Goal: Task Accomplishment & Management: Use online tool/utility

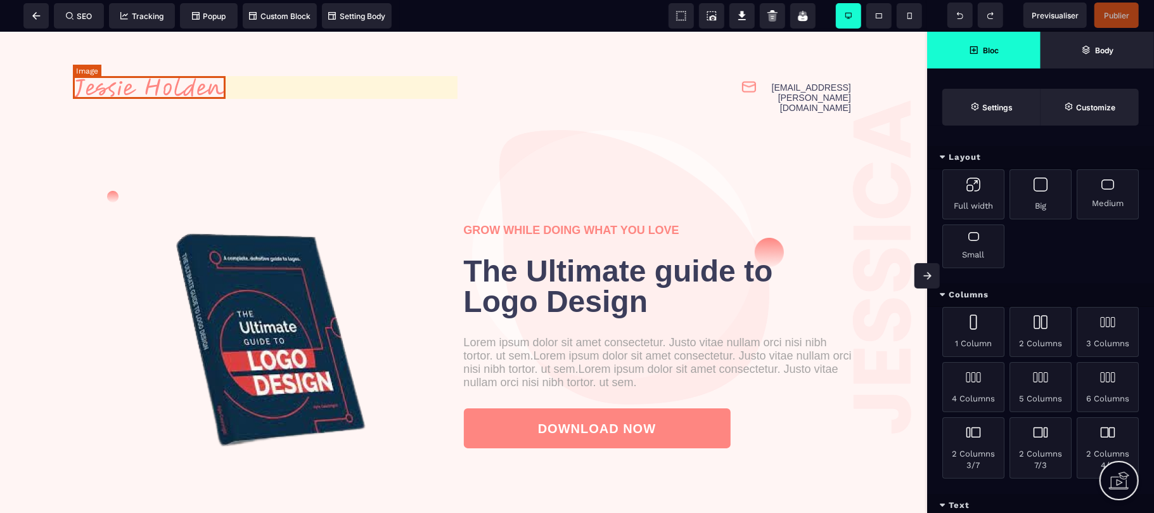
click at [217, 83] on img at bounding box center [149, 86] width 153 height 23
select select
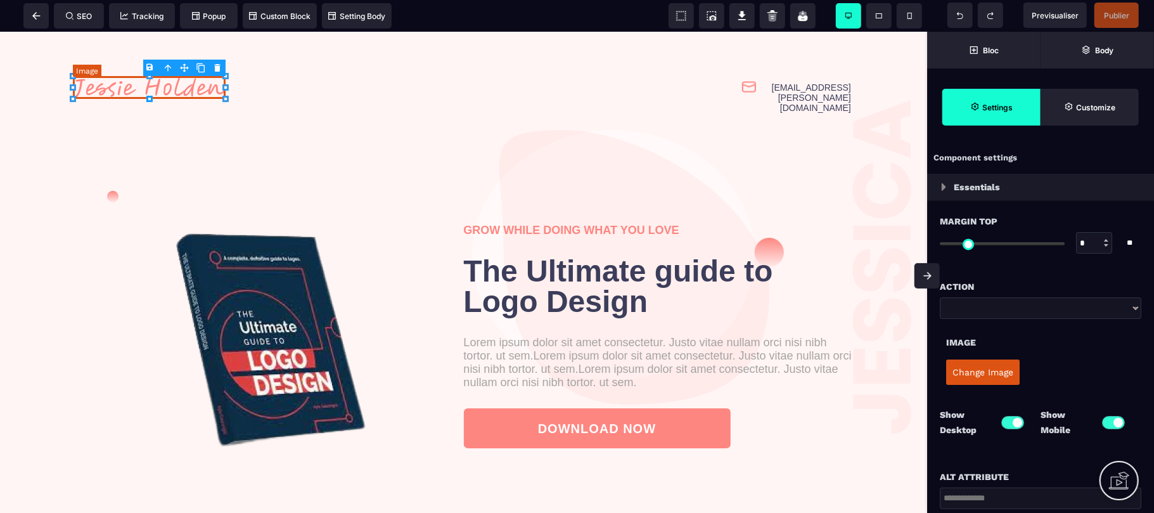
type input "*"
type input "****"
type input "***"
type input "*"
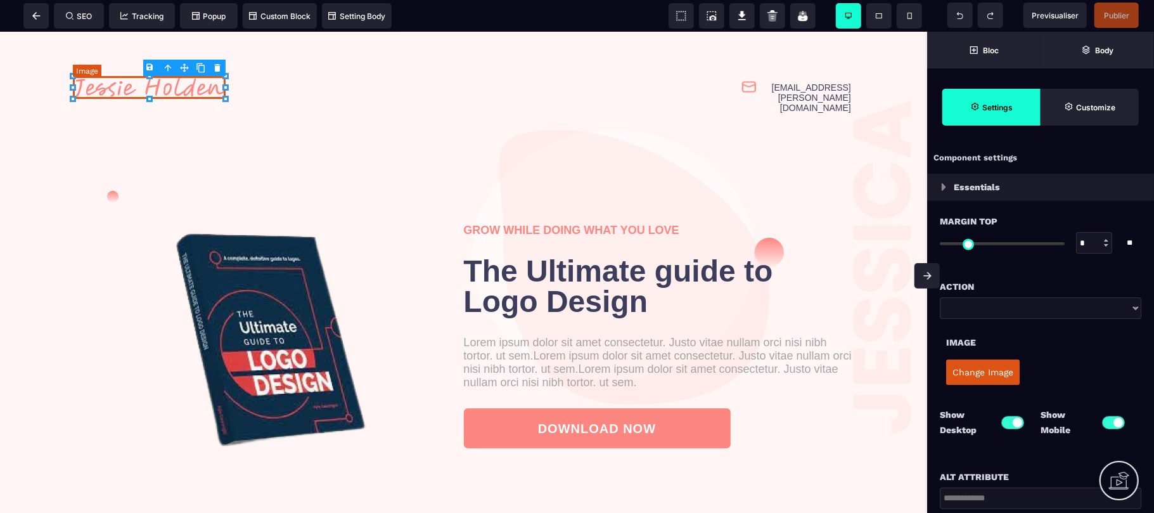
type input "*"
select select "**"
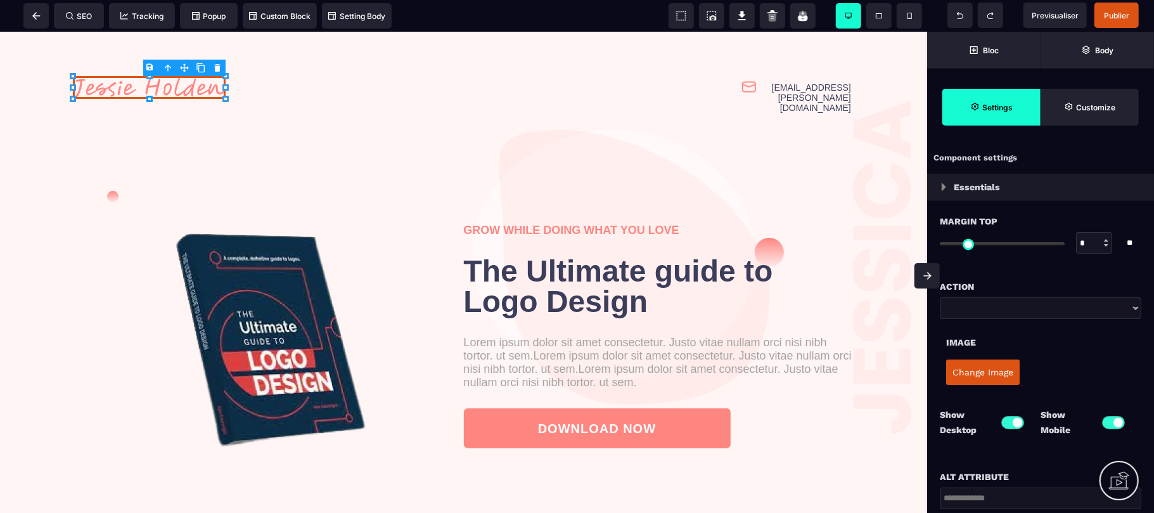
click at [216, 69] on body "B I U S A ******* Image SEO Tracking Popup" at bounding box center [577, 256] width 1154 height 513
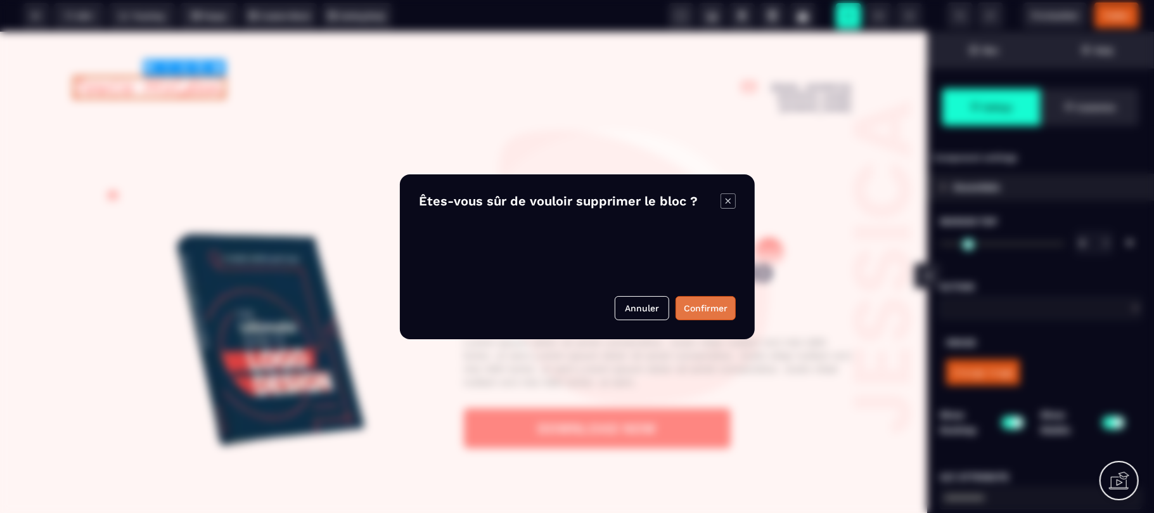
click at [718, 308] on button "Confirmer" at bounding box center [705, 308] width 60 height 24
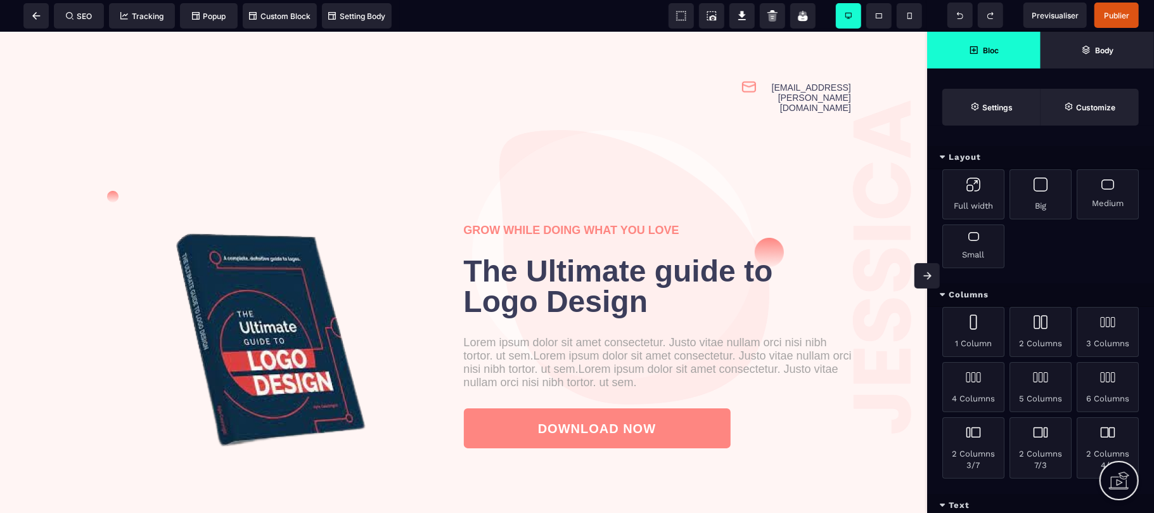
click at [1129, 269] on div "Full width Big Medium Small" at bounding box center [1040, 226] width 227 height 114
click at [1057, 279] on div "Full width Big Medium Small" at bounding box center [1040, 226] width 227 height 114
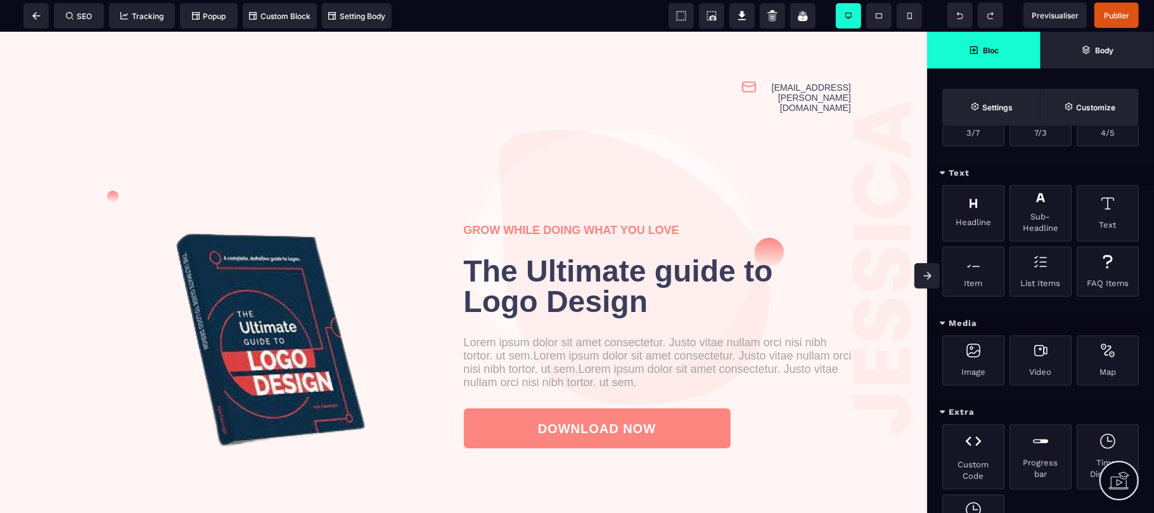
scroll to position [371, 0]
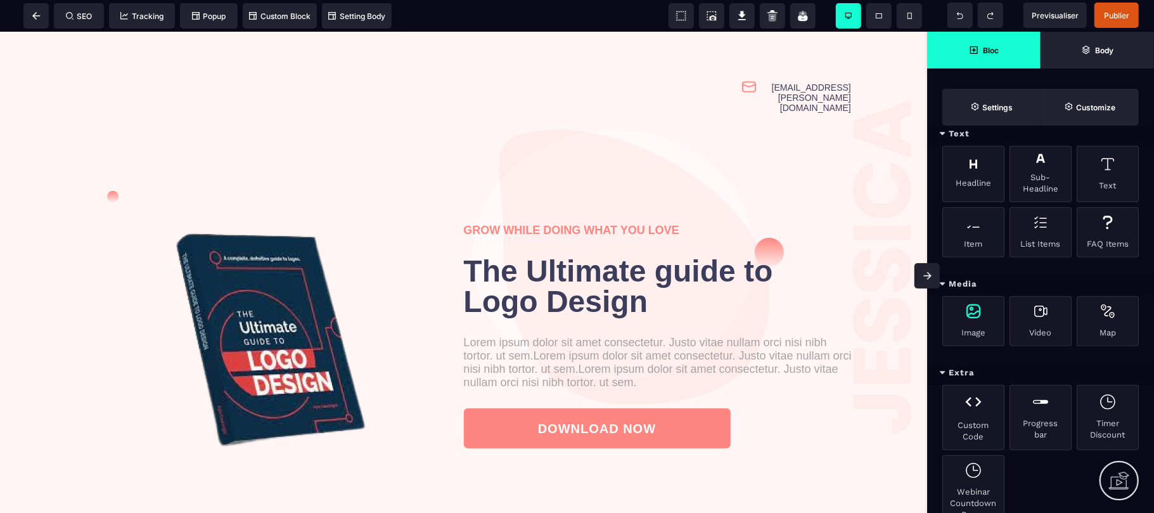
click at [973, 333] on div "Image" at bounding box center [973, 321] width 62 height 50
click at [974, 333] on div "Image" at bounding box center [973, 321] width 62 height 50
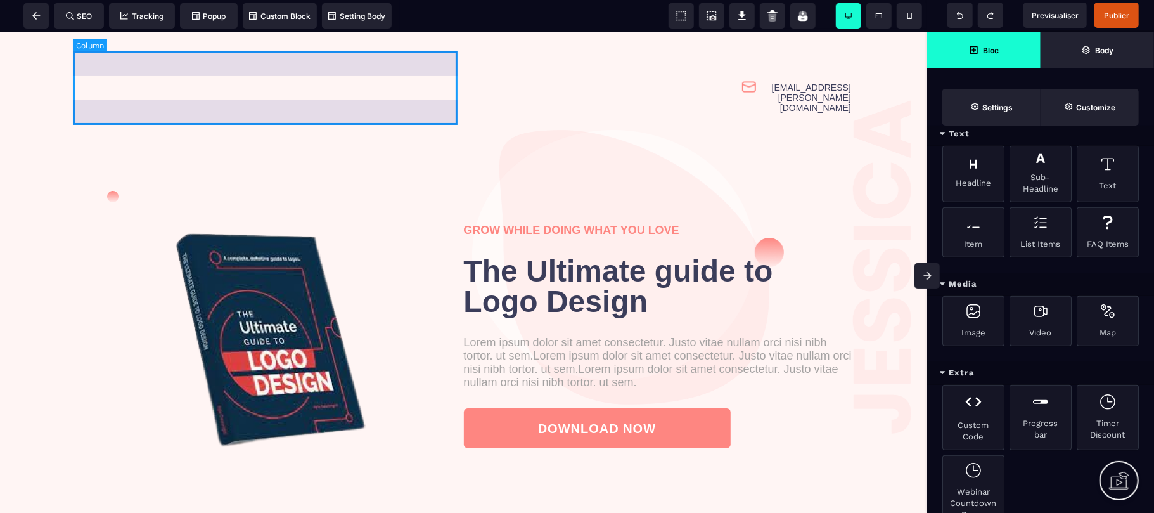
click at [77, 78] on div at bounding box center [268, 97] width 391 height 94
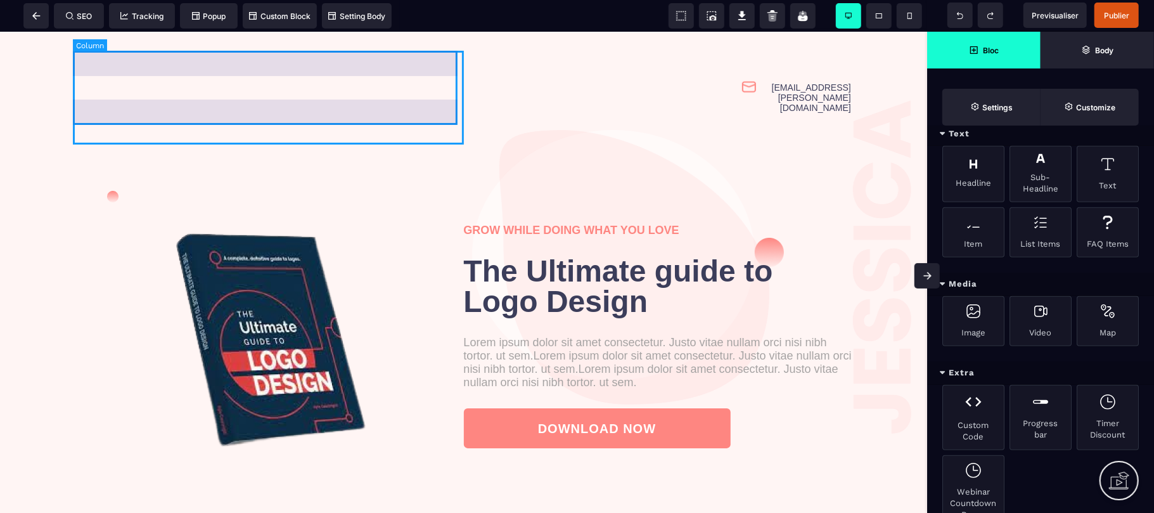
select select "*"
select select "**"
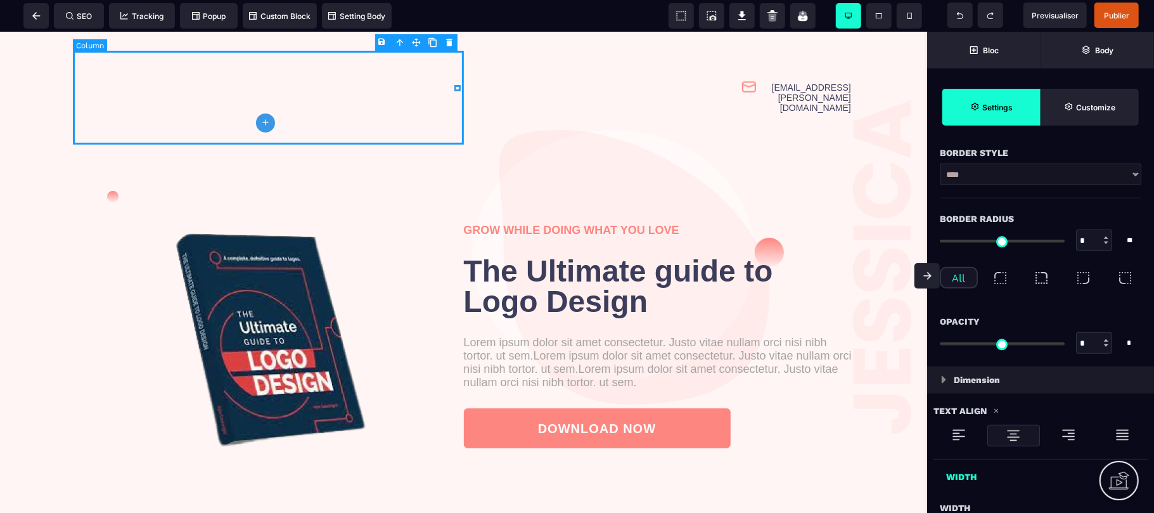
type input "*"
type input "***"
type input "****"
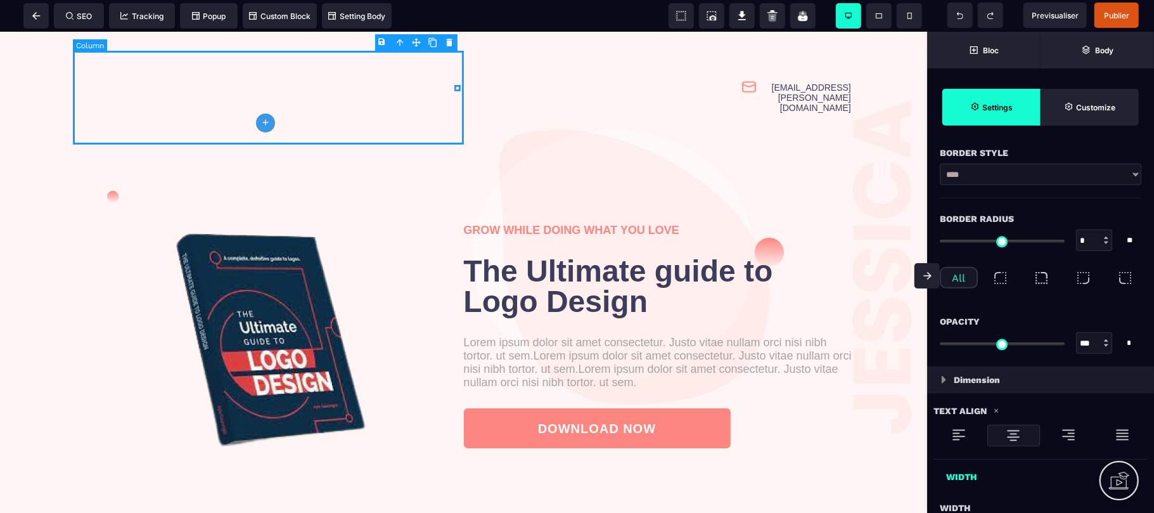
type input "***"
type input "*"
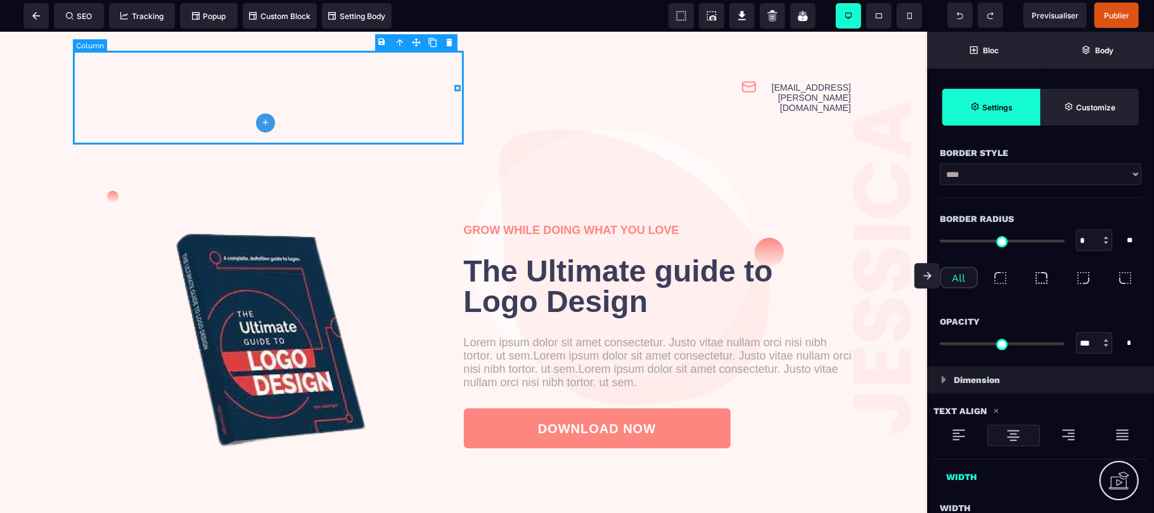
scroll to position [0, 0]
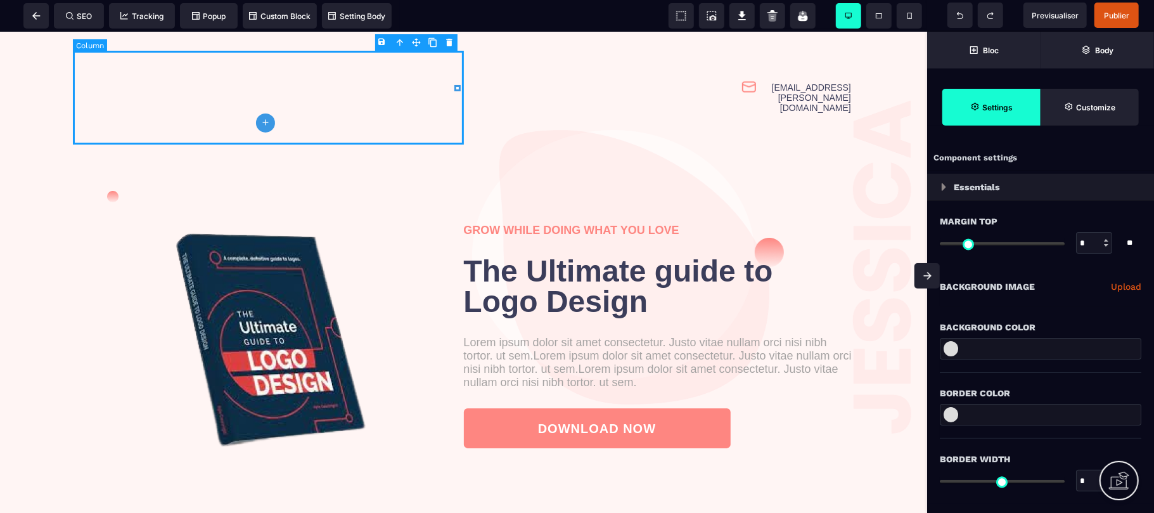
select select "**"
type input "*"
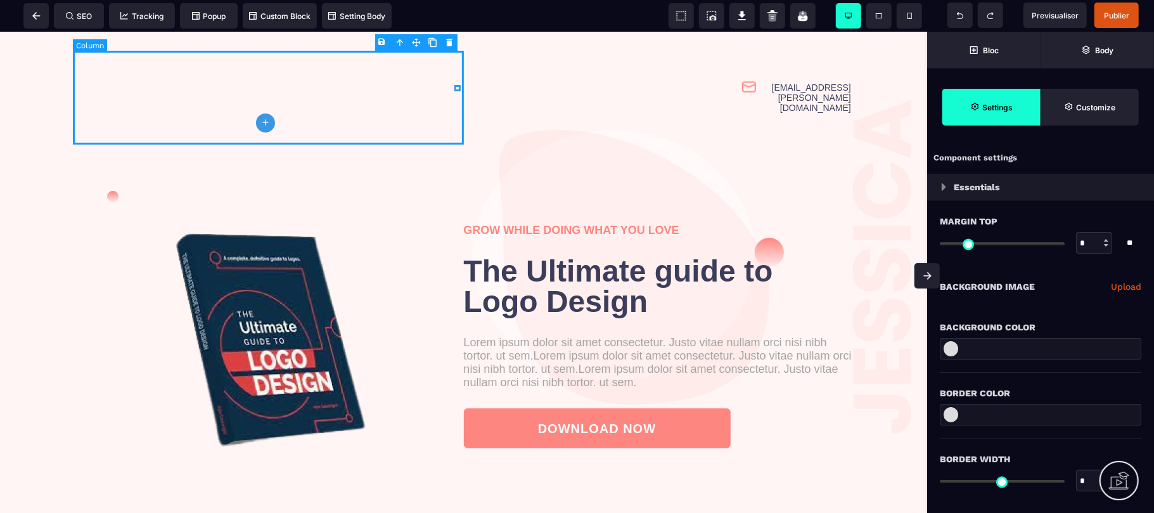
type input "*"
select select "**"
select select "*"
select select "**"
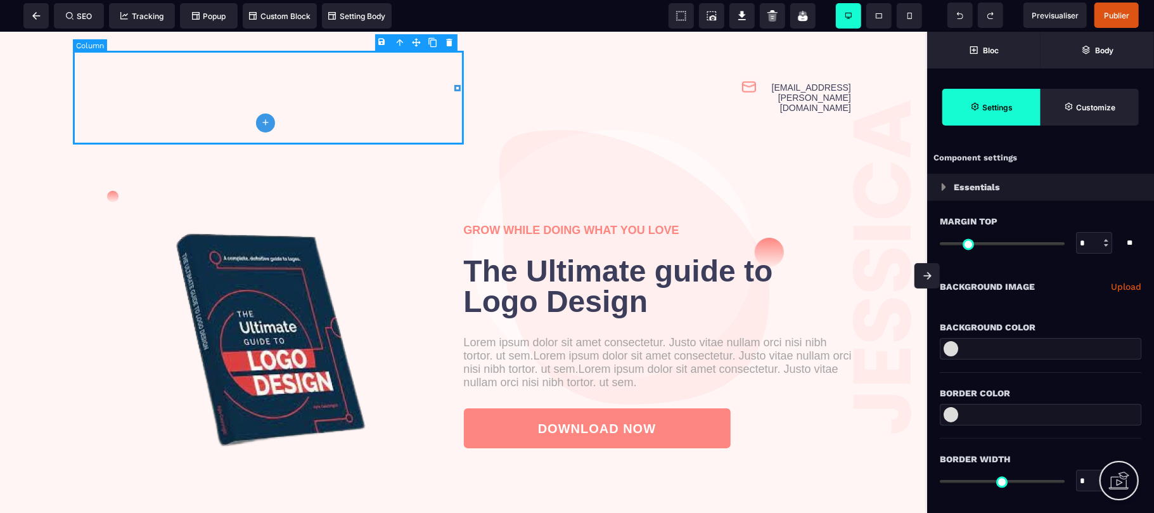
select select "**"
click at [1111, 150] on div "Component settings" at bounding box center [1040, 158] width 227 height 25
click at [1088, 315] on div "Background Color" at bounding box center [1039, 321] width 201 height 28
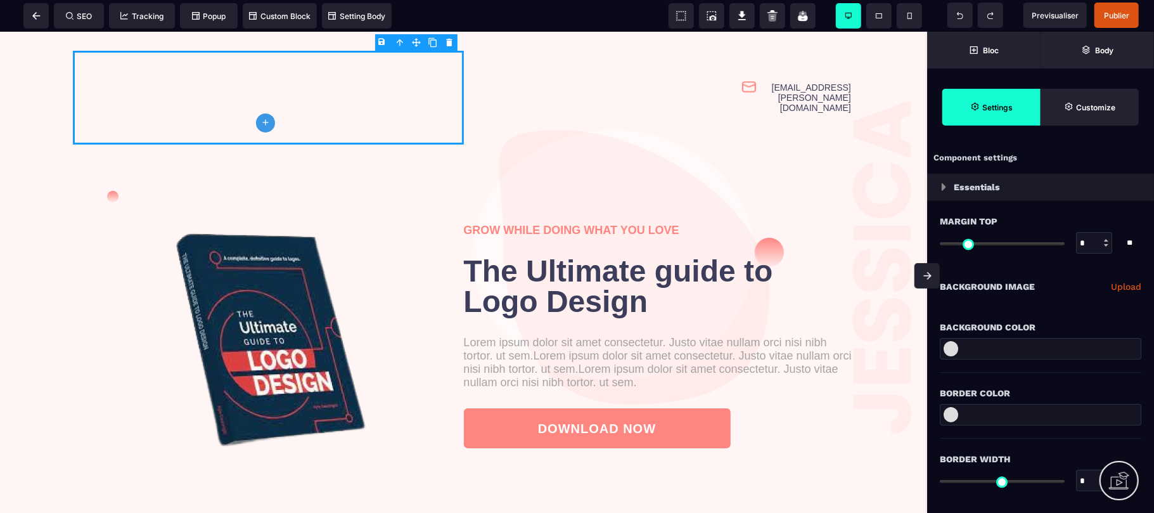
click at [1125, 287] on link "Upload" at bounding box center [1126, 286] width 30 height 15
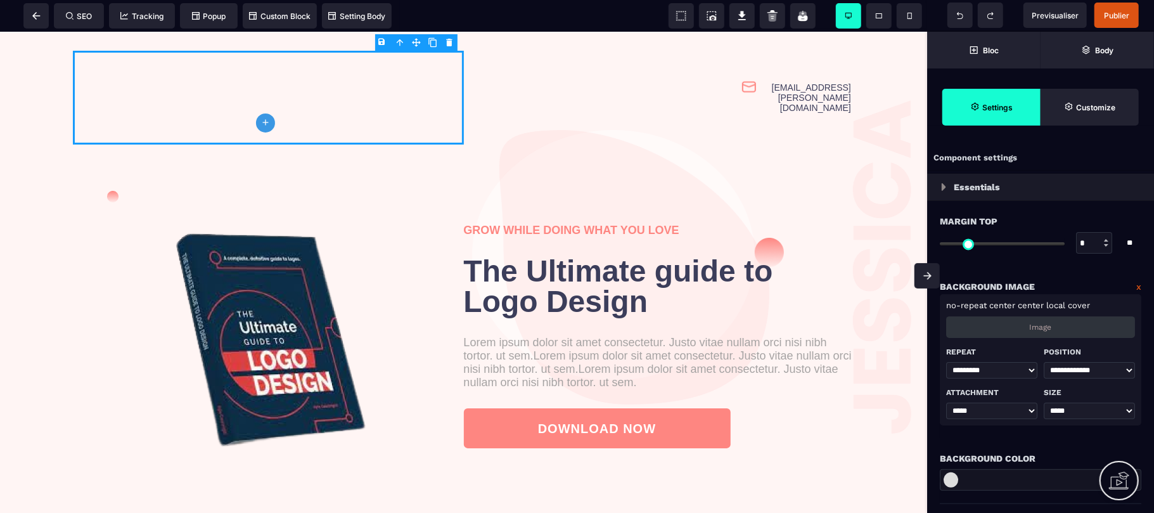
click at [1062, 328] on div "Image" at bounding box center [1040, 327] width 189 height 22
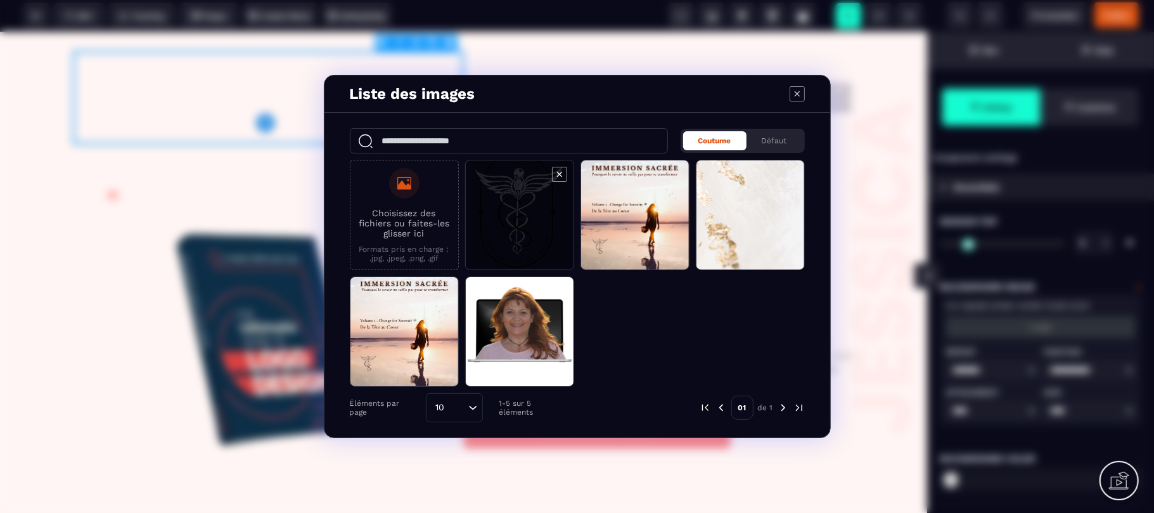
click at [532, 243] on span "Modal window" at bounding box center [520, 215] width 108 height 110
click at [508, 220] on span "Modal window" at bounding box center [520, 215] width 108 height 110
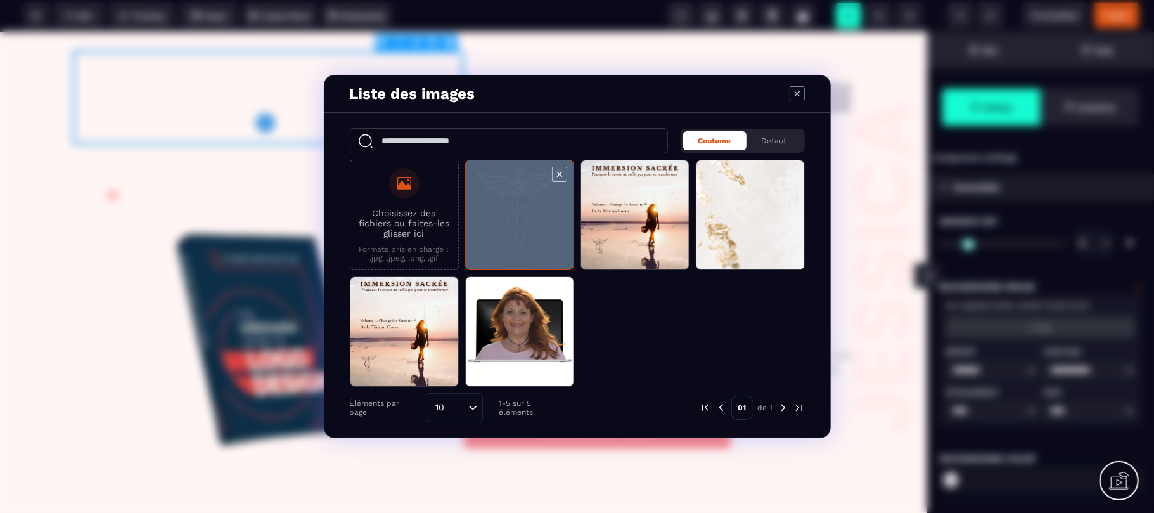
click at [508, 220] on span "Modal window" at bounding box center [520, 215] width 108 height 110
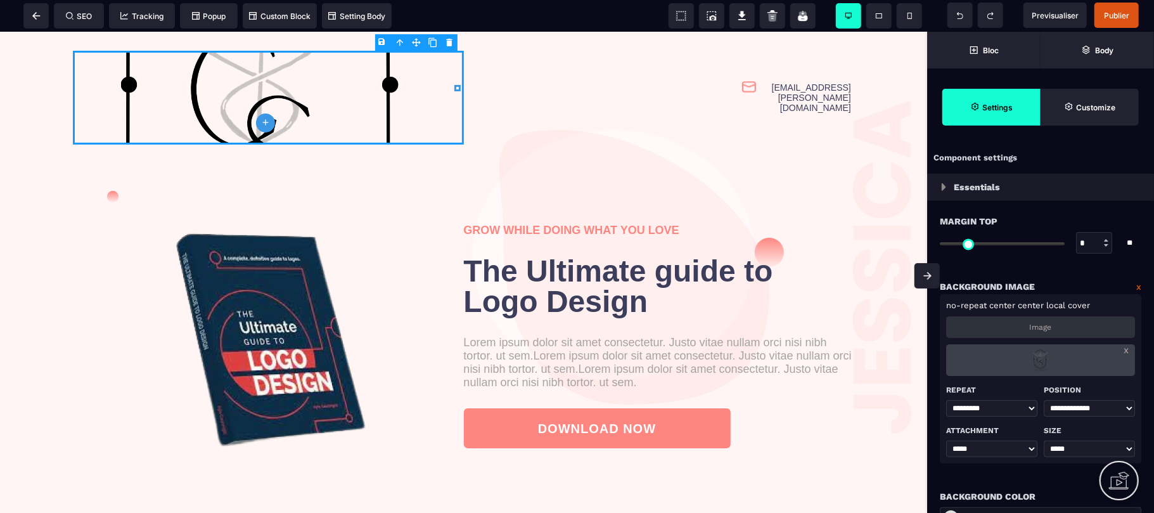
click at [264, 122] on icon at bounding box center [265, 123] width 6 height 6
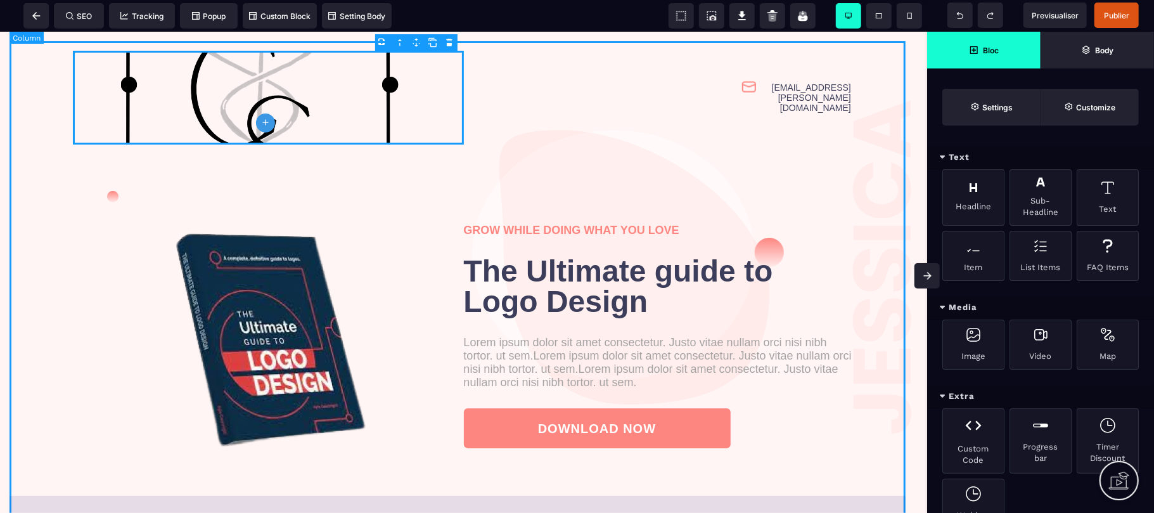
drag, startPoint x: 264, startPoint y: 153, endPoint x: 264, endPoint y: 168, distance: 14.6
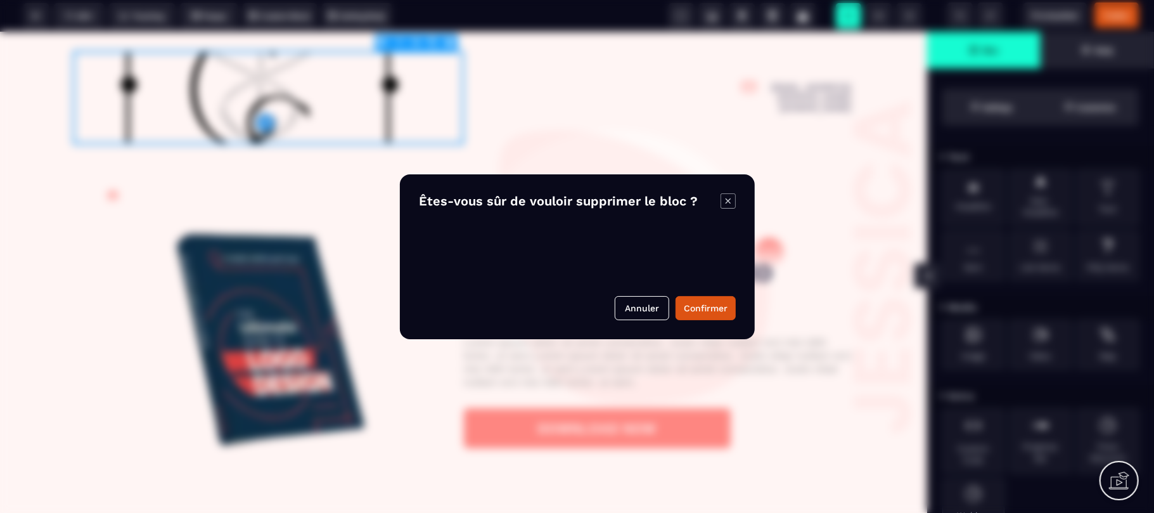
click at [447, 41] on body "B I U S A ******* plus Row SEO Big" at bounding box center [577, 256] width 1154 height 513
click at [710, 309] on button "Confirmer" at bounding box center [705, 308] width 60 height 24
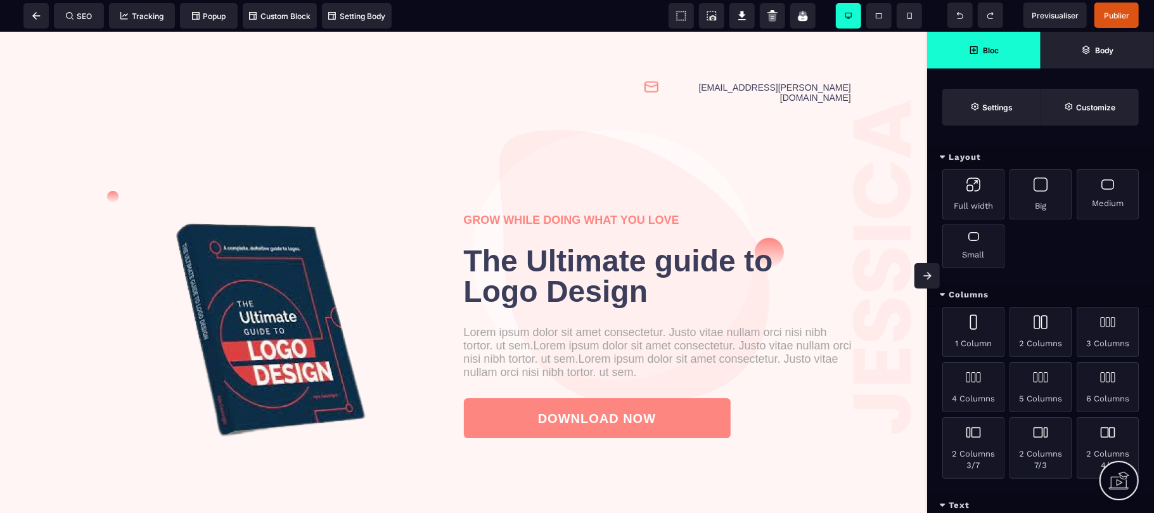
click at [1066, 266] on div "Full width Big Medium Small" at bounding box center [1040, 226] width 227 height 114
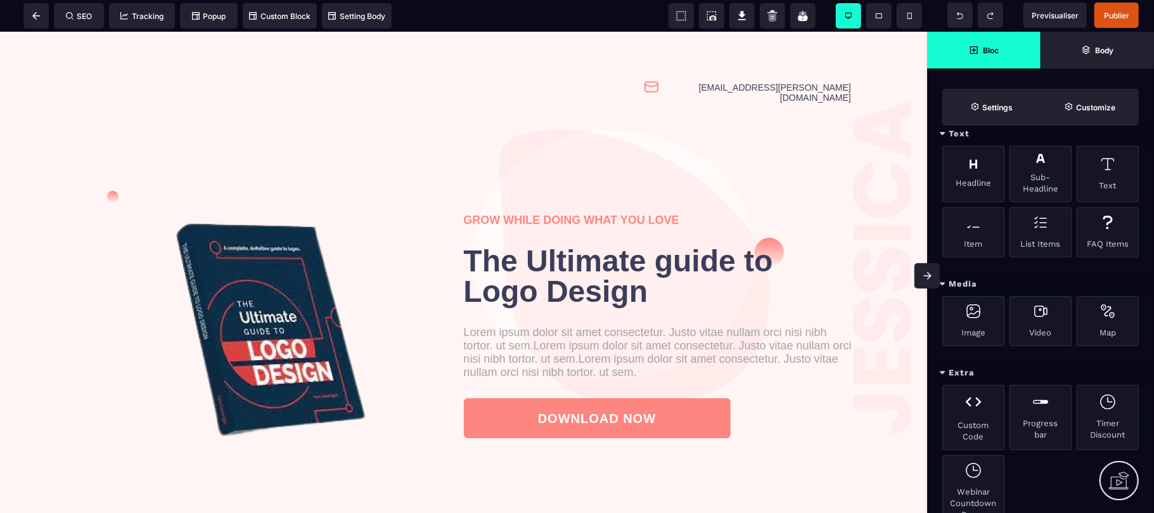
scroll to position [405, 0]
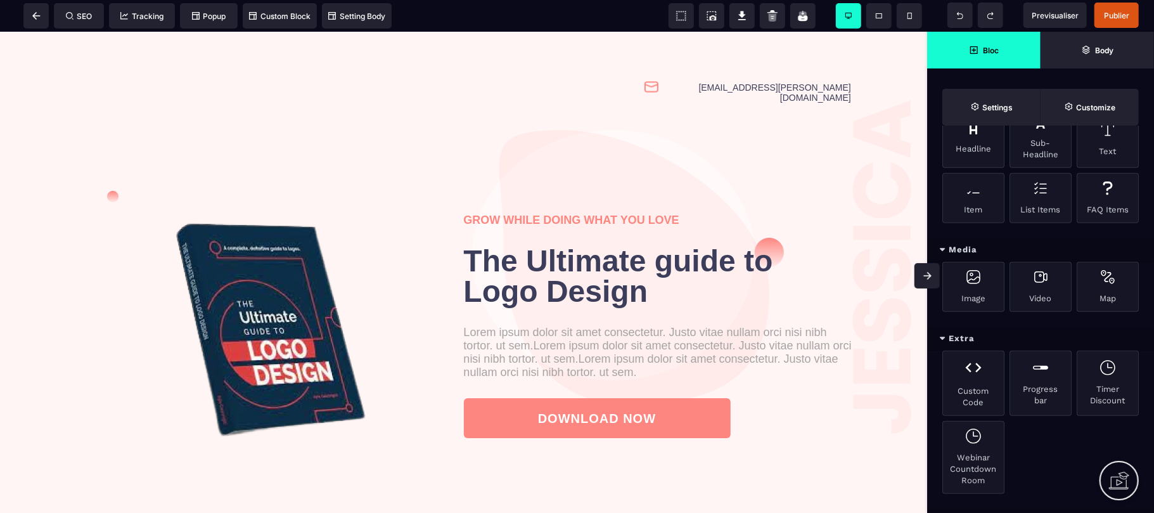
click at [1153, 313] on div "Image Video Map" at bounding box center [1040, 294] width 227 height 65
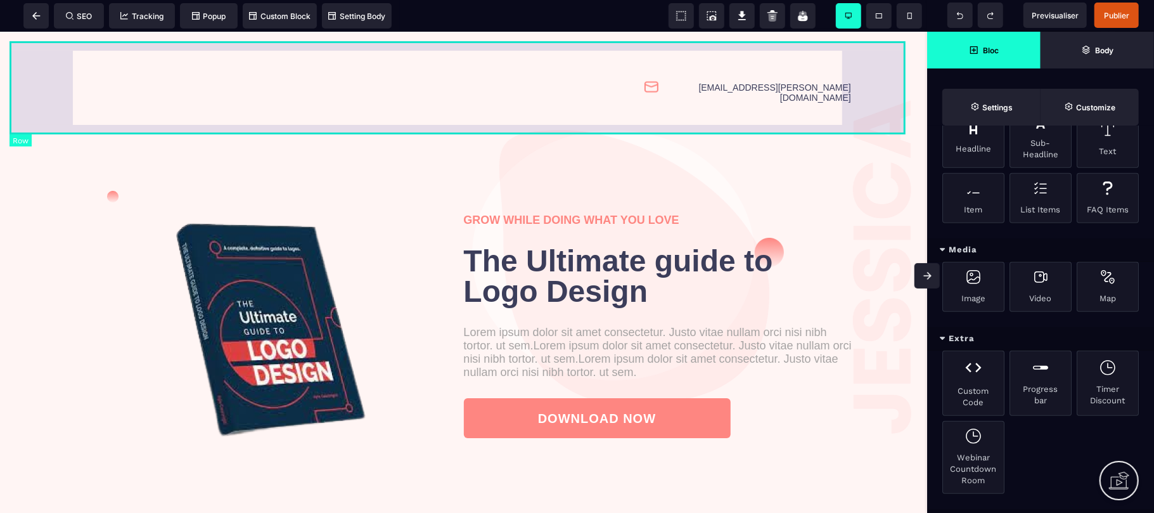
click at [62, 63] on div "[EMAIL_ADDRESS][PERSON_NAME][DOMAIN_NAME]" at bounding box center [464, 92] width 908 height 103
select select "*"
select select "**"
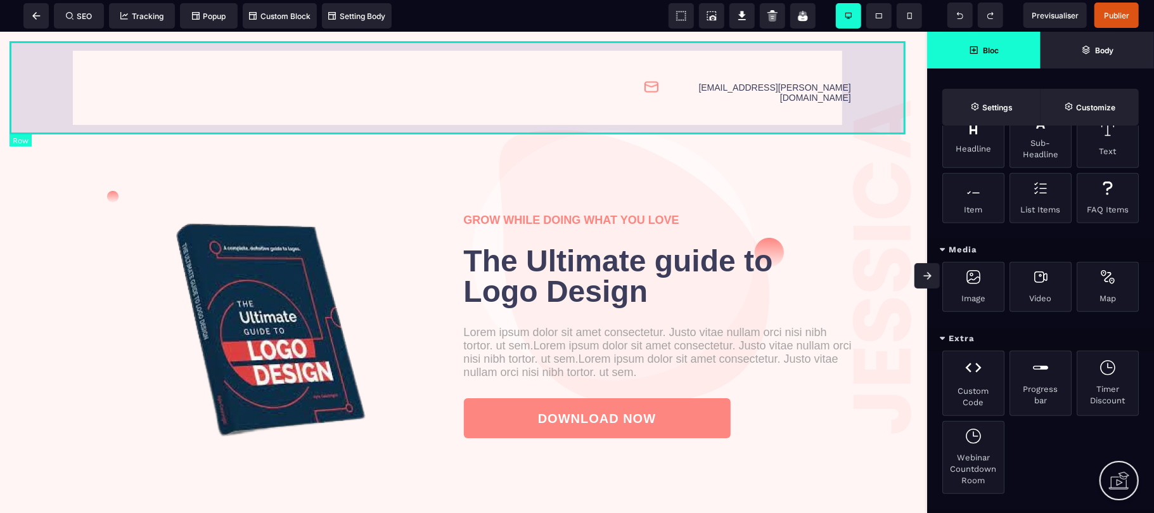
select select "**"
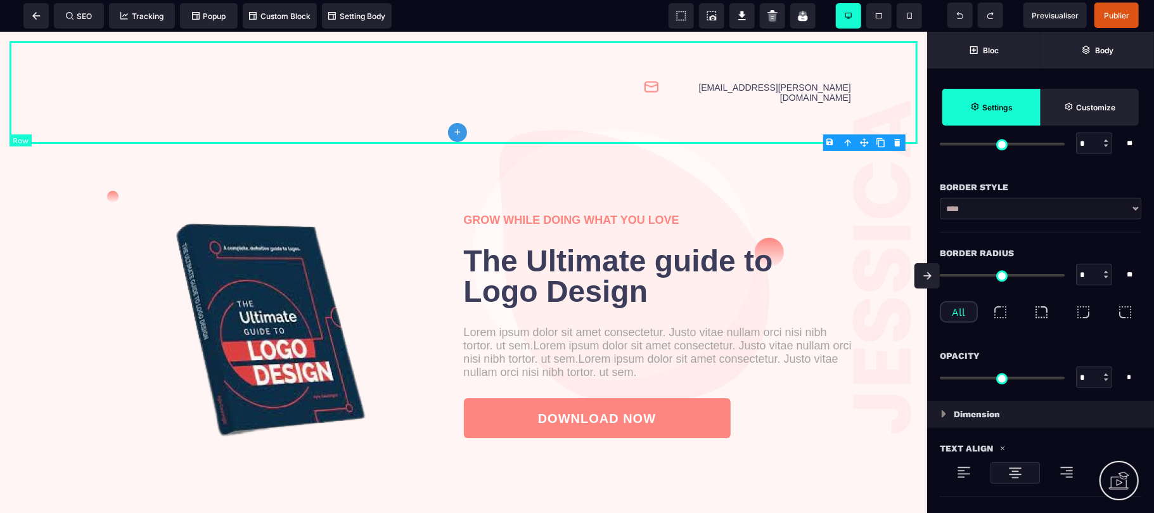
type input "*"
type input "***"
type input "****"
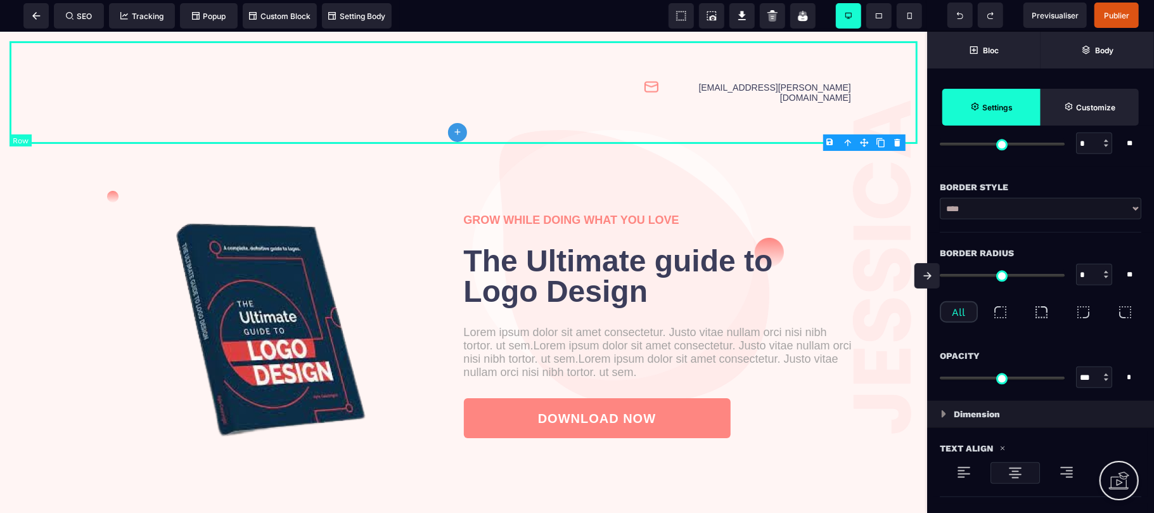
type input "****"
type input "**"
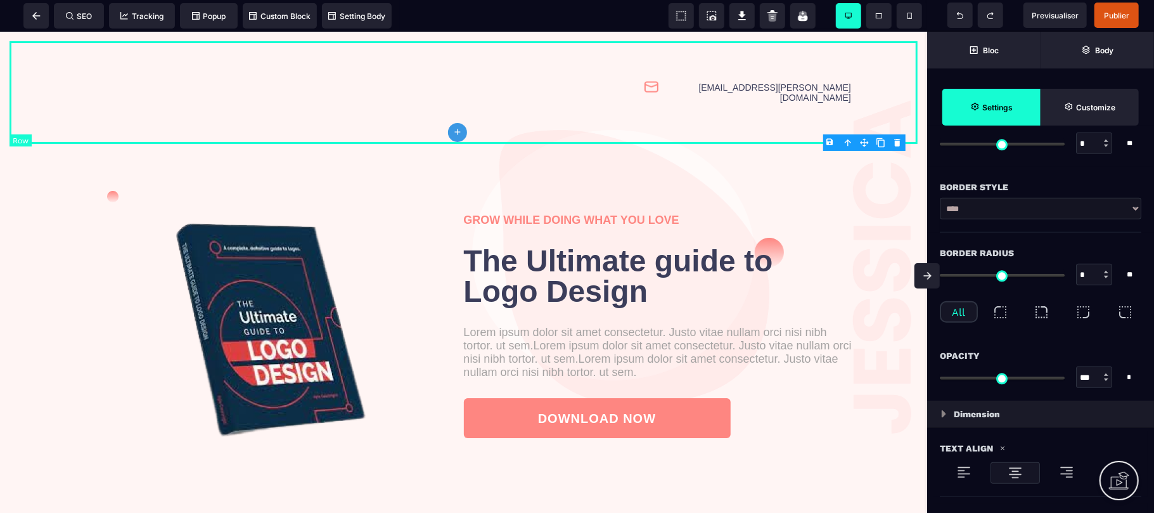
type input "***"
select select "**"
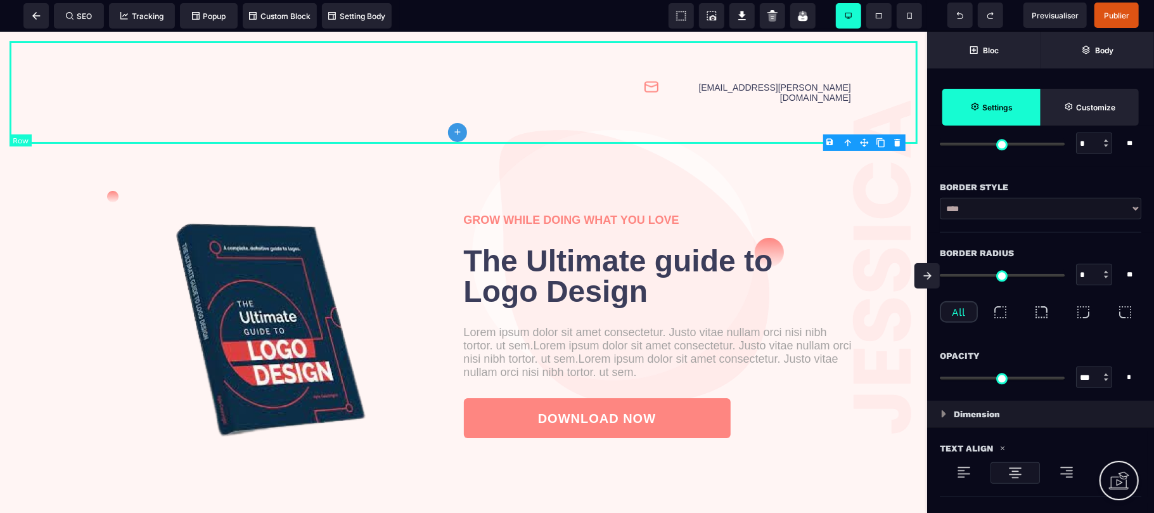
select select "**"
type input "*"
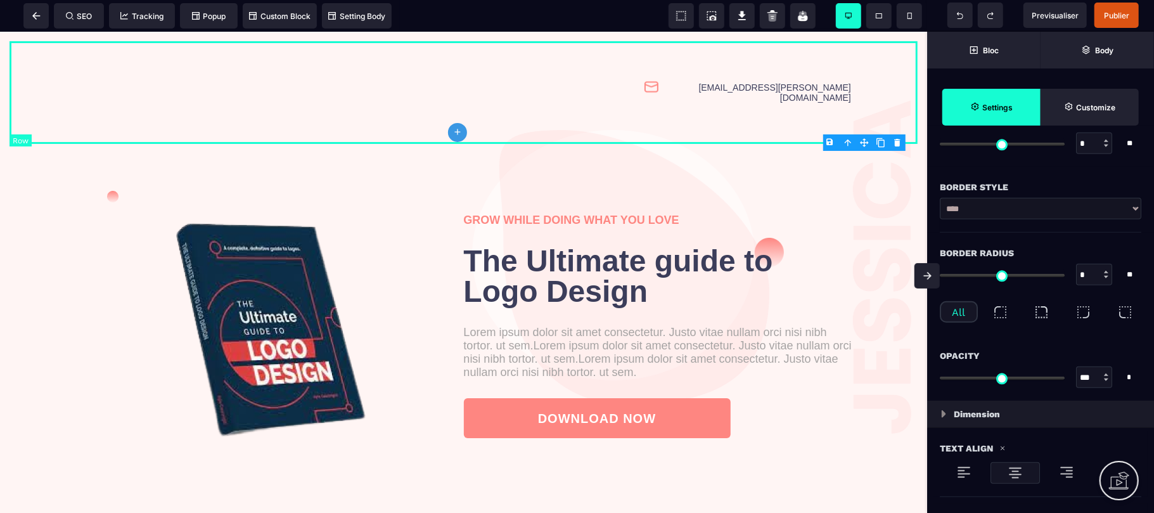
type input "*"
select select "**"
select select "*"
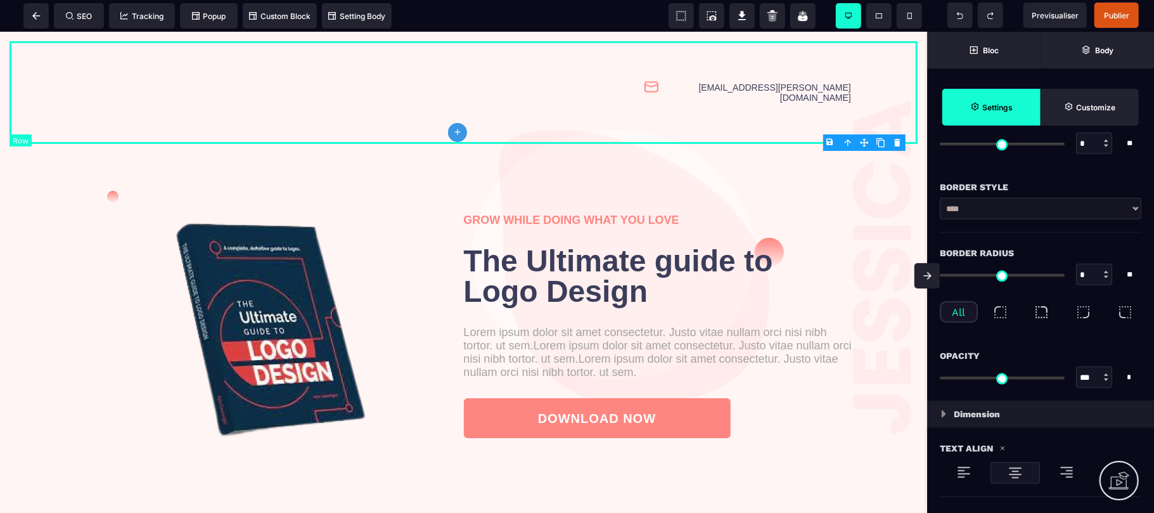
select select "**"
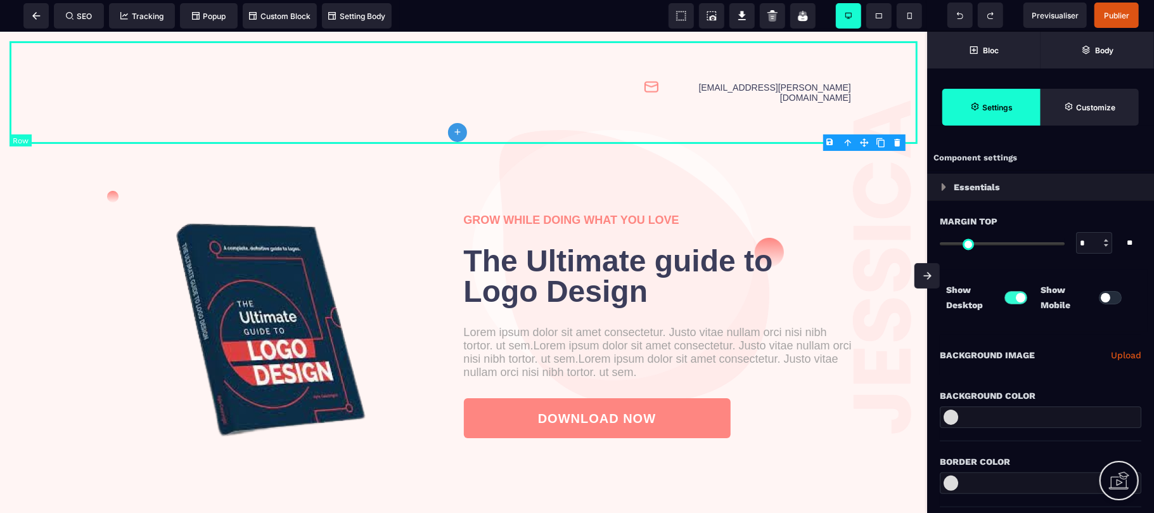
click at [65, 76] on div "[EMAIL_ADDRESS][PERSON_NAME][DOMAIN_NAME]" at bounding box center [464, 92] width 908 height 103
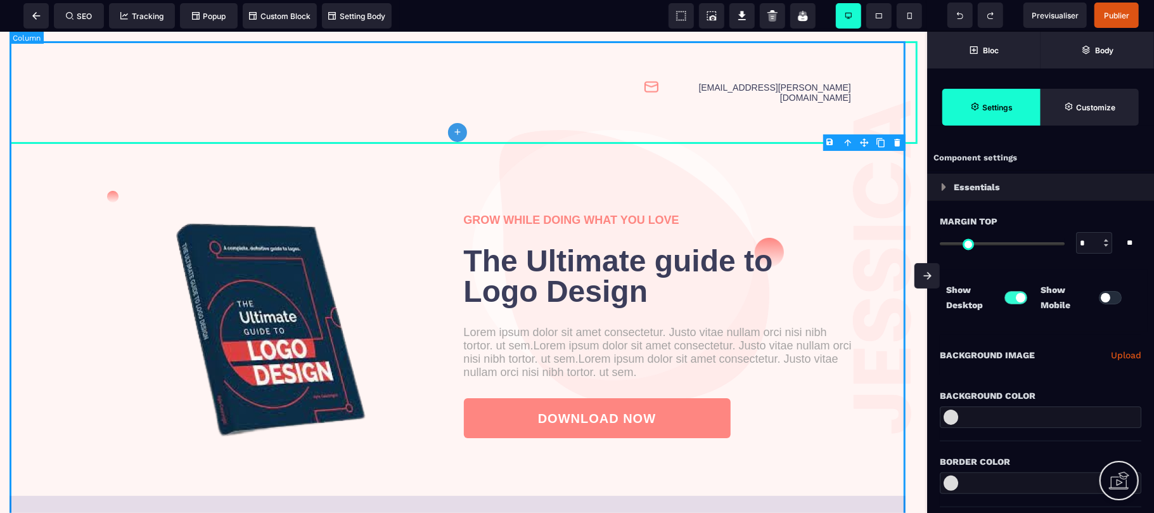
click at [67, 155] on div "[EMAIL_ADDRESS][PERSON_NAME][DOMAIN_NAME] GROW WHILE DOING WHAT YOU LOVE The Ul…" at bounding box center [464, 277] width 908 height 473
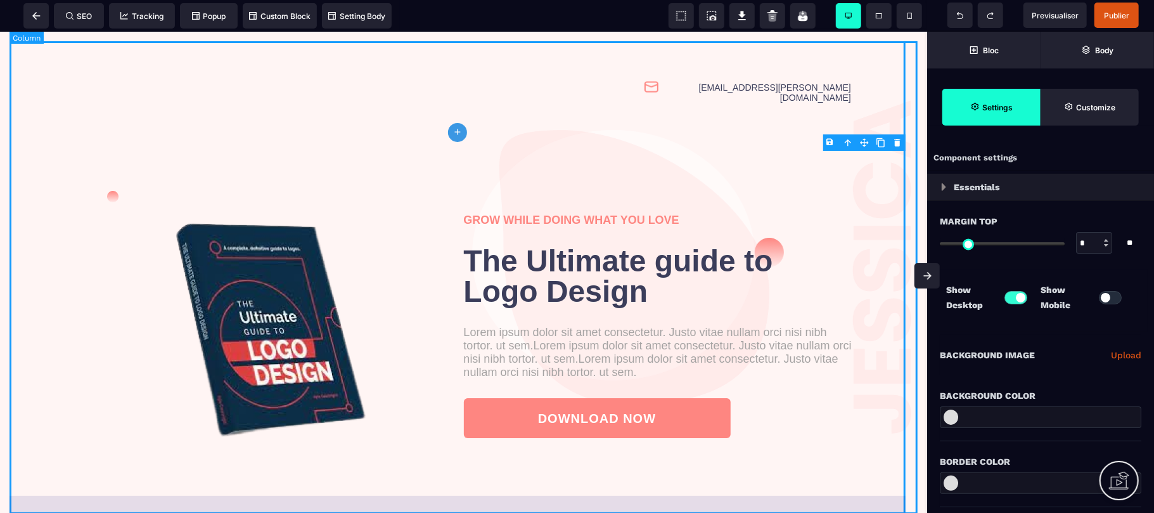
select select "**"
select select "*"
select select "**"
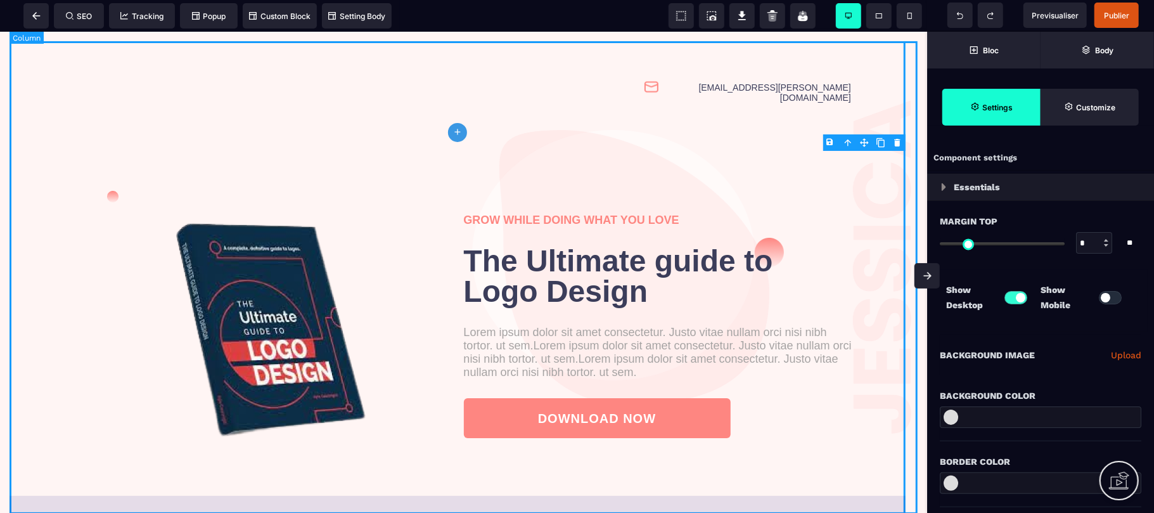
select select "**"
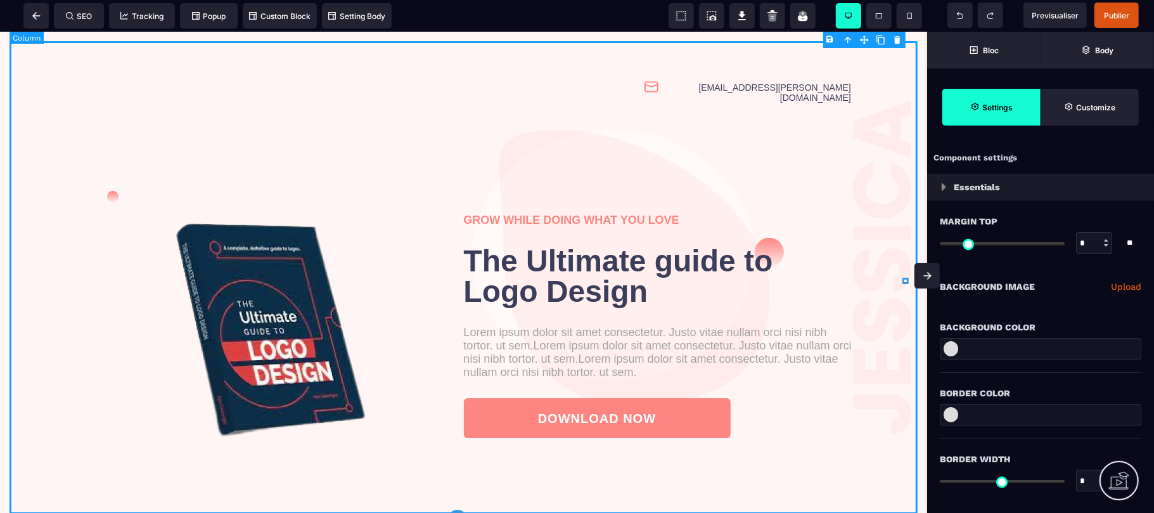
type input "*"
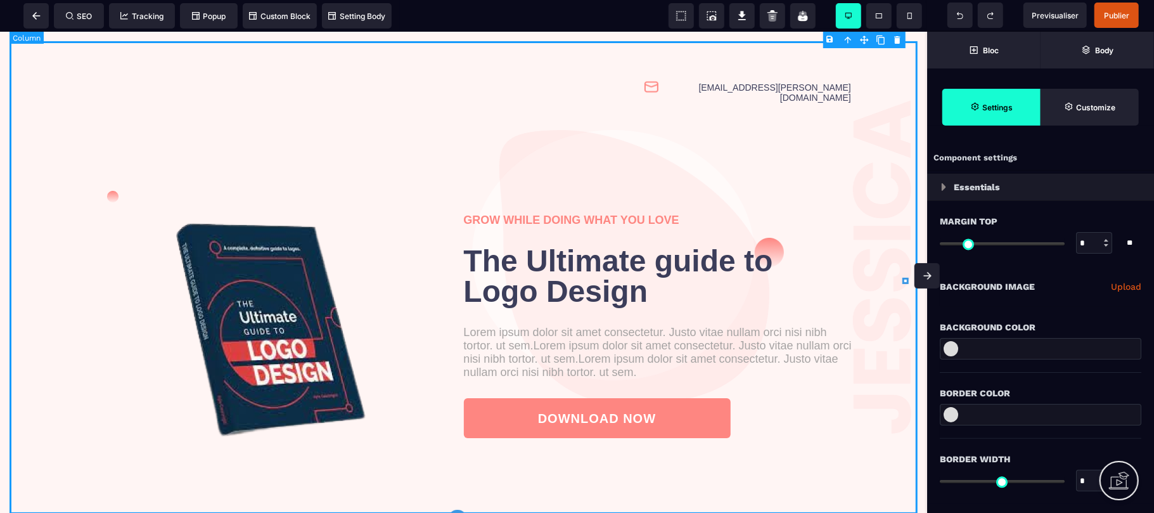
type input "*"
select select "**"
select select "*"
select select "**"
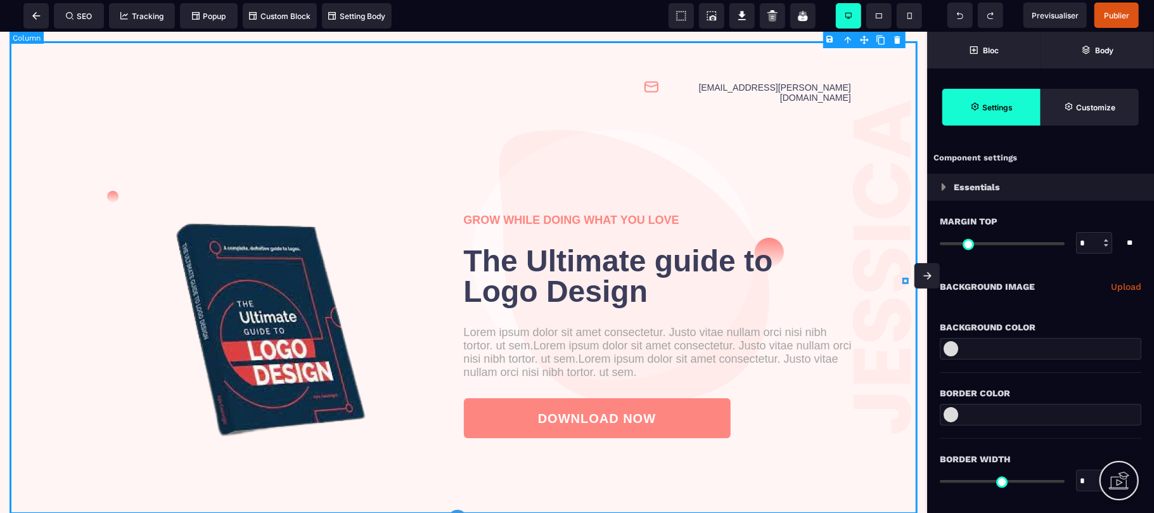
select select "**"
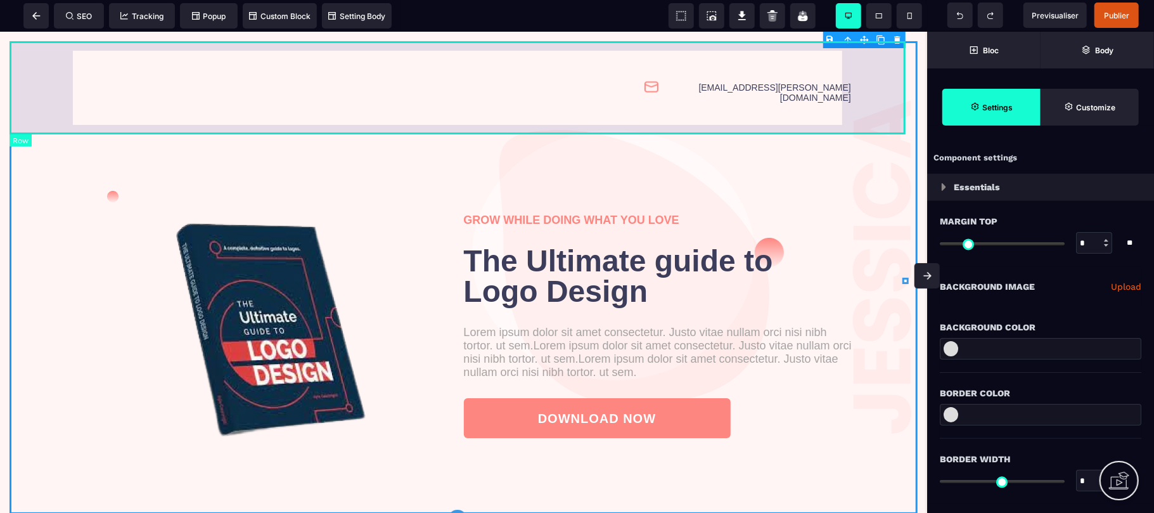
click at [61, 98] on div "[EMAIL_ADDRESS][PERSON_NAME][DOMAIN_NAME]" at bounding box center [464, 92] width 908 height 103
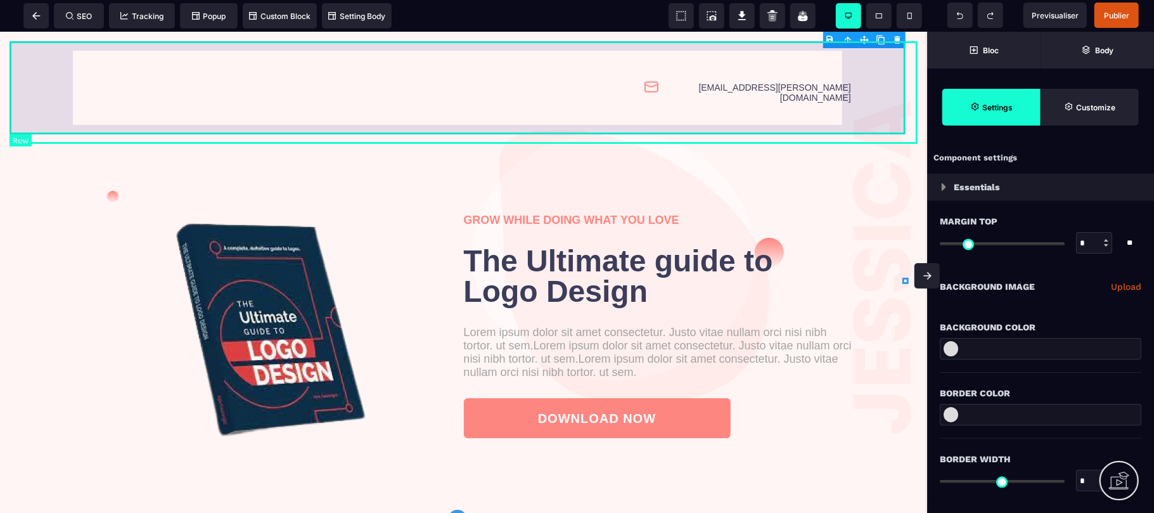
select select "**"
select select "*"
select select "**"
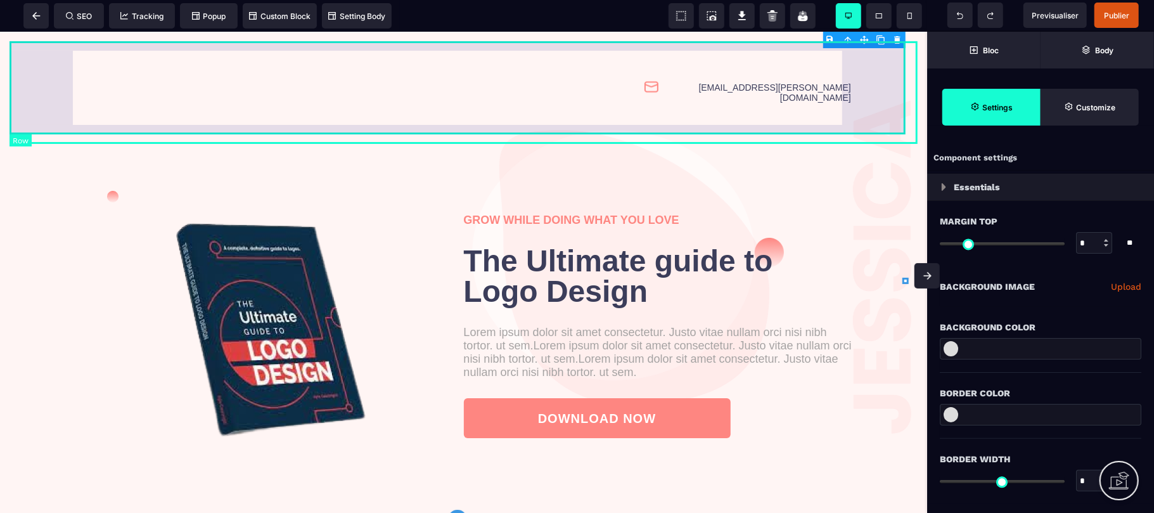
select select "**"
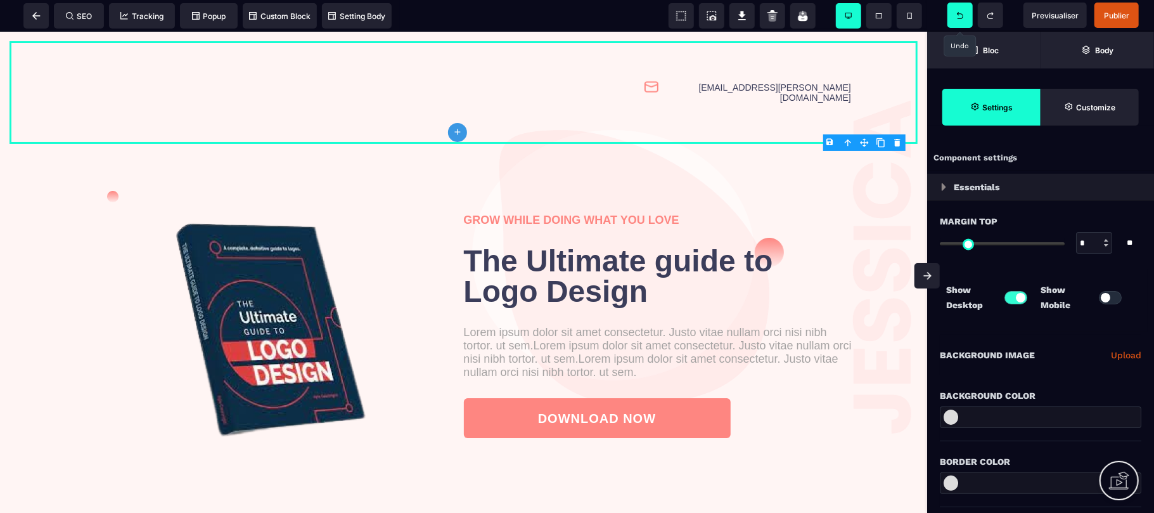
click at [958, 14] on icon at bounding box center [960, 15] width 6 height 7
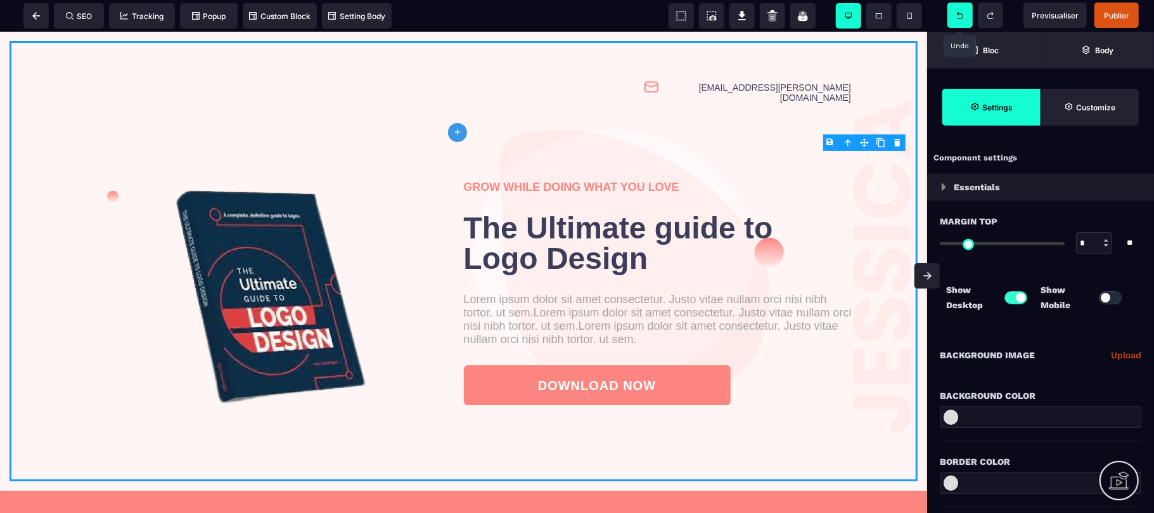
select select "**"
select select "*"
select select "**"
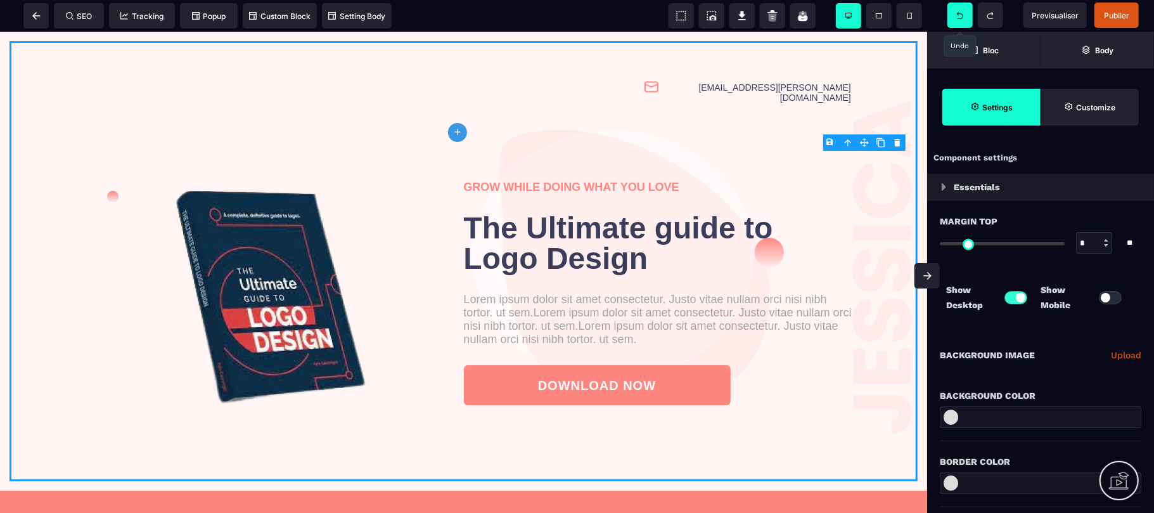
select select "**"
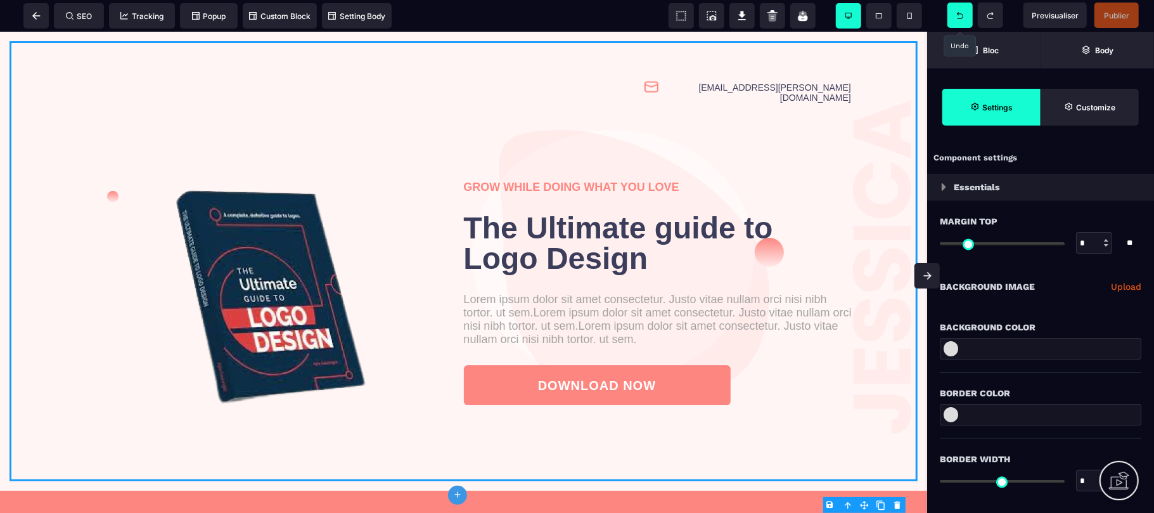
click at [958, 14] on icon at bounding box center [960, 15] width 6 height 7
select select "**"
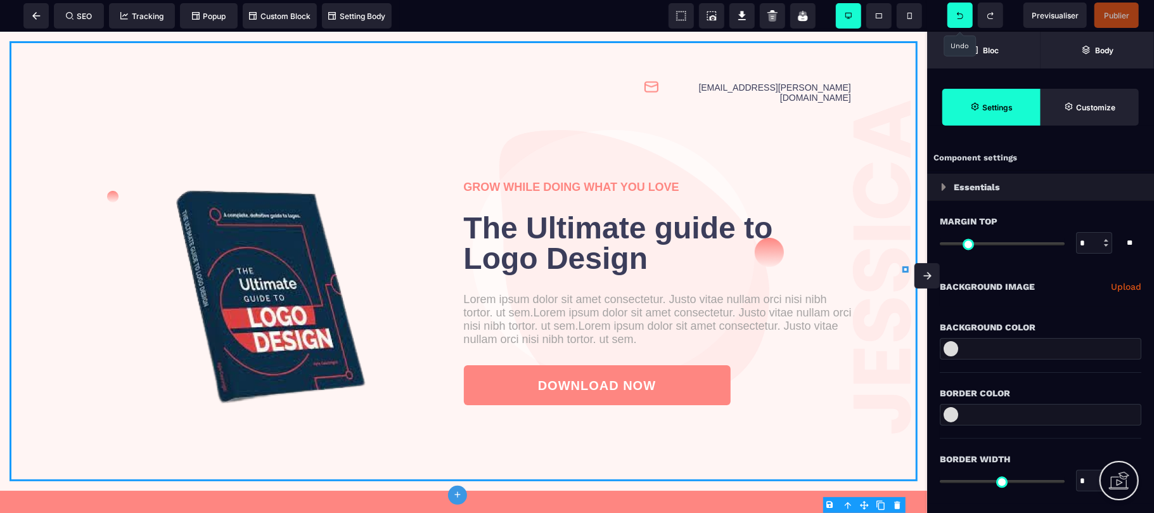
select select "*"
select select "**"
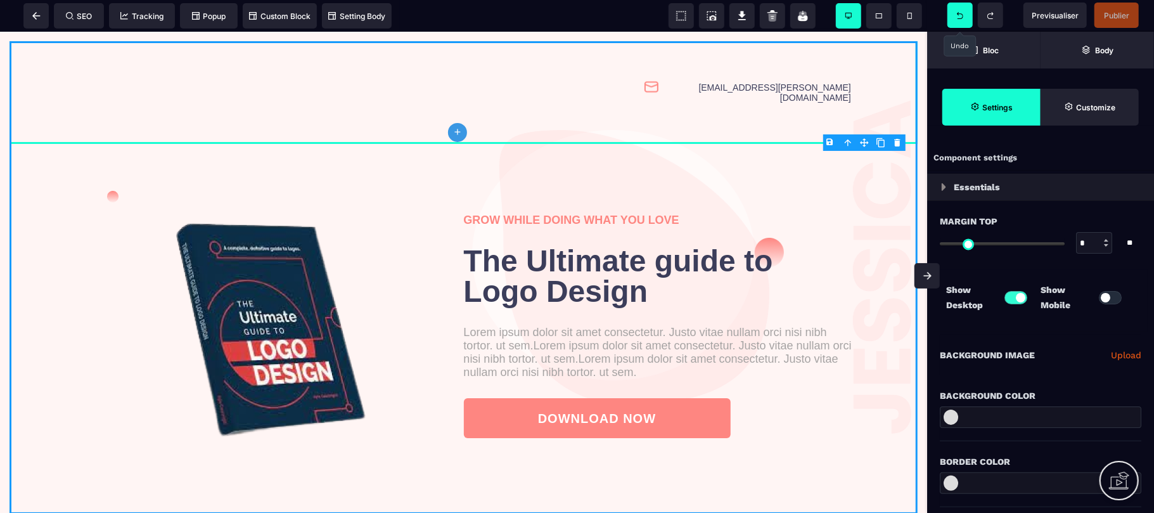
click at [958, 14] on icon at bounding box center [960, 15] width 6 height 7
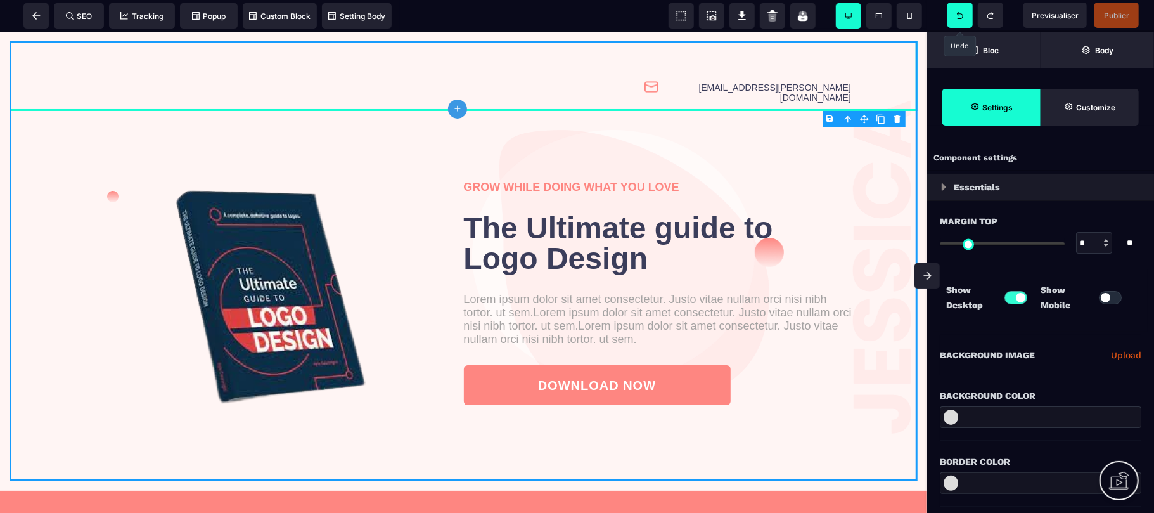
click at [958, 14] on icon at bounding box center [960, 15] width 6 height 7
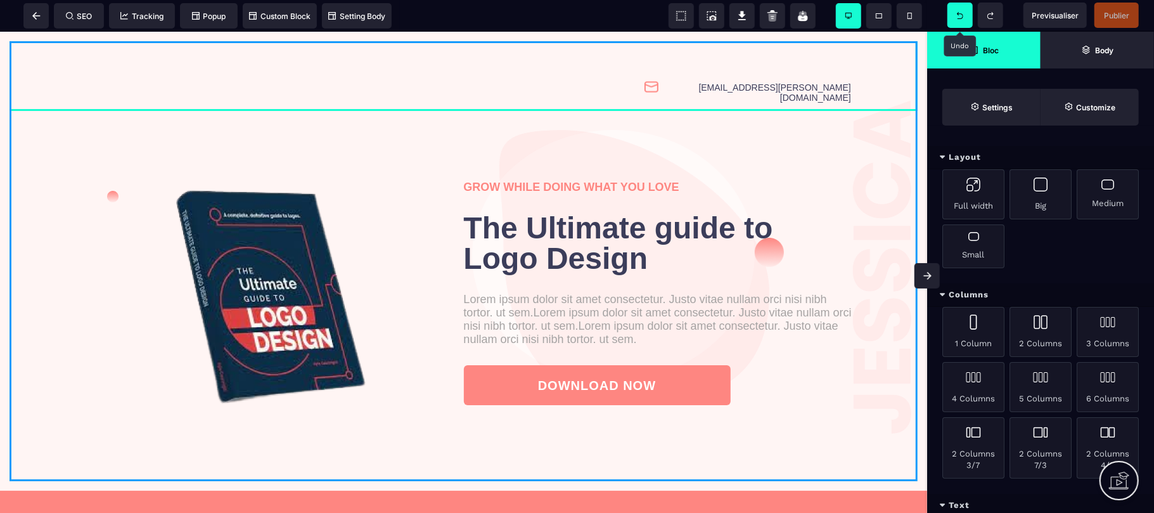
click at [958, 14] on icon at bounding box center [960, 15] width 6 height 7
select select "*********"
select select "**********"
select select "*****"
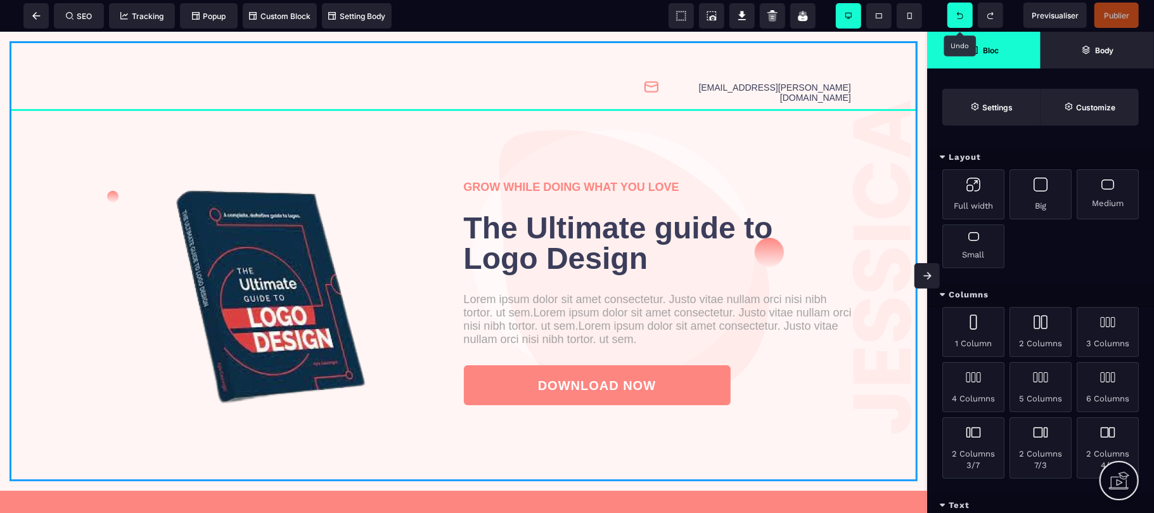
select select "**"
select select "*"
select select "**"
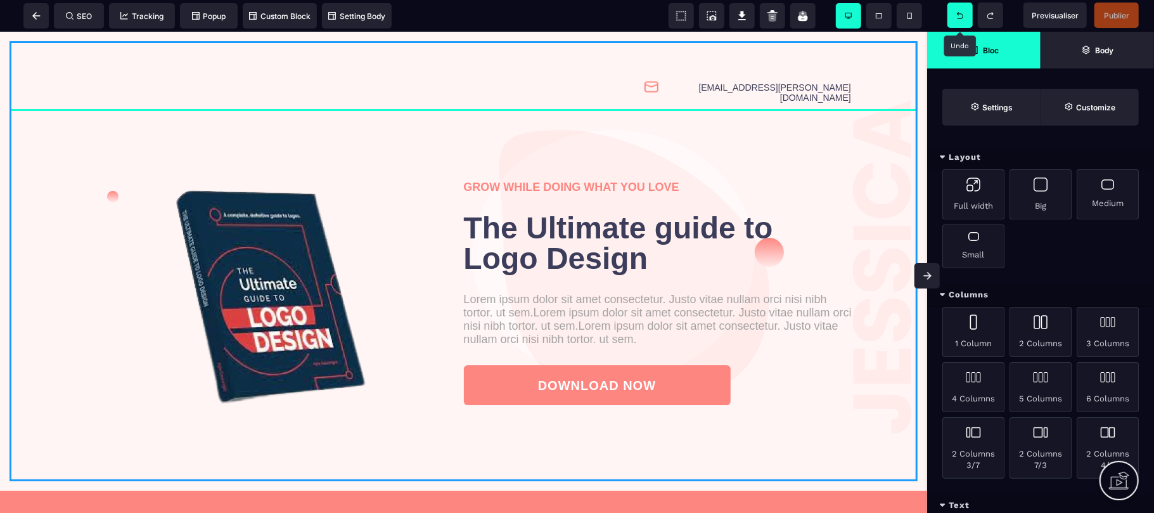
select select "**"
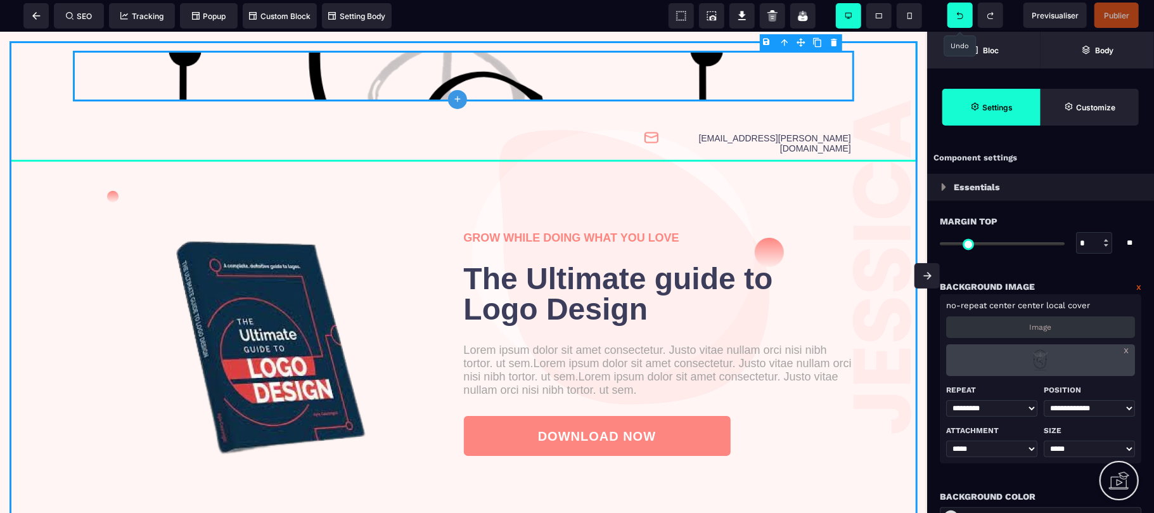
click at [958, 14] on icon at bounding box center [960, 15] width 6 height 7
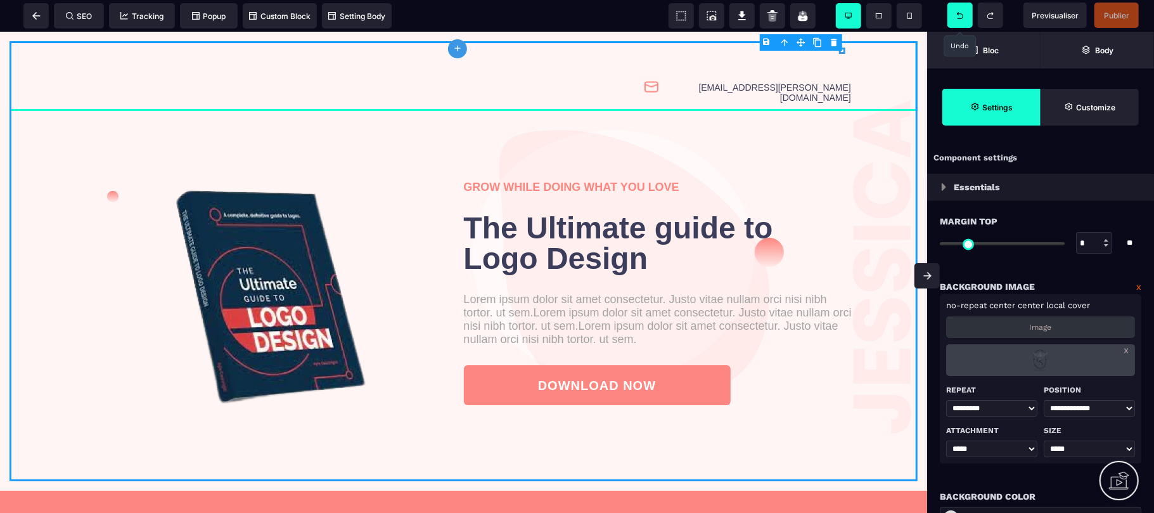
click at [958, 14] on icon at bounding box center [960, 15] width 6 height 7
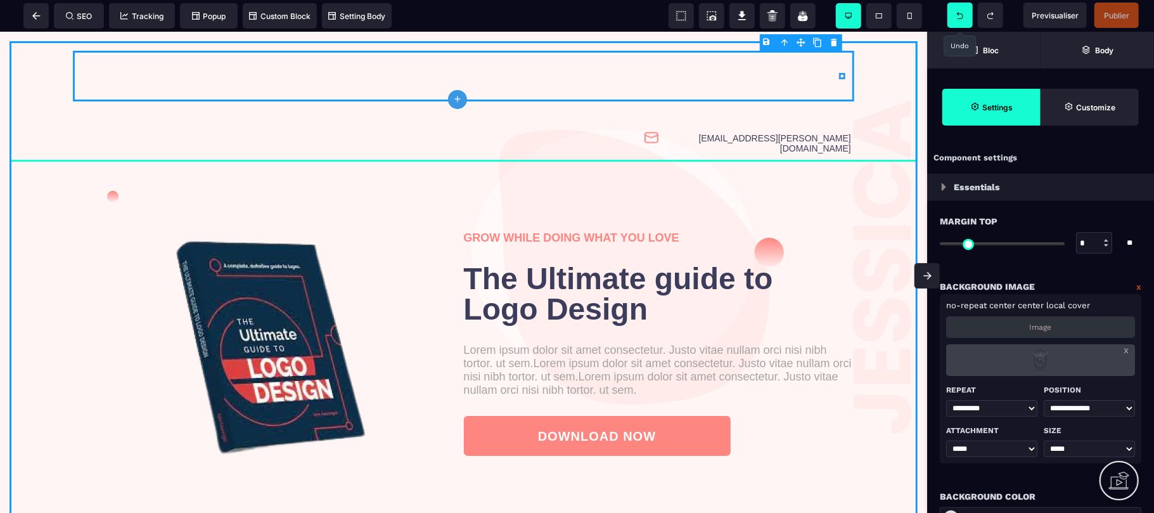
click at [958, 14] on icon at bounding box center [960, 15] width 6 height 7
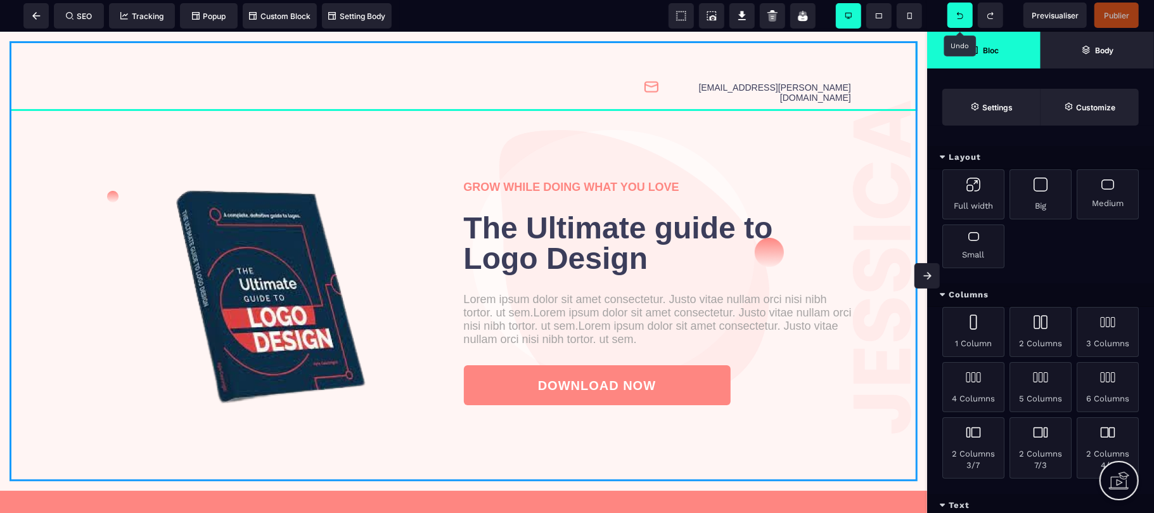
click at [958, 14] on icon at bounding box center [960, 15] width 6 height 7
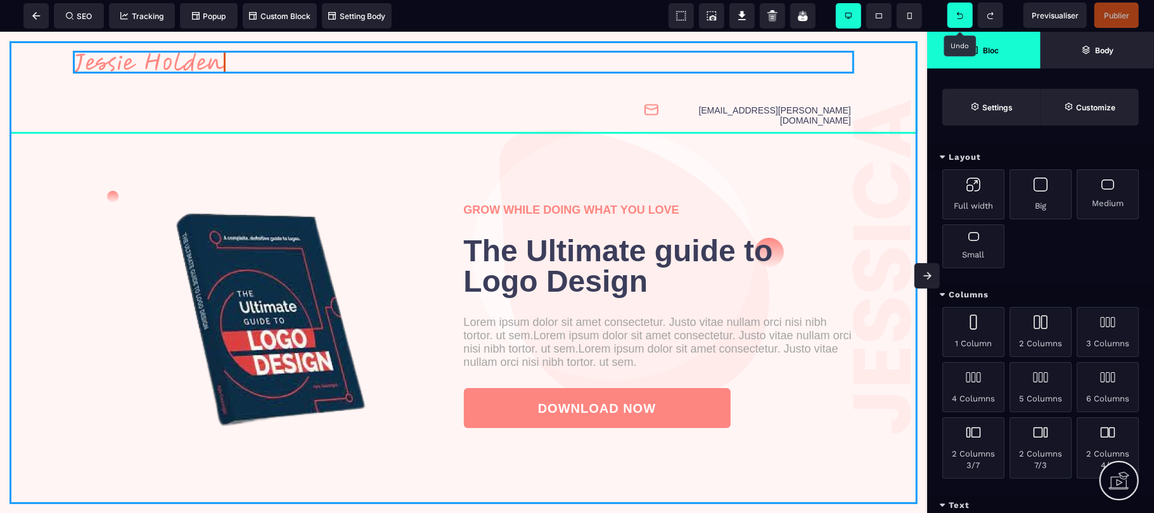
select select
select select "**"
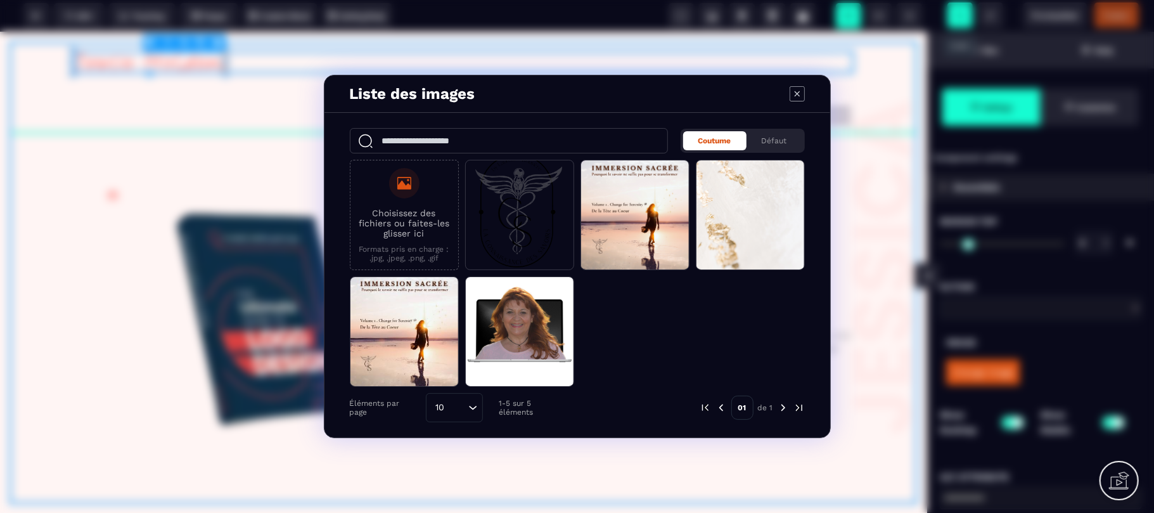
click at [796, 92] on icon "Modal window" at bounding box center [796, 93] width 5 height 5
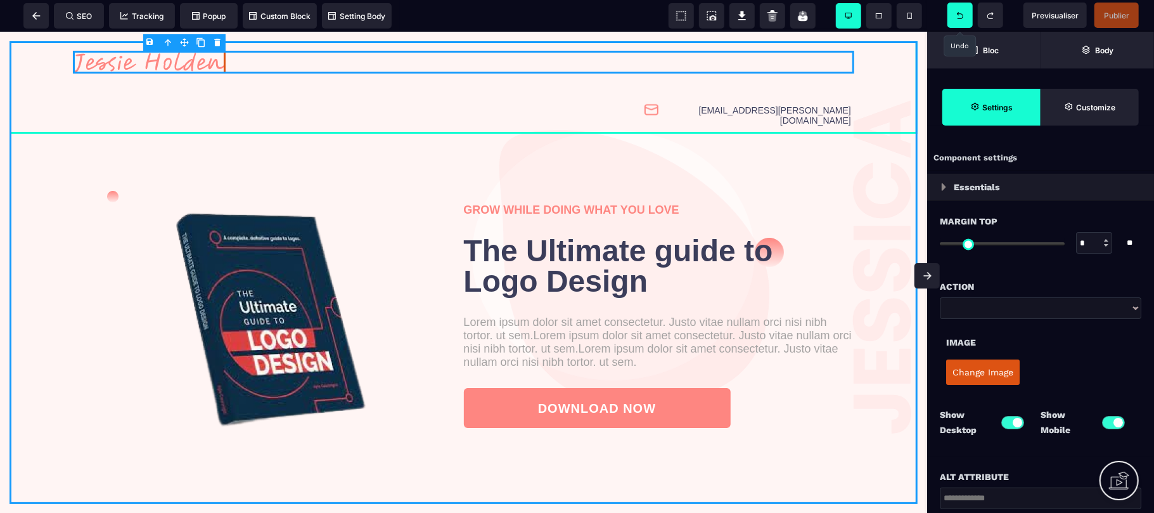
click at [959, 12] on icon at bounding box center [960, 15] width 6 height 7
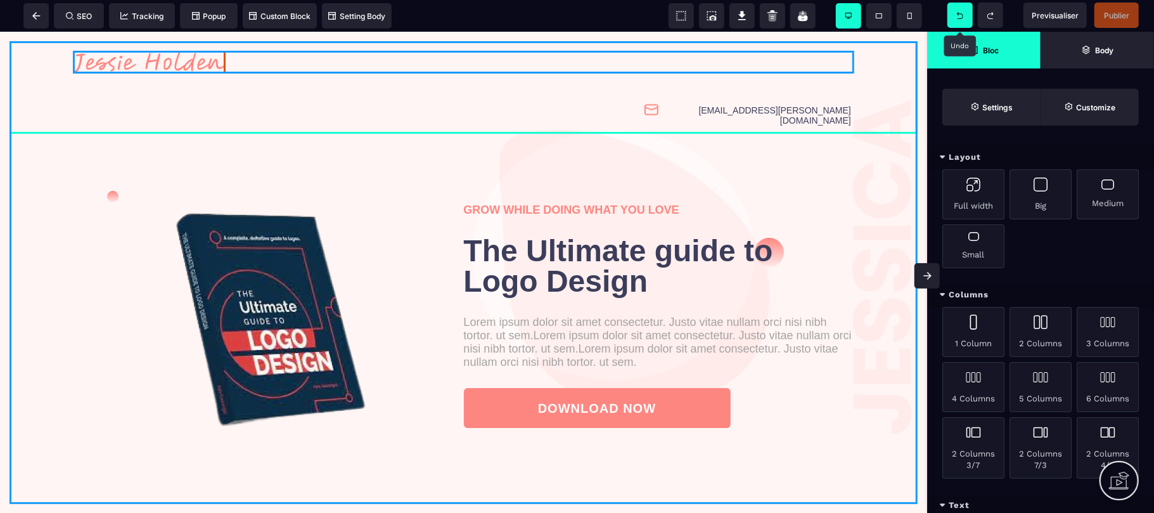
click at [959, 12] on icon at bounding box center [960, 15] width 6 height 7
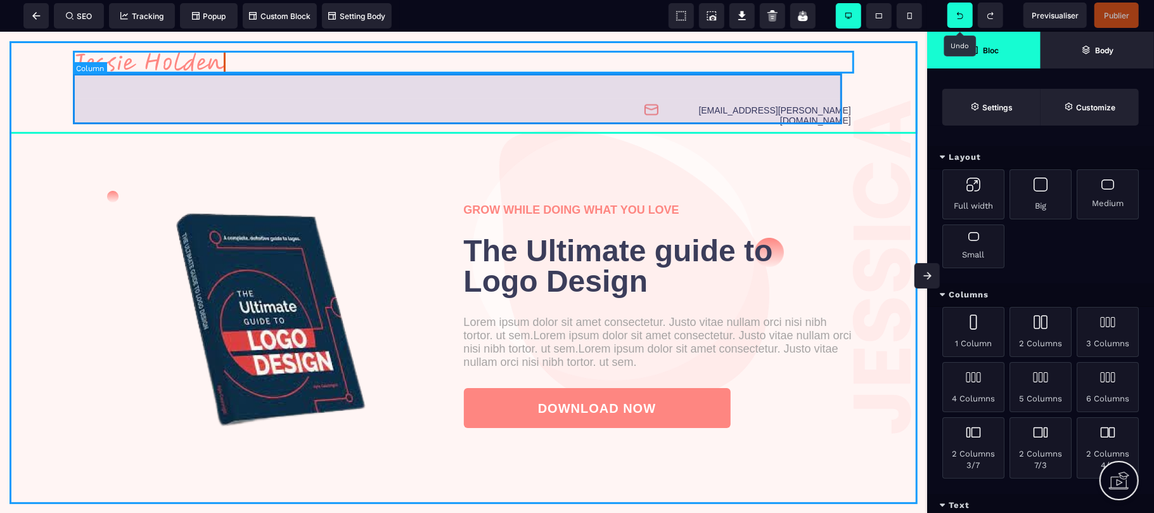
click at [232, 101] on div "[EMAIL_ADDRESS][PERSON_NAME][DOMAIN_NAME]" at bounding box center [463, 98] width 781 height 51
select select "*"
select select "**"
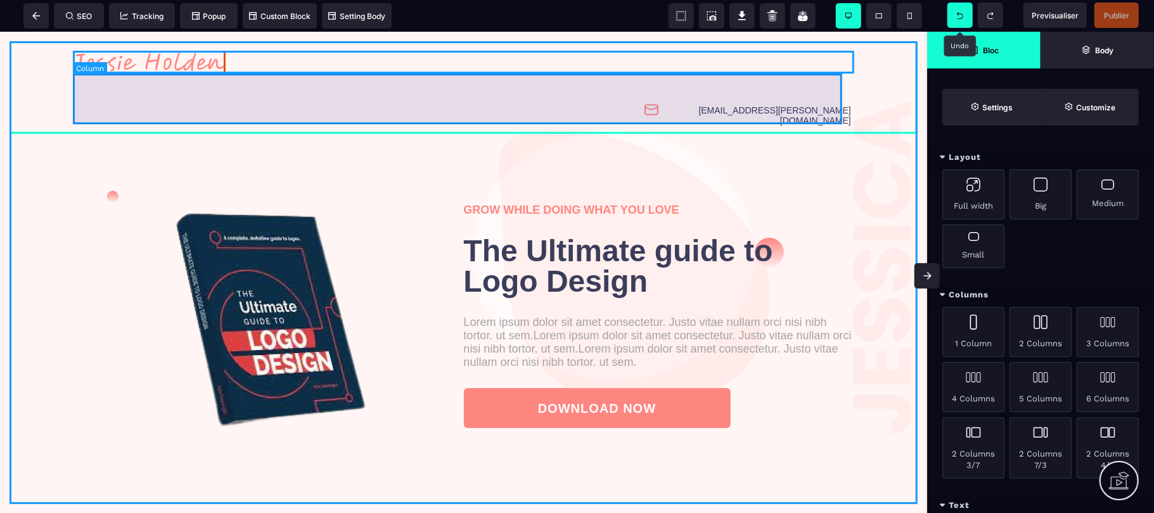
select select "**"
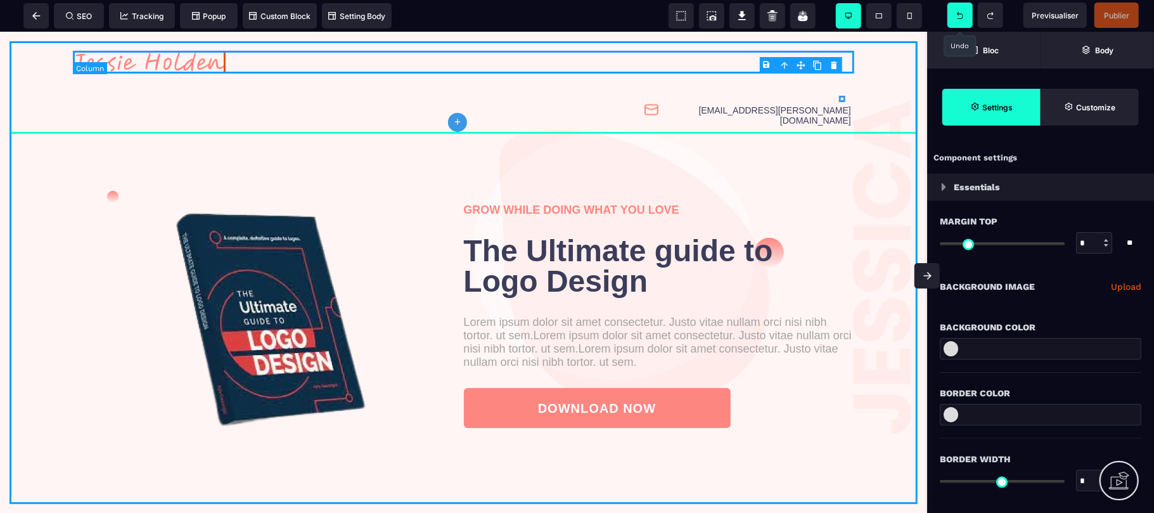
type input "*"
type input "***"
type input "****"
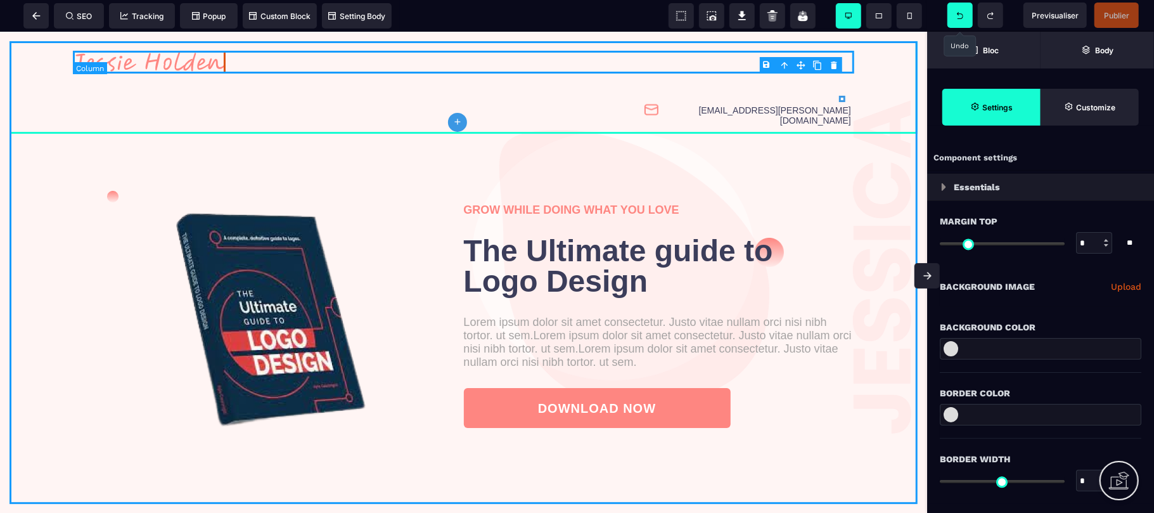
type input "****"
type input "***"
type input "*"
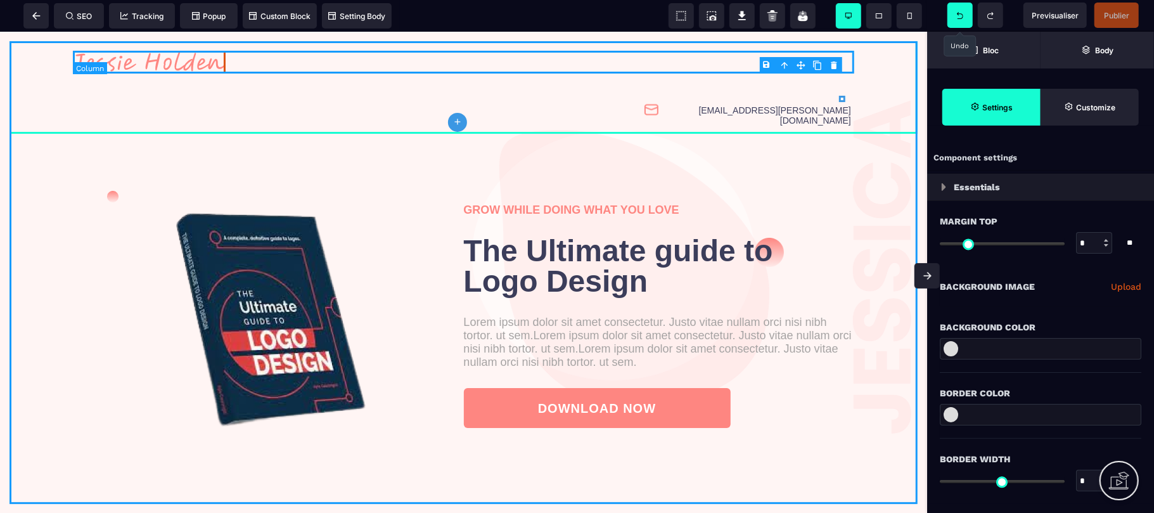
type input "*"
select select "**"
type input "*"
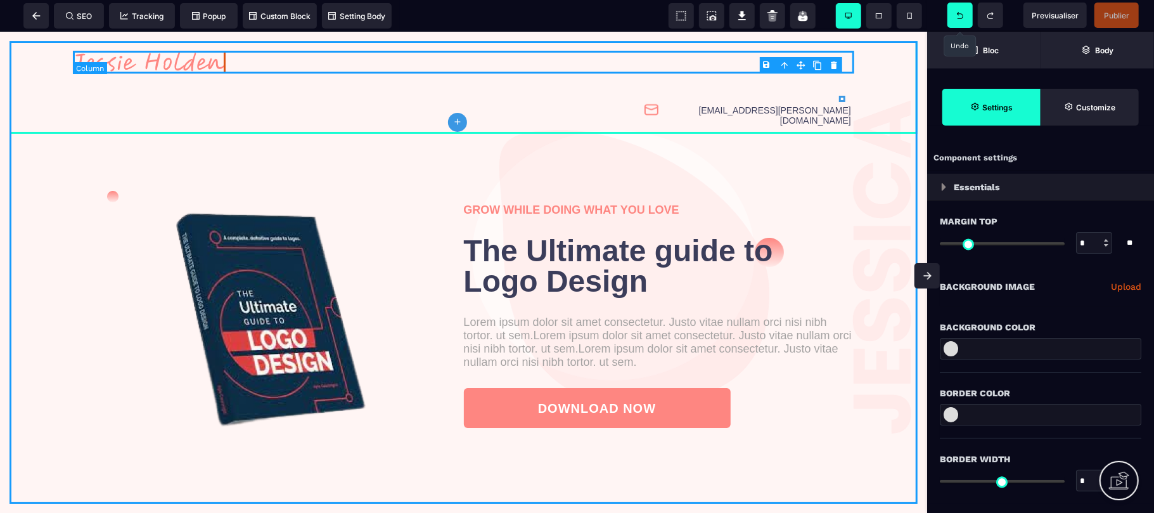
type input "*"
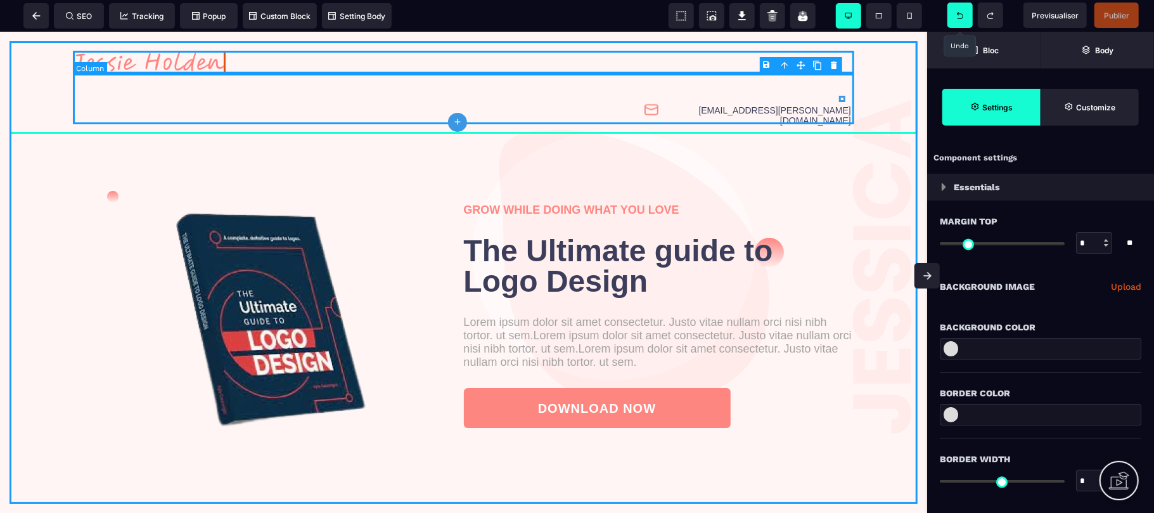
select select "**"
select select "*"
select select "**"
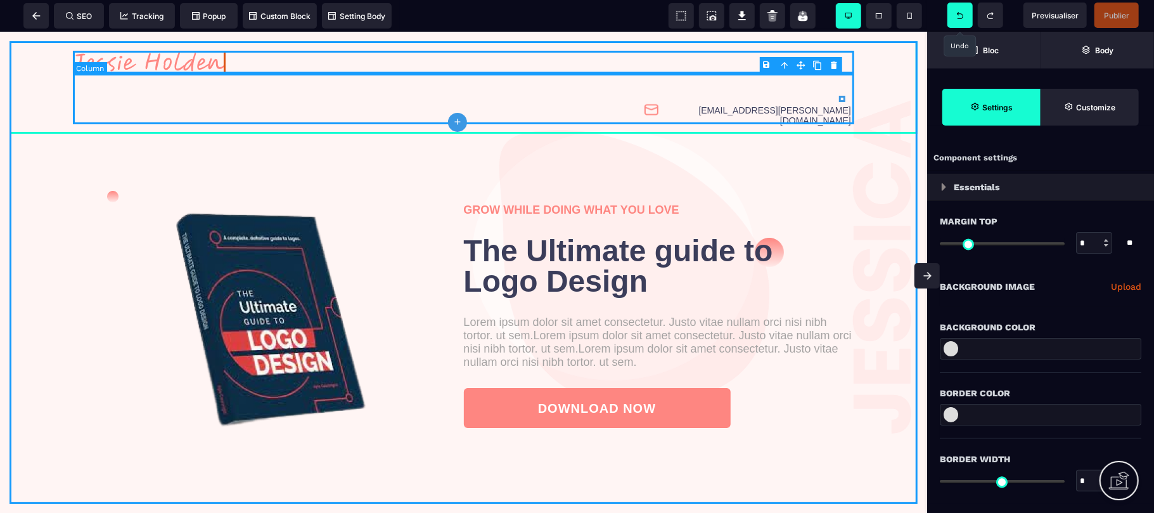
select select "**"
click at [188, 53] on img at bounding box center [149, 61] width 153 height 23
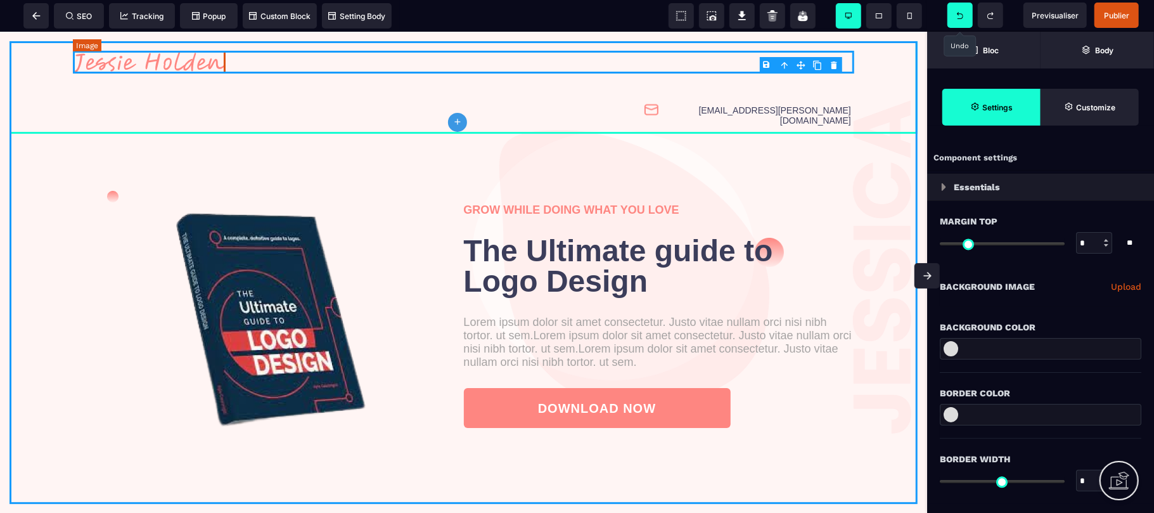
select select
select select "**"
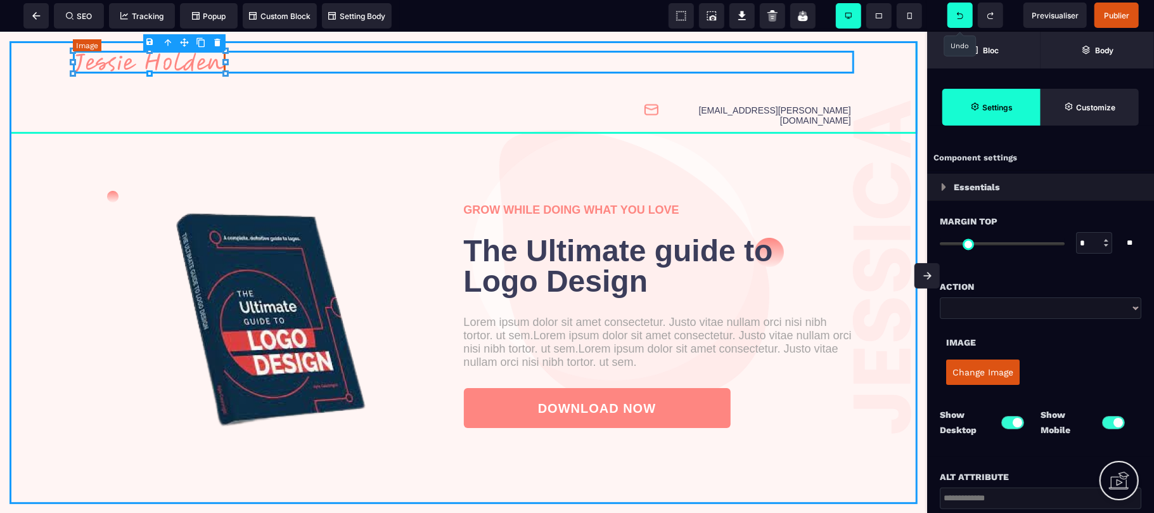
click at [188, 53] on img at bounding box center [149, 61] width 153 height 23
click at [966, 373] on button "Change Image" at bounding box center [982, 371] width 73 height 25
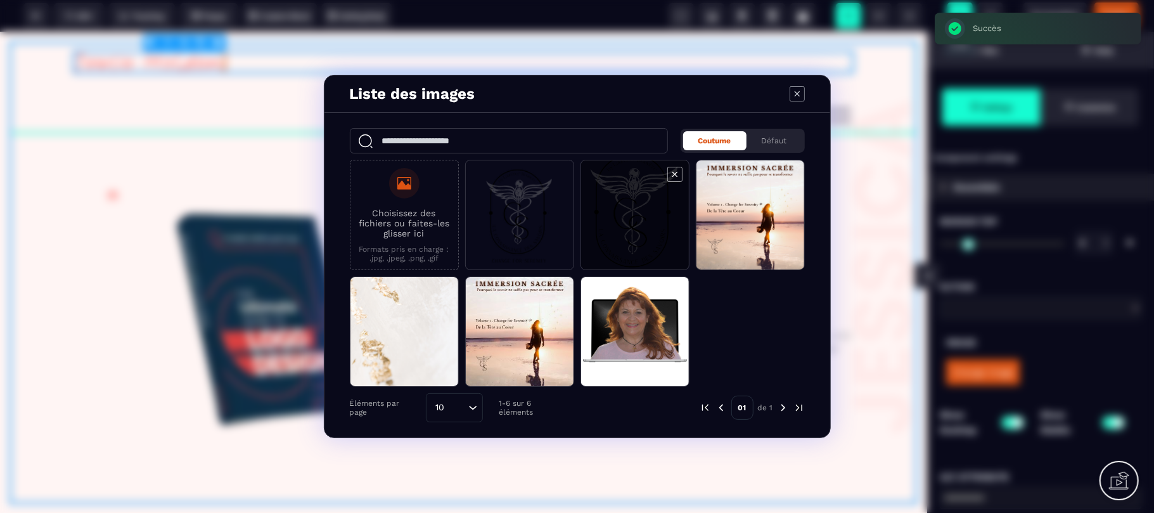
click at [672, 173] on icon "Modal window" at bounding box center [674, 174] width 15 height 15
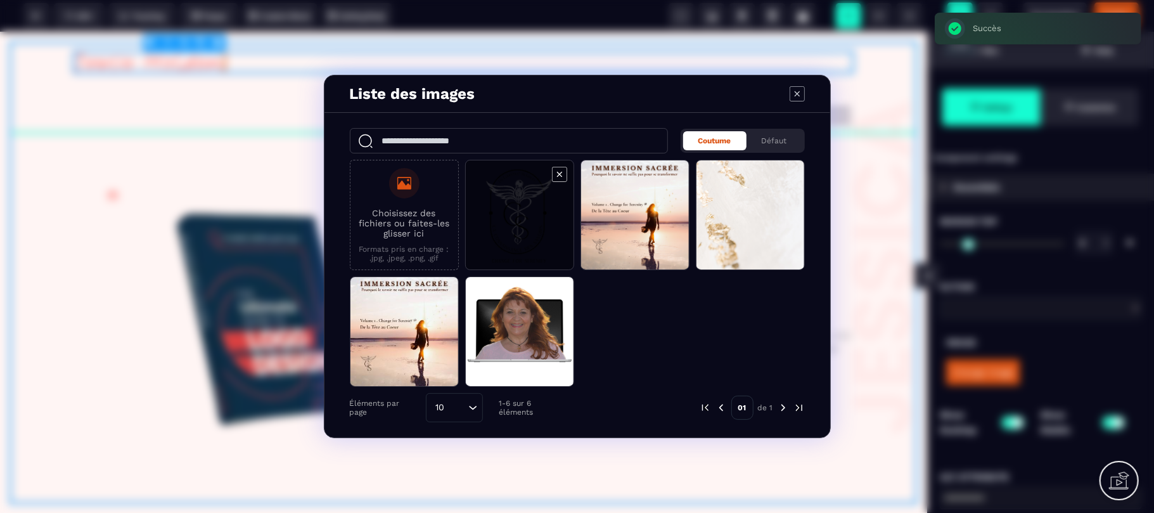
click at [500, 204] on span "Modal window" at bounding box center [520, 215] width 108 height 110
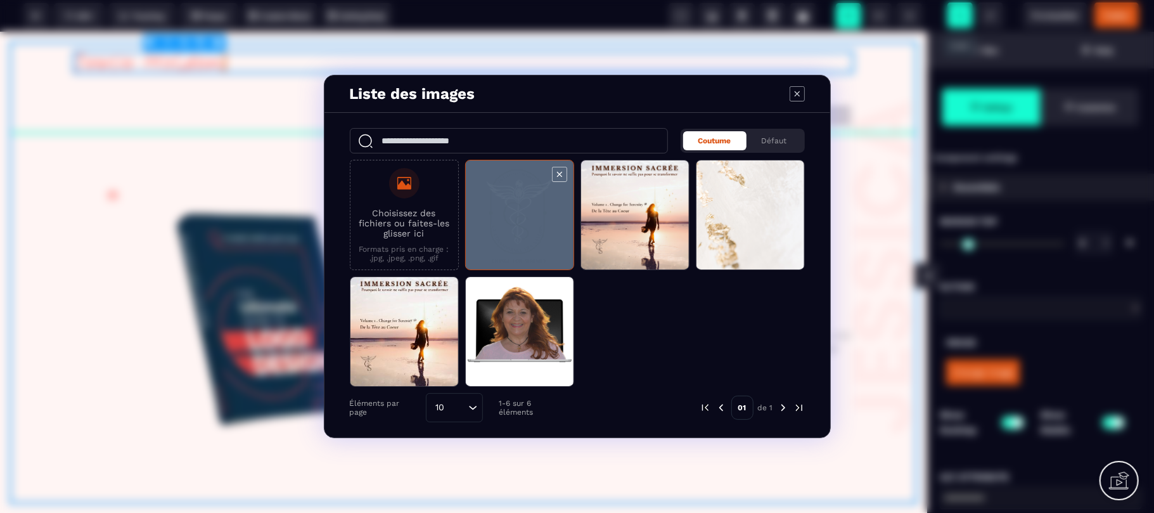
click at [500, 204] on span "Modal window" at bounding box center [520, 215] width 108 height 110
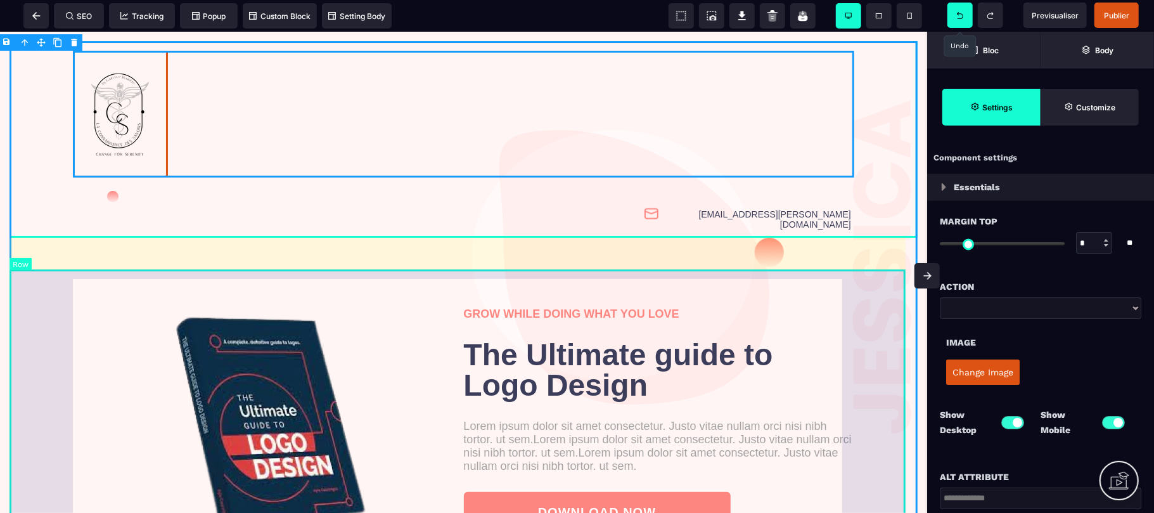
click at [426, 276] on div "GROW WHILE DOING WHAT YOU LOVE The Ultimate guide to Logo Design Lorem ipsum do…" at bounding box center [464, 425] width 908 height 313
select select "*"
select select "**"
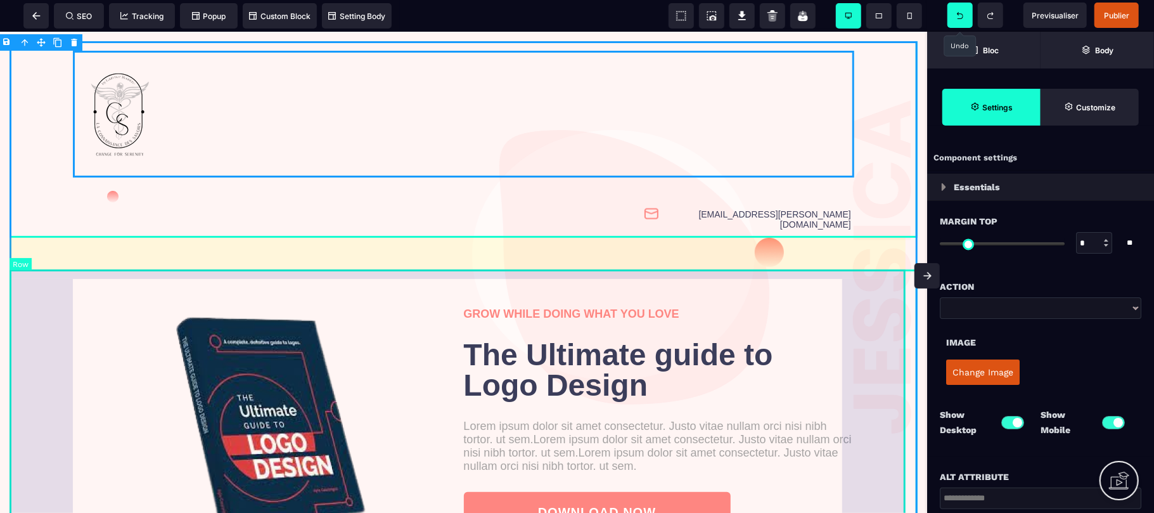
select select "**"
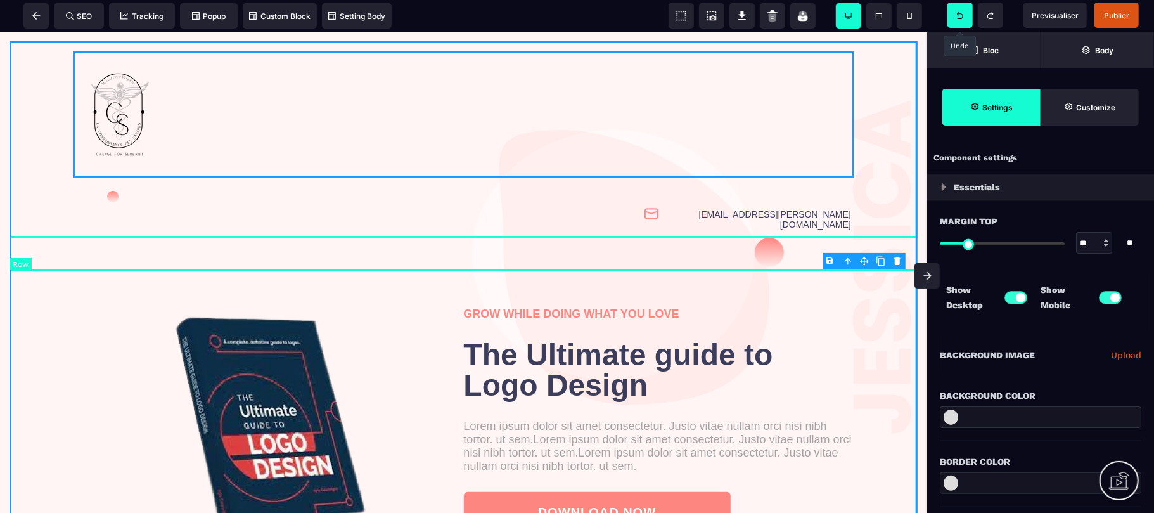
click at [426, 276] on div "GROW WHILE DOING WHAT YOU LOVE The Ultimate guide to Logo Design Lorem ipsum do…" at bounding box center [464, 425] width 908 height 313
type input "*"
type input "***"
type input "****"
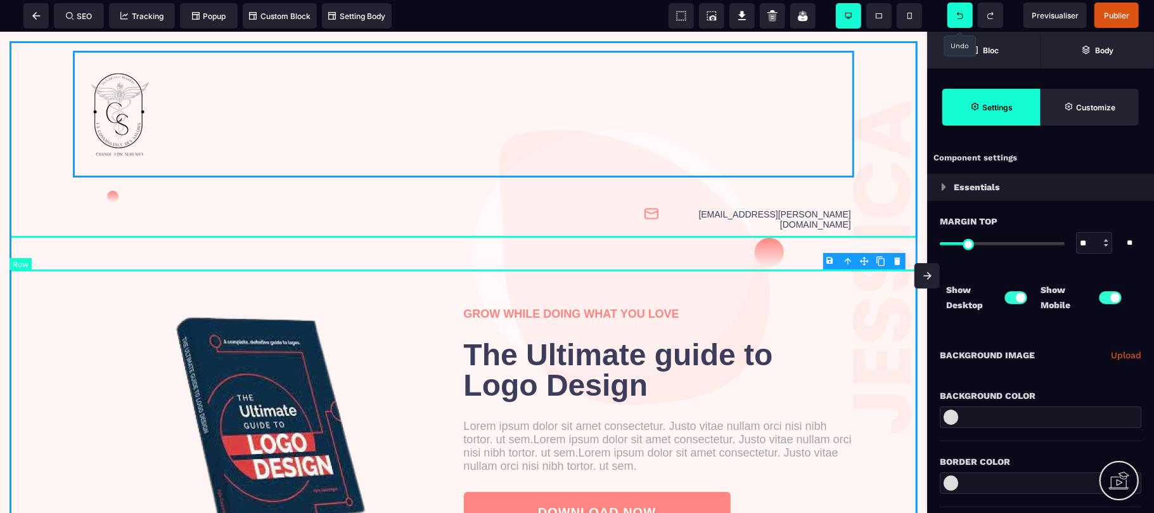
type input "****"
type input "**"
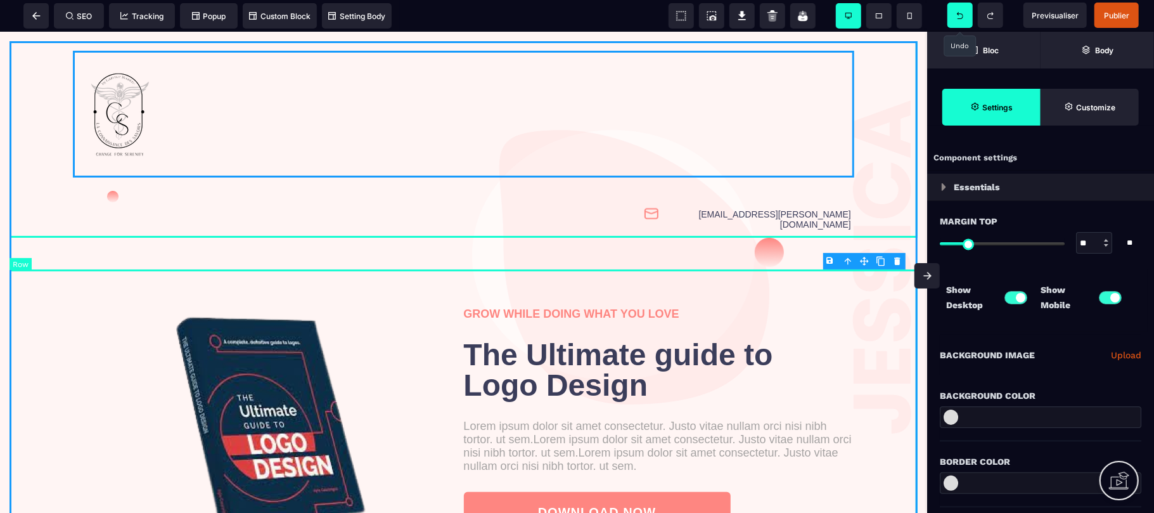
type input "**"
type input "***"
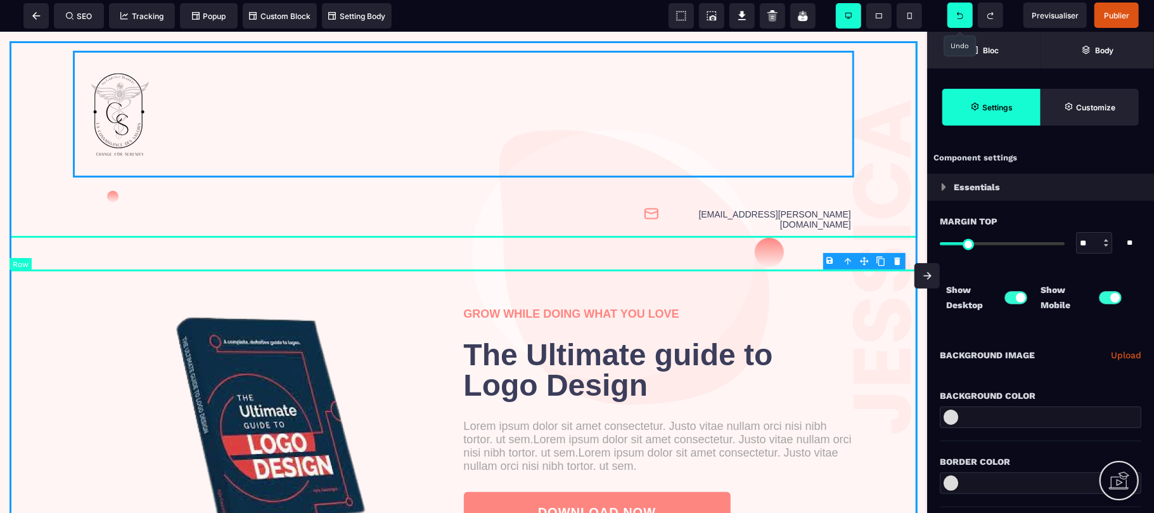
select select "**"
type input "*"
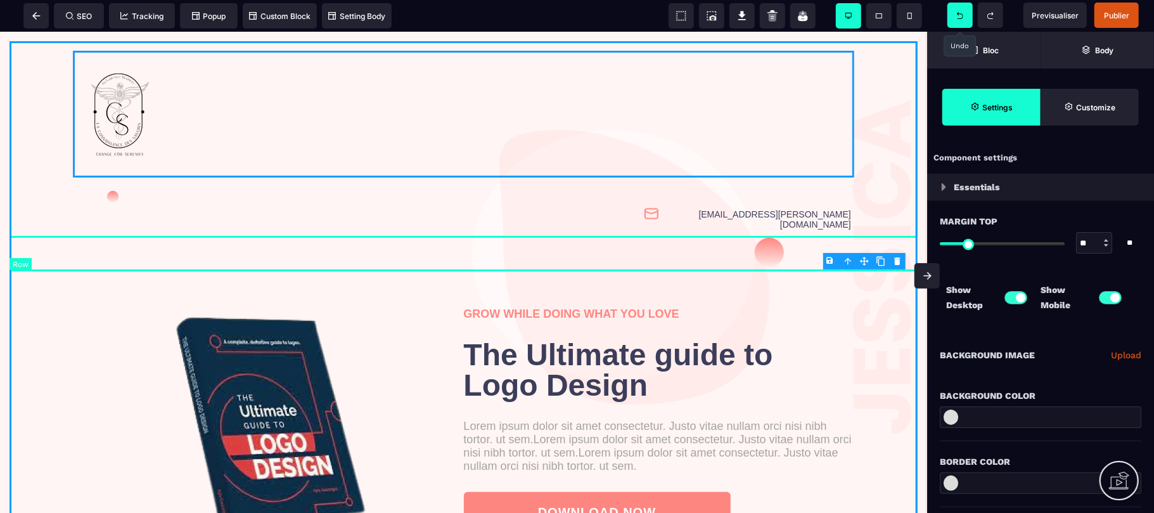
type input "*"
select select "**"
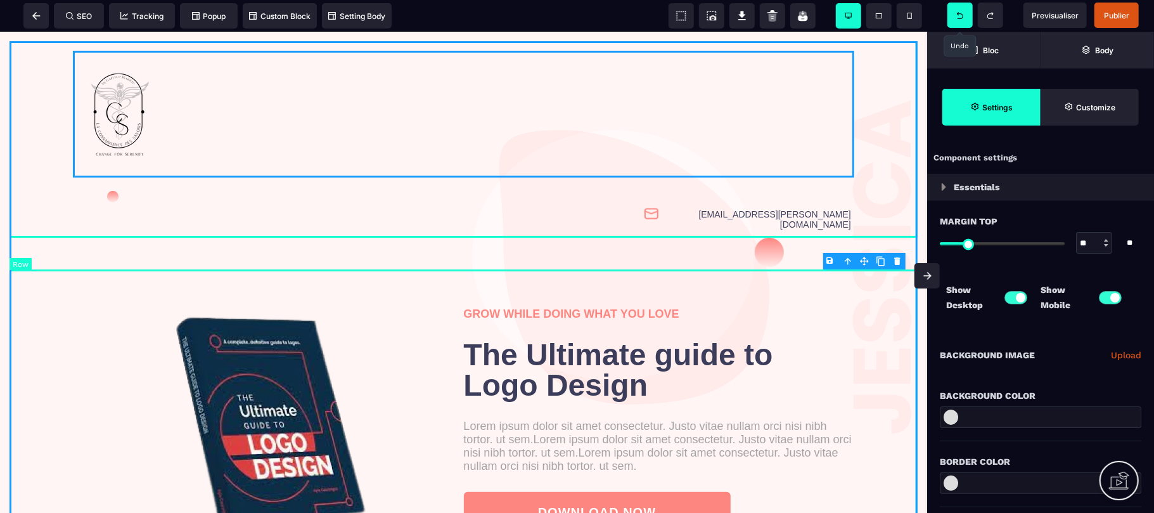
select select "*"
select select "**"
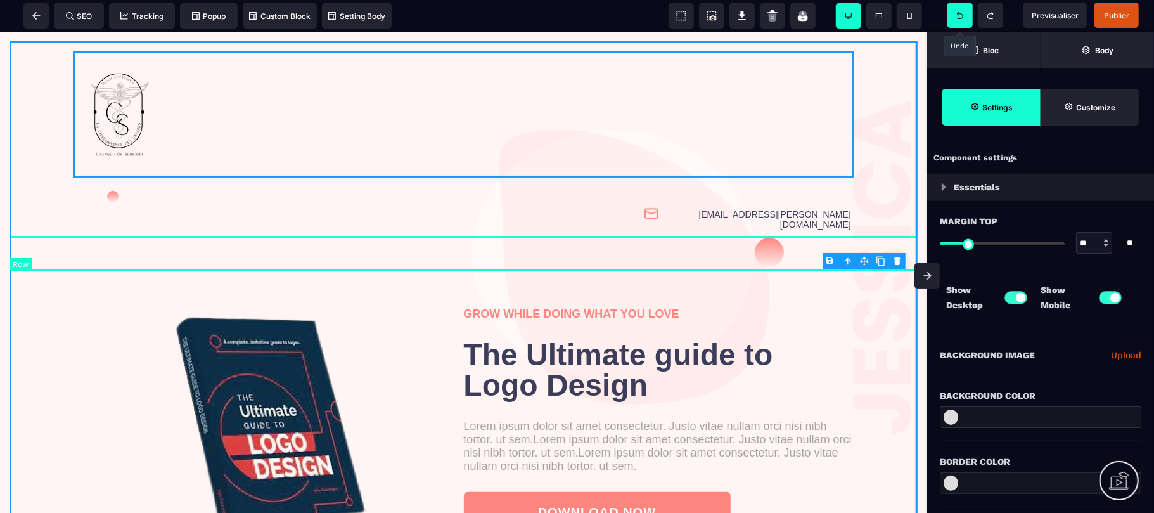
click at [426, 277] on div "GROW WHILE DOING WHAT YOU LOVE The Ultimate guide to Logo Design Lorem ipsum do…" at bounding box center [464, 425] width 908 height 313
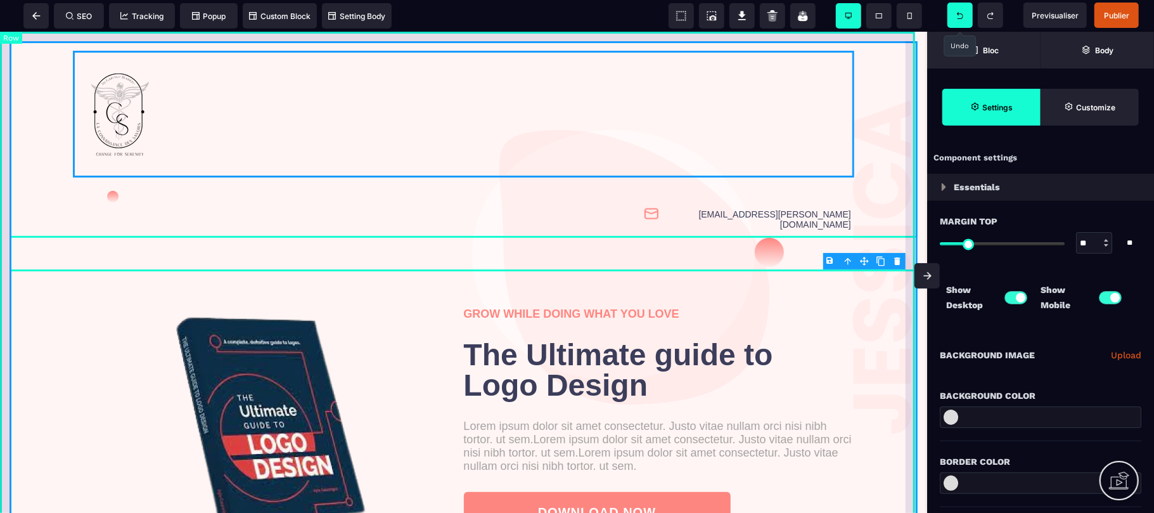
click at [908, 40] on div "[EMAIL_ADDRESS][PERSON_NAME][DOMAIN_NAME] GROW WHILE DOING WHAT YOU LOVE The Ul…" at bounding box center [463, 323] width 927 height 585
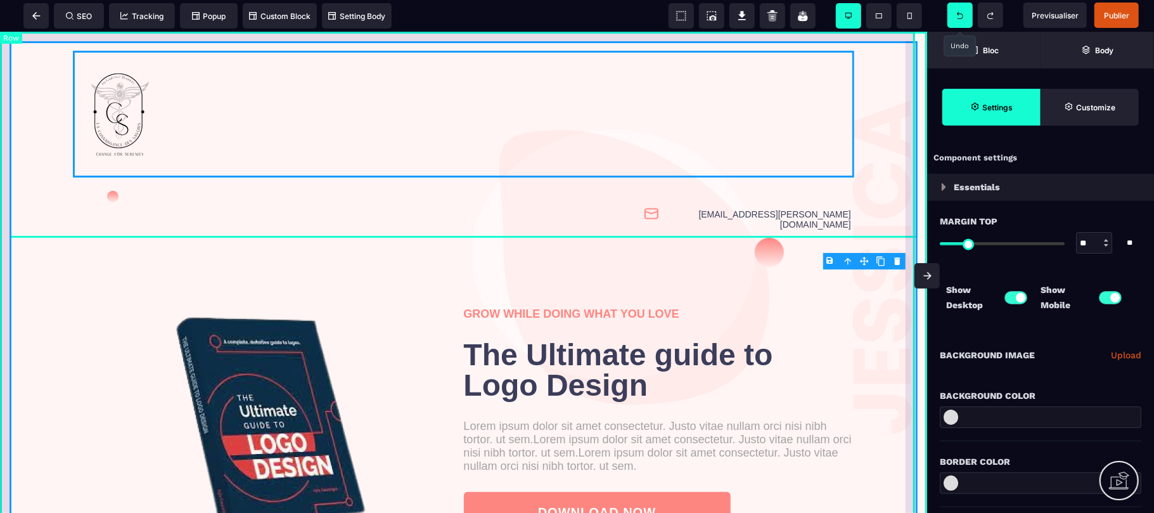
select select "*********"
select select "*"
select select "**"
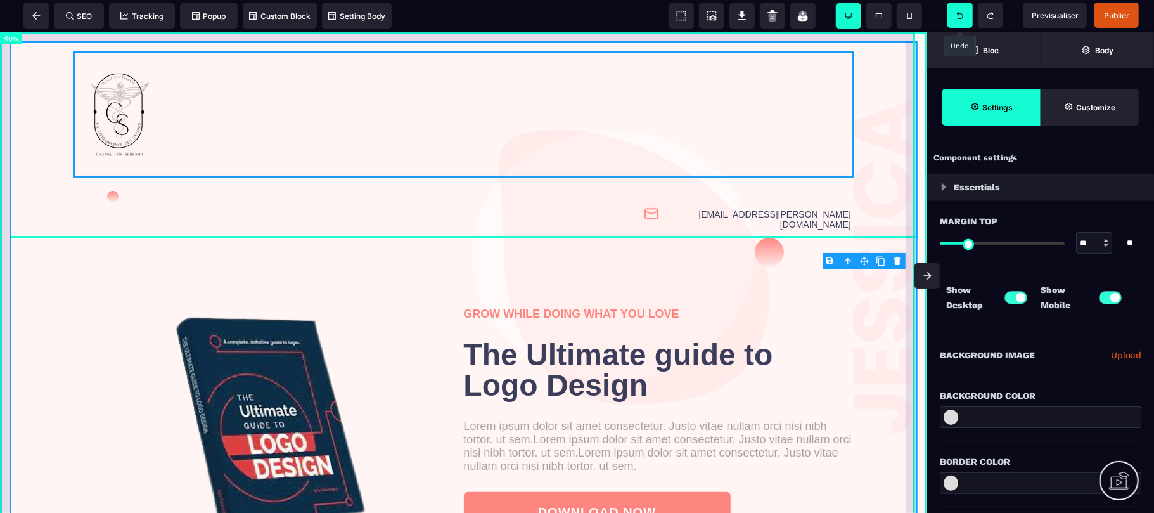
select select "**"
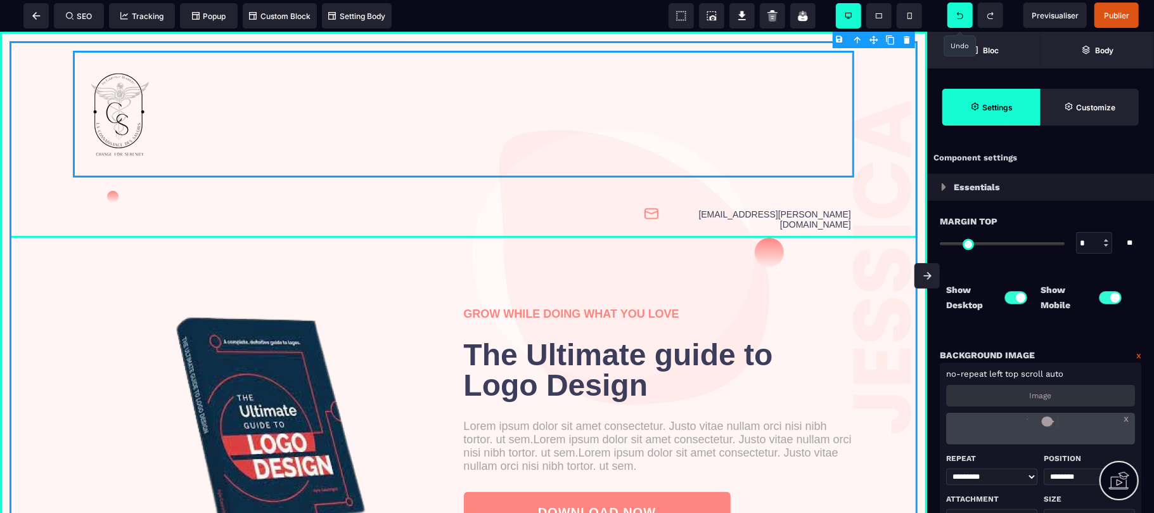
type input "*"
type input "***"
click at [910, 264] on div "[EMAIL_ADDRESS][PERSON_NAME][DOMAIN_NAME] GROW WHILE DOING WHAT YOU LOVE The Ul…" at bounding box center [463, 323] width 927 height 585
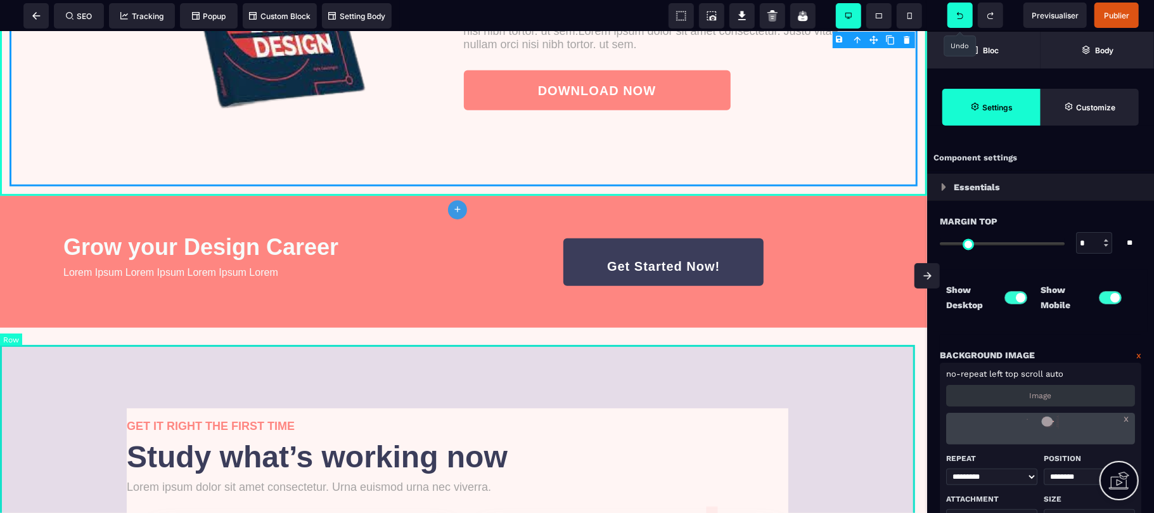
click at [20, 395] on div "GET IT RIGHT THE FIRST TIME Study what’s working now Lorem ipsum dolor sit amet…" at bounding box center [463, 416] width 927 height 179
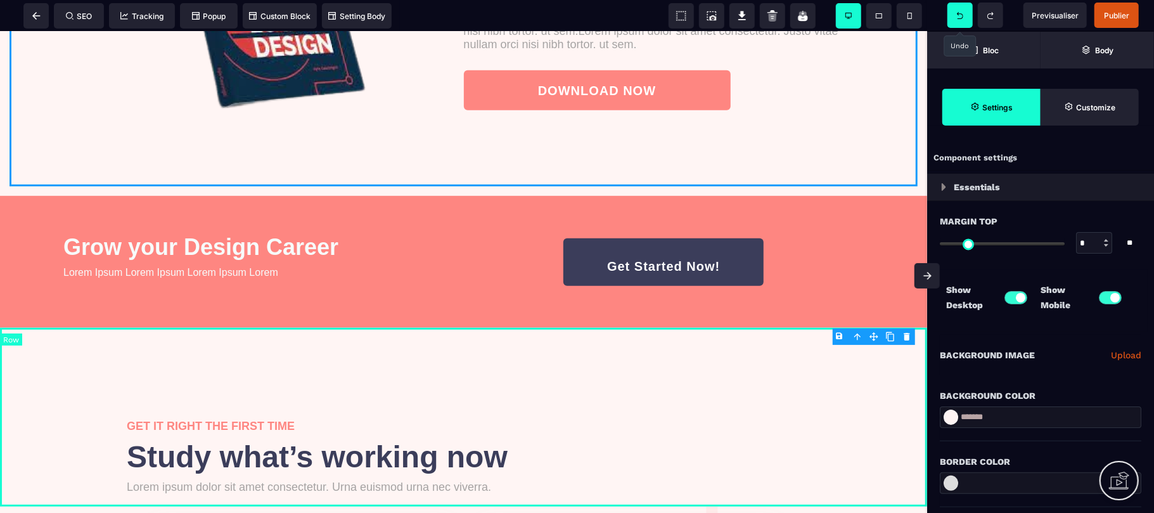
click at [15, 387] on div "GET IT RIGHT THE FIRST TIME Study what’s working now Lorem ipsum dolor sit amet…" at bounding box center [463, 416] width 927 height 179
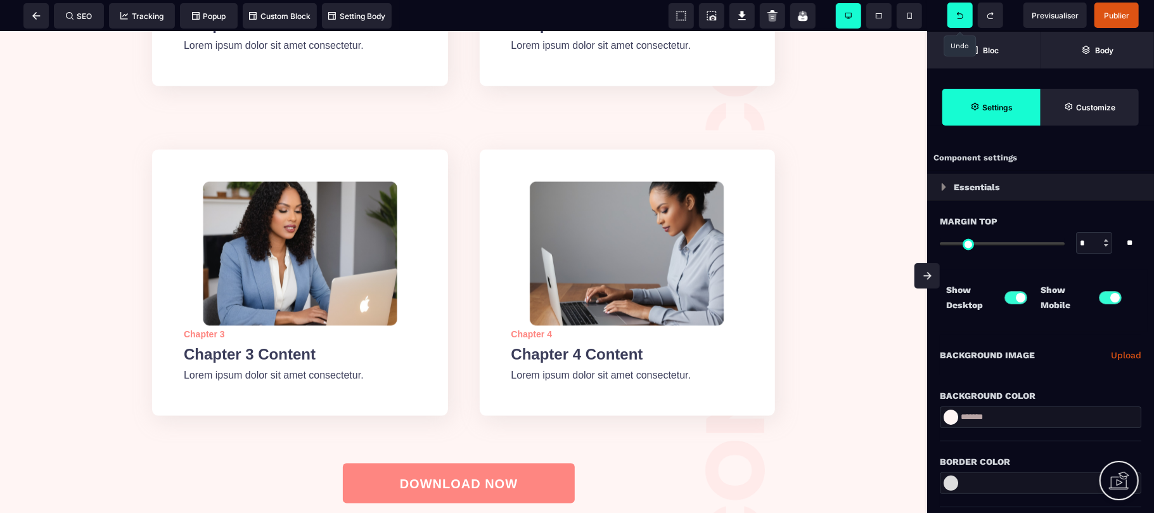
scroll to position [1131, 0]
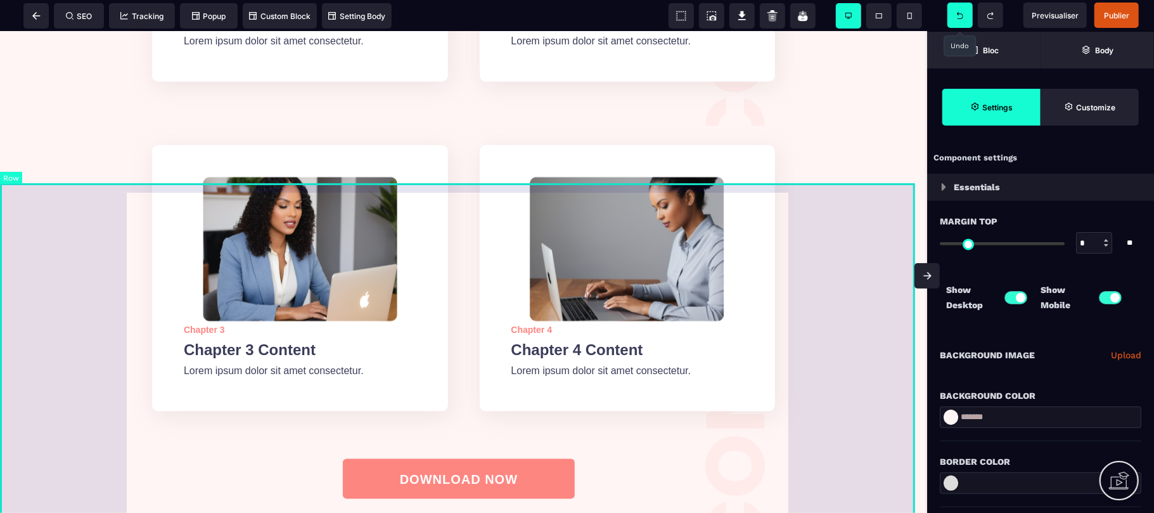
click at [834, 328] on div "Chapter 3 Chapter 3 Content Lorem ipsum dolor sit amet consectetur. Chapter 4 C…" at bounding box center [463, 363] width 927 height 477
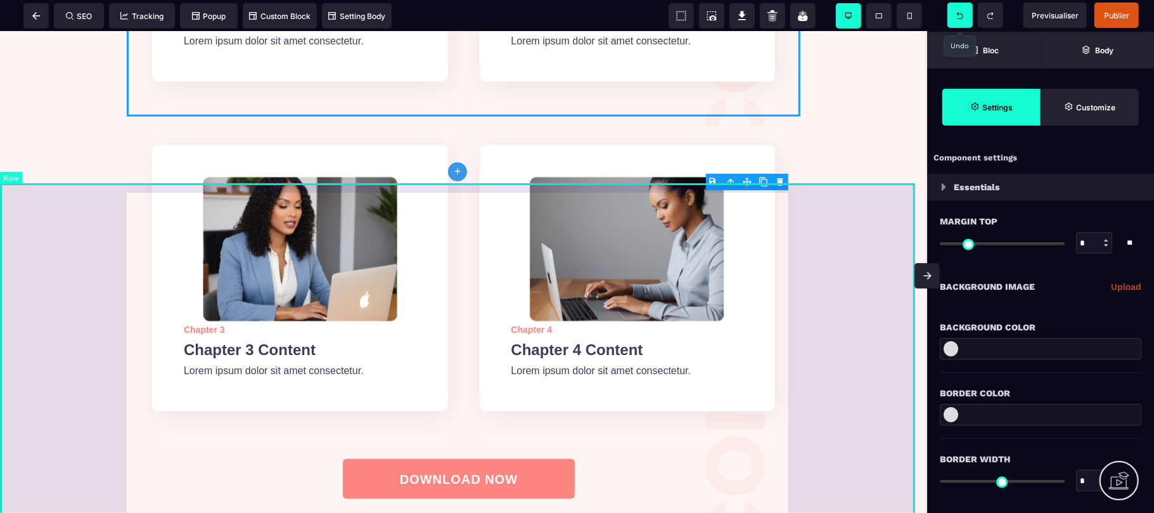
click at [31, 326] on div "Chapter 3 Chapter 3 Content Lorem ipsum dolor sit amet consectetur. Chapter 4 C…" at bounding box center [463, 363] width 927 height 477
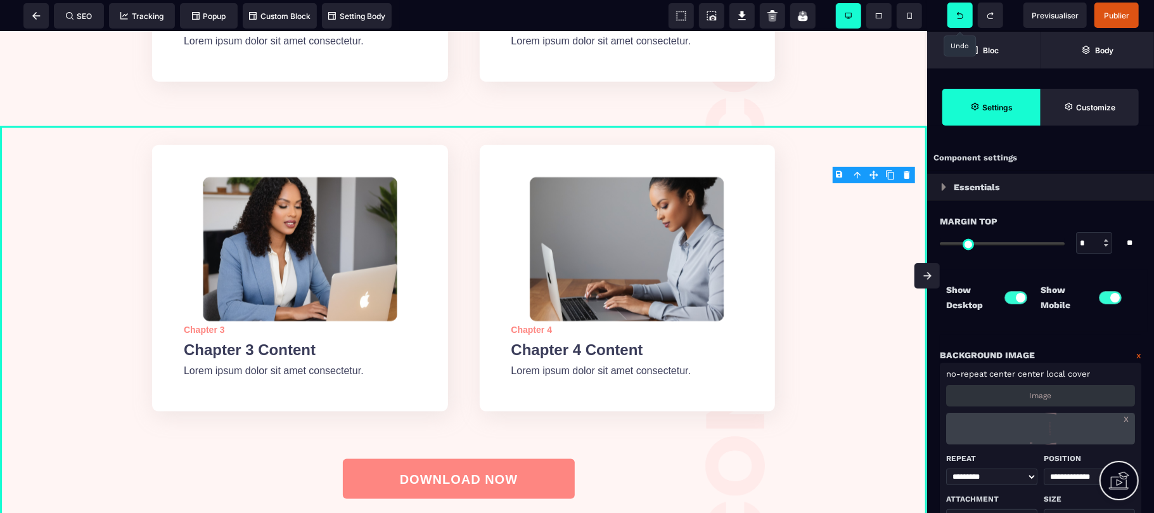
click at [1128, 419] on div "x" at bounding box center [1040, 428] width 189 height 32
click at [1126, 419] on link "x" at bounding box center [1125, 417] width 5 height 11
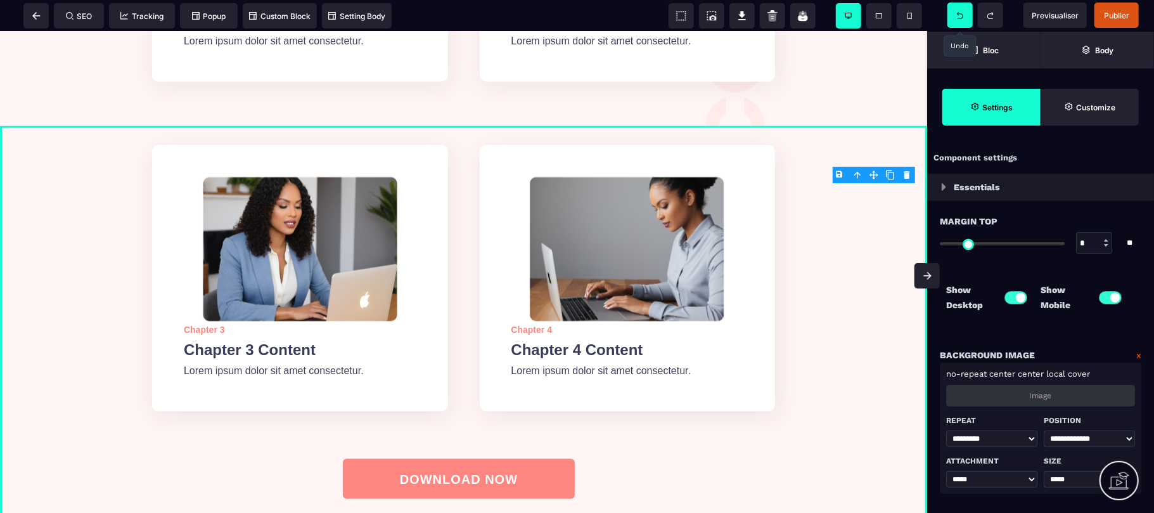
click at [1073, 398] on div "Image" at bounding box center [1040, 396] width 189 height 22
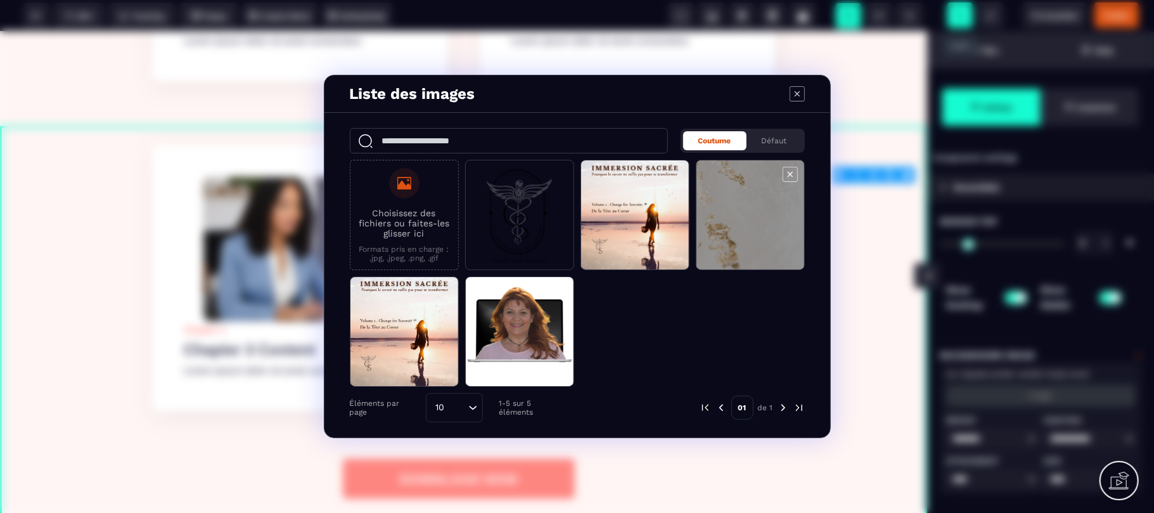
click at [753, 247] on span "Modal window" at bounding box center [750, 215] width 108 height 110
click at [743, 234] on span "Modal window" at bounding box center [750, 215] width 108 height 110
click at [743, 222] on span "Modal window" at bounding box center [750, 215] width 108 height 110
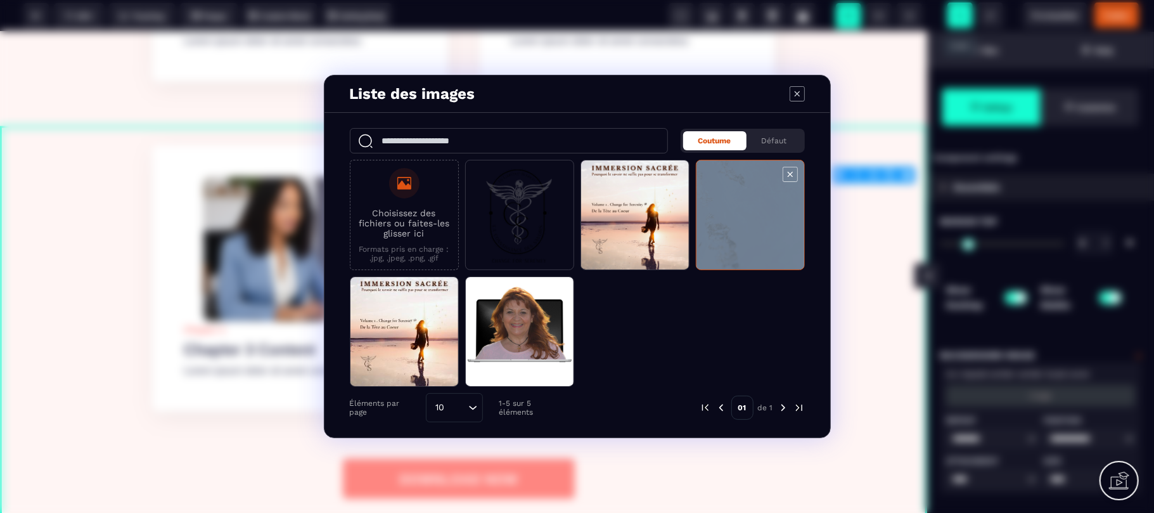
click at [743, 222] on span "Modal window" at bounding box center [750, 215] width 108 height 110
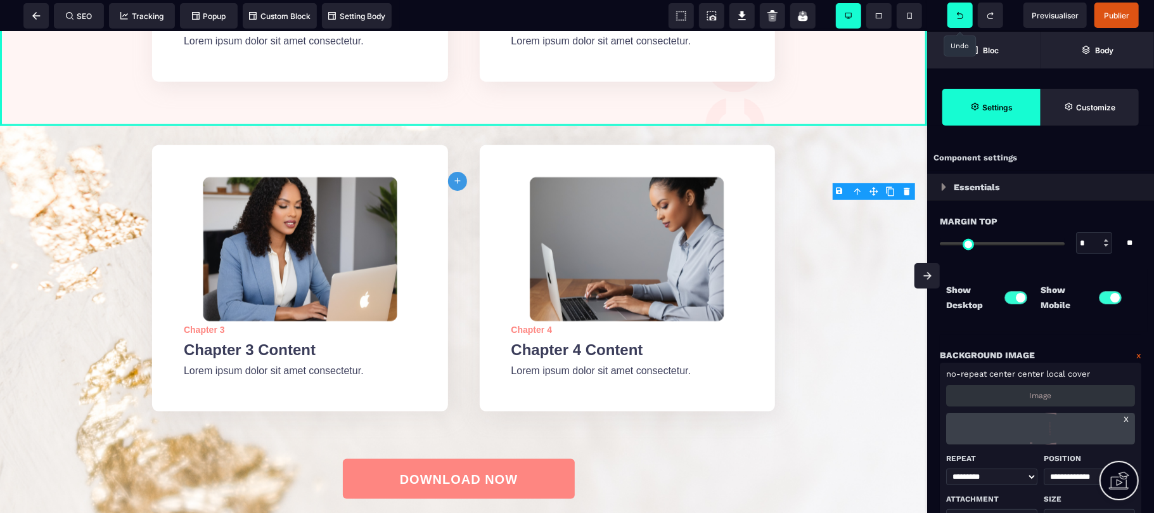
click at [1126, 418] on link "x" at bounding box center [1125, 417] width 5 height 11
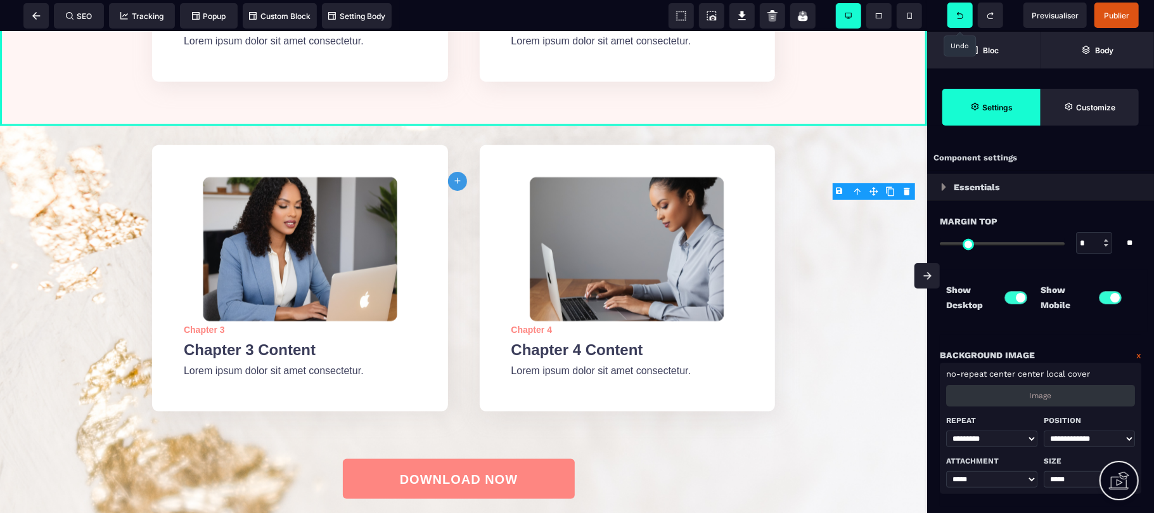
click at [1071, 393] on div "Image" at bounding box center [1040, 396] width 189 height 22
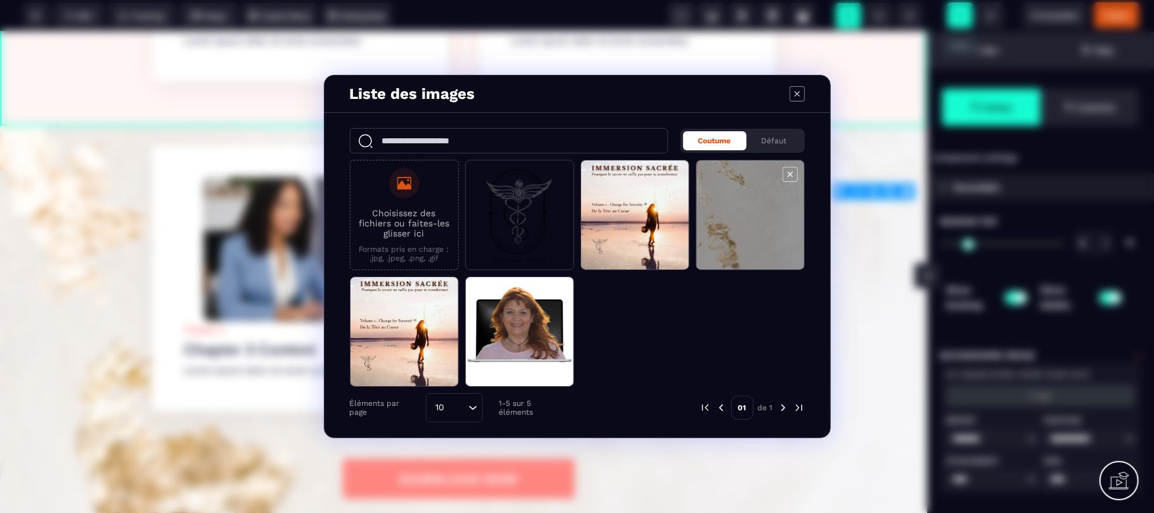
click at [754, 221] on span "Modal window" at bounding box center [750, 215] width 108 height 110
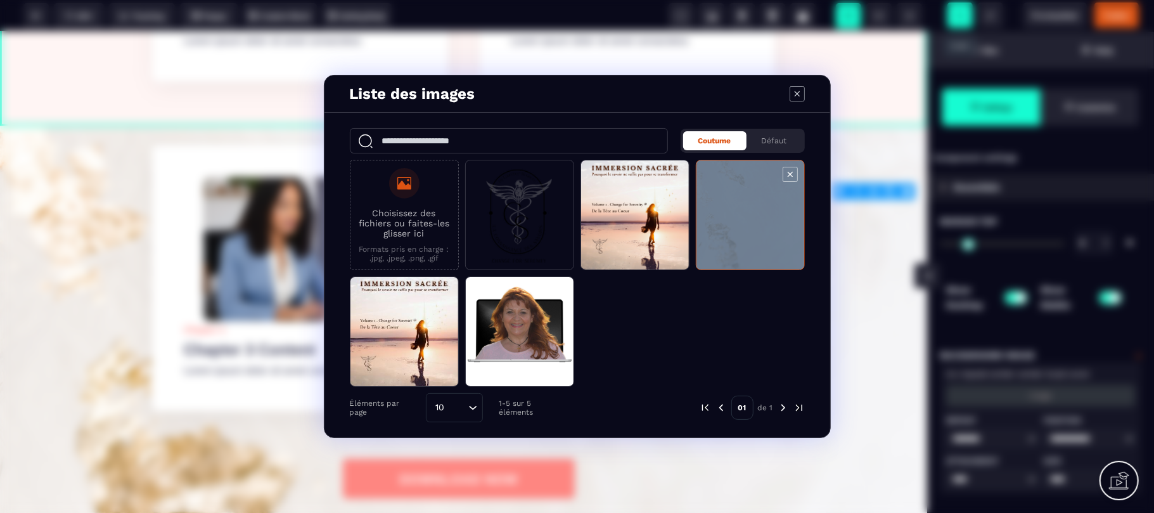
click at [754, 221] on span "Modal window" at bounding box center [750, 215] width 108 height 110
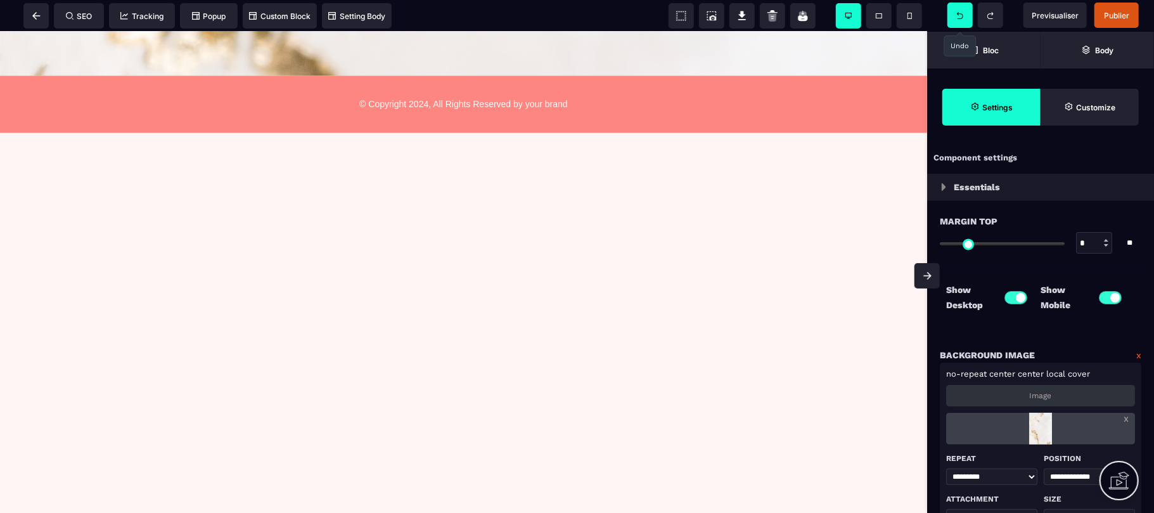
scroll to position [1680, 0]
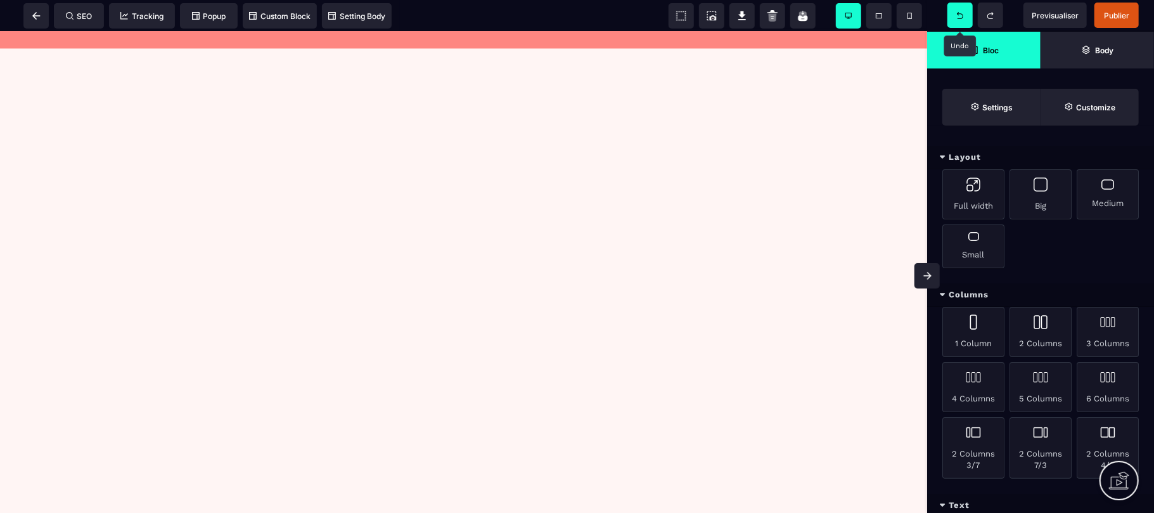
scroll to position [1822, 0]
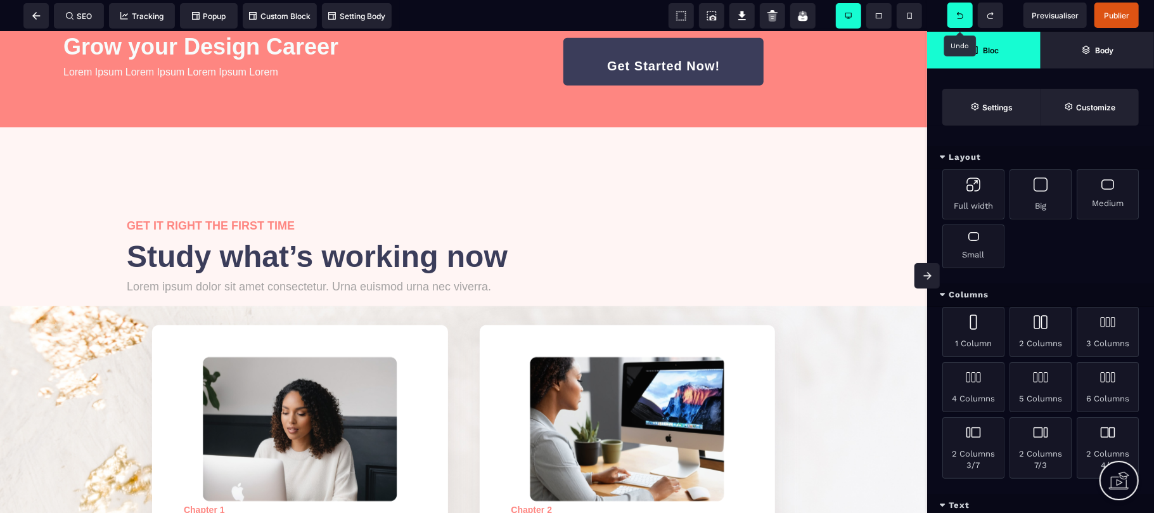
scroll to position [609, 0]
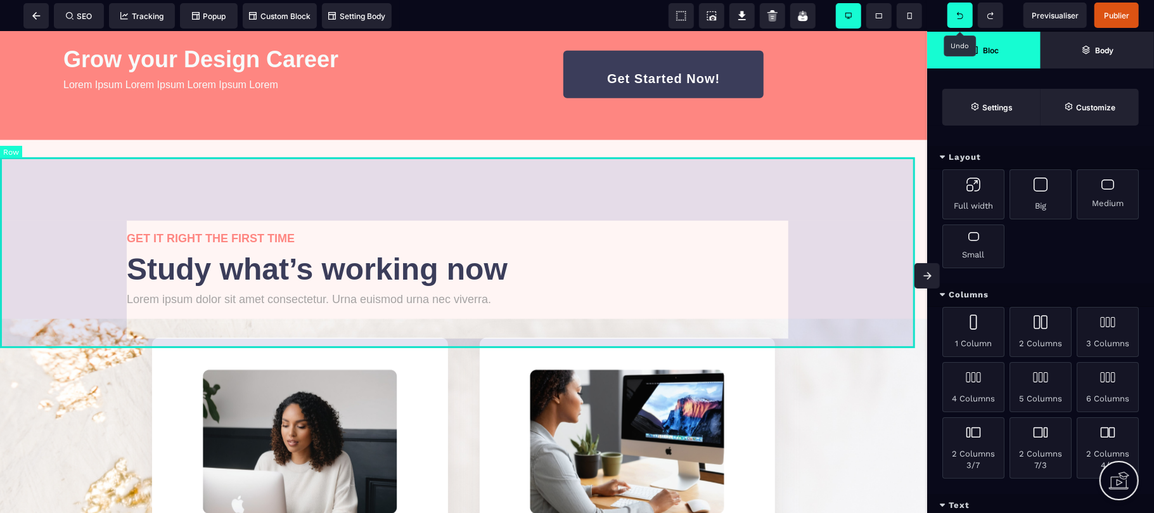
click at [872, 240] on div "GET IT RIGHT THE FIRST TIME Study what’s working now Lorem ipsum dolor sit amet…" at bounding box center [463, 228] width 927 height 179
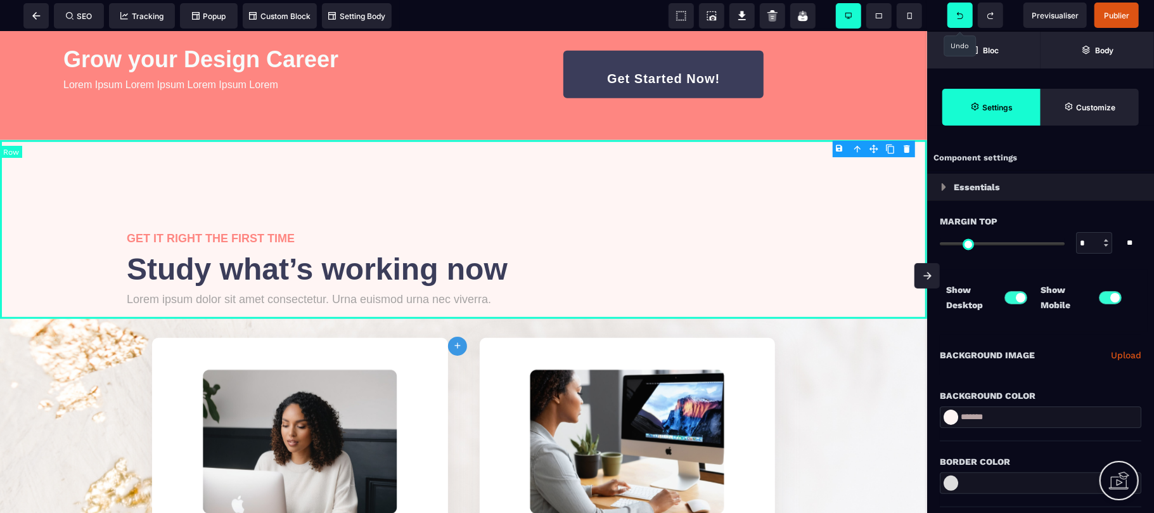
click at [897, 283] on div "GET IT RIGHT THE FIRST TIME Study what’s working now Lorem ipsum dolor sit amet…" at bounding box center [463, 228] width 927 height 179
click at [1086, 388] on div "Background Color" at bounding box center [1039, 395] width 201 height 15
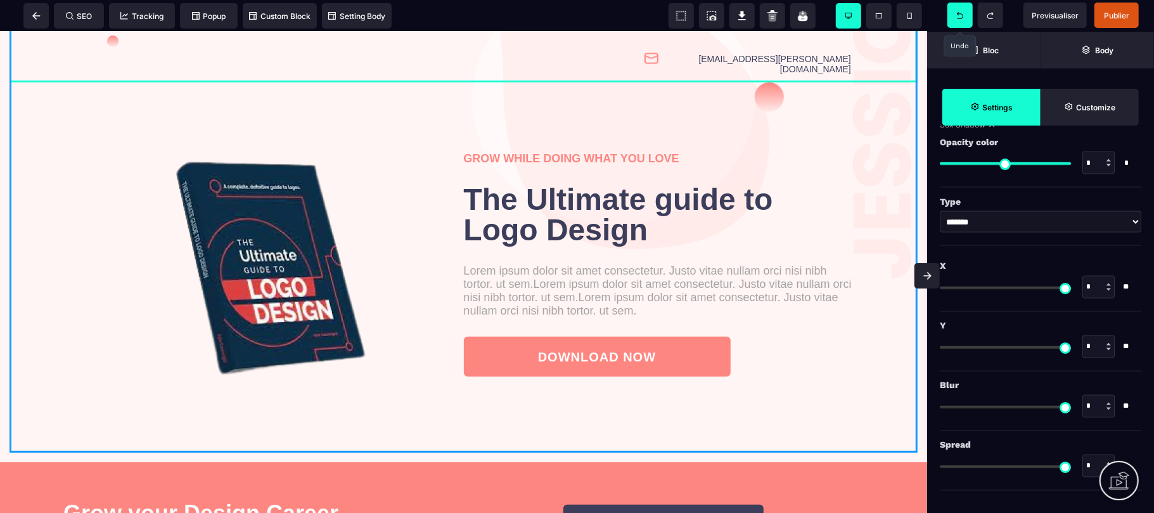
scroll to position [143, 0]
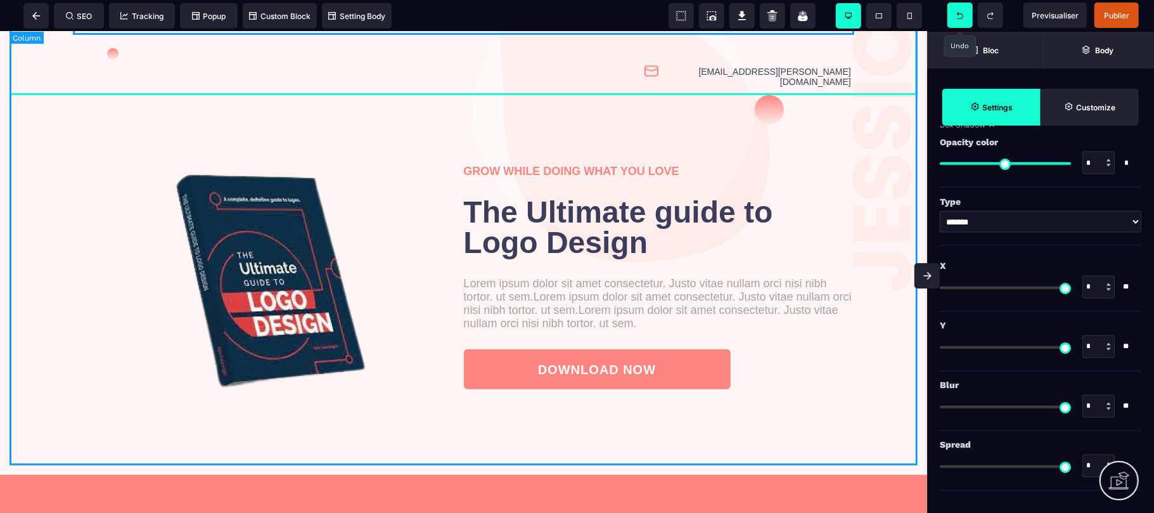
click at [879, 115] on div "[EMAIL_ADDRESS][PERSON_NAME][DOMAIN_NAME] GROW WHILE DOING WHAT YOU LOVE The Ul…" at bounding box center [464, 181] width 908 height 566
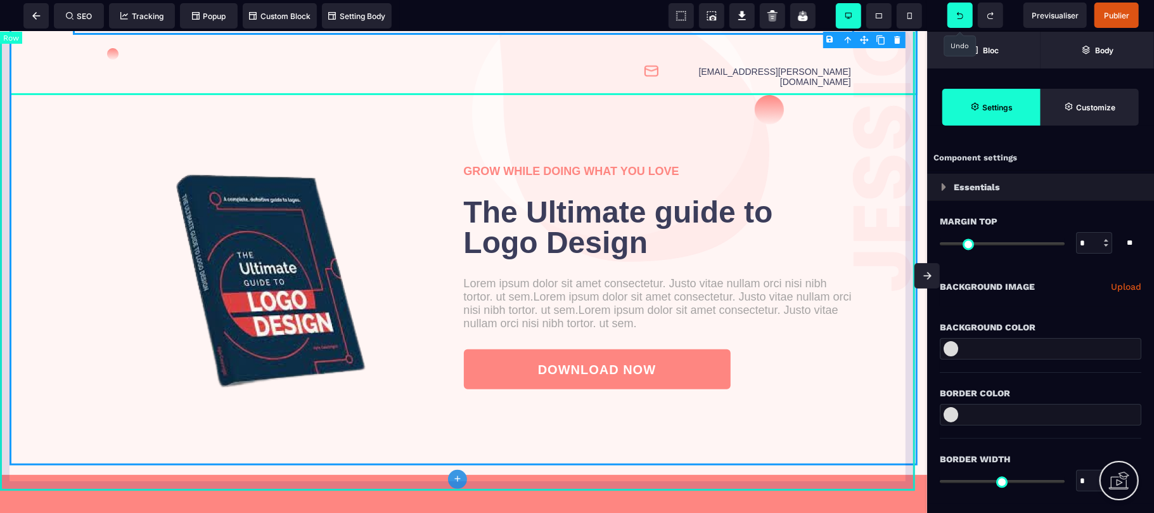
click at [8, 59] on div "[EMAIL_ADDRESS][PERSON_NAME][DOMAIN_NAME] GROW WHILE DOING WHAT YOU LOVE The Ul…" at bounding box center [463, 181] width 927 height 585
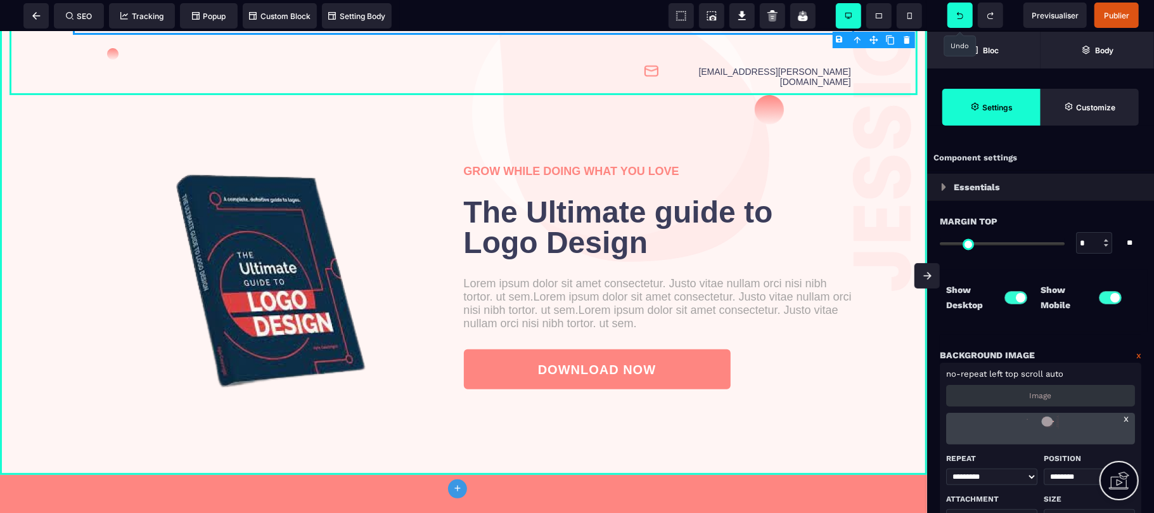
click at [1126, 416] on link "x" at bounding box center [1125, 417] width 5 height 11
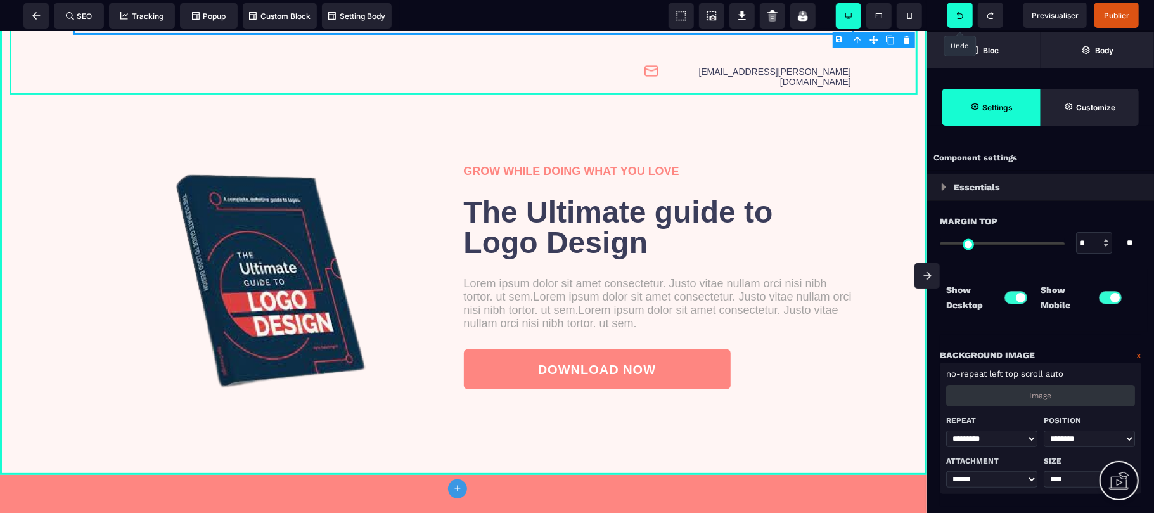
click at [1060, 395] on div "Image" at bounding box center [1040, 396] width 189 height 22
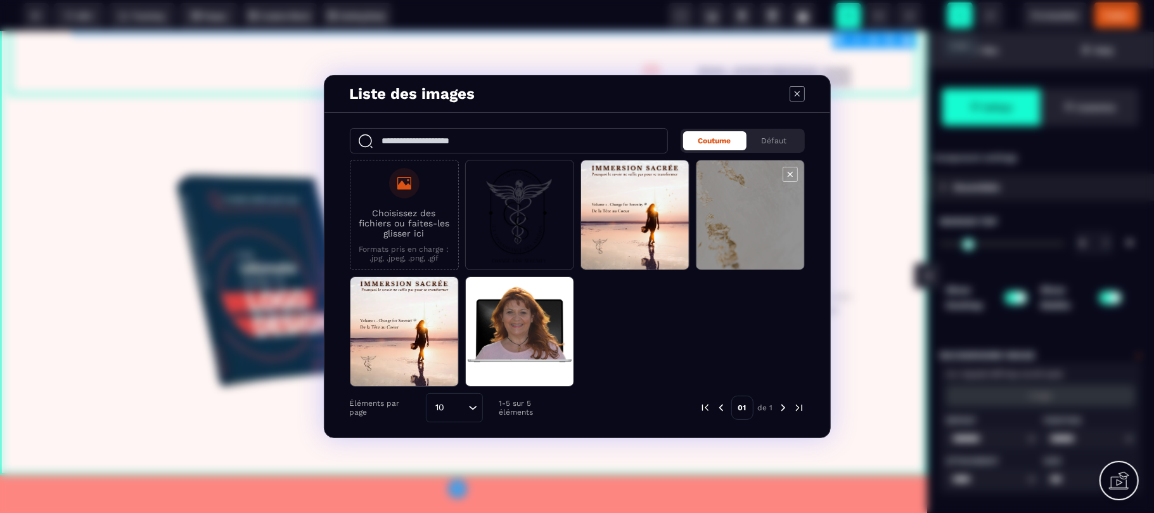
click at [750, 243] on span "Modal window" at bounding box center [750, 215] width 108 height 110
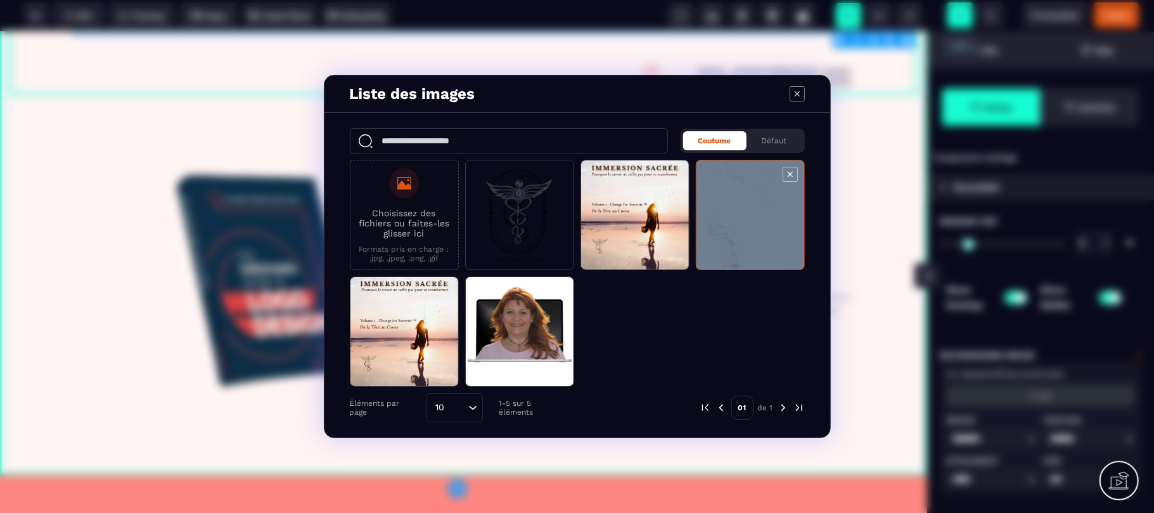
click at [750, 243] on span "Modal window" at bounding box center [750, 215] width 108 height 110
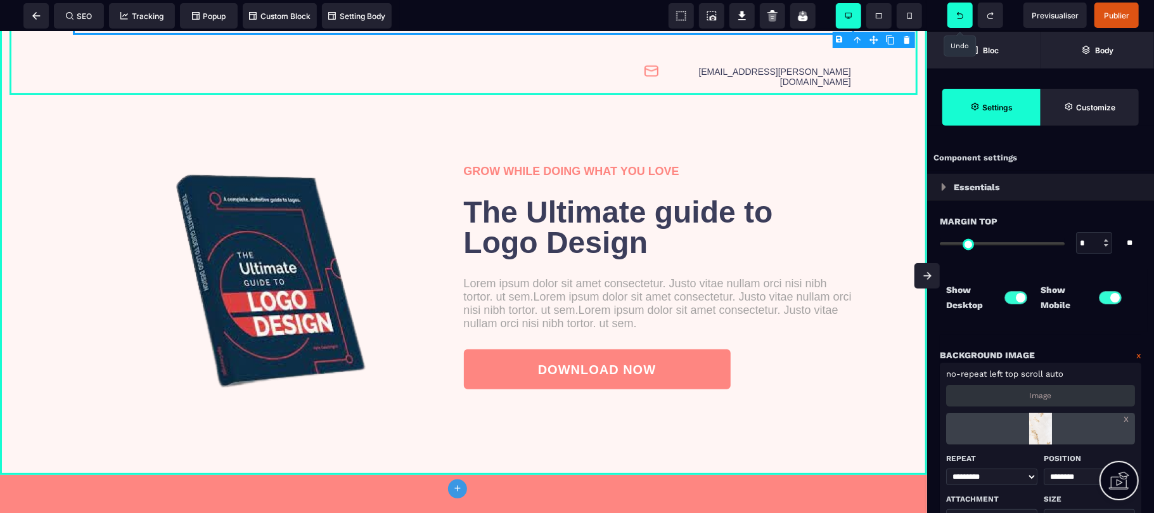
click at [750, 243] on div "Choisissez des fichiers ou faites-les glisser ici Formats pris en charge : .jpg…" at bounding box center [577, 209] width 455 height 227
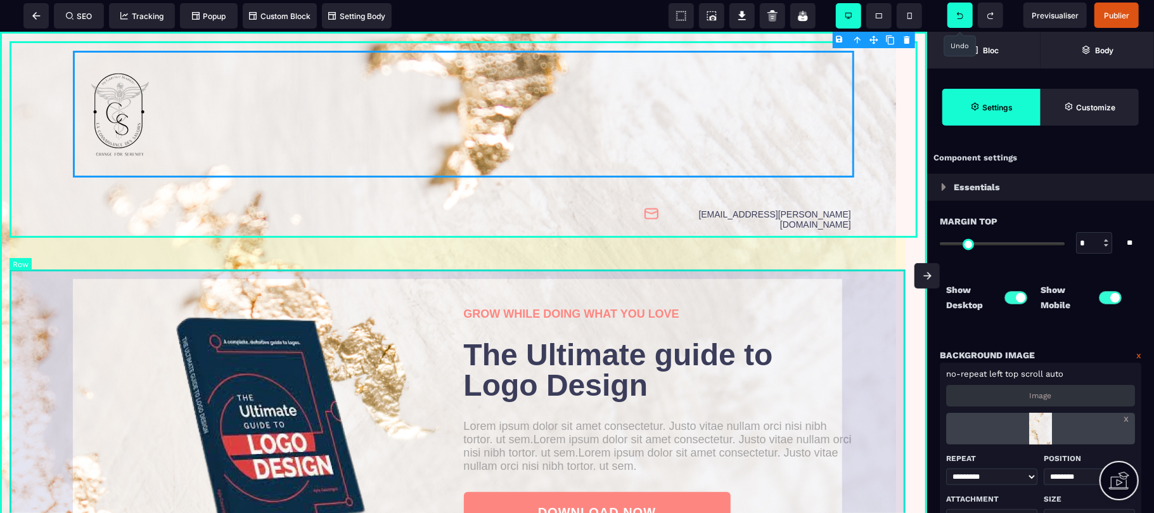
click at [885, 311] on div "GROW WHILE DOING WHAT YOU LOVE The Ultimate guide to Logo Design Lorem ipsum do…" at bounding box center [464, 425] width 908 height 313
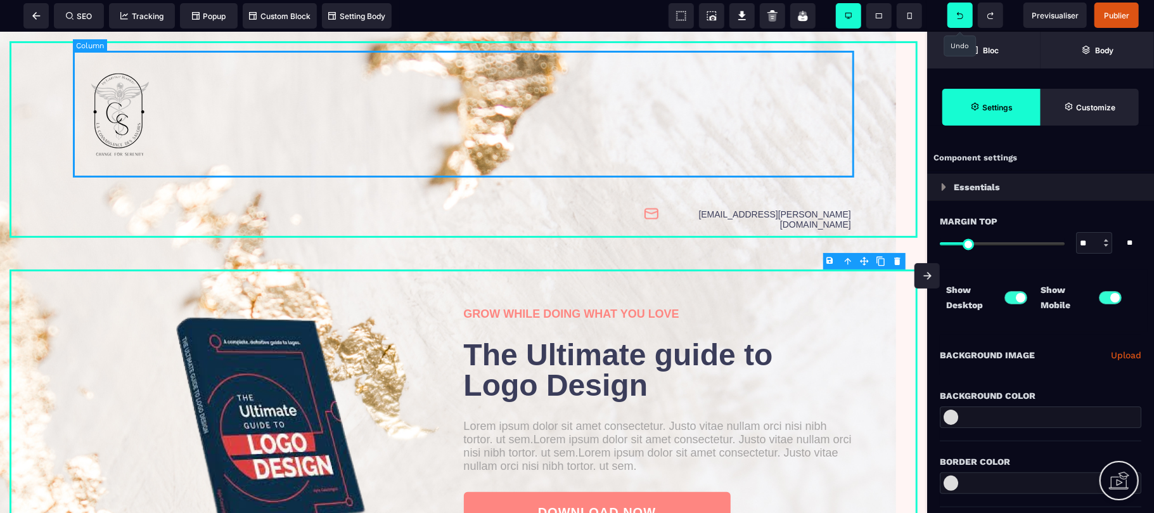
click at [608, 96] on div at bounding box center [463, 113] width 781 height 127
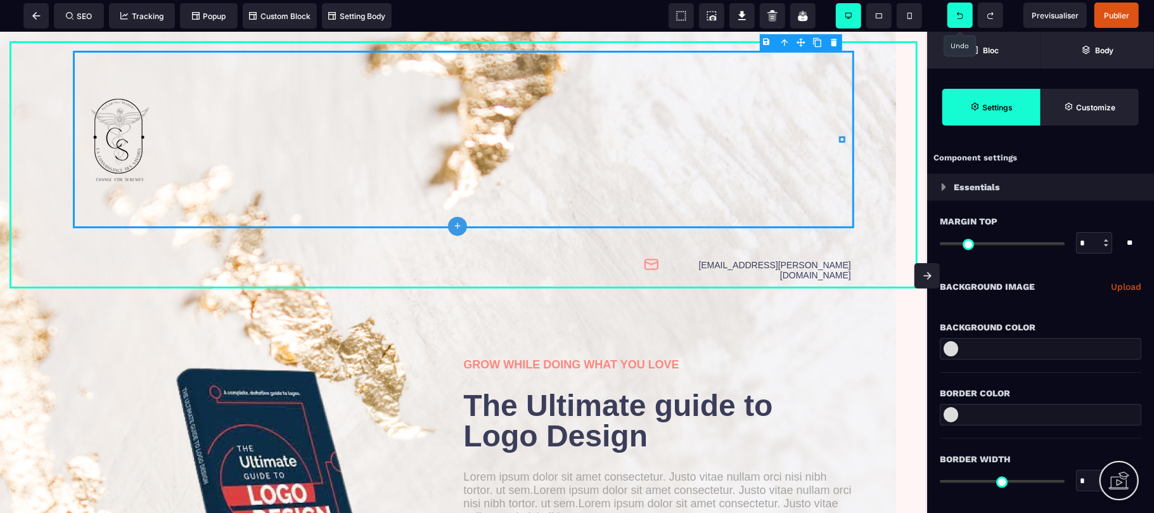
click at [541, 127] on div "B I U S A ******* plus [GEOGRAPHIC_DATA]" at bounding box center [463, 272] width 927 height 481
click at [783, 143] on div "B I U S A ******* plus [GEOGRAPHIC_DATA]" at bounding box center [463, 272] width 927 height 481
click at [783, 143] on div at bounding box center [463, 138] width 781 height 177
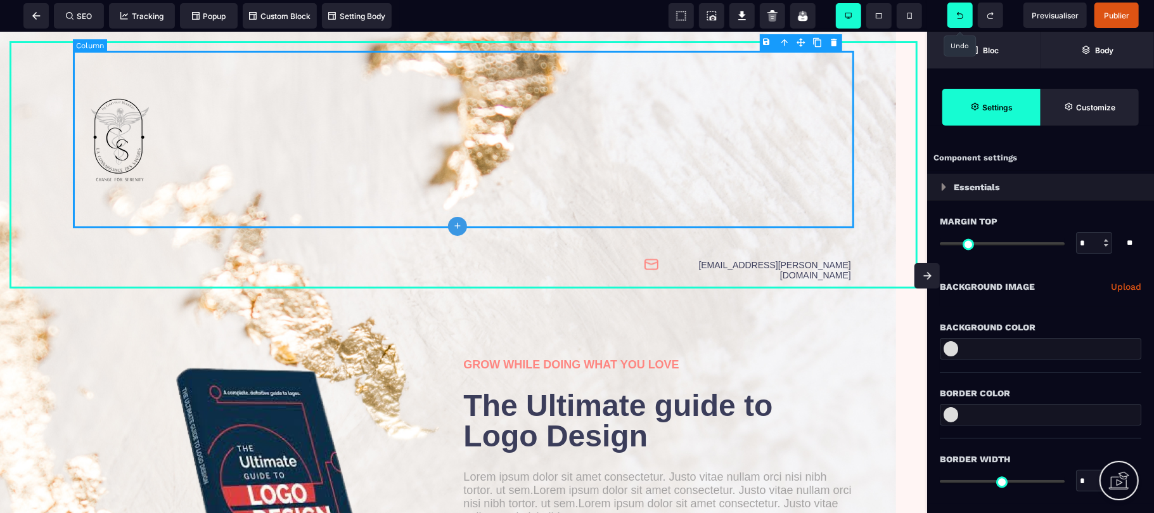
click at [783, 143] on div at bounding box center [463, 138] width 781 height 177
click at [768, 140] on div "B I U S A ******* plus [GEOGRAPHIC_DATA]" at bounding box center [463, 272] width 927 height 481
click at [840, 137] on icon at bounding box center [842, 139] width 6 height 6
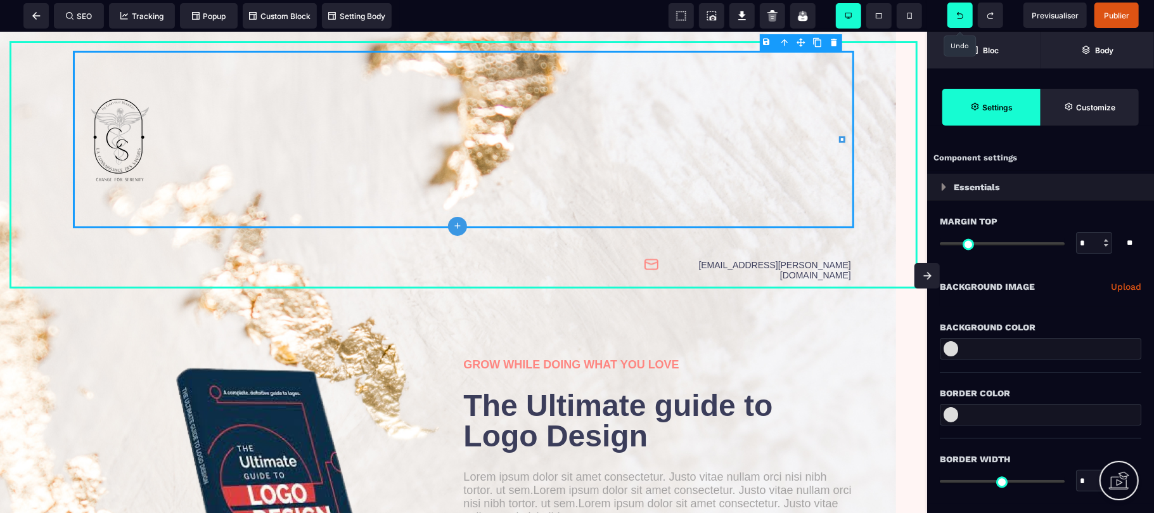
click at [840, 137] on icon at bounding box center [842, 139] width 6 height 6
click at [660, 130] on div "B I U S A ******* plus Row" at bounding box center [463, 272] width 927 height 481
click at [668, 133] on div "B I U S A ******* plus Row" at bounding box center [463, 272] width 927 height 481
drag, startPoint x: 456, startPoint y: 253, endPoint x: 456, endPoint y: 188, distance: 65.3
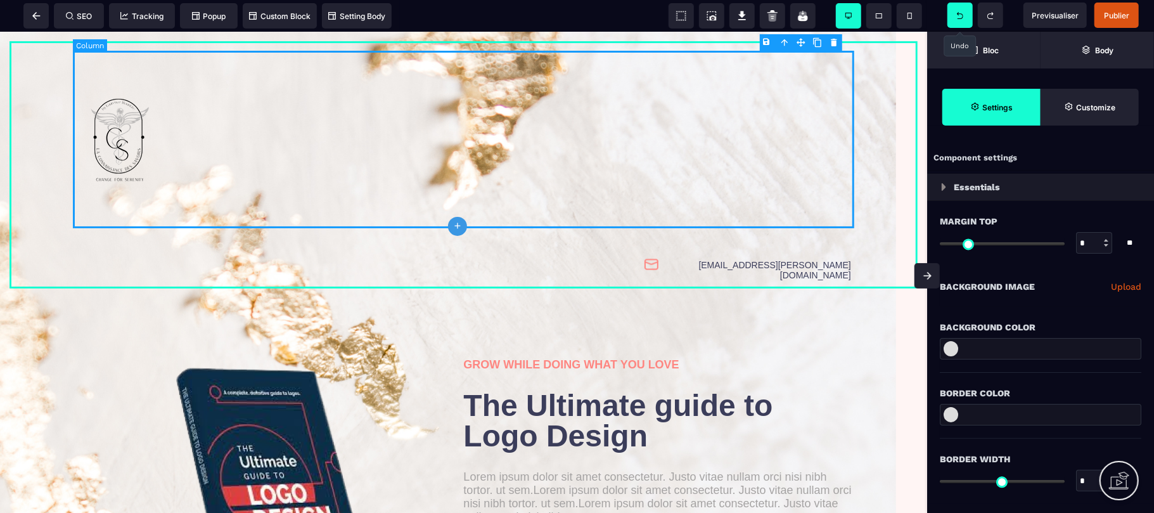
click at [776, 117] on div at bounding box center [463, 138] width 781 height 177
click at [1074, 156] on div "Component settings" at bounding box center [1040, 158] width 227 height 25
click at [997, 39] on span "Bloc" at bounding box center [983, 50] width 113 height 37
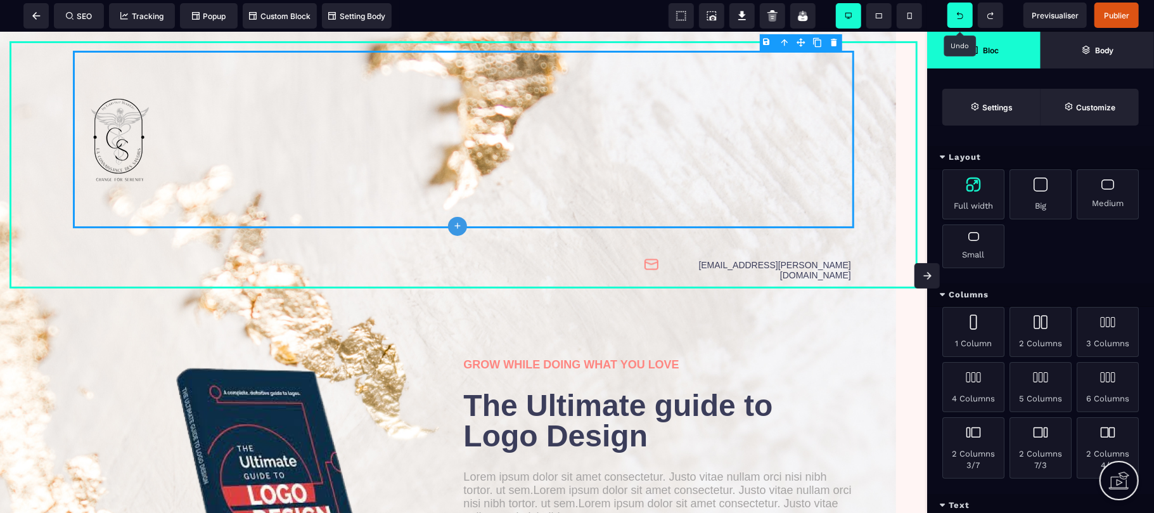
click at [976, 199] on div "Full width" at bounding box center [973, 194] width 62 height 50
click at [809, 134] on div at bounding box center [463, 138] width 781 height 177
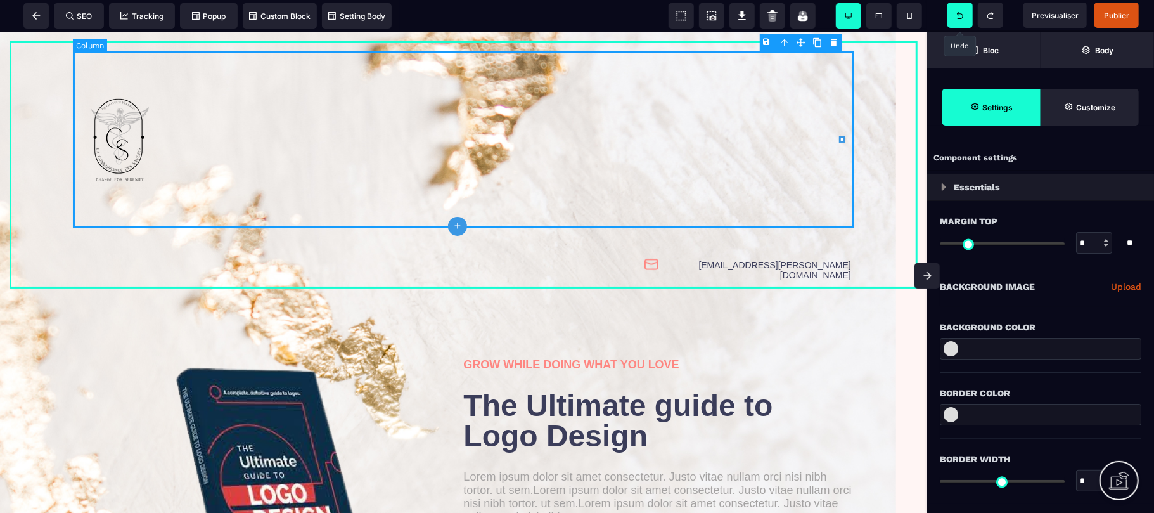
click at [809, 134] on div at bounding box center [463, 138] width 781 height 177
click at [697, 137] on div "B I U S A ******* plus Row" at bounding box center [463, 272] width 927 height 481
click at [973, 44] on span "Bloc" at bounding box center [983, 50] width 113 height 37
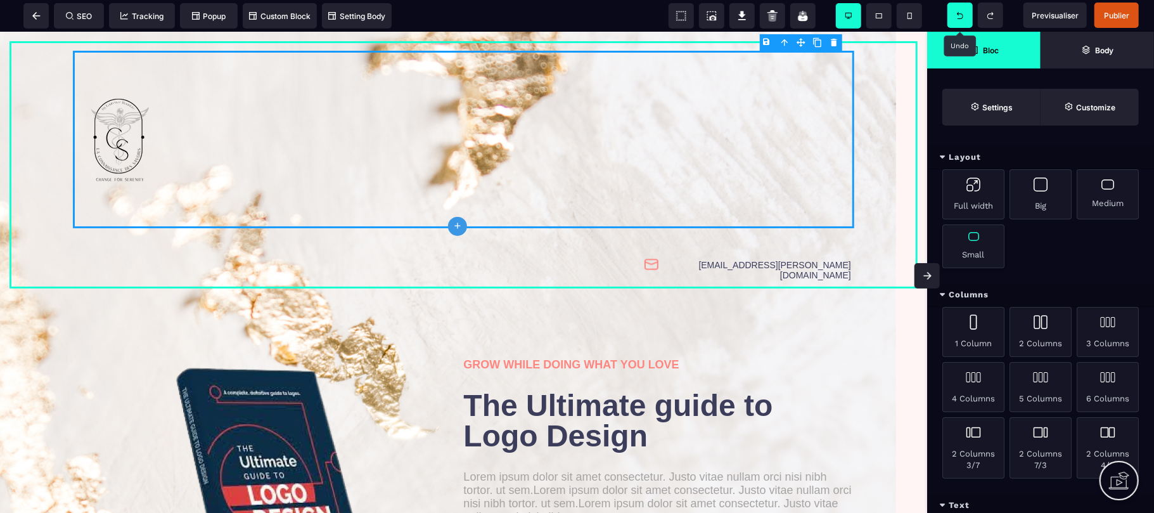
click at [981, 247] on div "Small" at bounding box center [973, 246] width 62 height 44
click at [806, 127] on div at bounding box center [463, 138] width 781 height 177
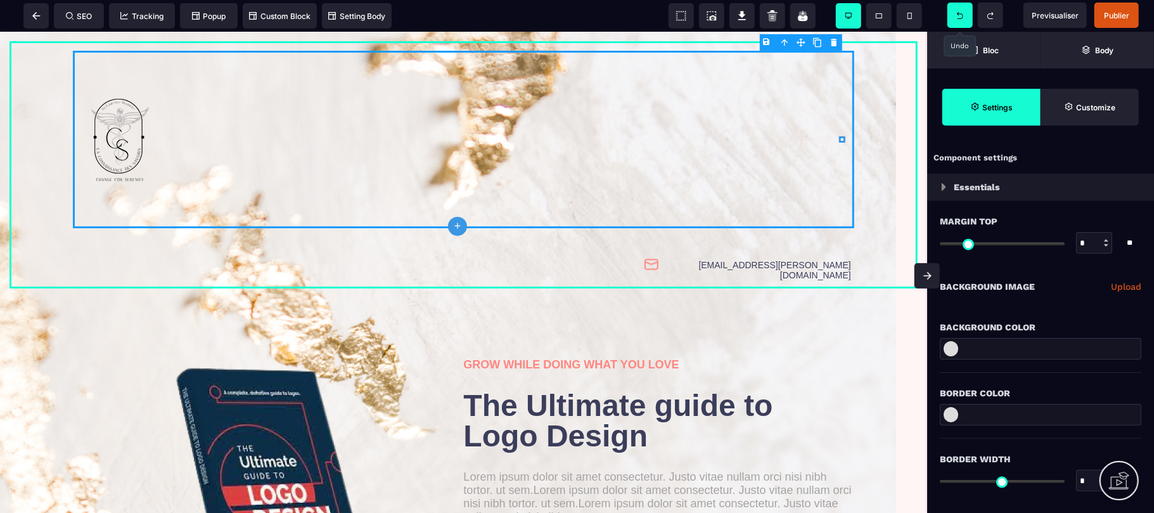
click at [720, 129] on div "B I U S A ******* plus [GEOGRAPHIC_DATA]" at bounding box center [463, 272] width 927 height 481
click at [867, 274] on div "[EMAIL_ADDRESS][PERSON_NAME][DOMAIN_NAME]" at bounding box center [464, 164] width 908 height 247
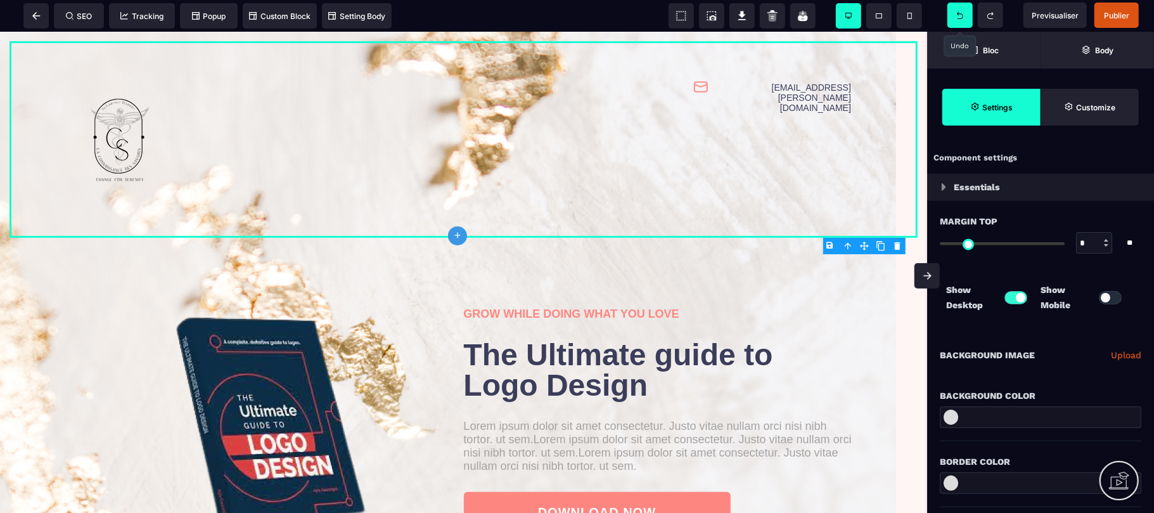
click at [983, 107] on strong "Settings" at bounding box center [997, 108] width 30 height 10
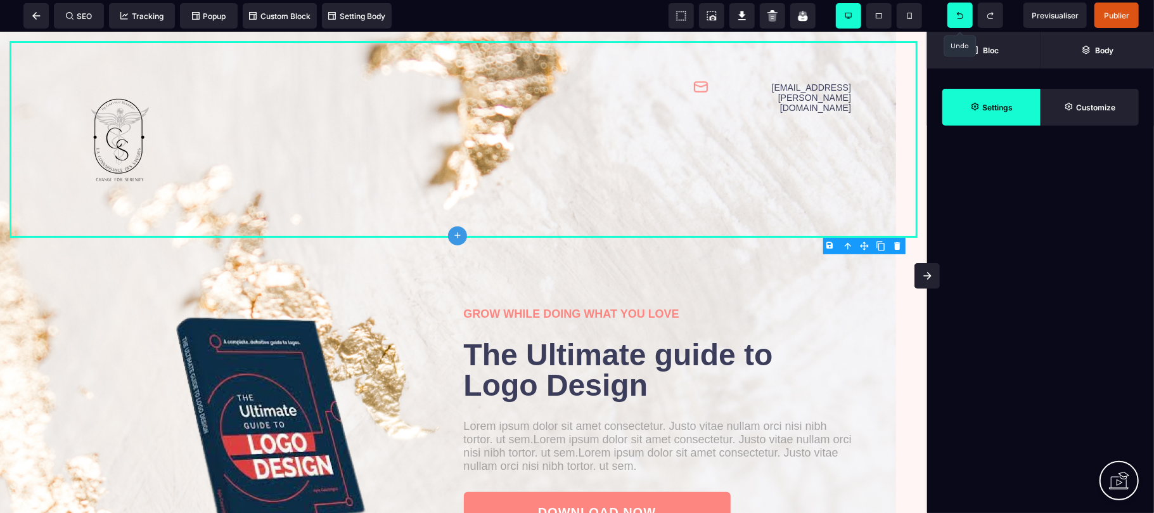
click at [983, 107] on strong "Settings" at bounding box center [997, 108] width 30 height 10
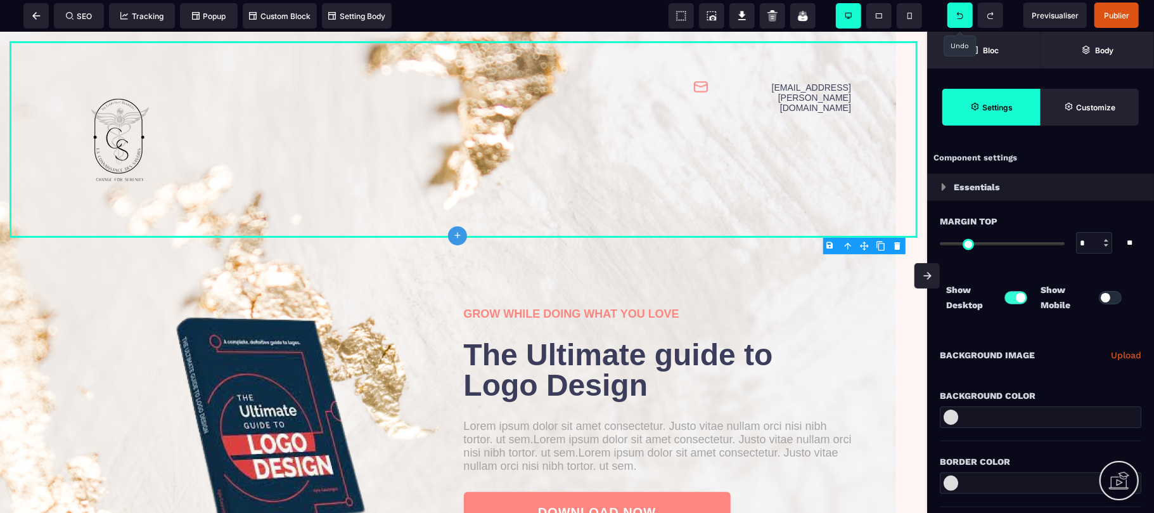
click at [1057, 376] on div "Background Color" at bounding box center [1039, 389] width 201 height 28
click at [944, 188] on img at bounding box center [943, 187] width 5 height 8
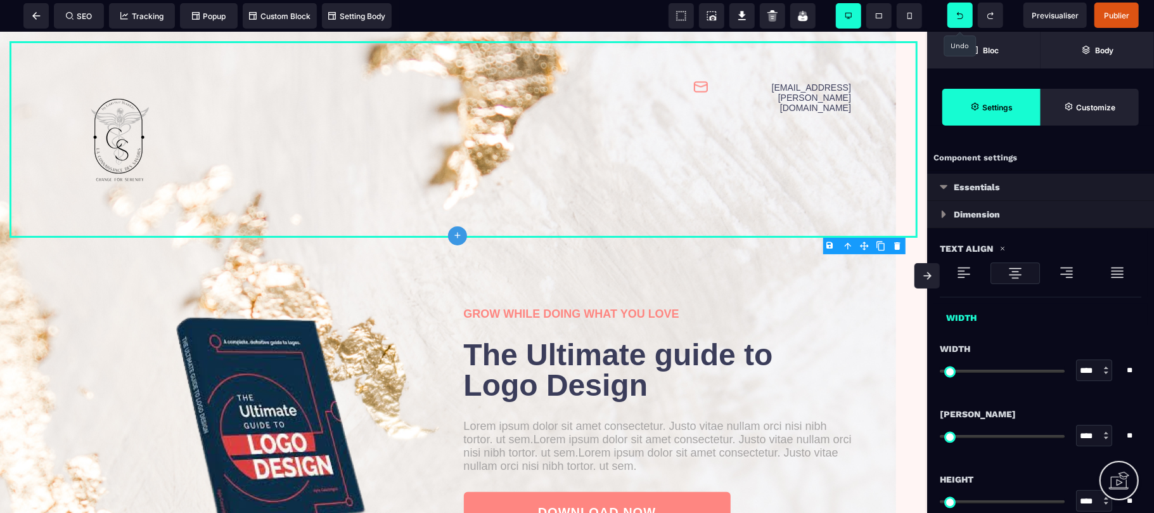
click at [944, 188] on img at bounding box center [943, 186] width 8 height 5
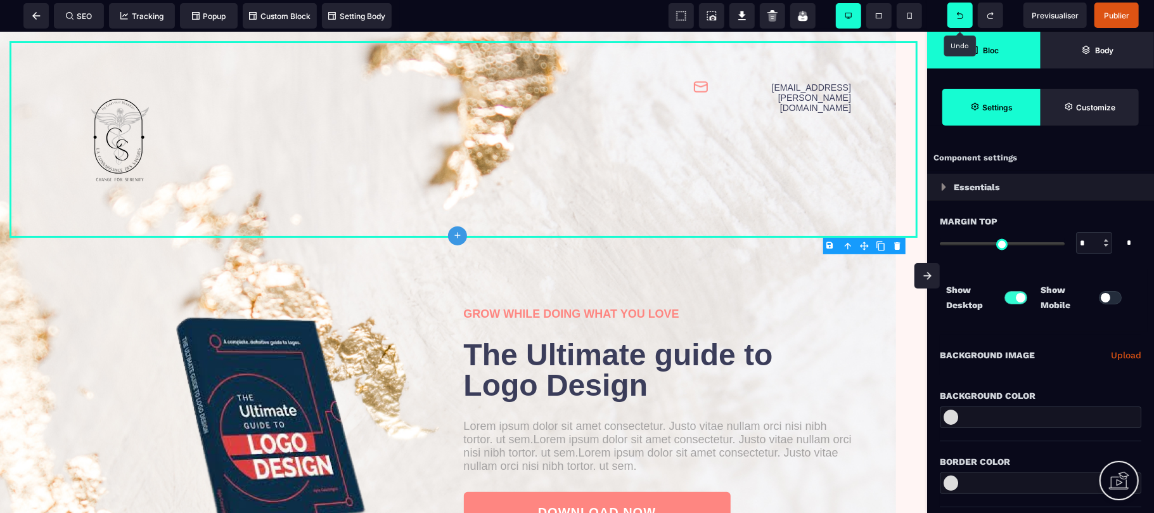
click at [994, 46] on strong "Bloc" at bounding box center [991, 51] width 16 height 10
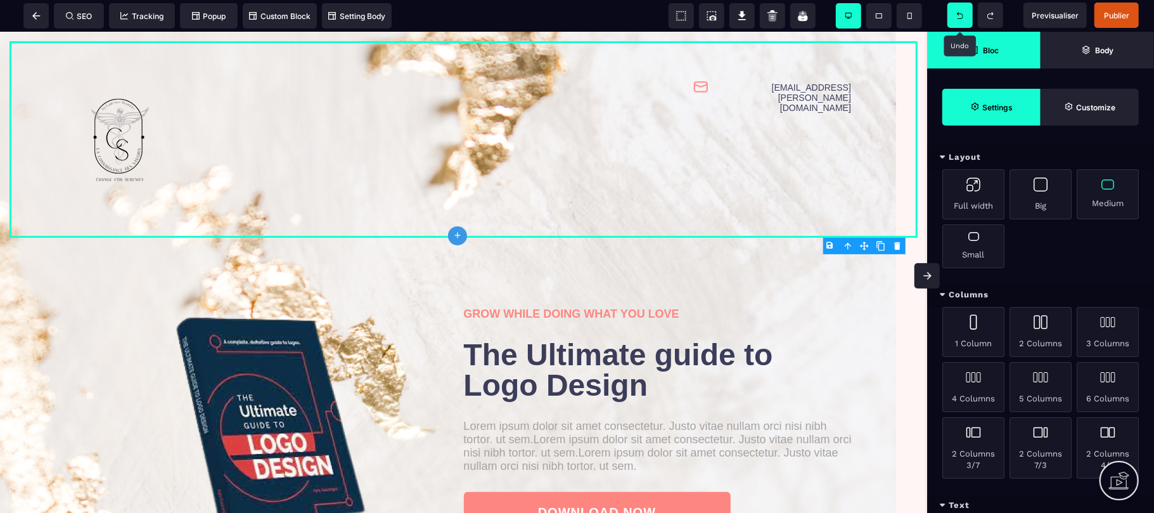
click at [1114, 198] on div "Medium" at bounding box center [1107, 194] width 62 height 50
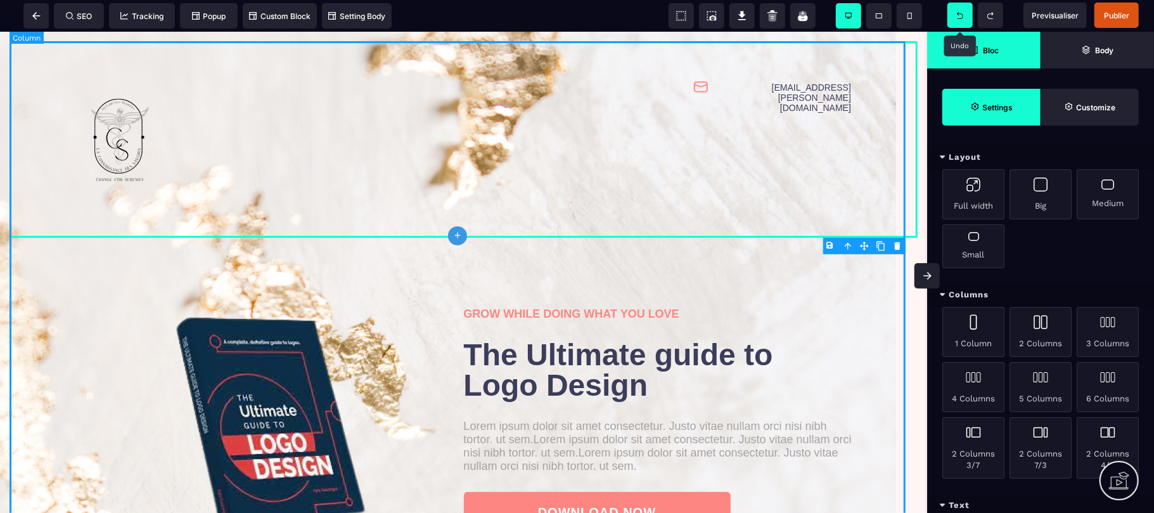
click at [772, 252] on div "[EMAIL_ADDRESS][PERSON_NAME][DOMAIN_NAME] GROW WHILE DOING WHAT YOU LOVE The Ul…" at bounding box center [464, 324] width 908 height 566
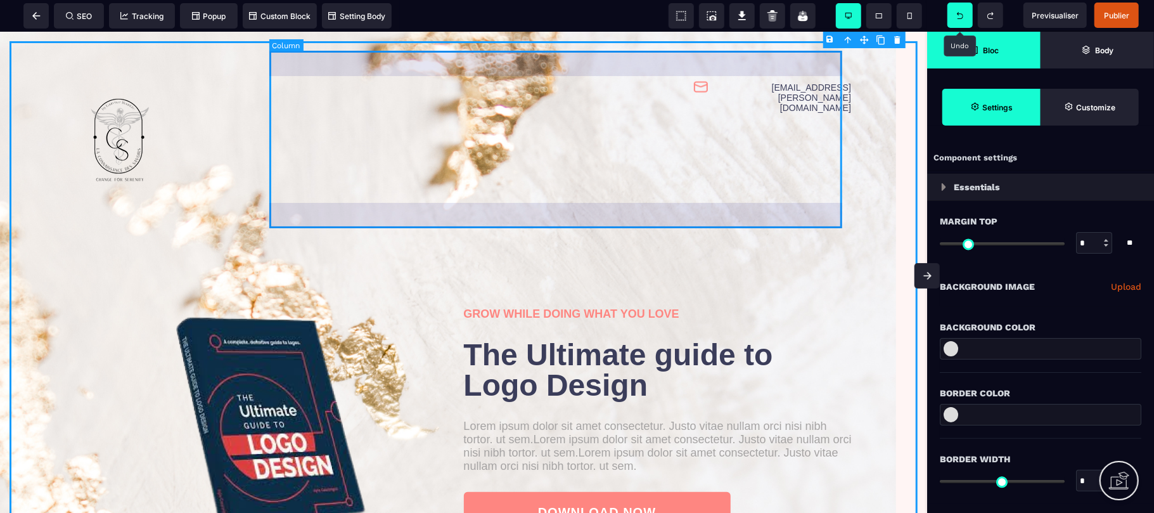
click at [718, 105] on div "[EMAIL_ADDRESS][PERSON_NAME][DOMAIN_NAME]" at bounding box center [563, 138] width 582 height 177
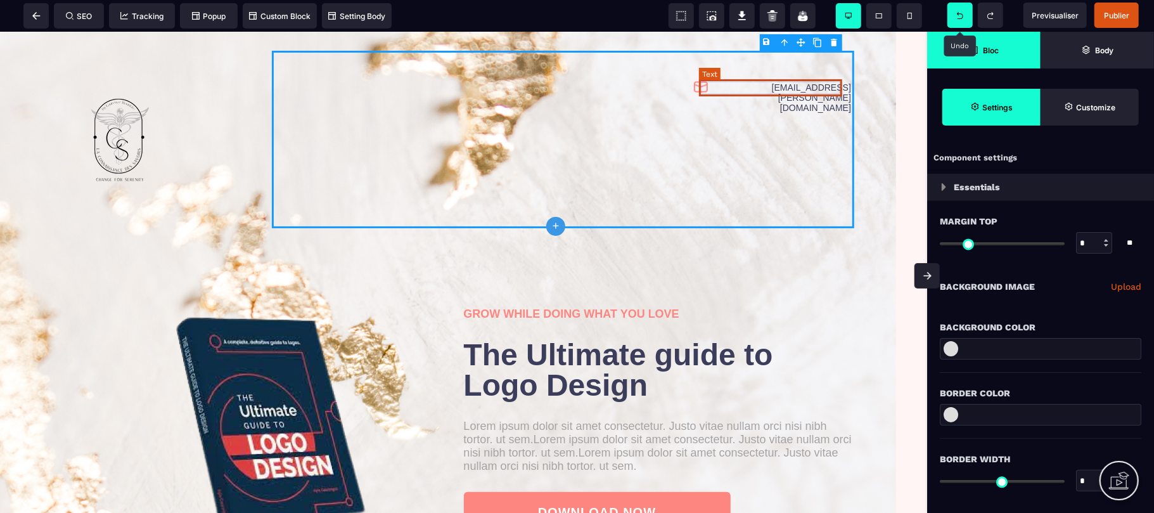
click at [723, 86] on text "[EMAIL_ADDRESS][PERSON_NAME][DOMAIN_NAME]" at bounding box center [781, 97] width 146 height 37
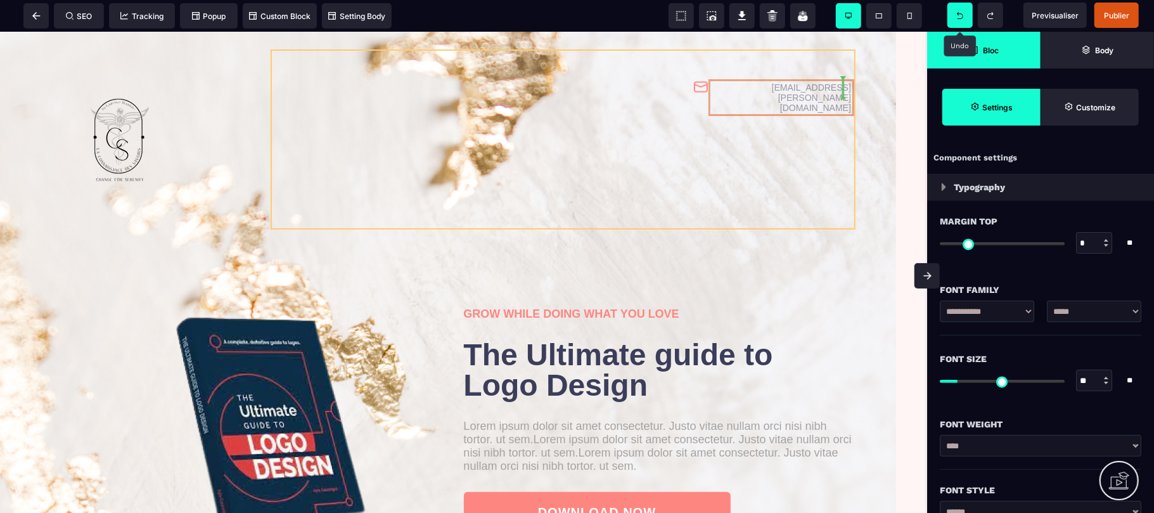
drag, startPoint x: 722, startPoint y: 86, endPoint x: 720, endPoint y: 109, distance: 22.9
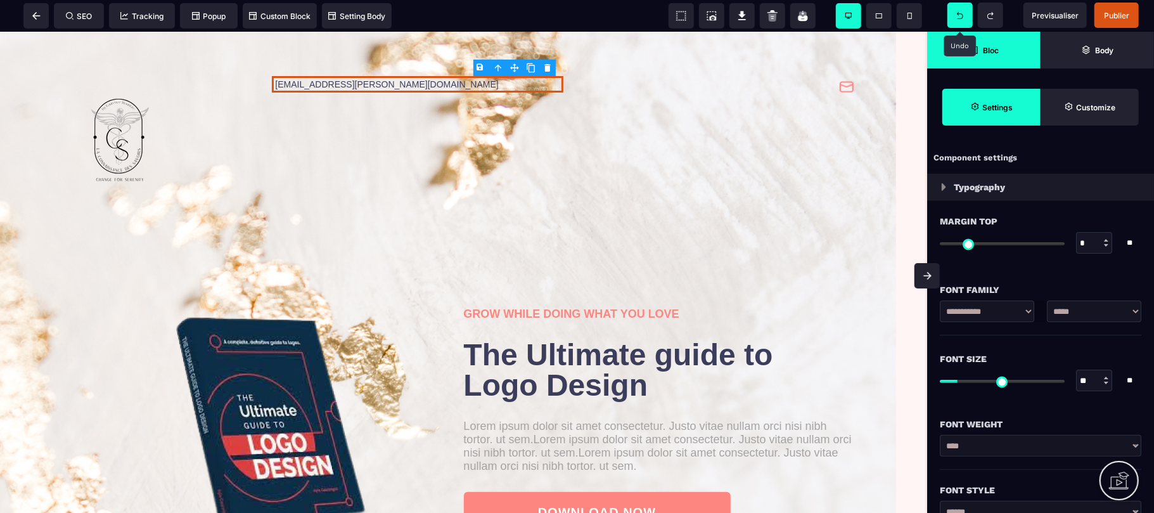
click at [958, 14] on icon at bounding box center [960, 15] width 6 height 7
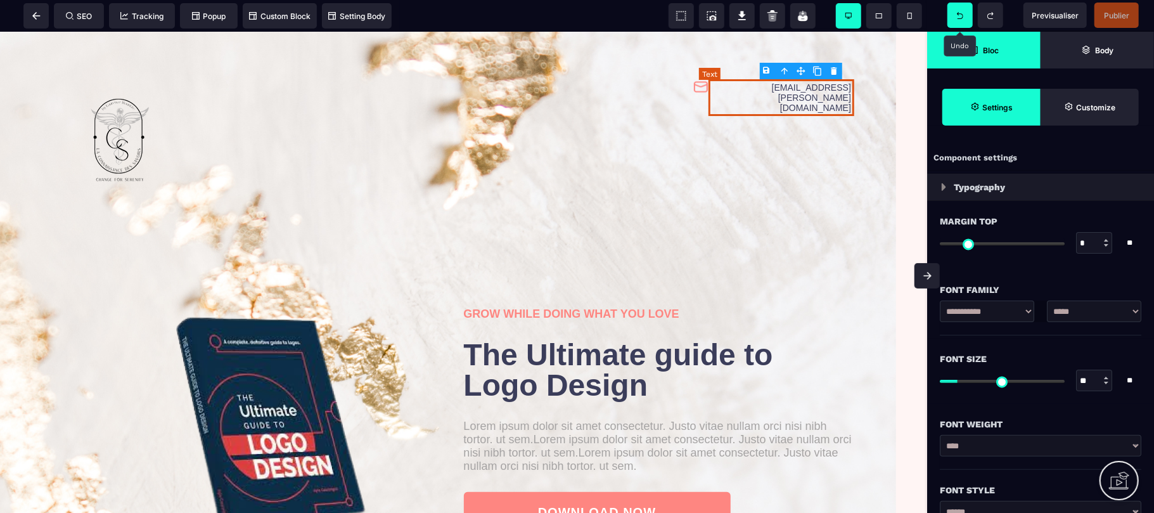
click at [815, 96] on text "[EMAIL_ADDRESS][PERSON_NAME][DOMAIN_NAME]" at bounding box center [781, 97] width 146 height 37
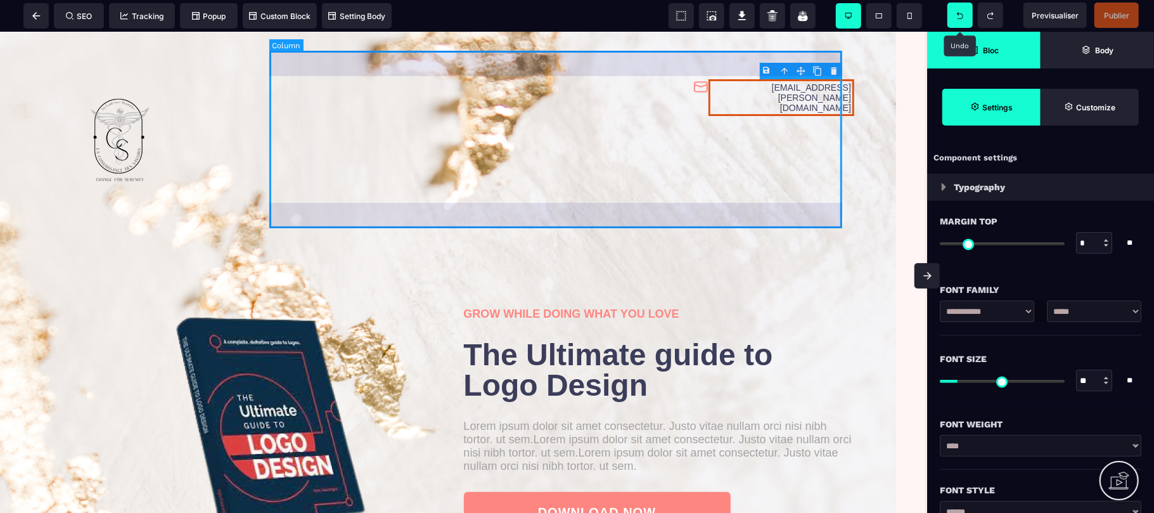
click at [815, 144] on div "[EMAIL_ADDRESS][PERSON_NAME][DOMAIN_NAME]" at bounding box center [563, 138] width 582 height 177
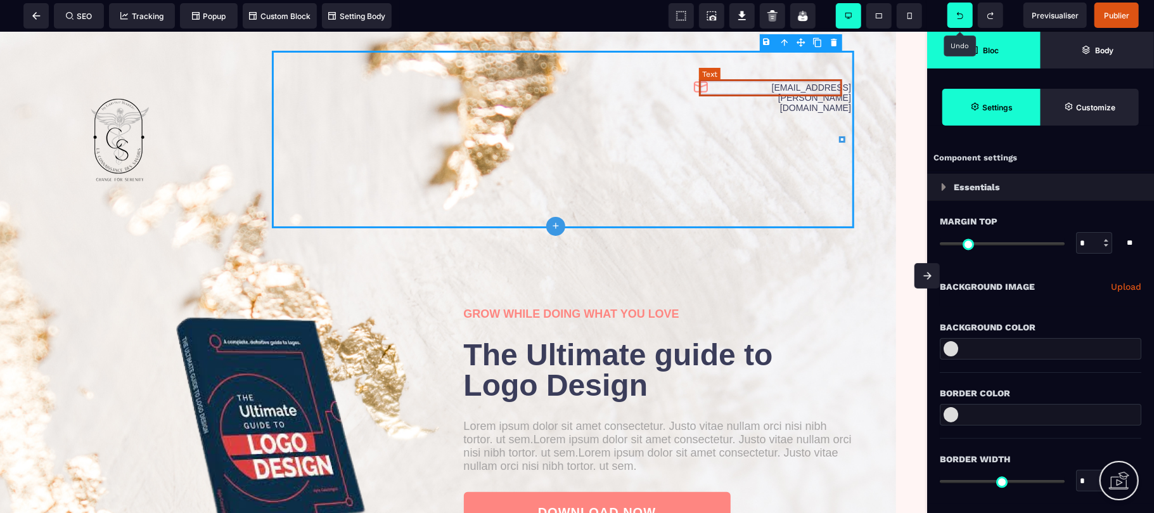
click at [756, 84] on text "[EMAIL_ADDRESS][PERSON_NAME][DOMAIN_NAME]" at bounding box center [781, 97] width 146 height 37
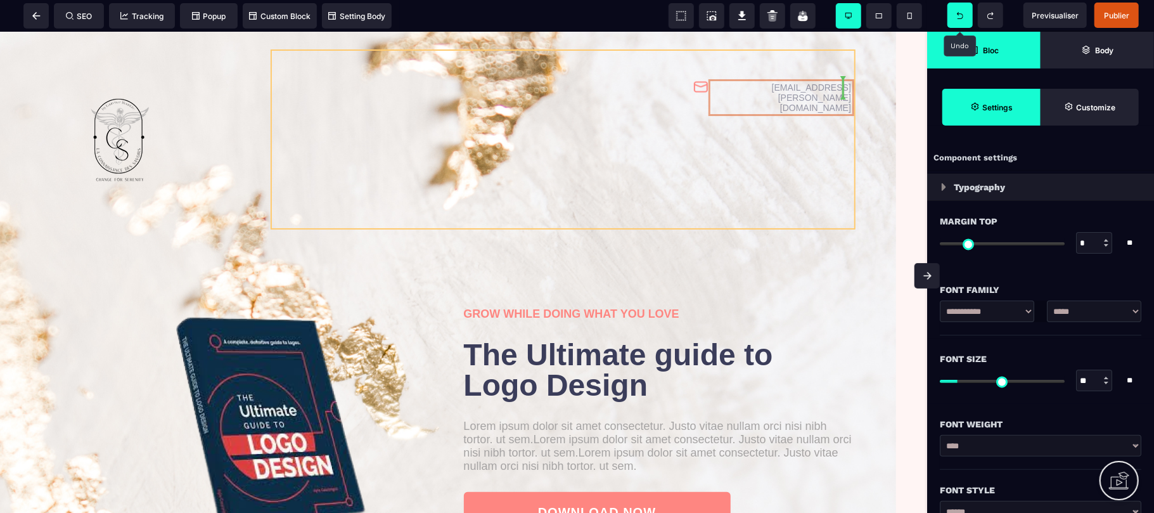
drag, startPoint x: 755, startPoint y: 86, endPoint x: 755, endPoint y: 106, distance: 20.9
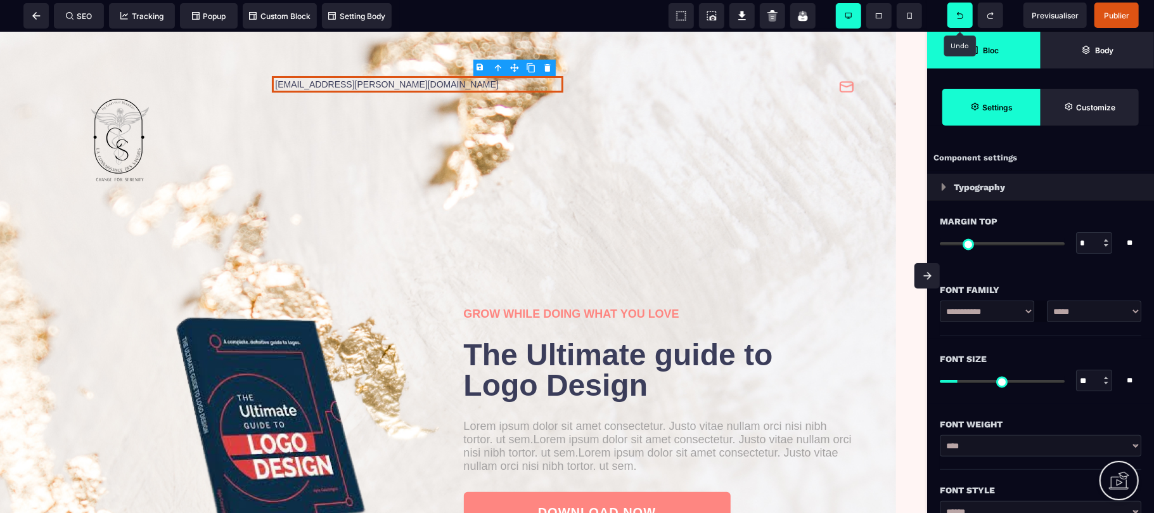
click at [958, 18] on icon at bounding box center [960, 15] width 6 height 7
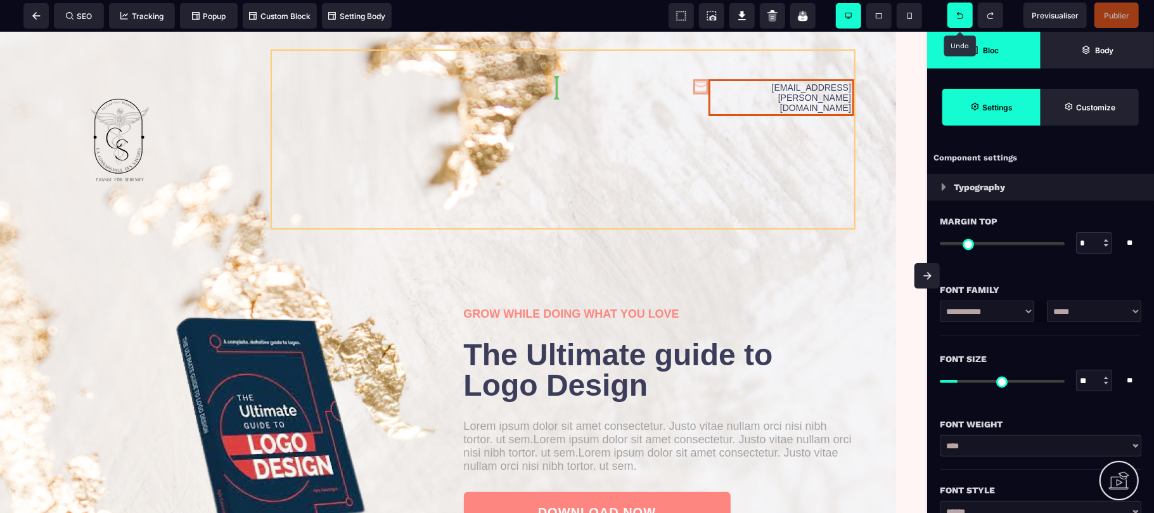
drag, startPoint x: 691, startPoint y: 84, endPoint x: 688, endPoint y: 104, distance: 19.8
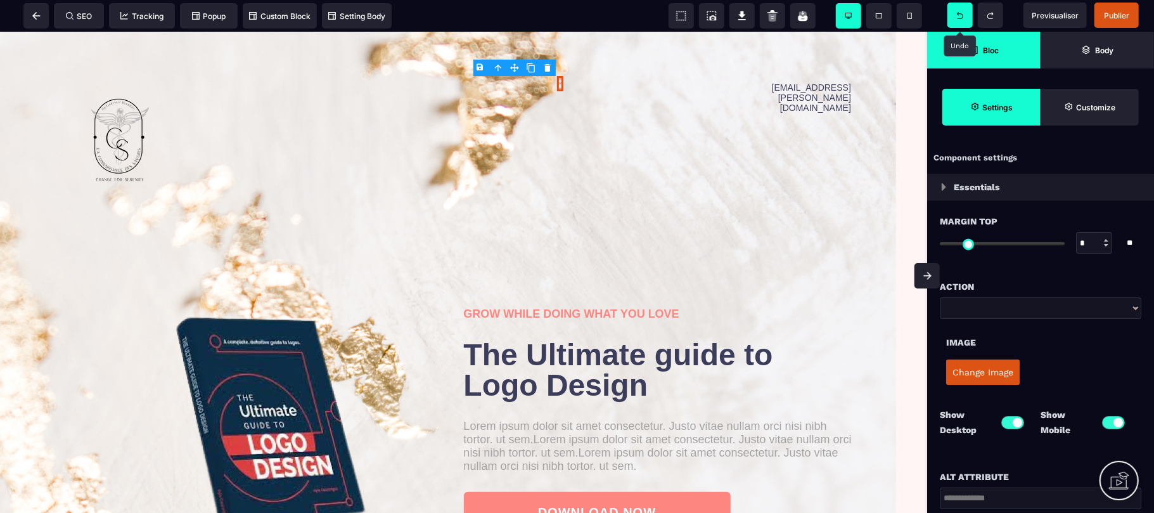
click at [955, 13] on span at bounding box center [959, 15] width 25 height 25
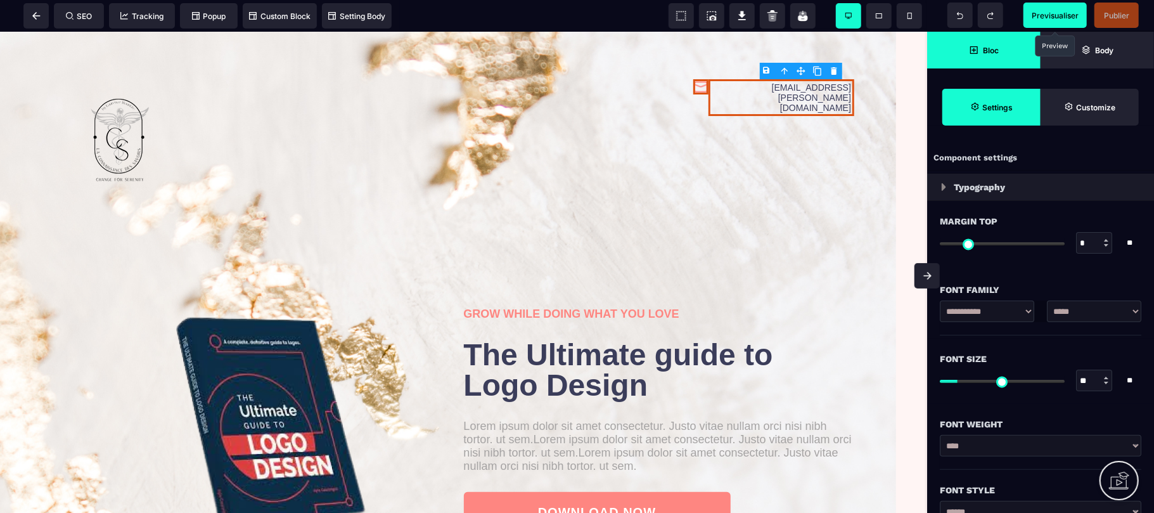
click at [1053, 16] on span "Previsualiser" at bounding box center [1054, 16] width 47 height 10
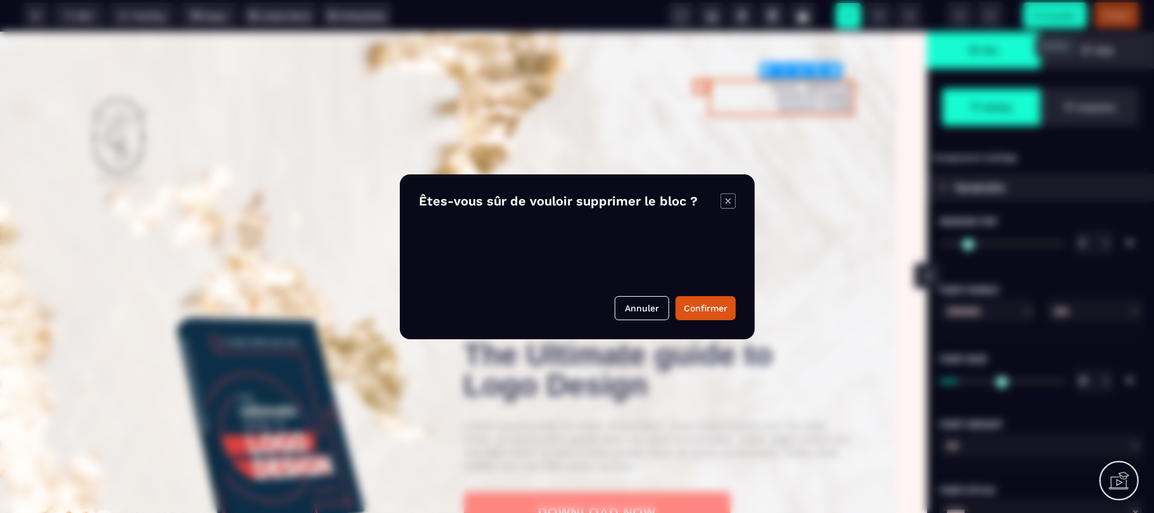
click at [832, 67] on body "B I U S A ******* Text SEO Tracking Popup" at bounding box center [577, 256] width 1154 height 513
click at [721, 307] on button "Confirmer" at bounding box center [705, 308] width 60 height 24
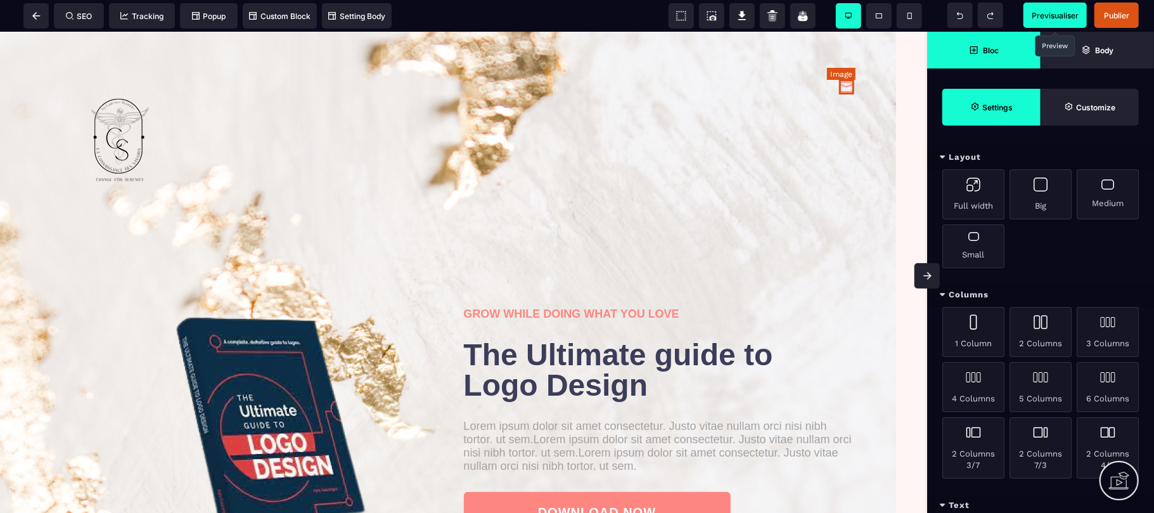
click at [839, 88] on img at bounding box center [846, 86] width 15 height 15
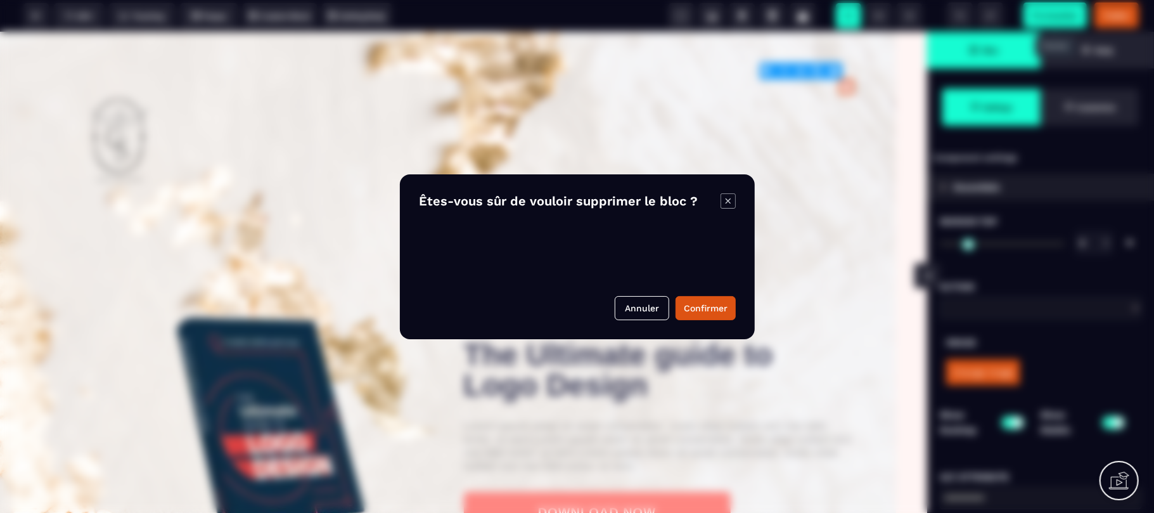
click at [834, 69] on body "B I U S A ******* Image SEO Tracking Popup" at bounding box center [577, 256] width 1154 height 513
click at [707, 313] on button "Confirmer" at bounding box center [705, 308] width 60 height 24
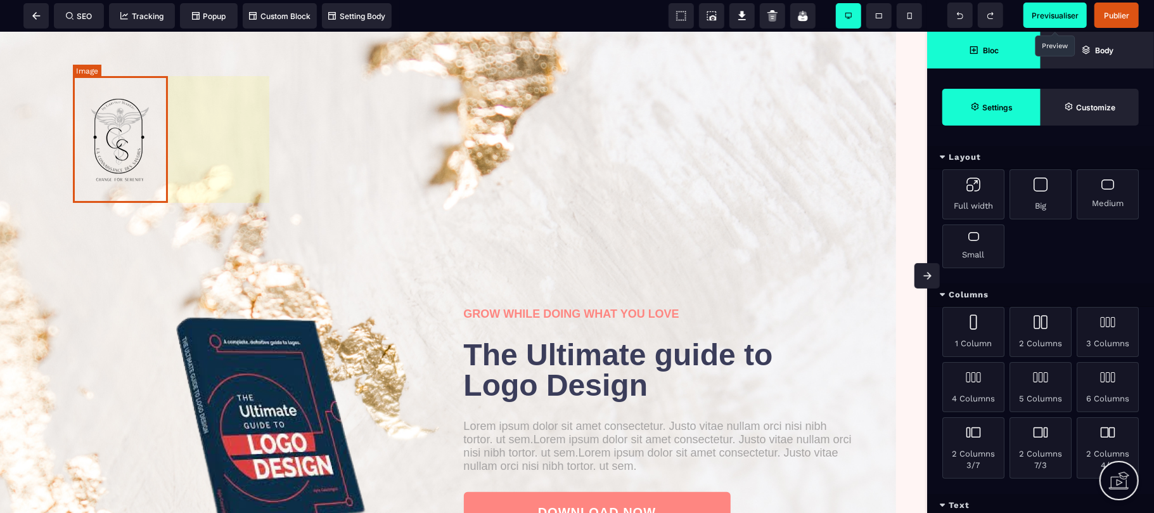
click at [127, 168] on img at bounding box center [120, 138] width 95 height 127
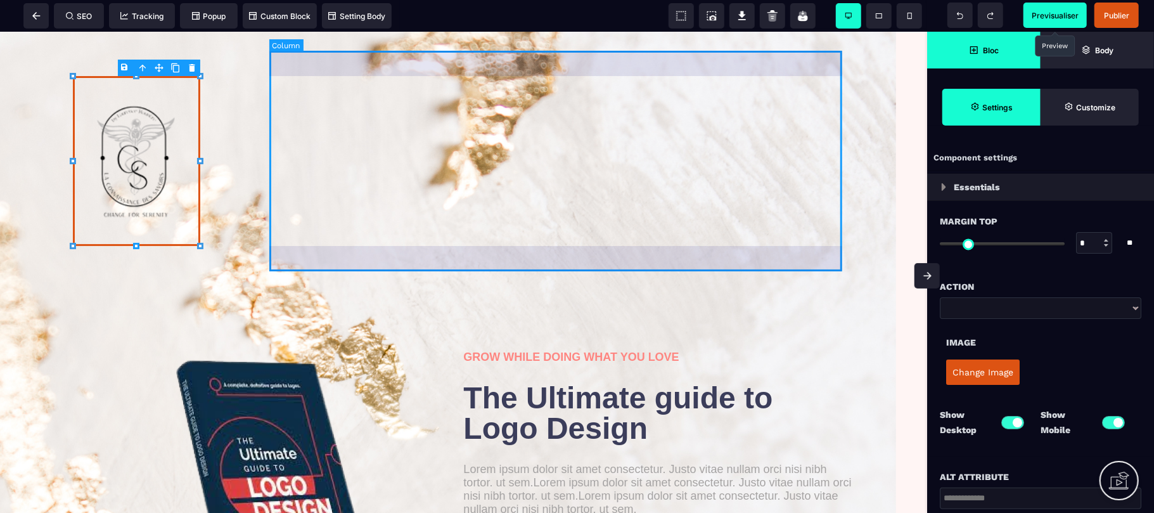
click at [378, 177] on div at bounding box center [563, 160] width 582 height 220
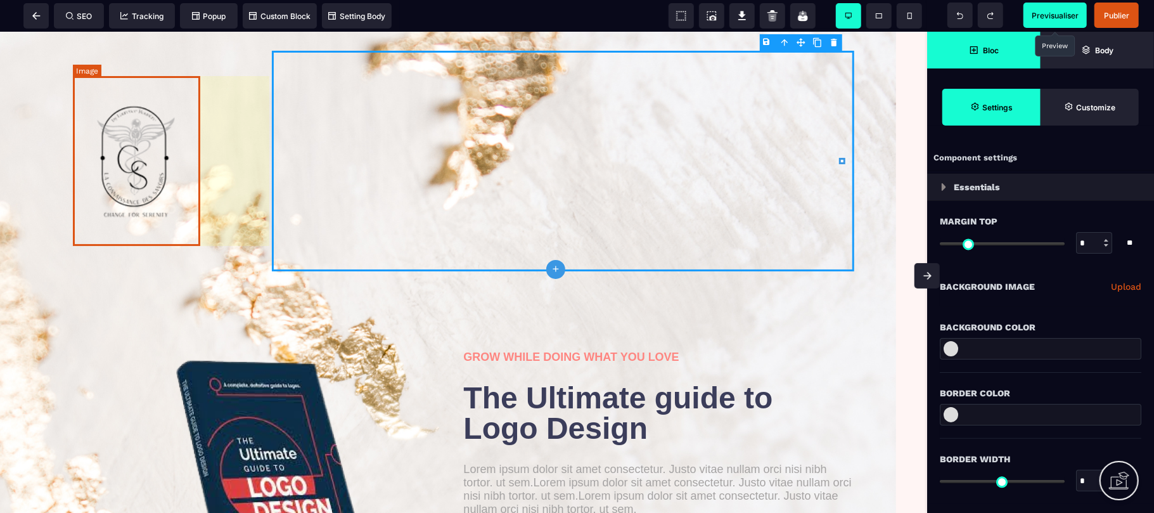
click at [150, 155] on img at bounding box center [136, 160] width 127 height 170
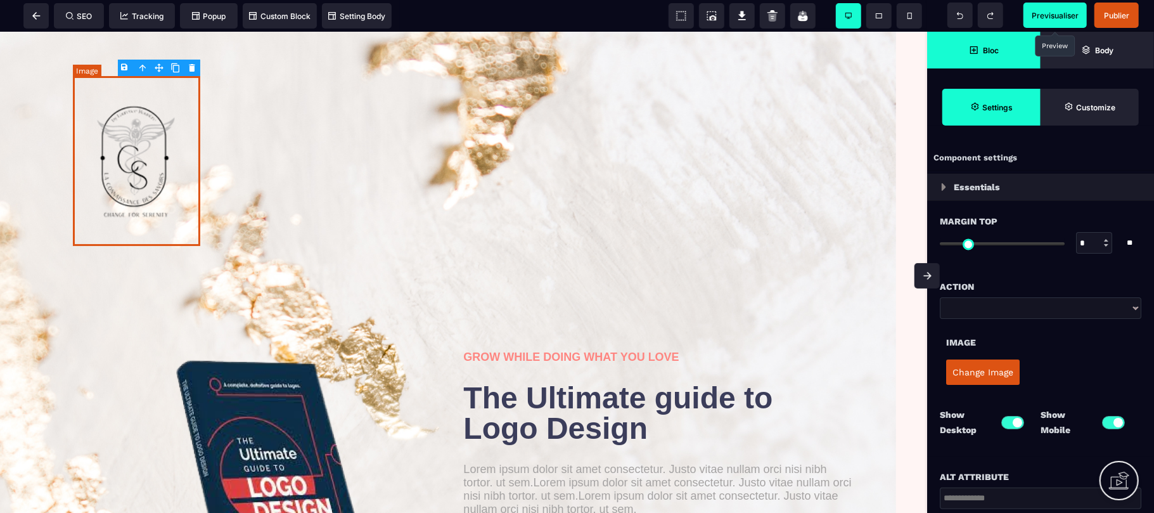
click at [150, 155] on img at bounding box center [136, 160] width 127 height 170
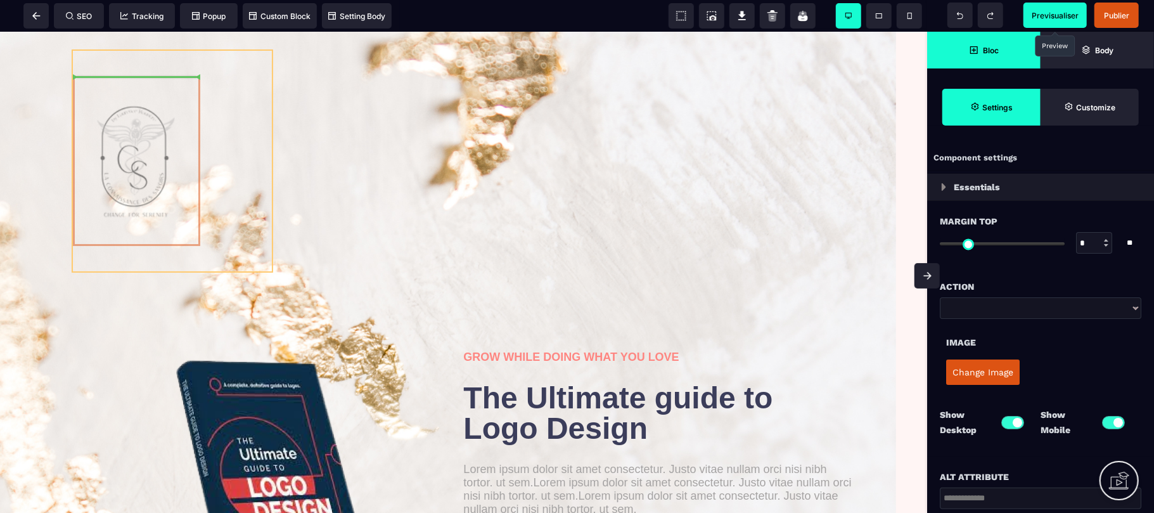
drag, startPoint x: 158, startPoint y: 98, endPoint x: 153, endPoint y: 55, distance: 42.7
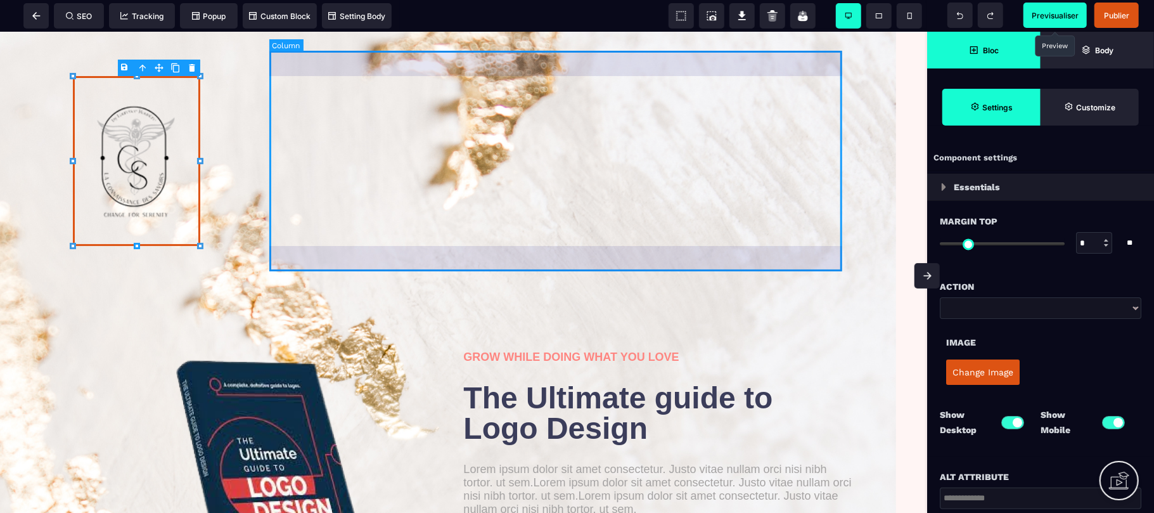
click at [313, 188] on div at bounding box center [563, 160] width 582 height 220
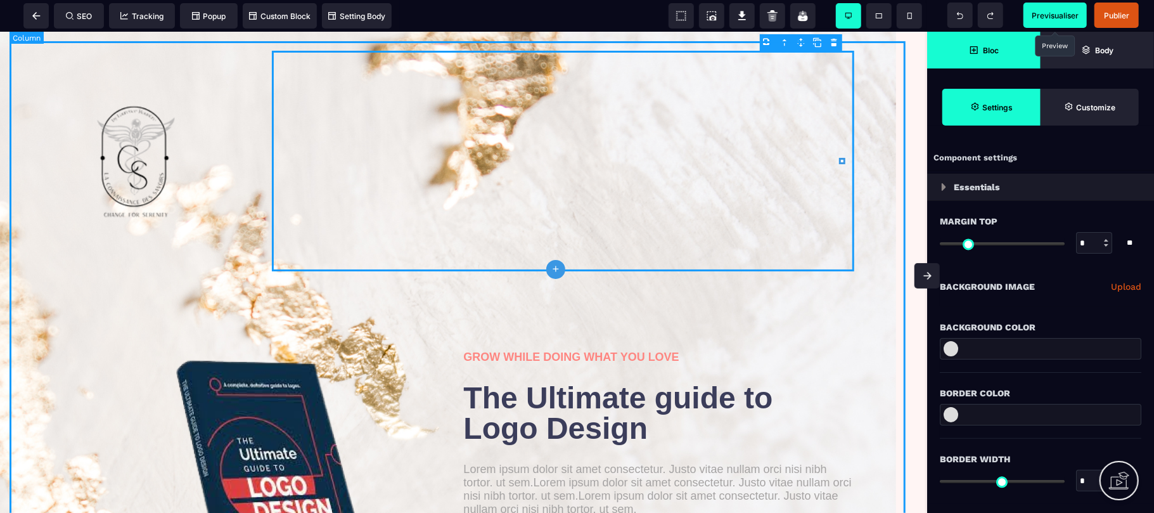
click at [140, 283] on div "GROW WHILE DOING WHAT YOU LOVE The Ultimate guide to Logo Design Lorem ipsum do…" at bounding box center [464, 345] width 908 height 609
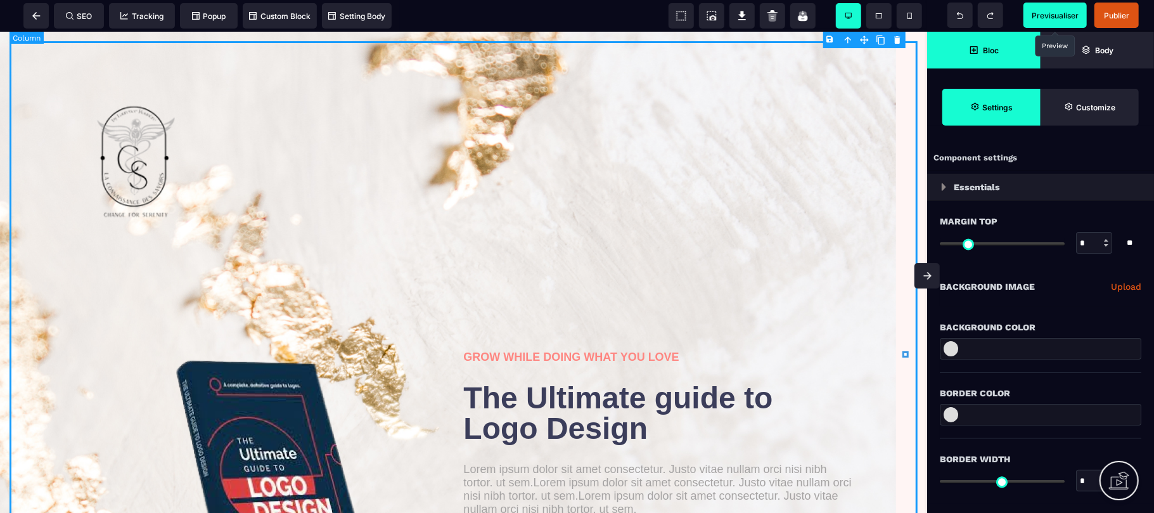
click at [140, 283] on div "GROW WHILE DOING WHAT YOU LOVE The Ultimate guide to Logo Design Lorem ipsum do…" at bounding box center [464, 345] width 908 height 609
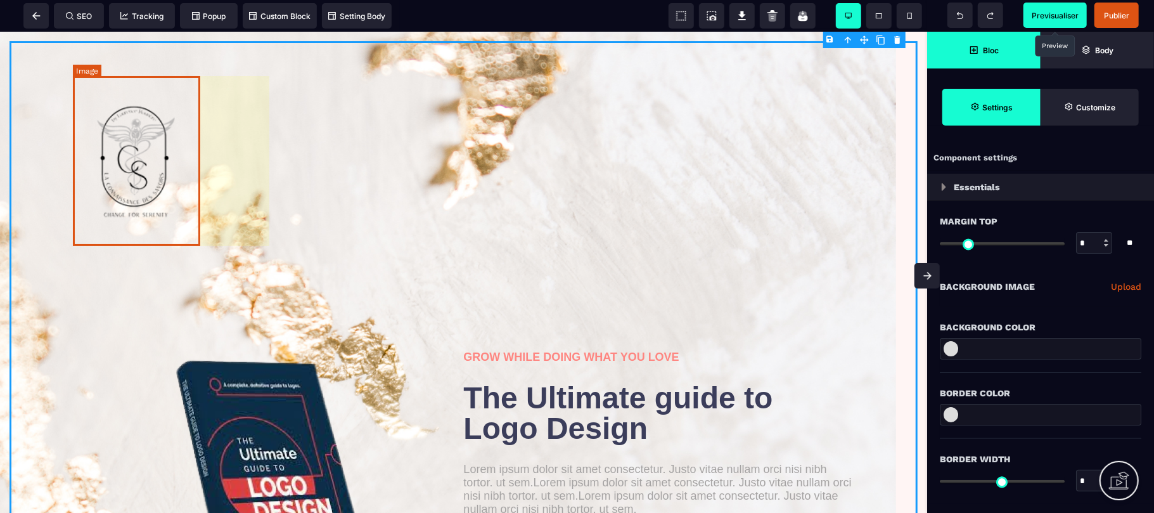
click at [146, 183] on img at bounding box center [136, 160] width 127 height 170
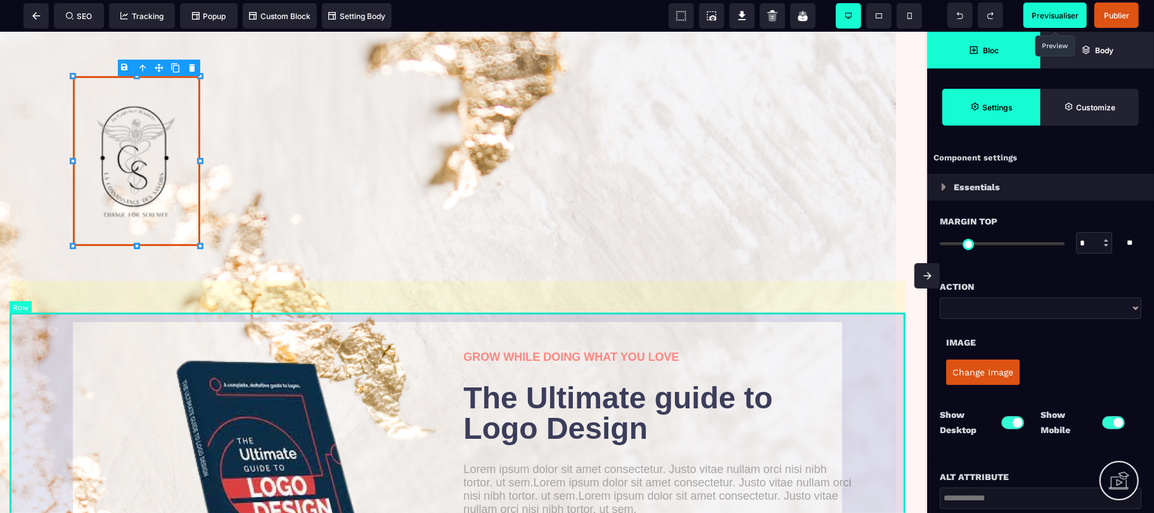
click at [155, 312] on div "GROW WHILE DOING WHAT YOU LOVE The Ultimate guide to Logo Design Lorem ipsum do…" at bounding box center [464, 468] width 908 height 313
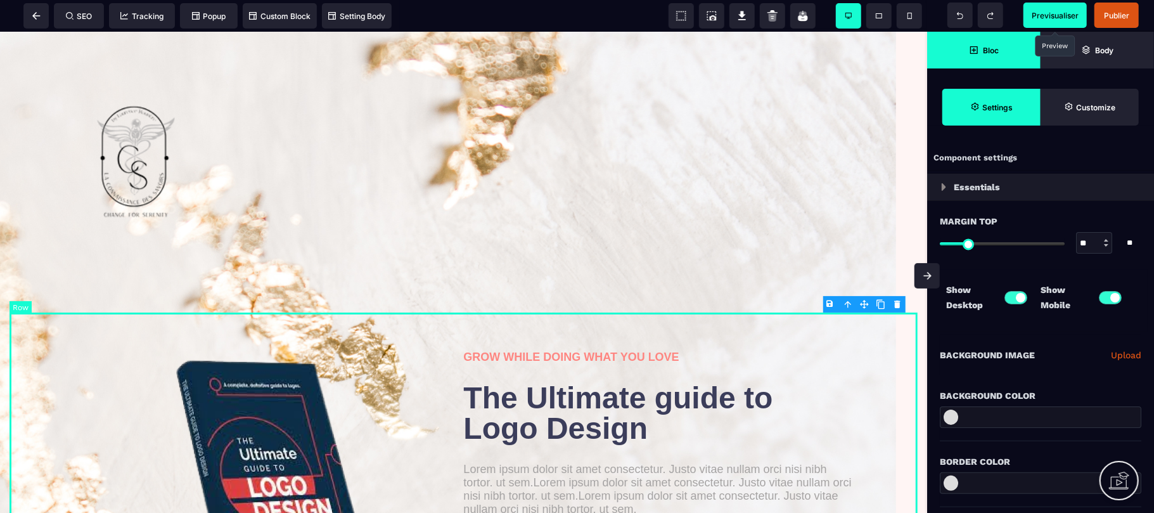
click at [865, 335] on div "GROW WHILE DOING WHAT YOU LOVE The Ultimate guide to Logo Design Lorem ipsum do…" at bounding box center [464, 468] width 908 height 313
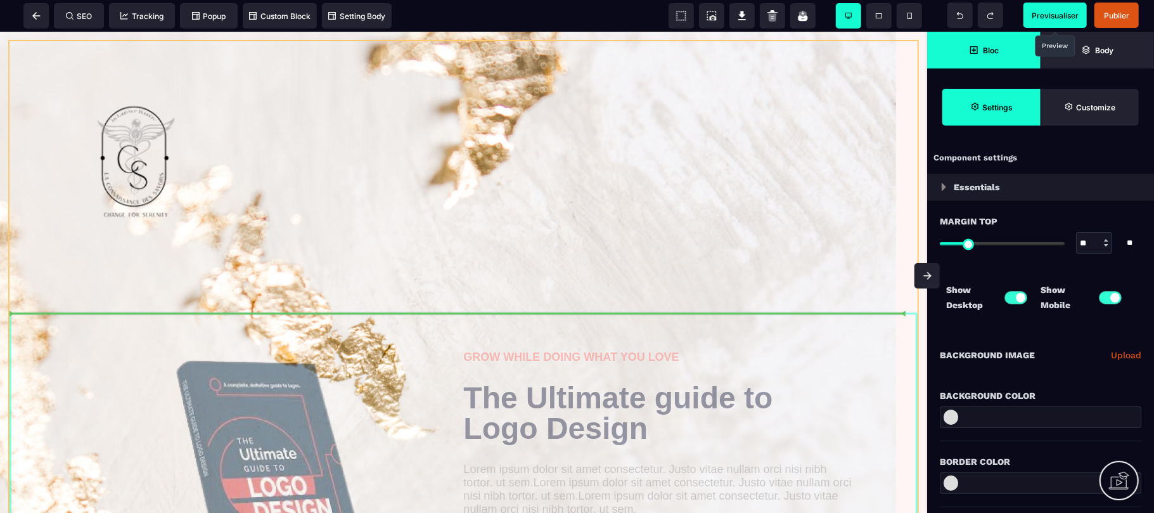
drag, startPoint x: 865, startPoint y: 334, endPoint x: 865, endPoint y: 302, distance: 31.7
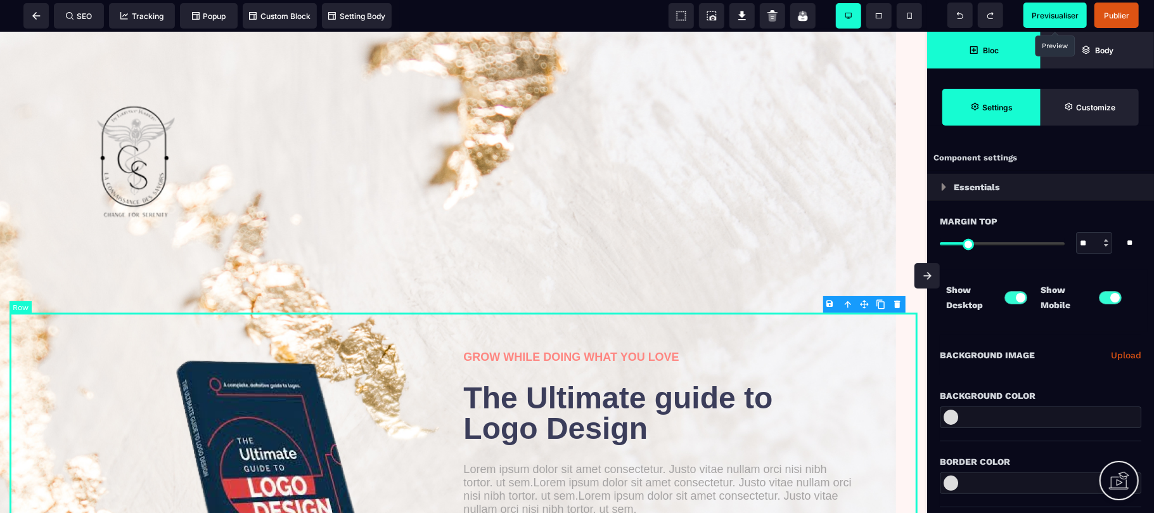
click at [877, 392] on div "GROW WHILE DOING WHAT YOU LOVE The Ultimate guide to Logo Design Lorem ipsum do…" at bounding box center [464, 468] width 908 height 313
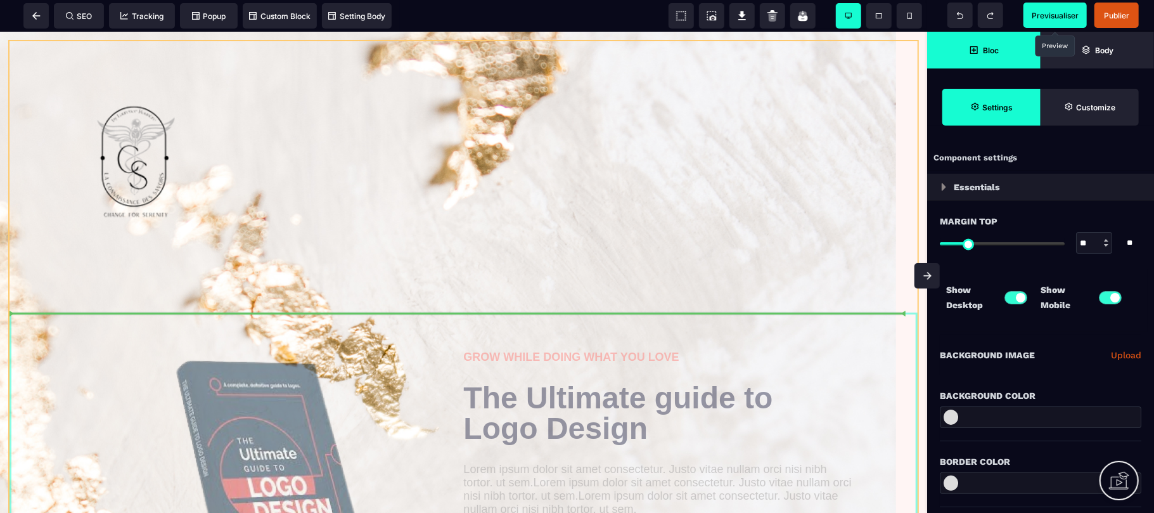
drag, startPoint x: 858, startPoint y: 390, endPoint x: 854, endPoint y: 303, distance: 86.2
click at [854, 303] on div "GROW WHILE DOING WHAT YOU LOVE The Ultimate guide to Logo Design Lorem ipsum do…" at bounding box center [464, 345] width 908 height 609
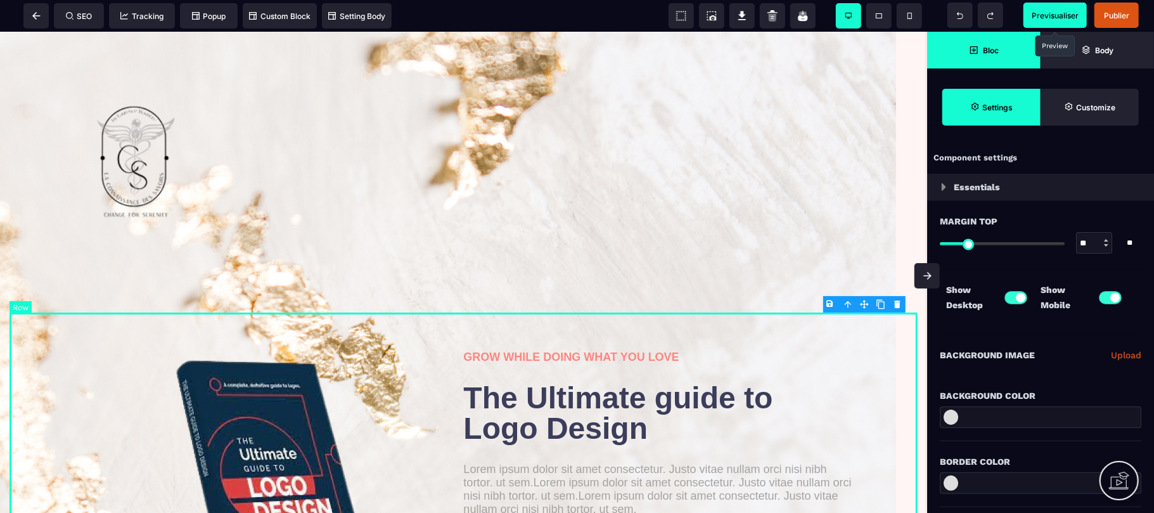
click at [844, 343] on div "GROW WHILE DOING WHAT YOU LOVE The Ultimate guide to Logo Design Lorem ipsum do…" at bounding box center [464, 468] width 908 height 313
click at [357, 335] on div "GROW WHILE DOING WHAT YOU LOVE The Ultimate guide to Logo Design Lorem ipsum do…" at bounding box center [464, 468] width 908 height 313
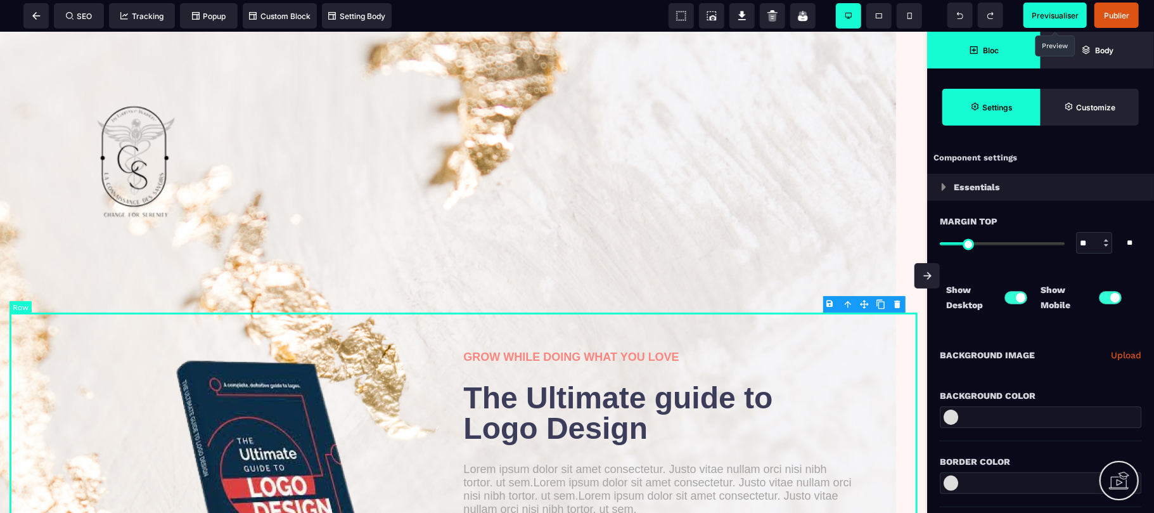
click at [305, 316] on div "GROW WHILE DOING WHAT YOU LOVE The Ultimate guide to Logo Design Lorem ipsum do…" at bounding box center [464, 468] width 908 height 313
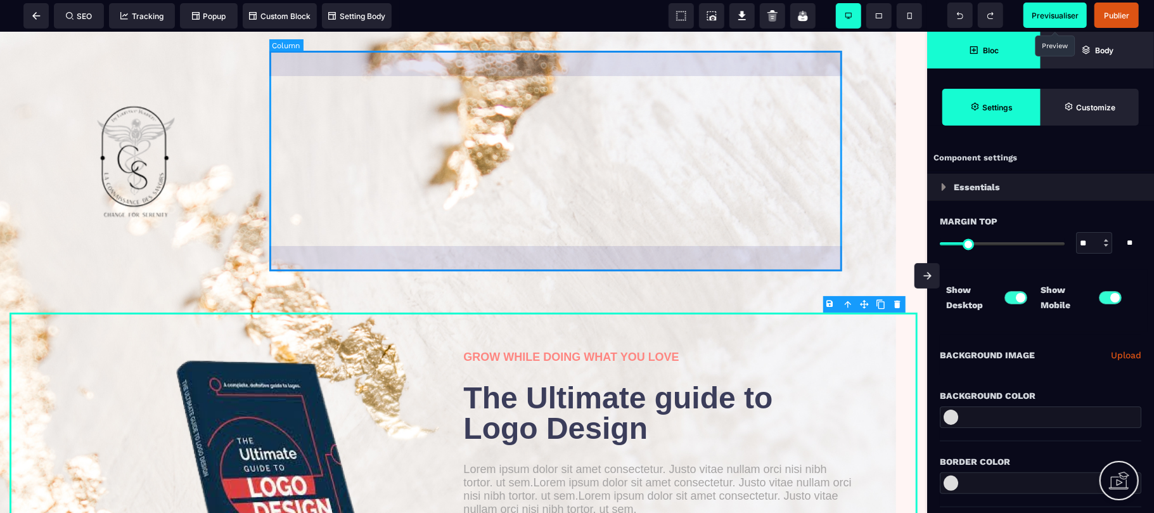
click at [305, 316] on div "GROW WHILE DOING WHAT YOU LOVE The Ultimate guide to Logo Design Lorem ipsum do…" at bounding box center [464, 468] width 908 height 313
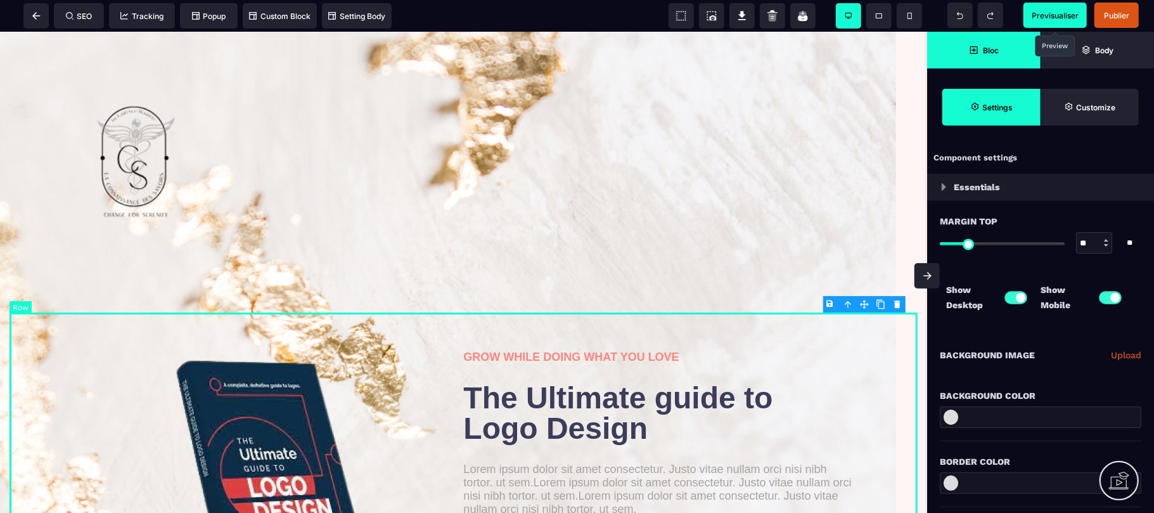
click at [305, 316] on div "GROW WHILE DOING WHAT YOU LOVE The Ultimate guide to Logo Design Lorem ipsum do…" at bounding box center [464, 468] width 908 height 313
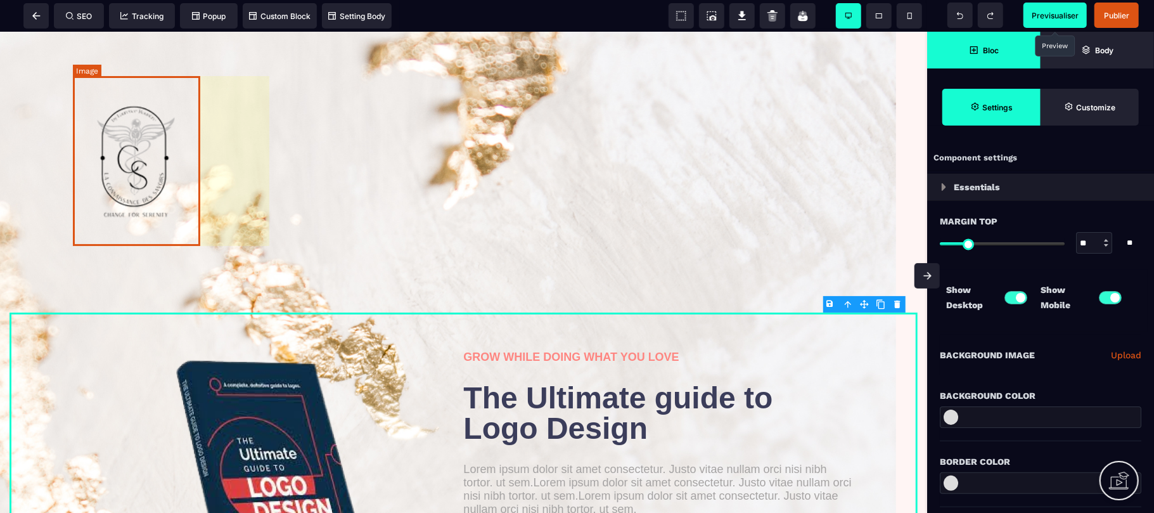
click at [179, 229] on img at bounding box center [136, 160] width 127 height 170
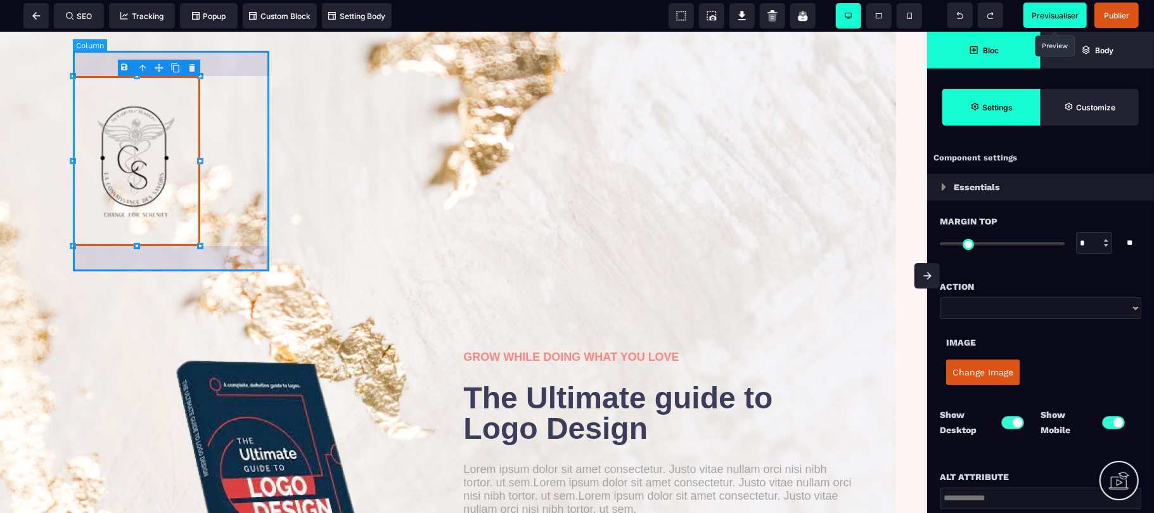
click at [236, 239] on div at bounding box center [172, 160] width 199 height 220
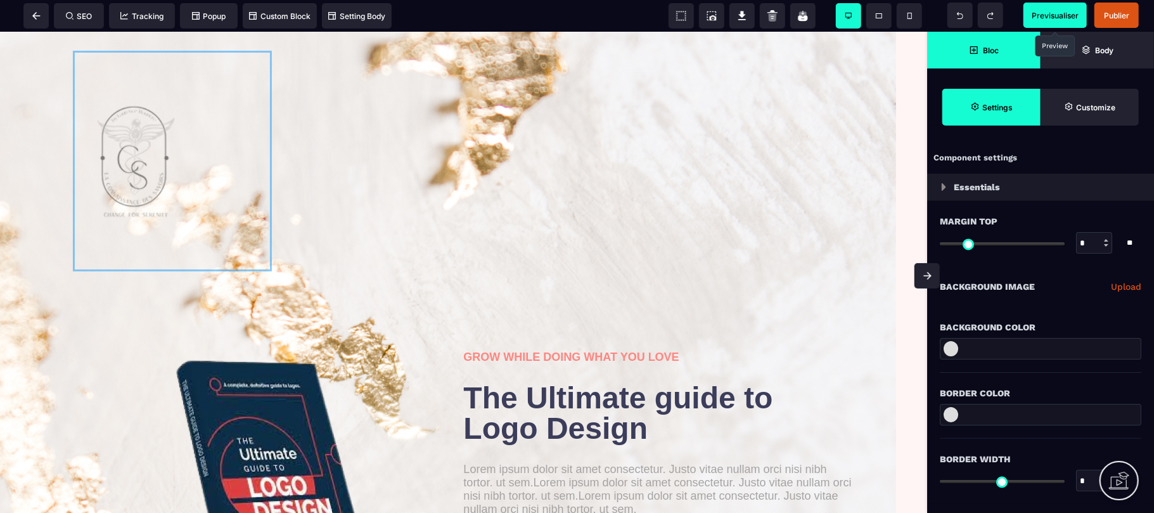
drag, startPoint x: 231, startPoint y: 243, endPoint x: 264, endPoint y: 252, distance: 34.0
click at [264, 252] on div at bounding box center [464, 160] width 908 height 239
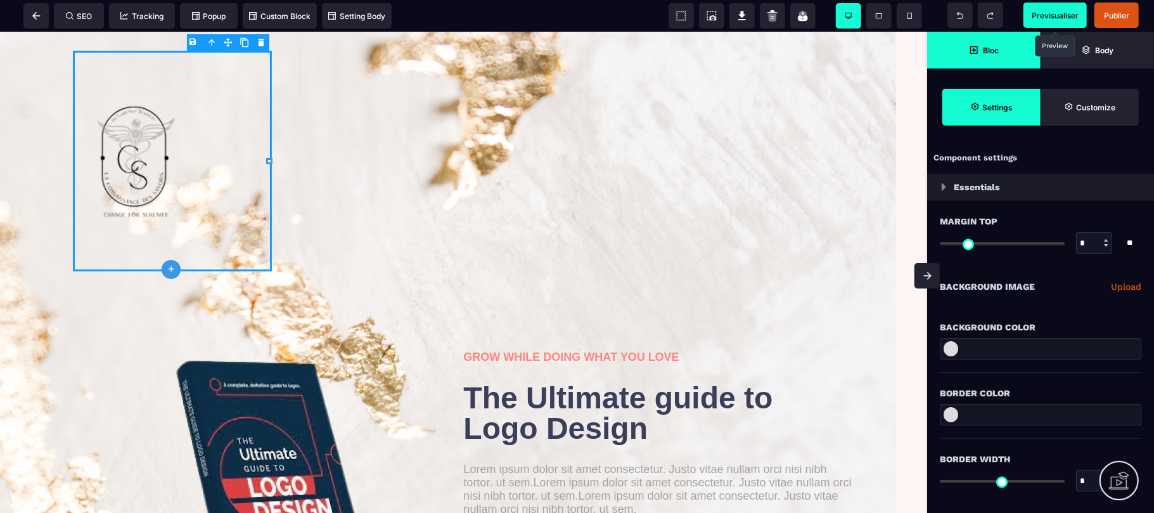
click at [169, 169] on div "B I U S A ******* plus [GEOGRAPHIC_DATA]" at bounding box center [463, 272] width 927 height 481
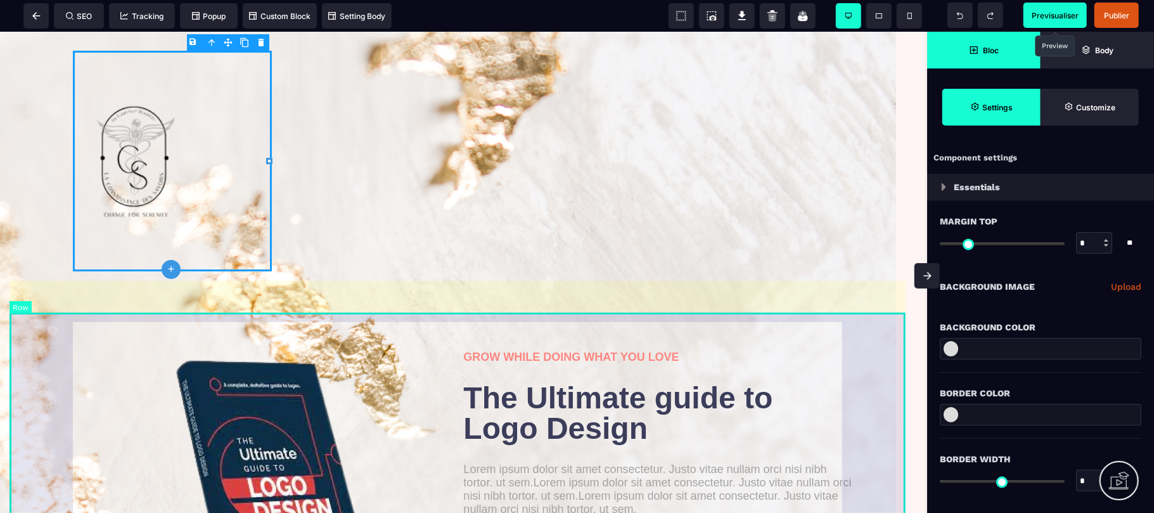
click at [185, 312] on div "GROW WHILE DOING WHAT YOU LOVE The Ultimate guide to Logo Design Lorem ipsum do…" at bounding box center [464, 468] width 908 height 313
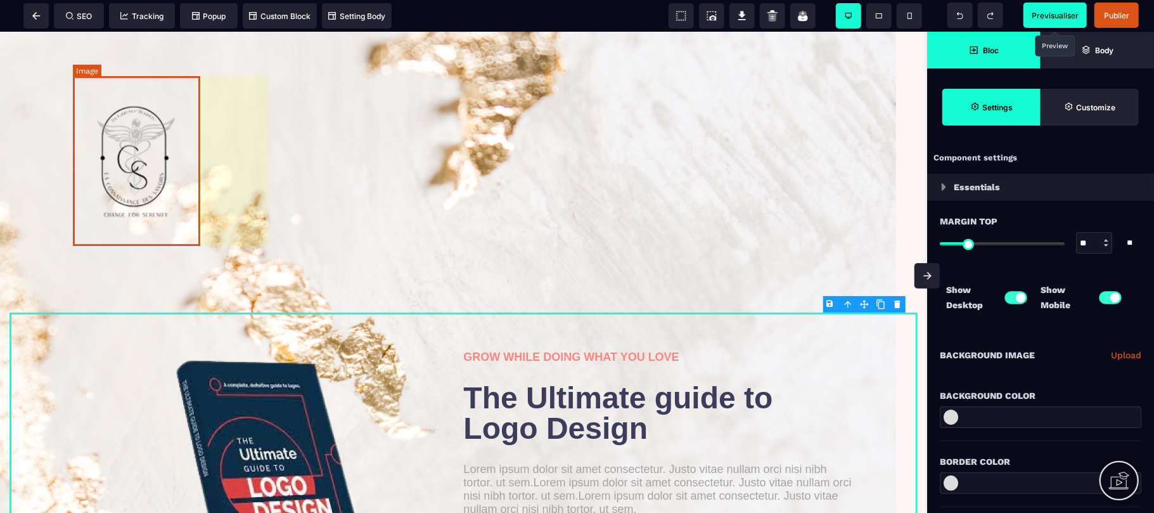
click at [158, 195] on img at bounding box center [136, 160] width 127 height 170
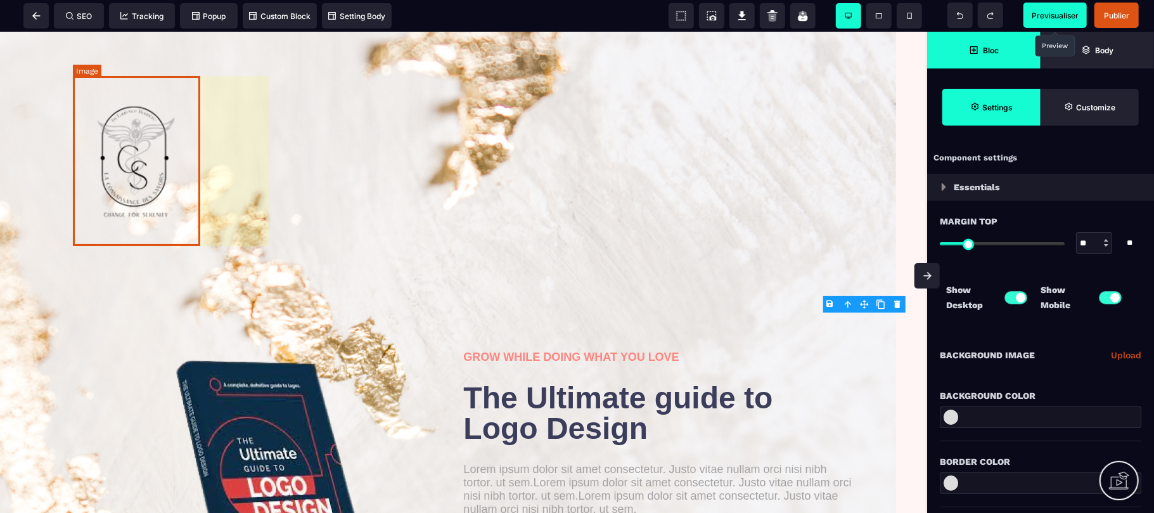
click at [158, 195] on img at bounding box center [136, 160] width 127 height 170
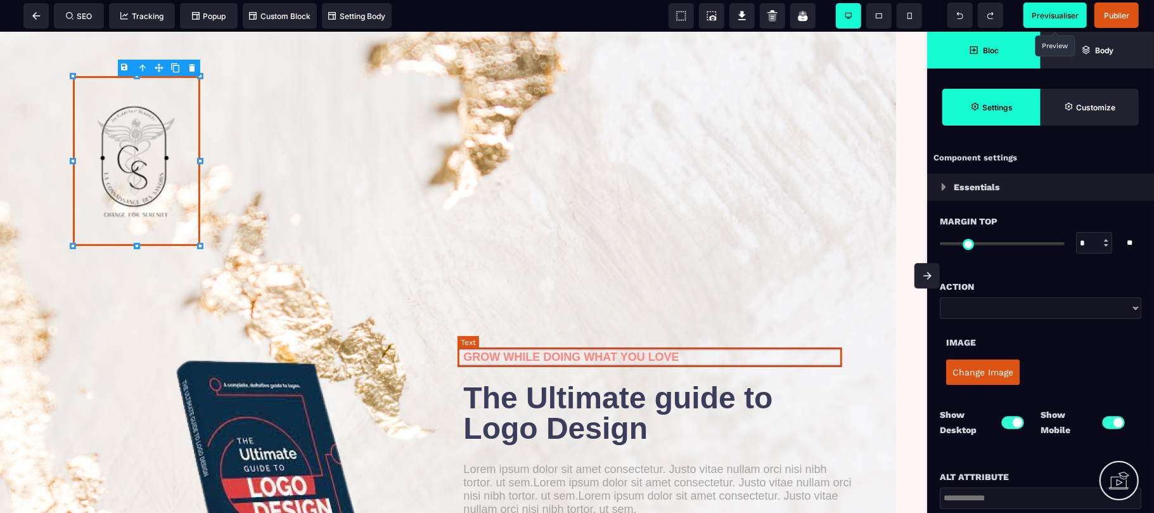
click at [721, 363] on text "GROW WHILE DOING WHAT YOU LOVE" at bounding box center [659, 357] width 391 height 20
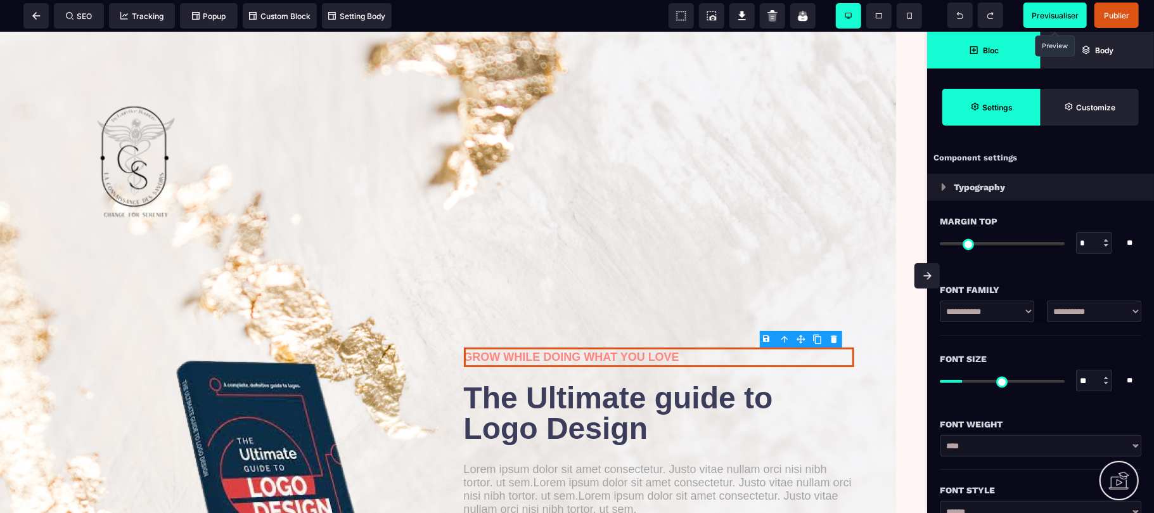
click at [1065, 15] on span "Previsualiser" at bounding box center [1054, 16] width 47 height 10
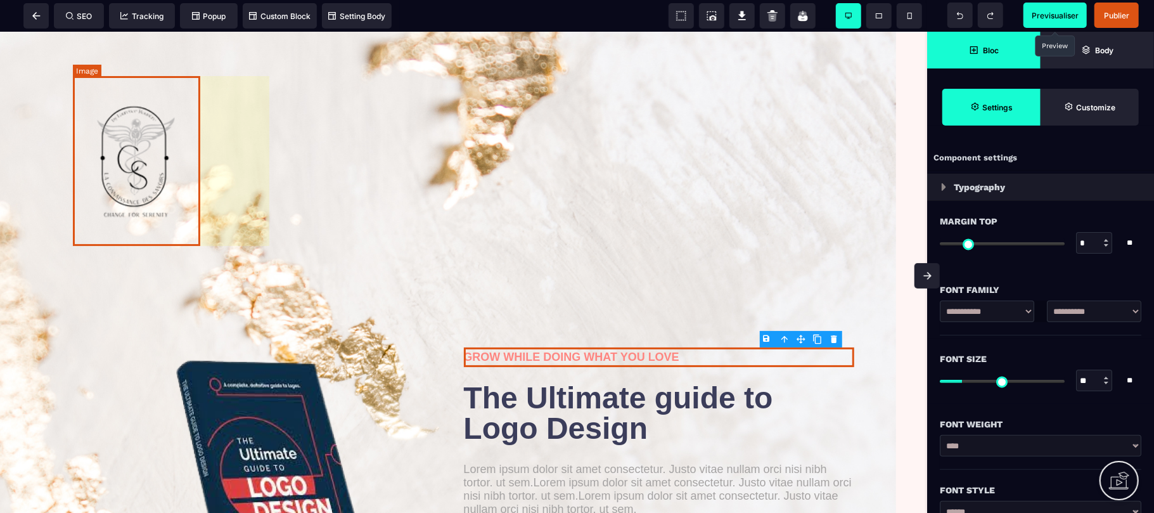
click at [141, 147] on img at bounding box center [136, 160] width 127 height 170
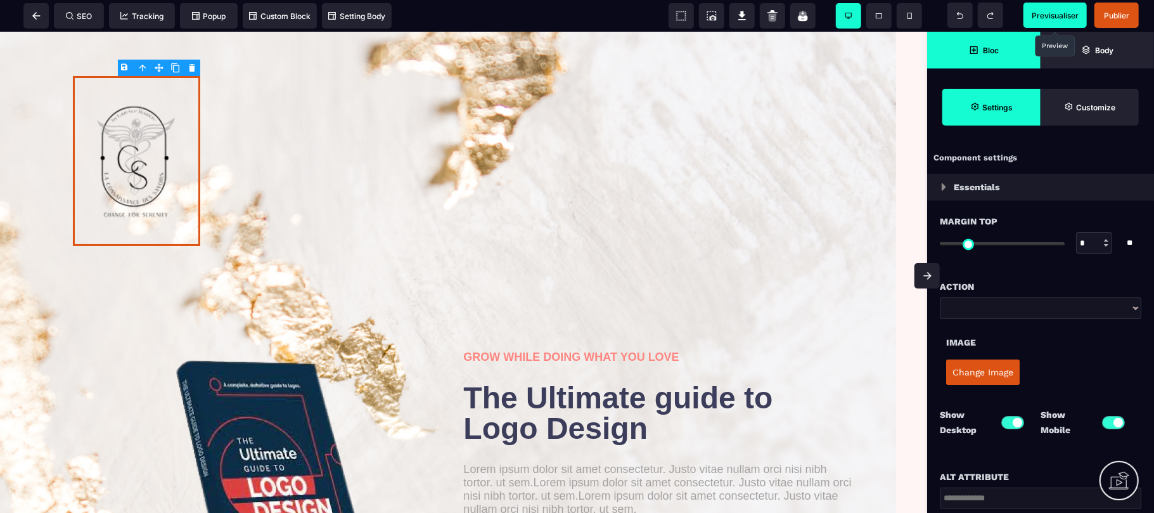
click at [958, 378] on button "Change Image" at bounding box center [982, 371] width 73 height 25
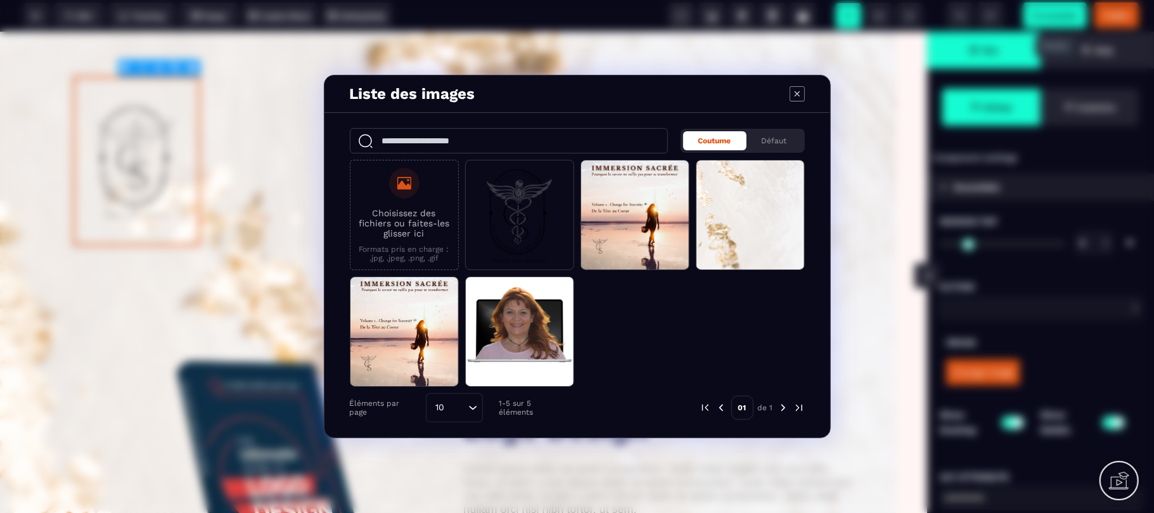
click at [418, 223] on p "Choisissez des fichiers ou faites-les glisser ici" at bounding box center [404, 223] width 95 height 30
click at [0, 0] on input "Choisissez des fichiers ou faites-les glisser ici Formats pris en charge : .jpg…" at bounding box center [0, 0] width 0 height 0
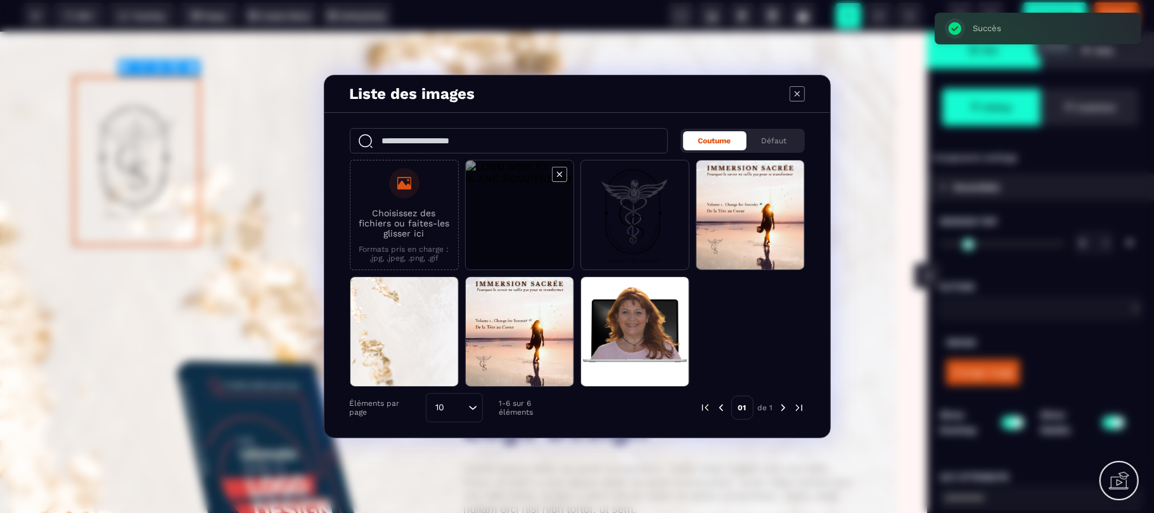
click at [528, 246] on span "Modal window" at bounding box center [520, 215] width 108 height 110
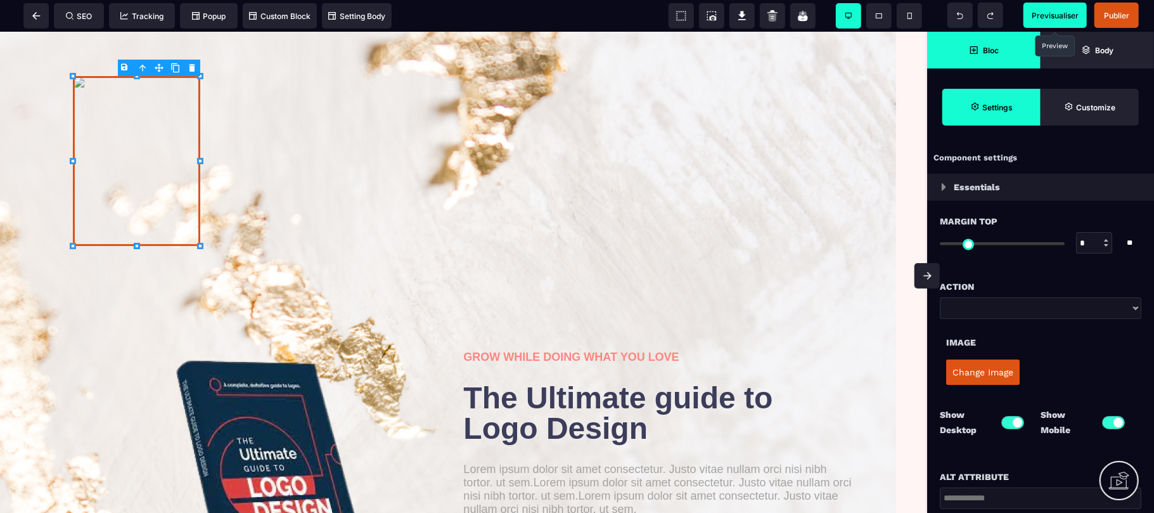
click at [968, 376] on button "Change Image" at bounding box center [982, 371] width 73 height 25
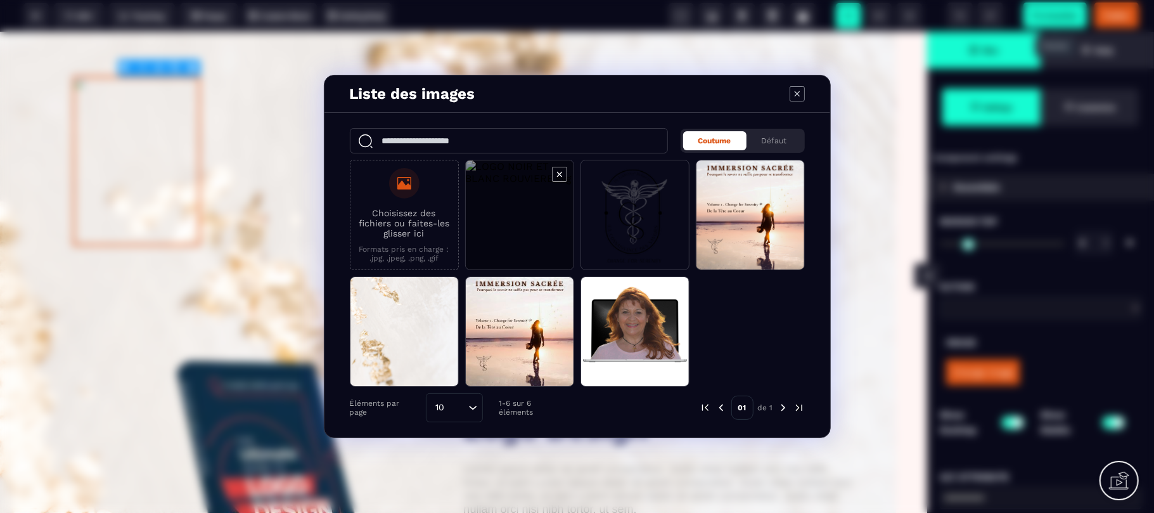
click at [505, 199] on span "Modal window" at bounding box center [520, 215] width 108 height 110
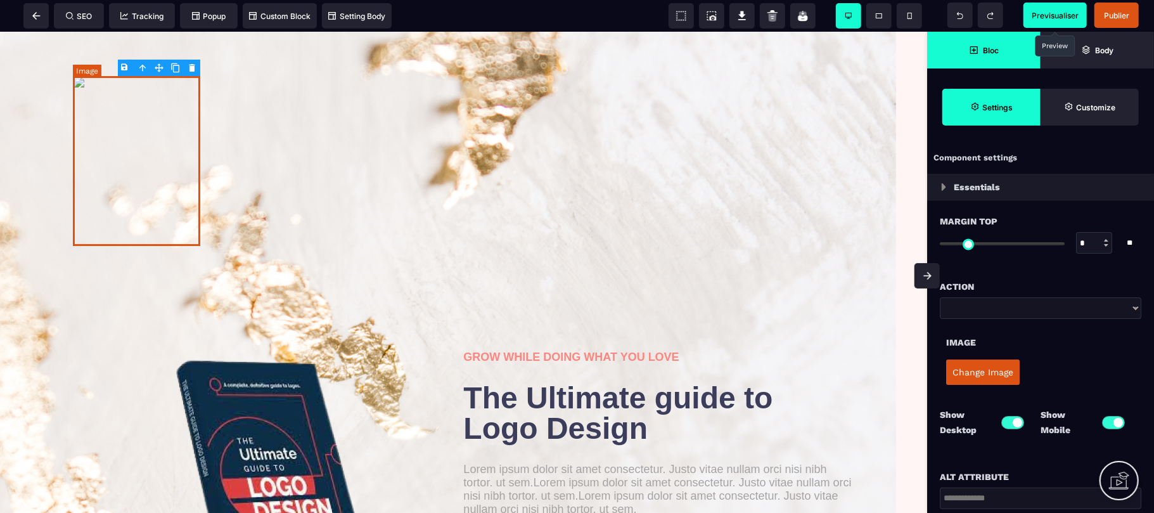
click at [168, 152] on img at bounding box center [136, 160] width 127 height 170
click at [971, 379] on button "Change Image" at bounding box center [982, 371] width 73 height 25
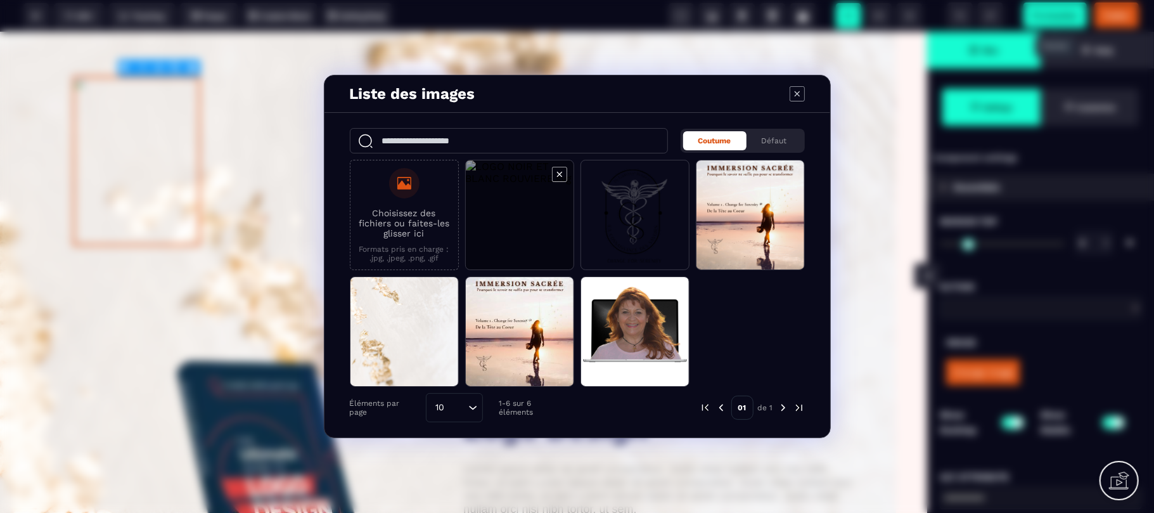
click at [488, 175] on span "Modal window" at bounding box center [520, 215] width 108 height 110
click at [535, 205] on span "Modal window" at bounding box center [520, 215] width 108 height 110
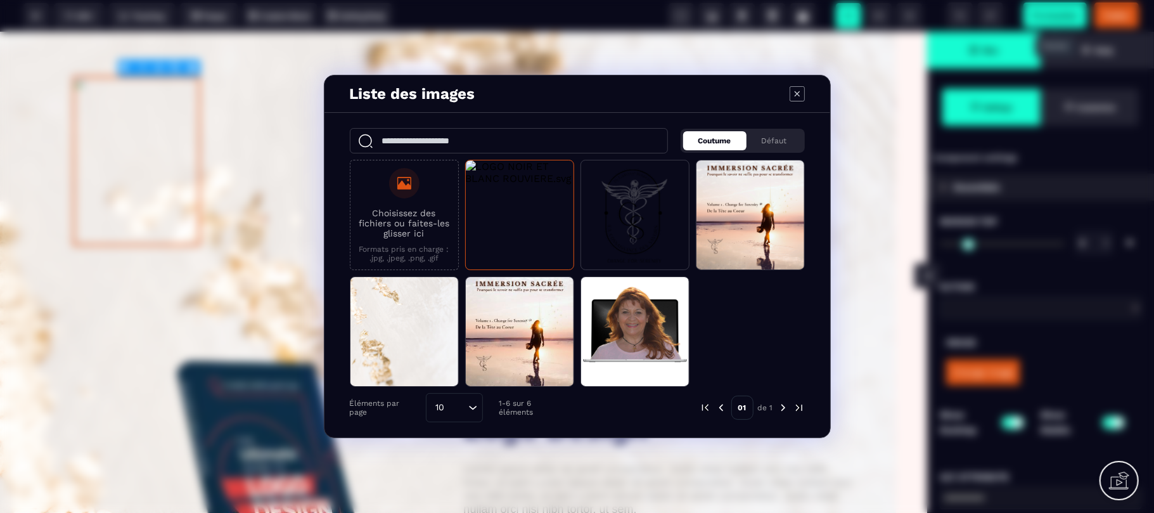
click at [712, 141] on span "Coutume" at bounding box center [714, 140] width 33 height 9
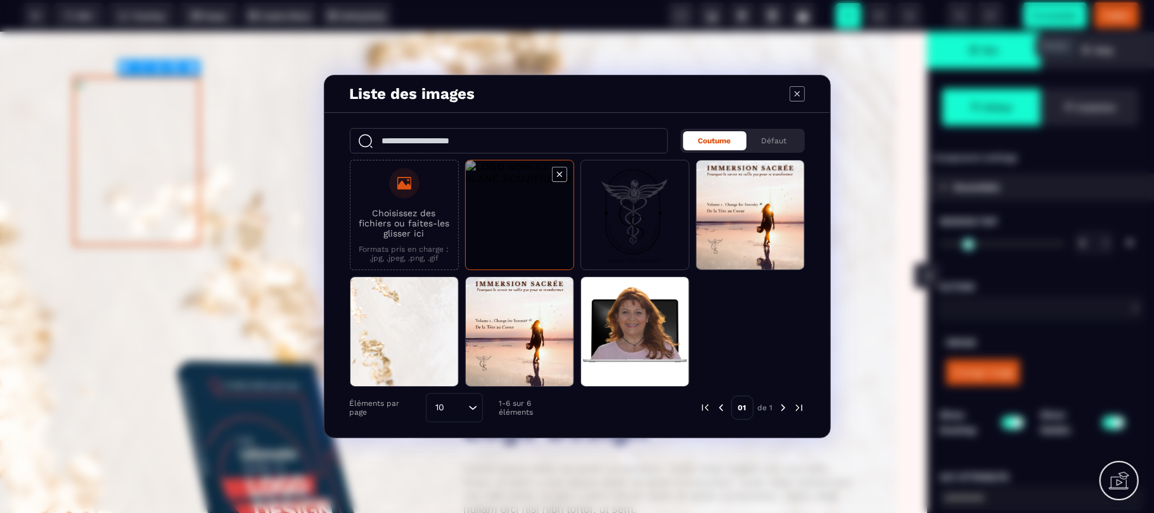
click at [511, 203] on span "Modal window" at bounding box center [520, 215] width 108 height 110
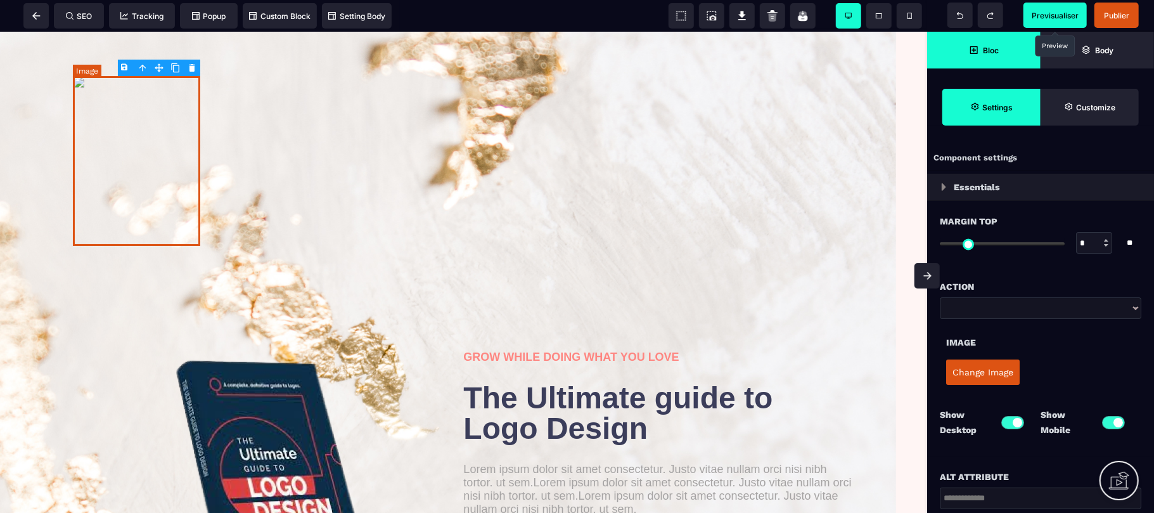
click at [143, 172] on img at bounding box center [136, 160] width 127 height 170
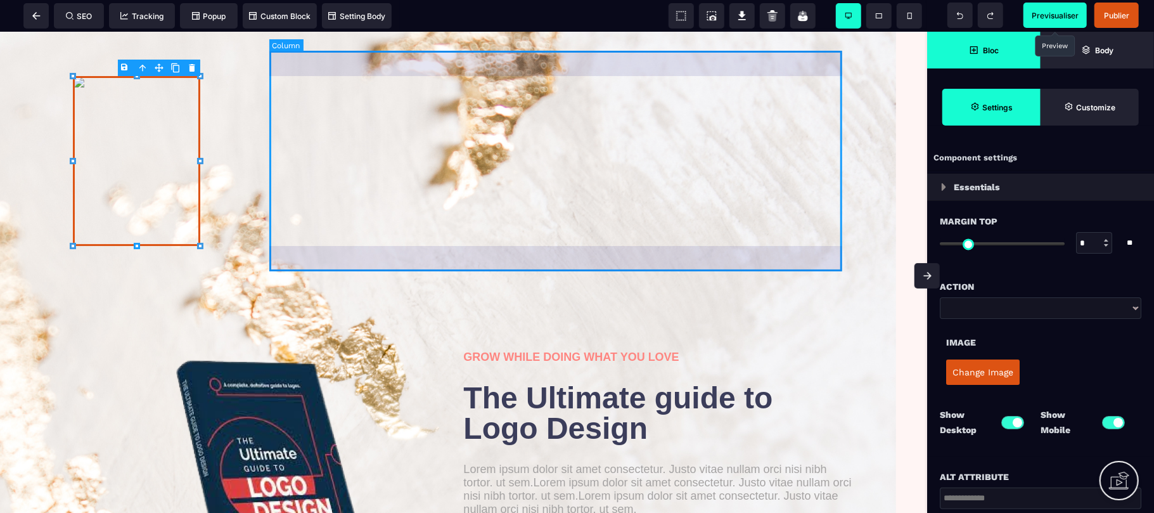
click at [397, 187] on div at bounding box center [563, 160] width 582 height 220
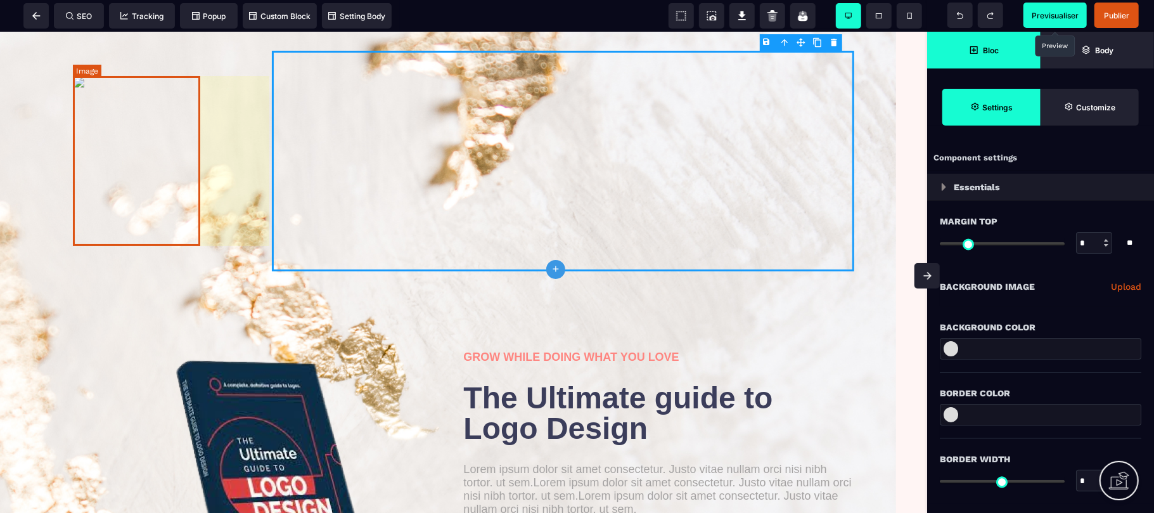
click at [140, 188] on img at bounding box center [136, 160] width 127 height 170
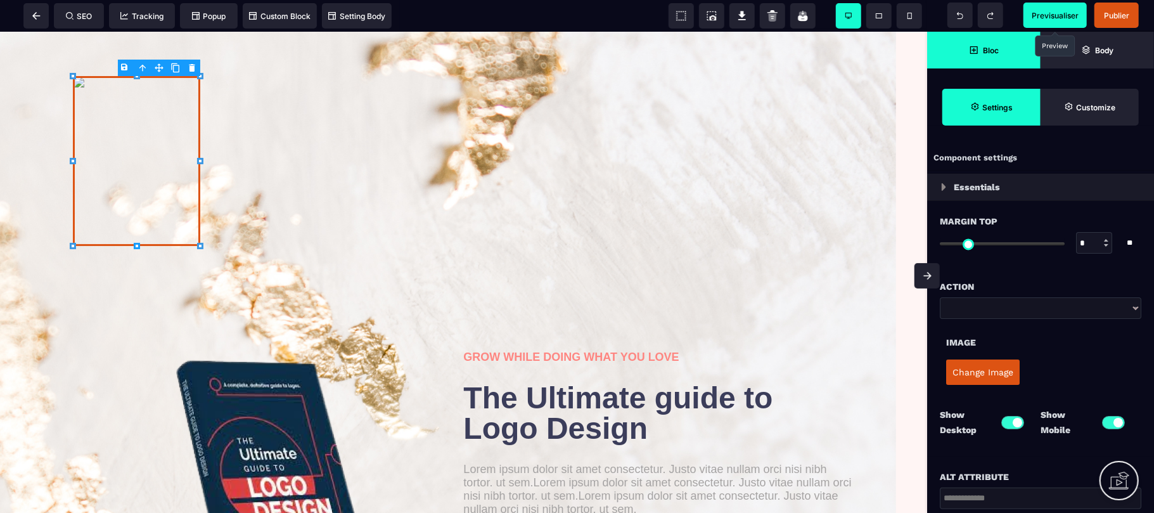
click at [1081, 379] on div "Change Image" at bounding box center [1040, 372] width 189 height 38
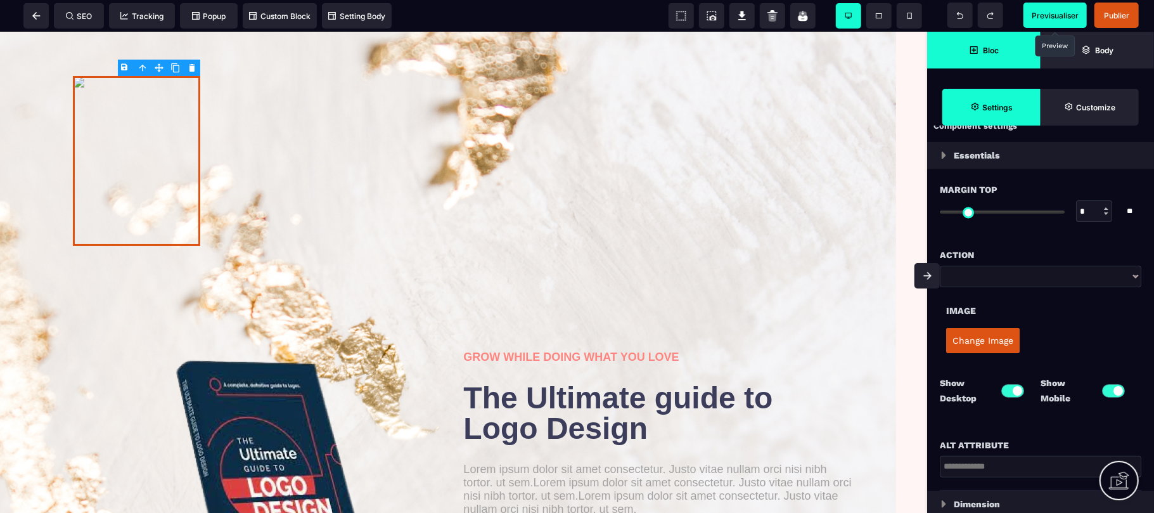
scroll to position [29, 0]
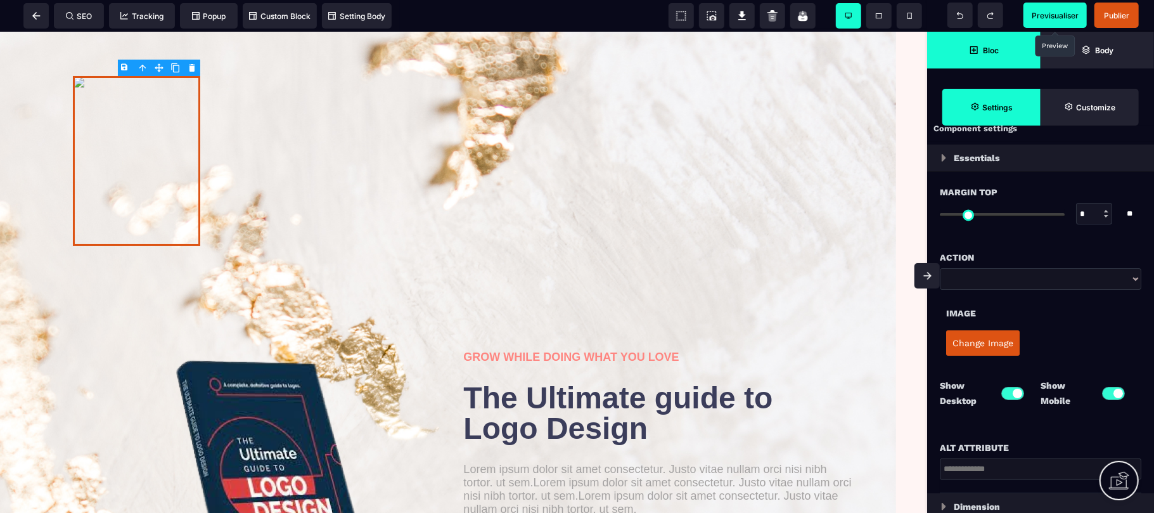
click at [990, 345] on button "Change Image" at bounding box center [982, 342] width 73 height 25
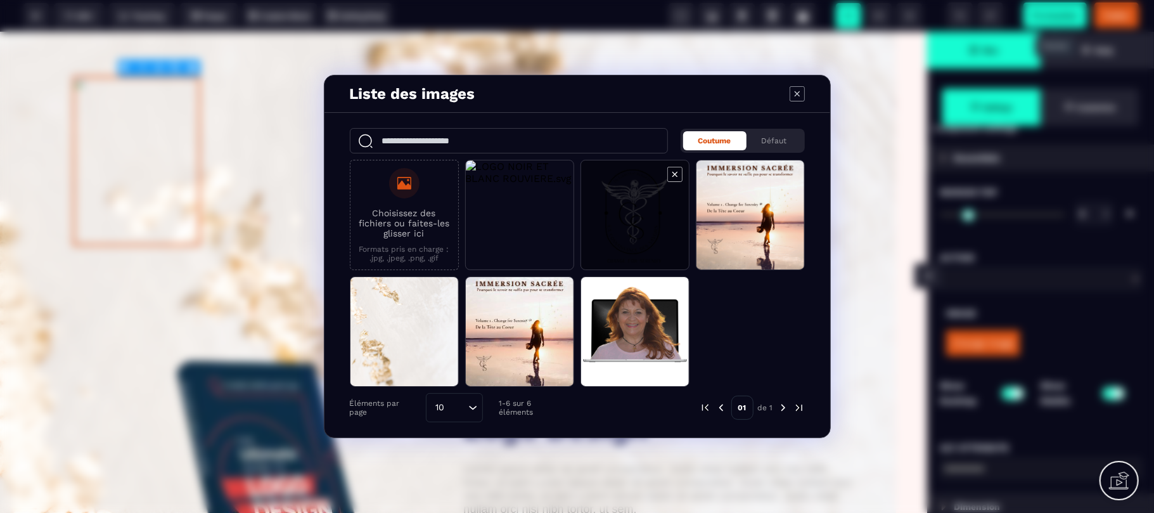
click at [677, 176] on icon "Modal window" at bounding box center [674, 174] width 5 height 5
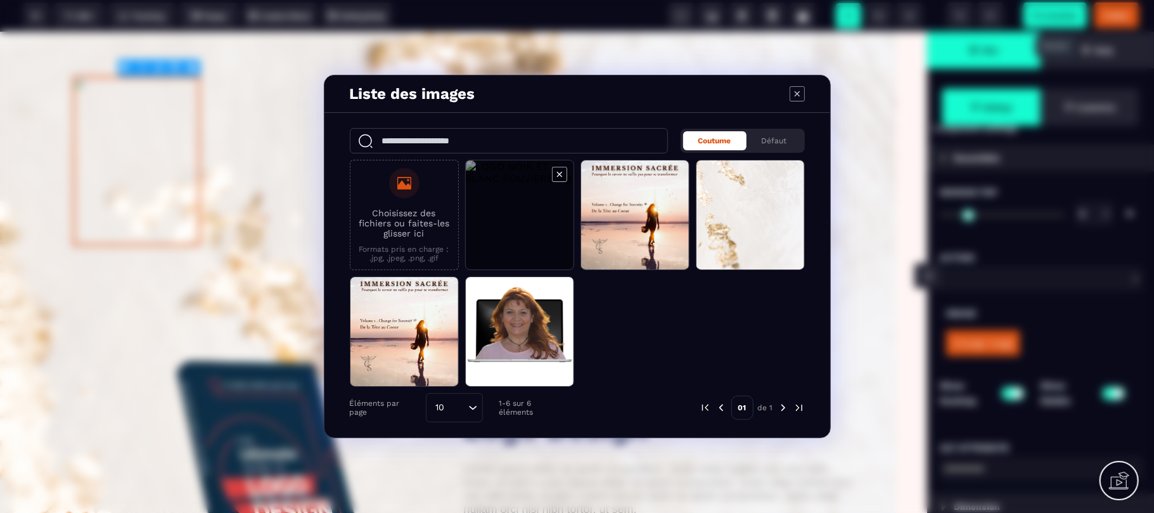
click at [561, 170] on icon "Modal window" at bounding box center [559, 174] width 15 height 15
click at [523, 210] on span "Modal window" at bounding box center [520, 215] width 108 height 110
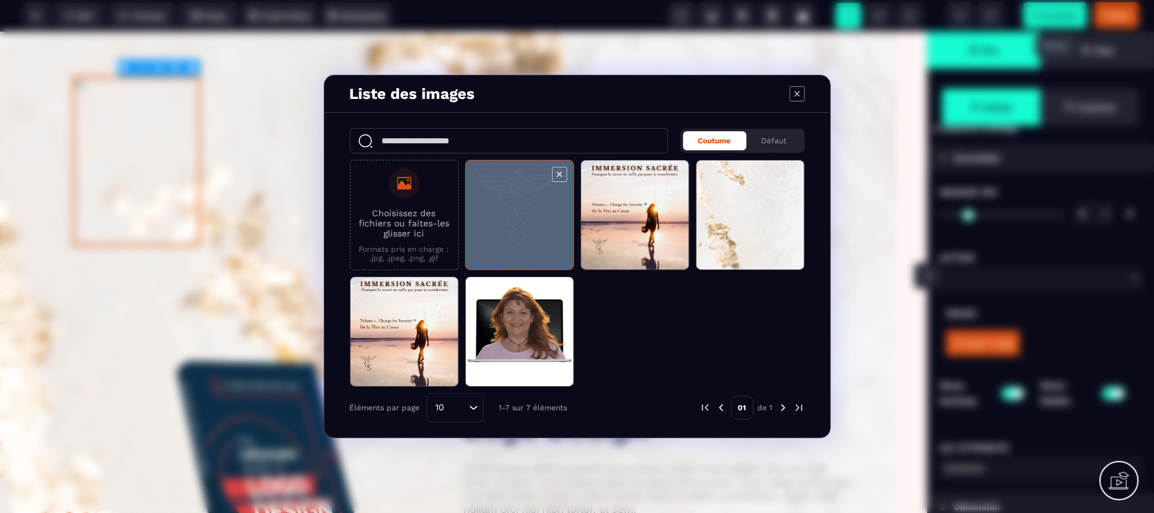
click at [523, 210] on span "Modal window" at bounding box center [520, 215] width 108 height 110
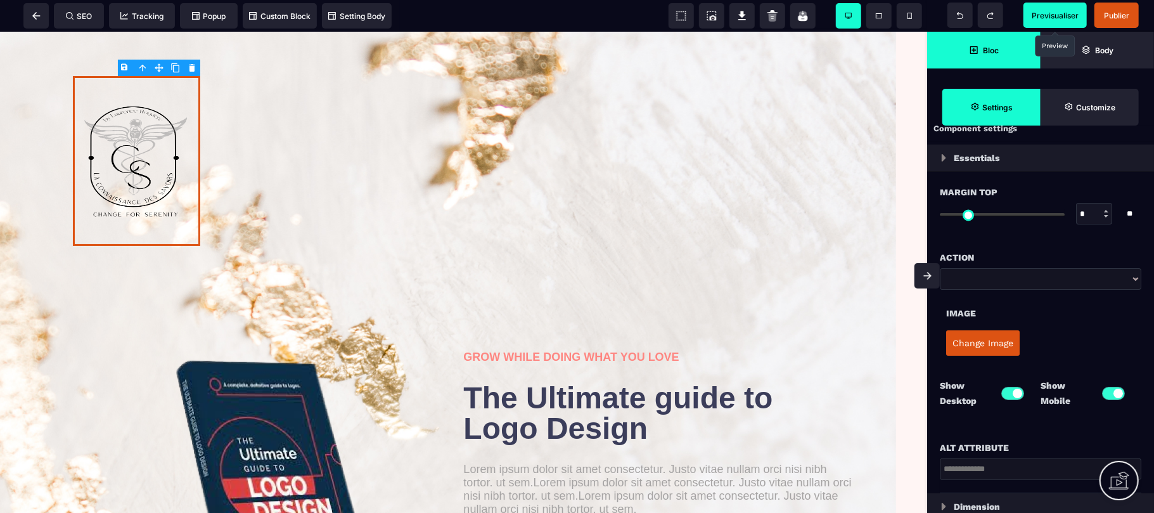
click at [934, 346] on div "Image Change Image" at bounding box center [1040, 327] width 227 height 75
click at [141, 149] on img at bounding box center [136, 160] width 127 height 170
click at [964, 340] on button "Change Image" at bounding box center [982, 342] width 73 height 25
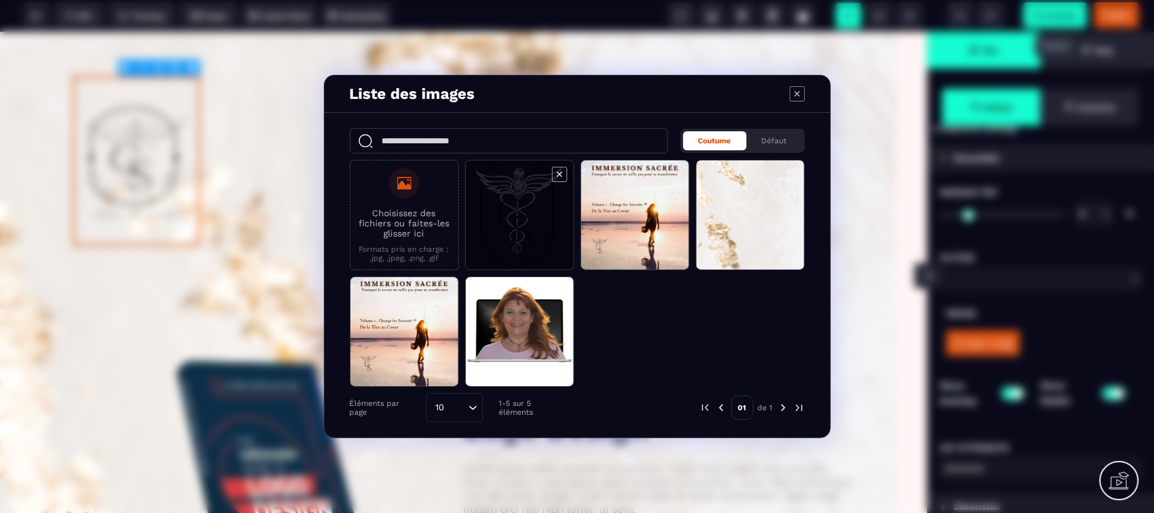
click at [502, 203] on span "Modal window" at bounding box center [520, 215] width 108 height 110
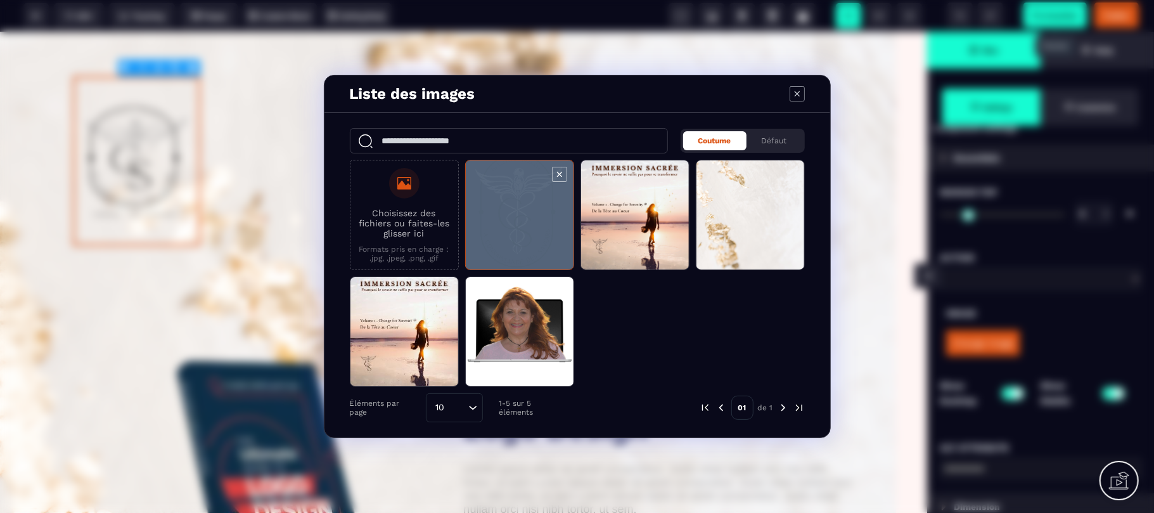
click at [502, 203] on span "Modal window" at bounding box center [520, 215] width 108 height 110
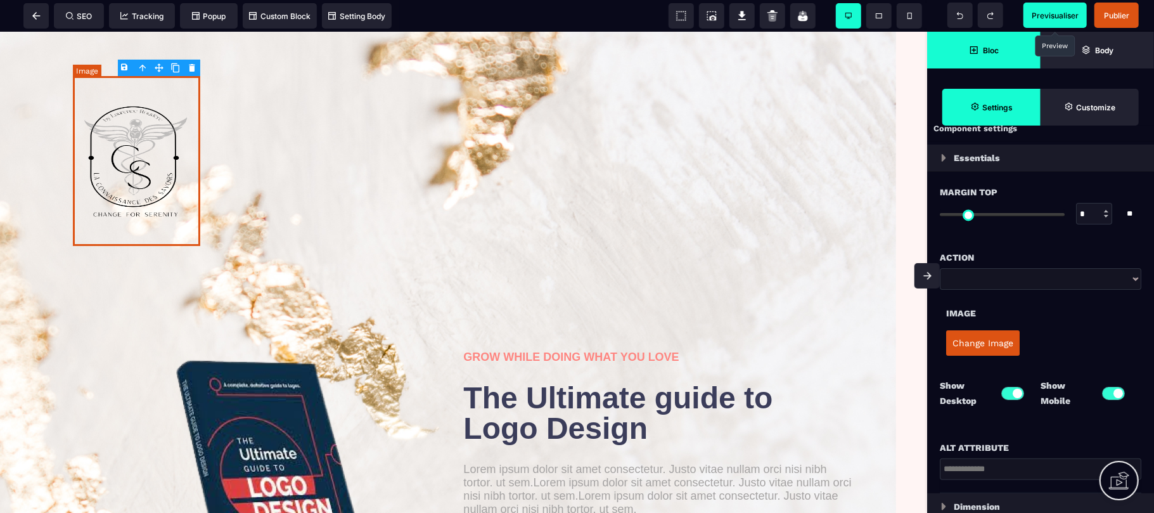
click at [174, 119] on img at bounding box center [136, 160] width 127 height 170
click at [1091, 359] on div "Change Image" at bounding box center [1040, 343] width 189 height 38
click at [963, 503] on p "Dimension" at bounding box center [976, 506] width 46 height 15
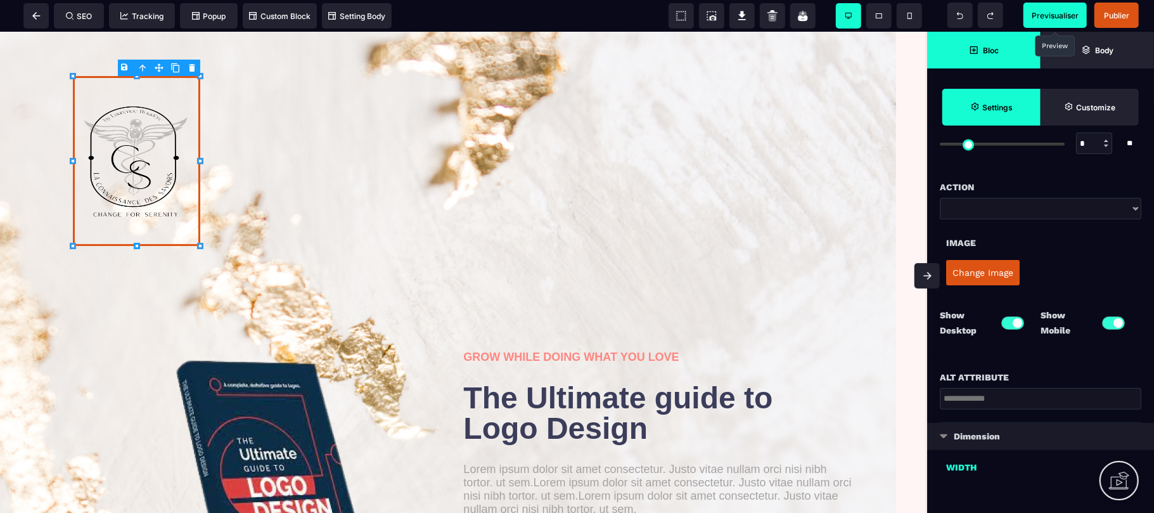
scroll to position [131, 0]
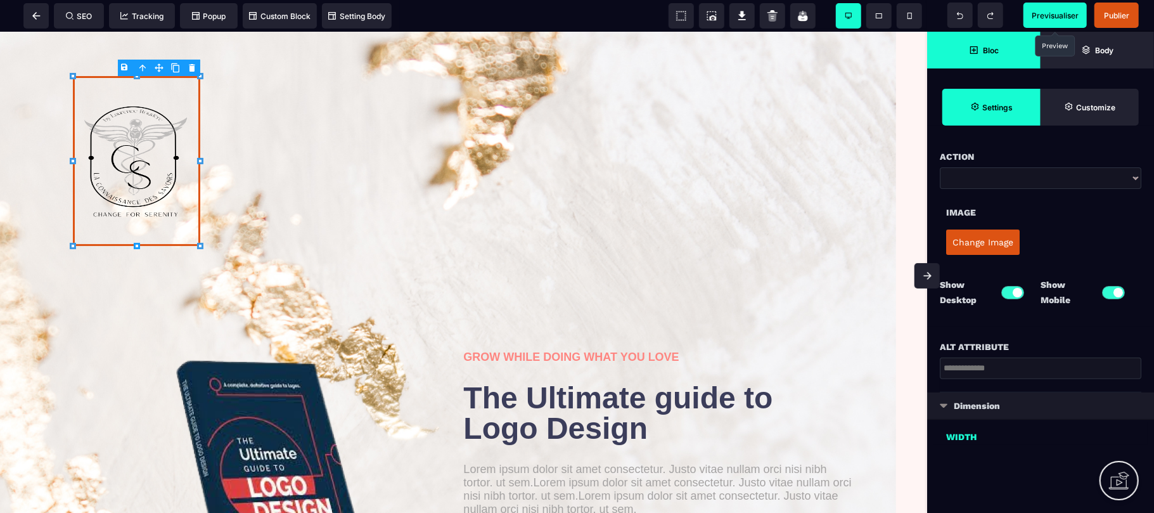
click at [945, 407] on img at bounding box center [943, 405] width 8 height 5
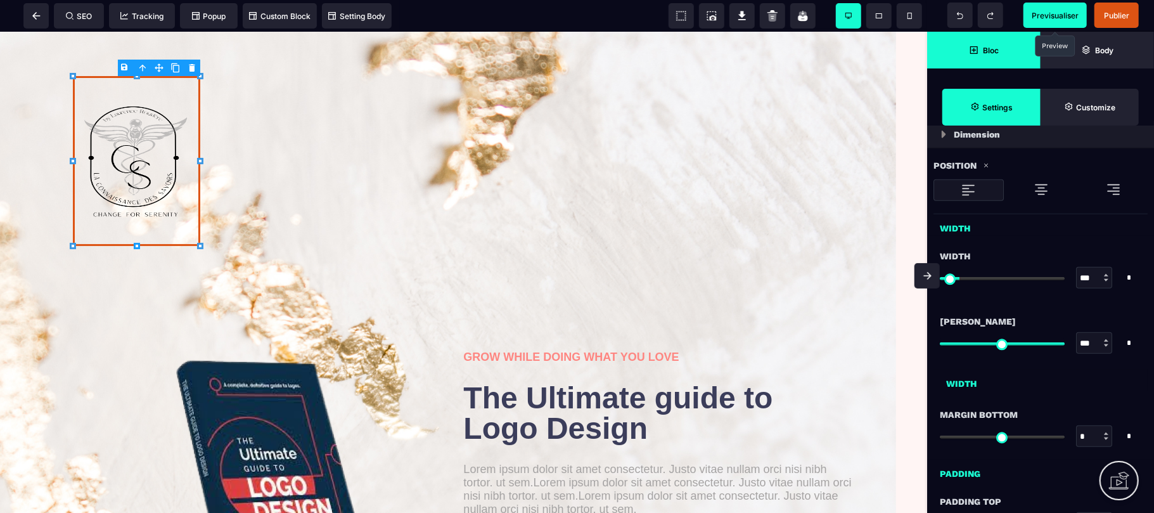
scroll to position [435, 0]
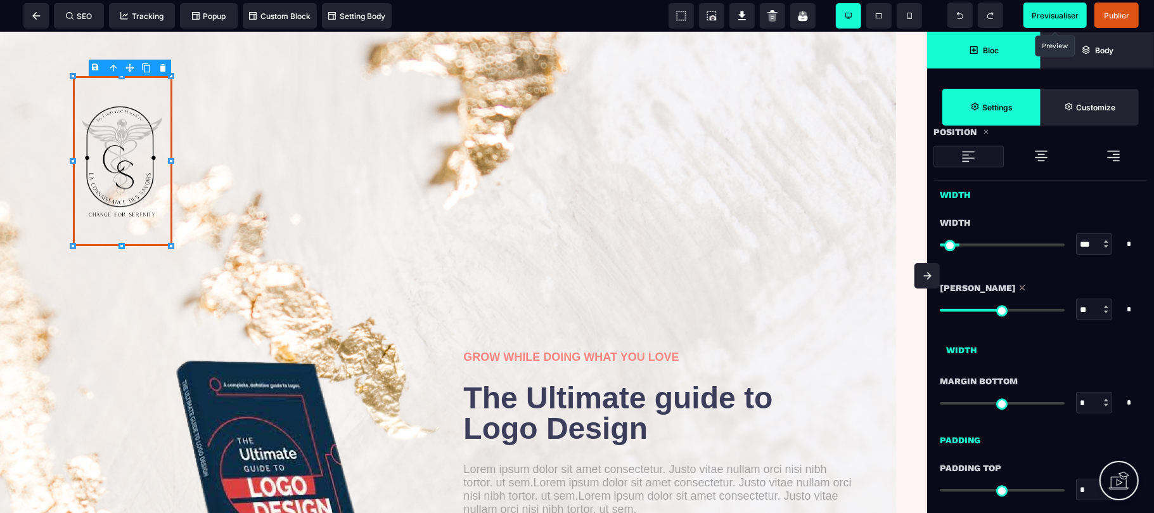
drag, startPoint x: 1058, startPoint y: 312, endPoint x: 1002, endPoint y: 329, distance: 59.1
click at [1002, 312] on input "range" at bounding box center [1001, 310] width 125 height 3
drag, startPoint x: 963, startPoint y: 246, endPoint x: 971, endPoint y: 256, distance: 12.2
click at [971, 246] on input "range" at bounding box center [1001, 244] width 125 height 3
drag, startPoint x: 946, startPoint y: 404, endPoint x: 938, endPoint y: 405, distance: 8.5
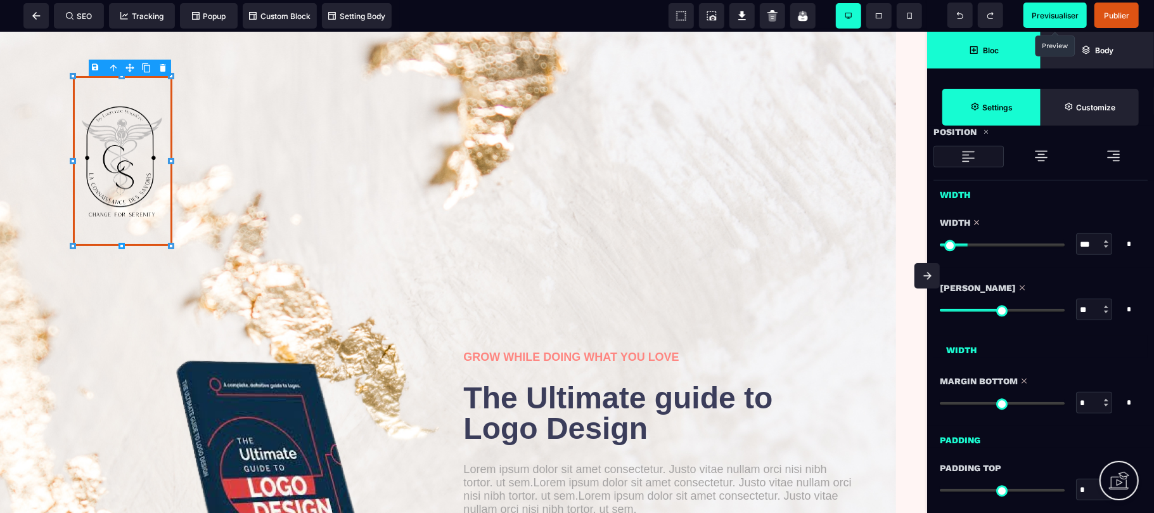
click at [939, 405] on input "range" at bounding box center [1001, 403] width 125 height 3
drag, startPoint x: 948, startPoint y: 489, endPoint x: 921, endPoint y: 464, distance: 36.7
click at [939, 492] on input "range" at bounding box center [1001, 489] width 125 height 3
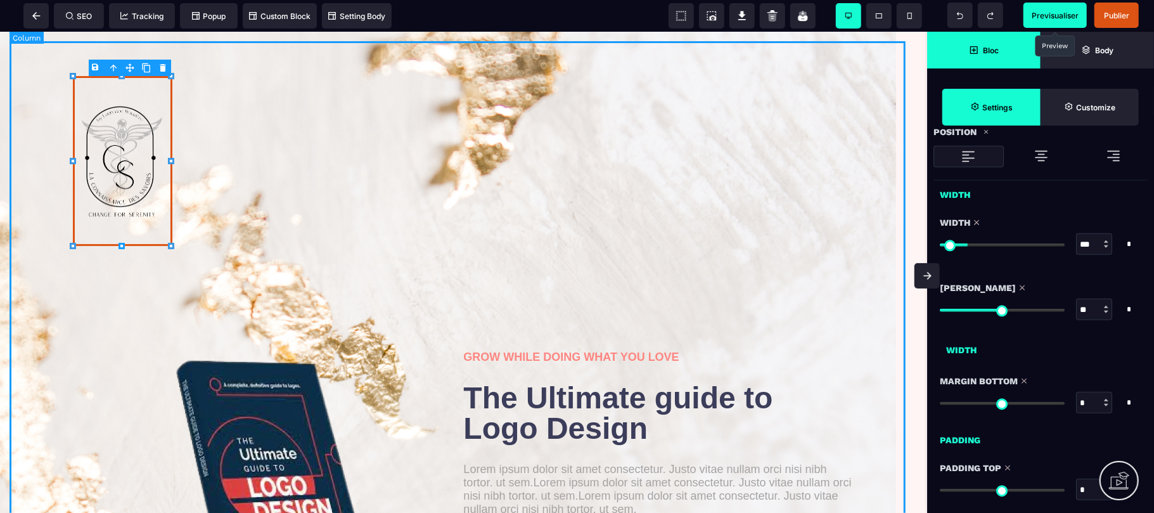
click at [817, 291] on div "GROW WHILE DOING WHAT YOU LOVE The Ultimate guide to Logo Design Lorem ipsum do…" at bounding box center [464, 345] width 908 height 609
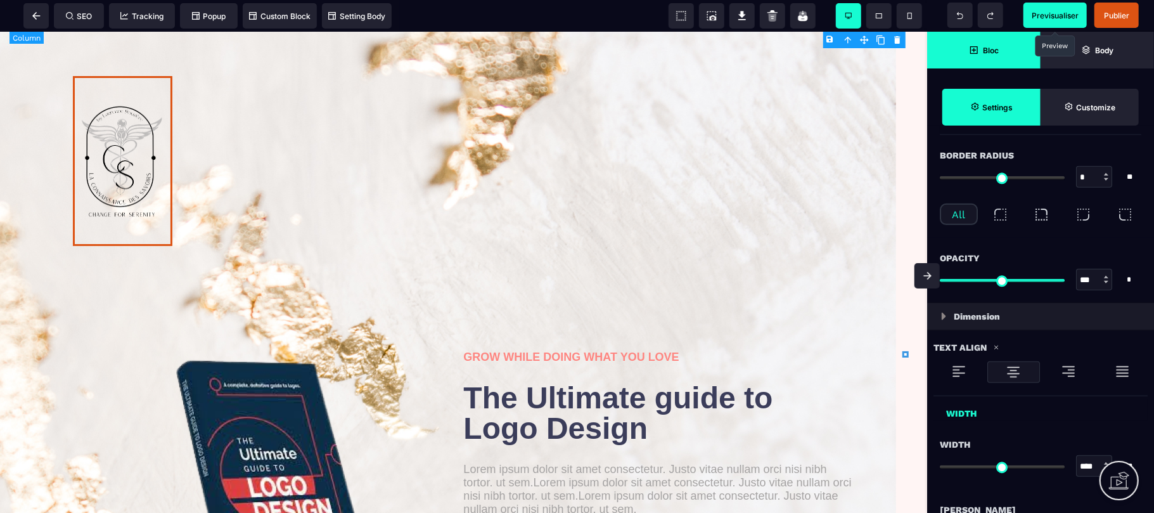
scroll to position [0, 0]
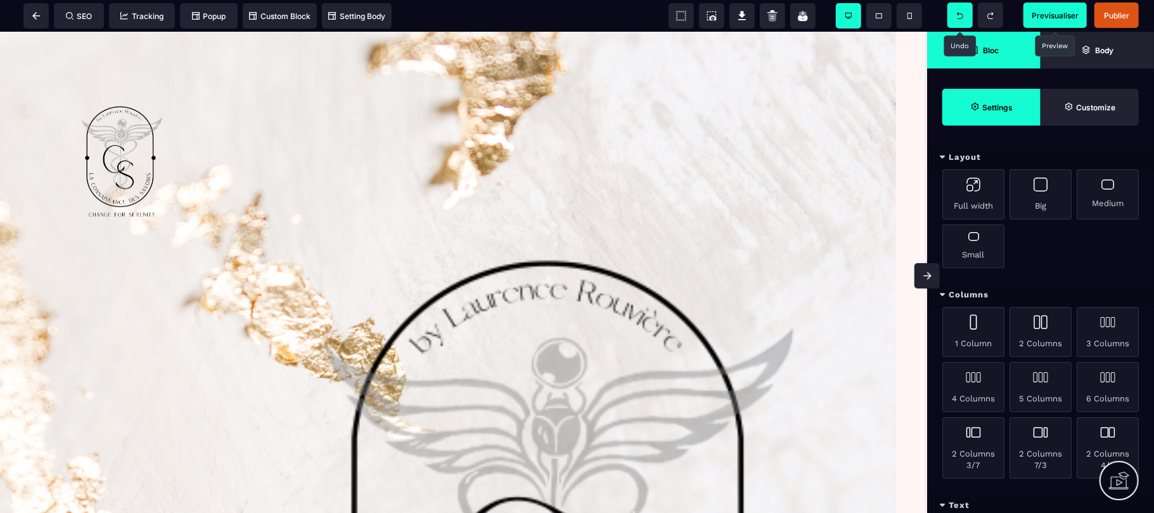
click at [961, 11] on span at bounding box center [959, 15] width 25 height 25
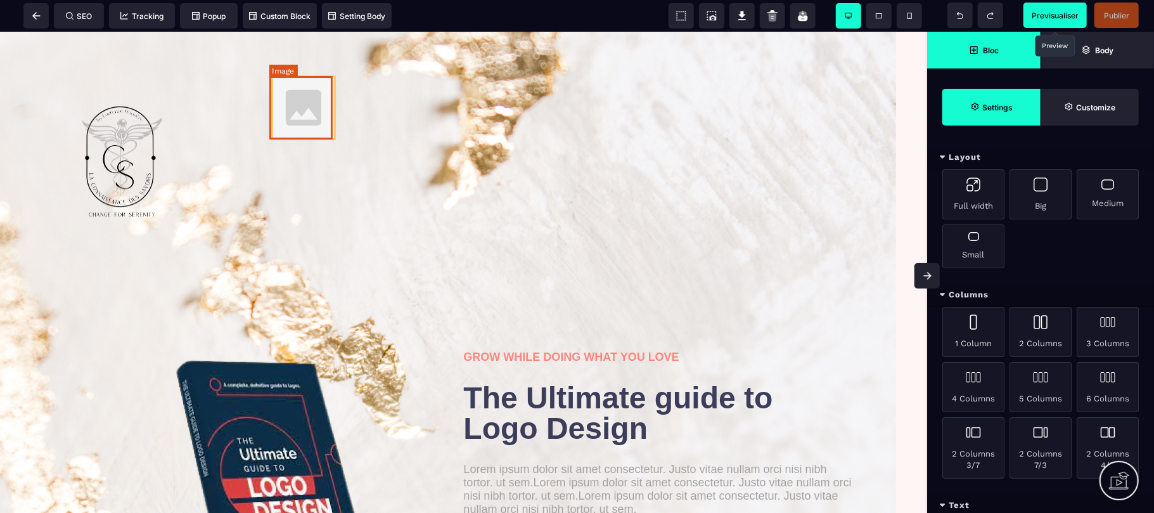
click at [298, 114] on img at bounding box center [303, 106] width 63 height 63
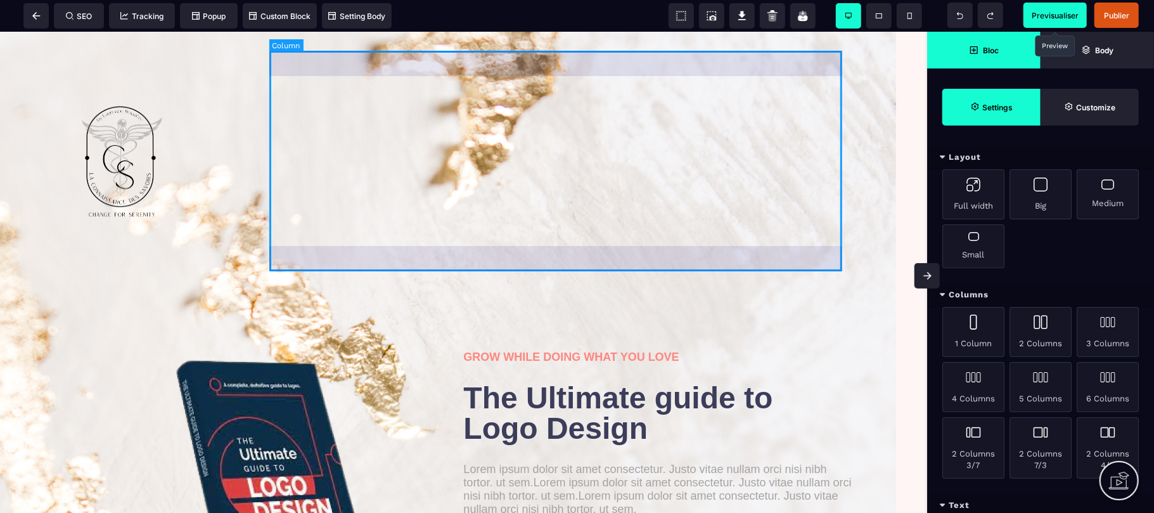
click at [606, 165] on div at bounding box center [563, 160] width 582 height 220
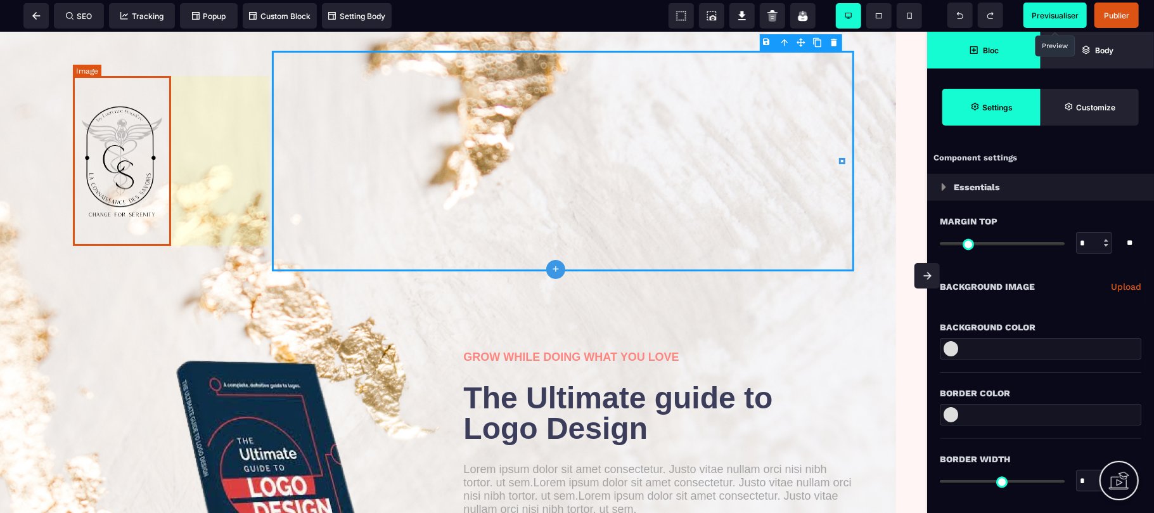
click at [127, 137] on img at bounding box center [122, 160] width 99 height 170
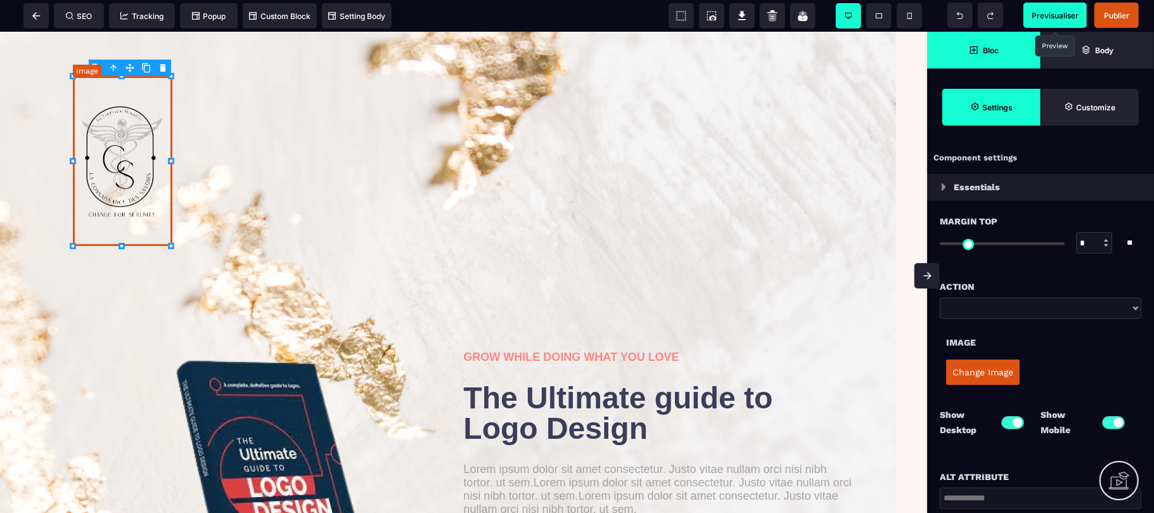
click at [127, 137] on img at bounding box center [122, 160] width 99 height 170
click at [969, 371] on button "Change Image" at bounding box center [982, 371] width 73 height 25
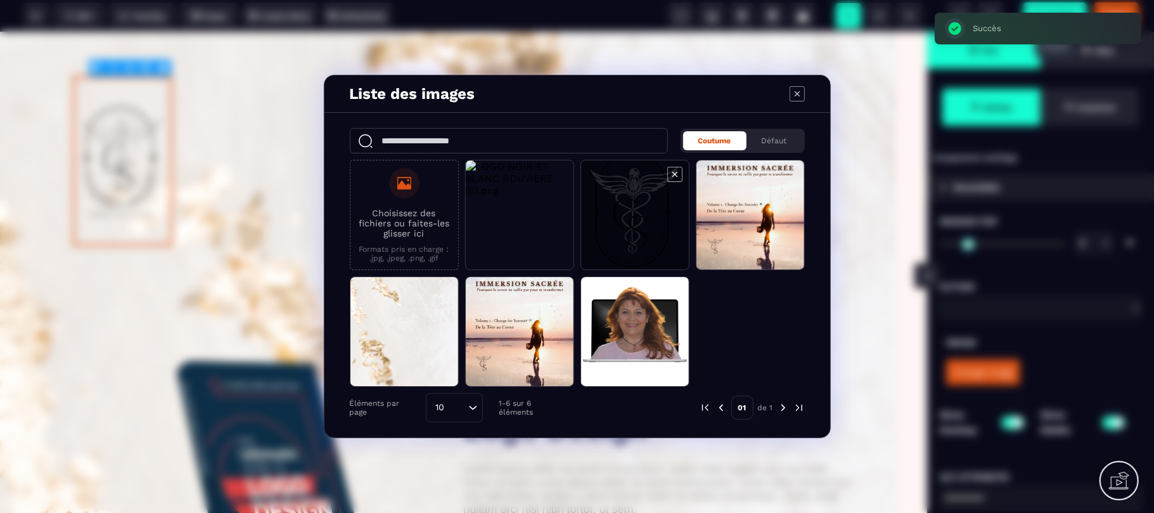
click at [672, 172] on icon "Modal window" at bounding box center [674, 174] width 5 height 5
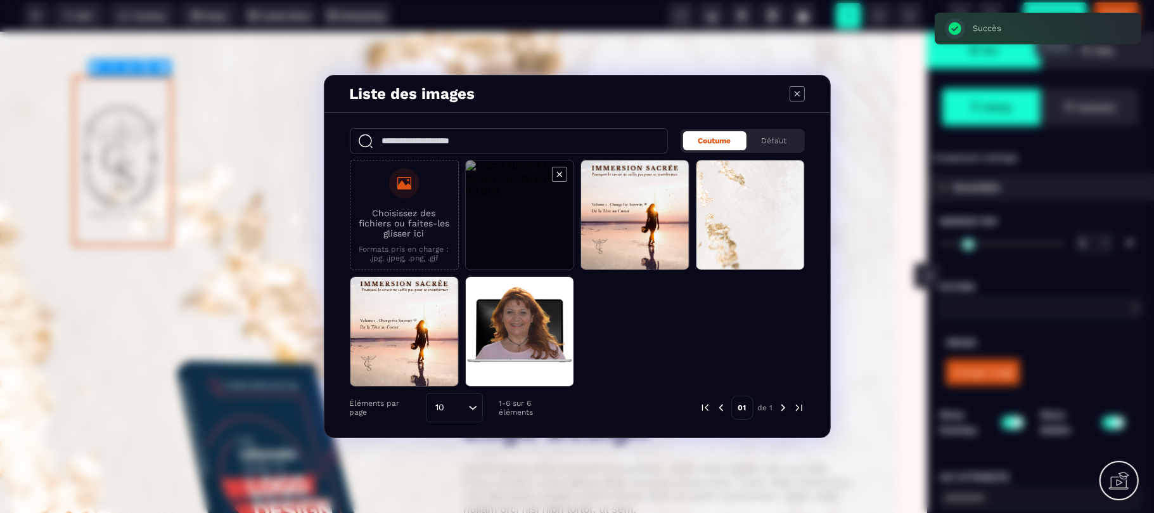
click at [520, 201] on span "Modal window" at bounding box center [520, 215] width 108 height 110
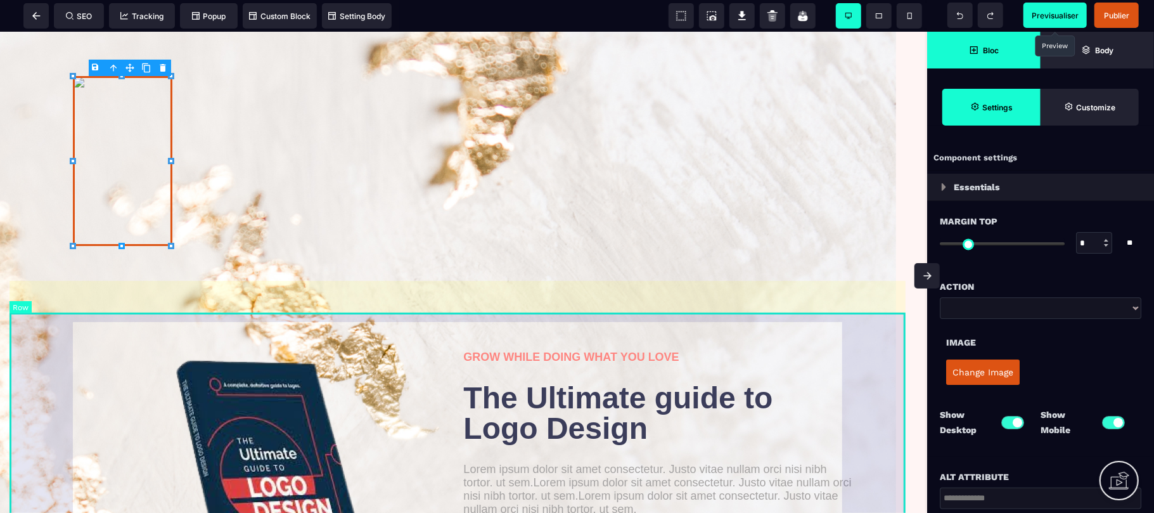
click at [141, 321] on div "GROW WHILE DOING WHAT YOU LOVE The Ultimate guide to Logo Design Lorem ipsum do…" at bounding box center [464, 468] width 908 height 313
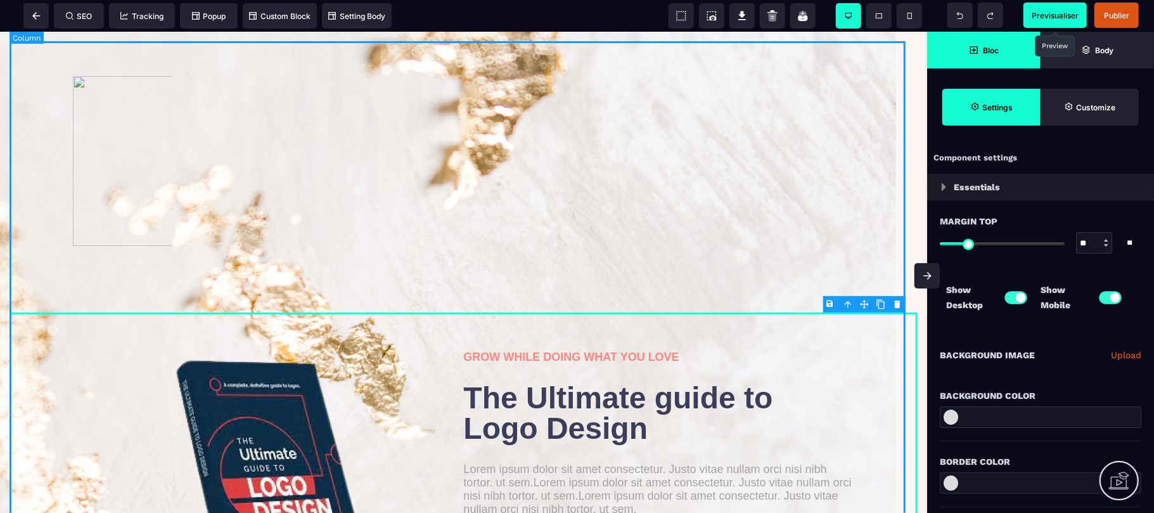
click at [742, 295] on div "GROW WHILE DOING WHAT YOU LOVE The Ultimate guide to Logo Design Lorem ipsum do…" at bounding box center [464, 345] width 908 height 609
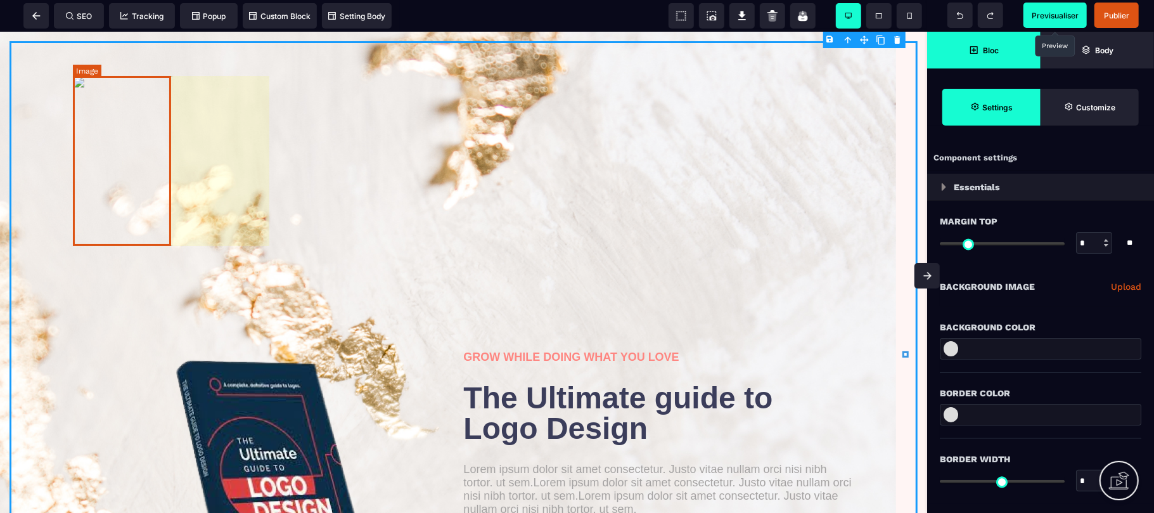
click at [148, 165] on img at bounding box center [122, 160] width 99 height 170
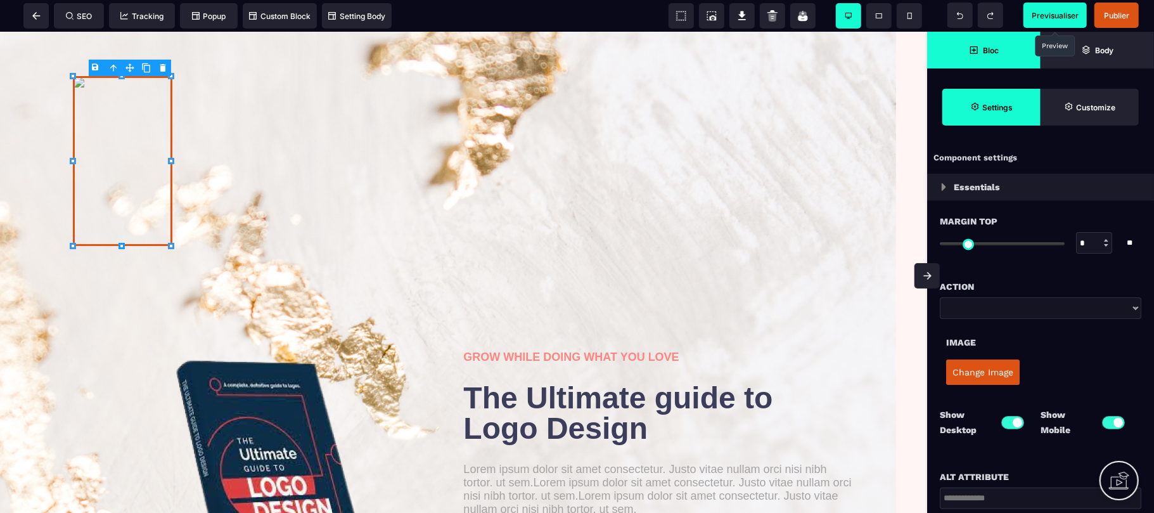
click at [979, 384] on button "Change Image" at bounding box center [982, 371] width 73 height 25
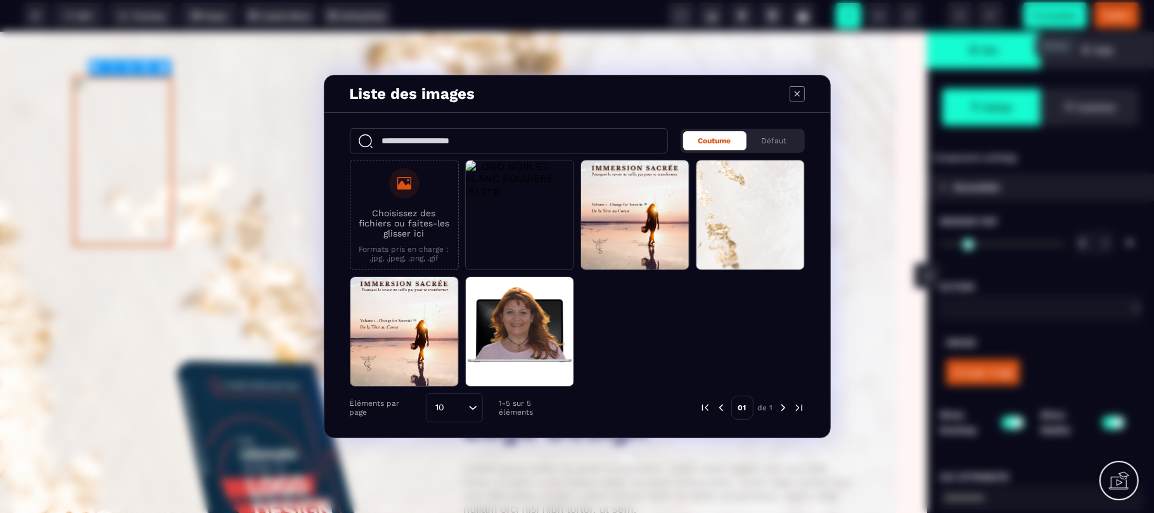
click at [413, 219] on p "Choisissez des fichiers ou faites-les glisser ici" at bounding box center [404, 223] width 95 height 30
click at [0, 0] on input "Choisissez des fichiers ou faites-les glisser ici Formats pris en charge : .jpg…" at bounding box center [0, 0] width 0 height 0
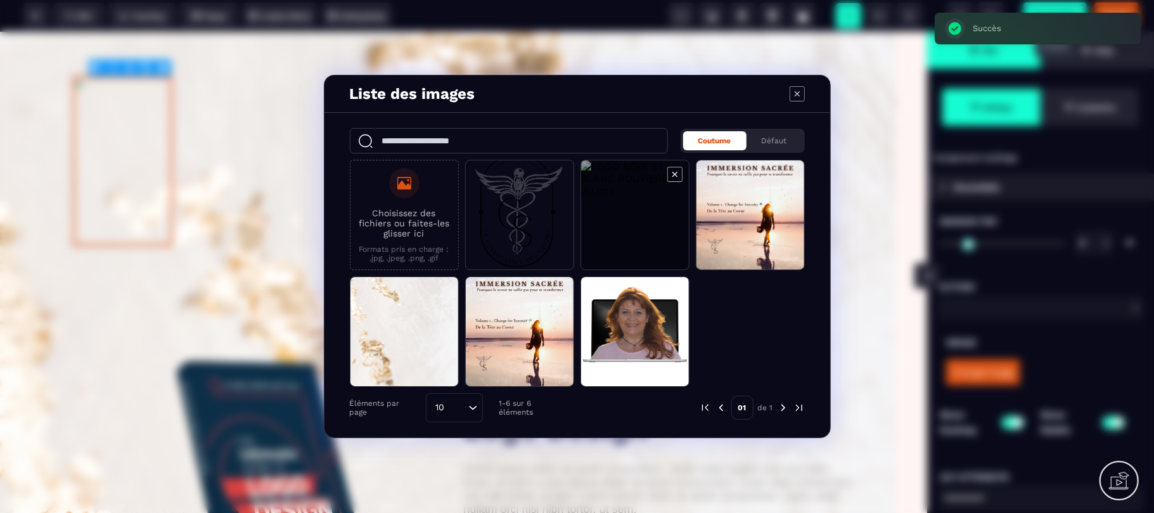
click at [670, 174] on icon "Modal window" at bounding box center [674, 174] width 15 height 15
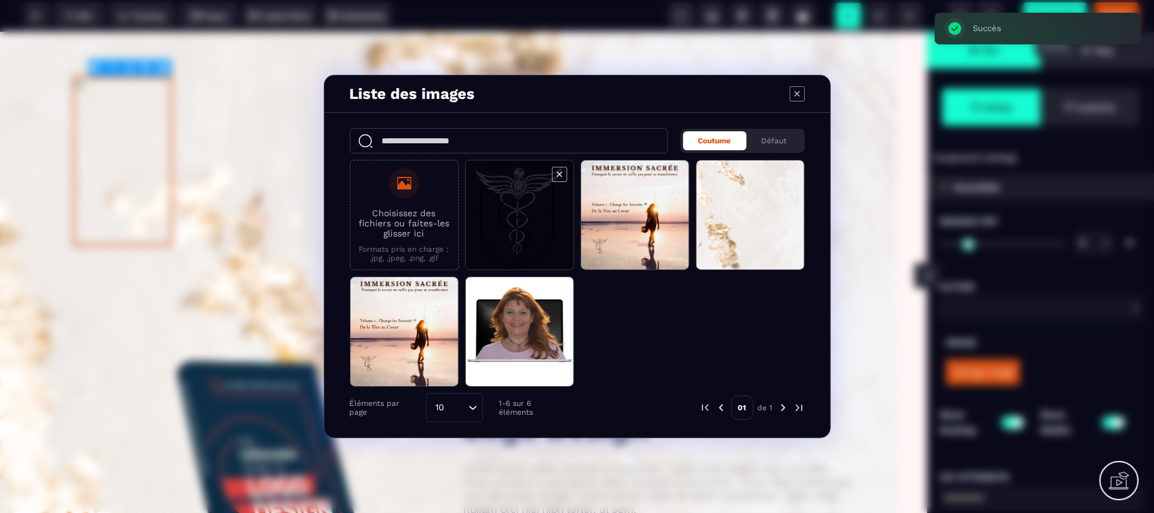
click at [537, 222] on span "Modal window" at bounding box center [520, 215] width 108 height 110
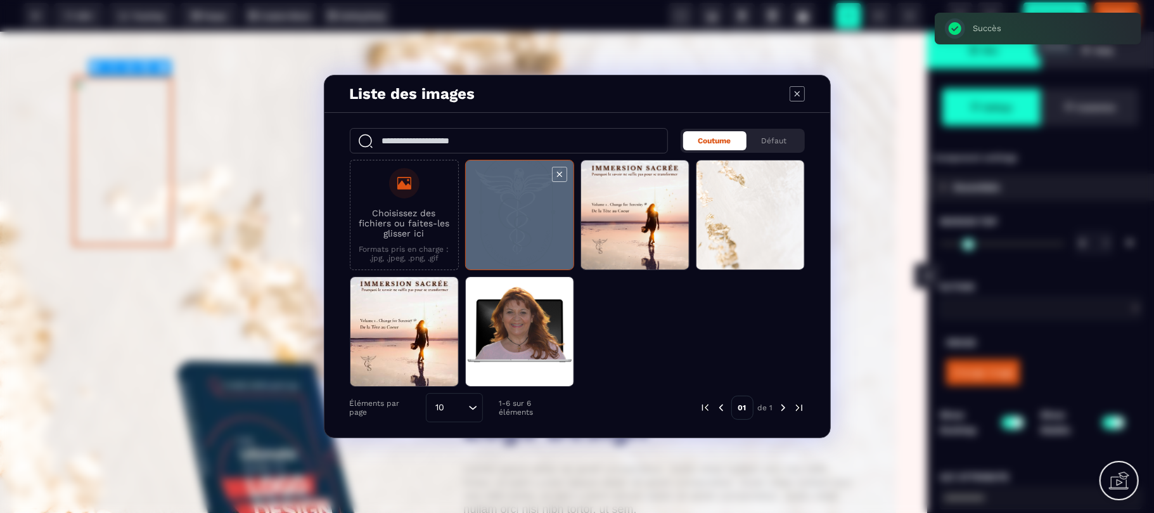
click at [537, 222] on span "Modal window" at bounding box center [520, 215] width 108 height 110
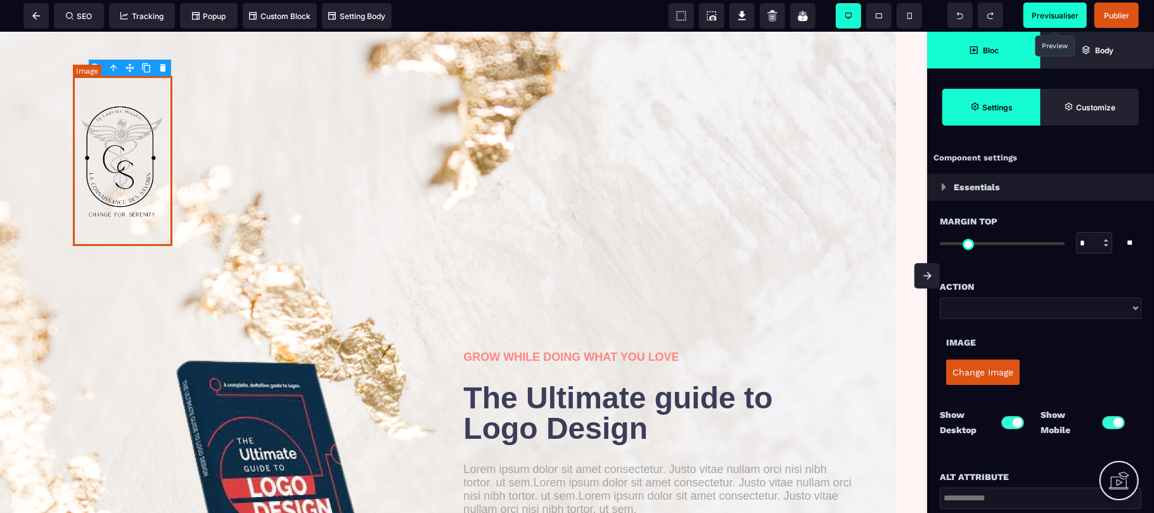
click at [139, 182] on img at bounding box center [122, 160] width 99 height 170
click at [979, 374] on button "Change Image" at bounding box center [982, 371] width 73 height 25
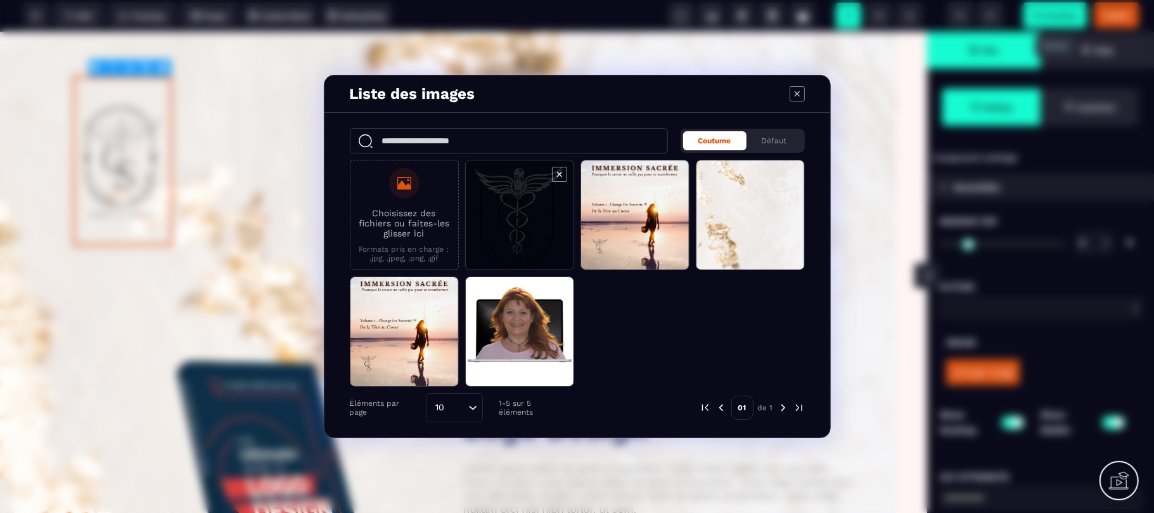
click at [535, 219] on span "Modal window" at bounding box center [520, 215] width 108 height 110
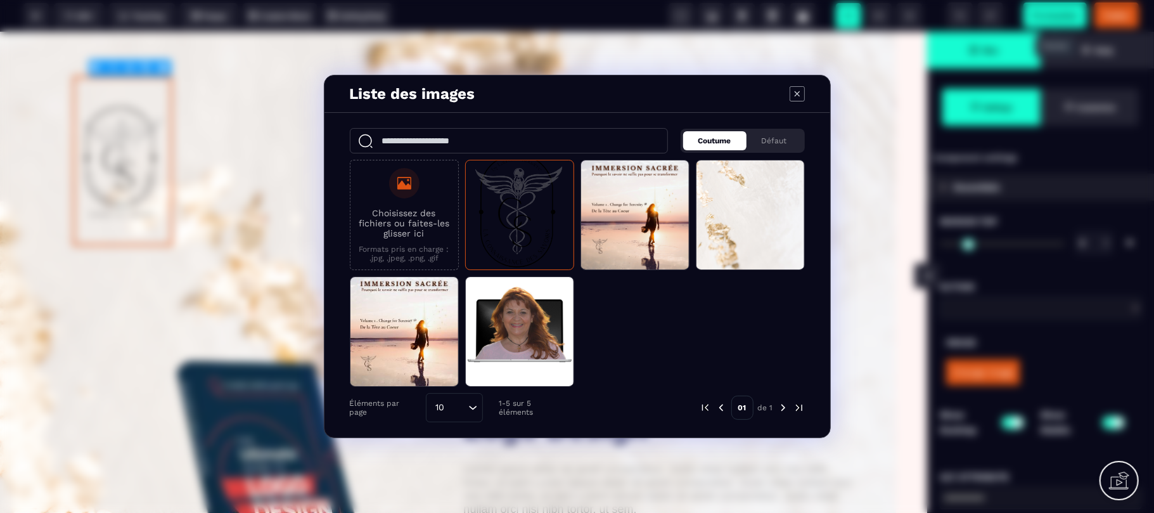
click at [716, 140] on span "Coutume" at bounding box center [714, 140] width 33 height 9
click at [708, 143] on span "Coutume" at bounding box center [714, 140] width 33 height 9
click at [706, 334] on div "Choisissez des fichiers ou faites-les glisser ici Formats pris en charge : .jpg…" at bounding box center [577, 273] width 455 height 227
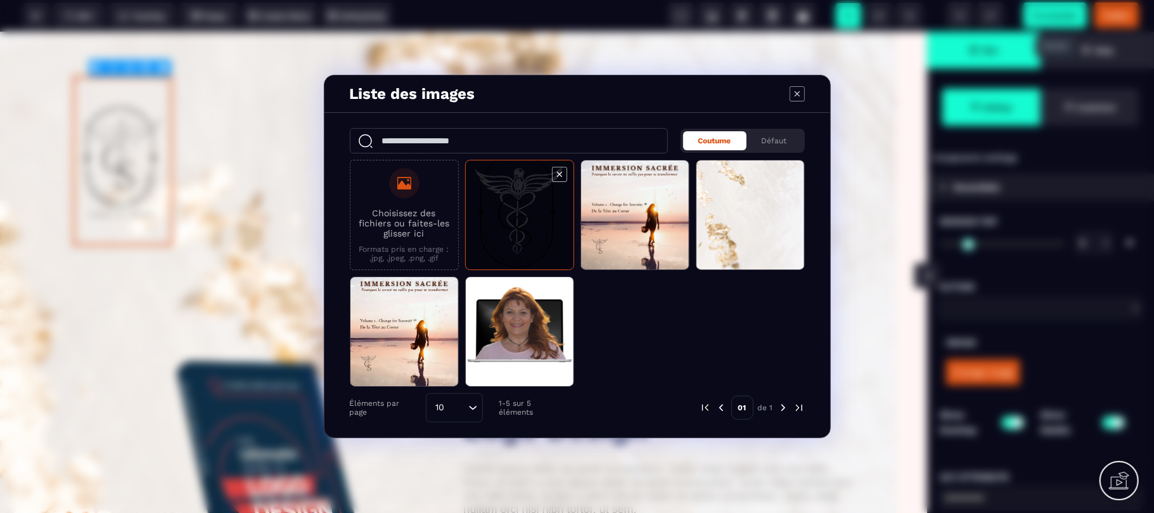
click at [502, 203] on span "Modal window" at bounding box center [520, 215] width 108 height 110
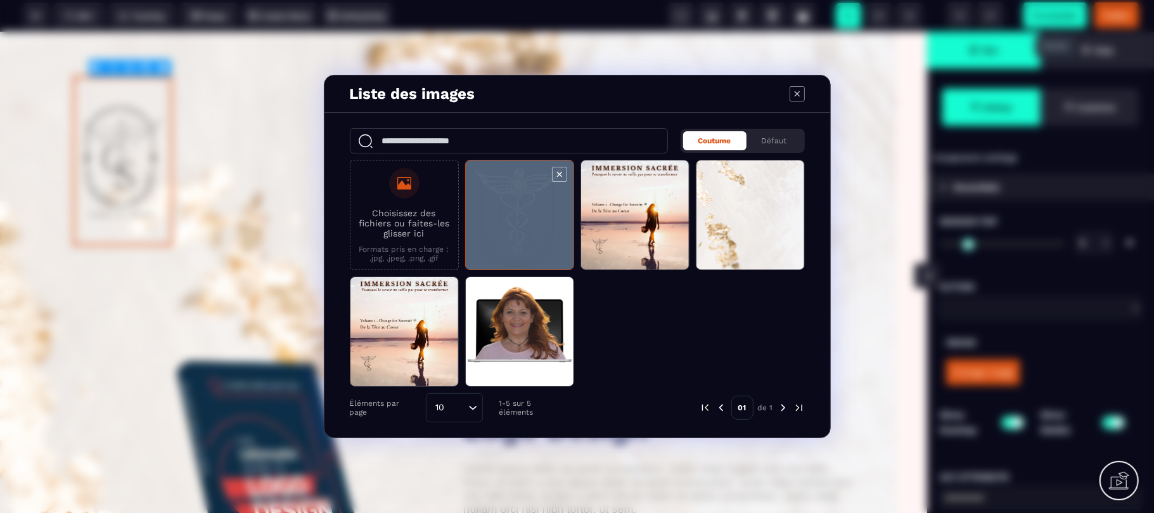
click at [502, 203] on span "Modal window" at bounding box center [520, 215] width 108 height 110
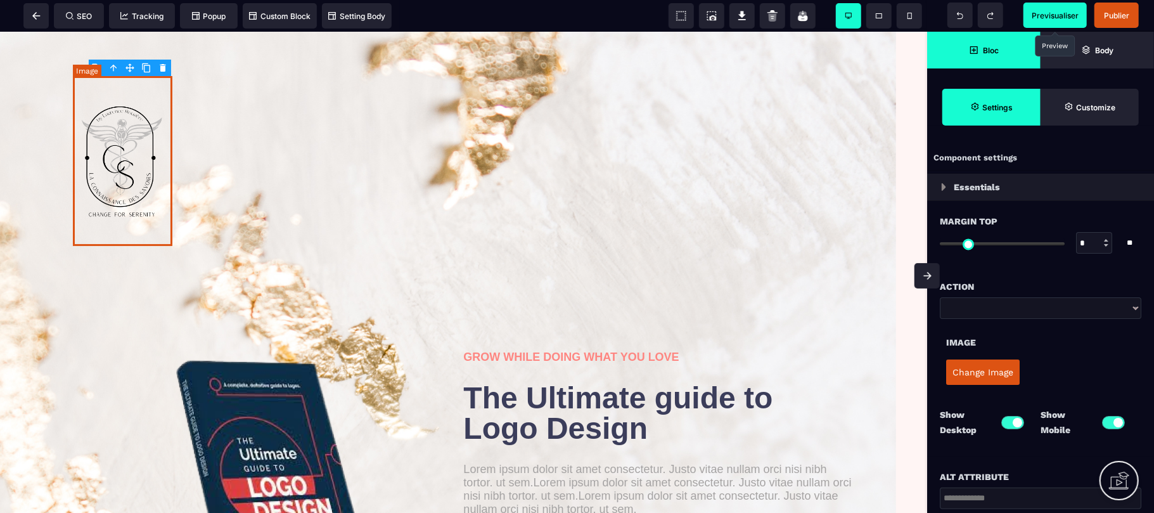
click at [115, 122] on img at bounding box center [122, 160] width 99 height 170
click at [962, 378] on button "Change Image" at bounding box center [982, 371] width 73 height 25
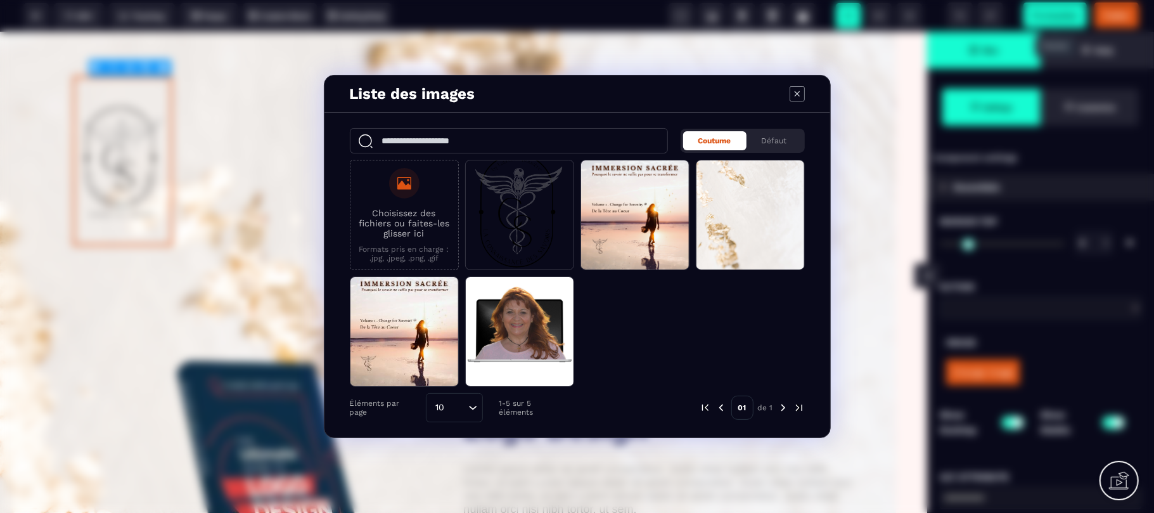
click at [414, 236] on p "Choisissez des fichiers ou faites-les glisser ici" at bounding box center [404, 223] width 95 height 30
click at [0, 0] on input "Choisissez des fichiers ou faites-les glisser ici Formats pris en charge : .jpg…" at bounding box center [0, 0] width 0 height 0
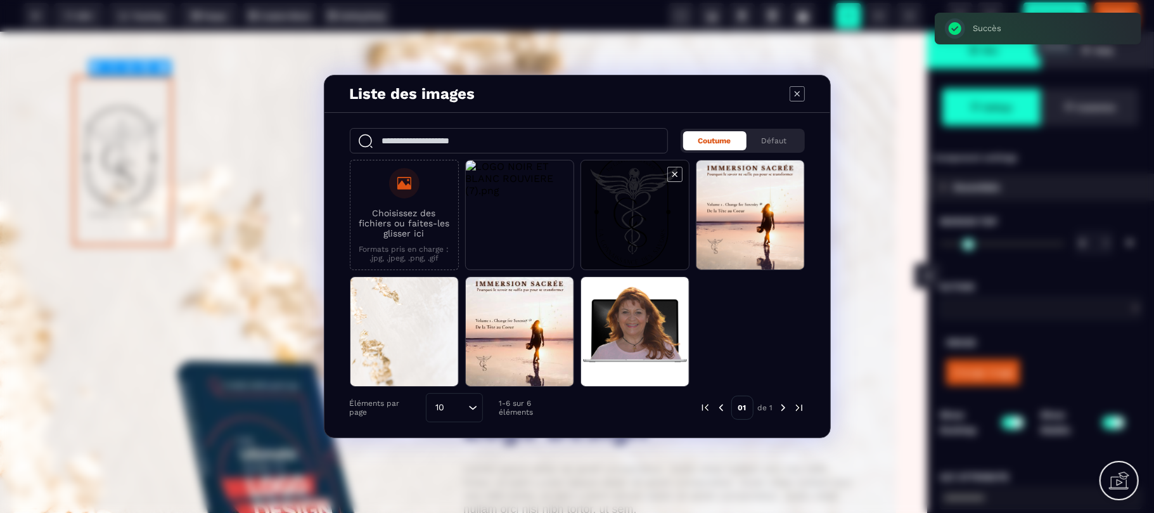
click at [677, 175] on icon "Modal window" at bounding box center [674, 174] width 15 height 15
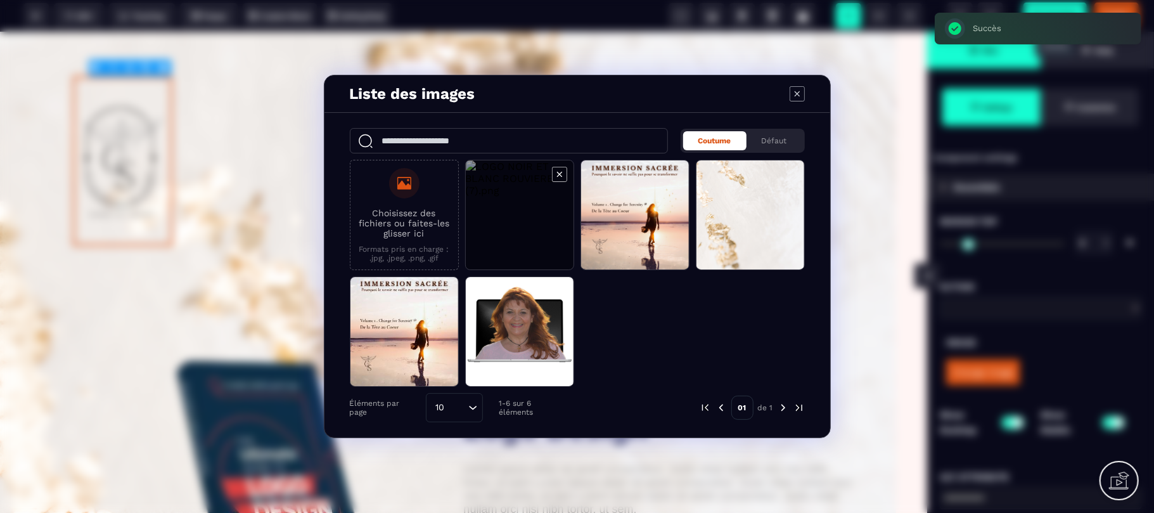
click at [518, 213] on span "Modal window" at bounding box center [520, 215] width 108 height 110
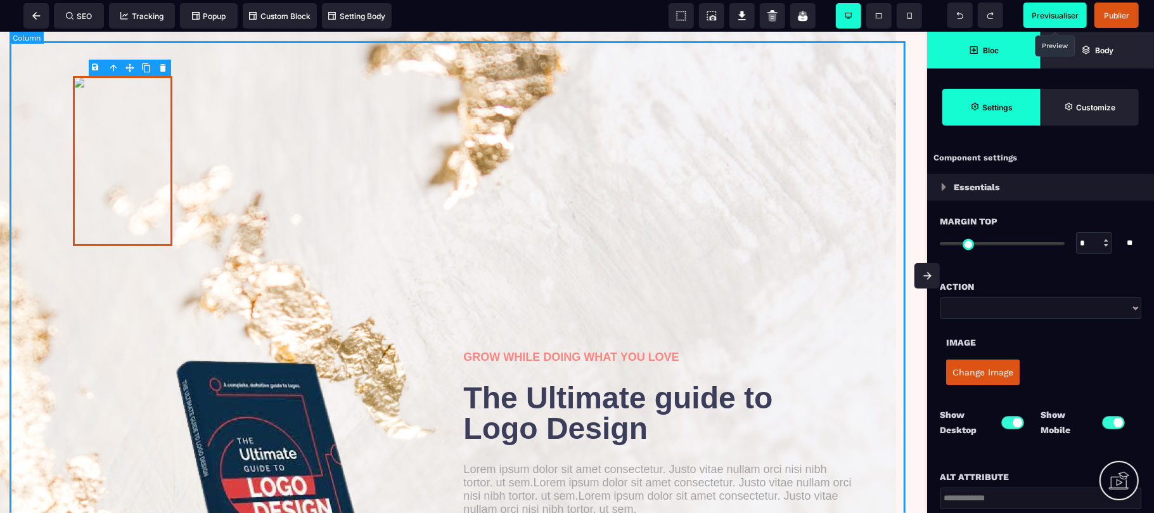
click at [142, 310] on div "GROW WHILE DOING WHAT YOU LOVE The Ultimate guide to Logo Design Lorem ipsum do…" at bounding box center [464, 345] width 908 height 609
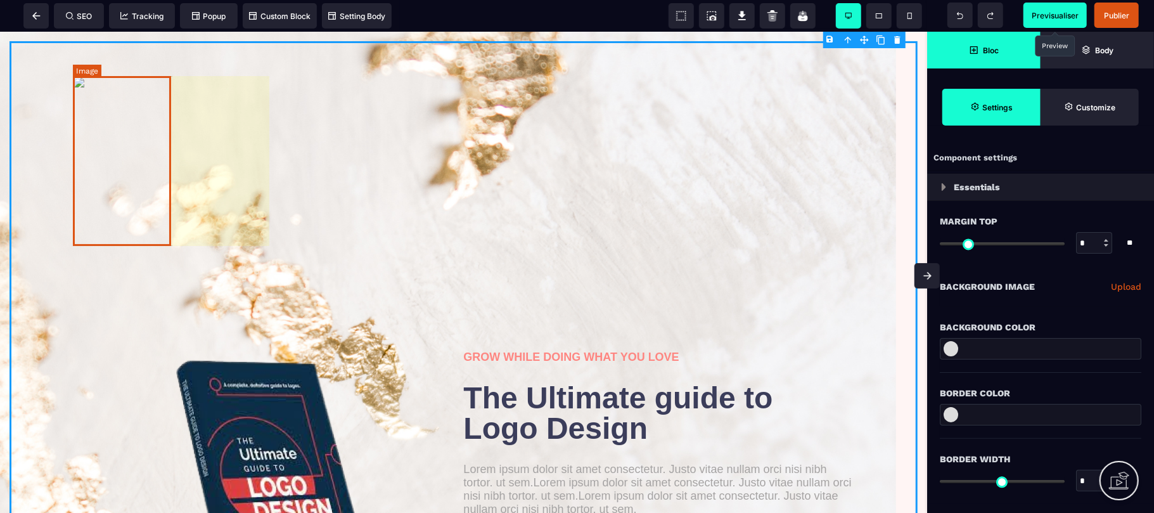
click at [143, 208] on img at bounding box center [122, 160] width 99 height 170
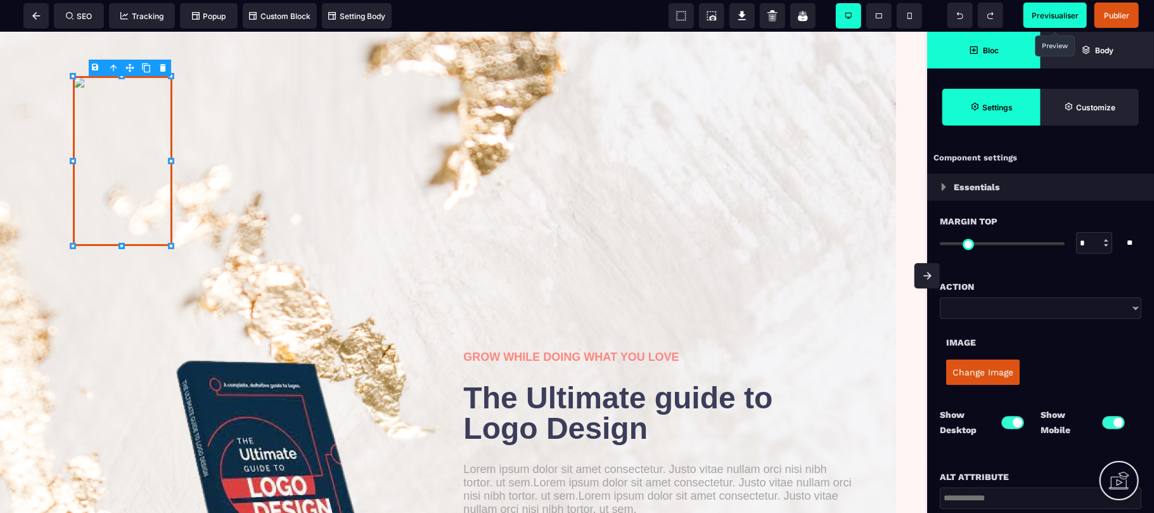
click at [958, 375] on button "Change Image" at bounding box center [982, 371] width 73 height 25
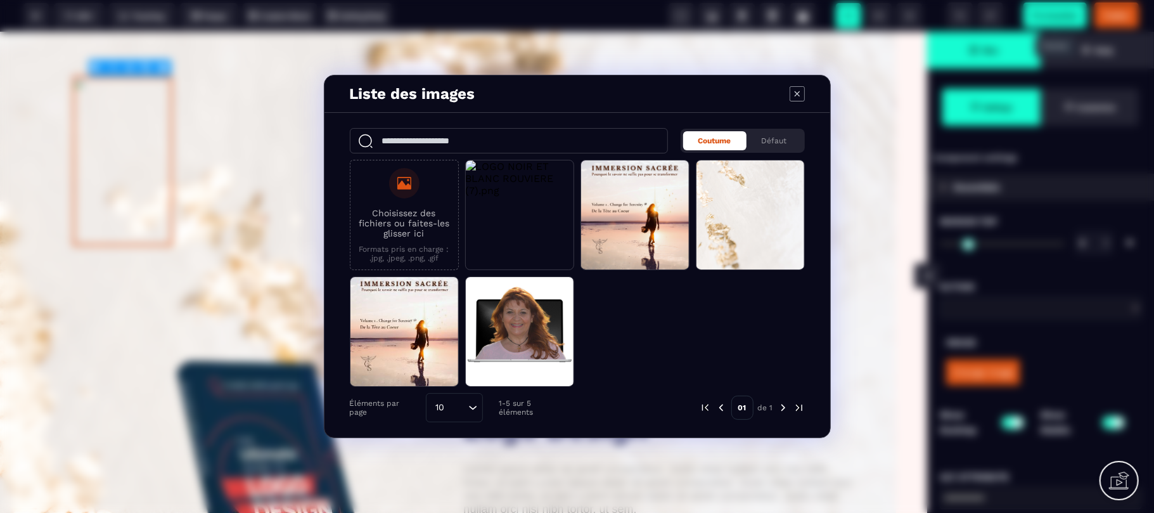
click at [376, 190] on label "Choisissez des fichiers ou faites-les glisser ici Formats pris en charge : .jpg…" at bounding box center [404, 215] width 95 height 94
click at [0, 0] on input "Choisissez des fichiers ou faites-les glisser ici Formats pris en charge : .jpg…" at bounding box center [0, 0] width 0 height 0
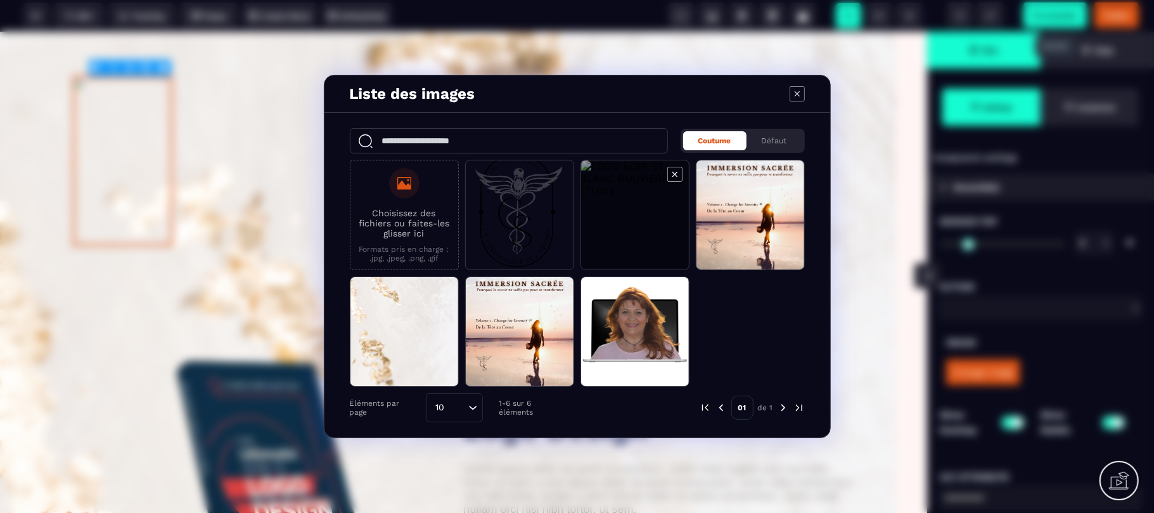
click at [675, 175] on icon "Modal window" at bounding box center [674, 174] width 15 height 15
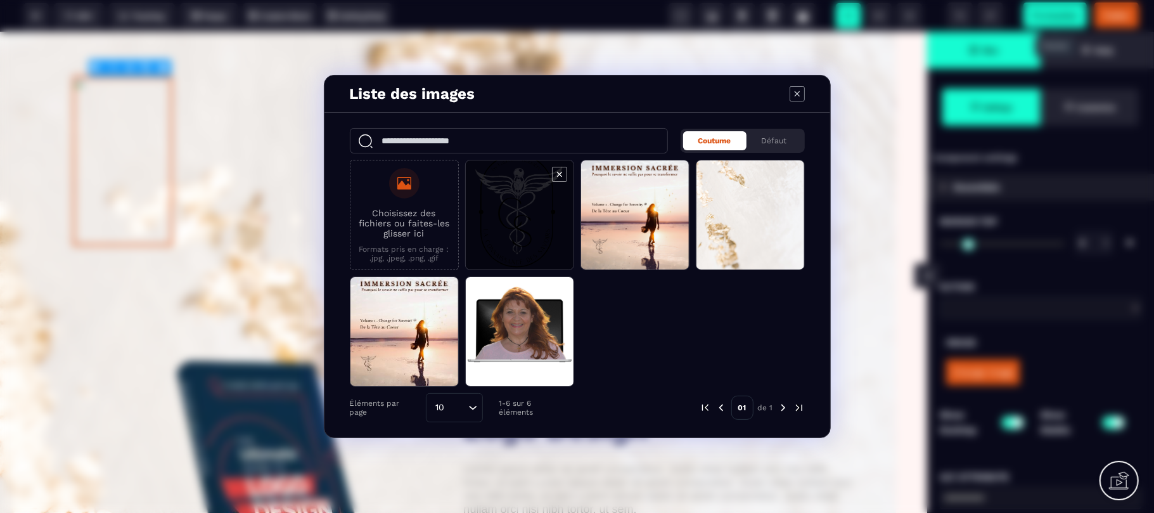
click at [518, 215] on span "Modal window" at bounding box center [520, 215] width 108 height 110
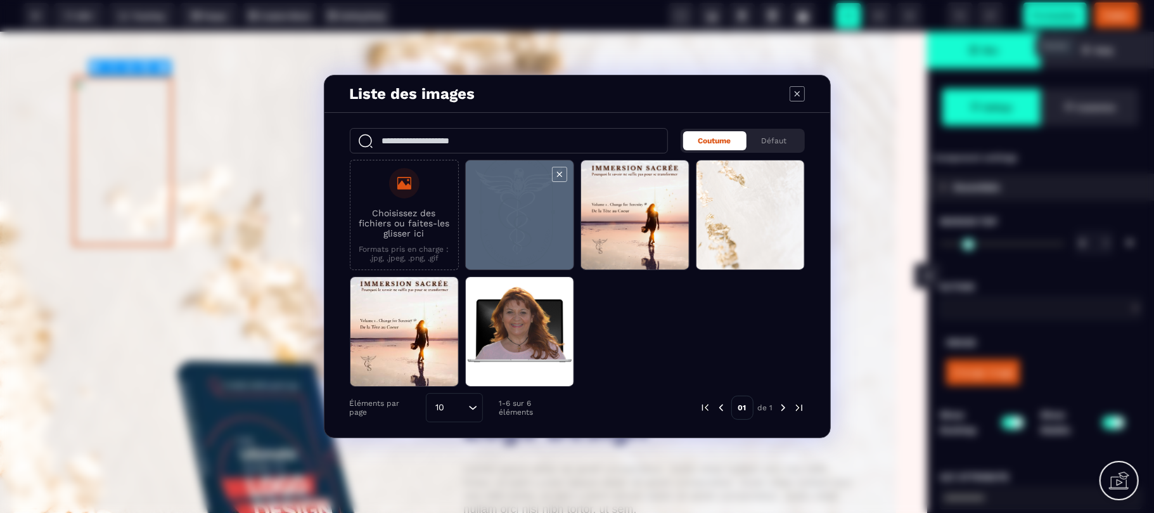
click at [518, 215] on span "Modal window" at bounding box center [520, 215] width 108 height 110
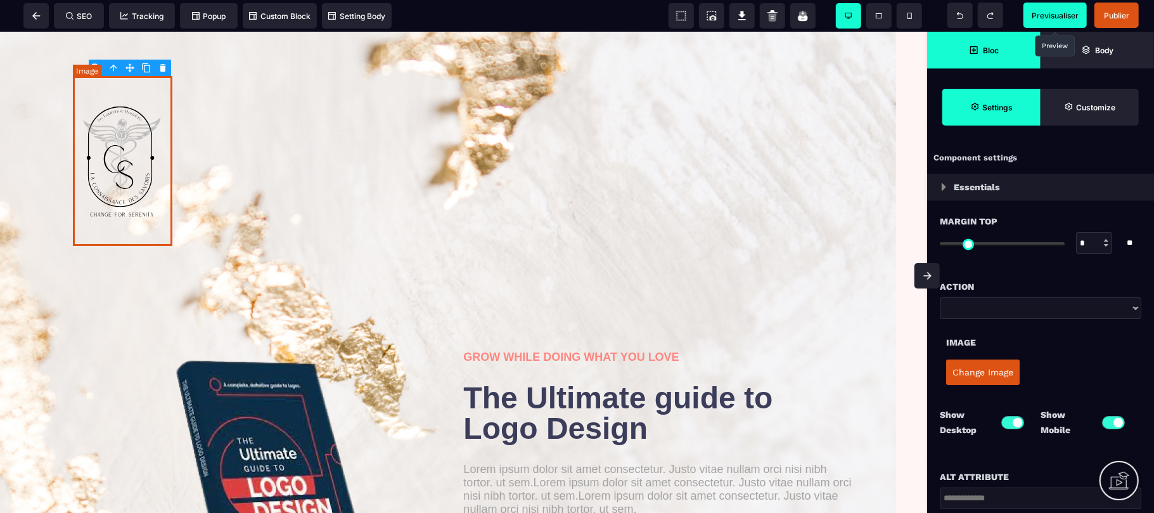
click at [131, 190] on img at bounding box center [122, 160] width 99 height 170
click at [962, 373] on button "Change Image" at bounding box center [982, 371] width 73 height 25
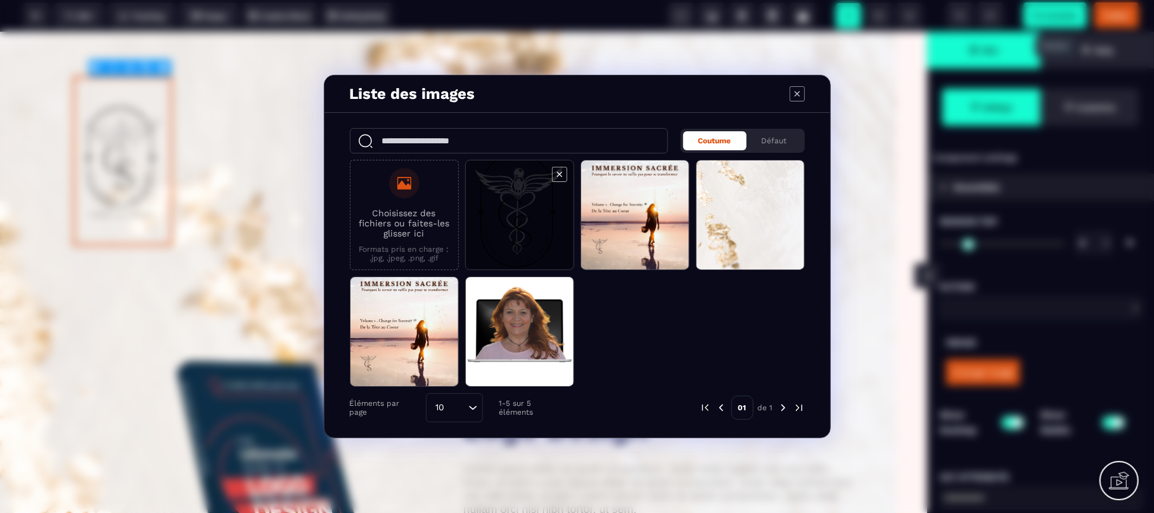
click at [513, 205] on span "Modal window" at bounding box center [520, 215] width 108 height 110
click at [521, 179] on span "Modal window" at bounding box center [520, 215] width 108 height 110
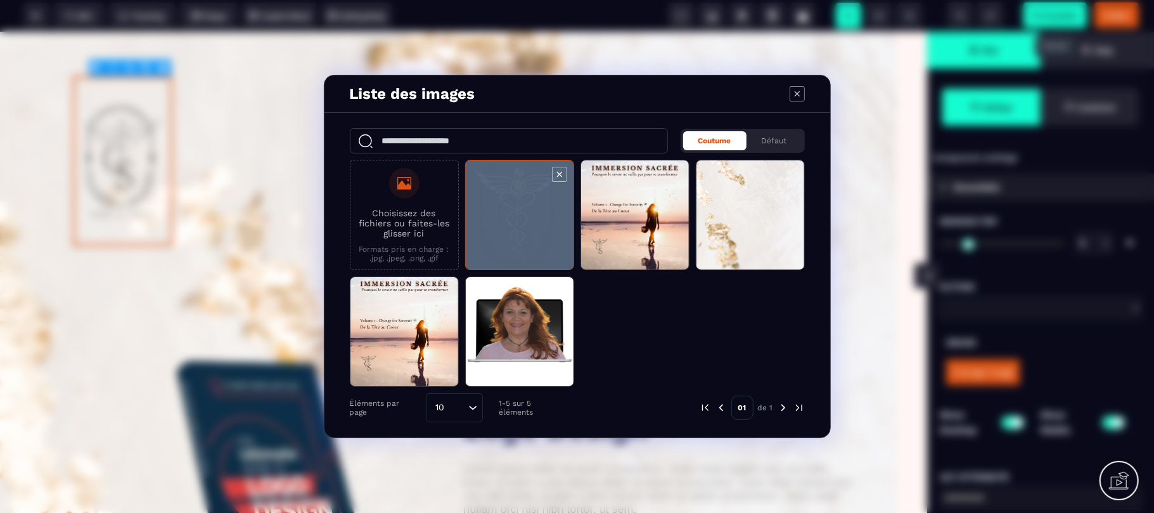
click at [521, 179] on span "Modal window" at bounding box center [520, 215] width 108 height 110
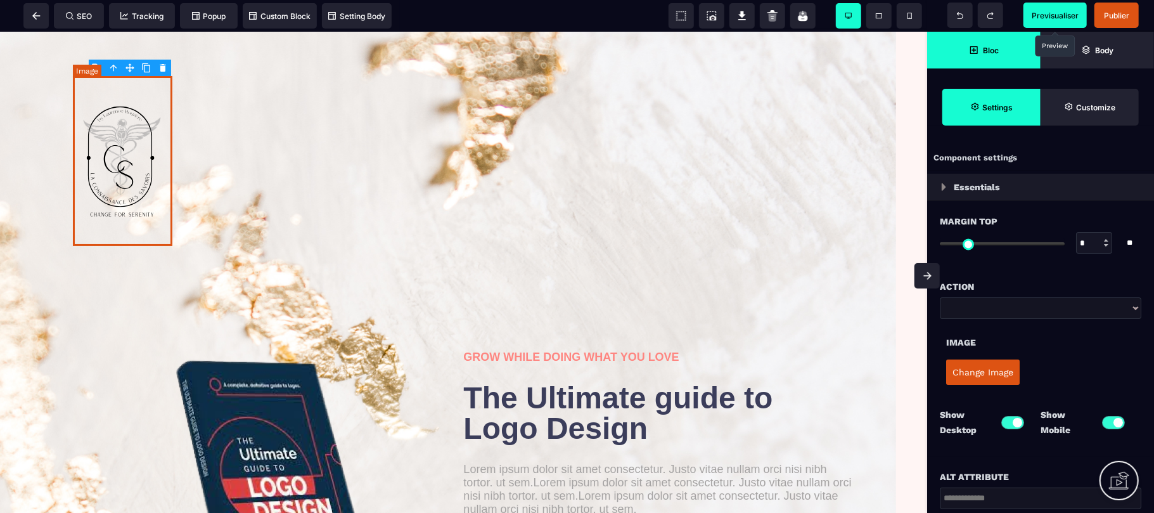
click at [153, 206] on img at bounding box center [122, 160] width 99 height 170
click at [148, 210] on img at bounding box center [122, 160] width 99 height 170
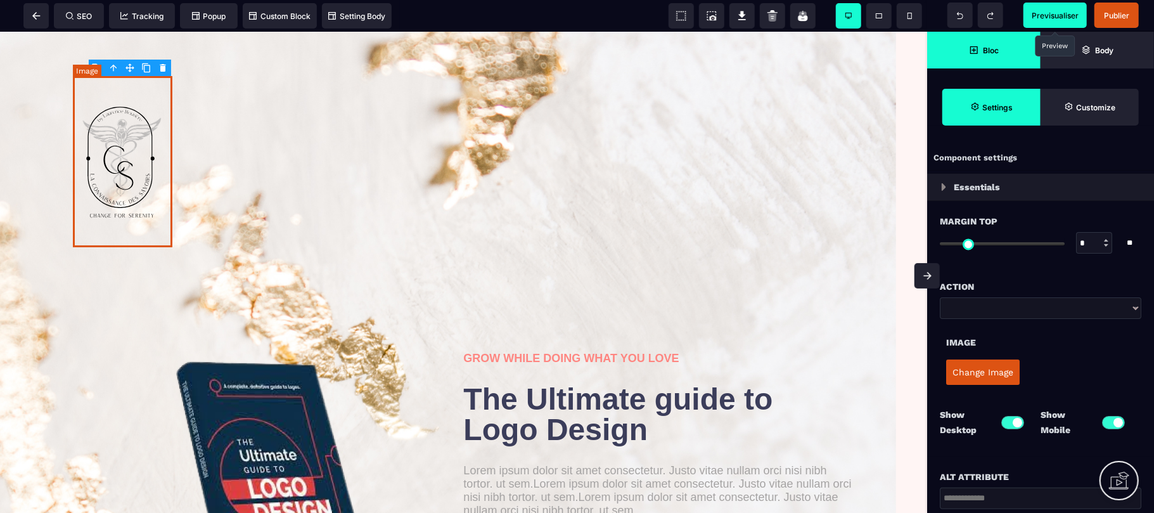
click at [135, 232] on img at bounding box center [122, 160] width 99 height 171
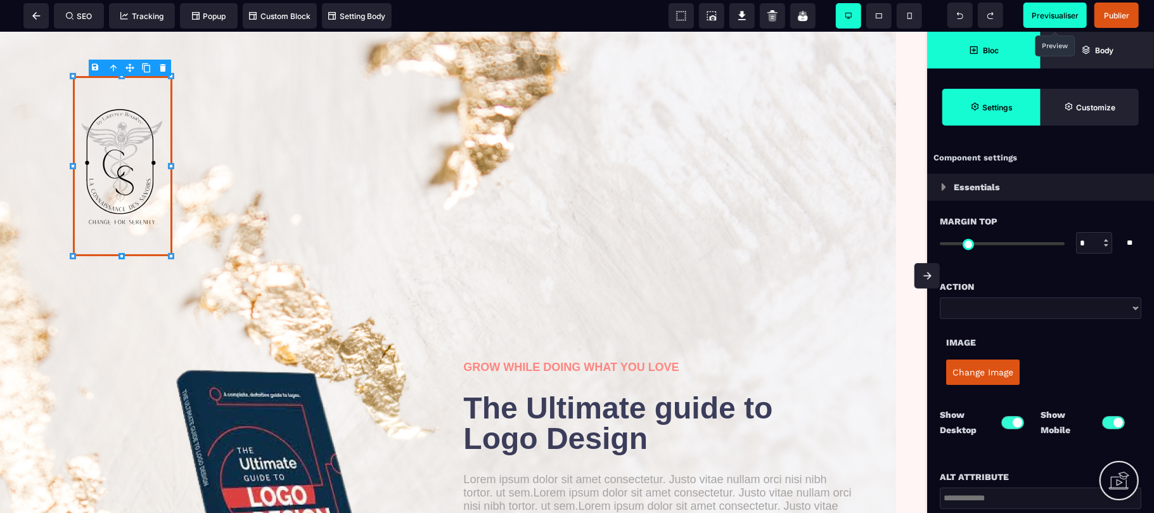
click at [122, 255] on icon at bounding box center [121, 256] width 6 height 6
click at [964, 8] on span at bounding box center [959, 15] width 25 height 25
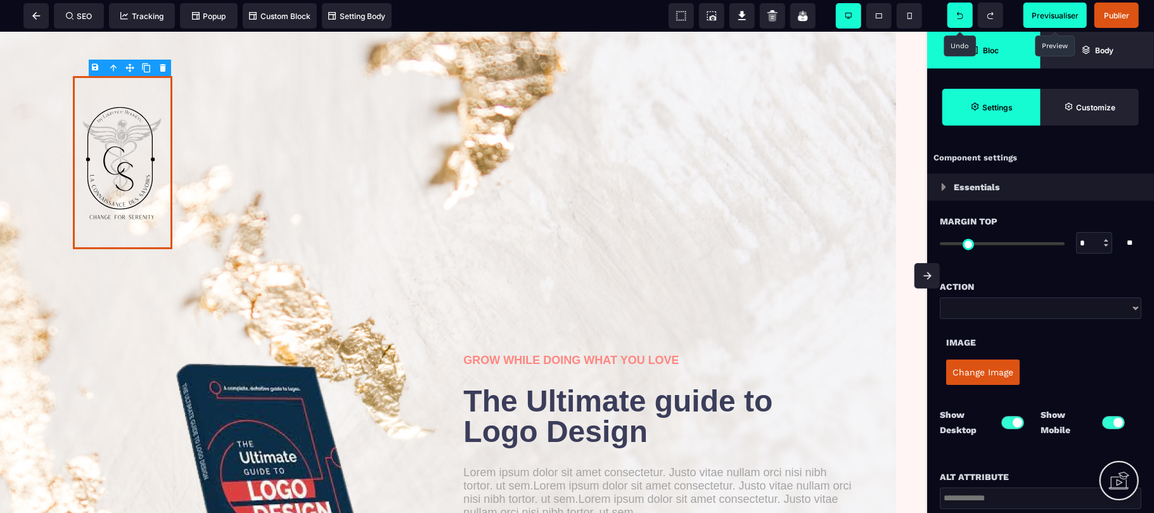
click at [960, 13] on icon at bounding box center [960, 15] width 6 height 7
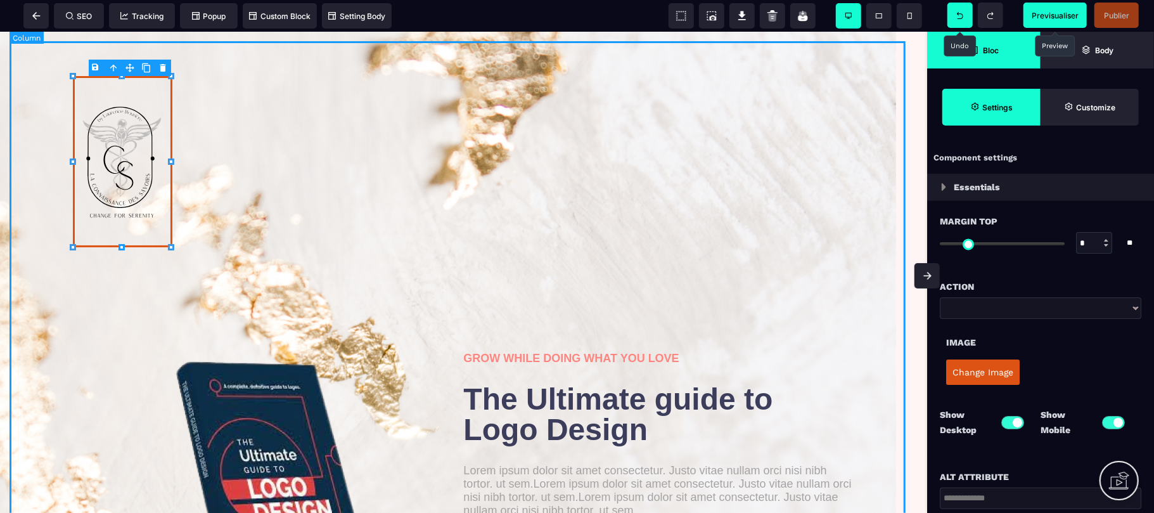
click at [252, 286] on div "GROW WHILE DOING WHAT YOU LOVE The Ultimate guide to Logo Design Lorem ipsum do…" at bounding box center [464, 346] width 908 height 611
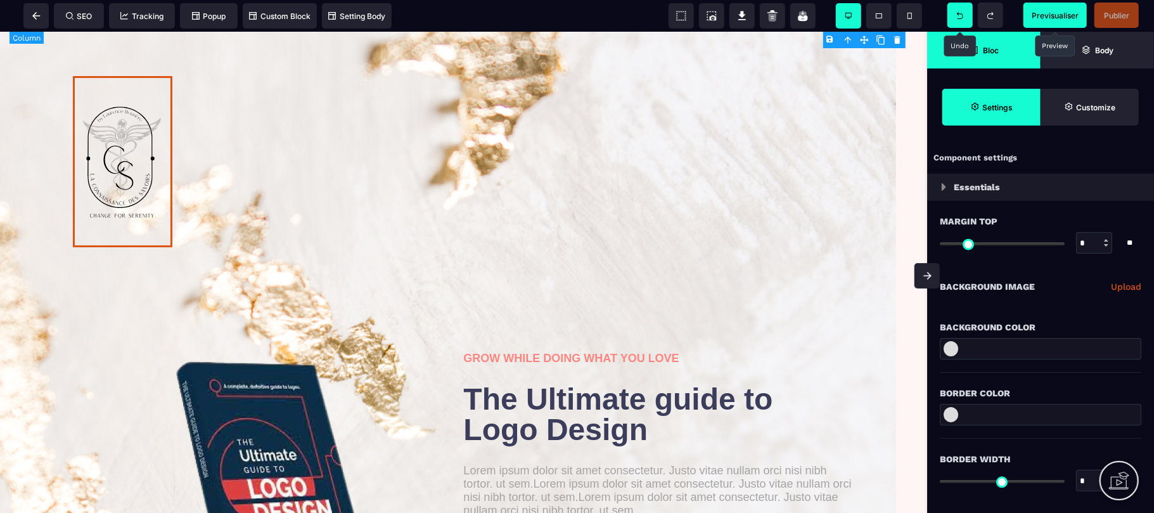
click at [252, 286] on div "GROW WHILE DOING WHAT YOU LOVE The Ultimate guide to Logo Design Lorem ipsum do…" at bounding box center [464, 346] width 908 height 611
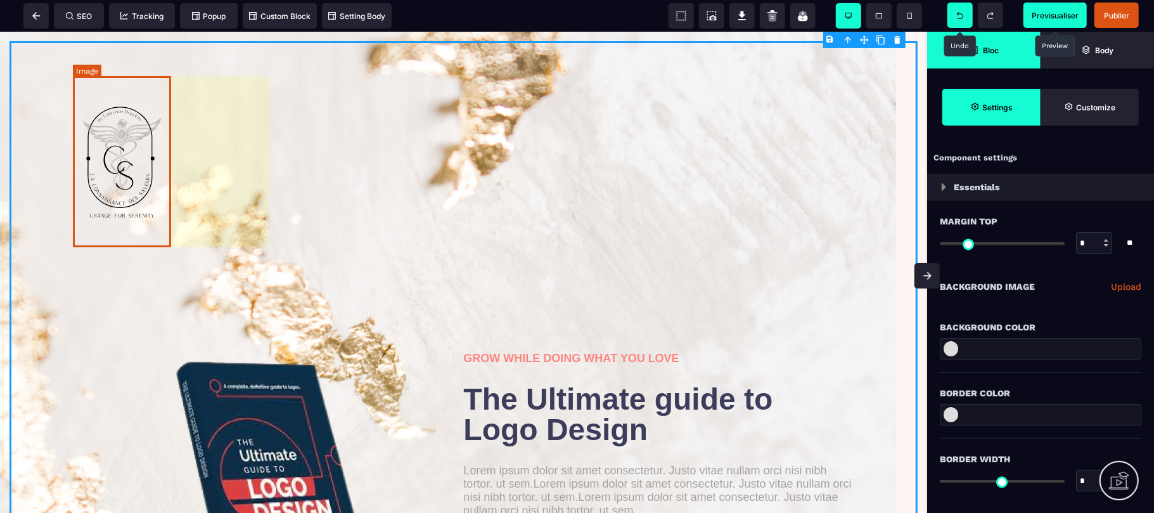
click at [151, 221] on img at bounding box center [122, 160] width 99 height 171
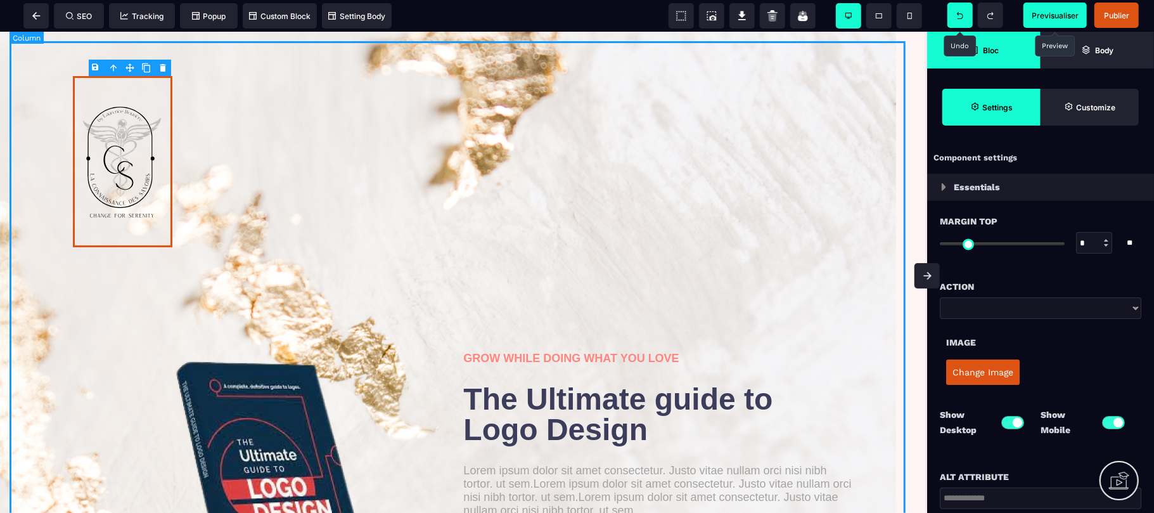
click at [215, 286] on div "GROW WHILE DOING WHAT YOU LOVE The Ultimate guide to Logo Design Lorem ipsum do…" at bounding box center [464, 346] width 908 height 611
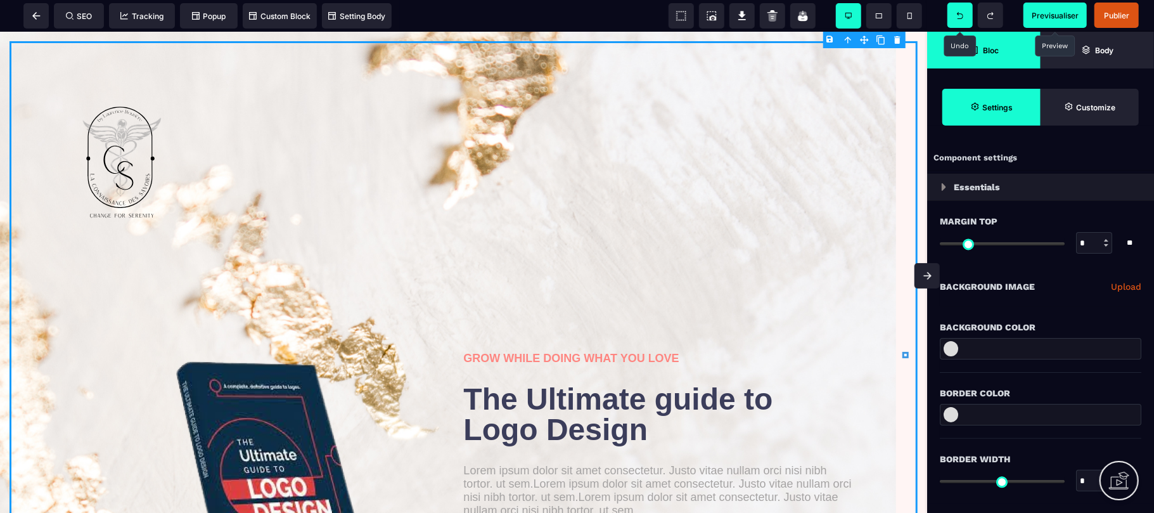
click at [1015, 49] on span "Bloc" at bounding box center [983, 50] width 113 height 37
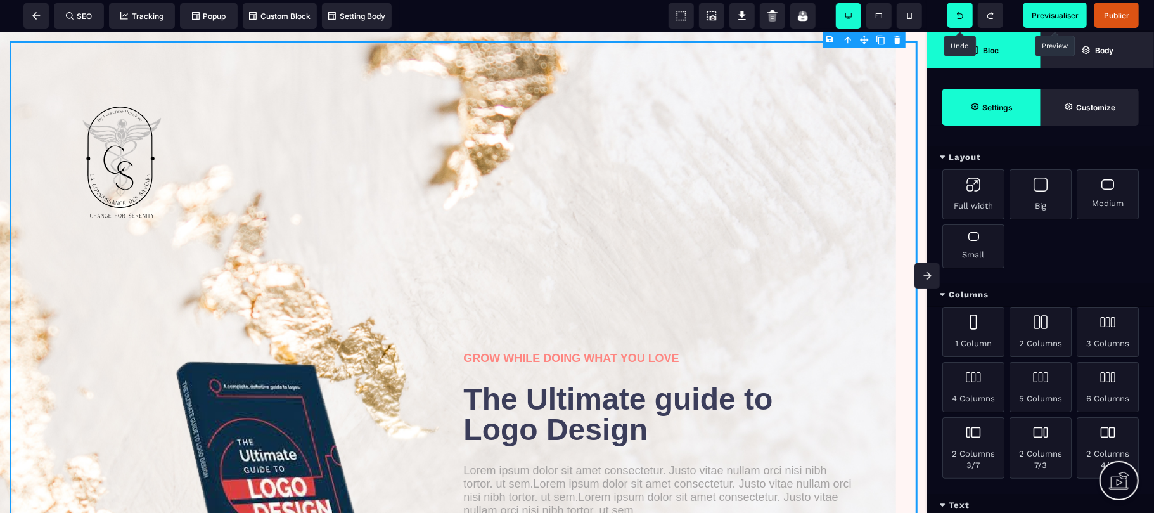
click at [1104, 265] on div "Full width Big Medium Small" at bounding box center [1040, 226] width 227 height 114
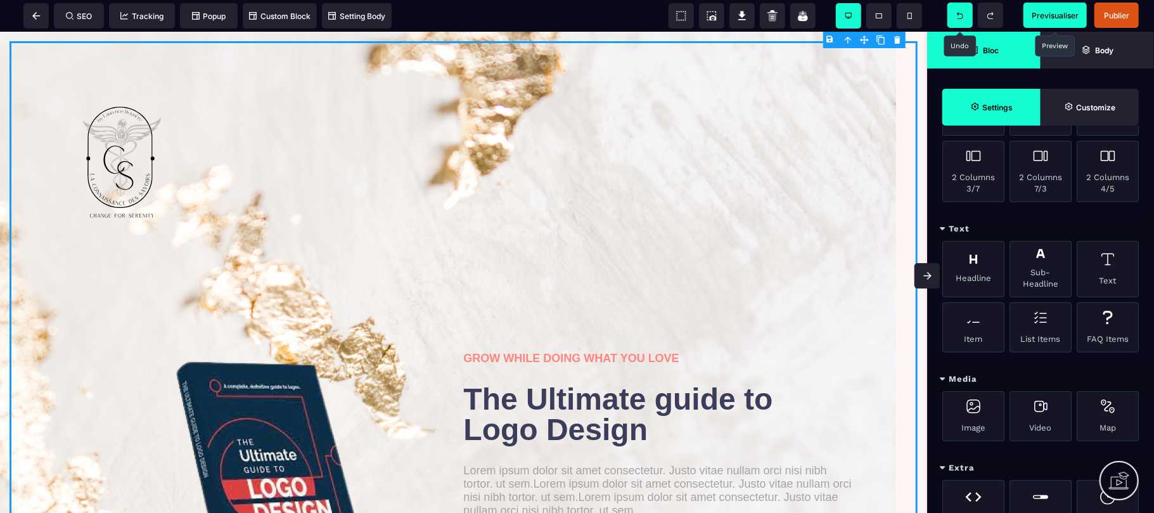
scroll to position [304, 0]
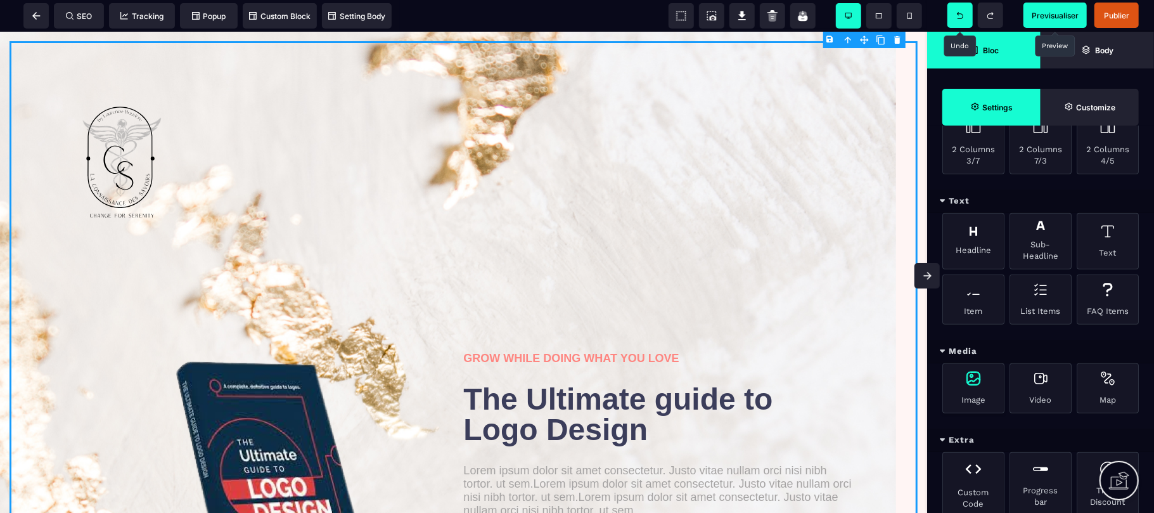
click at [973, 388] on div "Image" at bounding box center [973, 388] width 62 height 50
click at [968, 395] on div "Image" at bounding box center [973, 388] width 62 height 50
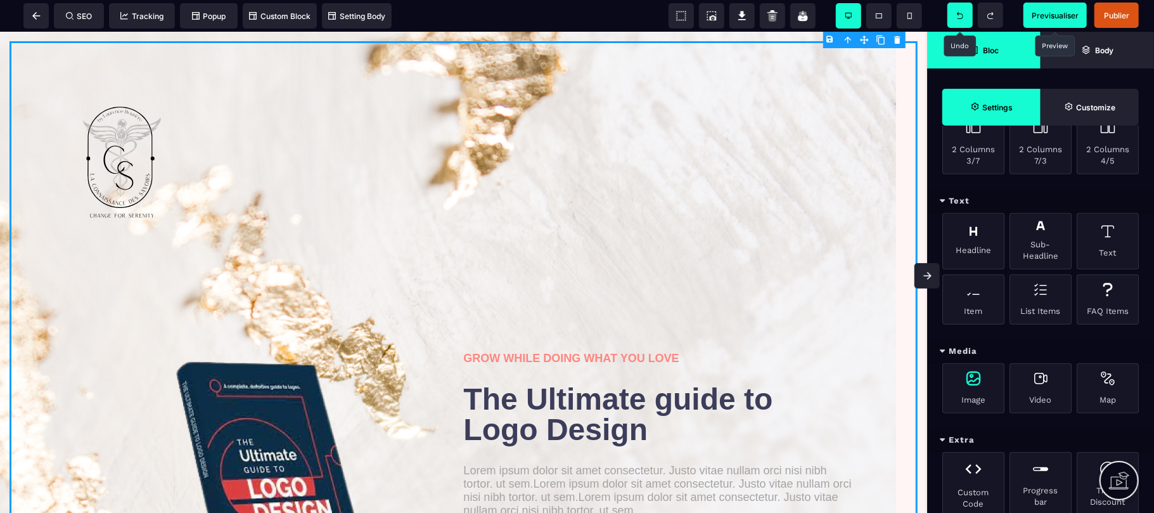
click at [968, 395] on div "Image" at bounding box center [973, 388] width 62 height 50
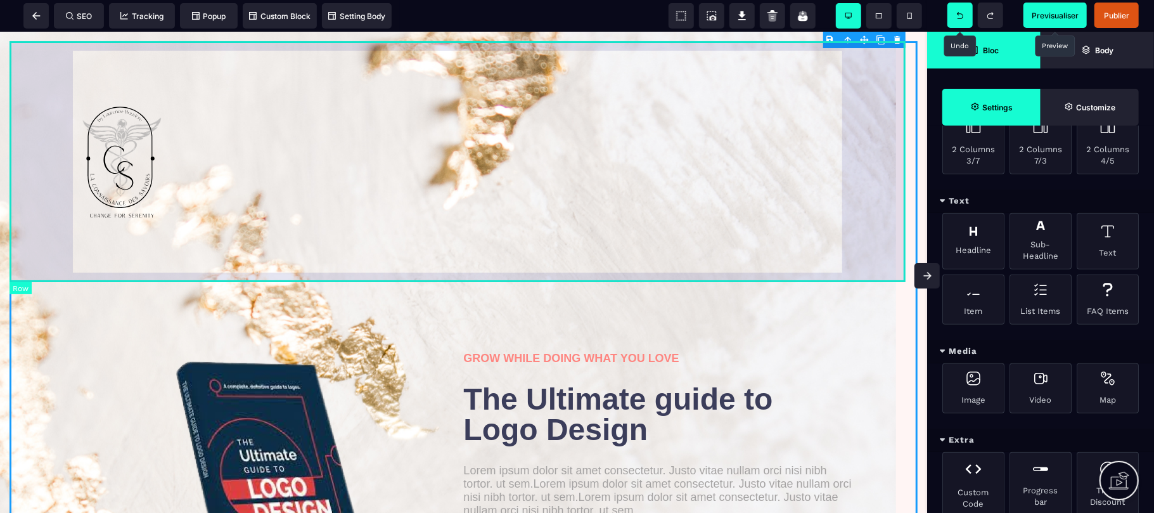
click at [191, 276] on div at bounding box center [464, 161] width 908 height 241
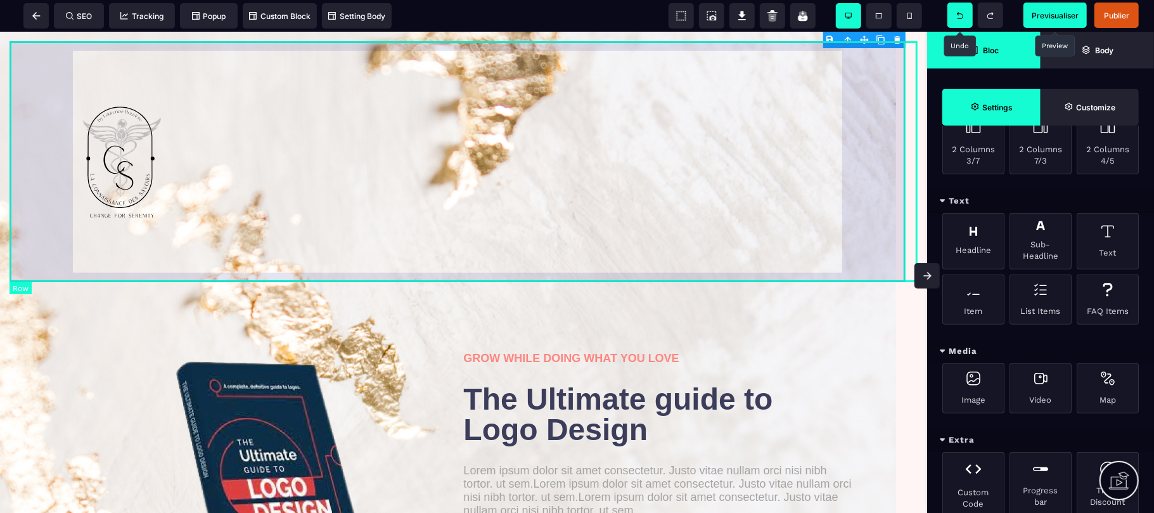
scroll to position [0, 0]
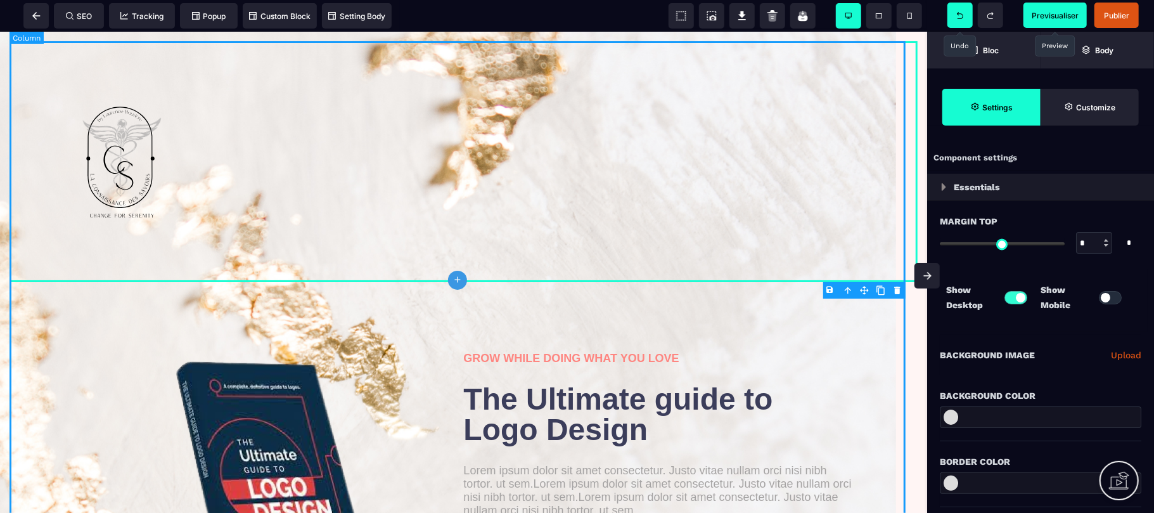
click at [262, 302] on div "GROW WHILE DOING WHAT YOU LOVE The Ultimate guide to Logo Design Lorem ipsum do…" at bounding box center [464, 346] width 908 height 611
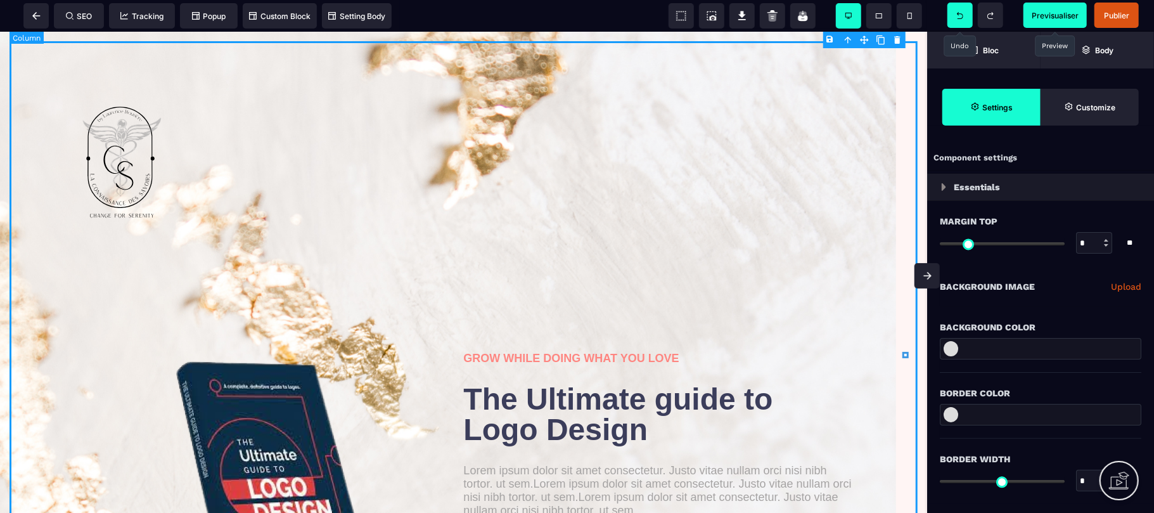
click at [262, 302] on div "GROW WHILE DOING WHAT YOU LOVE The Ultimate guide to Logo Design Lorem ipsum do…" at bounding box center [464, 346] width 908 height 611
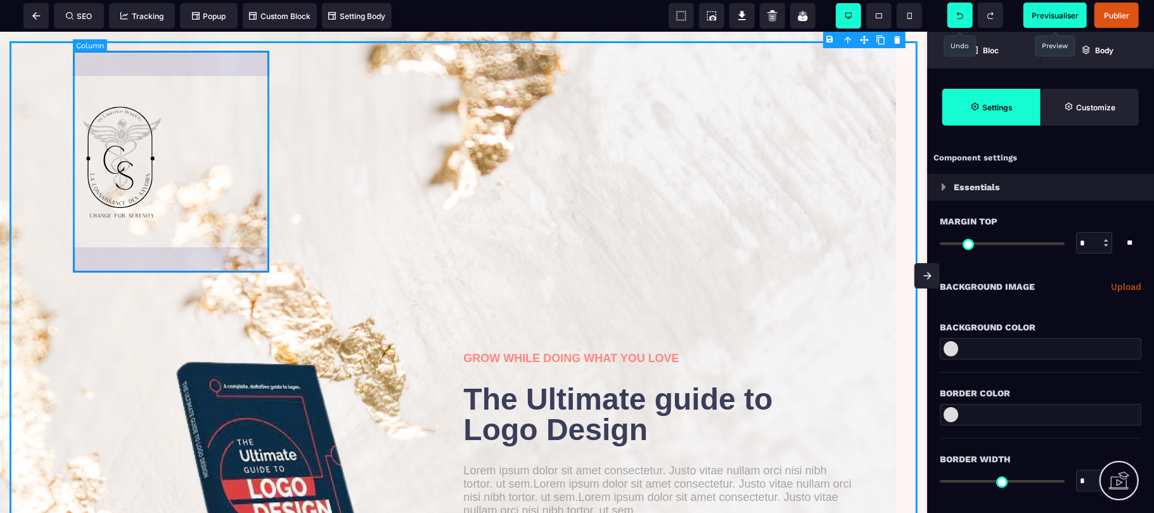
click at [247, 207] on div at bounding box center [172, 161] width 199 height 222
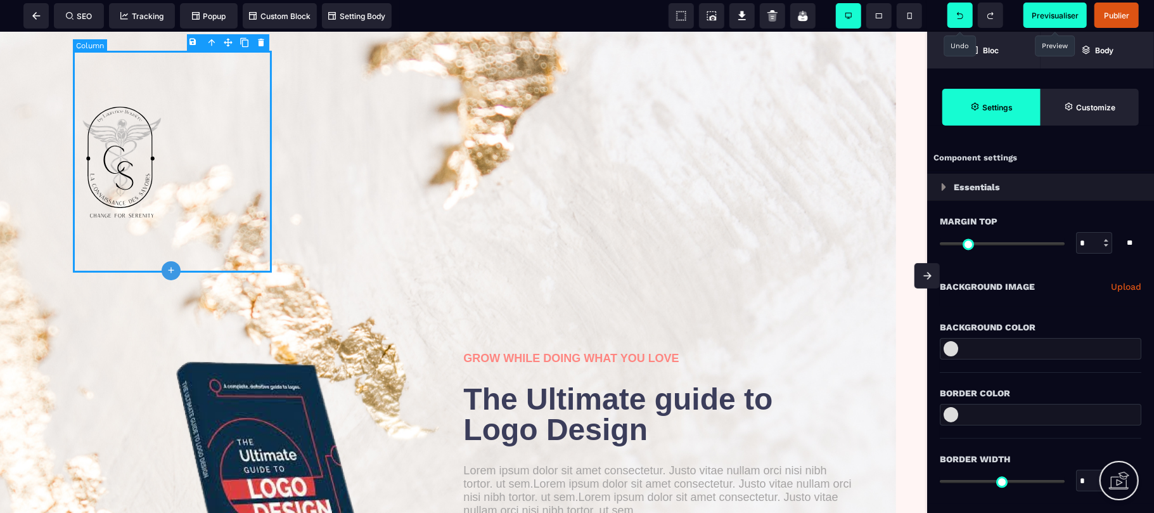
click at [242, 194] on div at bounding box center [172, 161] width 199 height 222
click at [1083, 308] on div "Background Color" at bounding box center [1039, 321] width 201 height 28
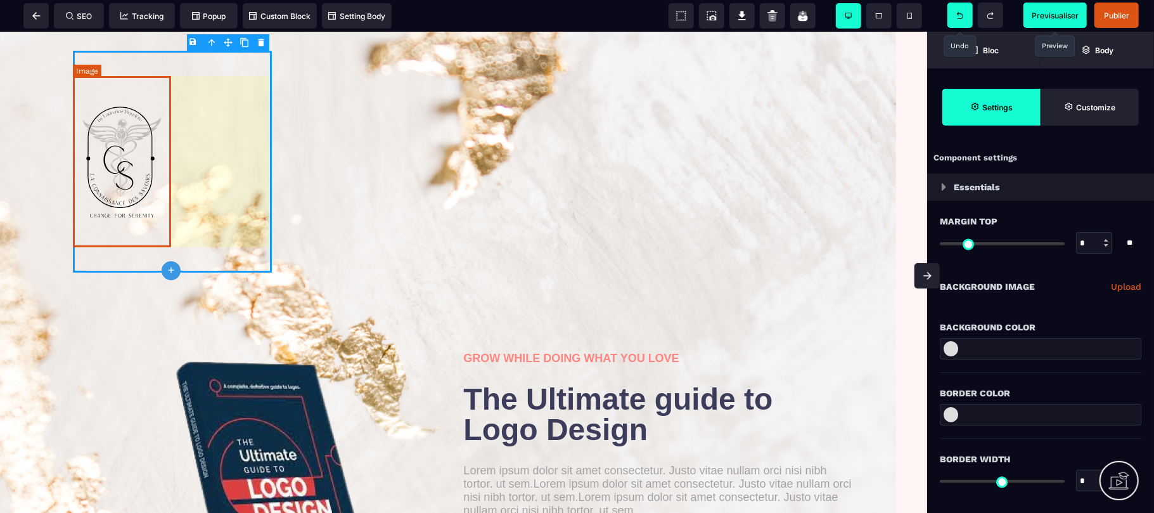
click at [96, 150] on img at bounding box center [122, 160] width 99 height 171
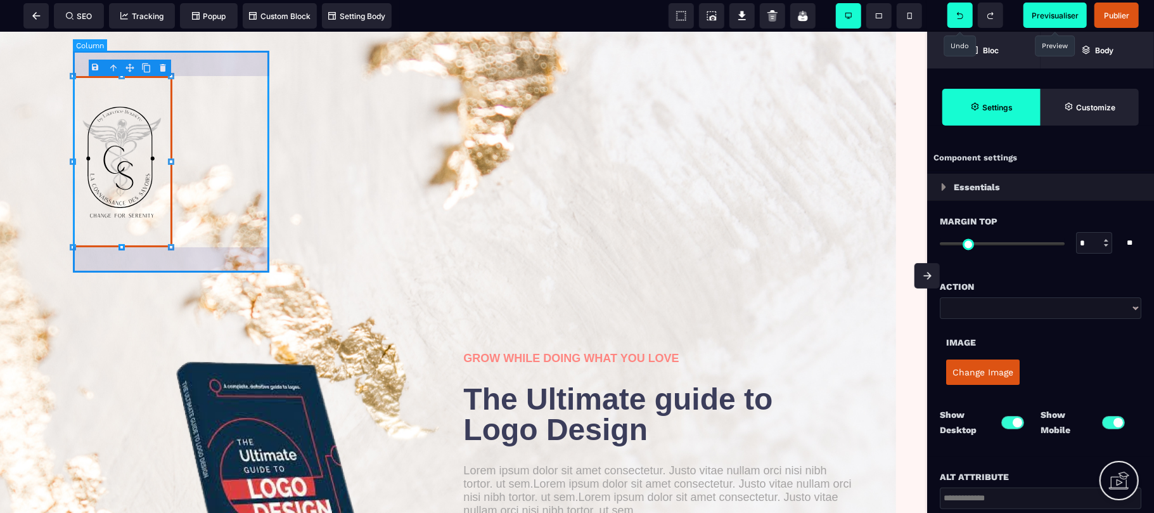
click at [209, 150] on div at bounding box center [172, 161] width 199 height 222
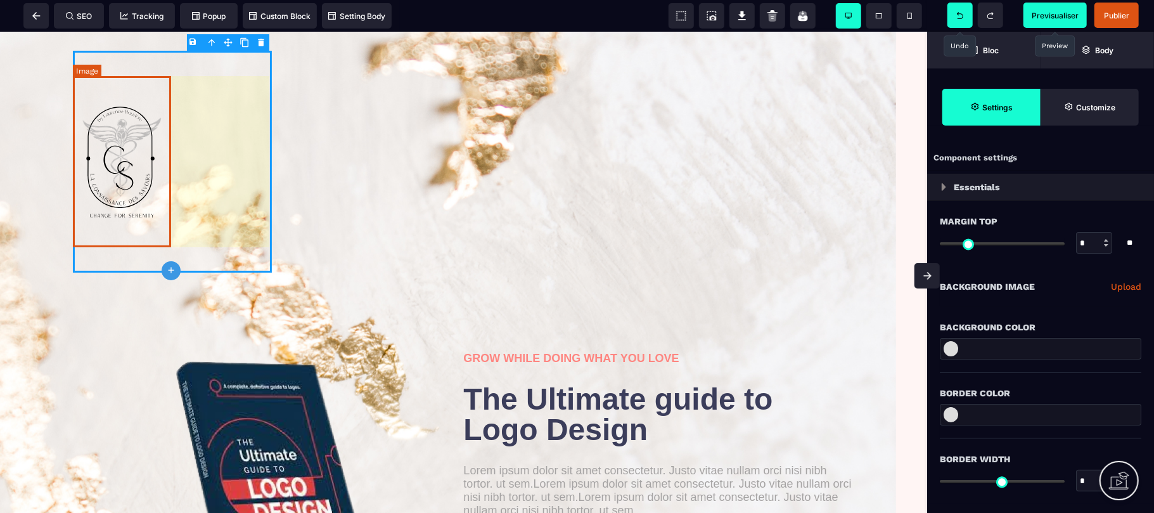
click at [163, 160] on img at bounding box center [122, 160] width 99 height 171
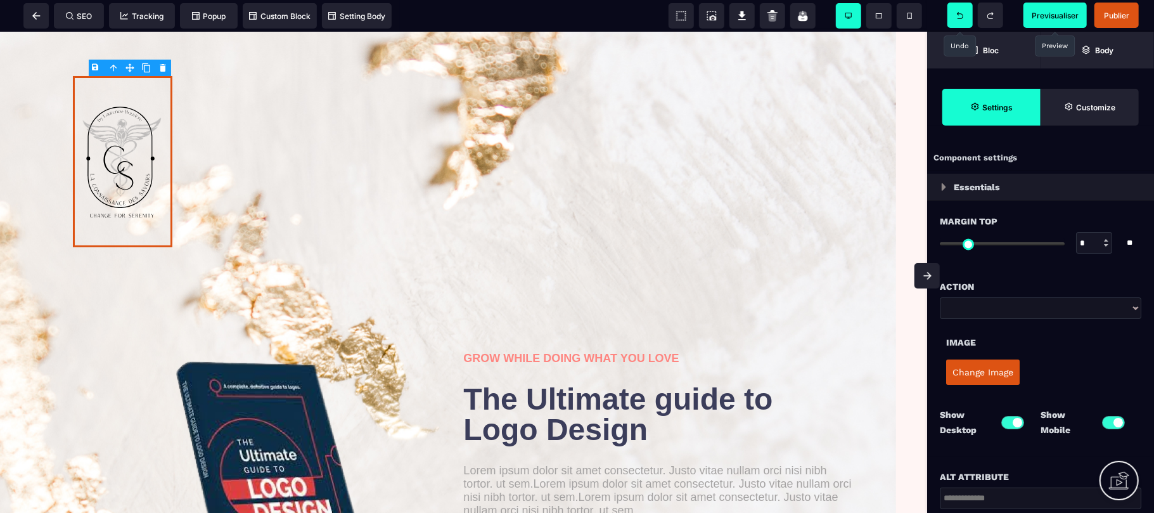
click at [966, 380] on button "Change Image" at bounding box center [982, 371] width 73 height 25
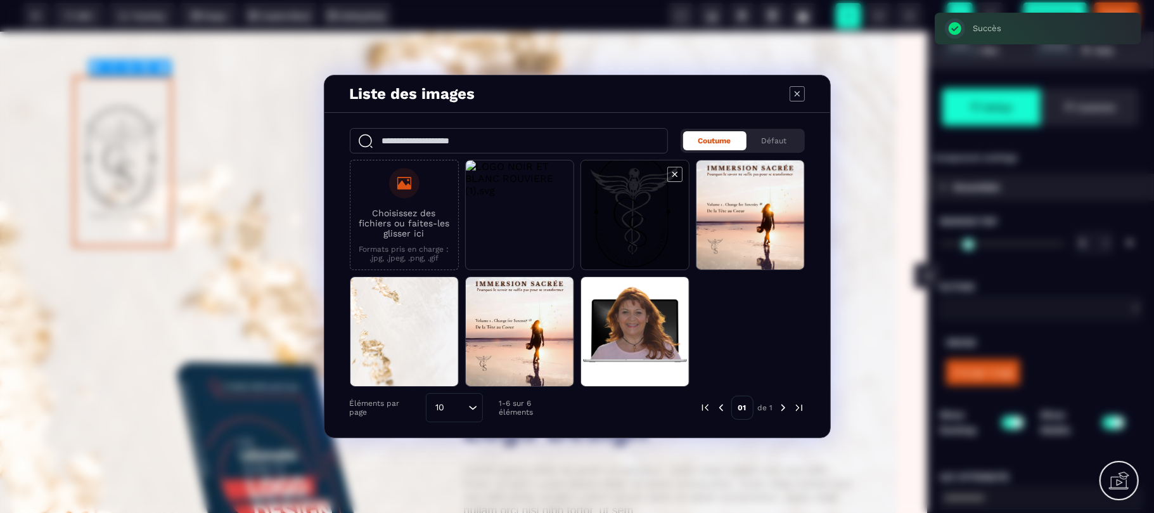
click at [677, 173] on icon "Modal window" at bounding box center [674, 174] width 15 height 15
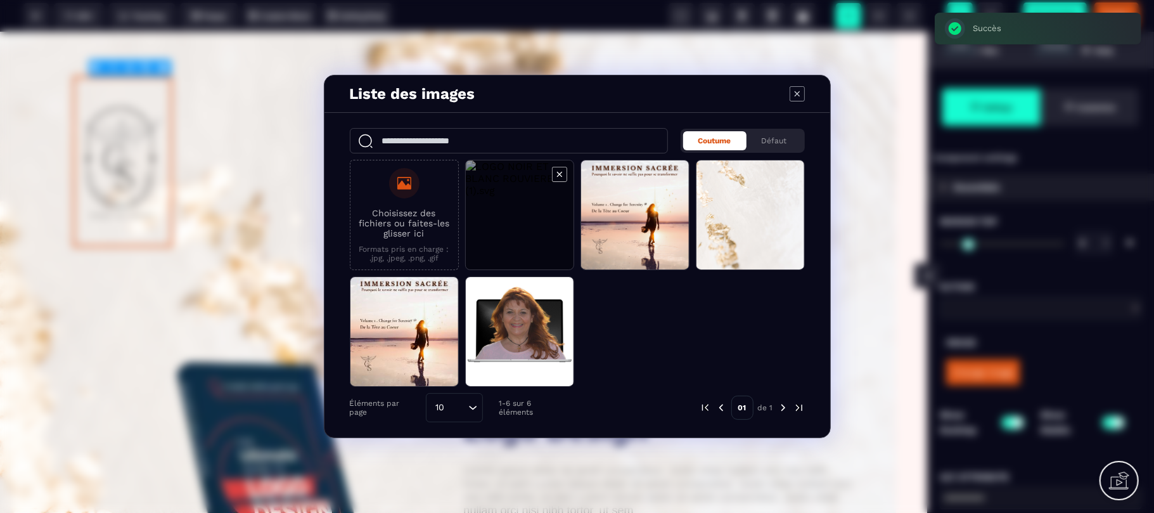
click at [515, 213] on span "Modal window" at bounding box center [520, 215] width 108 height 110
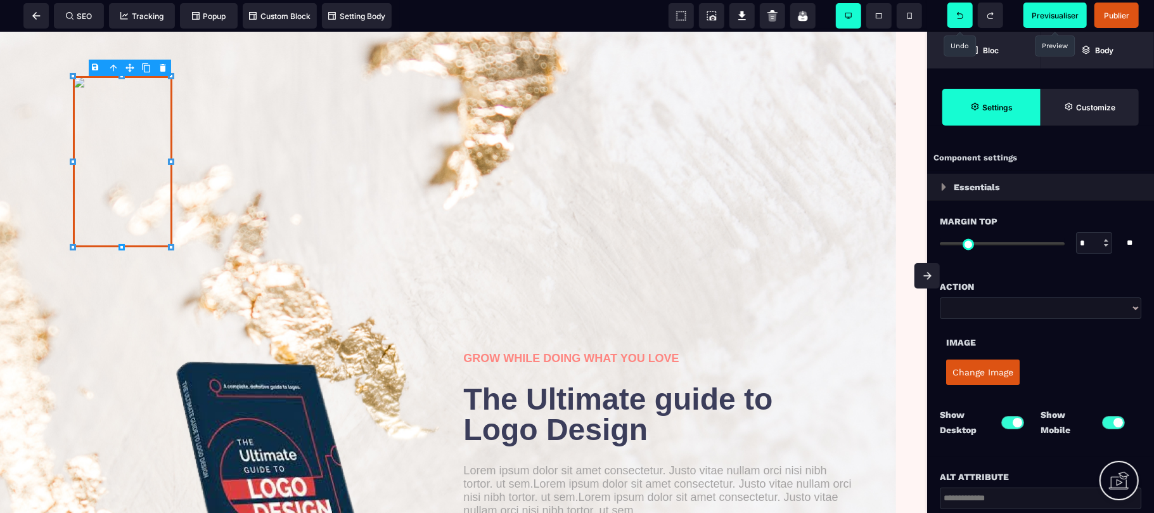
click at [515, 213] on div "Choisissez des fichiers ou faites-les glisser ici Formats pris en charge : .jpg…" at bounding box center [577, 209] width 455 height 227
click at [115, 172] on img at bounding box center [122, 160] width 99 height 171
click at [968, 378] on button "Change Image" at bounding box center [982, 371] width 73 height 25
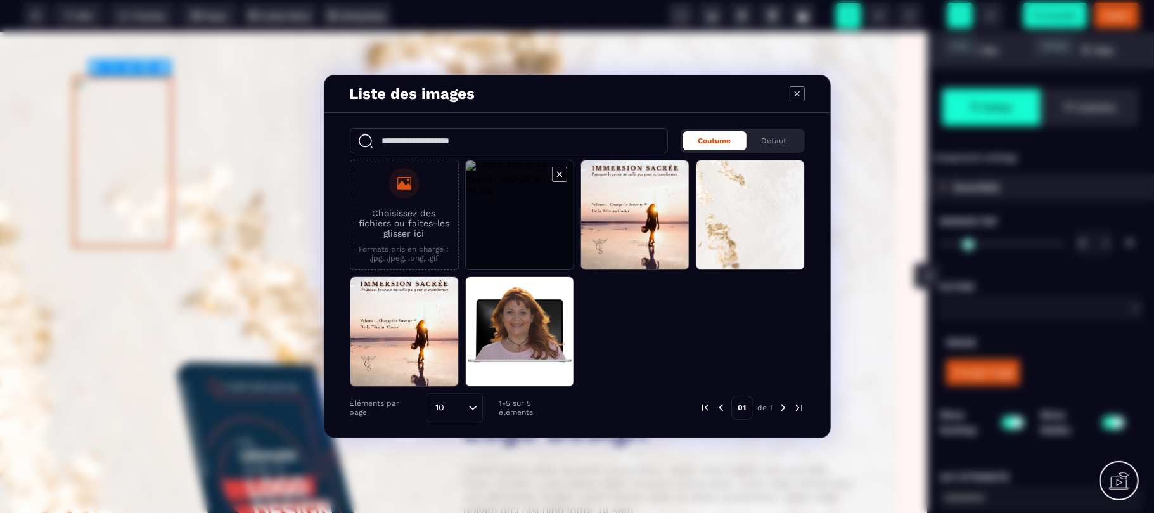
click at [485, 213] on span "Modal window" at bounding box center [520, 215] width 108 height 110
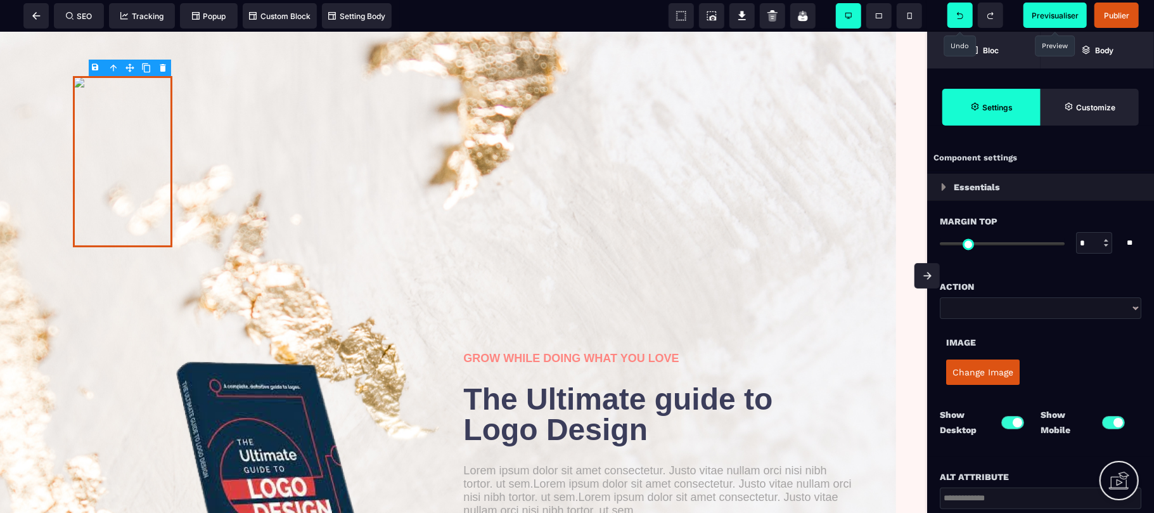
click at [999, 381] on button "Change Image" at bounding box center [982, 371] width 73 height 25
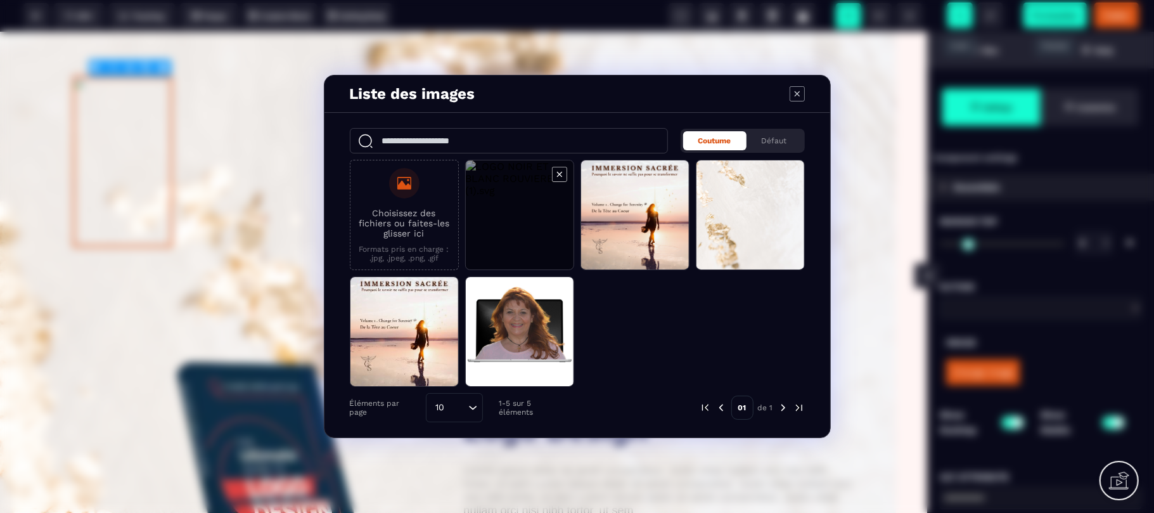
click at [521, 213] on span "Modal window" at bounding box center [520, 215] width 108 height 110
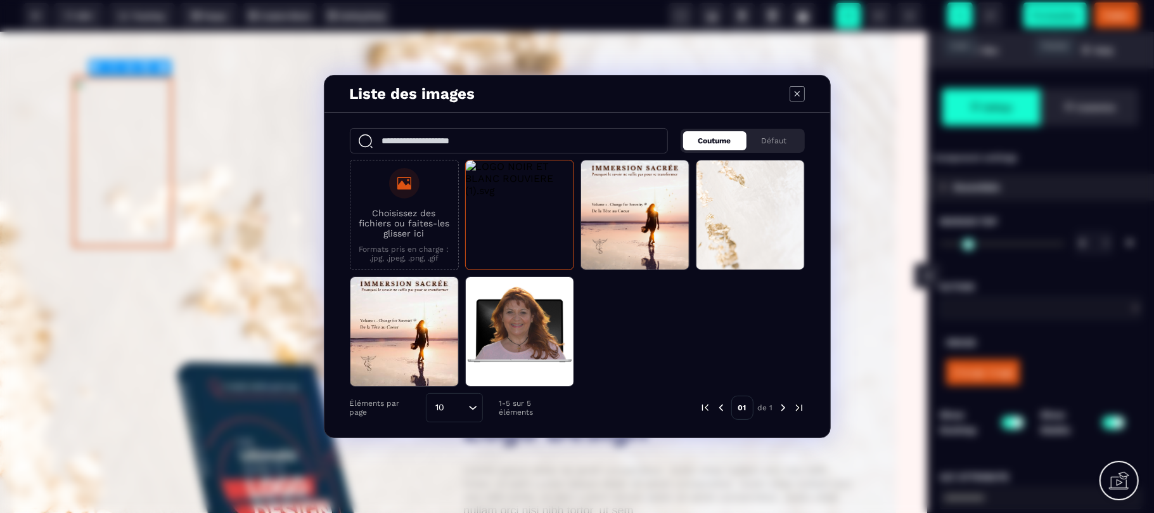
click at [728, 141] on span "Coutume" at bounding box center [714, 140] width 33 height 9
click at [735, 146] on div "Coutume" at bounding box center [714, 140] width 63 height 19
click at [684, 333] on div "Choisissez des fichiers ou faites-les glisser ici Formats pris en charge : .jpg…" at bounding box center [577, 273] width 455 height 227
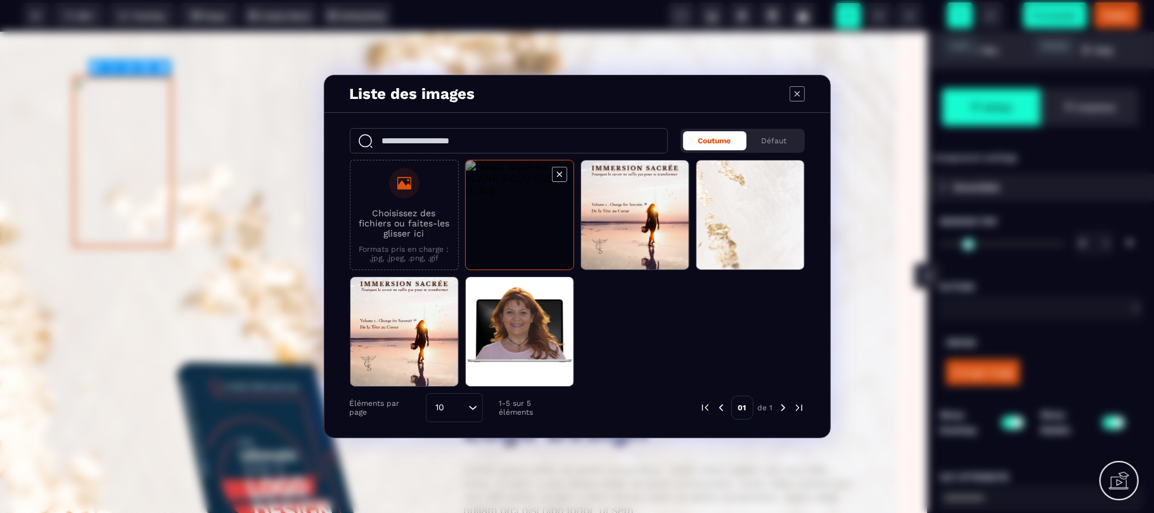
click at [525, 205] on span "Modal window" at bounding box center [520, 215] width 108 height 110
click at [525, 204] on span "Modal window" at bounding box center [520, 215] width 108 height 110
click at [522, 203] on span "Modal window" at bounding box center [520, 215] width 108 height 110
click at [440, 223] on p "Choisissez des fichiers ou faites-les glisser ici" at bounding box center [404, 223] width 95 height 30
click at [0, 0] on input "Choisissez des fichiers ou faites-les glisser ici Formats pris en charge : .jpg…" at bounding box center [0, 0] width 0 height 0
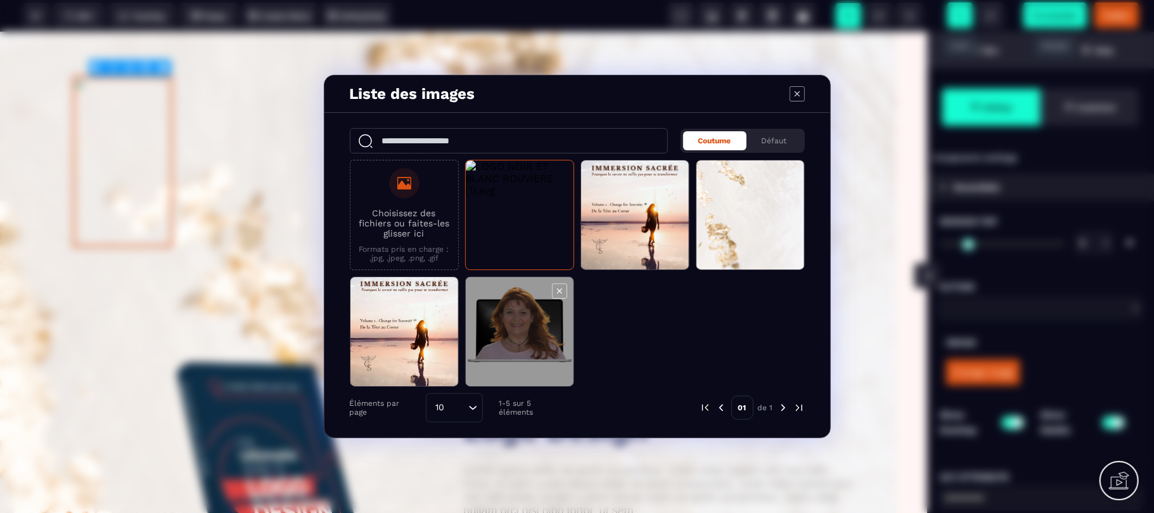
click at [514, 355] on span "Modal window" at bounding box center [520, 332] width 108 height 110
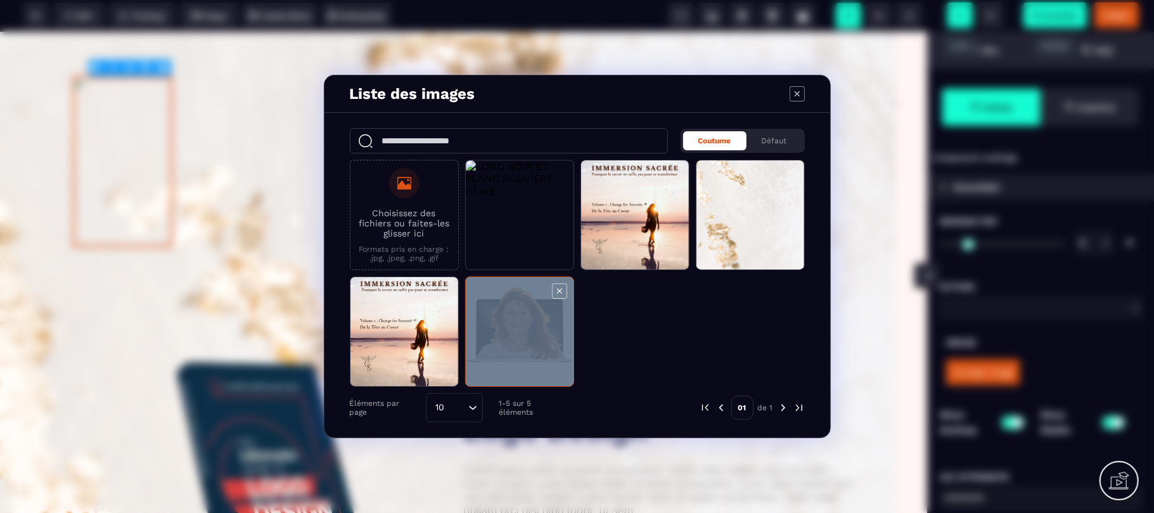
click at [514, 355] on span "Modal window" at bounding box center [520, 332] width 108 height 110
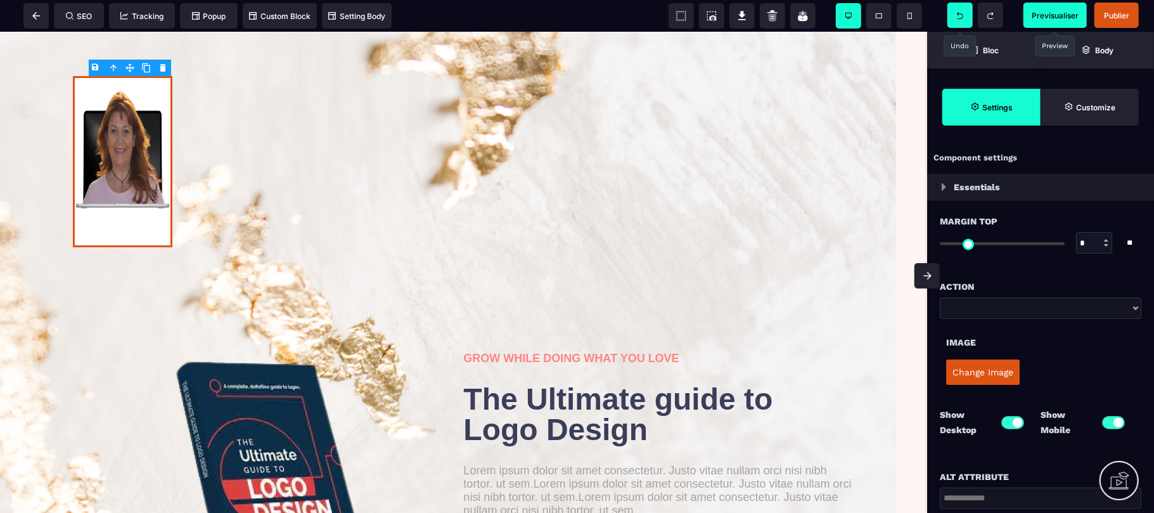
click at [959, 20] on span at bounding box center [959, 15] width 25 height 25
click at [143, 232] on img at bounding box center [122, 160] width 99 height 171
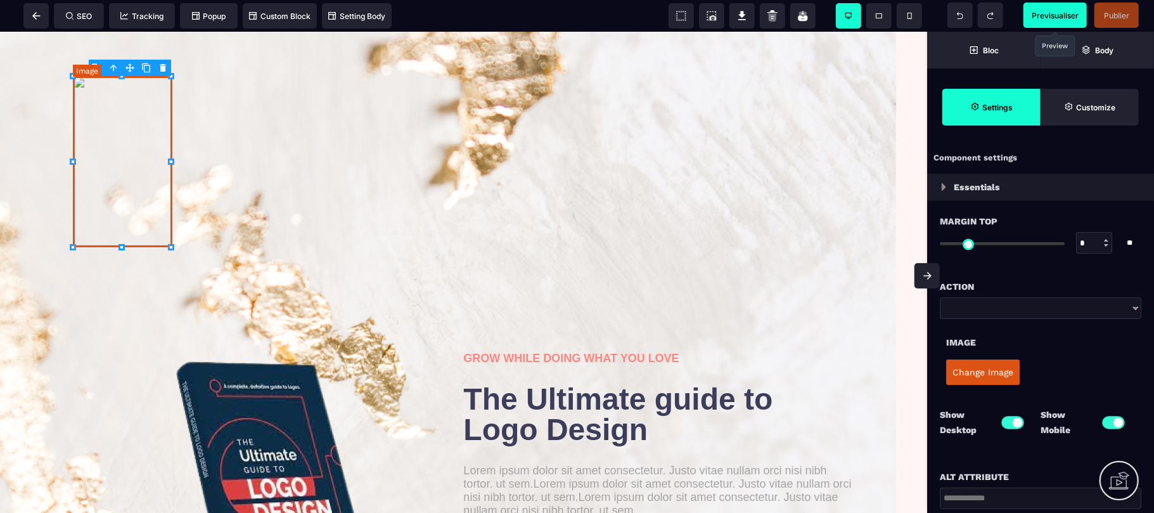
click at [143, 232] on img at bounding box center [122, 160] width 99 height 171
click at [125, 190] on img at bounding box center [122, 160] width 99 height 171
click at [993, 371] on button "Change Image" at bounding box center [982, 371] width 73 height 25
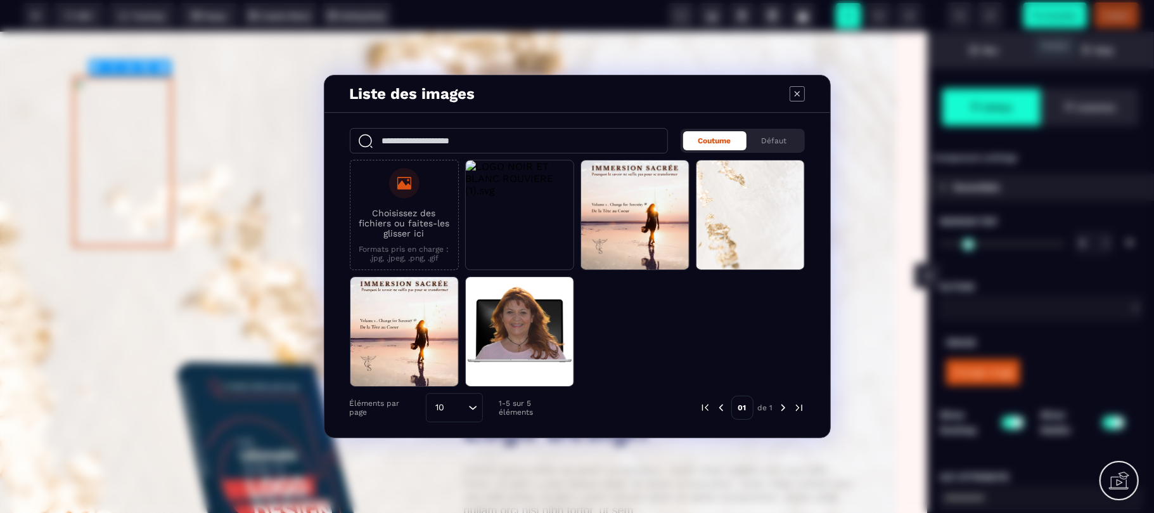
click at [414, 213] on p "Choisissez des fichiers ou faites-les glisser ici" at bounding box center [404, 223] width 95 height 30
click at [0, 0] on input "Choisissez des fichiers ou faites-les glisser ici Formats pris en charge : .jpg…" at bounding box center [0, 0] width 0 height 0
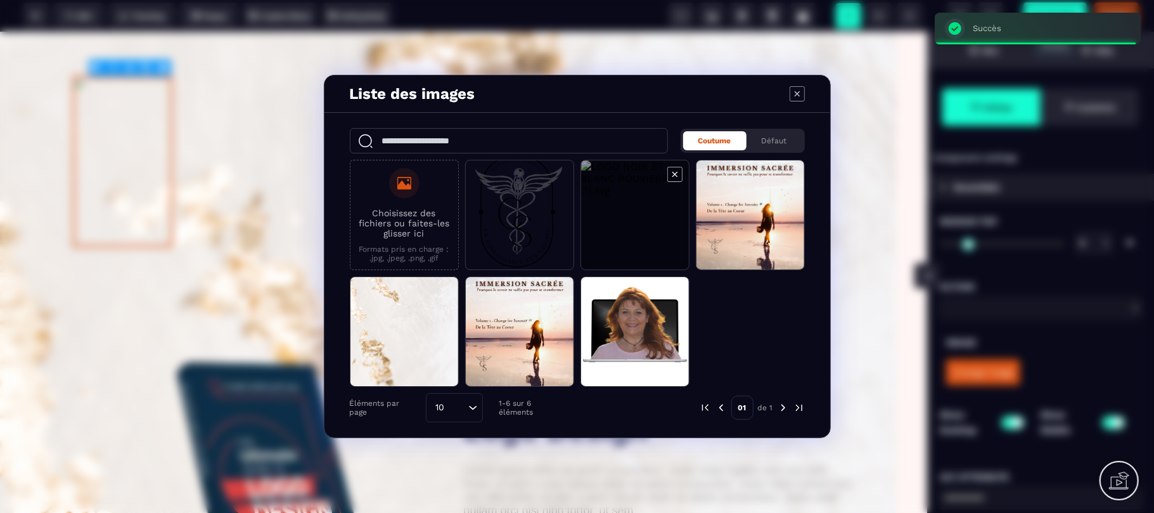
click at [673, 175] on icon "Modal window" at bounding box center [674, 174] width 5 height 5
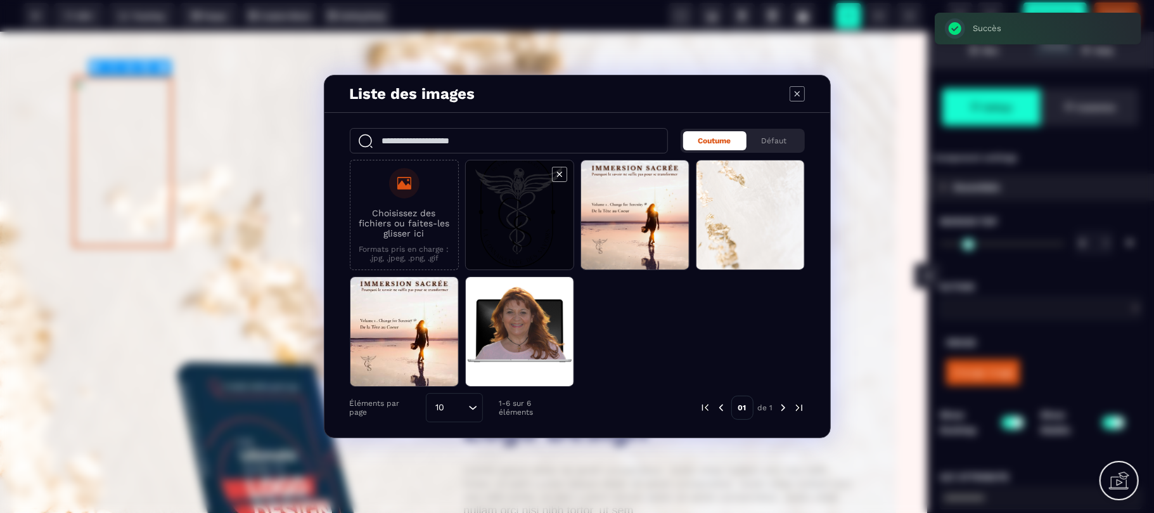
click at [500, 234] on span "Modal window" at bounding box center [520, 215] width 108 height 110
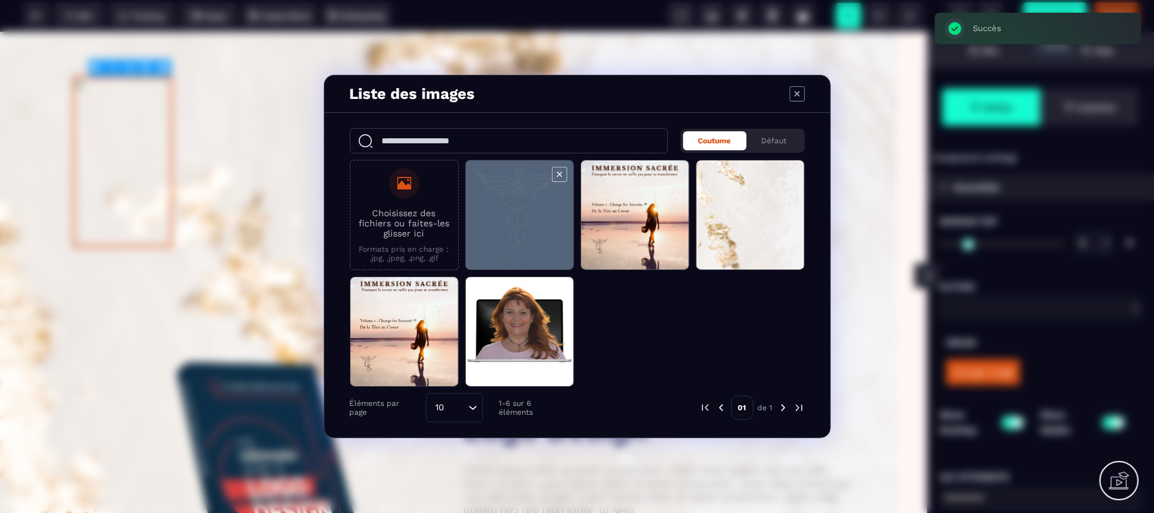
click at [500, 234] on span "Modal window" at bounding box center [520, 215] width 108 height 110
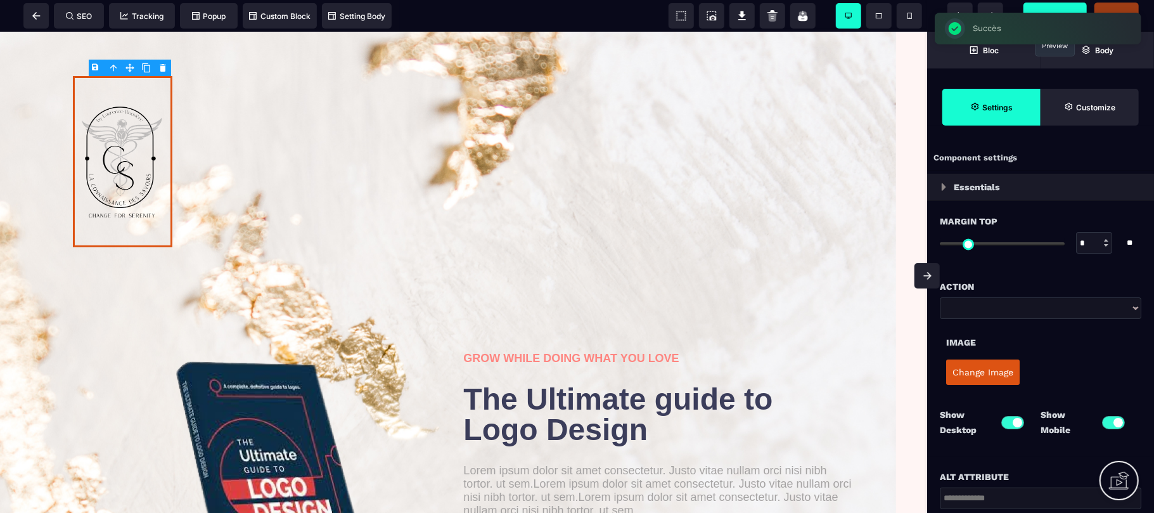
click at [500, 234] on div "Choisissez des fichiers ou faites-les glisser ici Formats pris en charge : .jpg…" at bounding box center [577, 209] width 455 height 227
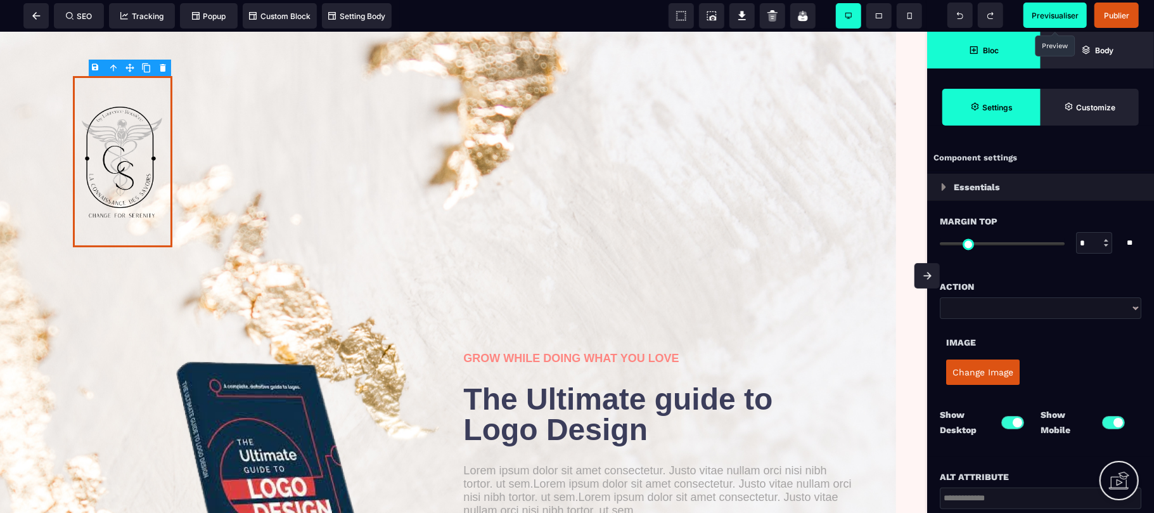
click at [1002, 51] on span "Bloc" at bounding box center [983, 50] width 113 height 37
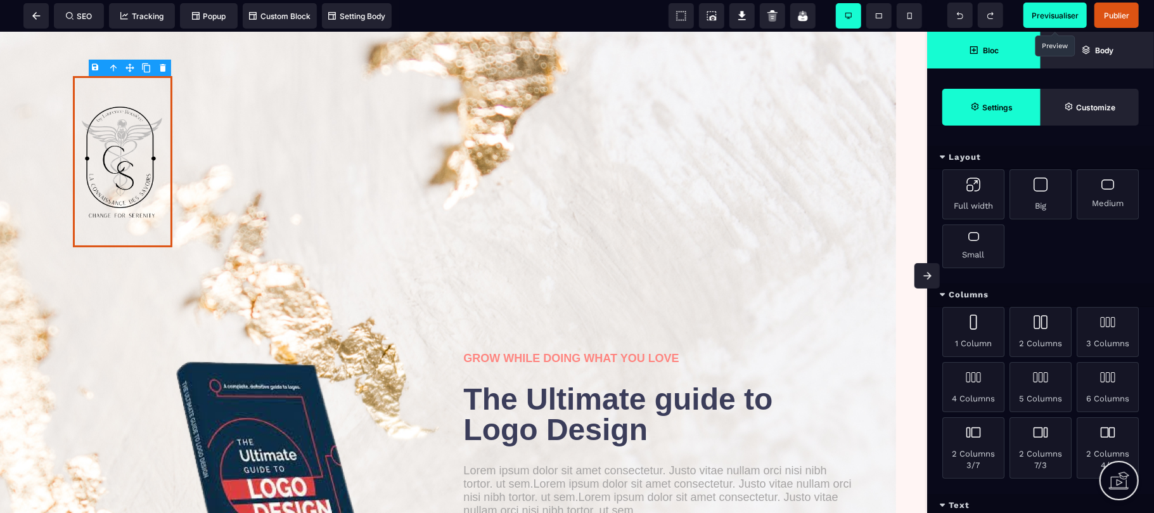
click at [1055, 493] on div "1 Column 2 Columns 3 Columns 4 Columns 5 Columns 6 Columns 2 Columns 3/7 2 Colu…" at bounding box center [1040, 400] width 227 height 187
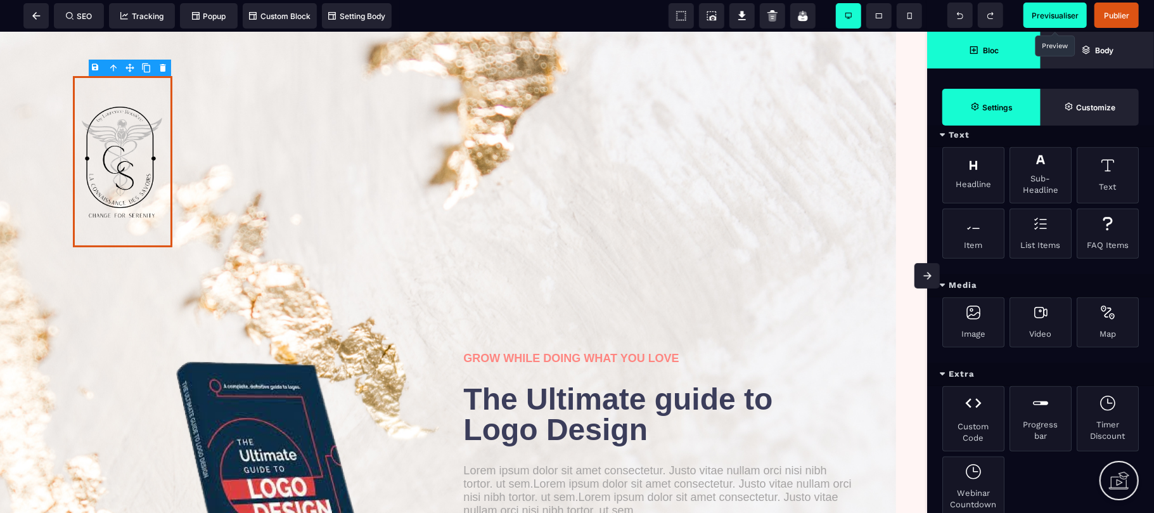
scroll to position [371, 0]
click at [963, 328] on div "Image" at bounding box center [973, 321] width 62 height 50
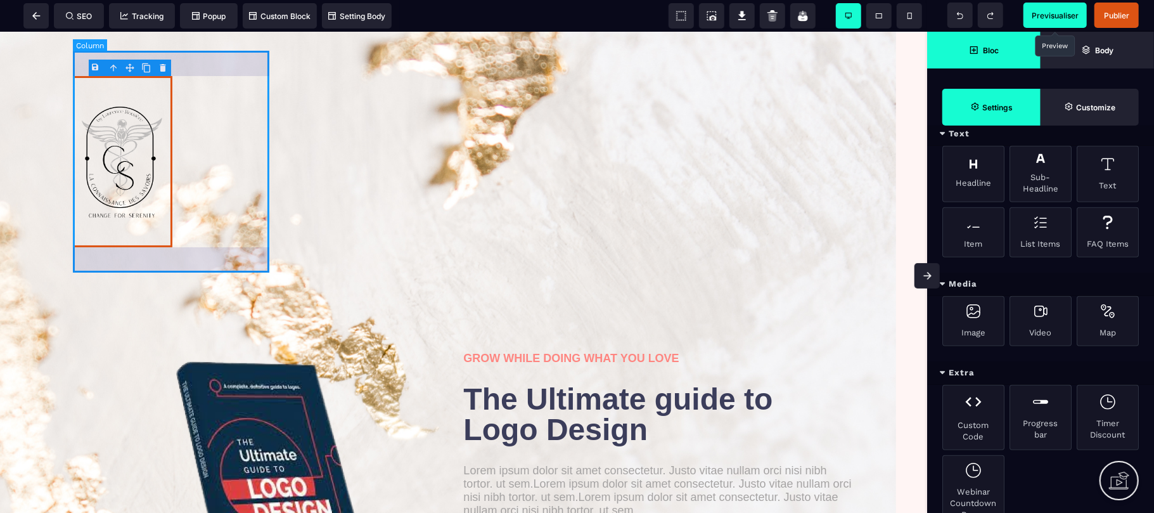
click at [226, 173] on div at bounding box center [172, 161] width 199 height 222
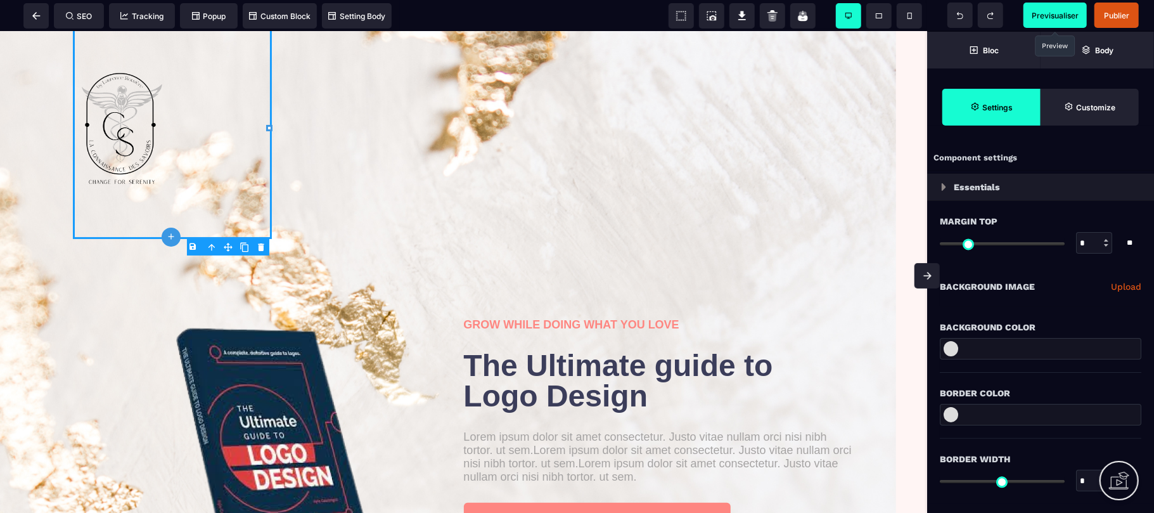
scroll to position [0, 0]
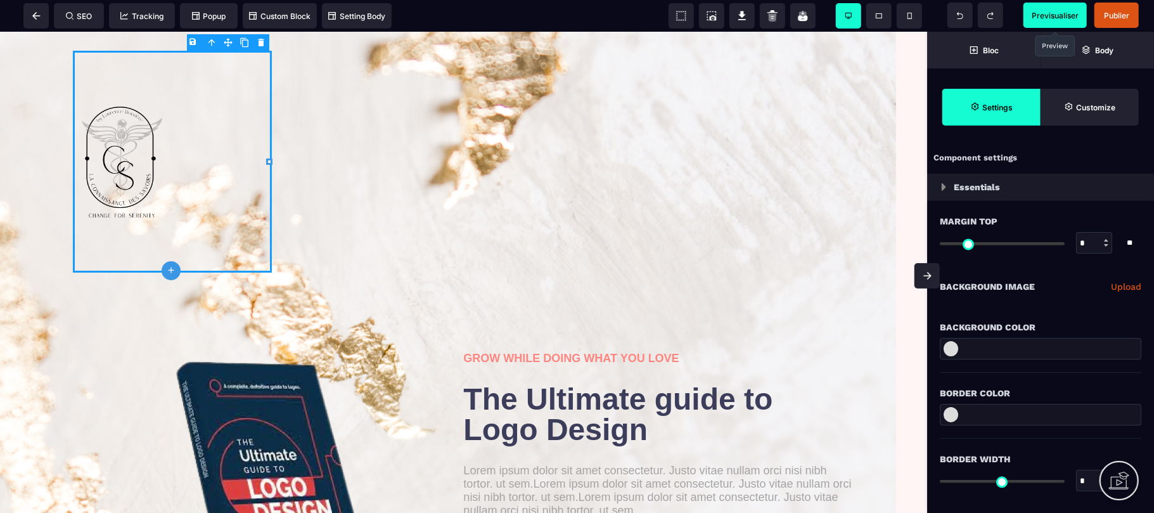
click at [1082, 300] on div "**********" at bounding box center [1039, 286] width 201 height 41
click at [994, 54] on strong "Bloc" at bounding box center [991, 51] width 16 height 10
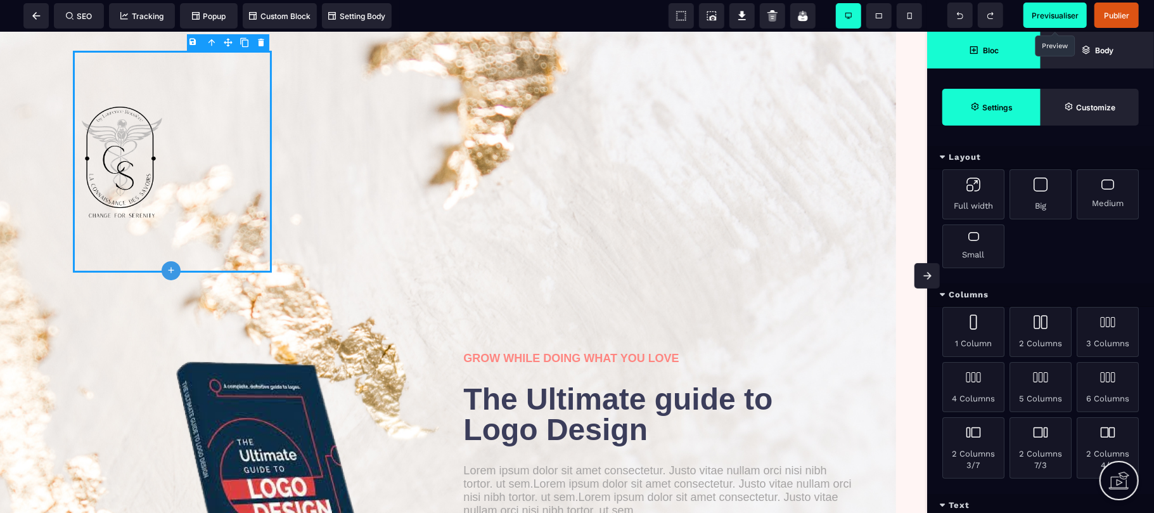
click at [991, 122] on span "Settings" at bounding box center [991, 107] width 98 height 37
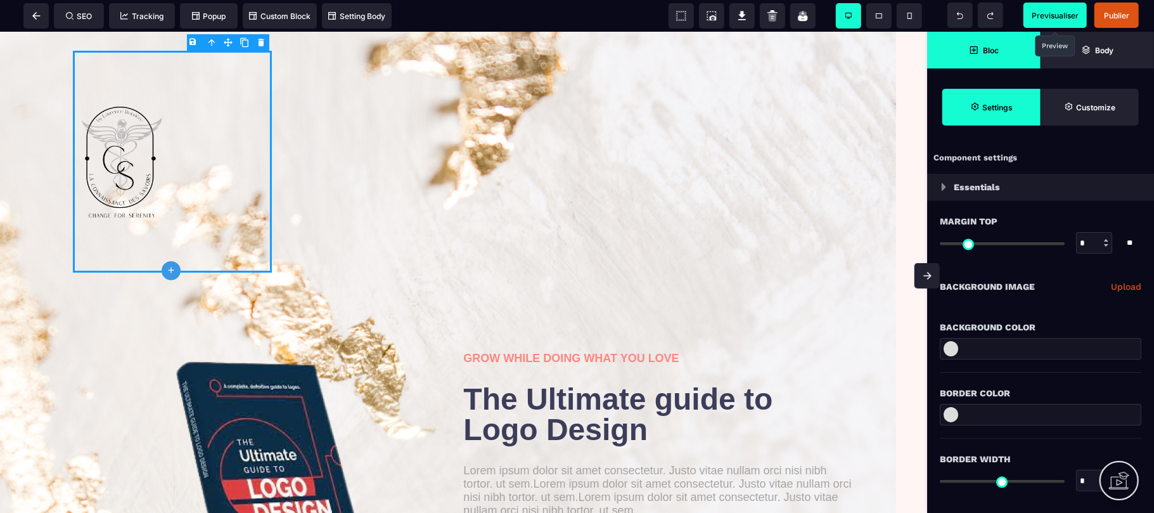
click at [1001, 48] on span "Bloc" at bounding box center [983, 50] width 113 height 37
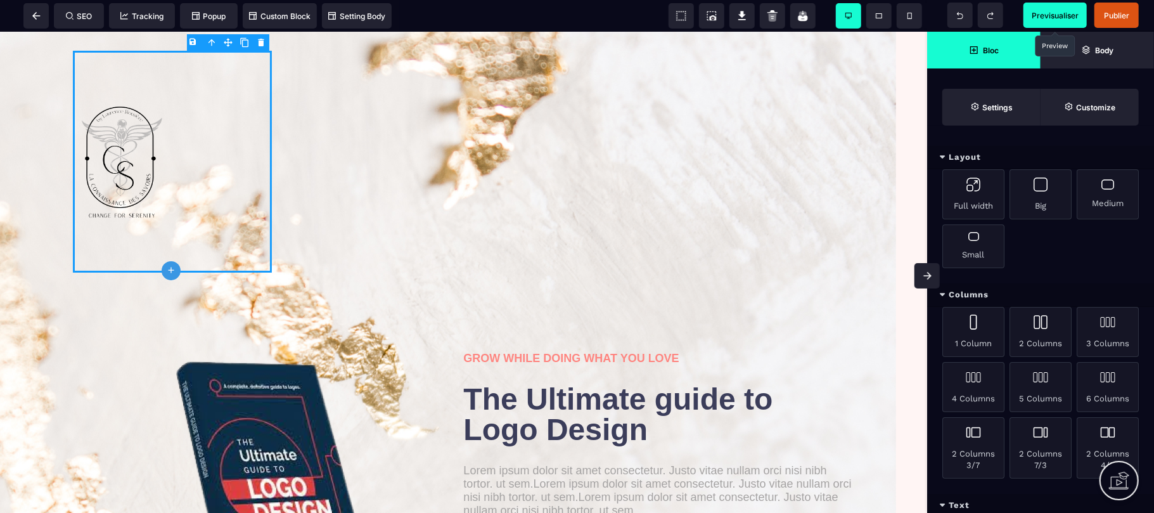
click at [1052, 499] on div "Text" at bounding box center [1040, 504] width 227 height 23
click at [1010, 503] on div "Text" at bounding box center [1040, 504] width 227 height 23
click at [1076, 274] on div "Full width Big Medium Small" at bounding box center [1040, 226] width 227 height 114
click at [1045, 500] on div "Text" at bounding box center [1040, 504] width 227 height 23
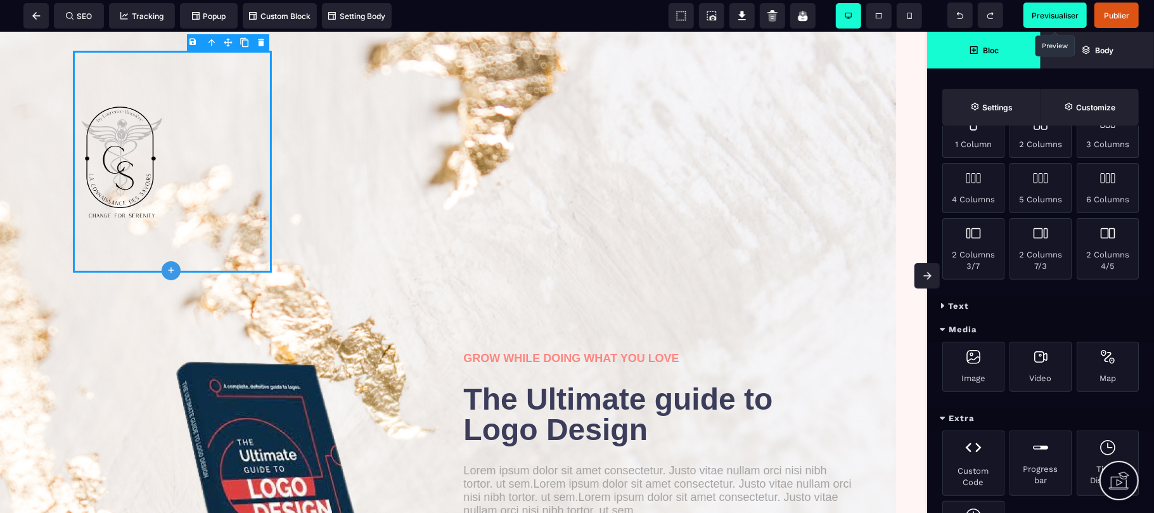
scroll to position [203, 0]
click at [977, 369] on div "Image" at bounding box center [973, 363] width 62 height 50
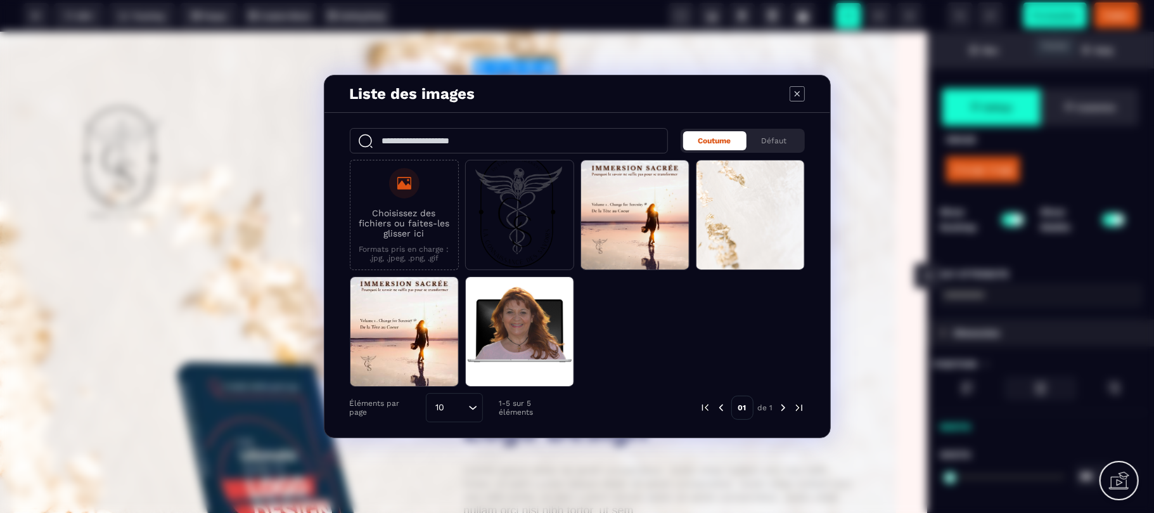
scroll to position [0, 0]
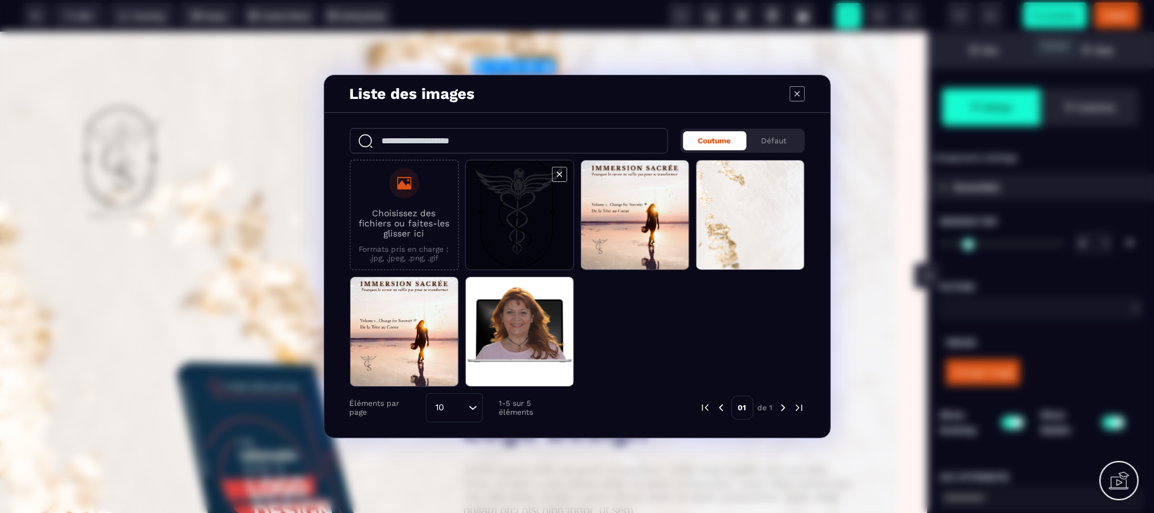
click at [466, 214] on span "Modal window" at bounding box center [520, 215] width 108 height 110
click at [506, 213] on span "Modal window" at bounding box center [520, 215] width 108 height 110
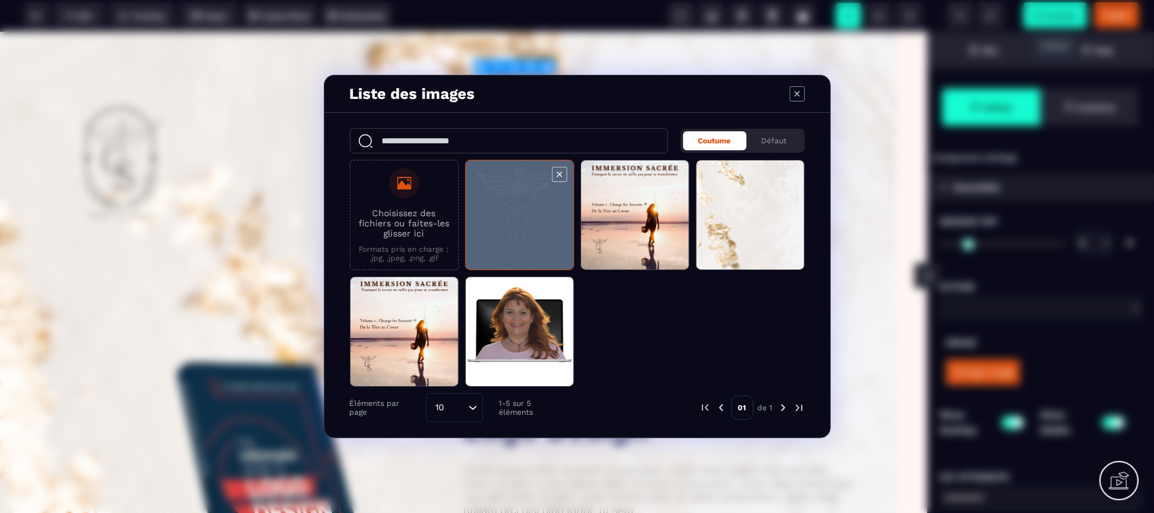
click at [506, 213] on span "Modal window" at bounding box center [520, 215] width 108 height 110
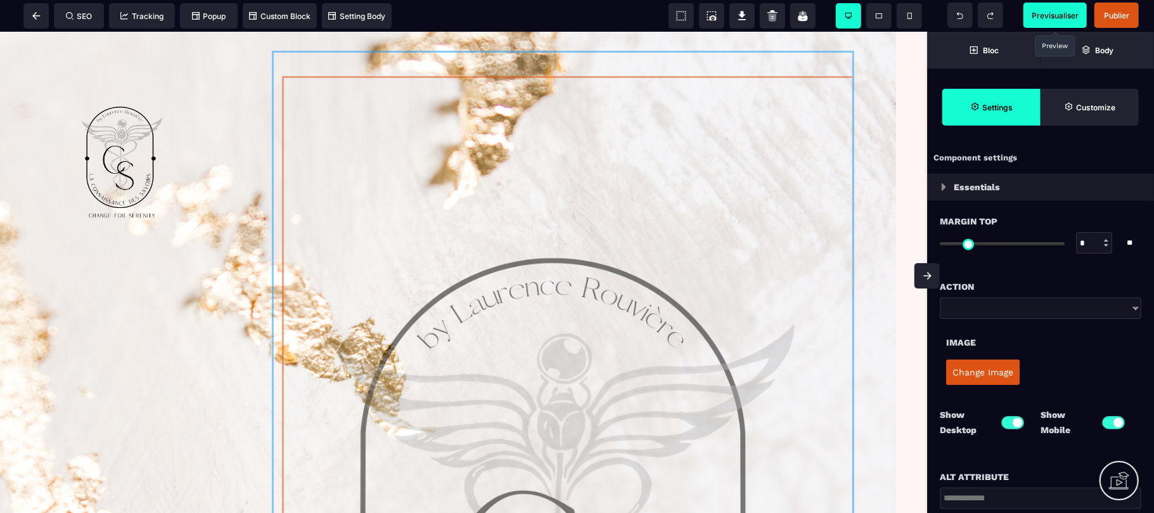
drag, startPoint x: 576, startPoint y: 310, endPoint x: 373, endPoint y: 182, distance: 240.8
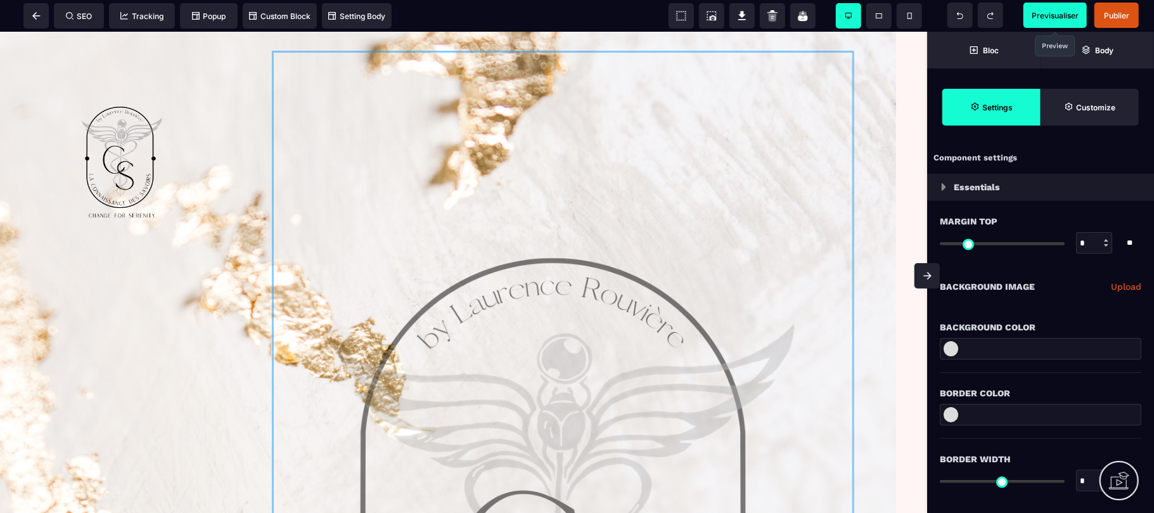
drag, startPoint x: 639, startPoint y: 256, endPoint x: 380, endPoint y: 155, distance: 278.2
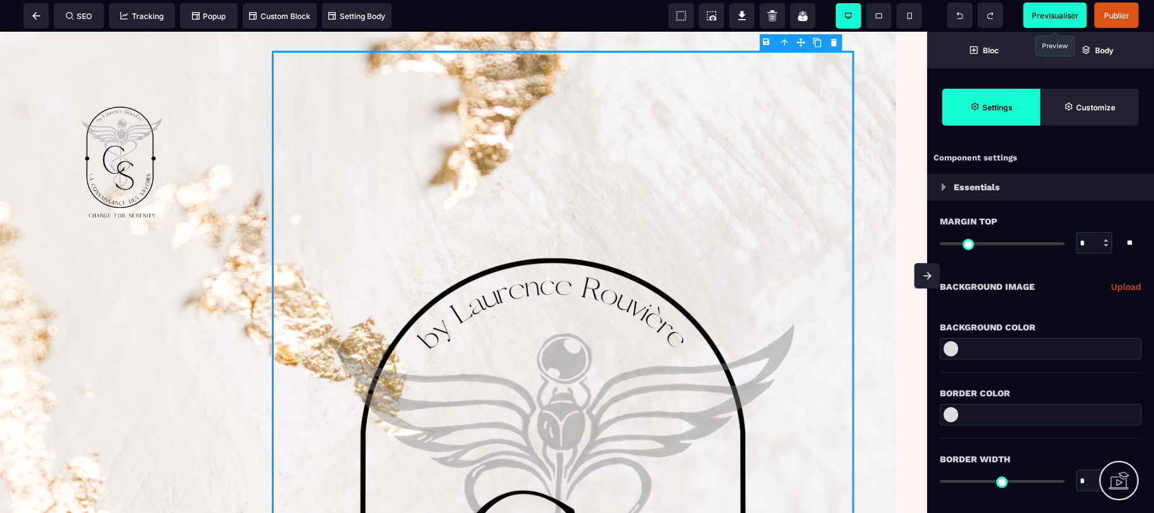
drag, startPoint x: 923, startPoint y: 111, endPoint x: 920, endPoint y: 48, distance: 64.1
click at [1041, 18] on span "Previsualiser" at bounding box center [1054, 16] width 47 height 10
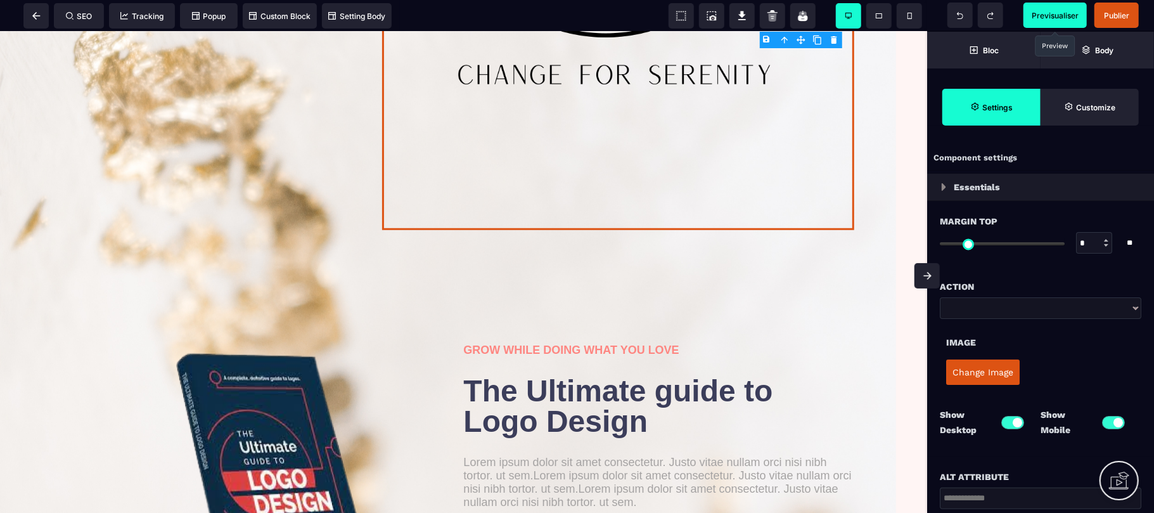
scroll to position [680, 0]
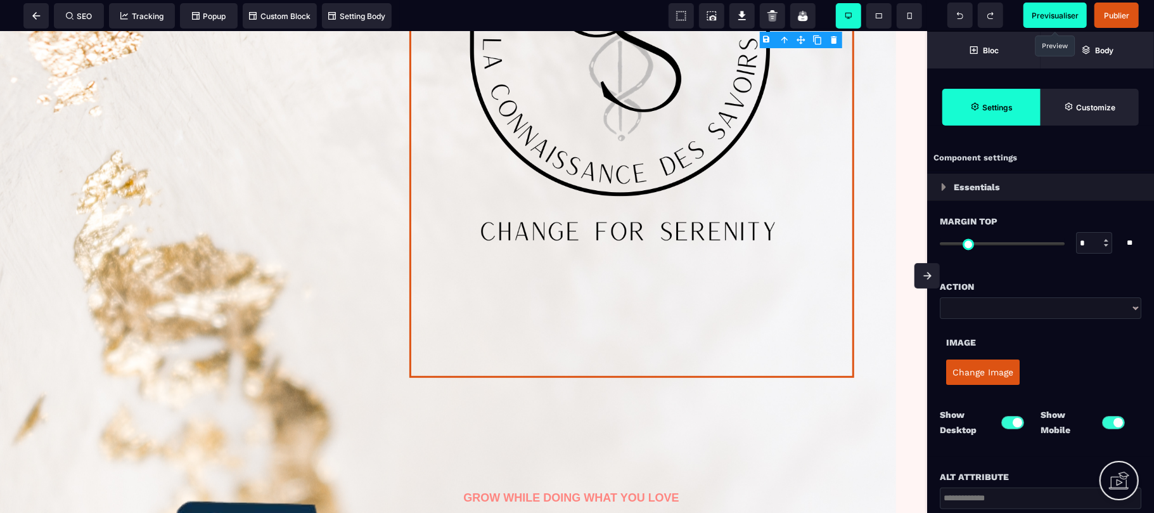
scroll to position [490, 0]
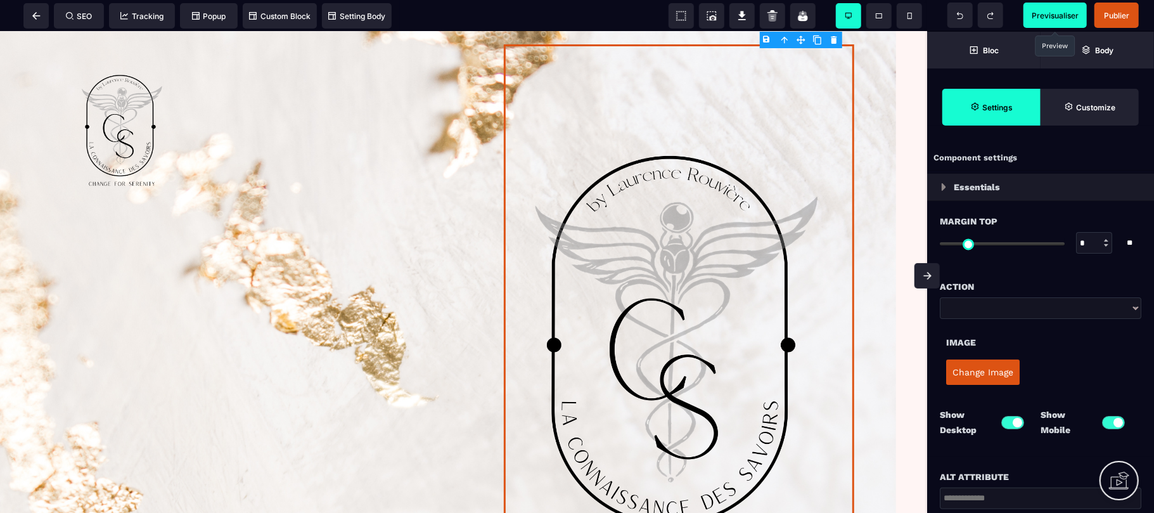
scroll to position [0, 0]
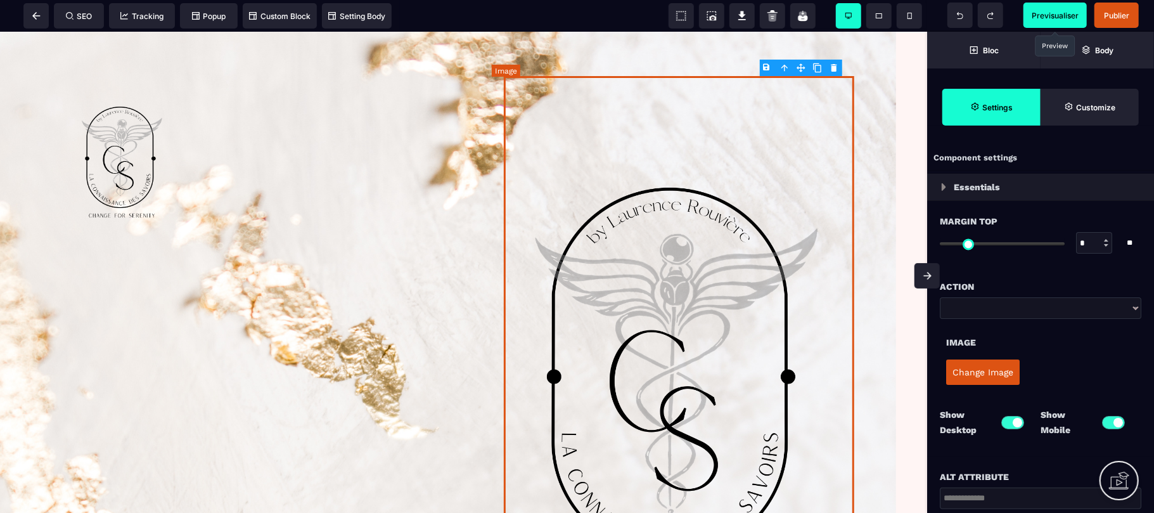
click at [758, 115] on img at bounding box center [679, 387] width 350 height 624
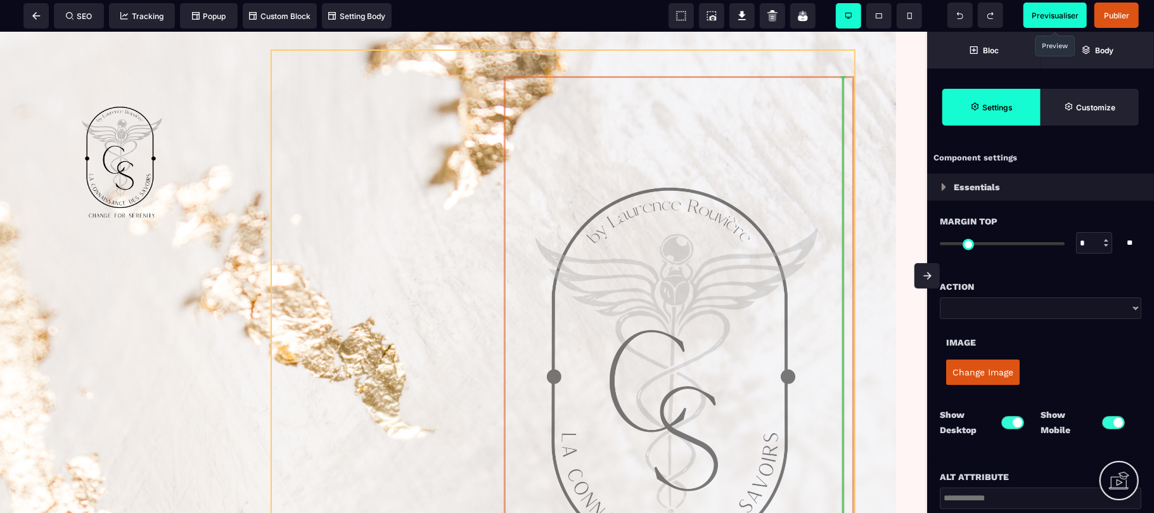
drag, startPoint x: 801, startPoint y: 98, endPoint x: 706, endPoint y: 84, distance: 96.8
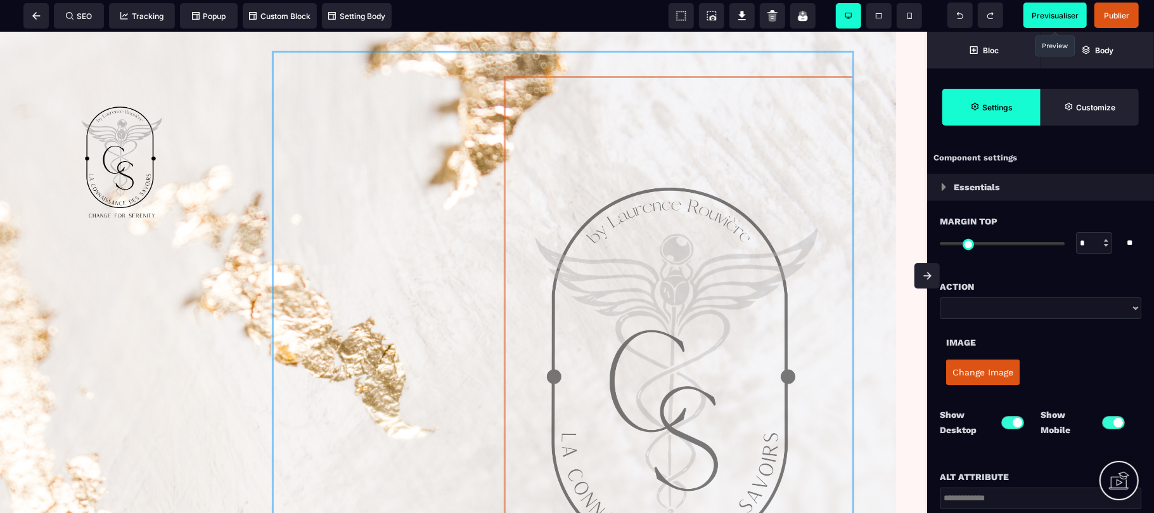
drag, startPoint x: 754, startPoint y: 130, endPoint x: 578, endPoint y: 129, distance: 175.5
click at [578, 129] on div at bounding box center [464, 392] width 908 height 703
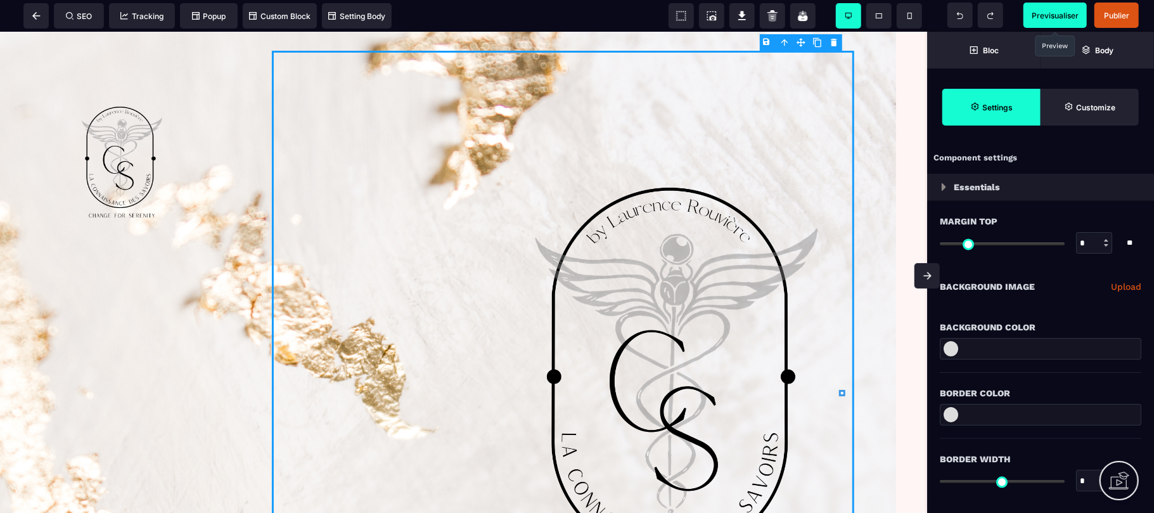
click at [717, 167] on img at bounding box center [679, 387] width 350 height 624
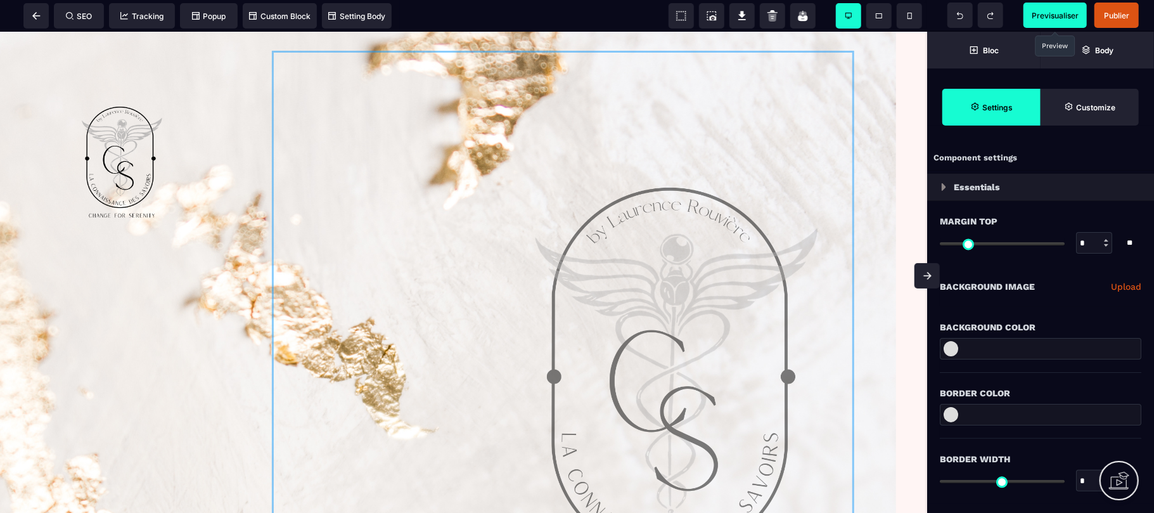
drag, startPoint x: 717, startPoint y: 167, endPoint x: 452, endPoint y: 139, distance: 266.9
click at [452, 139] on div at bounding box center [464, 392] width 908 height 703
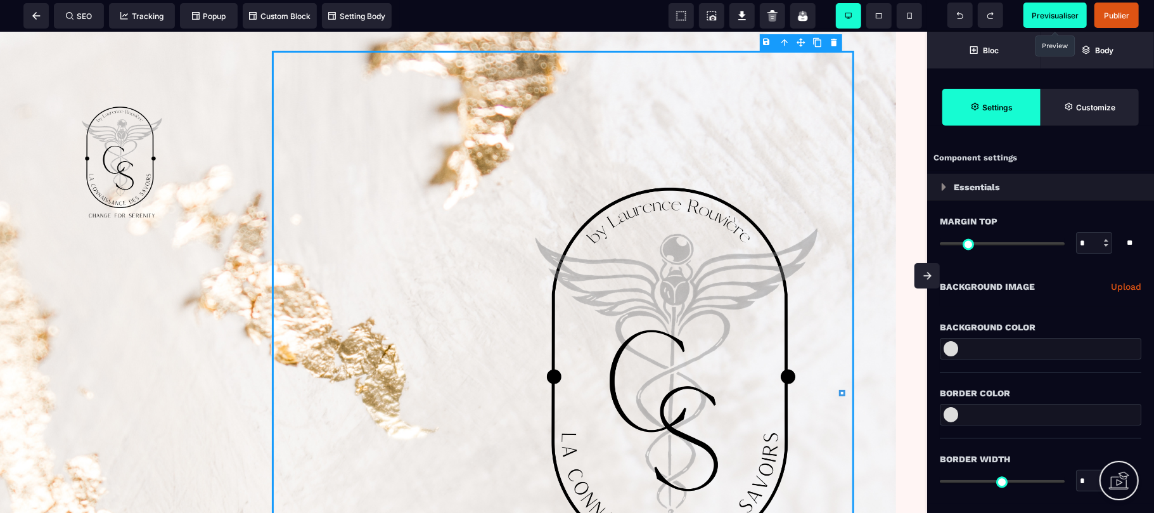
click at [416, 155] on div at bounding box center [563, 392] width 582 height 684
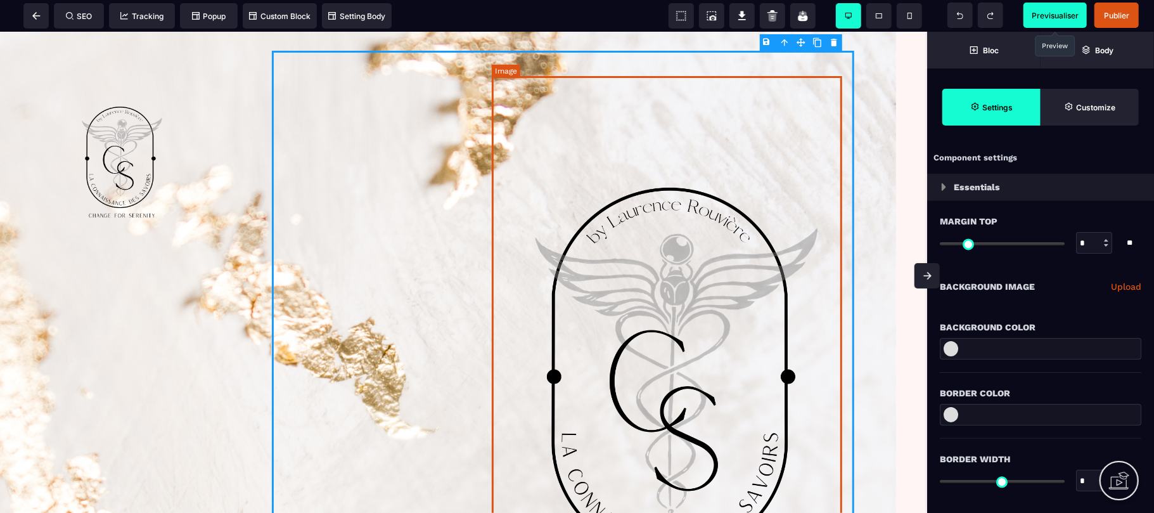
click at [580, 274] on img at bounding box center [679, 387] width 350 height 624
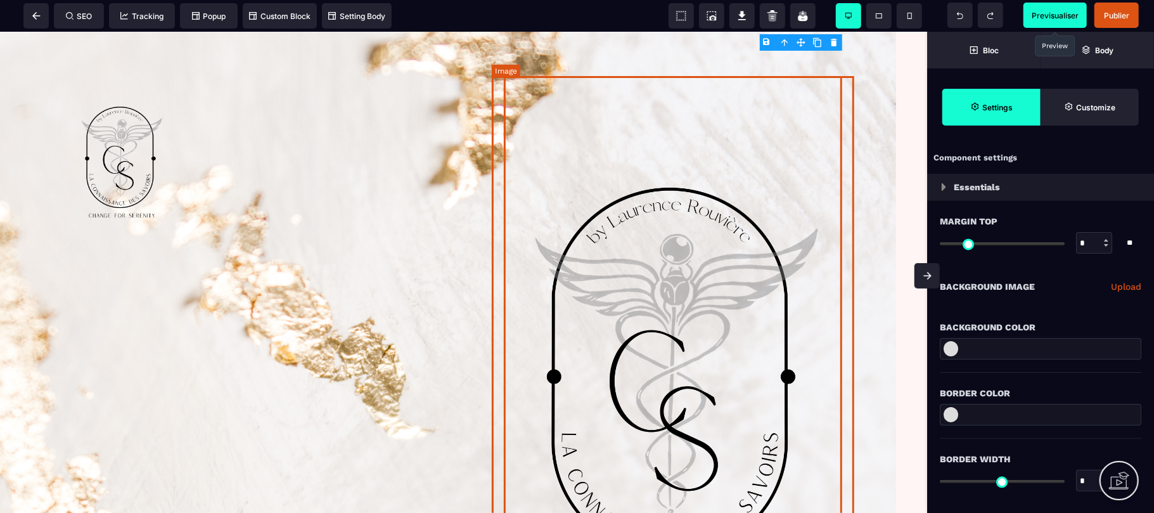
click at [580, 274] on img at bounding box center [679, 387] width 350 height 624
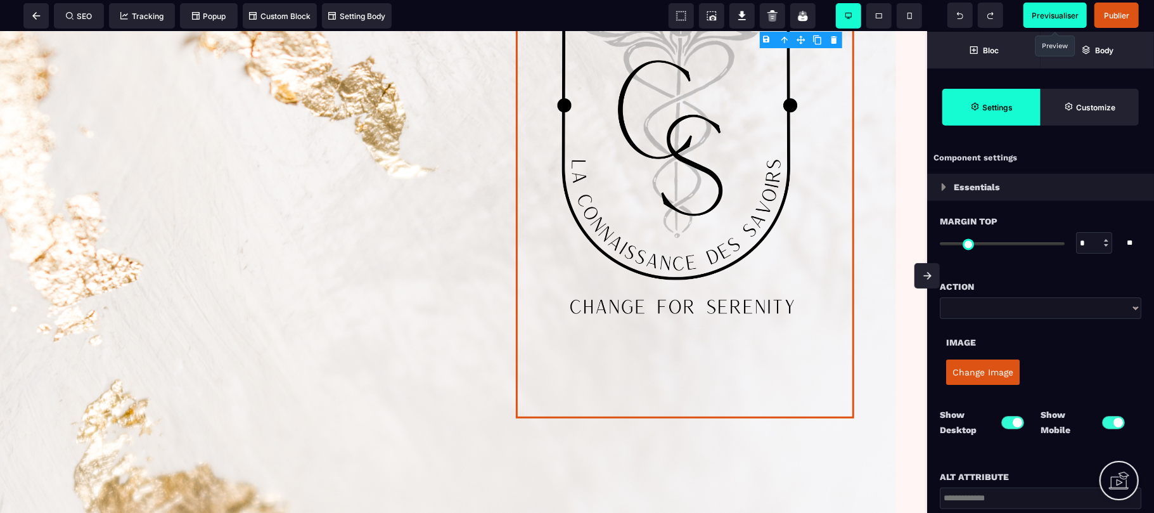
scroll to position [282, 0]
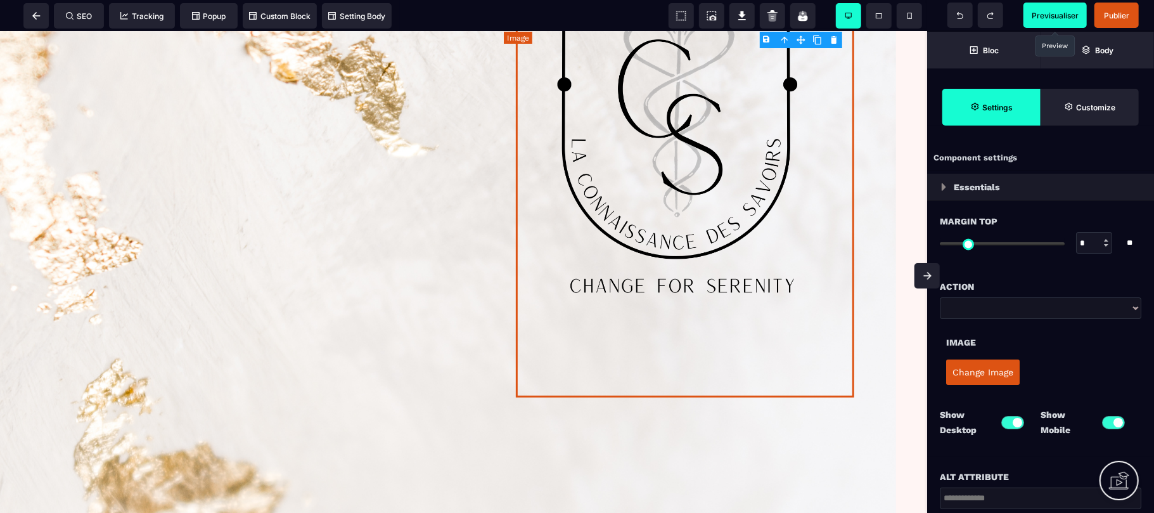
click at [791, 344] on img at bounding box center [685, 94] width 338 height 603
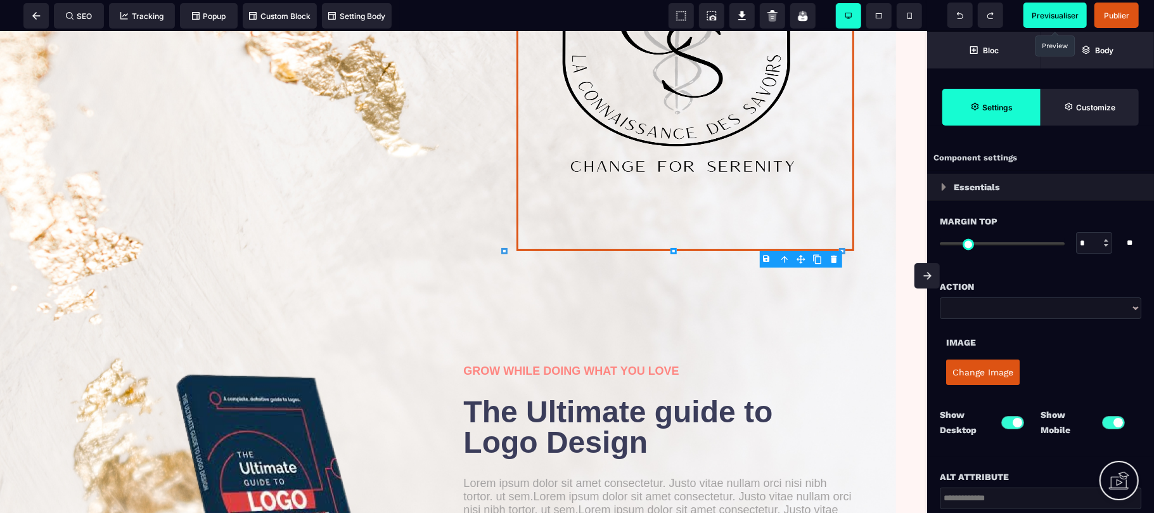
click at [677, 251] on div "B I U S A ******* Image" at bounding box center [463, 272] width 927 height 481
click at [960, 16] on icon at bounding box center [960, 15] width 6 height 7
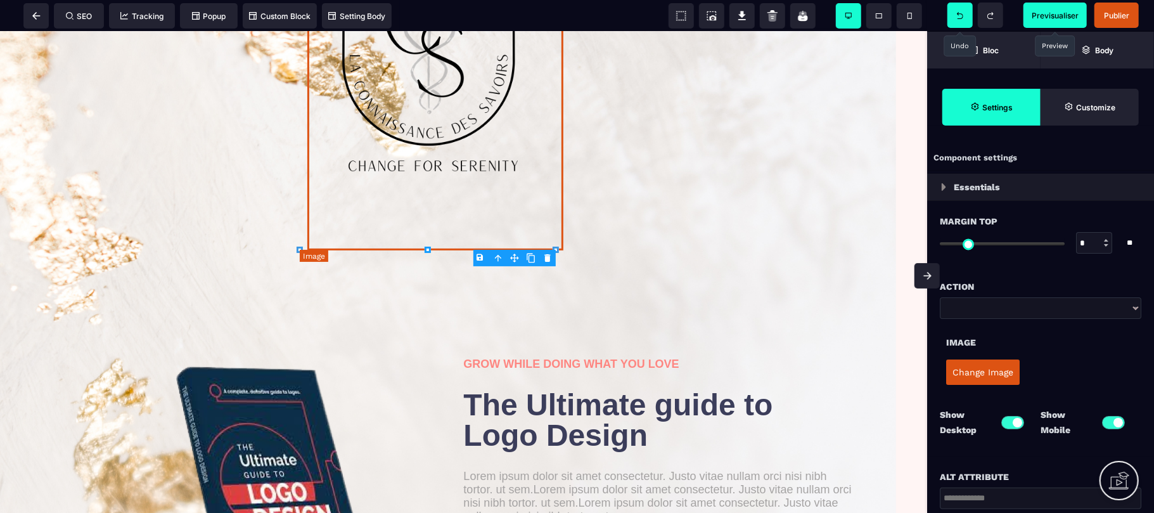
click at [502, 195] on img at bounding box center [435, 21] width 256 height 456
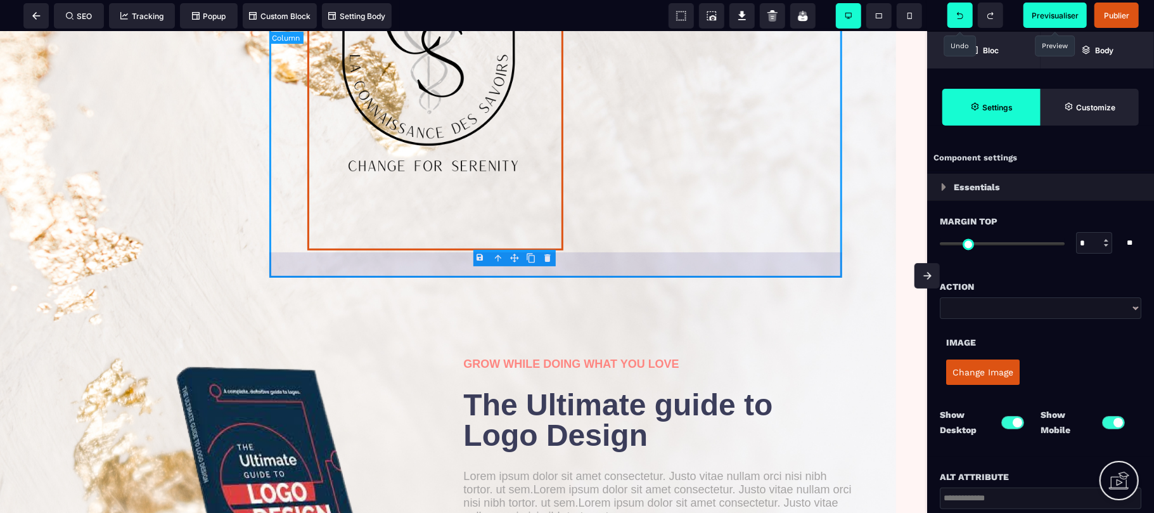
click at [660, 217] on div at bounding box center [563, 22] width 582 height 509
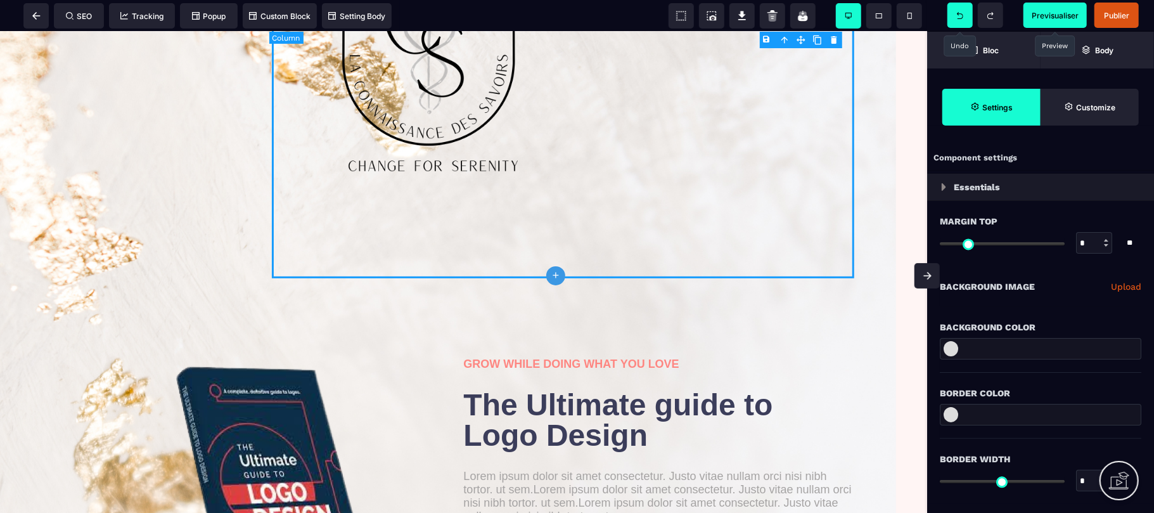
click at [660, 217] on div at bounding box center [563, 22] width 582 height 509
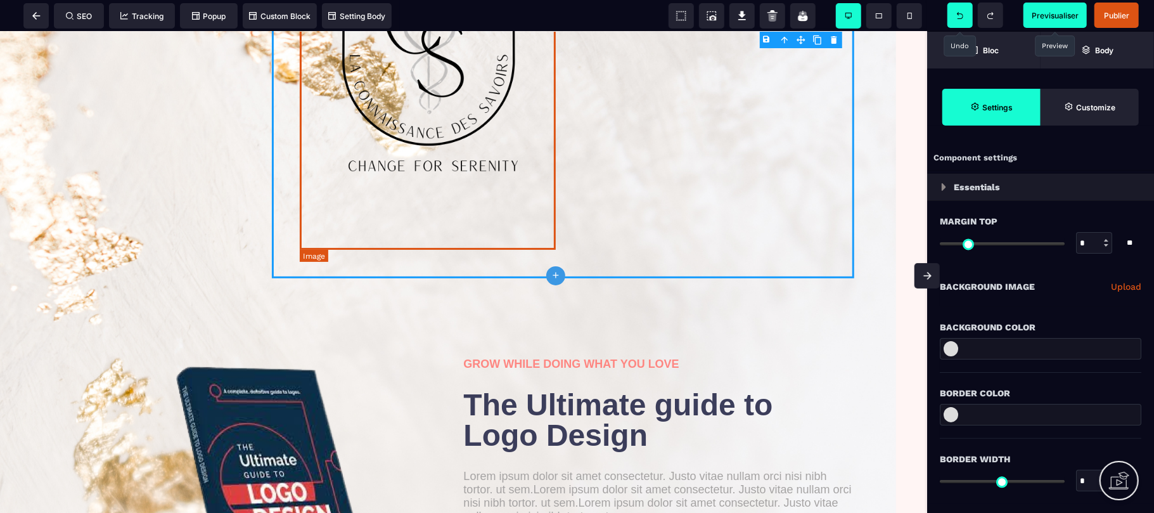
click at [426, 119] on img at bounding box center [435, 21] width 256 height 456
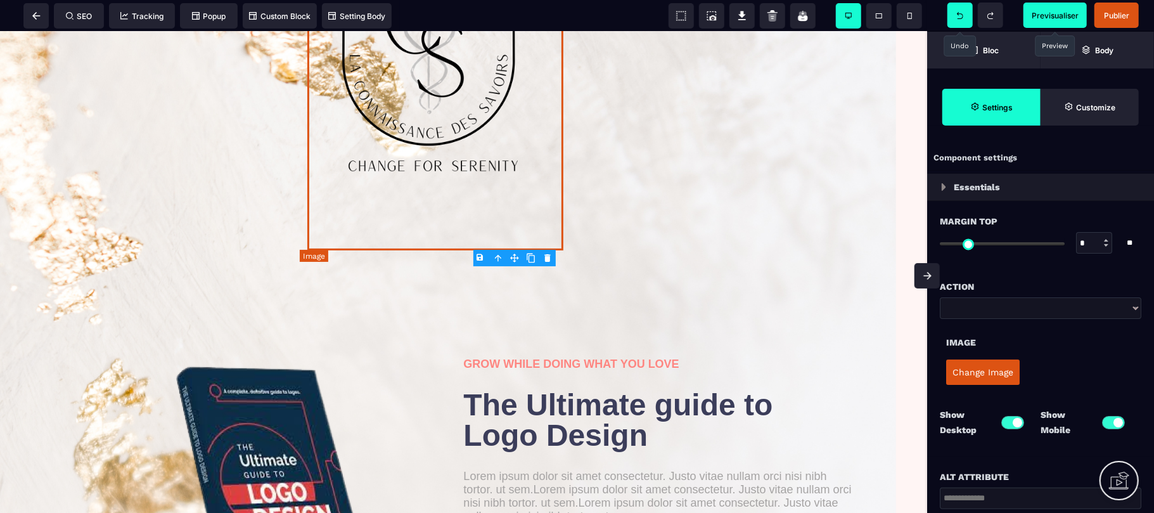
click at [426, 119] on img at bounding box center [435, 21] width 256 height 456
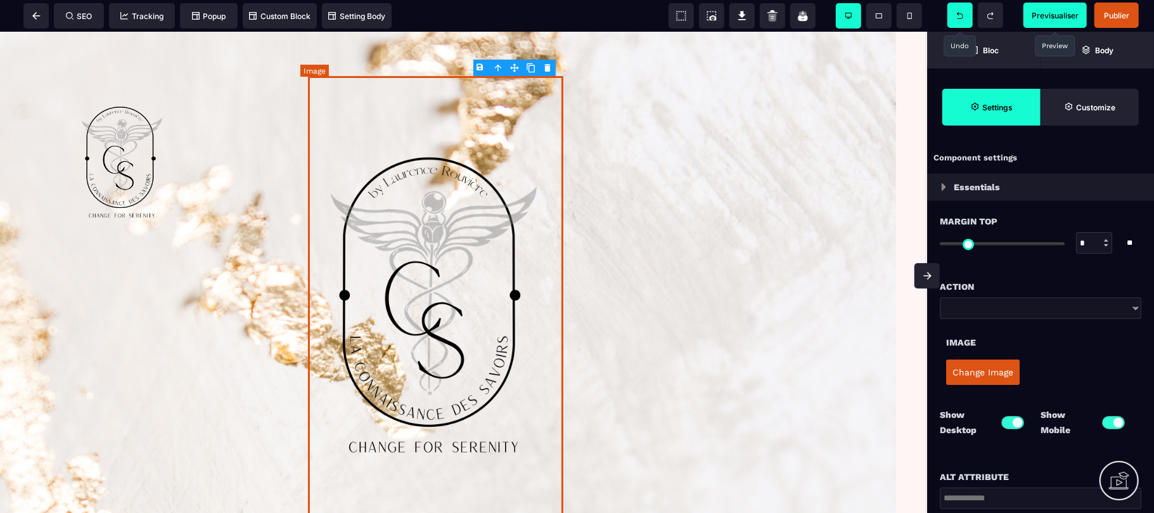
click at [474, 113] on img at bounding box center [435, 302] width 255 height 455
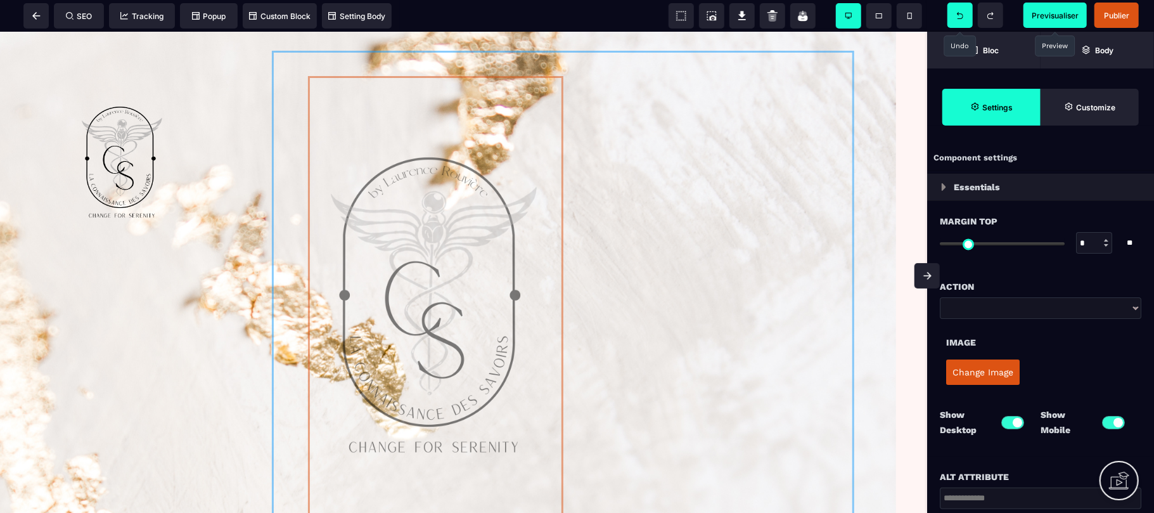
drag, startPoint x: 474, startPoint y: 113, endPoint x: 333, endPoint y: 97, distance: 142.9
click at [333, 97] on div at bounding box center [464, 304] width 908 height 527
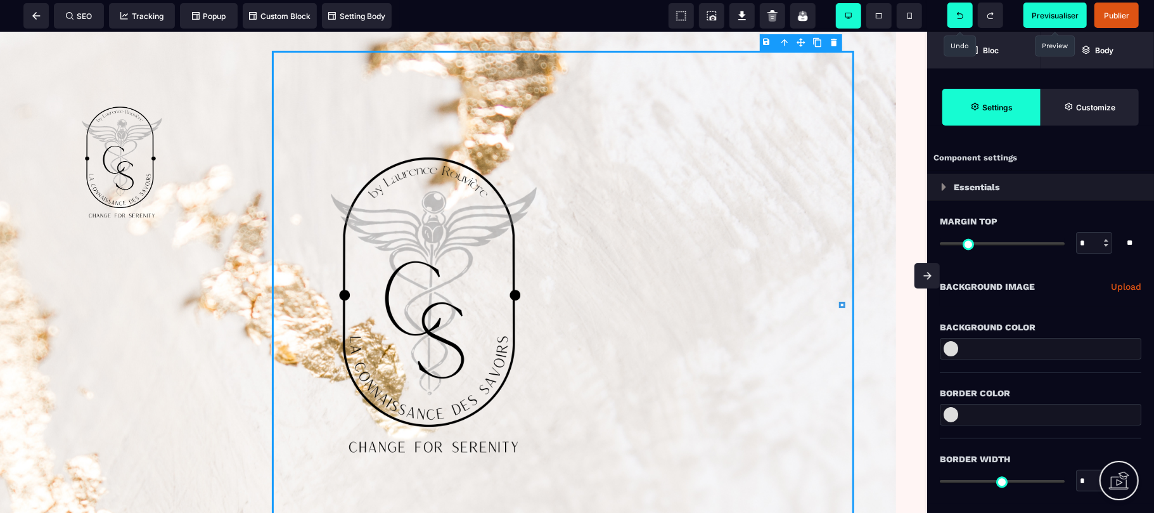
click at [454, 243] on img at bounding box center [435, 302] width 255 height 455
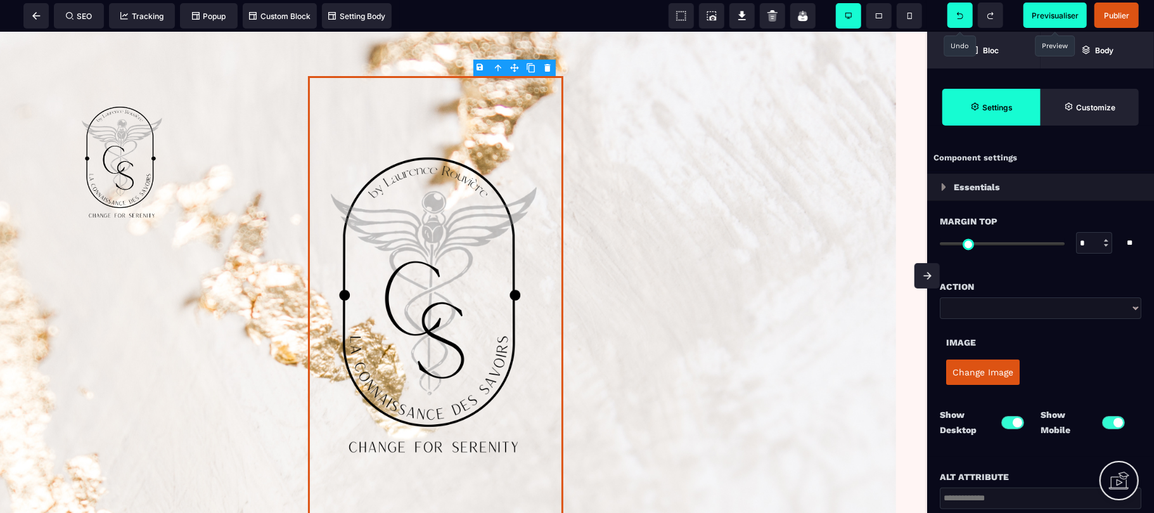
click at [454, 243] on img at bounding box center [435, 302] width 255 height 455
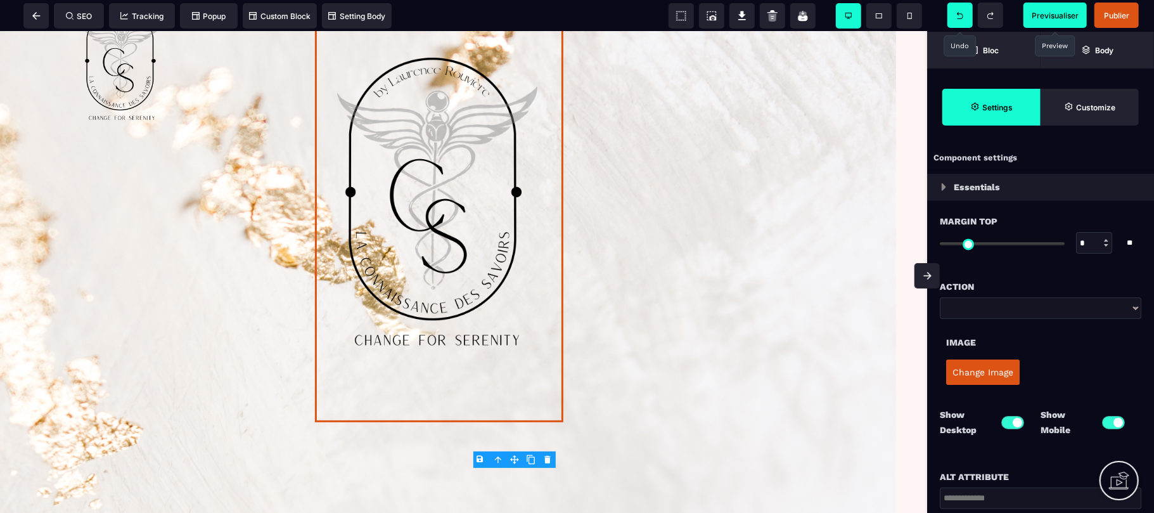
scroll to position [108, 0]
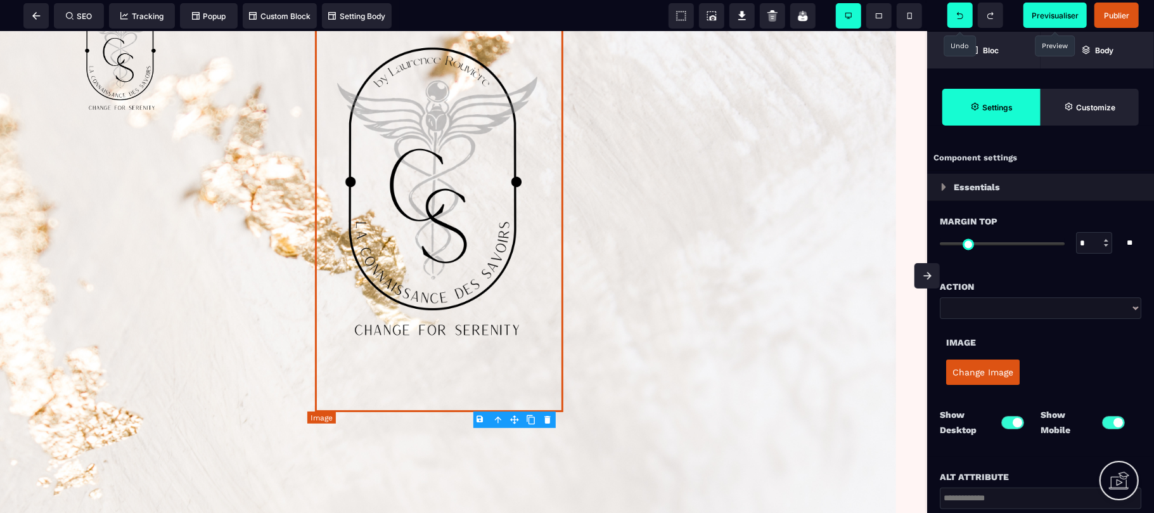
click at [536, 388] on img at bounding box center [439, 189] width 248 height 443
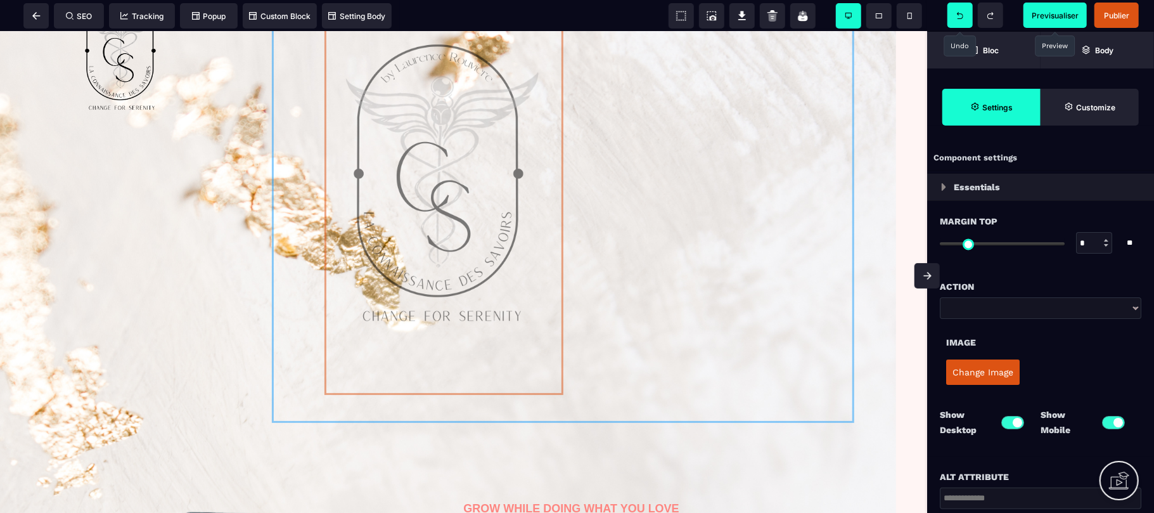
drag, startPoint x: 553, startPoint y: 390, endPoint x: 431, endPoint y: 240, distance: 192.7
click at [431, 240] on div at bounding box center [464, 182] width 908 height 499
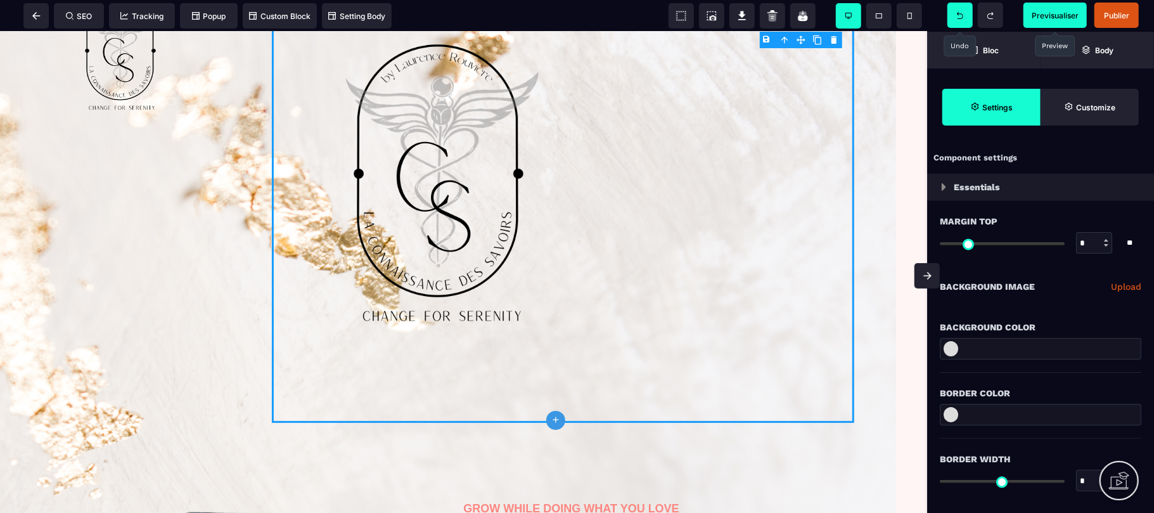
click at [483, 282] on img at bounding box center [443, 181] width 239 height 426
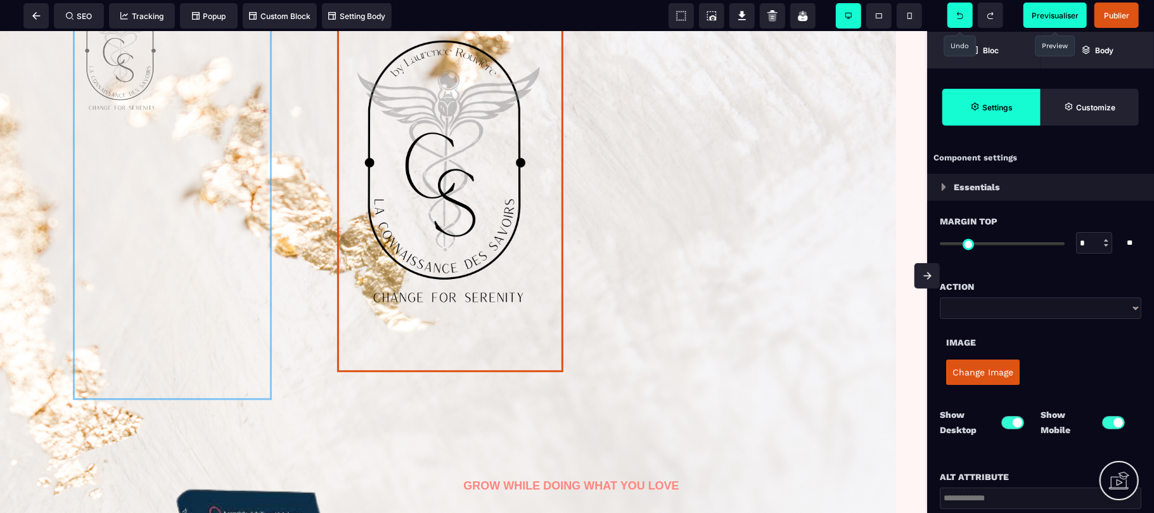
drag, startPoint x: 129, startPoint y: 60, endPoint x: 148, endPoint y: 120, distance: 62.5
click at [148, 120] on div at bounding box center [464, 171] width 908 height 476
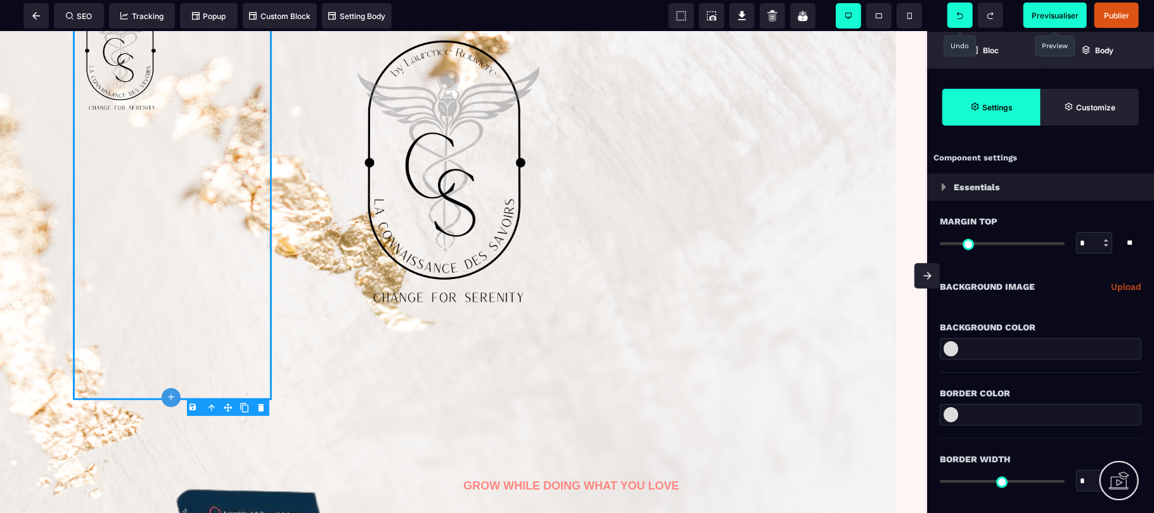
click at [123, 75] on img at bounding box center [122, 53] width 99 height 171
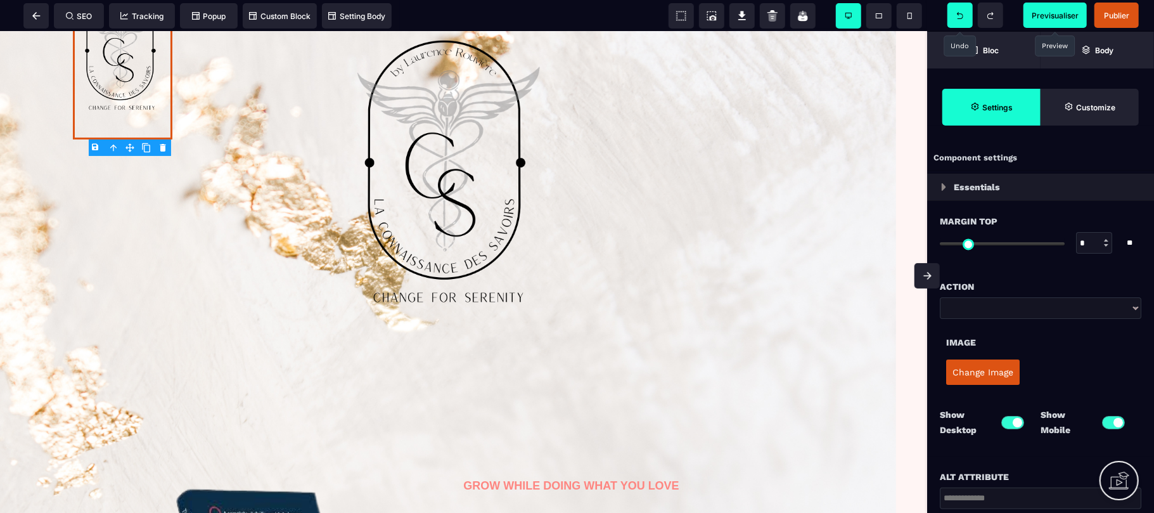
click at [123, 75] on img at bounding box center [122, 53] width 99 height 171
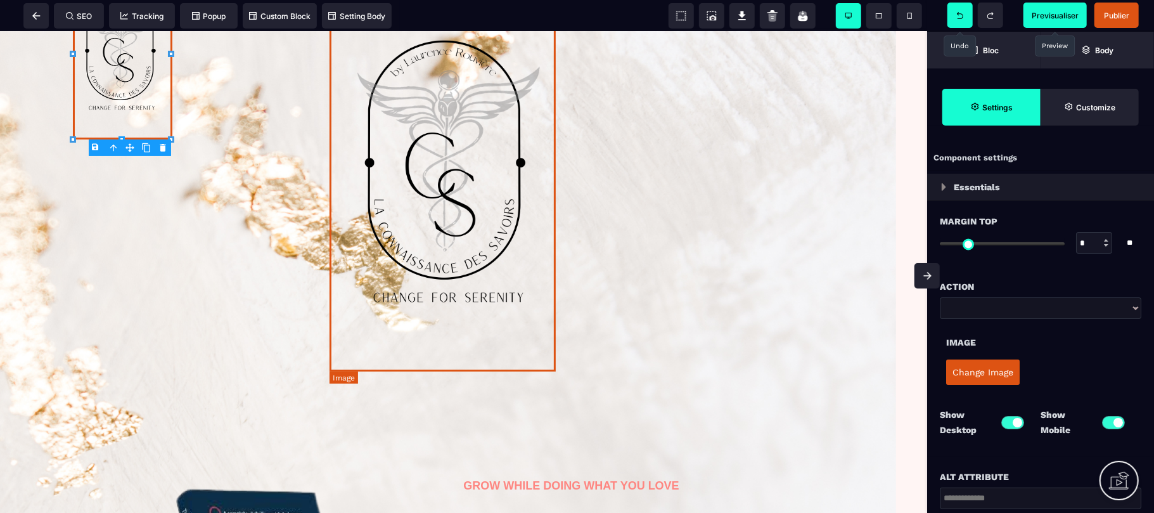
click at [484, 244] on img at bounding box center [450, 170] width 226 height 404
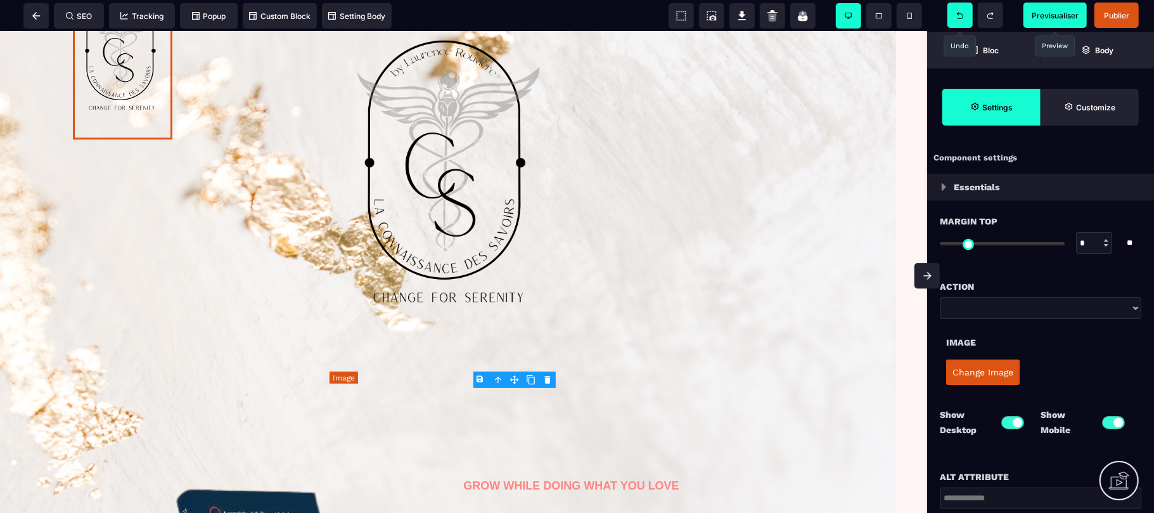
click at [484, 244] on img at bounding box center [450, 170] width 226 height 404
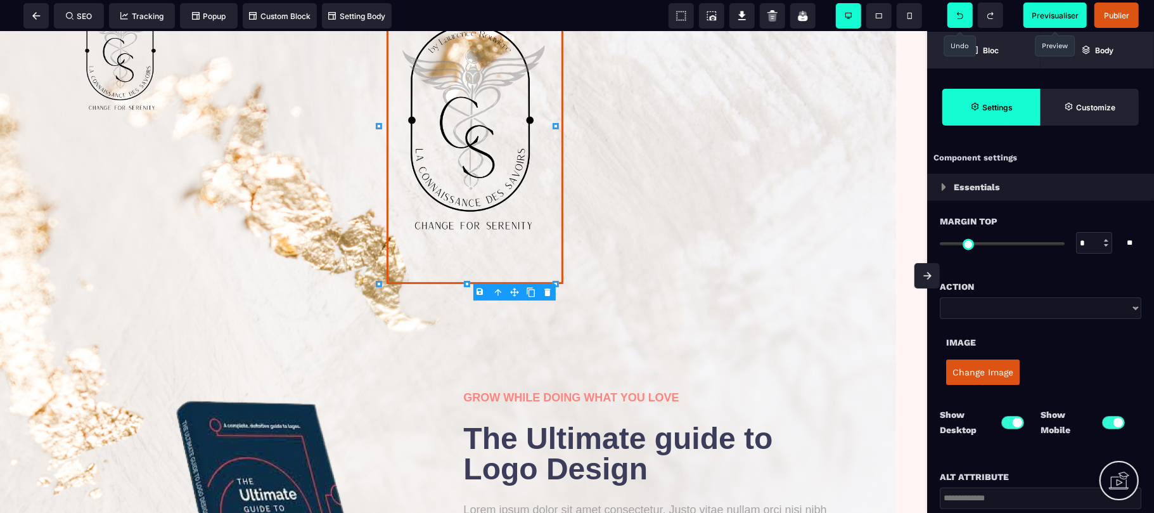
click at [556, 282] on icon at bounding box center [555, 284] width 6 height 6
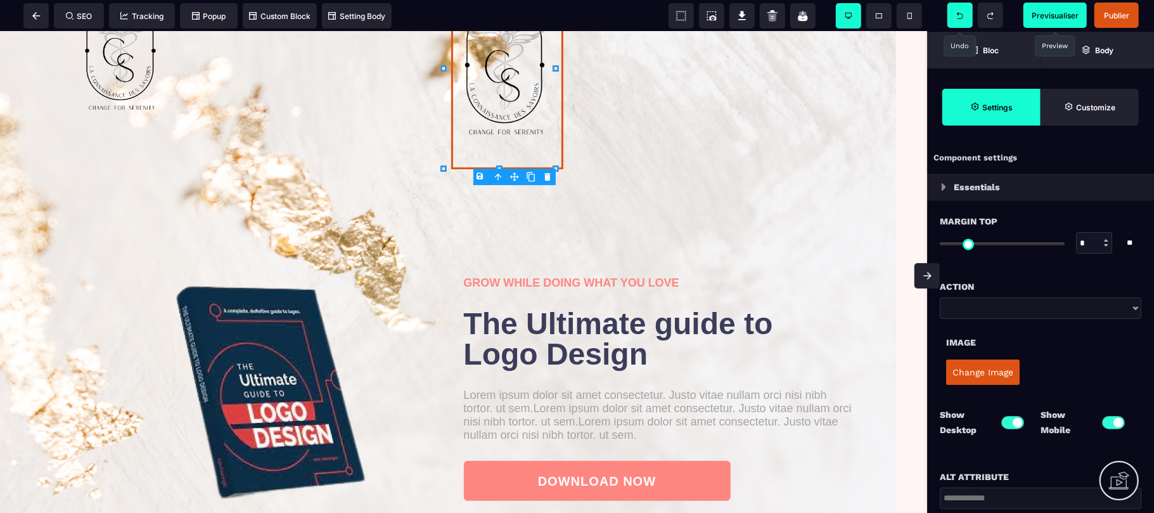
scroll to position [0, 0]
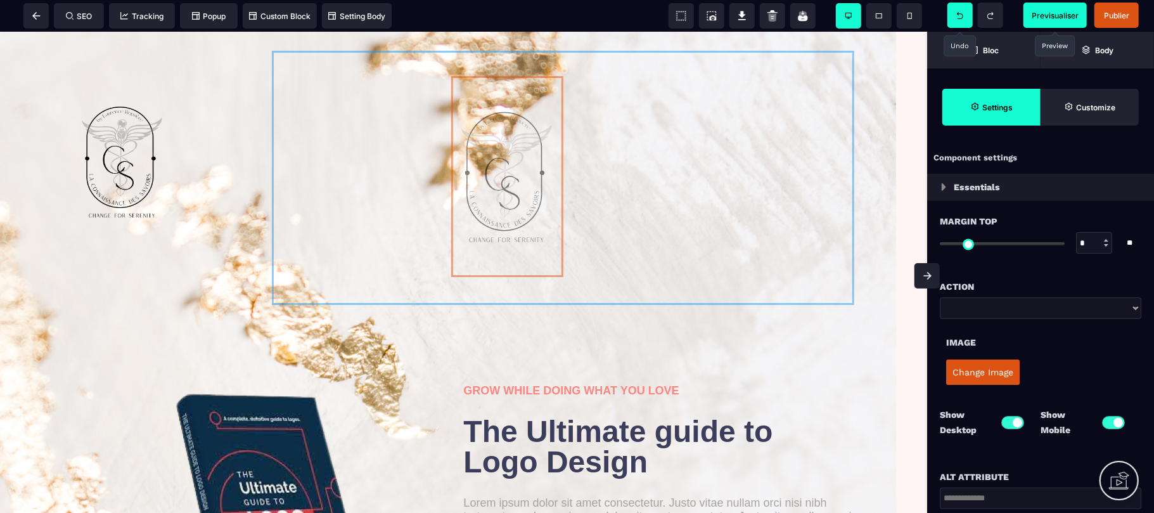
drag, startPoint x: 540, startPoint y: 253, endPoint x: 457, endPoint y: 246, distance: 83.3
click at [457, 246] on div at bounding box center [464, 177] width 908 height 273
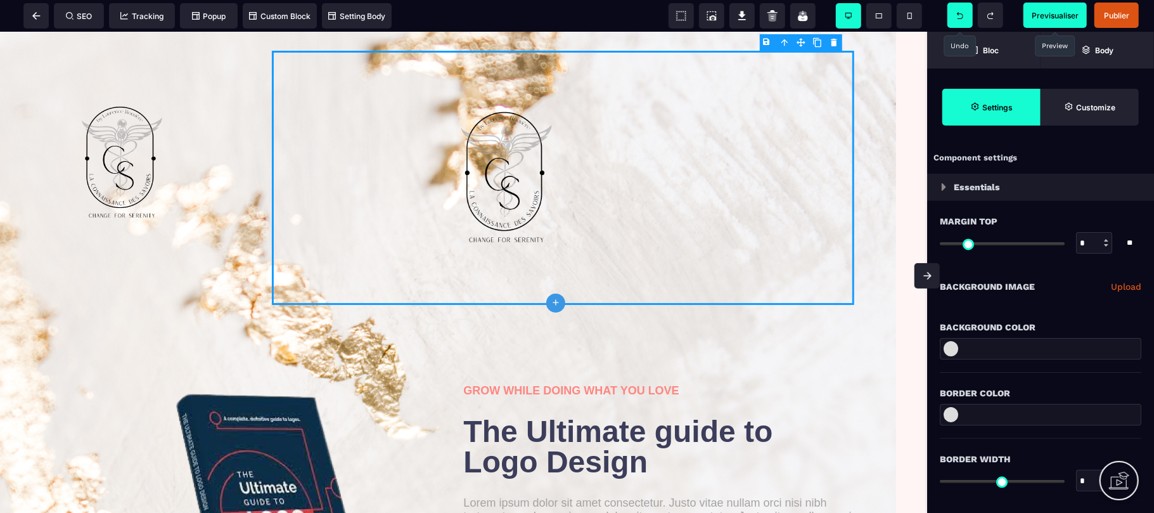
click at [510, 177] on img at bounding box center [507, 175] width 112 height 201
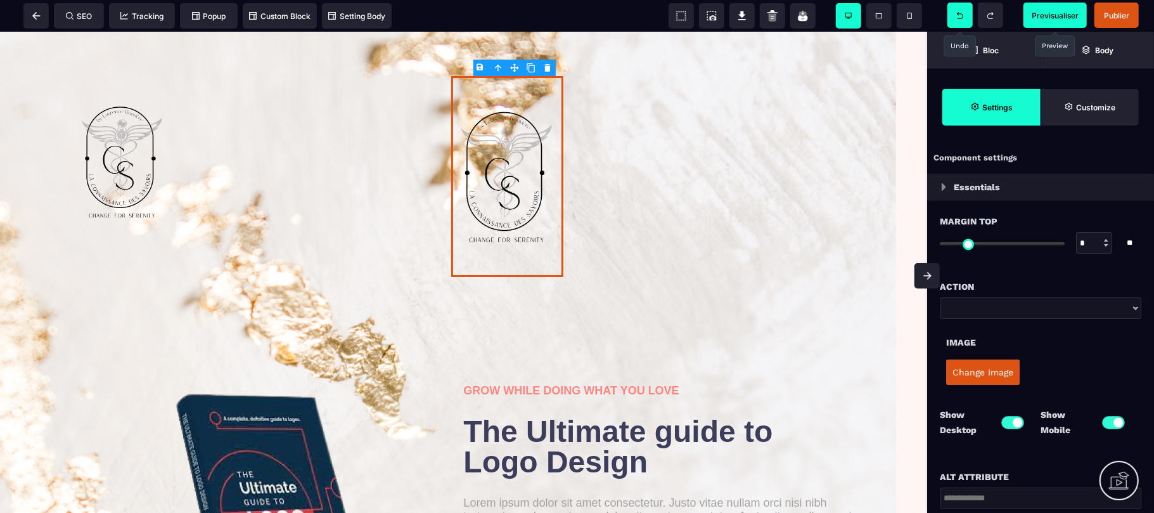
click at [510, 177] on img at bounding box center [507, 175] width 112 height 201
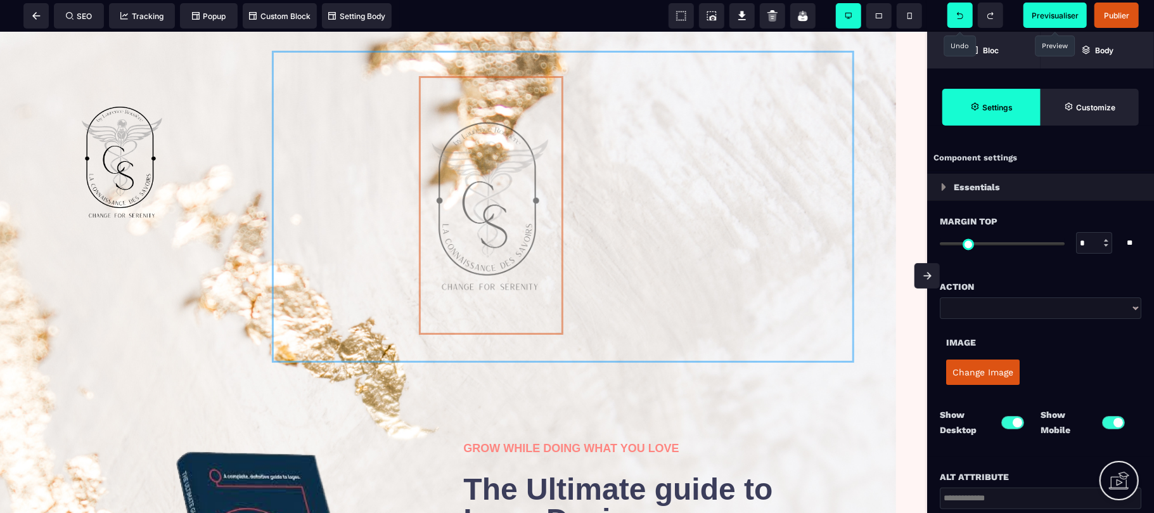
drag, startPoint x: 538, startPoint y: 302, endPoint x: 477, endPoint y: 302, distance: 60.8
click at [477, 302] on div at bounding box center [464, 206] width 908 height 331
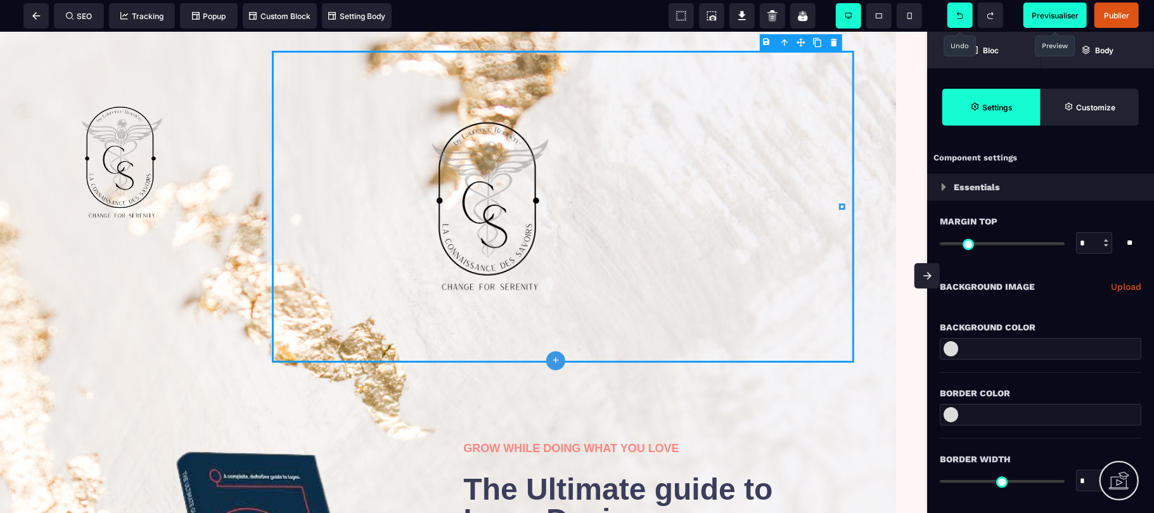
click at [507, 198] on img at bounding box center [491, 204] width 144 height 258
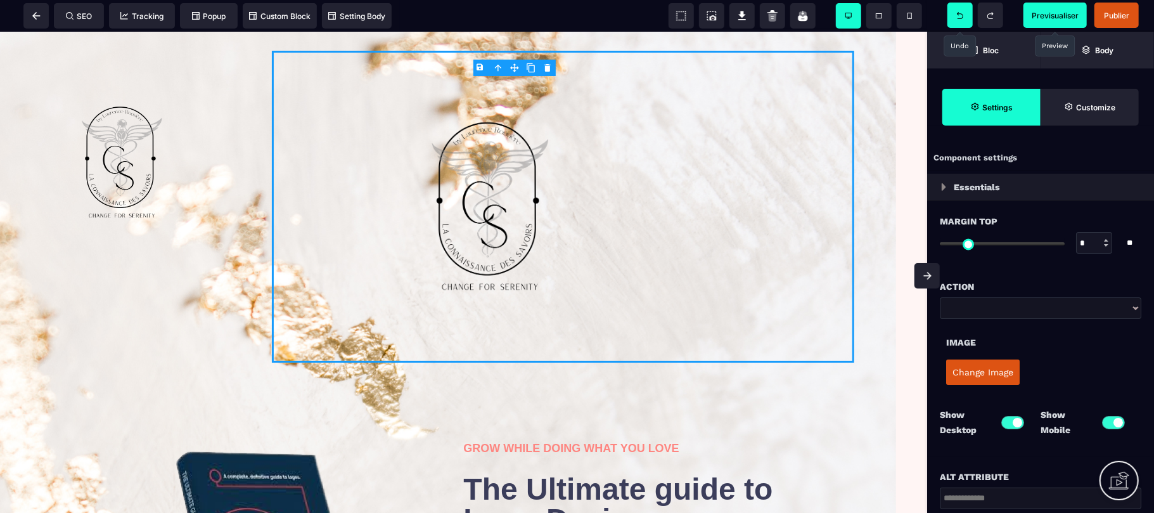
click at [507, 198] on img at bounding box center [491, 204] width 144 height 258
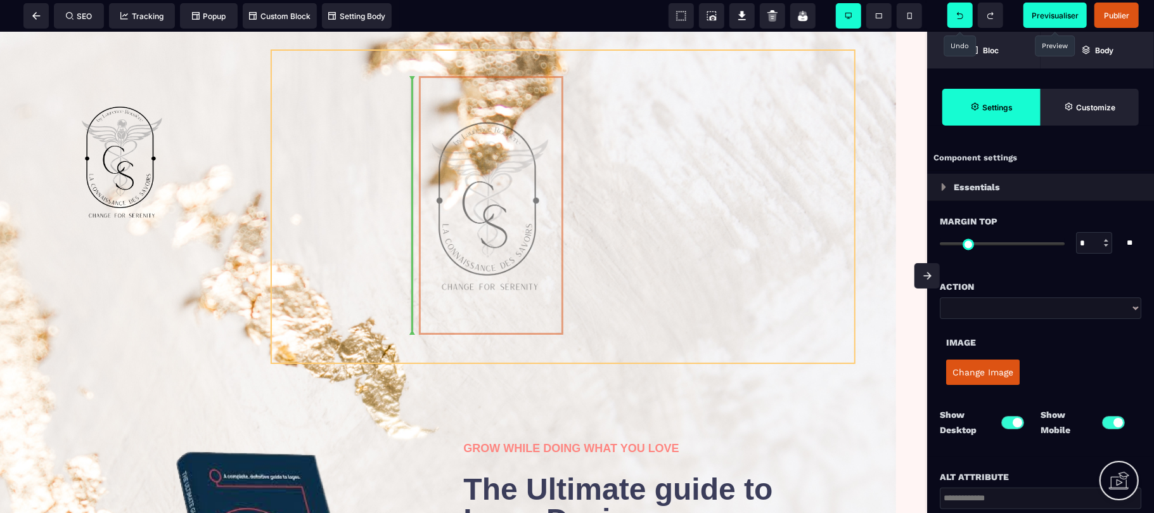
drag, startPoint x: 514, startPoint y: 97, endPoint x: 474, endPoint y: 65, distance: 51.0
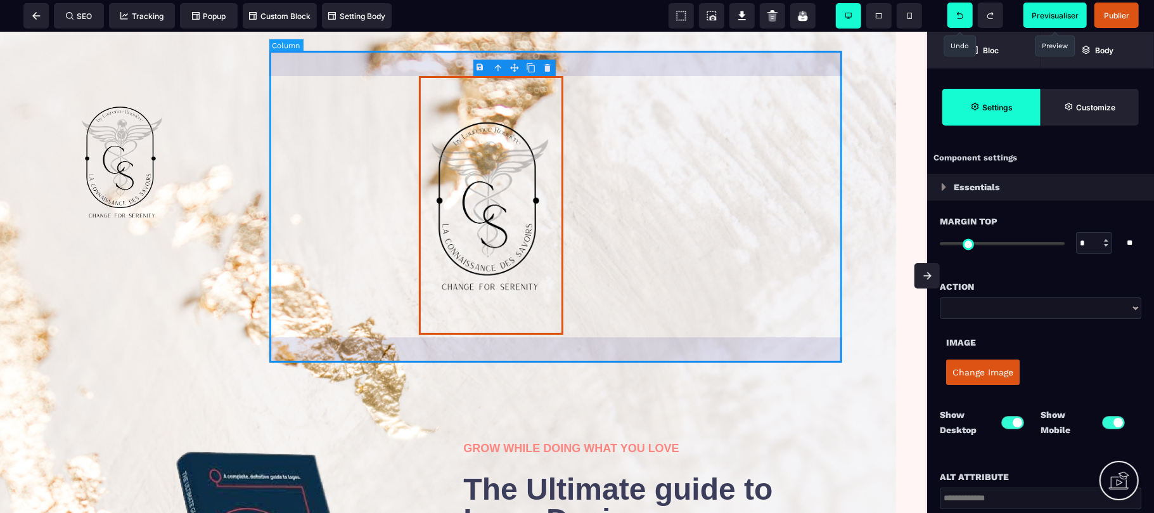
click at [317, 172] on div at bounding box center [563, 206] width 582 height 312
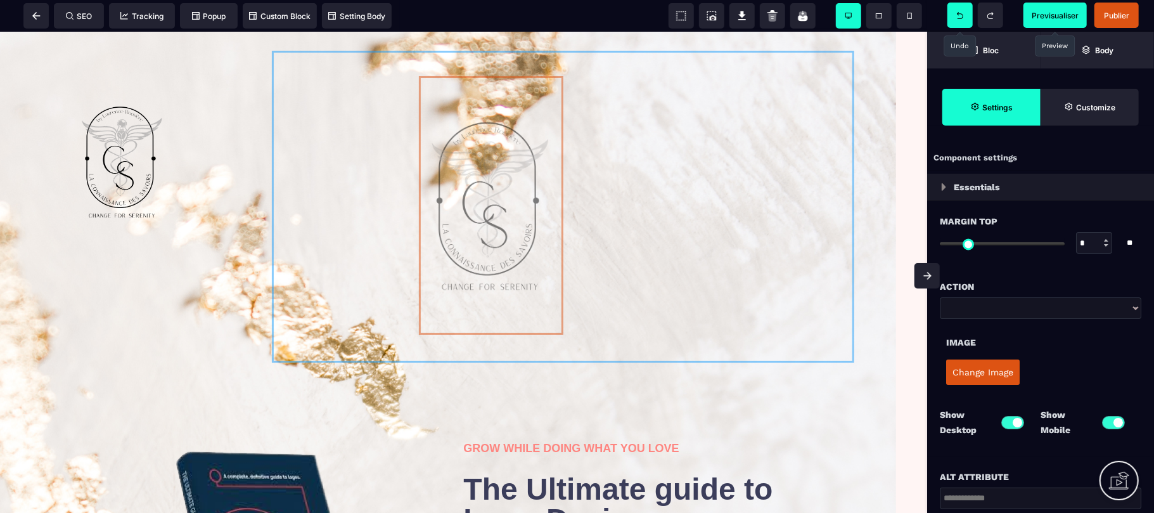
drag, startPoint x: 378, startPoint y: 196, endPoint x: 277, endPoint y: 188, distance: 101.0
click at [277, 188] on div at bounding box center [464, 206] width 908 height 331
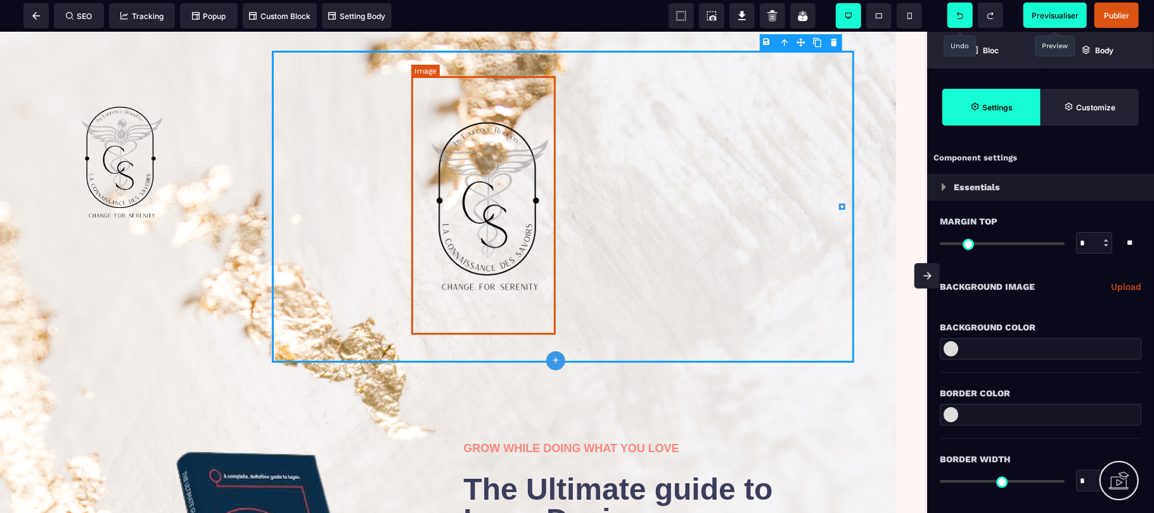
click at [476, 220] on img at bounding box center [491, 204] width 144 height 258
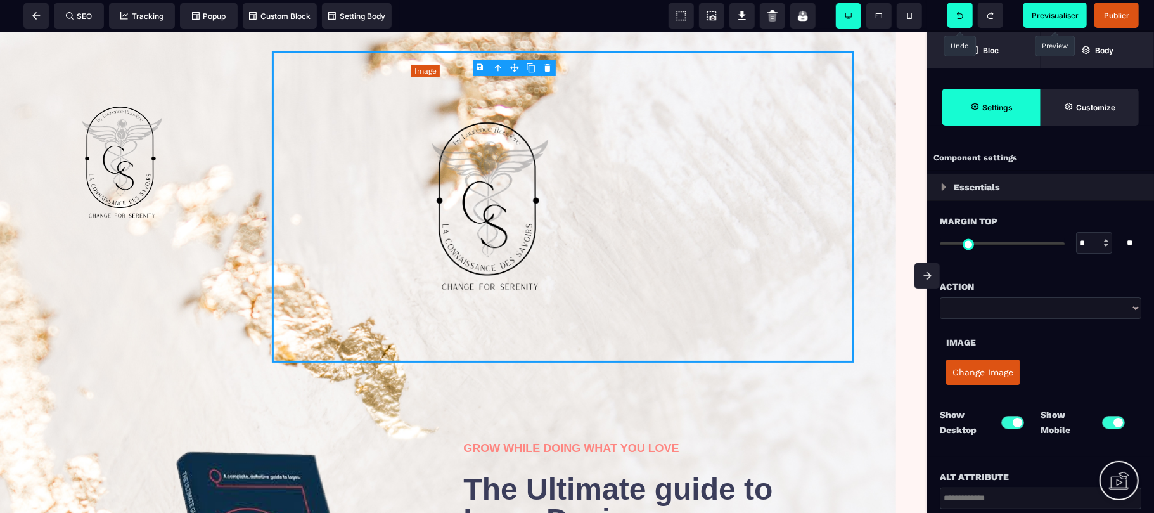
click at [476, 220] on img at bounding box center [491, 204] width 144 height 258
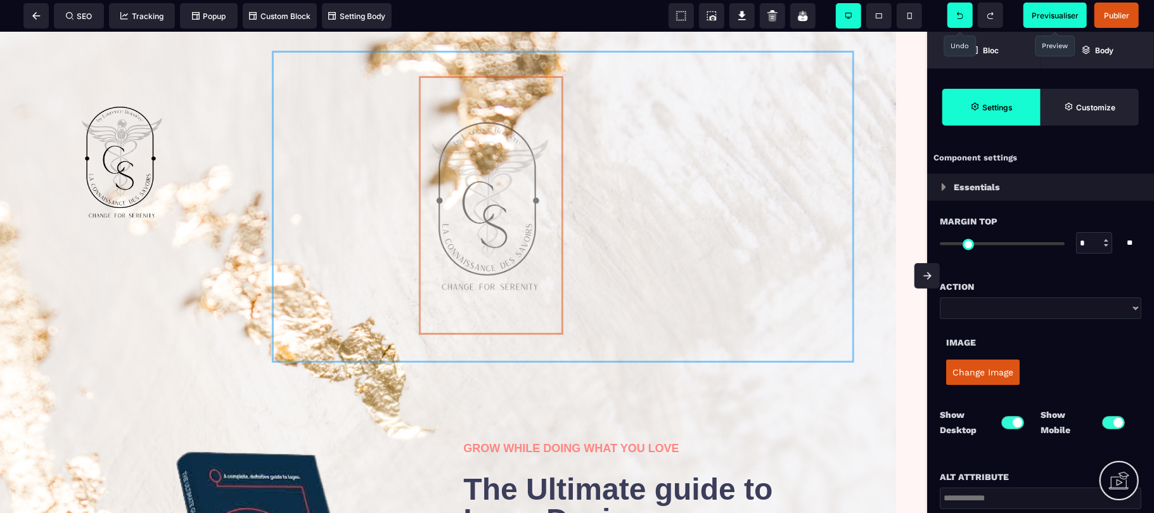
drag, startPoint x: 476, startPoint y: 220, endPoint x: 395, endPoint y: 205, distance: 82.4
click at [395, 205] on div at bounding box center [464, 206] width 908 height 331
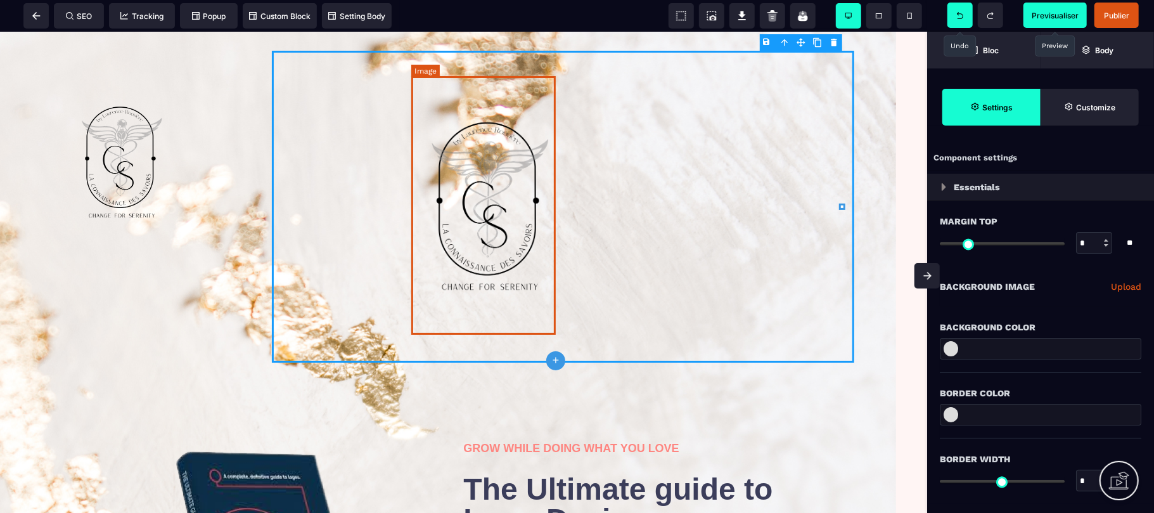
click at [474, 222] on img at bounding box center [491, 204] width 144 height 258
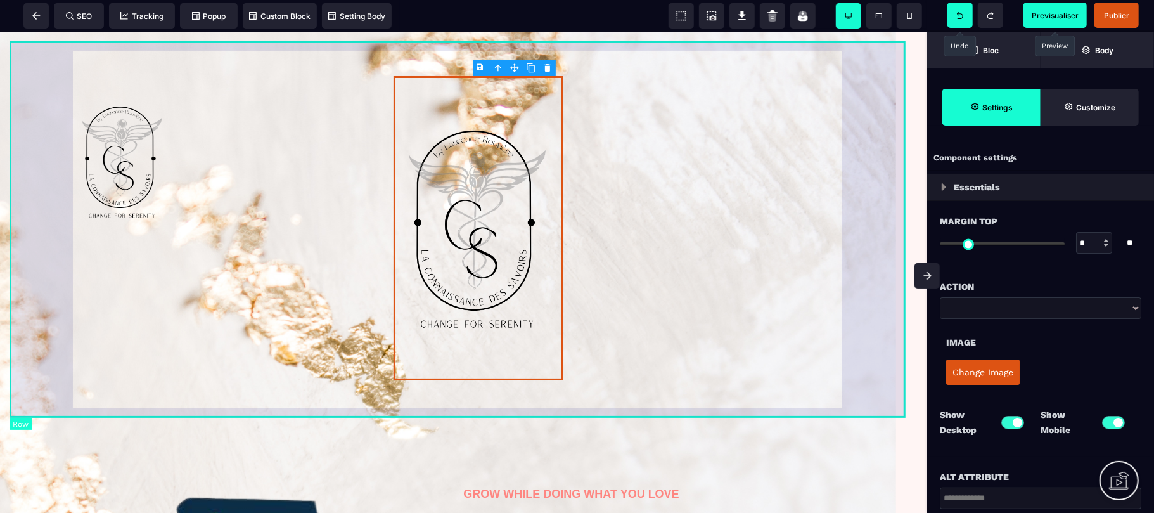
click at [673, 416] on div at bounding box center [464, 229] width 908 height 376
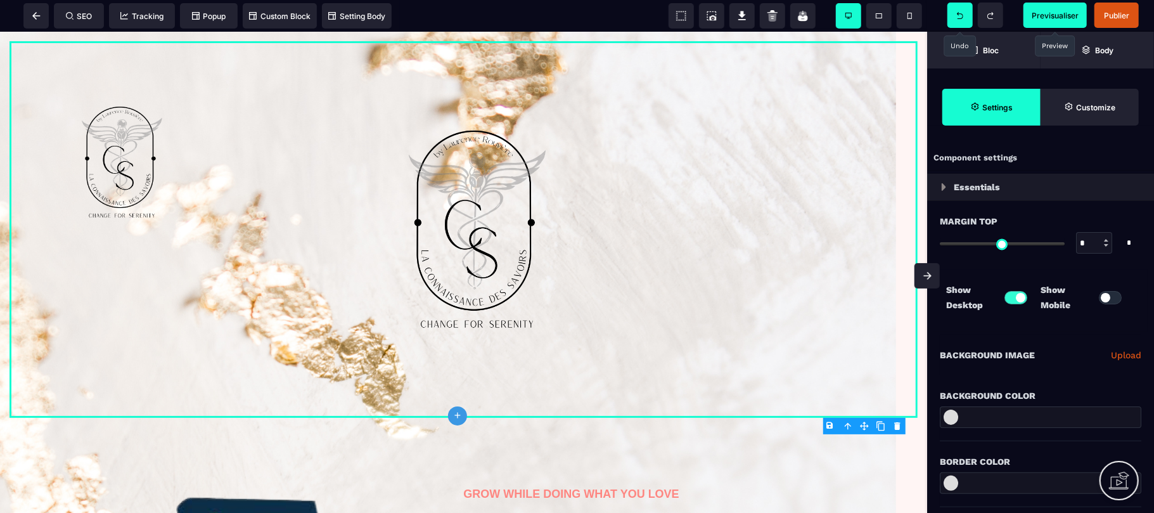
click at [898, 427] on body "B I U S A ******* plus [GEOGRAPHIC_DATA] SEO" at bounding box center [577, 256] width 1154 height 513
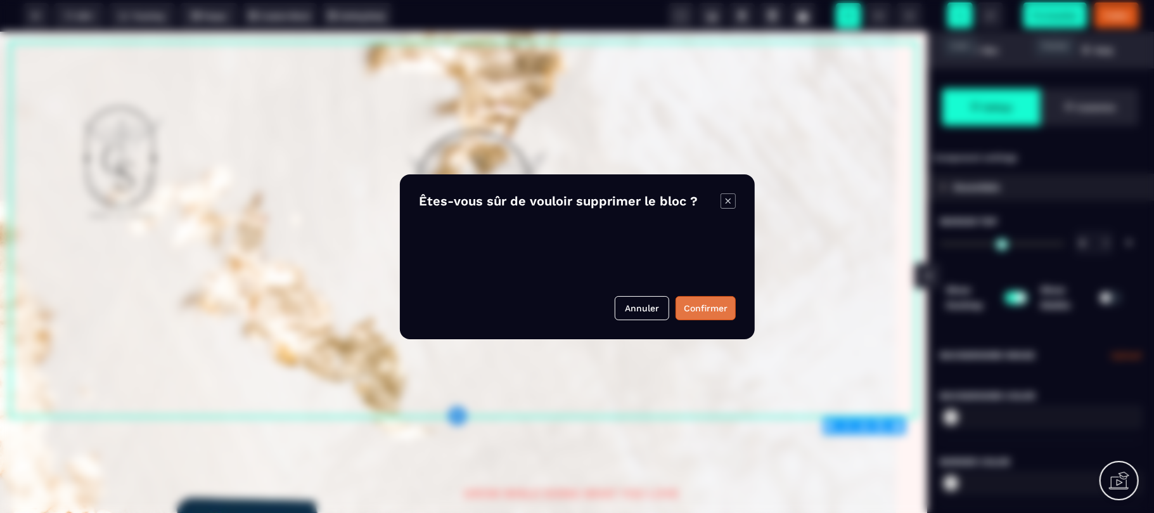
click at [715, 315] on button "Confirmer" at bounding box center [705, 308] width 60 height 24
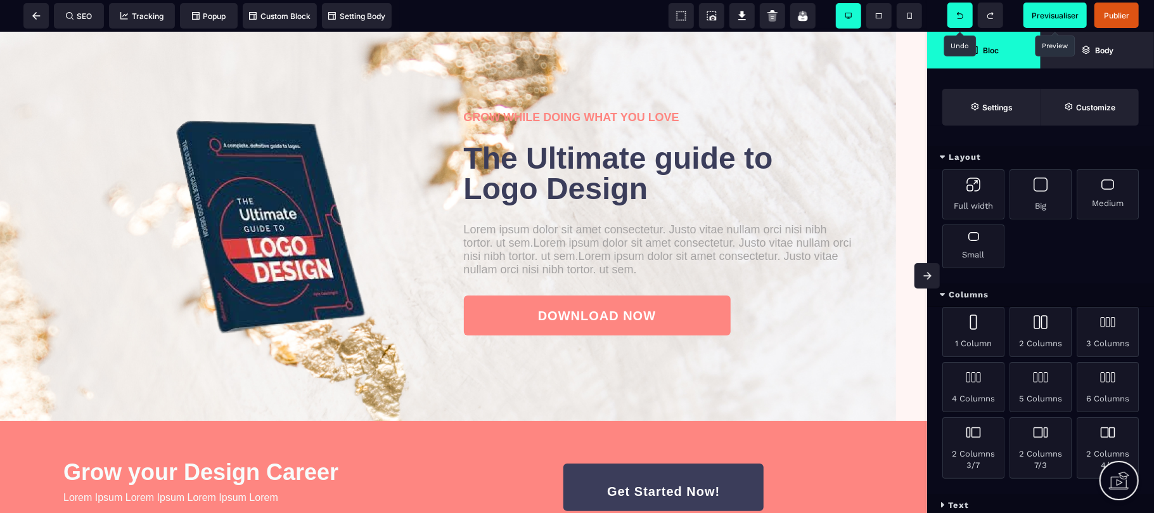
click at [959, 16] on icon at bounding box center [960, 15] width 6 height 7
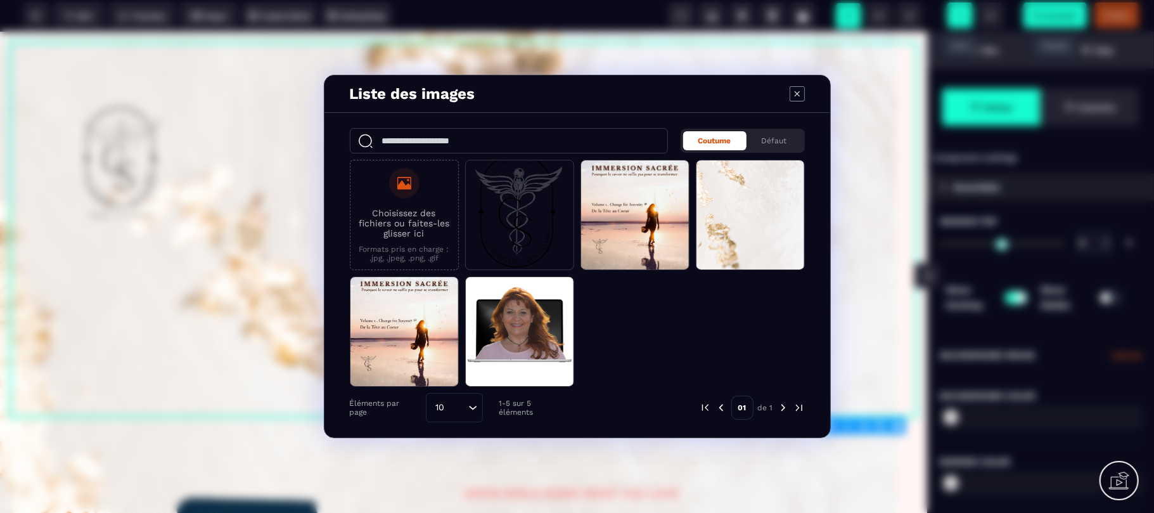
click at [796, 94] on icon "Modal window" at bounding box center [796, 93] width 5 height 5
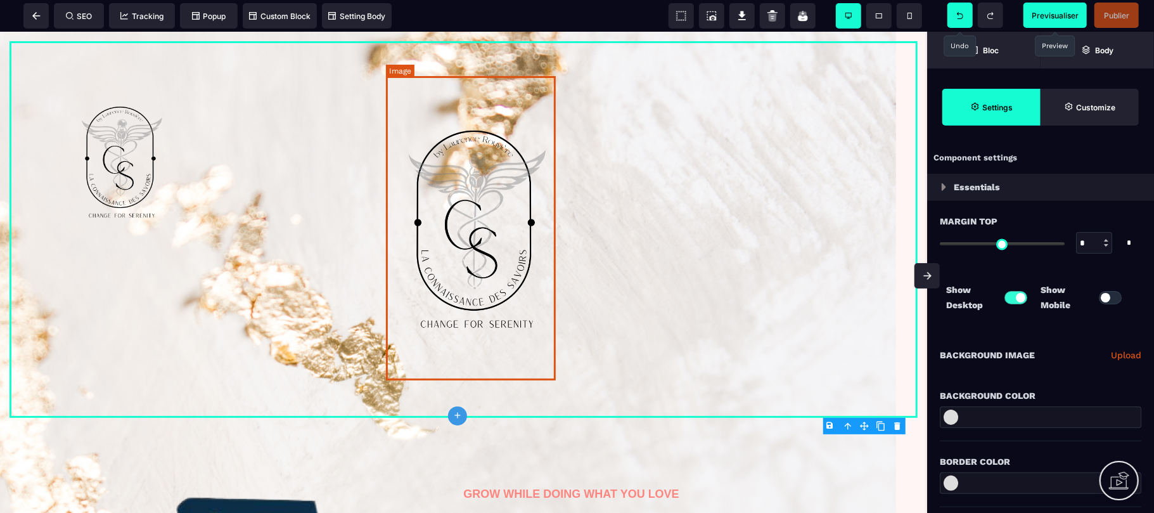
drag, startPoint x: 457, startPoint y: 445, endPoint x: 454, endPoint y: 367, distance: 78.0
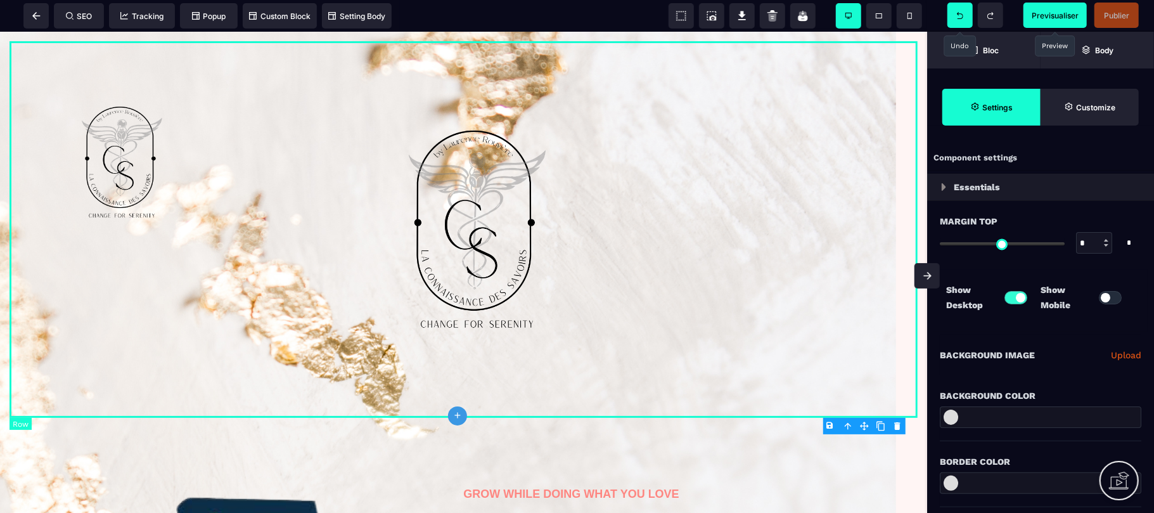
click at [882, 393] on div at bounding box center [464, 229] width 908 height 376
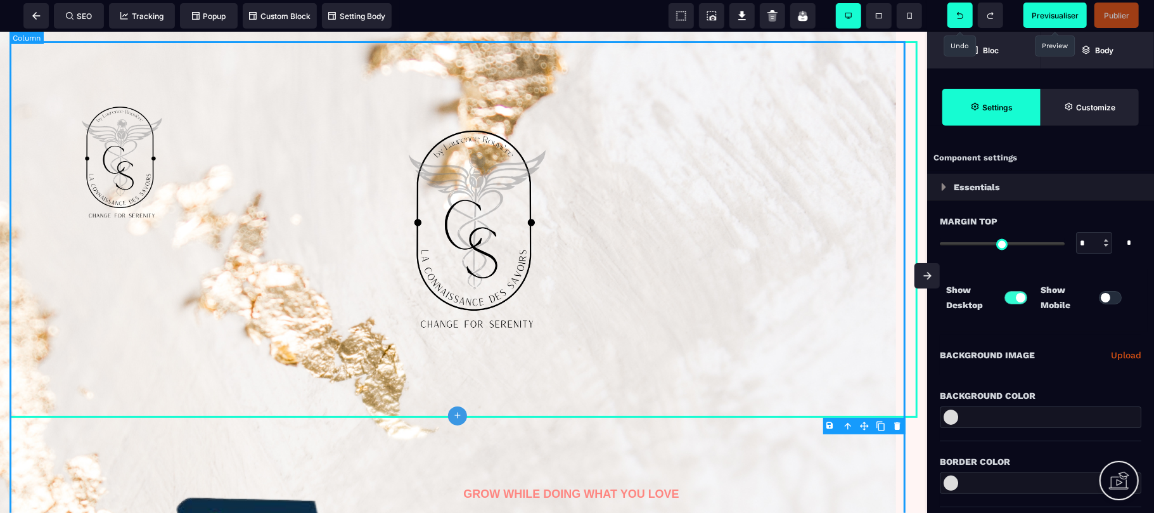
click at [768, 418] on div "GROW WHILE DOING WHAT YOU LOVE The Ultimate guide to Logo Design Lorem ipsum do…" at bounding box center [464, 414] width 908 height 746
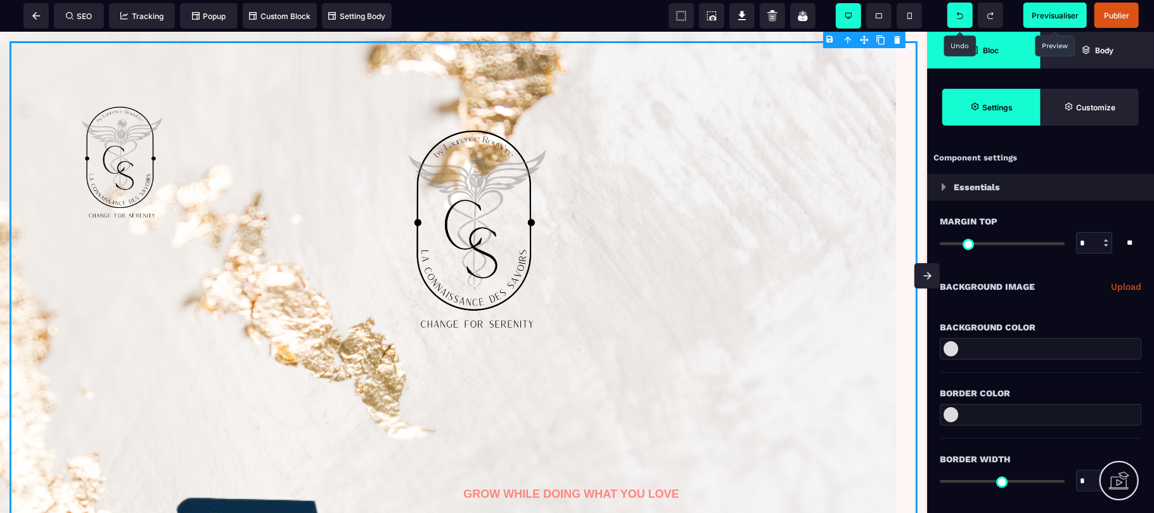
click at [997, 35] on span "Bloc" at bounding box center [983, 50] width 113 height 37
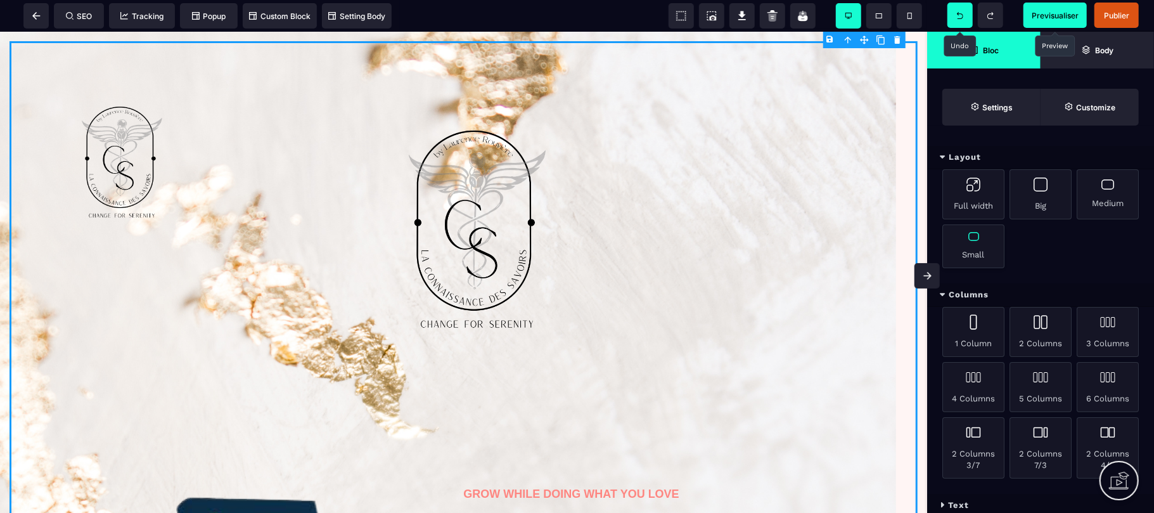
click at [983, 250] on div "Small" at bounding box center [973, 246] width 62 height 44
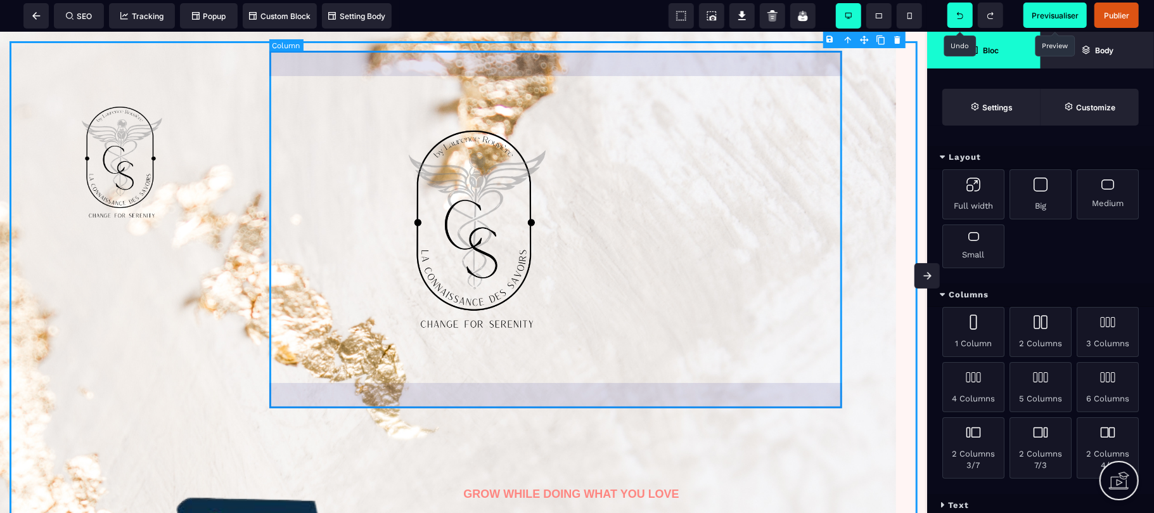
drag, startPoint x: 983, startPoint y: 281, endPoint x: 788, endPoint y: 218, distance: 205.0
click at [788, 218] on div at bounding box center [563, 228] width 582 height 357
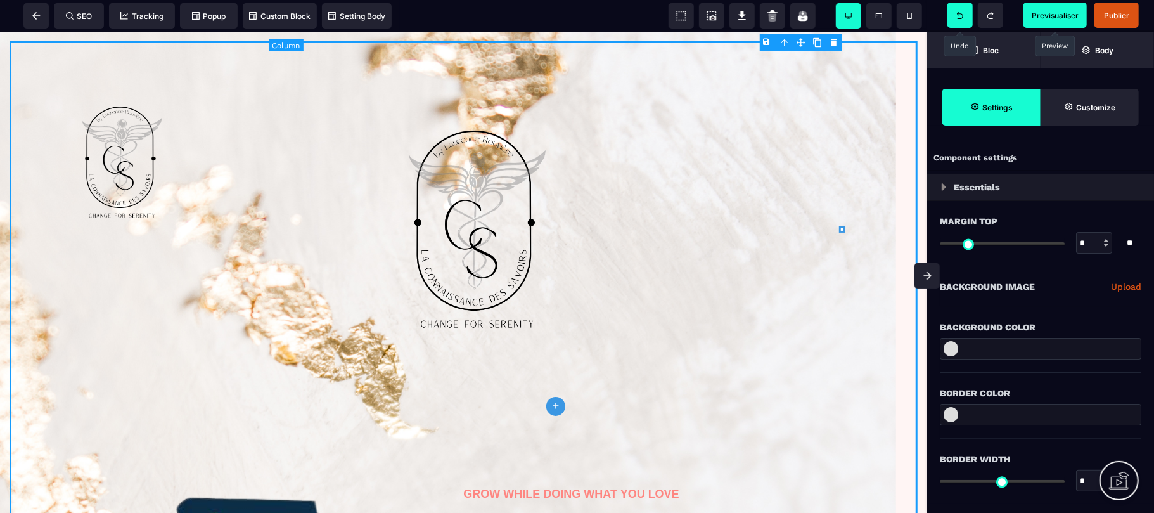
click at [788, 218] on div at bounding box center [563, 228] width 582 height 357
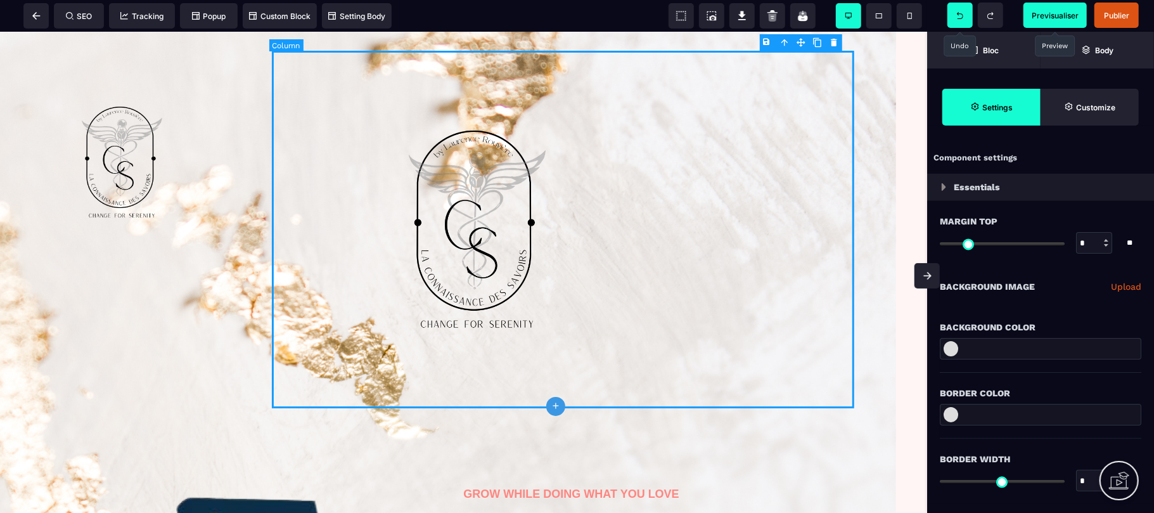
click at [824, 398] on div at bounding box center [563, 228] width 582 height 357
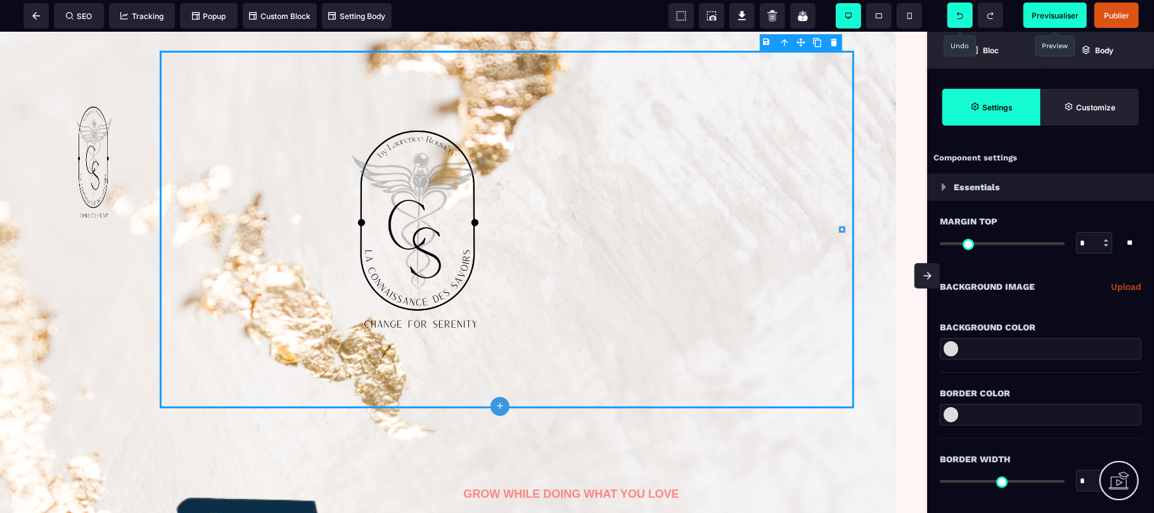
click at [931, 251] on div "B I U S A ******* plus Row SEO Tracking Bloc" at bounding box center [577, 256] width 1154 height 513
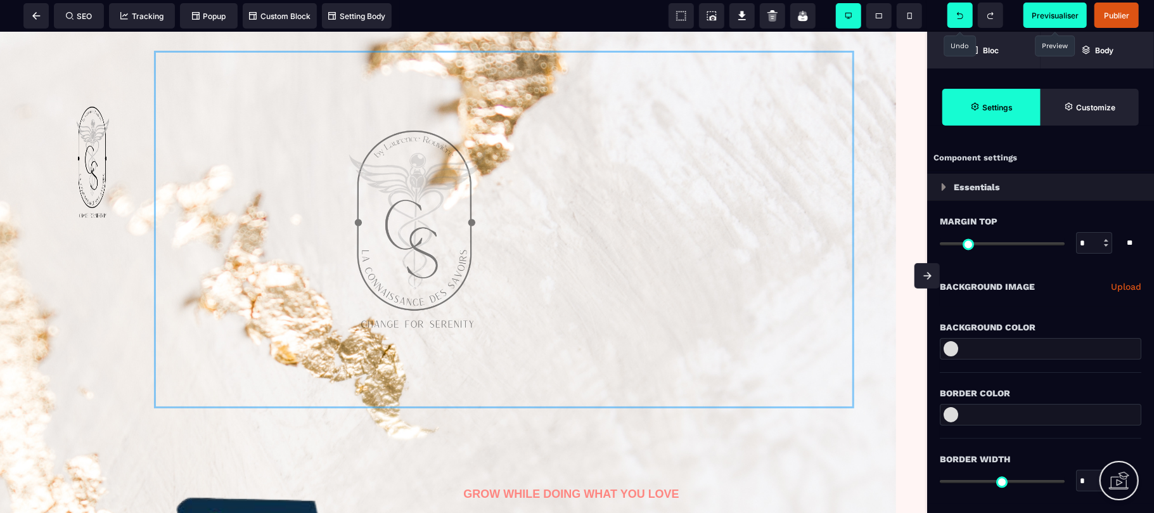
drag, startPoint x: 710, startPoint y: 248, endPoint x: 817, endPoint y: 248, distance: 107.1
click at [817, 248] on div at bounding box center [464, 229] width 908 height 376
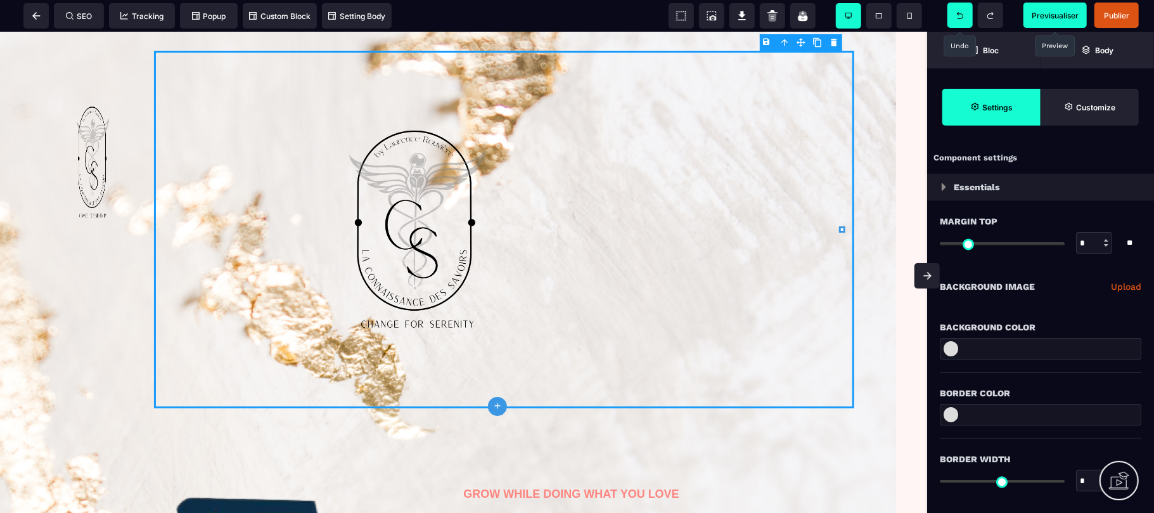
click at [827, 221] on div at bounding box center [504, 228] width 700 height 357
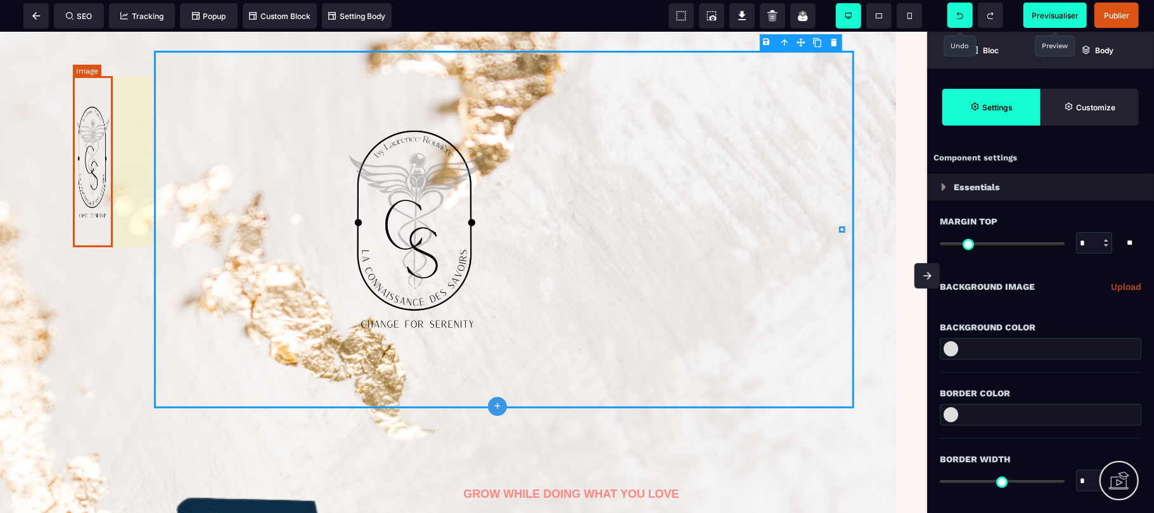
click at [90, 170] on img at bounding box center [93, 160] width 41 height 171
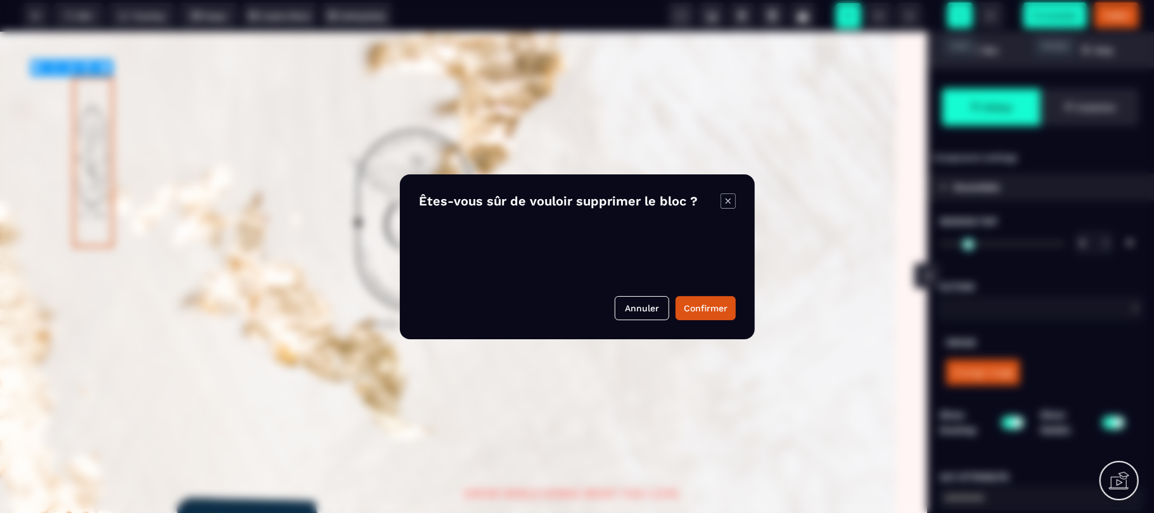
click at [106, 65] on body "B I U S A ******* Image SEO Tracking Popup" at bounding box center [577, 256] width 1154 height 513
click at [707, 312] on button "Confirmer" at bounding box center [705, 308] width 60 height 24
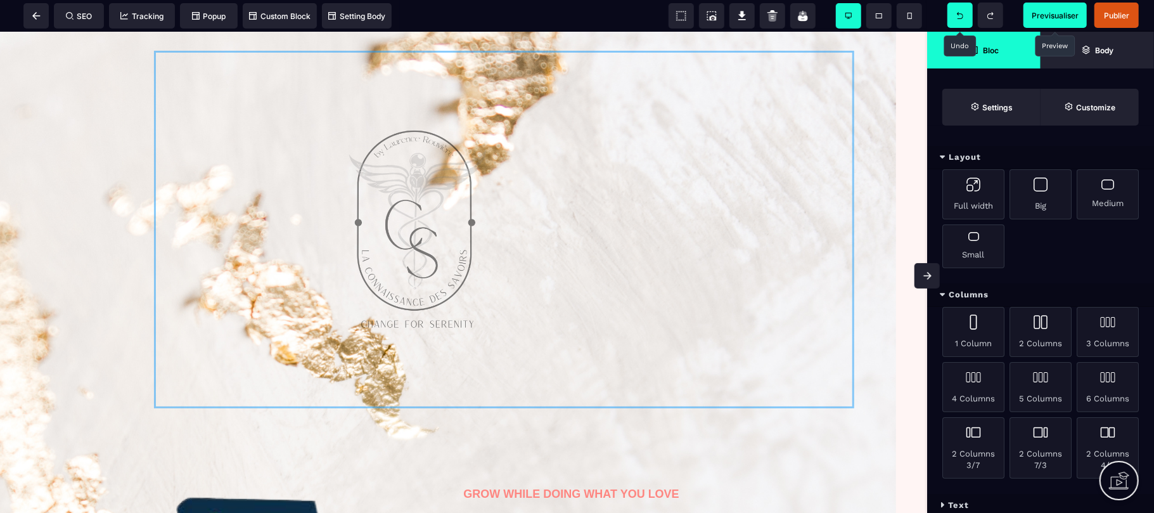
drag, startPoint x: 707, startPoint y: 343, endPoint x: 603, endPoint y: 310, distance: 109.0
click at [603, 310] on div at bounding box center [464, 229] width 908 height 376
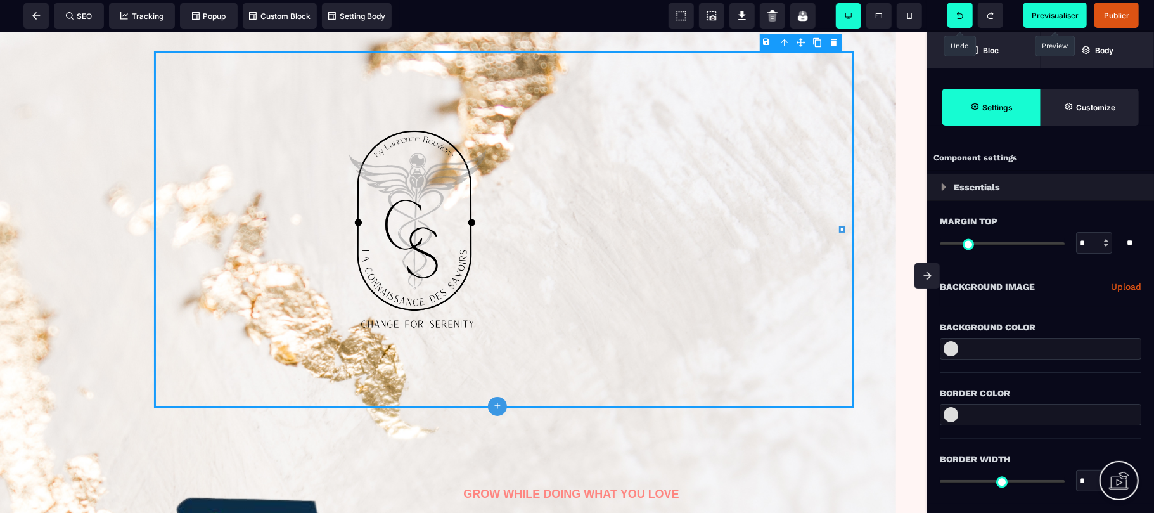
click at [603, 310] on div at bounding box center [504, 228] width 700 height 357
click at [553, 269] on div at bounding box center [504, 228] width 700 height 357
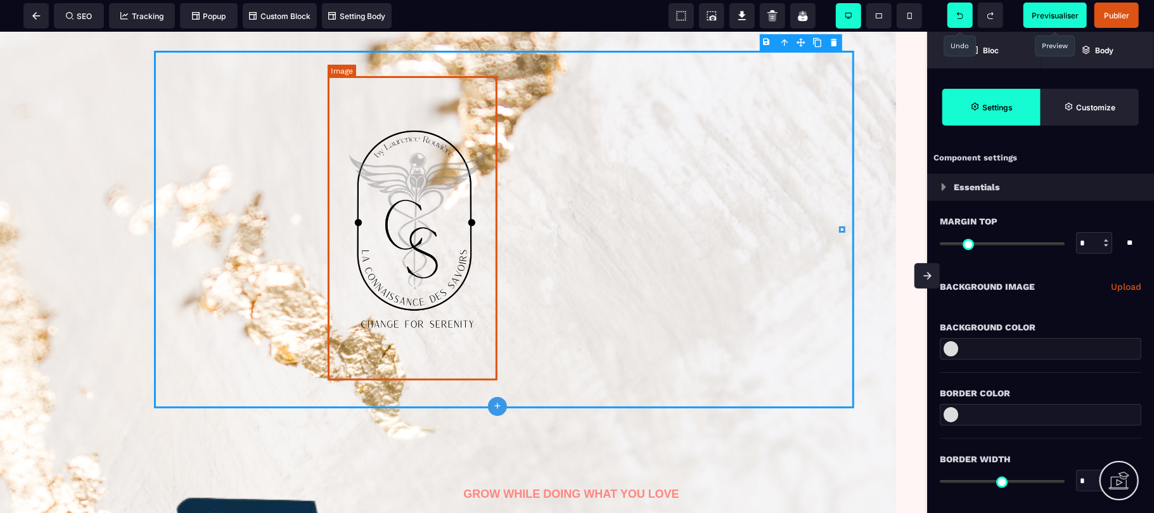
click at [421, 232] on img at bounding box center [419, 227] width 170 height 304
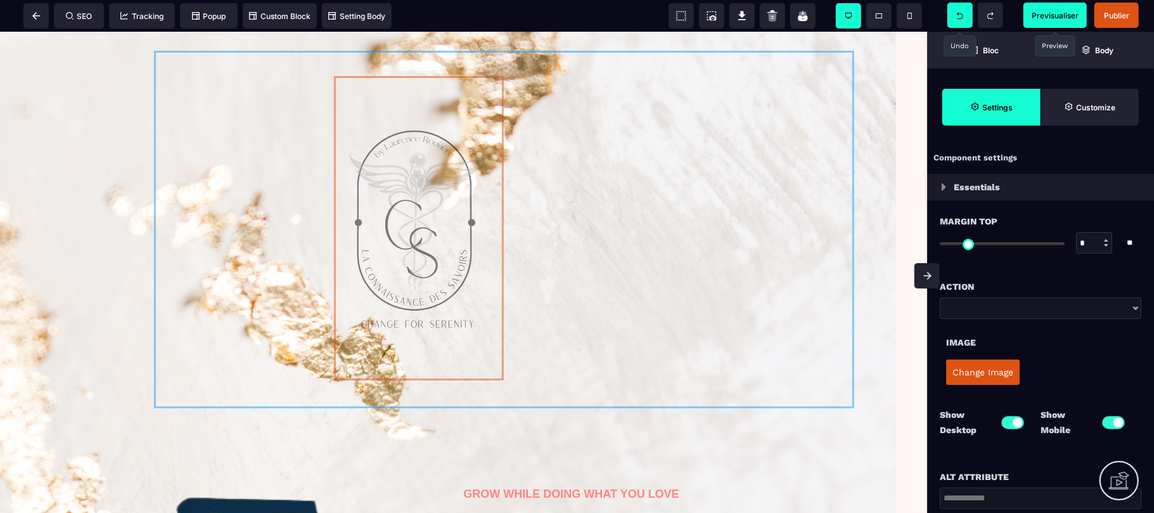
drag, startPoint x: 419, startPoint y: 232, endPoint x: 348, endPoint y: 223, distance: 71.6
click at [348, 223] on div at bounding box center [464, 229] width 908 height 376
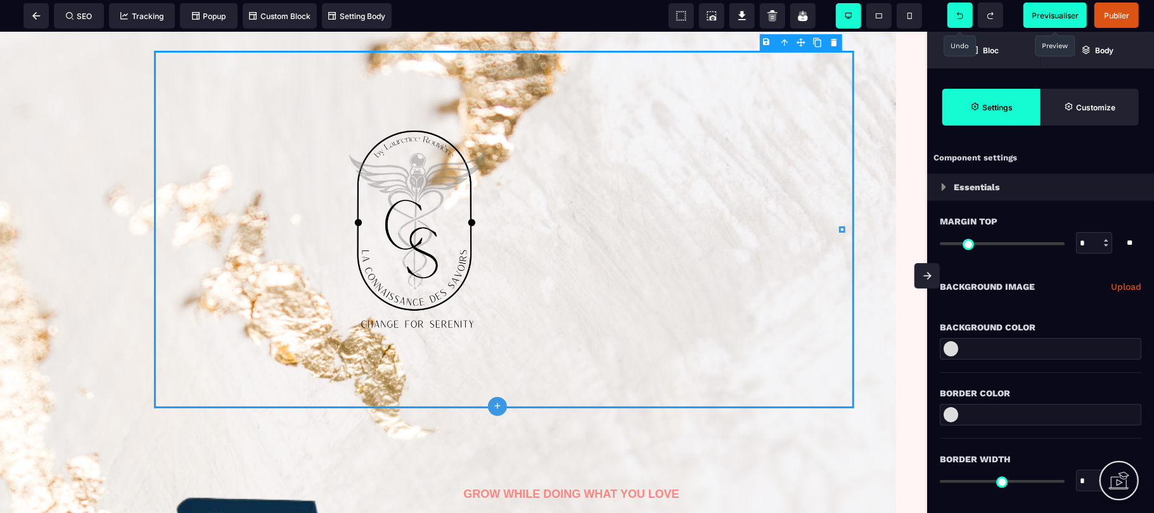
click at [426, 232] on img at bounding box center [419, 227] width 170 height 304
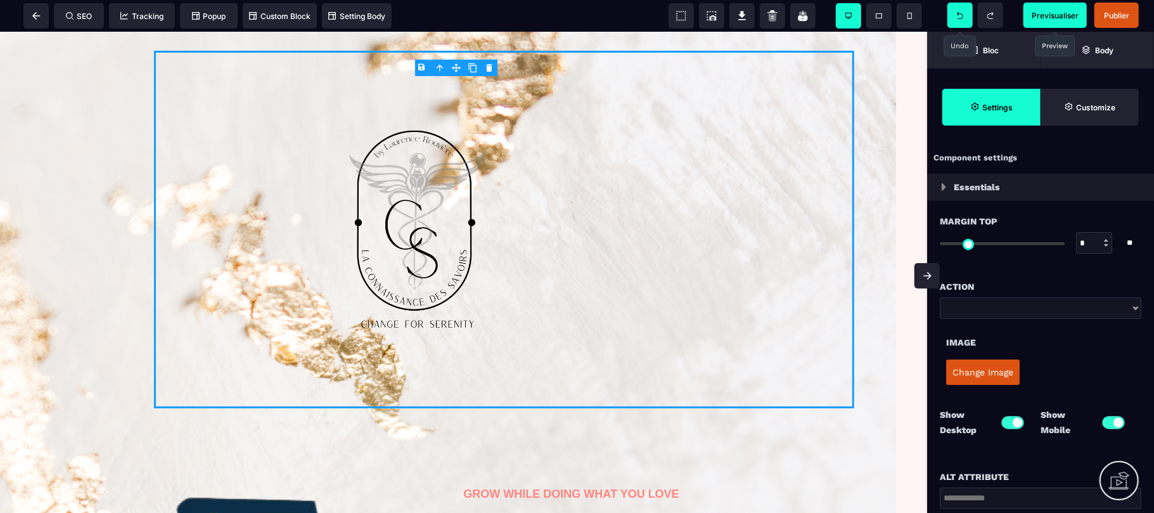
click at [426, 232] on img at bounding box center [419, 227] width 170 height 304
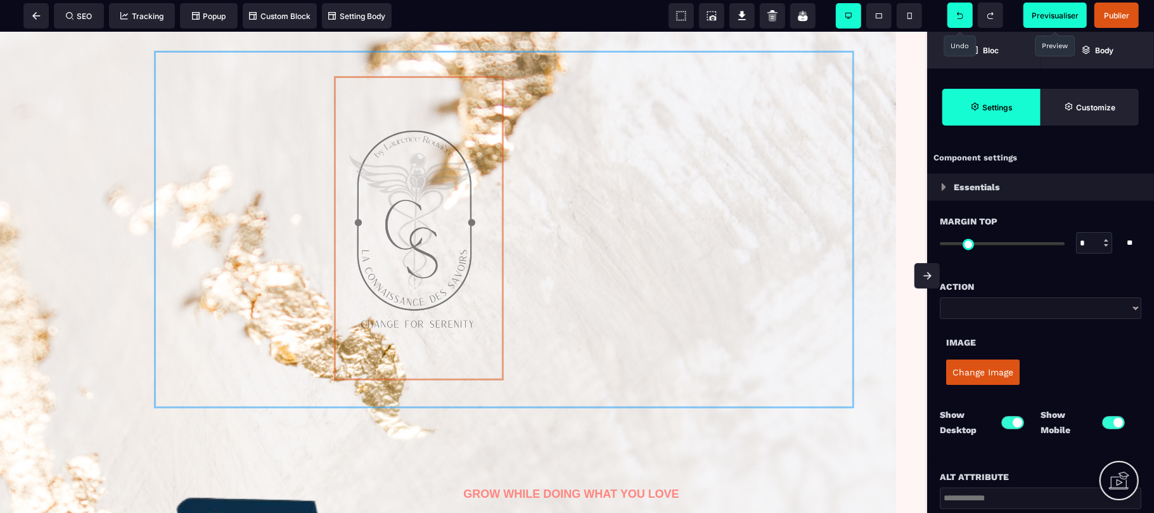
drag, startPoint x: 426, startPoint y: 232, endPoint x: 384, endPoint y: 220, distance: 43.5
click at [384, 220] on div at bounding box center [464, 229] width 908 height 376
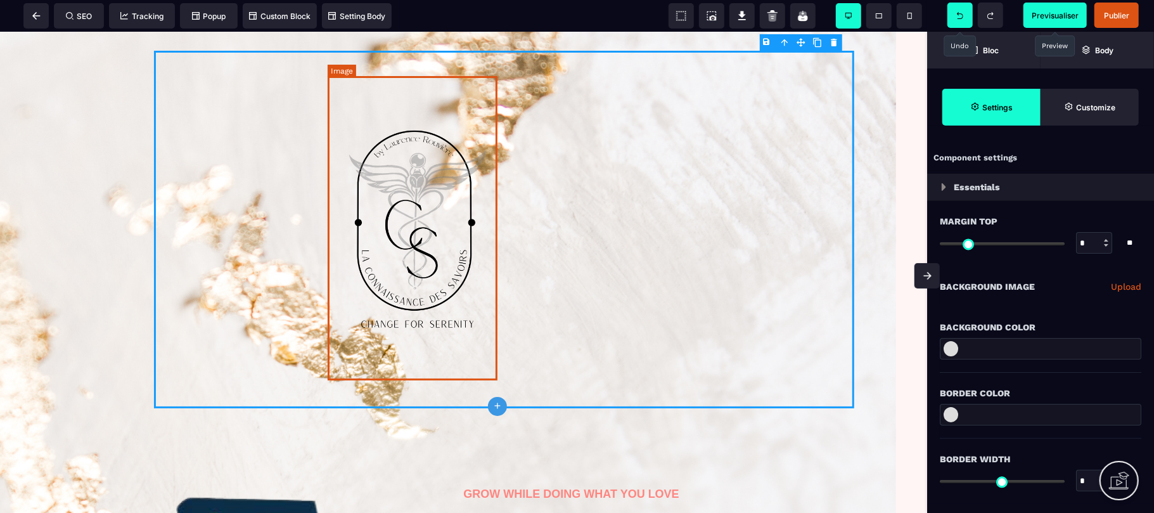
click at [427, 207] on img at bounding box center [419, 227] width 170 height 304
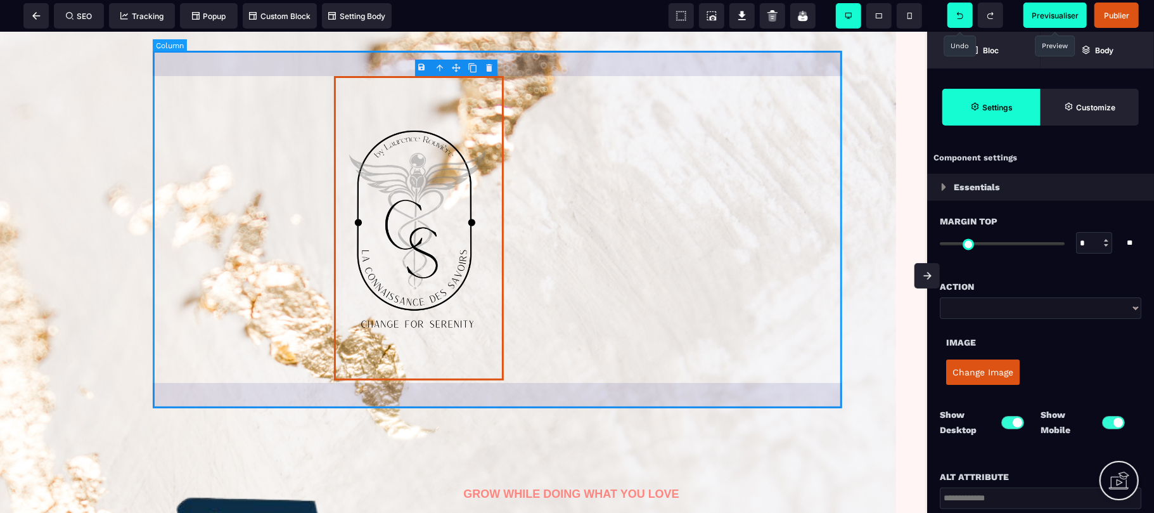
click at [625, 322] on div at bounding box center [504, 228] width 700 height 357
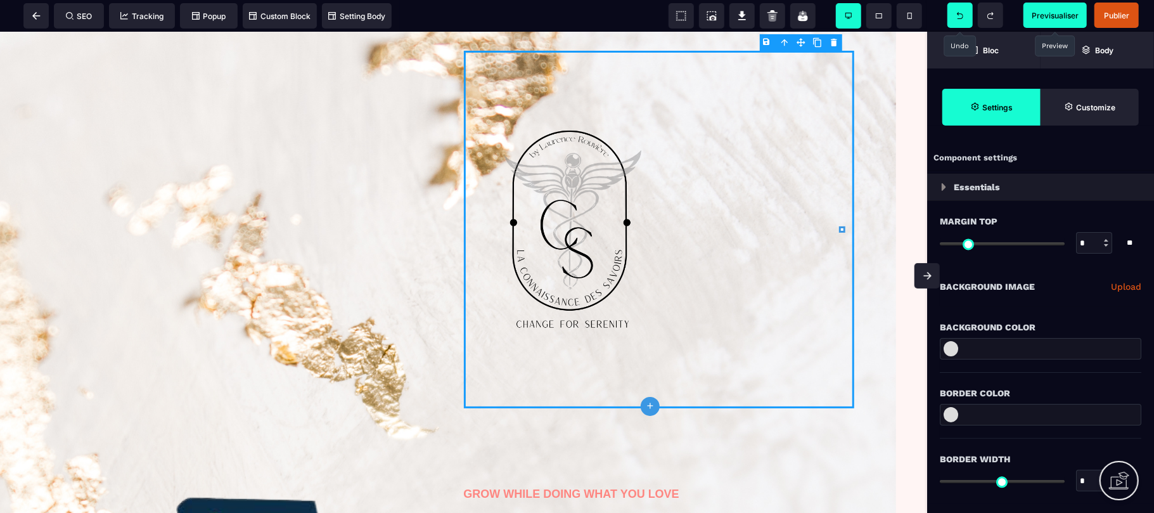
click at [492, 255] on div "B I U S A ******* plus Row" at bounding box center [463, 272] width 927 height 481
click at [841, 229] on icon at bounding box center [842, 229] width 6 height 6
click at [644, 207] on div "B I U S A ******* plus Row" at bounding box center [463, 272] width 927 height 481
drag, startPoint x: 650, startPoint y: 439, endPoint x: 668, endPoint y: 291, distance: 149.3
click at [464, 400] on div at bounding box center [659, 228] width 391 height 357
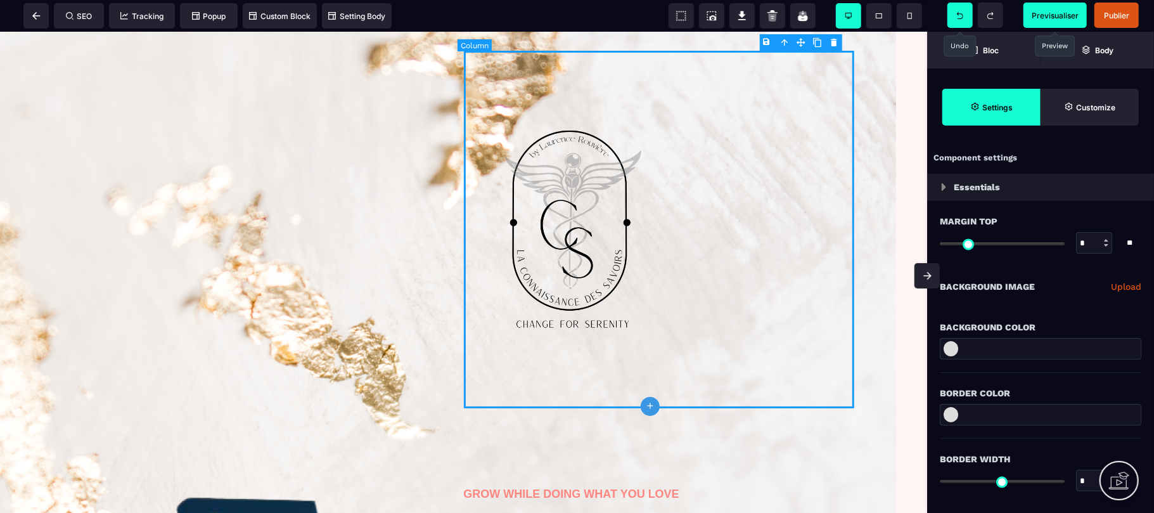
click at [464, 400] on div at bounding box center [659, 228] width 391 height 357
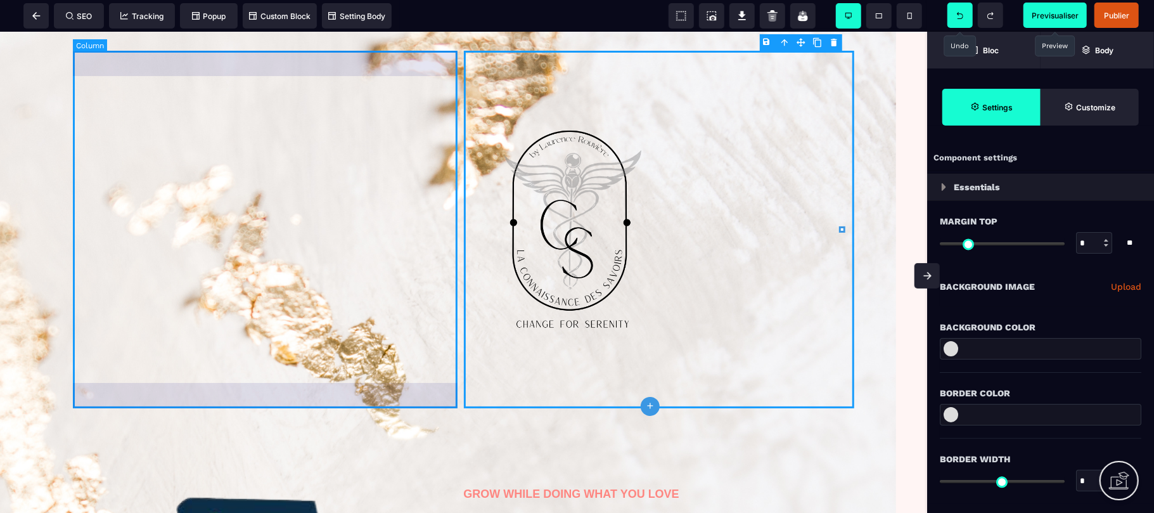
click at [456, 404] on div at bounding box center [268, 228] width 391 height 357
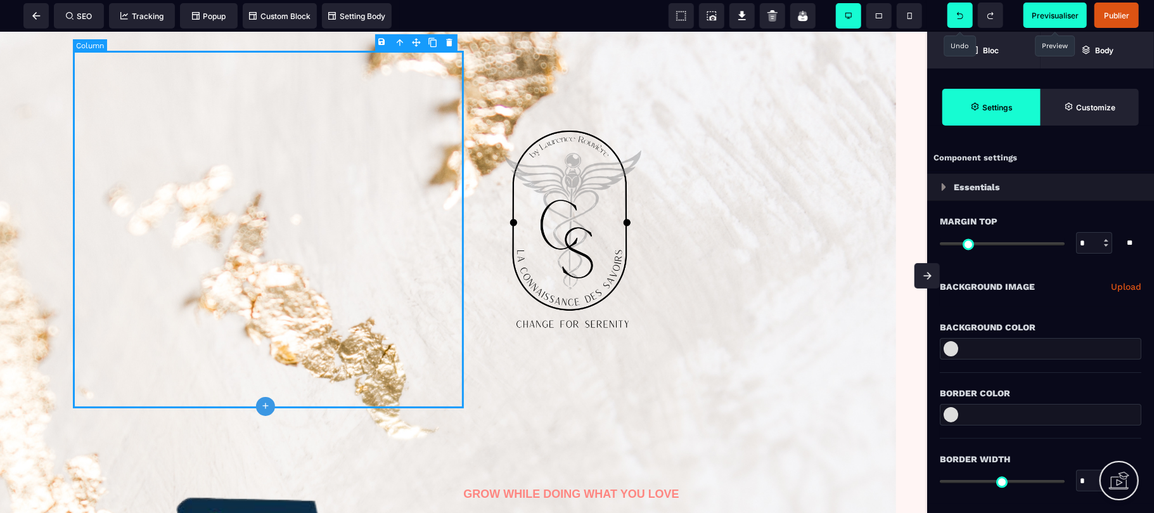
click at [393, 381] on div at bounding box center [268, 228] width 391 height 357
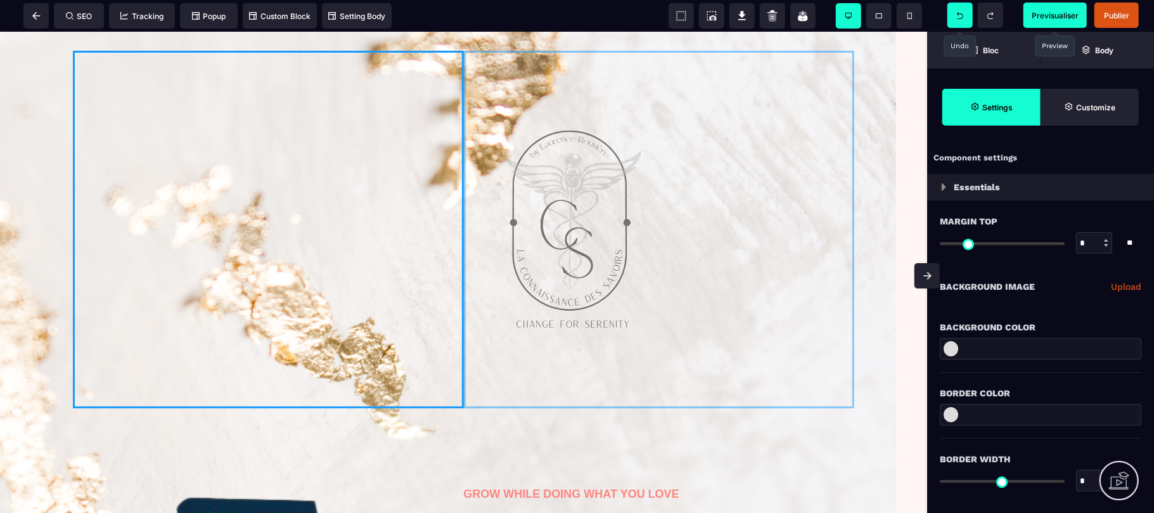
drag, startPoint x: 606, startPoint y: 304, endPoint x: 683, endPoint y: 293, distance: 78.0
click at [683, 293] on div at bounding box center [464, 229] width 908 height 376
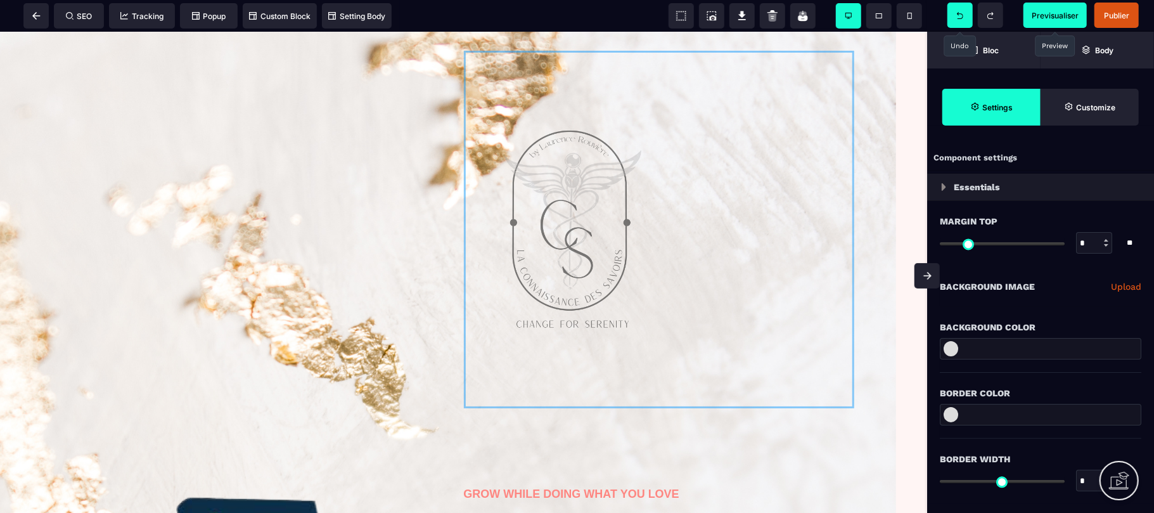
drag, startPoint x: 683, startPoint y: 293, endPoint x: 473, endPoint y: 302, distance: 210.5
click at [473, 302] on div at bounding box center [464, 229] width 908 height 376
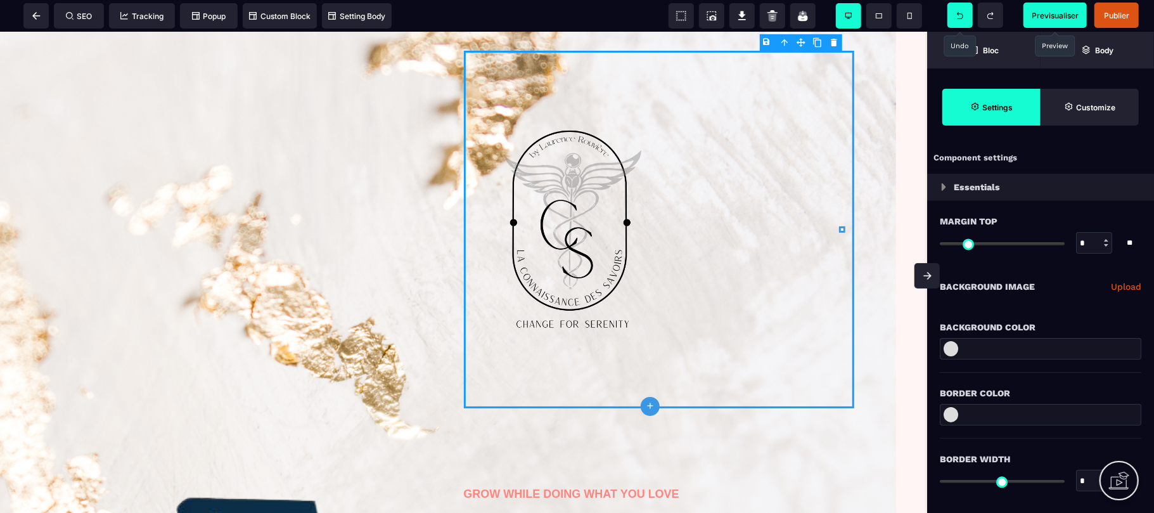
click at [957, 18] on icon at bounding box center [960, 15] width 6 height 7
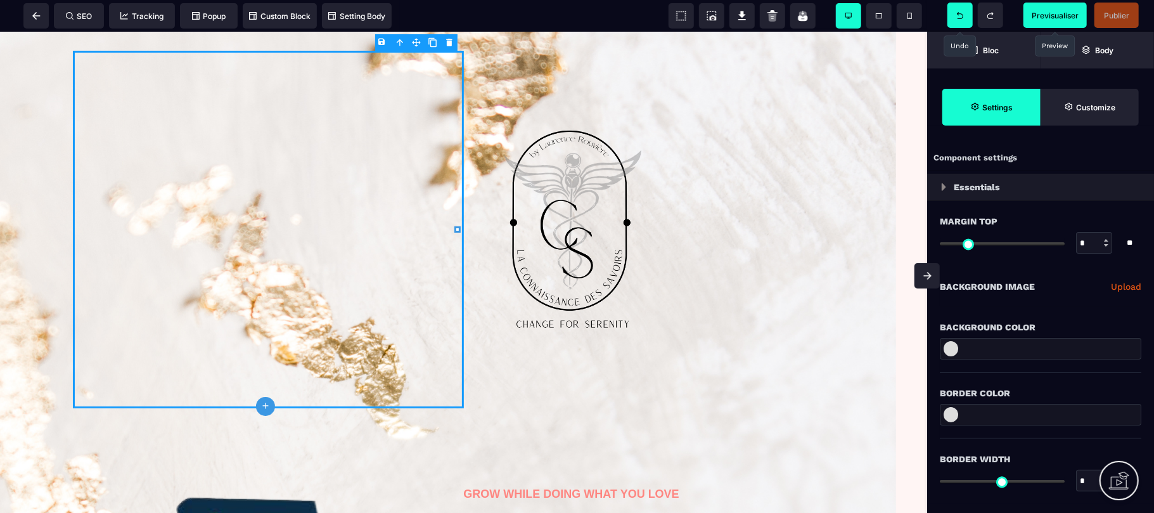
click at [450, 39] on body "B I U S A ******* plus [GEOGRAPHIC_DATA] SEO" at bounding box center [577, 256] width 1154 height 513
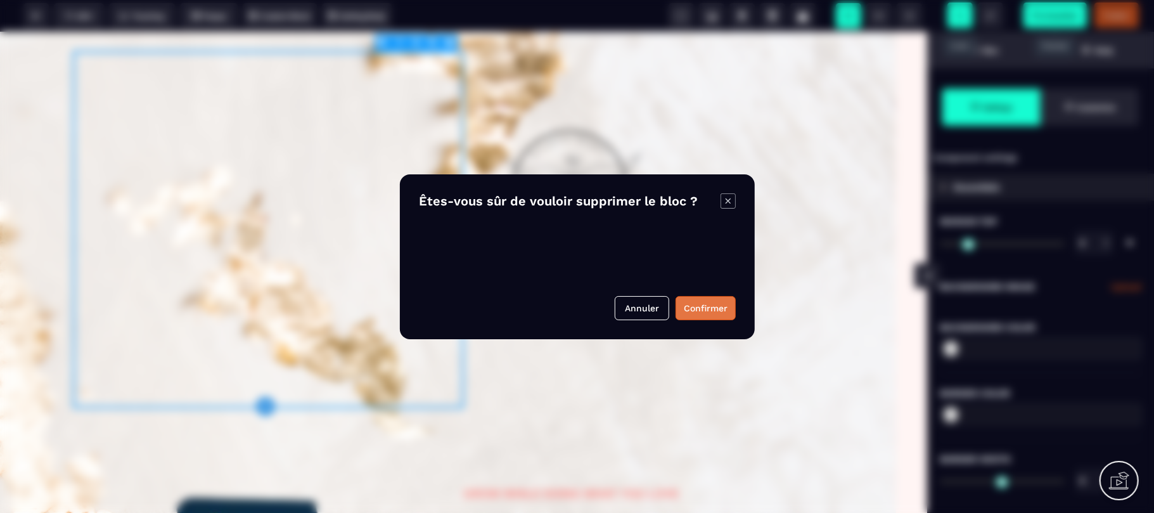
click at [715, 308] on button "Confirmer" at bounding box center [705, 308] width 60 height 24
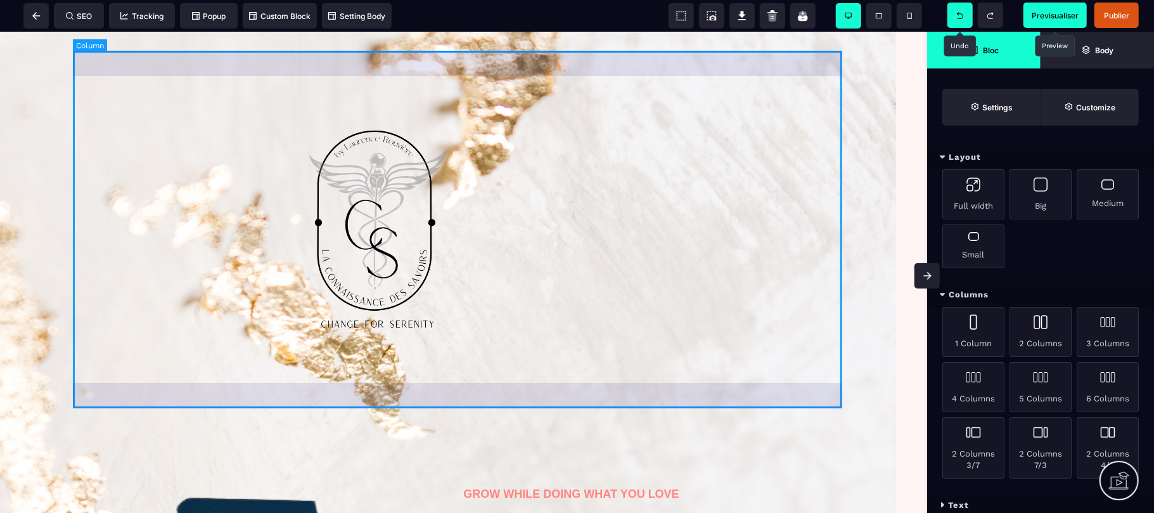
click at [794, 197] on div at bounding box center [463, 228] width 781 height 357
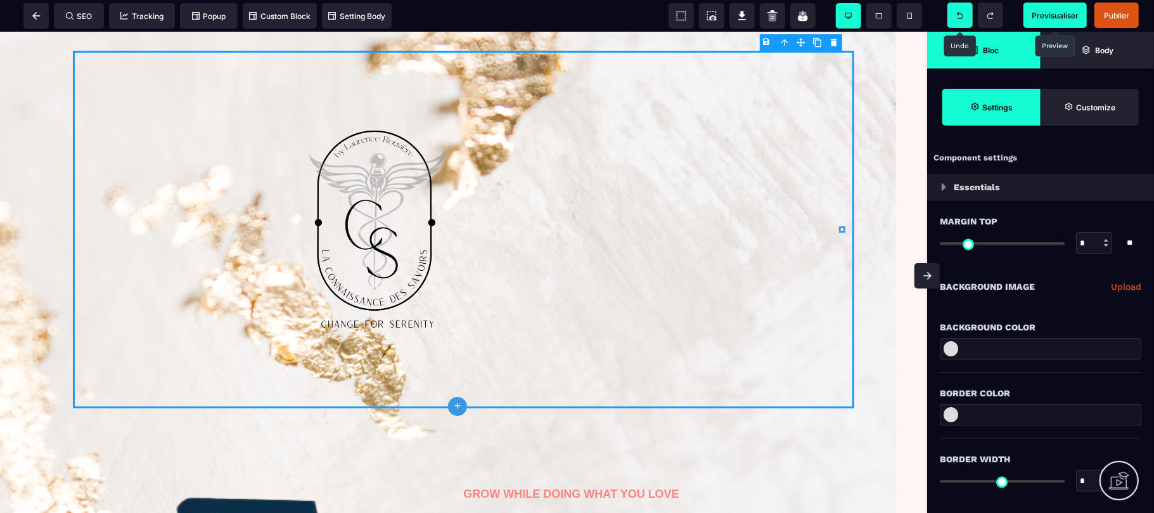
click at [983, 51] on strong "Bloc" at bounding box center [991, 51] width 16 height 10
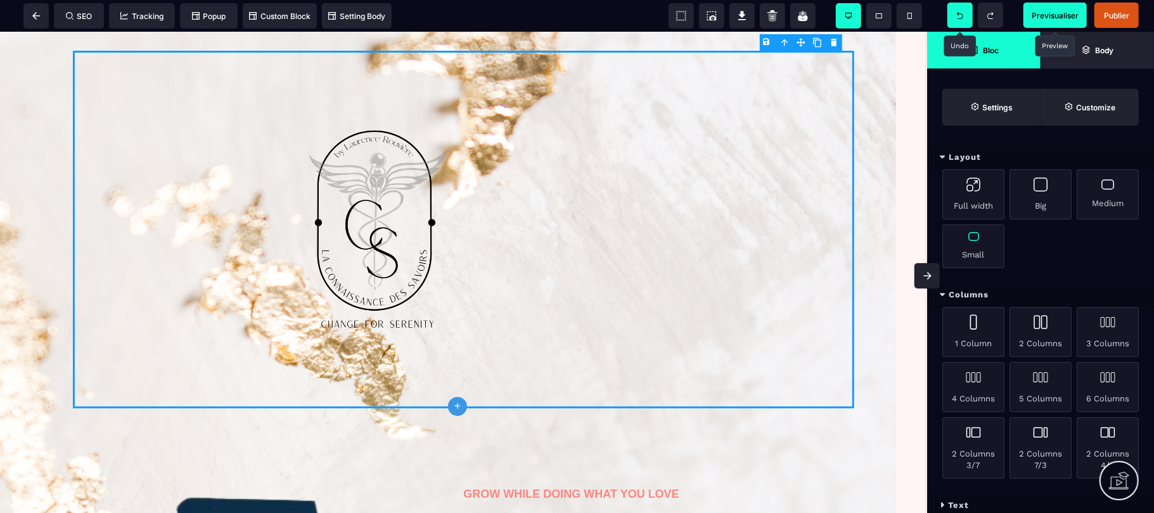
click at [981, 257] on div "Small" at bounding box center [973, 246] width 62 height 44
drag, startPoint x: 981, startPoint y: 288, endPoint x: 777, endPoint y: 250, distance: 207.4
click at [777, 250] on div at bounding box center [463, 228] width 781 height 357
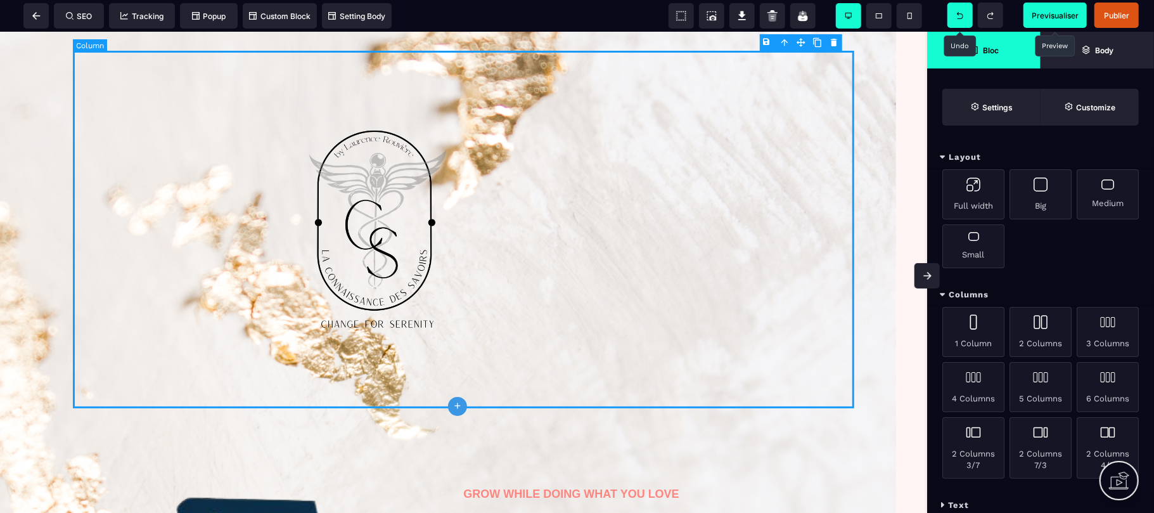
click at [777, 250] on div at bounding box center [463, 228] width 781 height 357
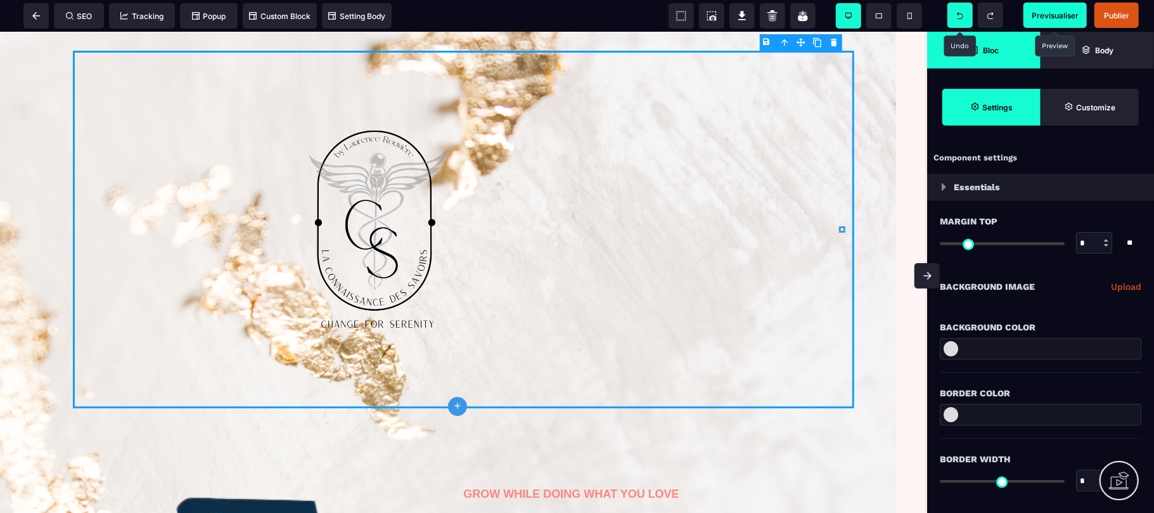
click at [990, 54] on strong "Bloc" at bounding box center [991, 51] width 16 height 10
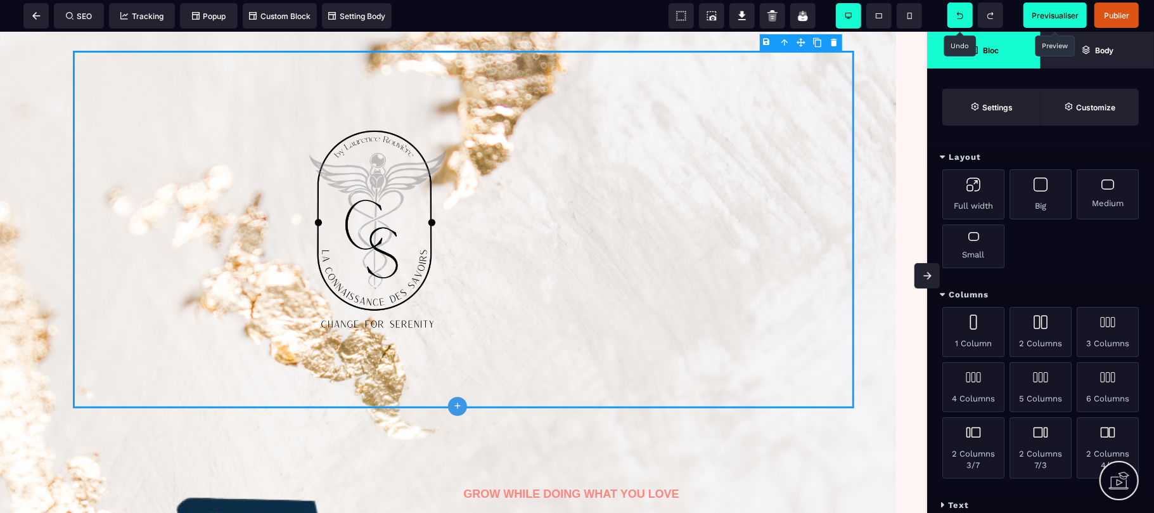
click at [941, 158] on icon at bounding box center [942, 157] width 6 height 8
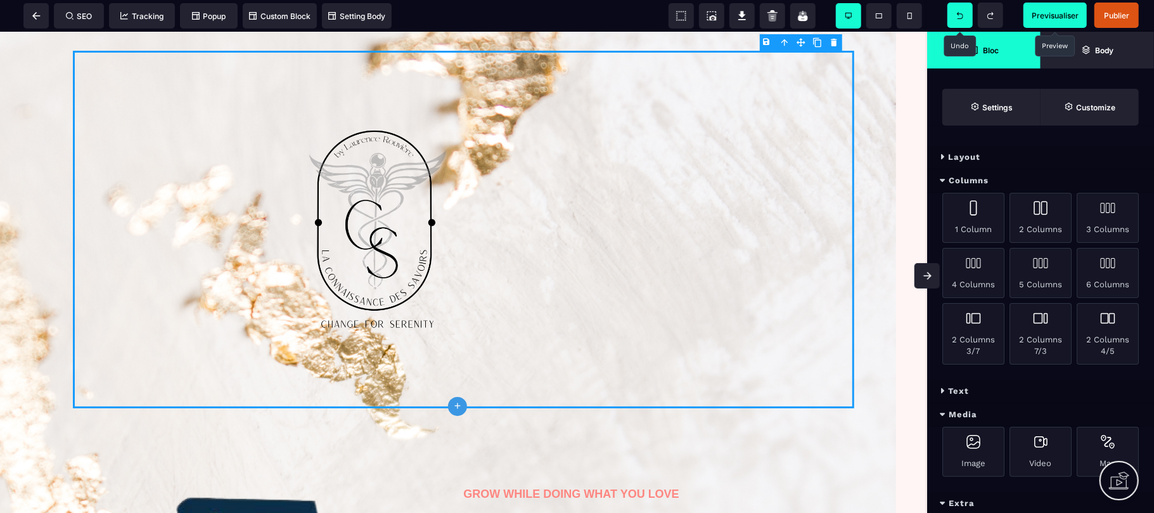
click at [941, 158] on icon at bounding box center [941, 157] width 5 height 8
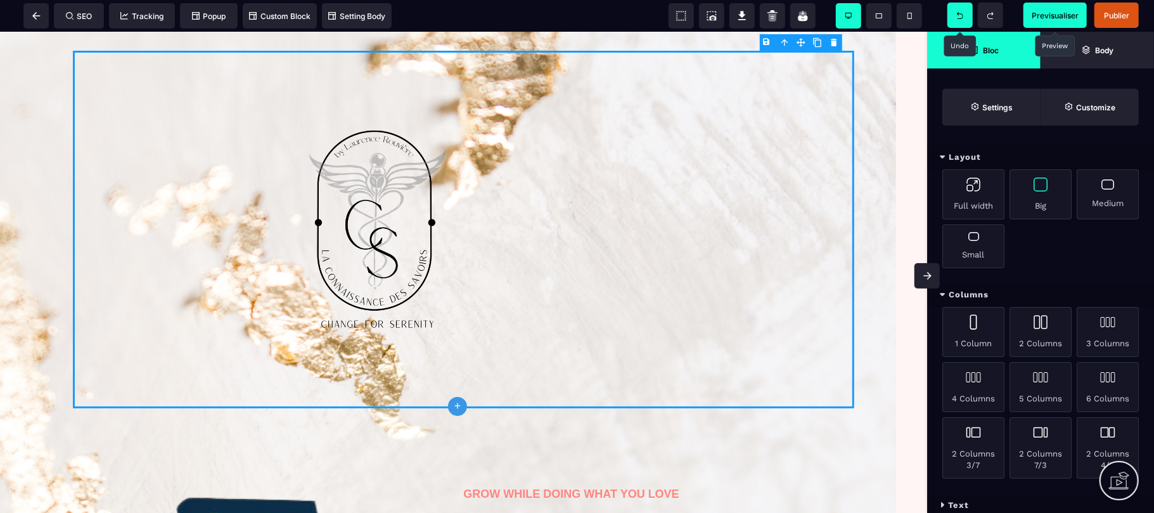
click at [1055, 214] on div "Big" at bounding box center [1040, 194] width 62 height 50
click at [969, 252] on div "Small" at bounding box center [973, 246] width 62 height 44
click at [783, 248] on div at bounding box center [463, 228] width 781 height 357
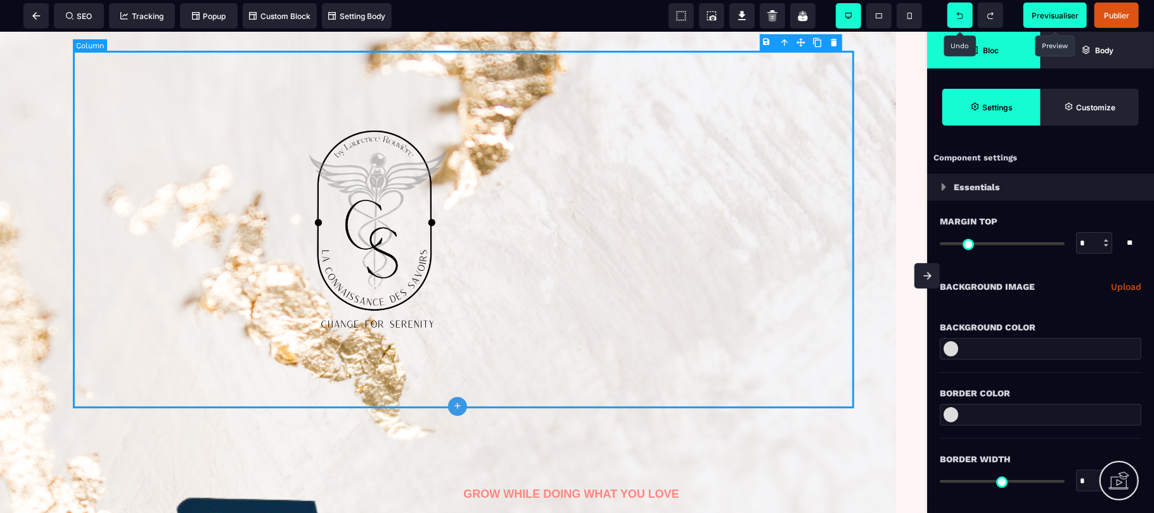
click at [783, 248] on div at bounding box center [463, 228] width 781 height 357
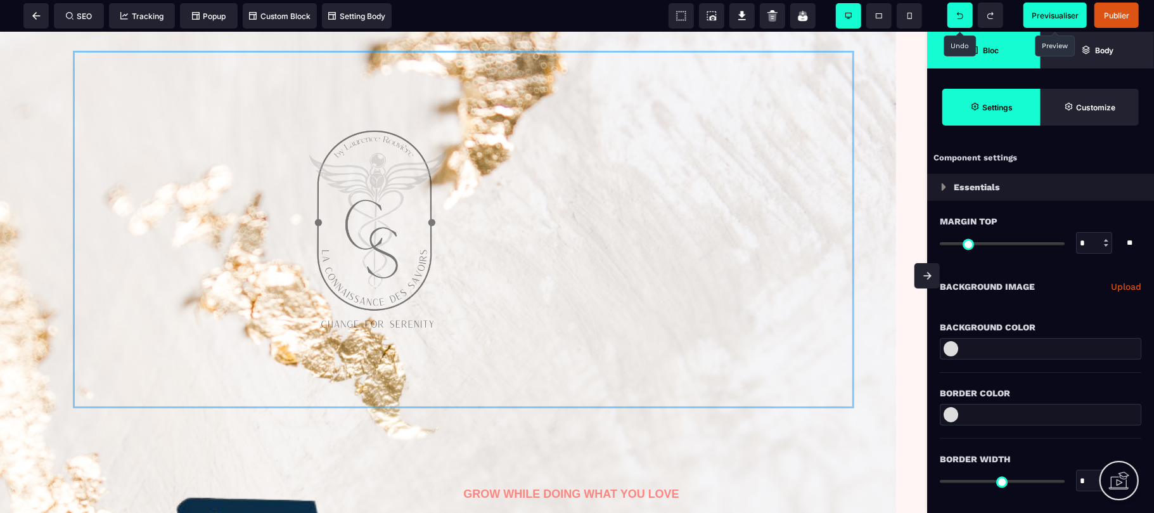
drag, startPoint x: 783, startPoint y: 248, endPoint x: 692, endPoint y: 189, distance: 107.7
click at [692, 189] on div at bounding box center [464, 229] width 908 height 376
drag, startPoint x: 839, startPoint y: 403, endPoint x: 696, endPoint y: 385, distance: 144.3
click at [696, 385] on div at bounding box center [464, 229] width 908 height 376
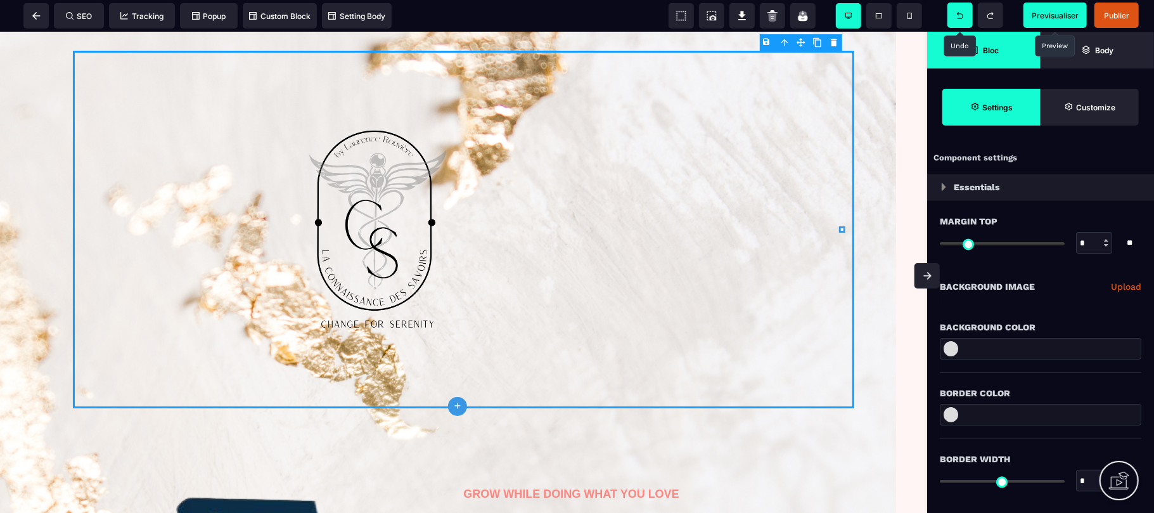
click at [672, 229] on div "B I U S A ******* plus [GEOGRAPHIC_DATA]" at bounding box center [463, 272] width 927 height 481
click at [599, 213] on div "B I U S A ******* plus [GEOGRAPHIC_DATA]" at bounding box center [463, 272] width 927 height 481
click at [604, 219] on div "B I U S A ******* plus [GEOGRAPHIC_DATA]" at bounding box center [463, 272] width 927 height 481
click at [124, 170] on div at bounding box center [463, 228] width 781 height 357
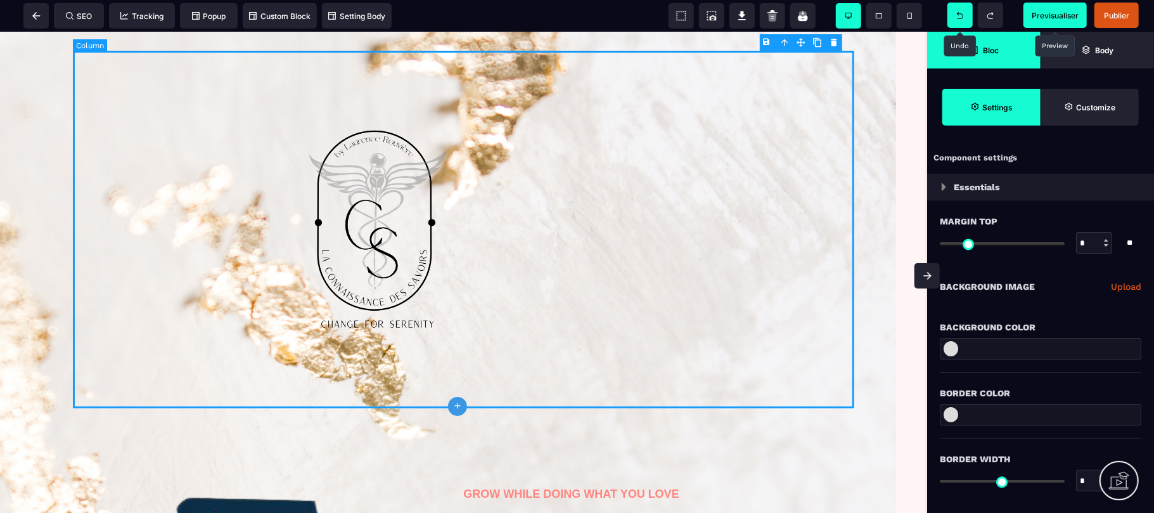
click at [124, 170] on div at bounding box center [463, 228] width 781 height 357
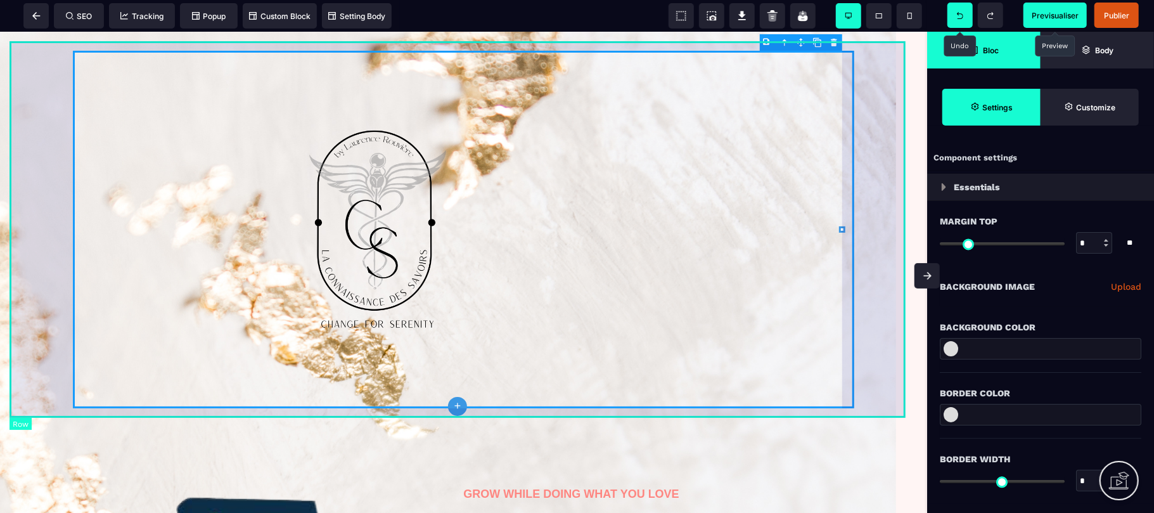
click at [100, 46] on div at bounding box center [464, 229] width 908 height 376
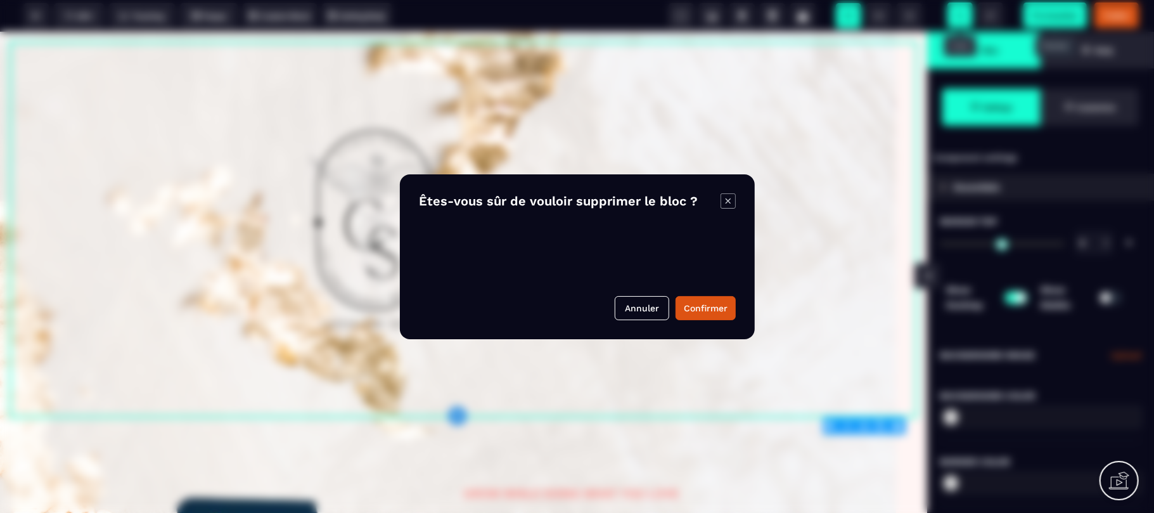
click at [898, 427] on body "B I U S A ******* plus [GEOGRAPHIC_DATA] SEO" at bounding box center [577, 256] width 1154 height 513
click at [701, 309] on button "Confirmer" at bounding box center [705, 308] width 60 height 24
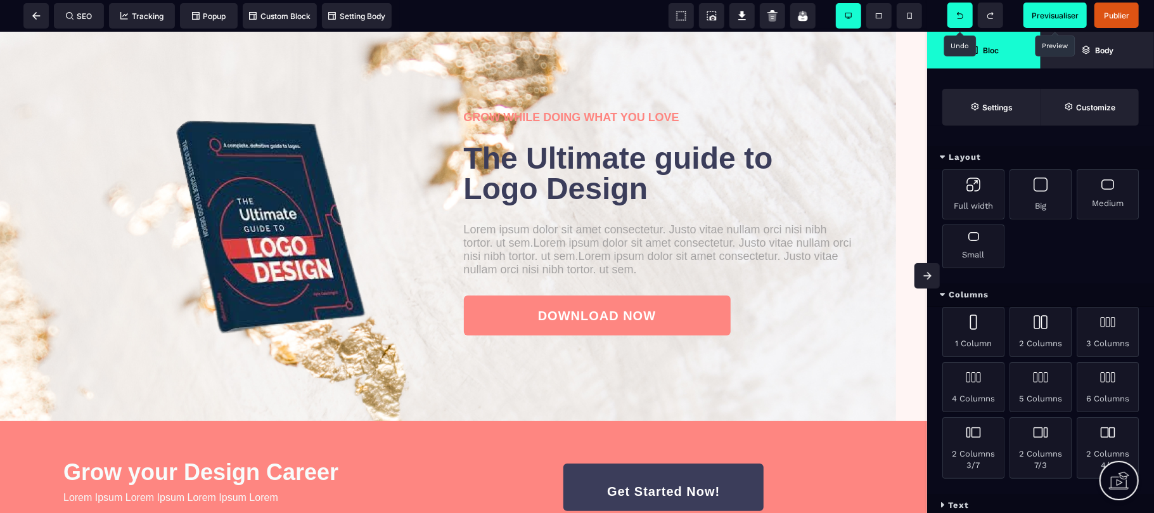
click at [958, 13] on icon at bounding box center [960, 15] width 6 height 7
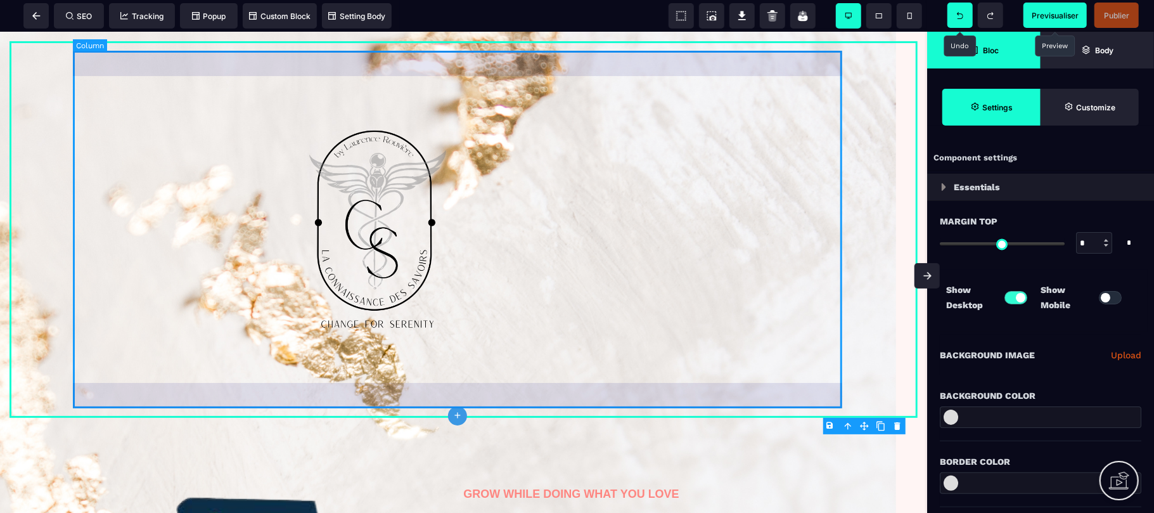
click at [760, 268] on div at bounding box center [463, 228] width 781 height 357
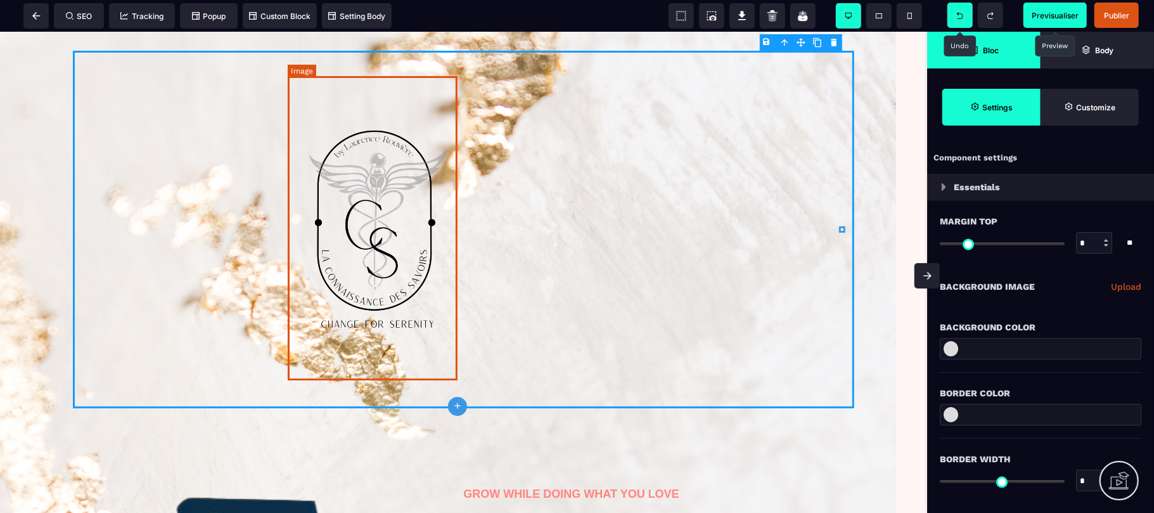
click at [375, 216] on img at bounding box center [379, 227] width 170 height 304
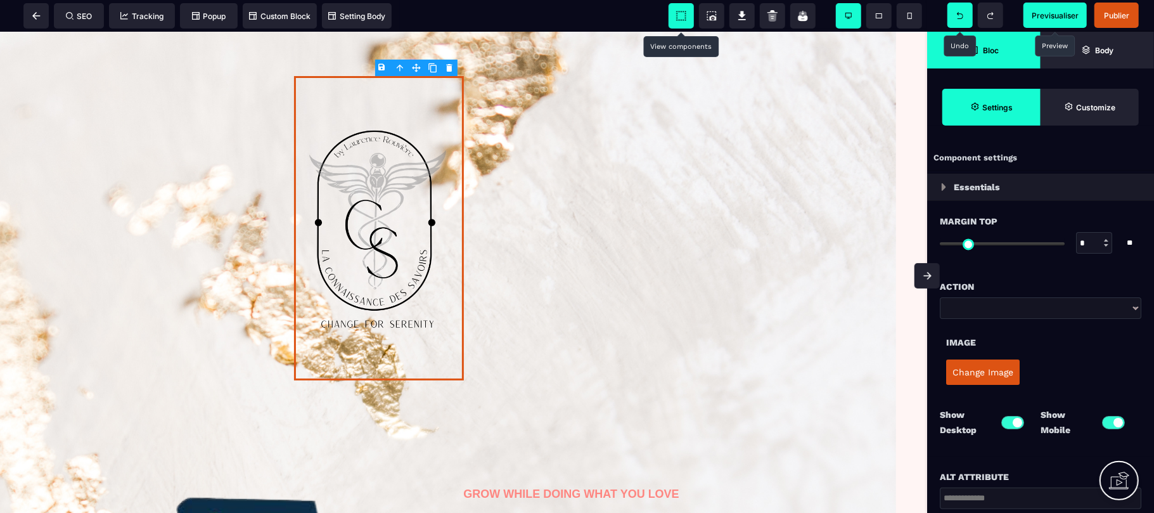
click at [684, 18] on icon at bounding box center [681, 16] width 13 height 13
click at [722, 18] on span at bounding box center [711, 15] width 25 height 25
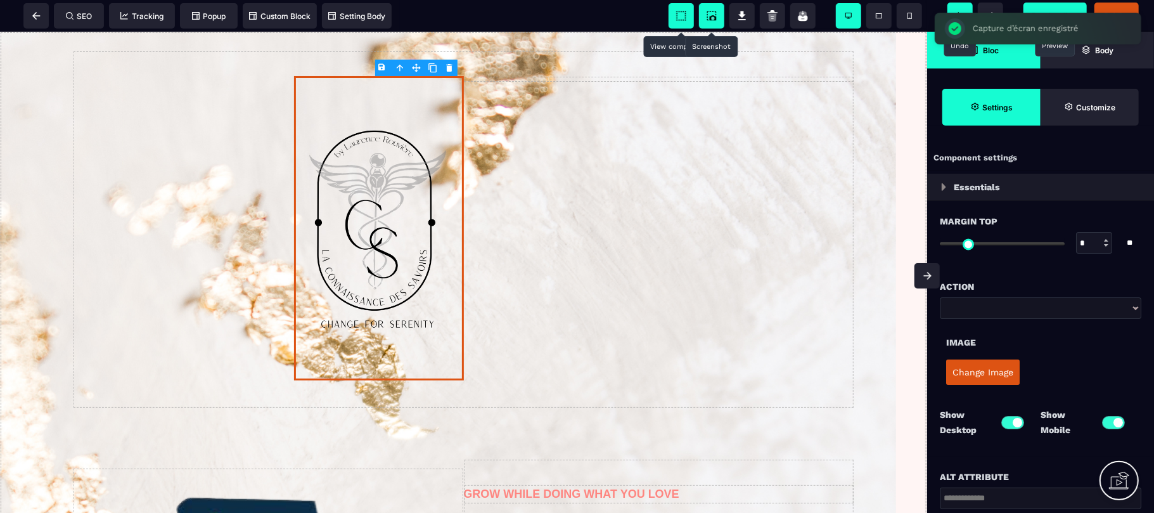
click at [710, 16] on icon at bounding box center [713, 17] width 7 height 5
click at [683, 19] on icon at bounding box center [681, 16] width 13 height 13
click at [684, 21] on icon at bounding box center [681, 16] width 13 height 13
click at [683, 13] on icon at bounding box center [681, 16] width 13 height 13
click at [716, 13] on icon at bounding box center [711, 16] width 13 height 13
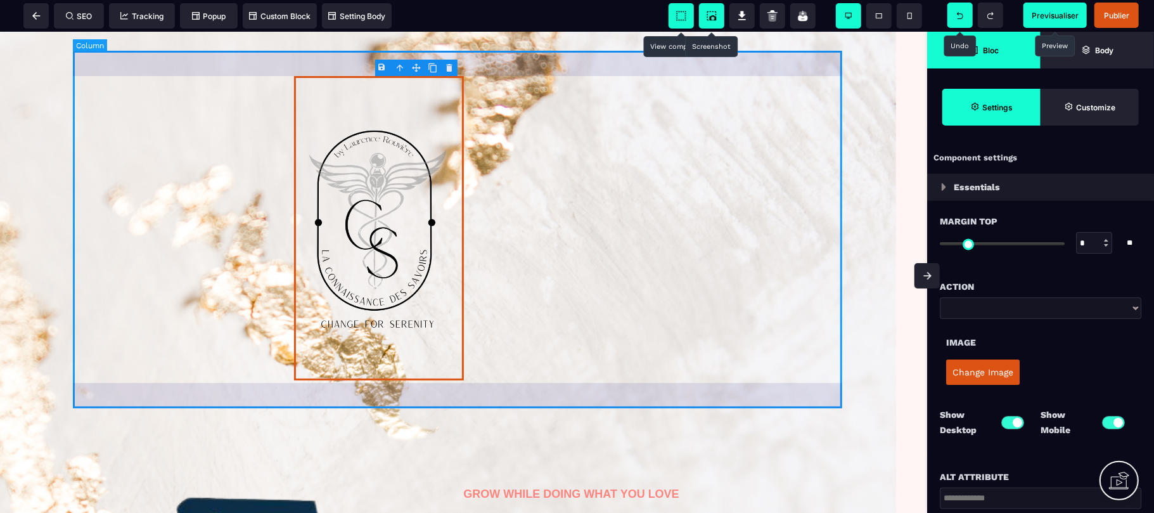
click at [717, 182] on div at bounding box center [463, 228] width 781 height 357
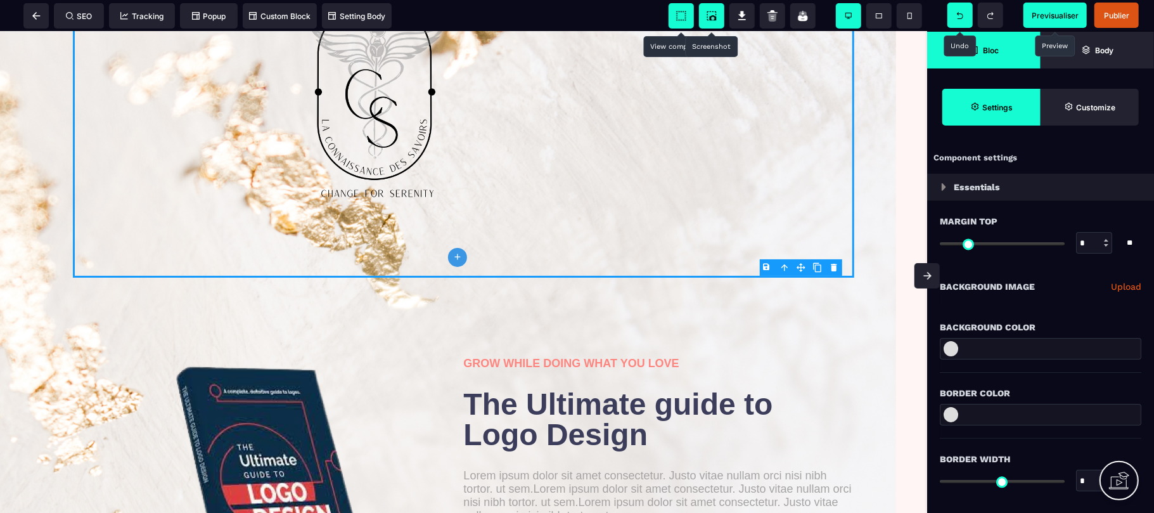
scroll to position [56, 0]
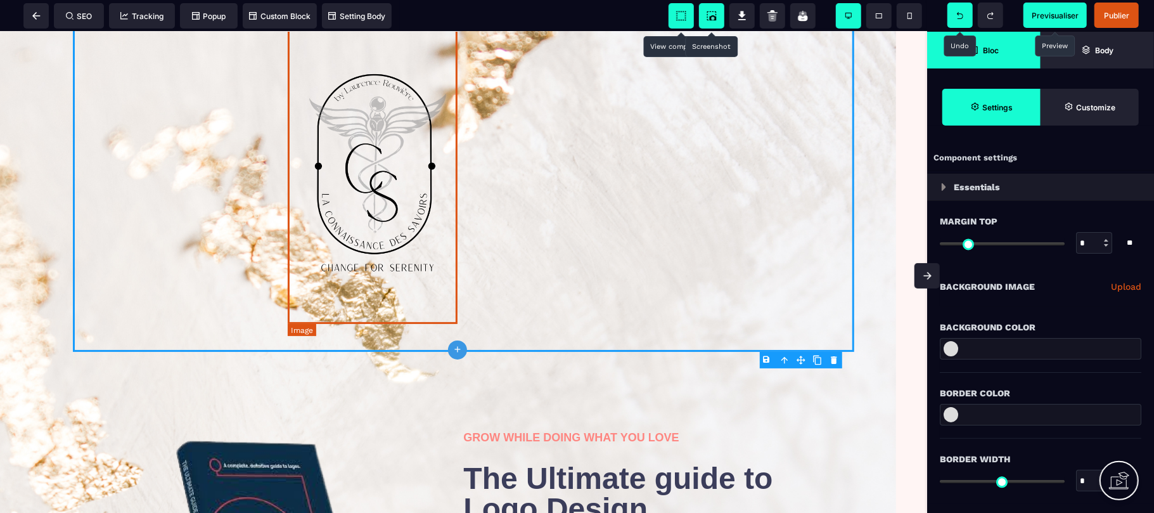
click at [365, 203] on img at bounding box center [379, 171] width 170 height 304
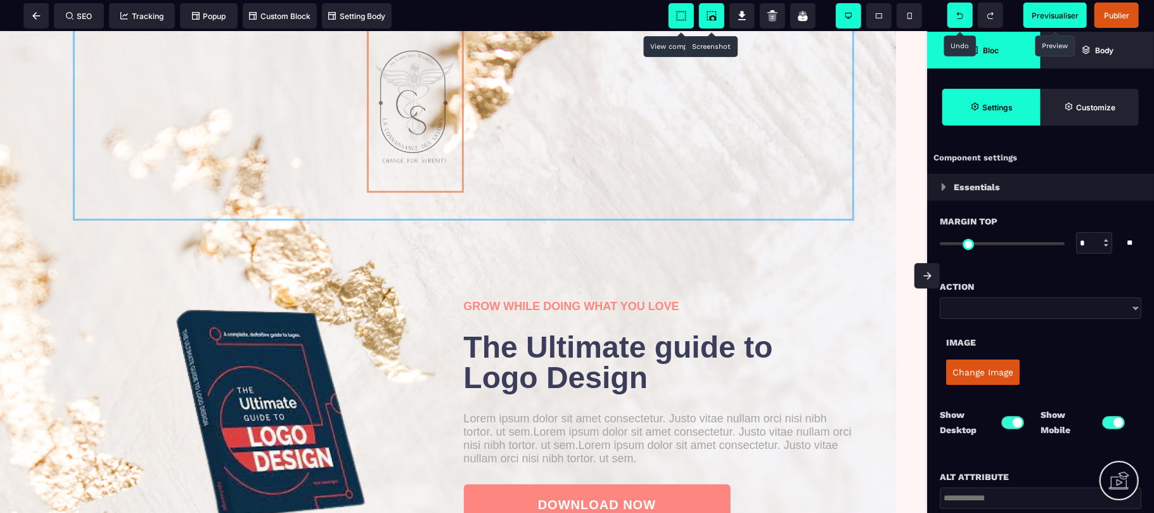
drag, startPoint x: 409, startPoint y: 170, endPoint x: 312, endPoint y: 193, distance: 100.3
click at [312, 193] on div at bounding box center [464, 106] width 908 height 245
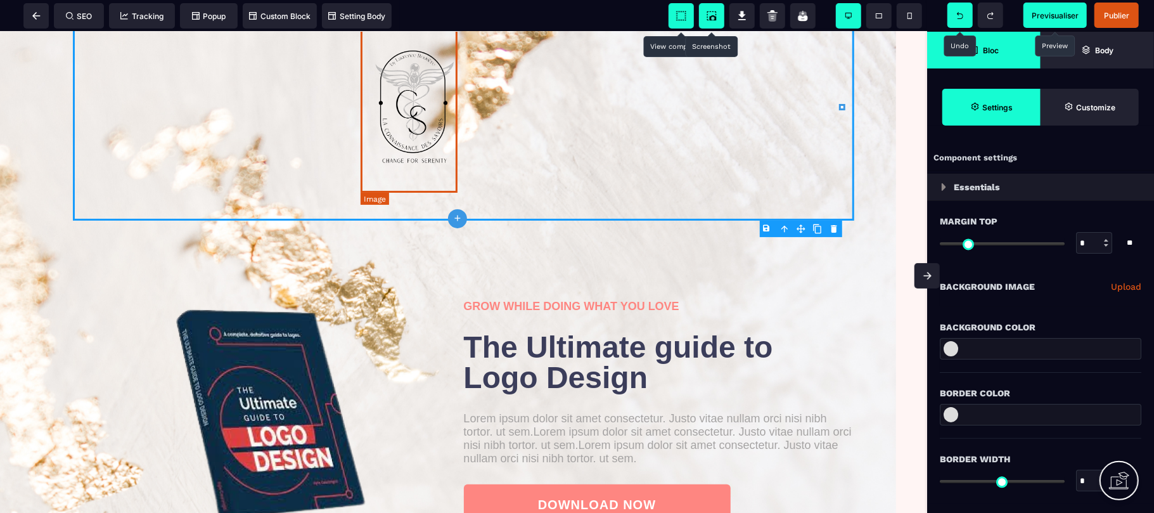
click at [423, 162] on img at bounding box center [415, 105] width 97 height 173
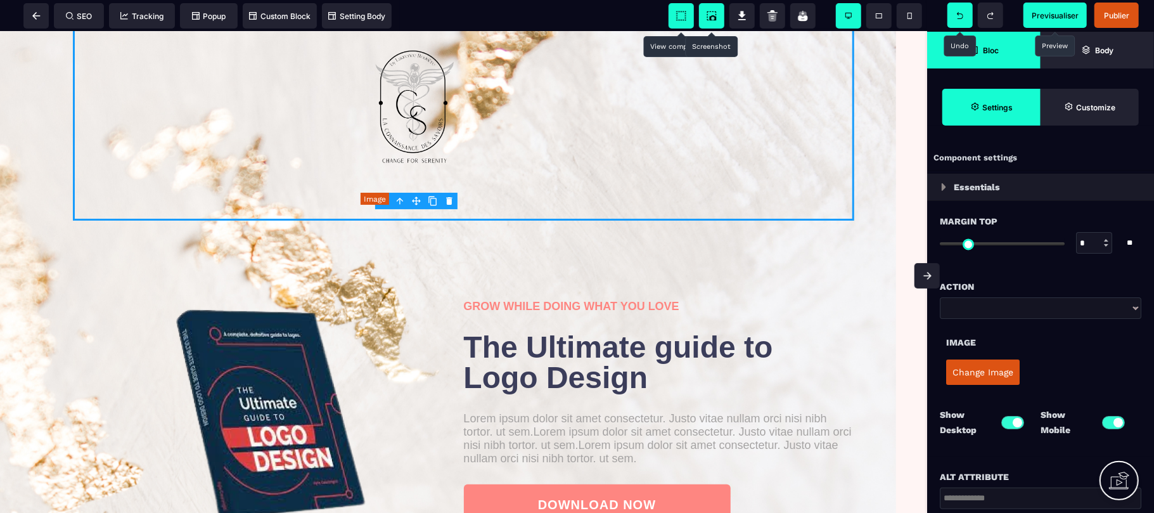
click at [423, 162] on img at bounding box center [415, 105] width 97 height 173
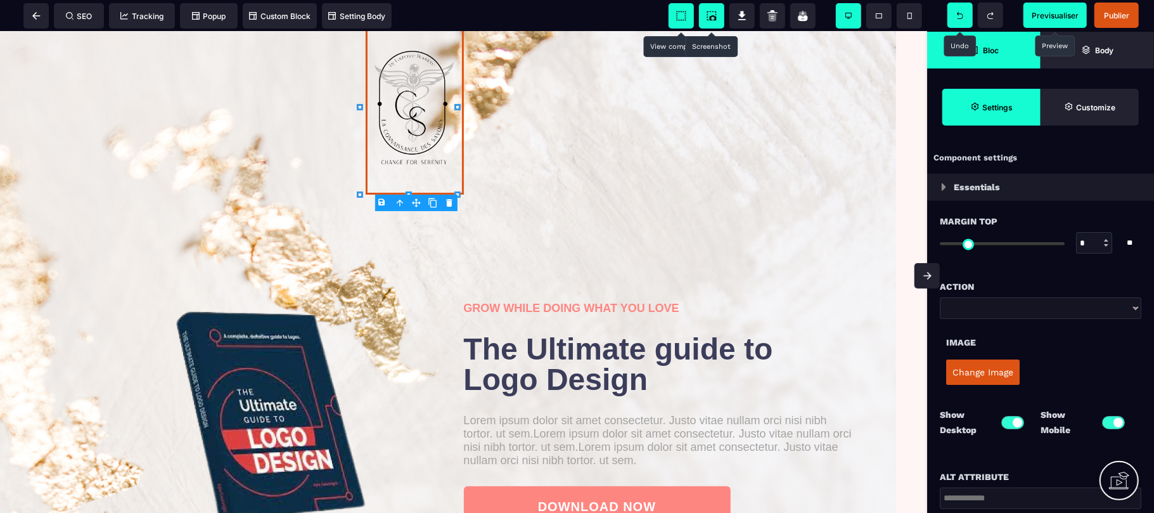
click at [459, 194] on body "B I U S A ******* [GEOGRAPHIC_DATA] SEO Tracking" at bounding box center [577, 256] width 1154 height 513
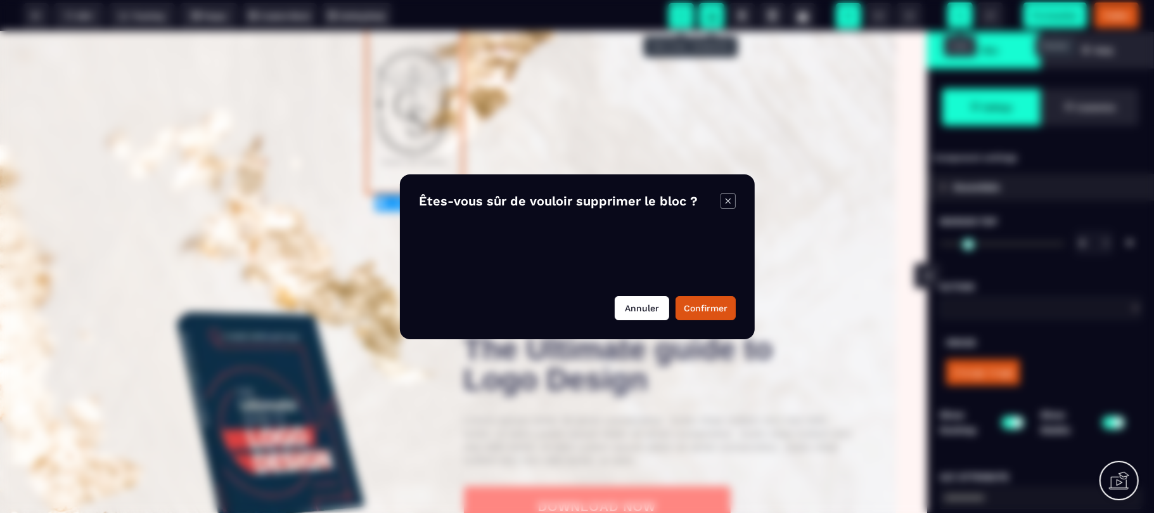
click at [647, 309] on button "Annuler" at bounding box center [641, 308] width 54 height 24
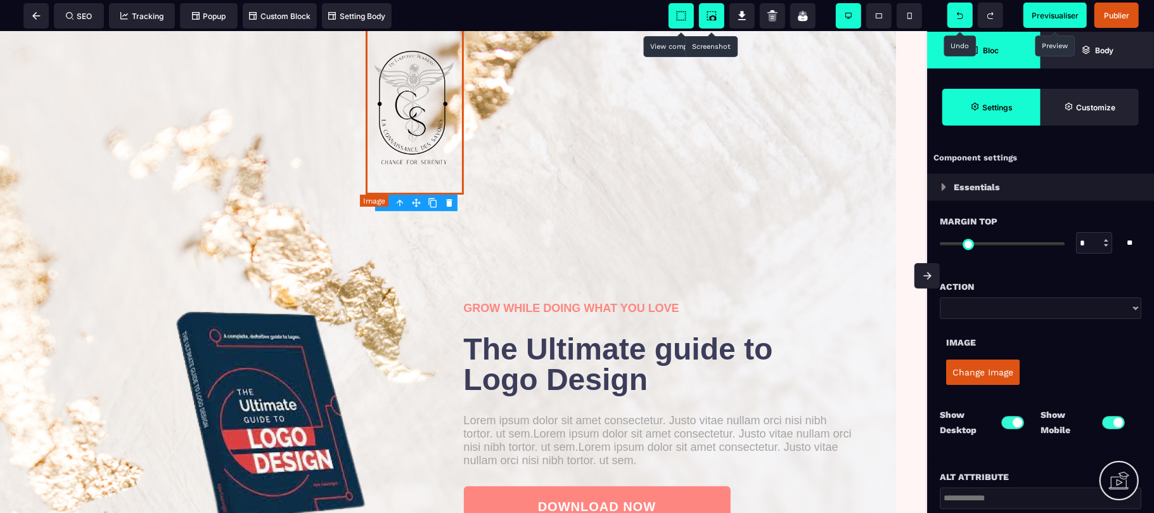
click at [436, 139] on img at bounding box center [415, 106] width 98 height 175
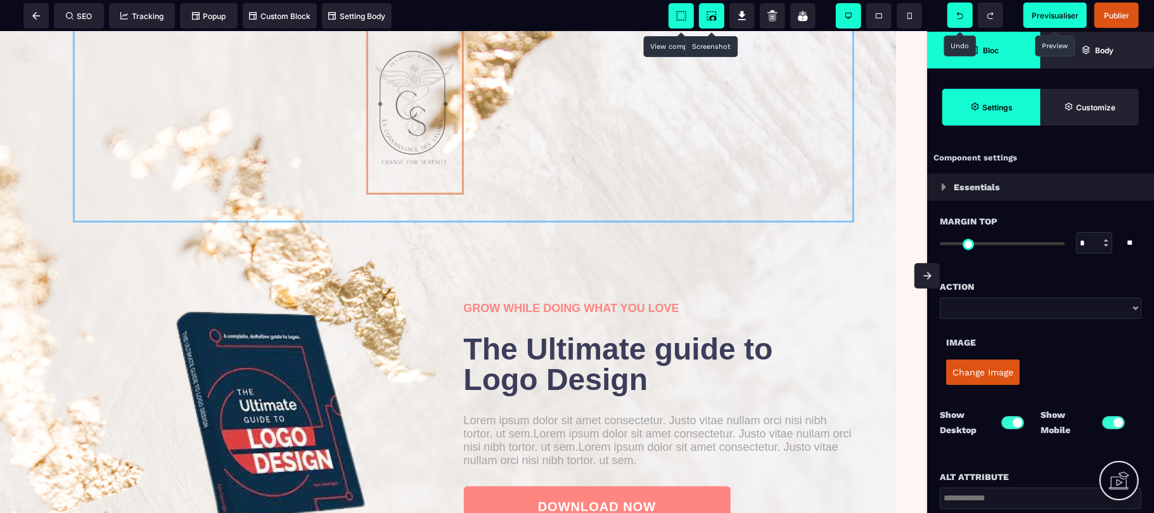
drag, startPoint x: 361, startPoint y: 188, endPoint x: 355, endPoint y: 198, distance: 12.2
click at [355, 198] on div at bounding box center [464, 107] width 908 height 247
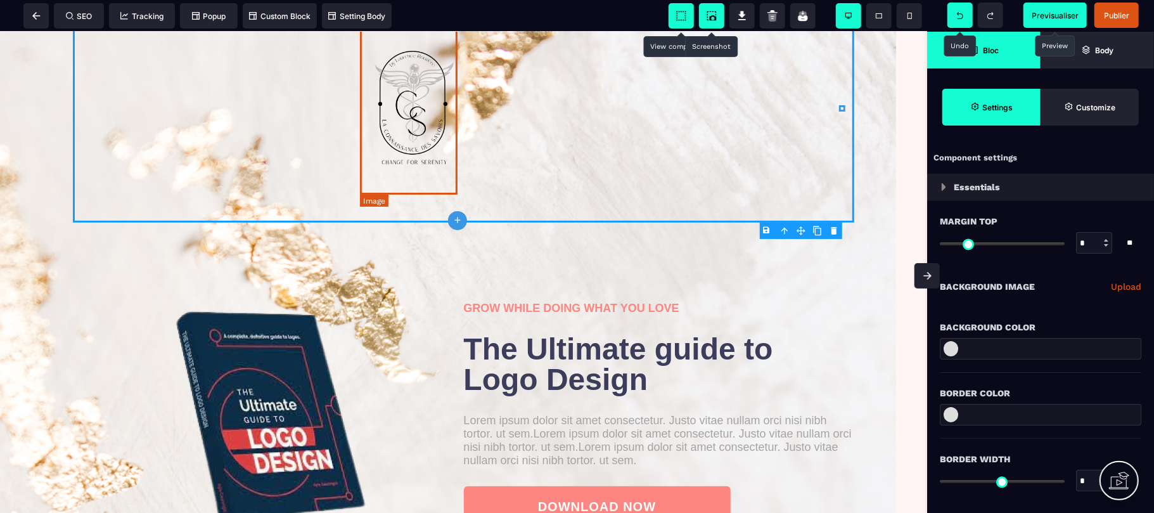
click at [401, 134] on img at bounding box center [415, 106] width 98 height 175
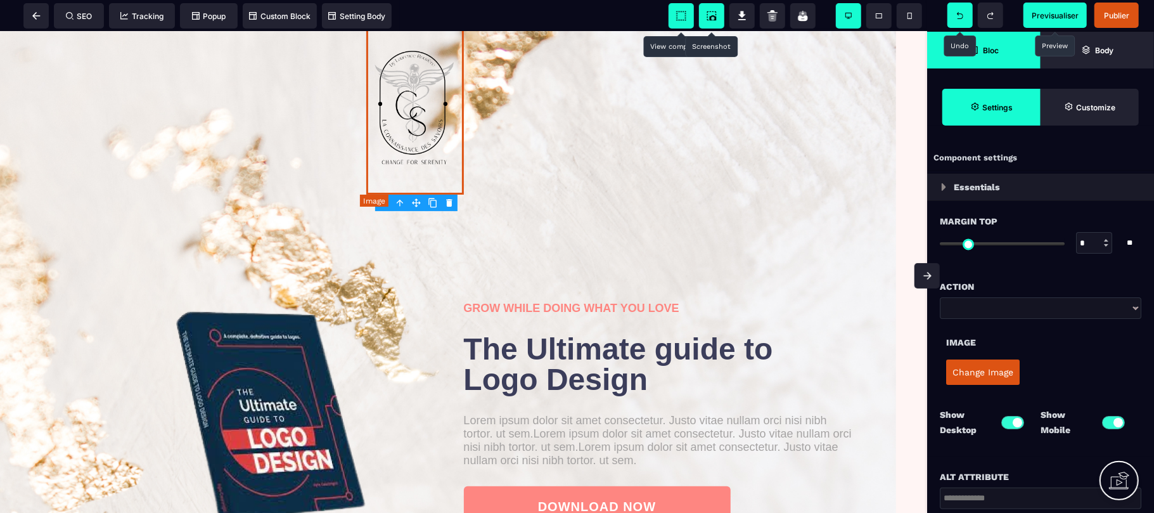
click at [401, 134] on img at bounding box center [415, 106] width 98 height 175
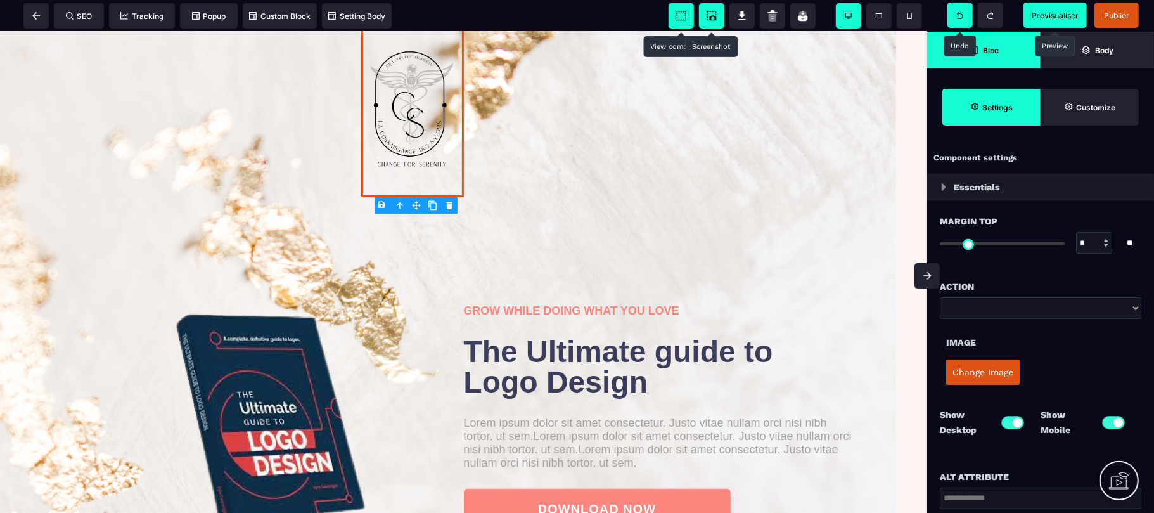
click at [959, 16] on icon at bounding box center [960, 15] width 6 height 7
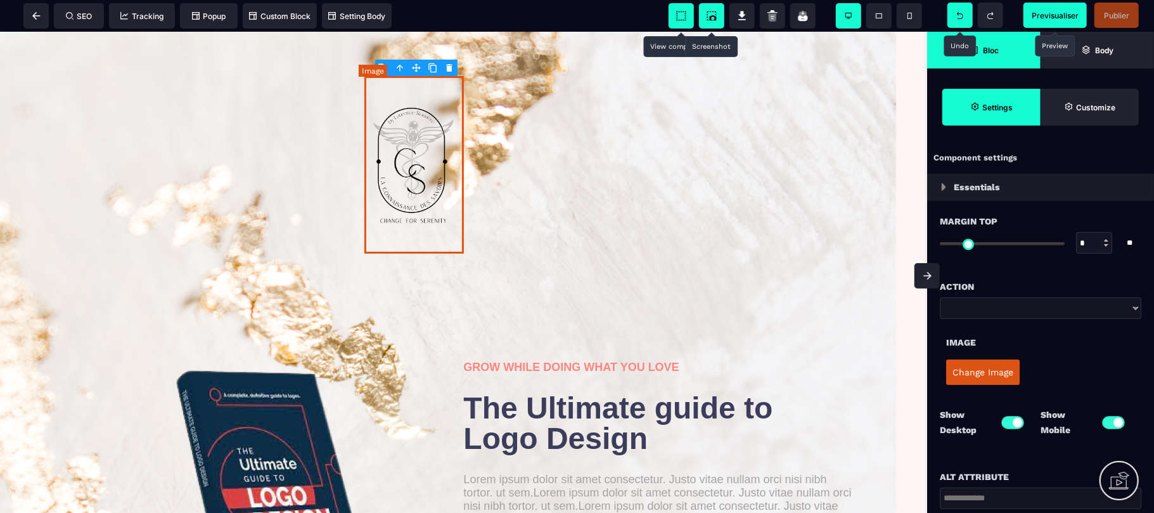
click at [447, 241] on img at bounding box center [413, 163] width 99 height 177
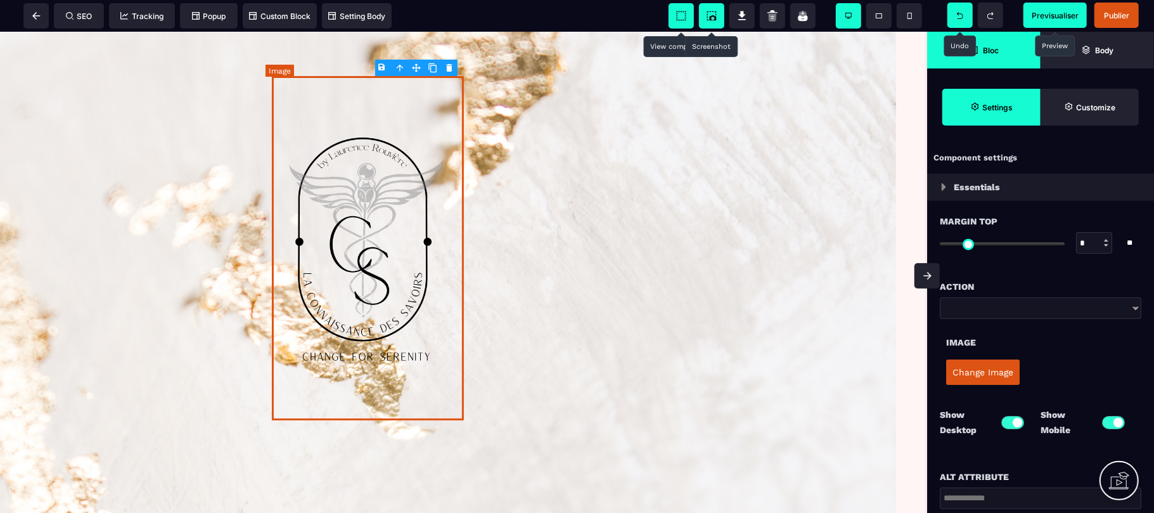
click at [411, 240] on img at bounding box center [368, 247] width 192 height 344
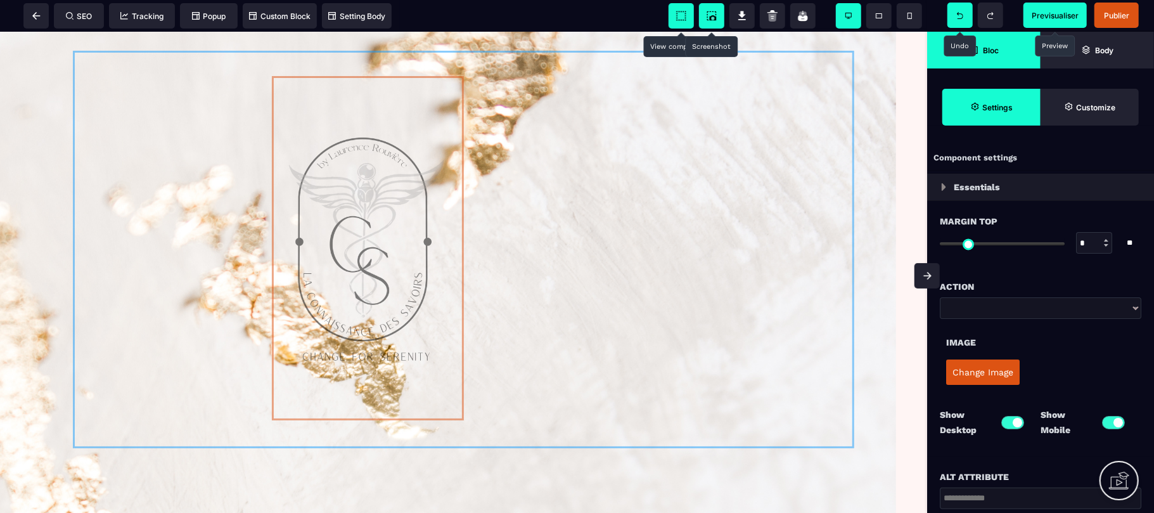
drag, startPoint x: 411, startPoint y: 240, endPoint x: 271, endPoint y: 238, distance: 139.4
click at [271, 238] on div at bounding box center [464, 249] width 908 height 416
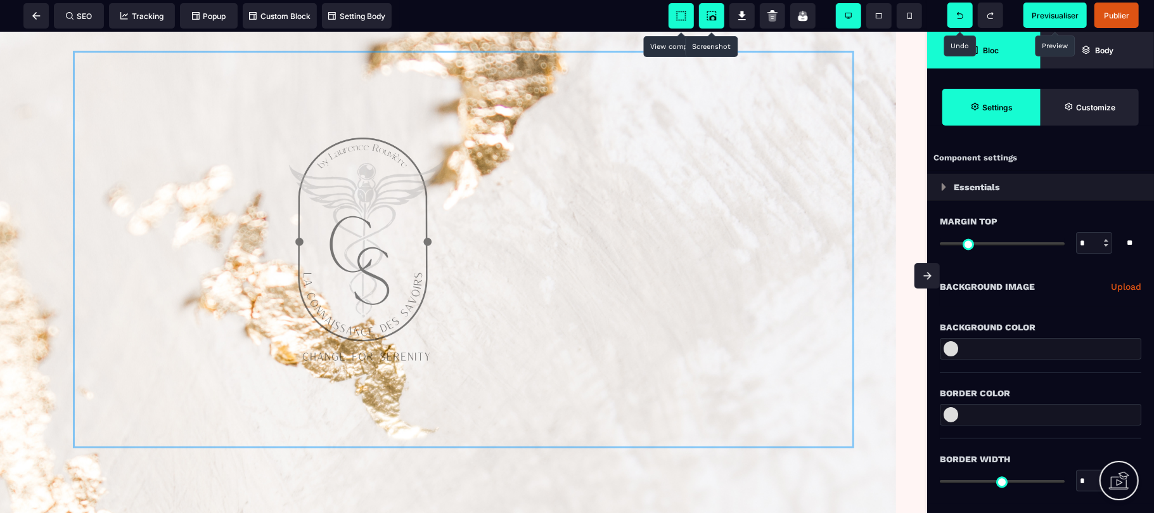
drag, startPoint x: 717, startPoint y: 342, endPoint x: 561, endPoint y: 350, distance: 156.1
click at [561, 350] on div at bounding box center [464, 249] width 908 height 416
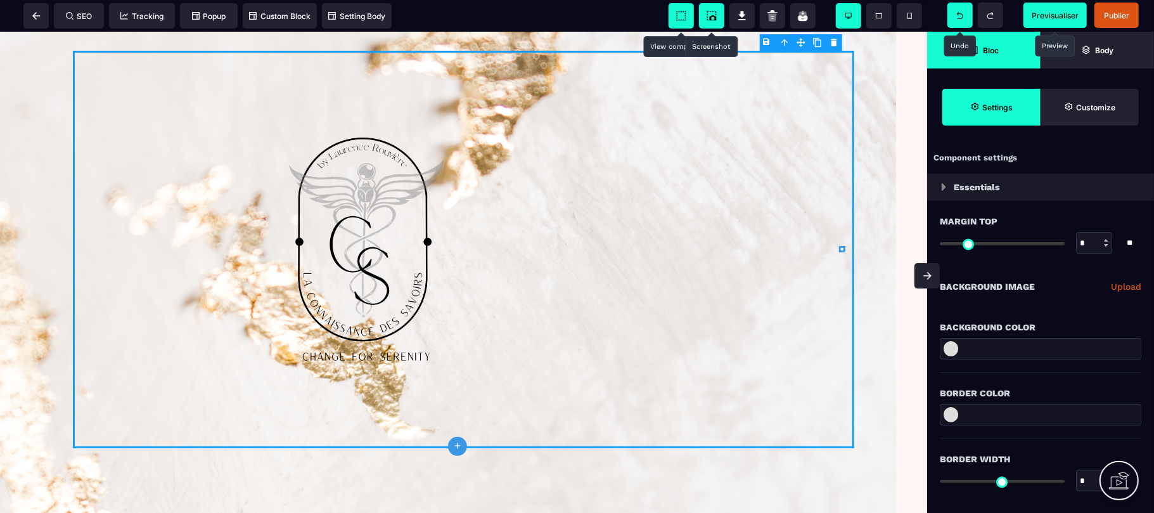
click at [551, 271] on div "B I U S A ******* plus Row" at bounding box center [463, 272] width 927 height 481
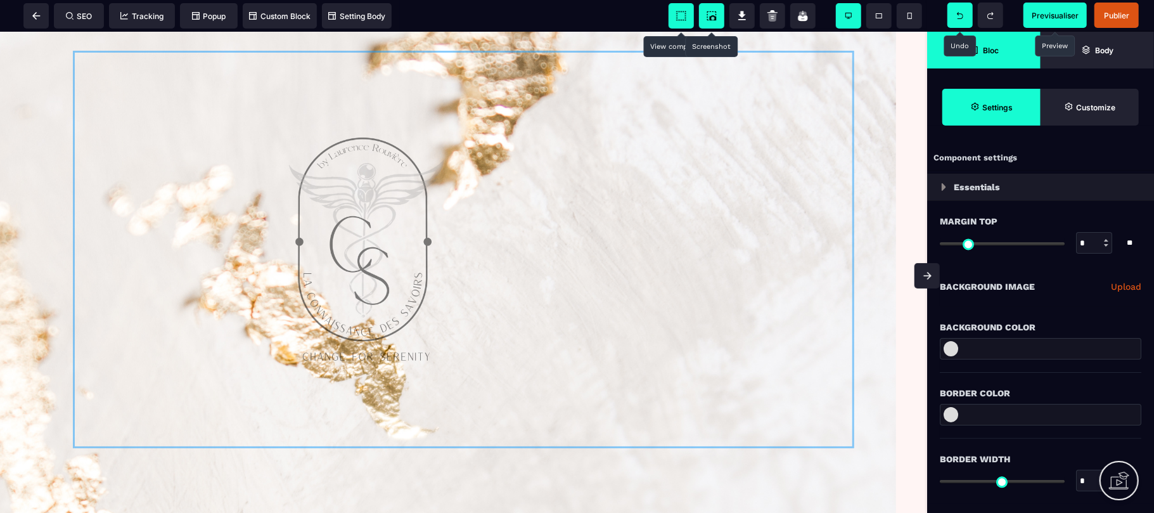
drag, startPoint x: 799, startPoint y: 72, endPoint x: 513, endPoint y: 150, distance: 296.8
drag, startPoint x: 455, startPoint y: 157, endPoint x: 353, endPoint y: 149, distance: 101.7
click at [353, 149] on div at bounding box center [464, 249] width 908 height 416
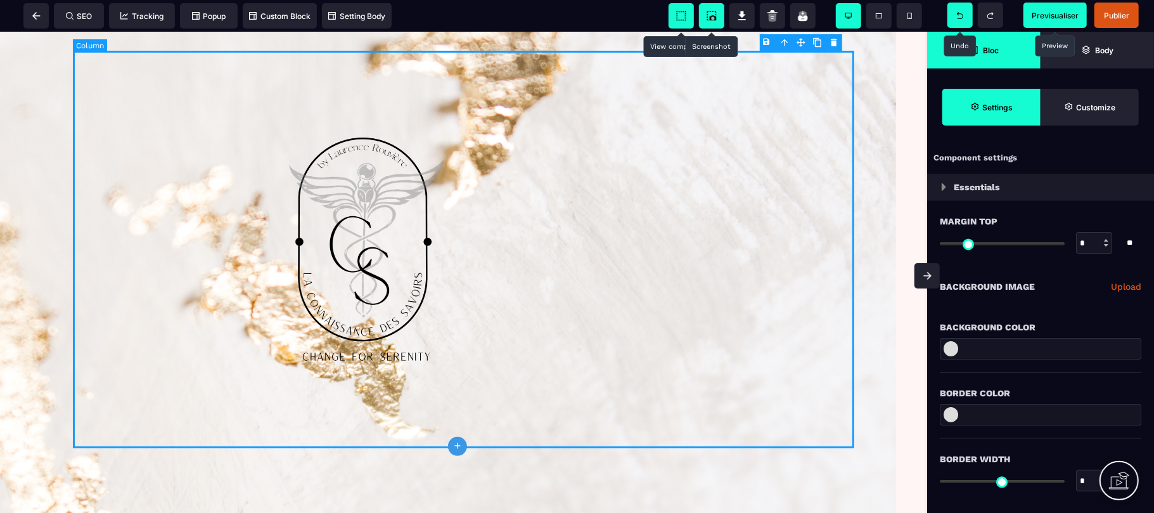
click at [502, 235] on div at bounding box center [463, 248] width 781 height 397
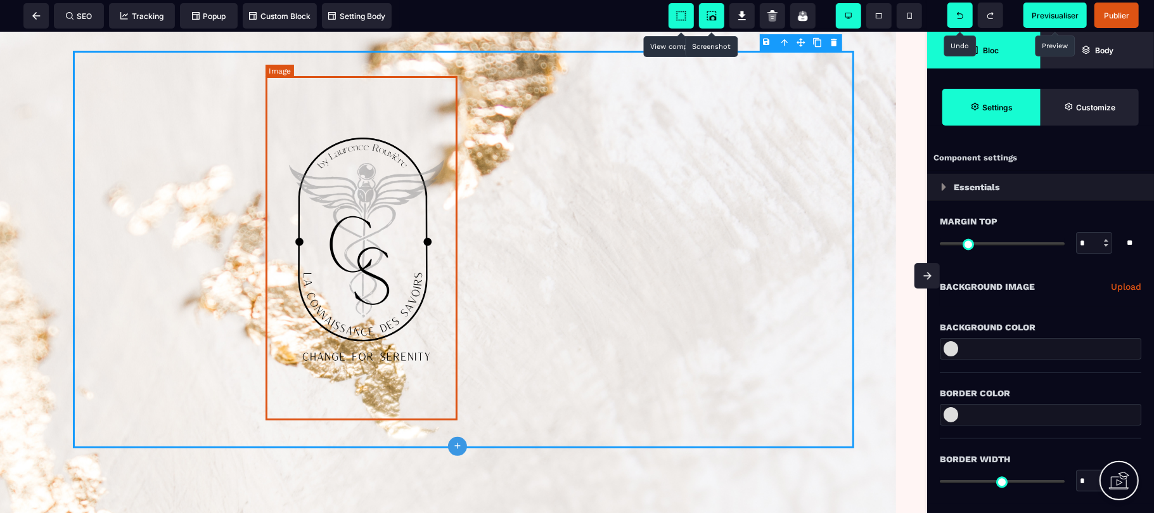
click at [367, 266] on img at bounding box center [368, 247] width 192 height 344
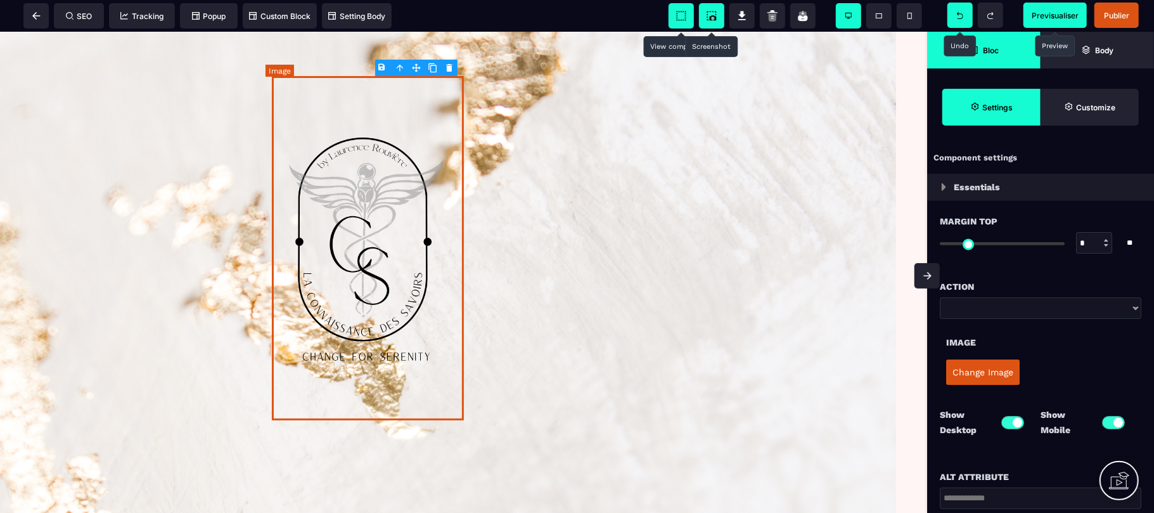
click at [367, 266] on img at bounding box center [368, 247] width 192 height 344
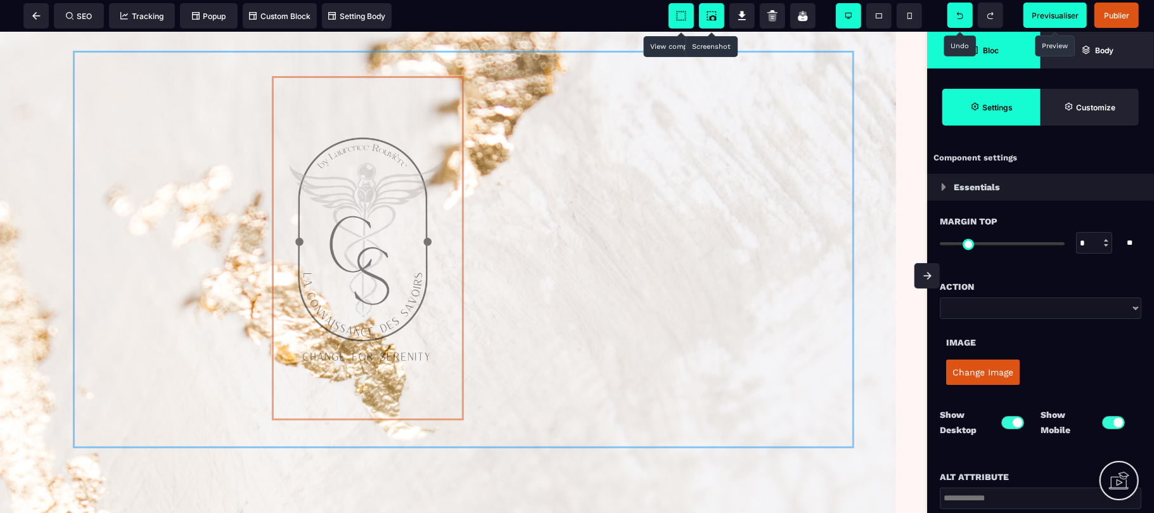
drag, startPoint x: 418, startPoint y: 94, endPoint x: 272, endPoint y: 124, distance: 148.7
click at [272, 124] on div at bounding box center [464, 249] width 908 height 416
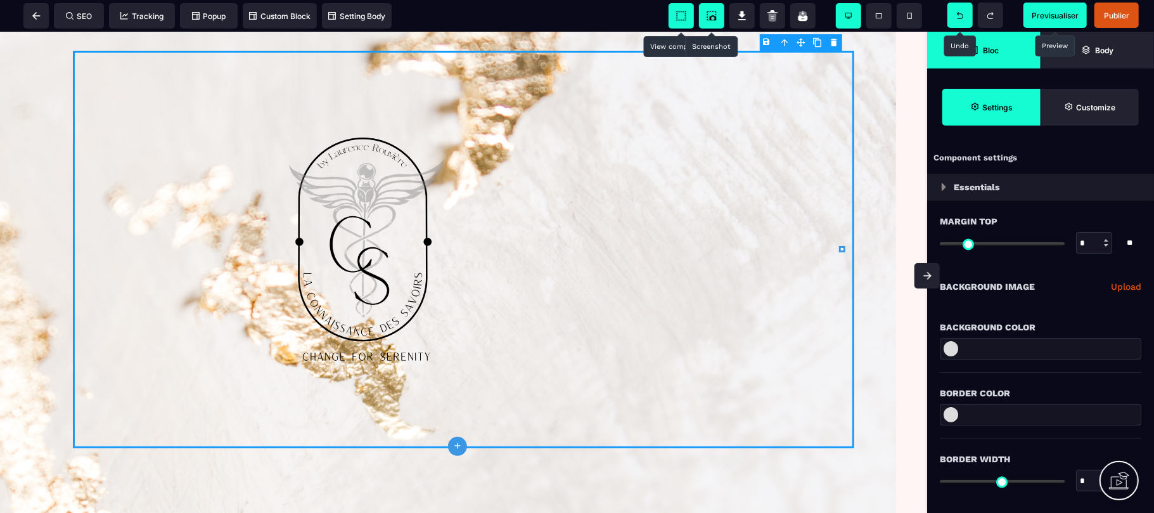
click at [376, 284] on img at bounding box center [368, 247] width 192 height 344
click at [777, 378] on div at bounding box center [463, 248] width 781 height 397
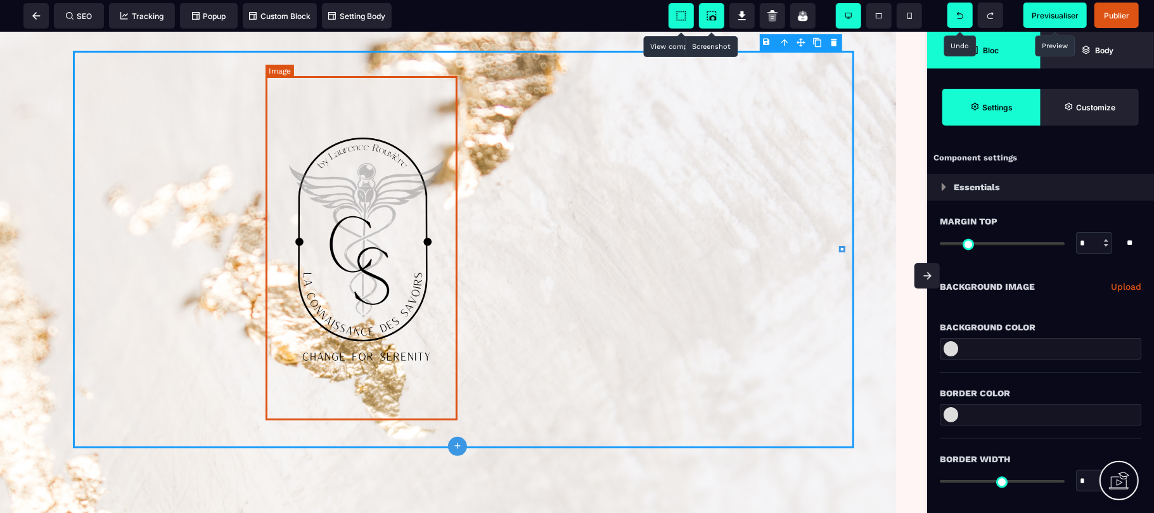
click at [381, 245] on img at bounding box center [368, 247] width 192 height 344
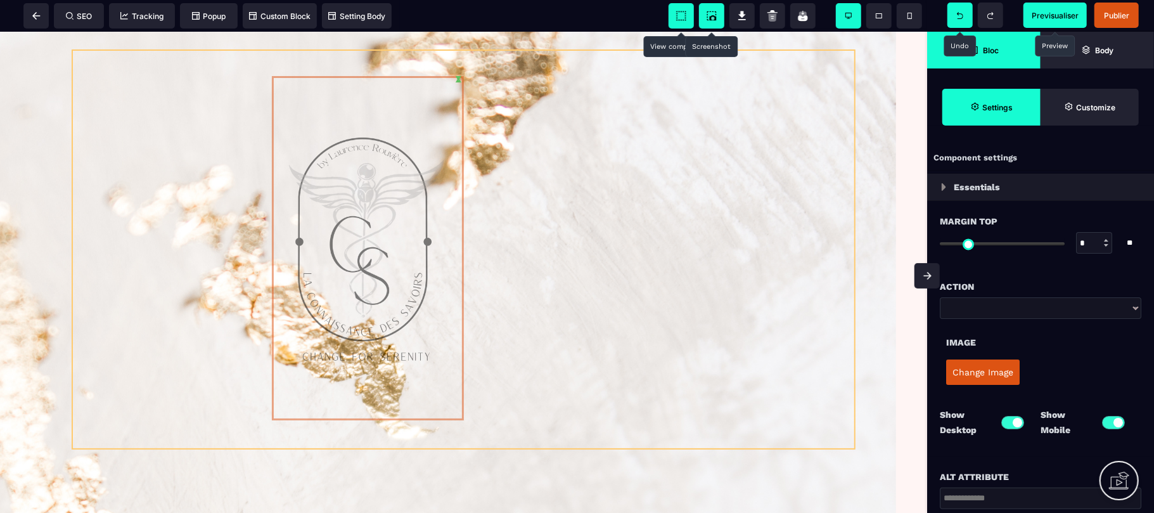
drag, startPoint x: 416, startPoint y: 99, endPoint x: 381, endPoint y: 68, distance: 46.6
drag, startPoint x: 416, startPoint y: 98, endPoint x: 216, endPoint y: 99, distance: 200.2
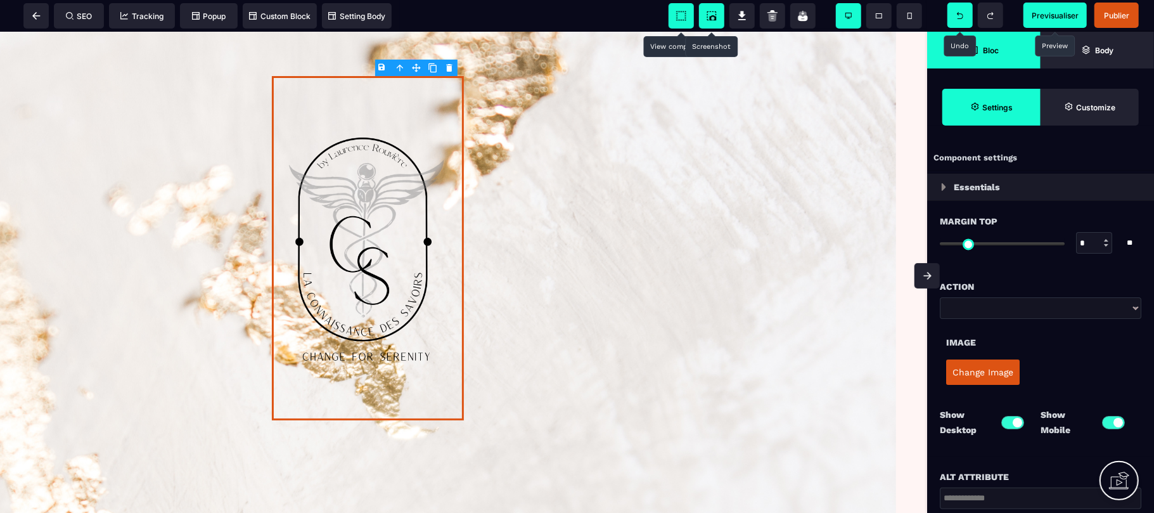
click at [216, 99] on div at bounding box center [463, 248] width 781 height 397
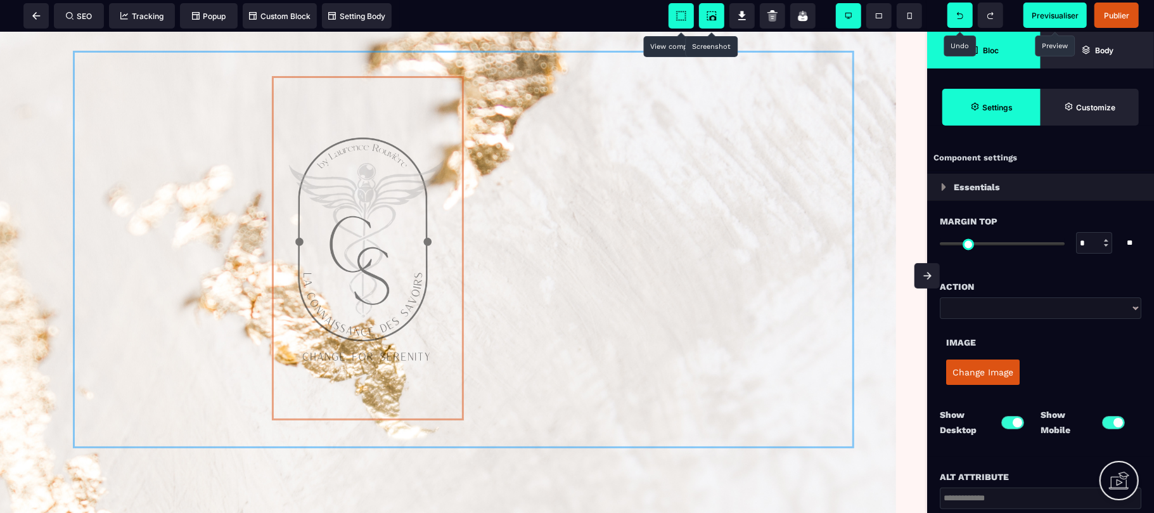
drag, startPoint x: 309, startPoint y: 127, endPoint x: 191, endPoint y: 120, distance: 118.0
click at [191, 120] on div at bounding box center [464, 249] width 908 height 416
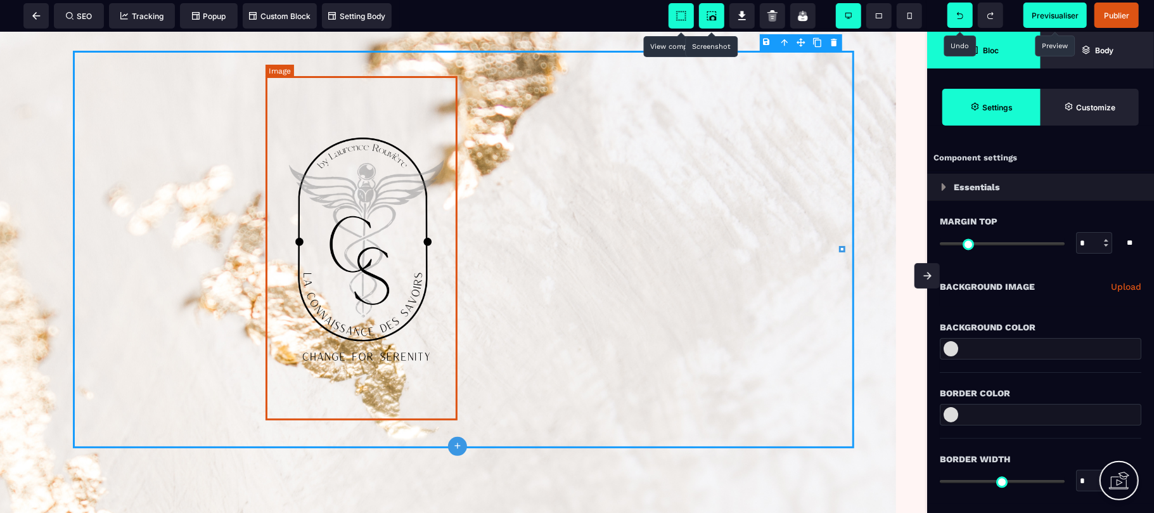
click at [404, 106] on img at bounding box center [368, 247] width 192 height 344
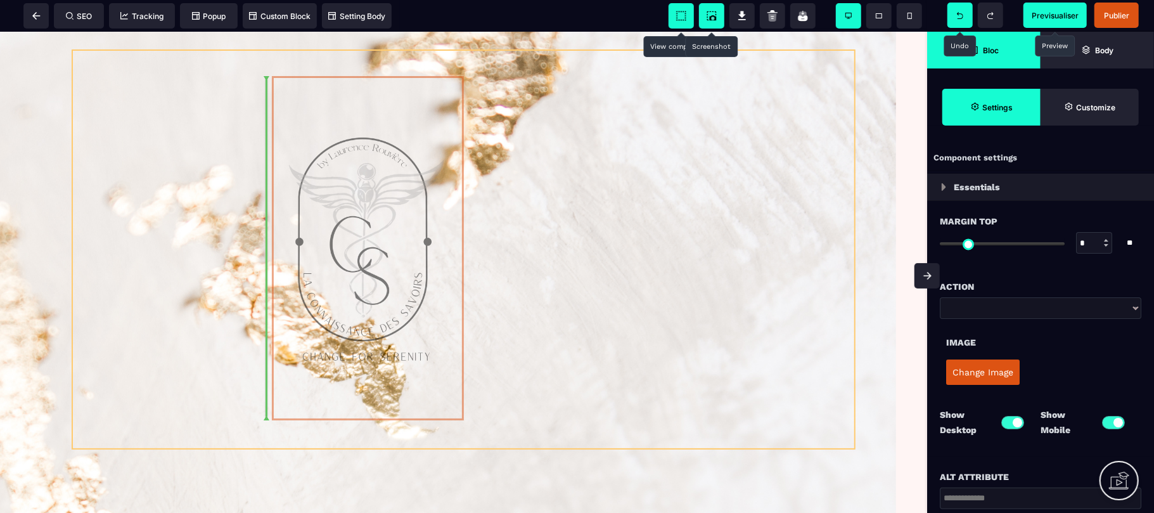
drag, startPoint x: 419, startPoint y: 98, endPoint x: 338, endPoint y: 73, distance: 85.0
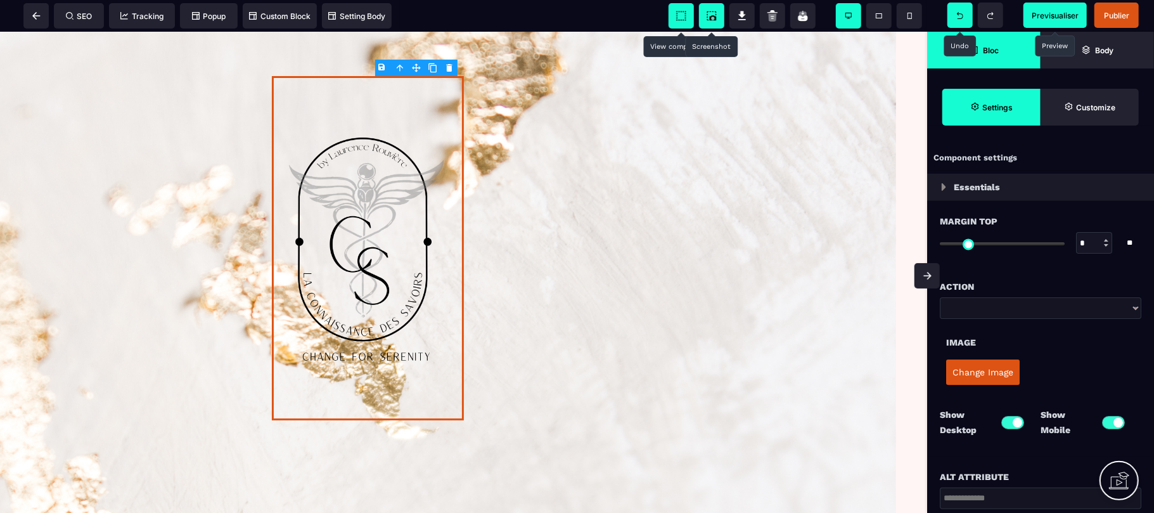
click at [1002, 44] on span "Bloc" at bounding box center [983, 50] width 113 height 37
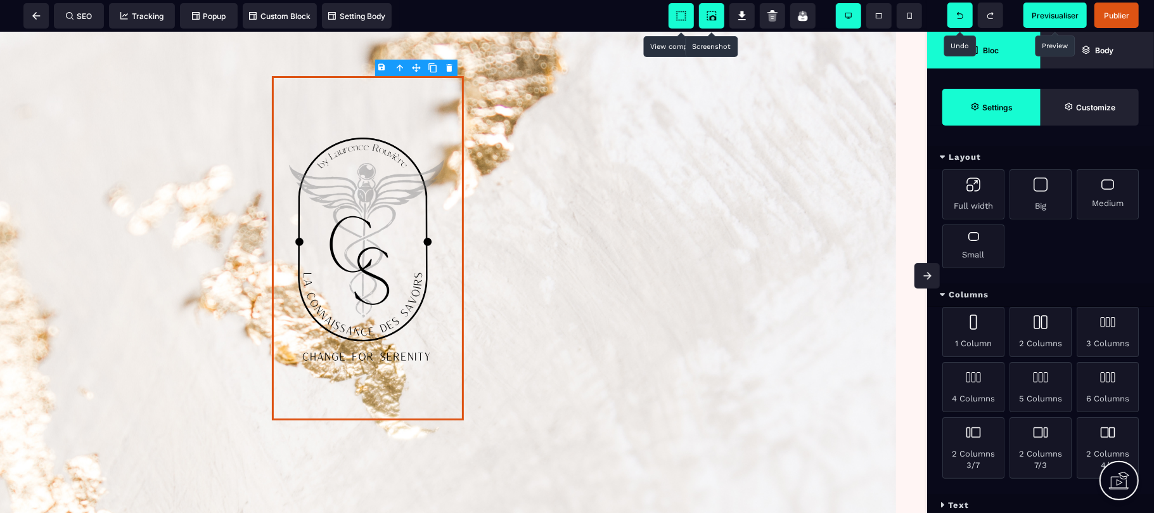
click at [1007, 108] on strong "Settings" at bounding box center [997, 108] width 30 height 10
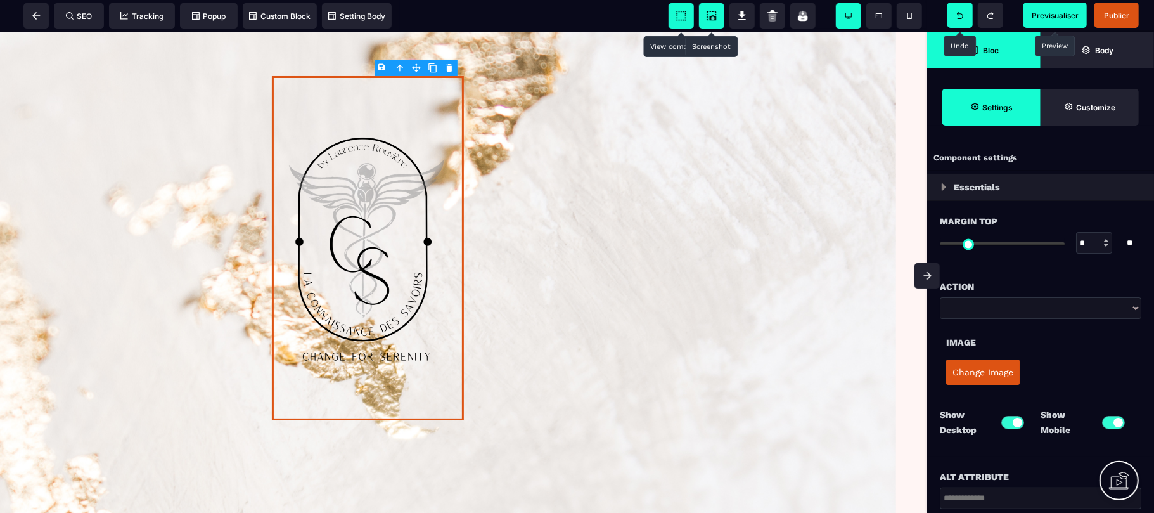
click at [989, 46] on strong "Bloc" at bounding box center [991, 51] width 16 height 10
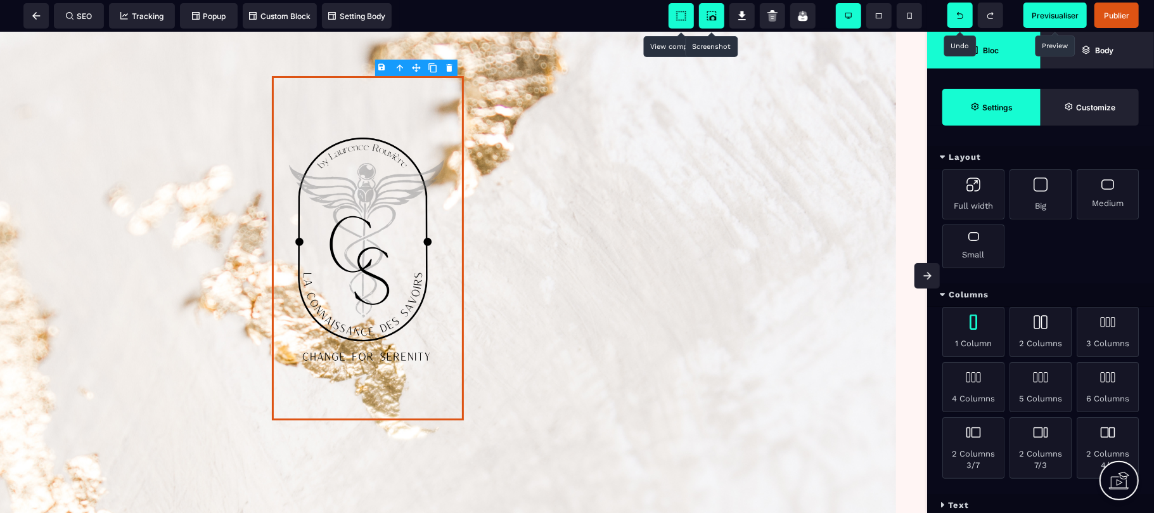
click at [978, 338] on div "1 Column" at bounding box center [973, 332] width 62 height 50
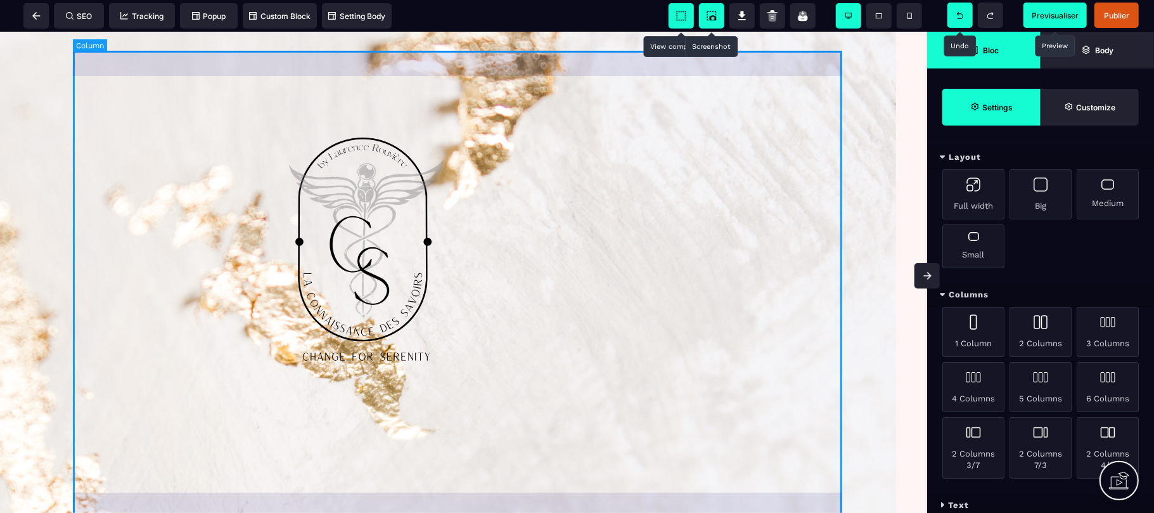
click at [778, 281] on div at bounding box center [463, 283] width 781 height 467
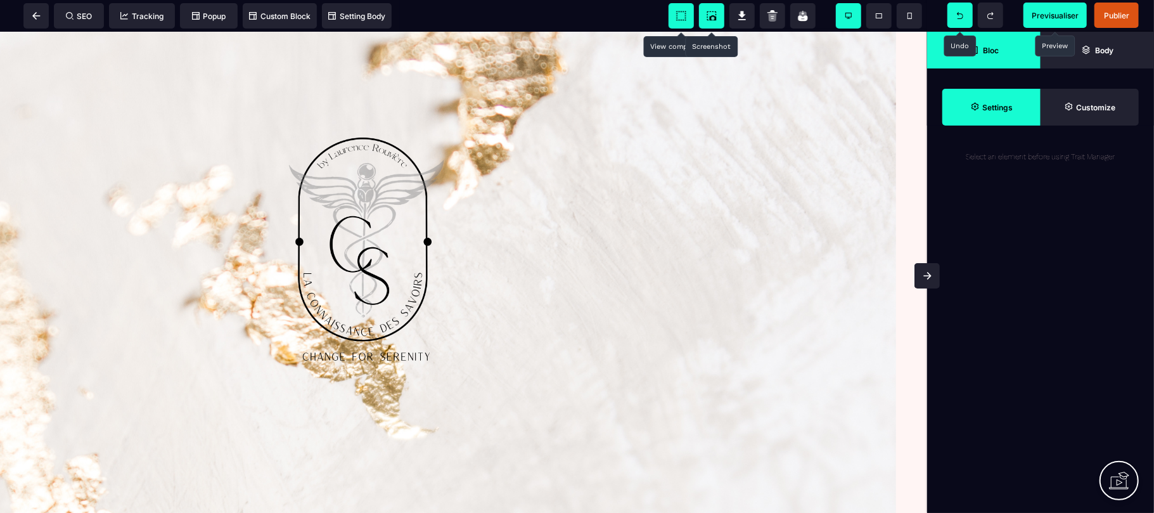
click at [959, 12] on icon at bounding box center [960, 15] width 6 height 7
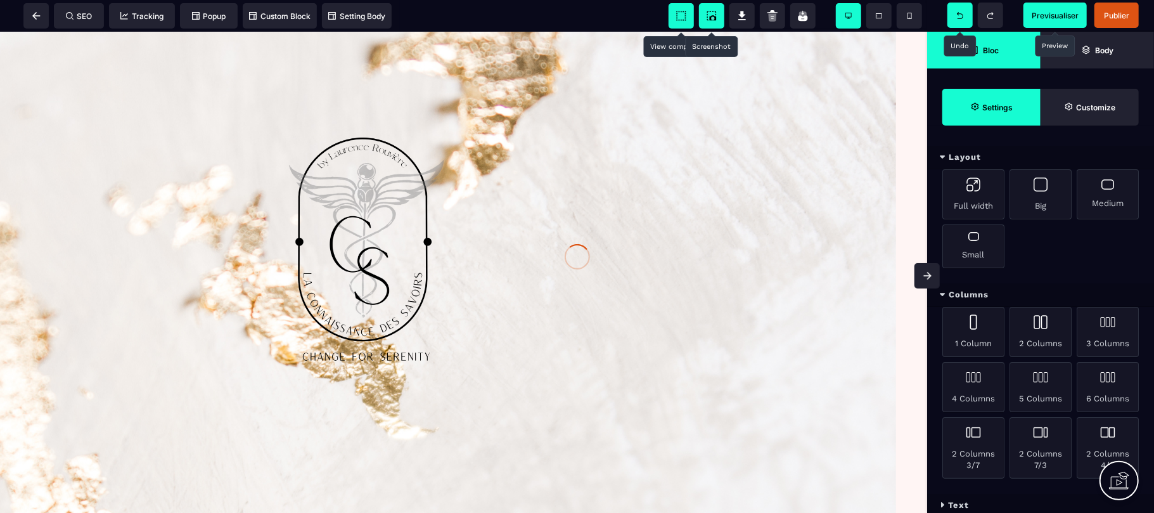
click at [959, 11] on div at bounding box center [577, 256] width 1154 height 513
click at [959, 12] on icon at bounding box center [960, 15] width 6 height 7
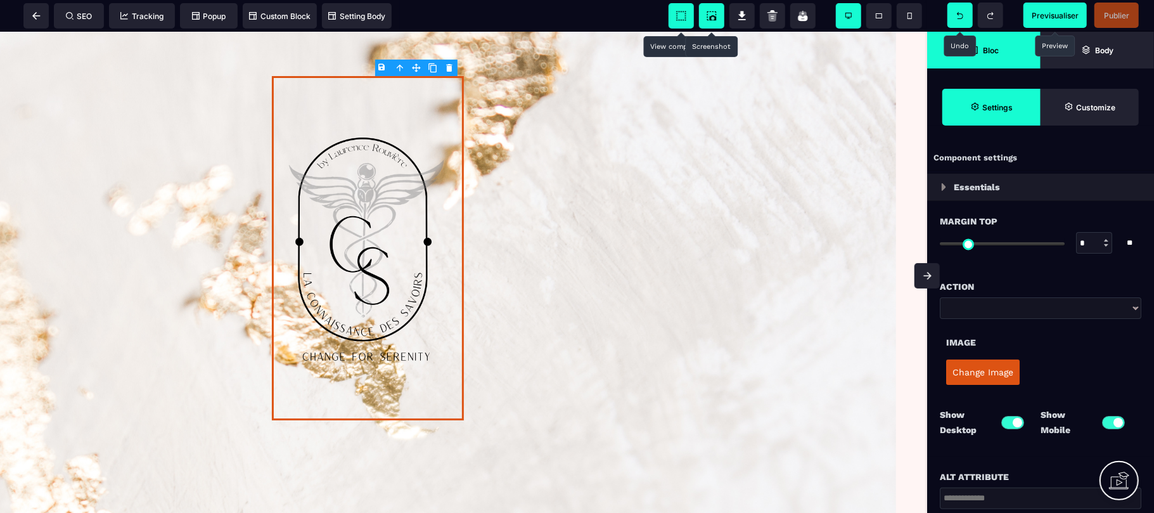
click at [959, 12] on icon at bounding box center [960, 15] width 6 height 7
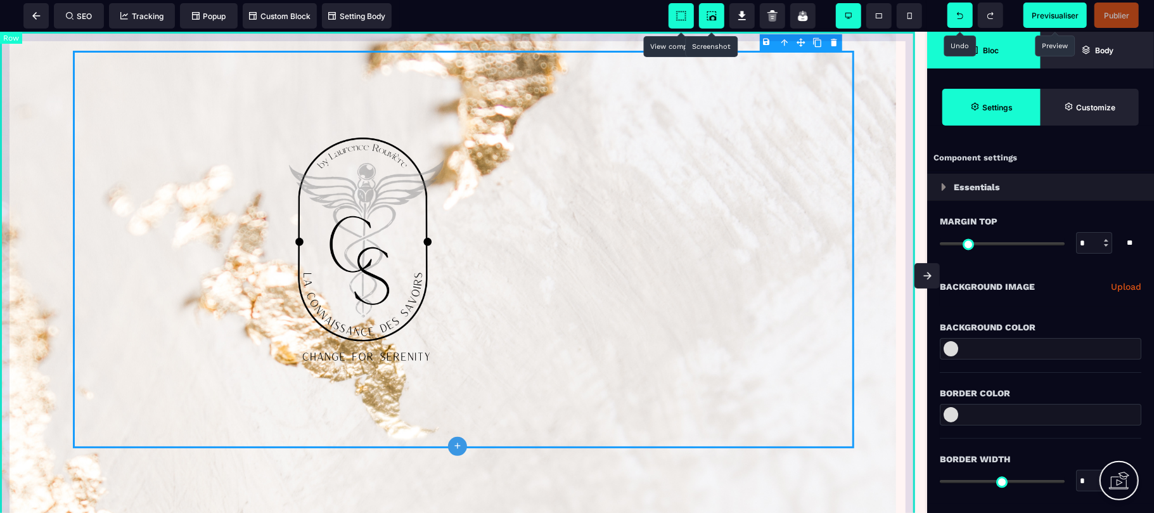
click at [3, 74] on div "GROW WHILE DOING WHAT YOU LOVE The Ultimate guide to Logo Design Lorem ipsum do…" at bounding box center [463, 433] width 927 height 805
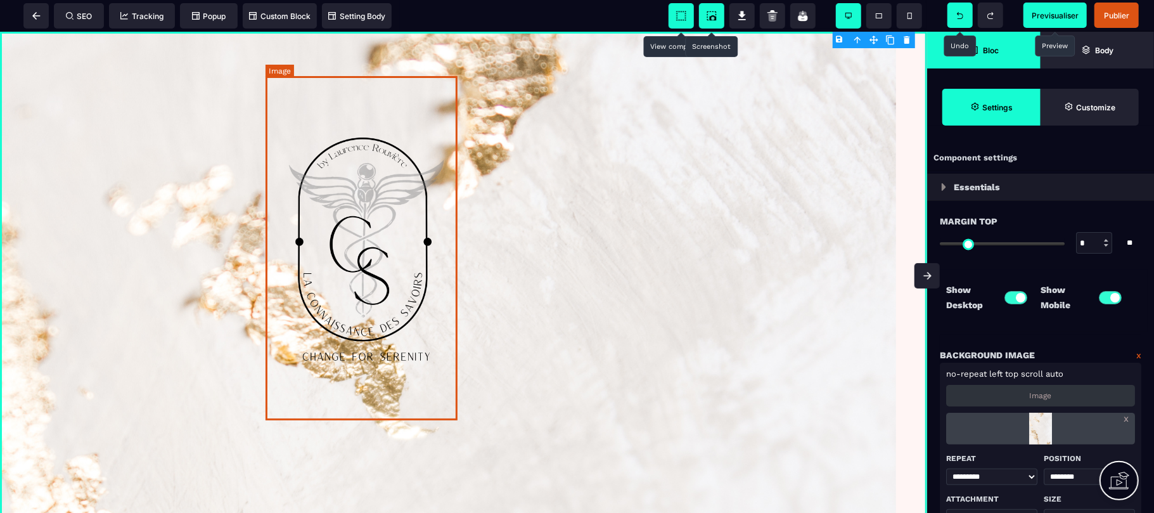
click at [368, 213] on img at bounding box center [368, 247] width 192 height 344
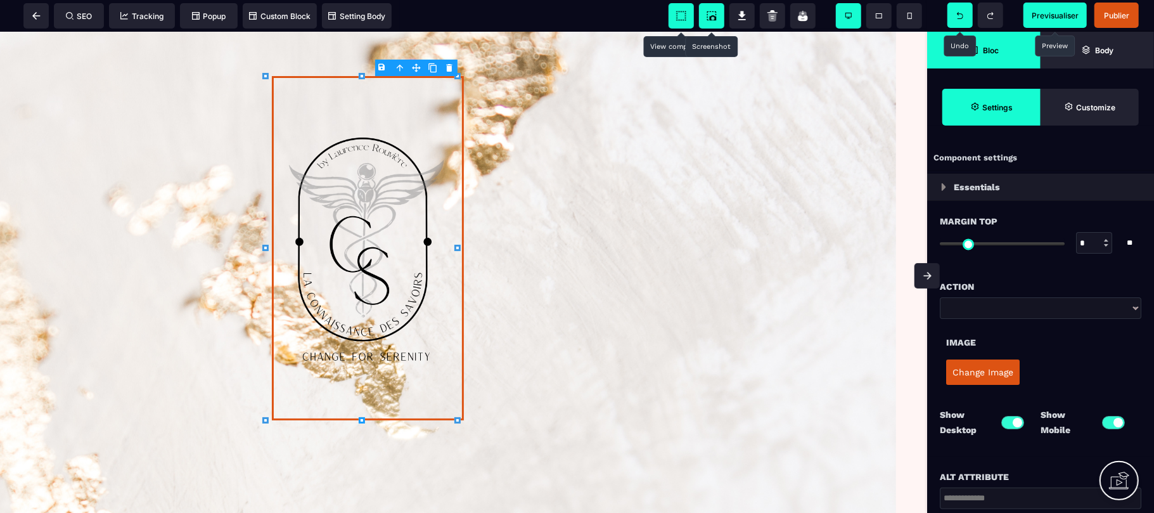
click at [446, 68] on body "B I U S A ******* [GEOGRAPHIC_DATA] SEO Tracking" at bounding box center [577, 256] width 1154 height 513
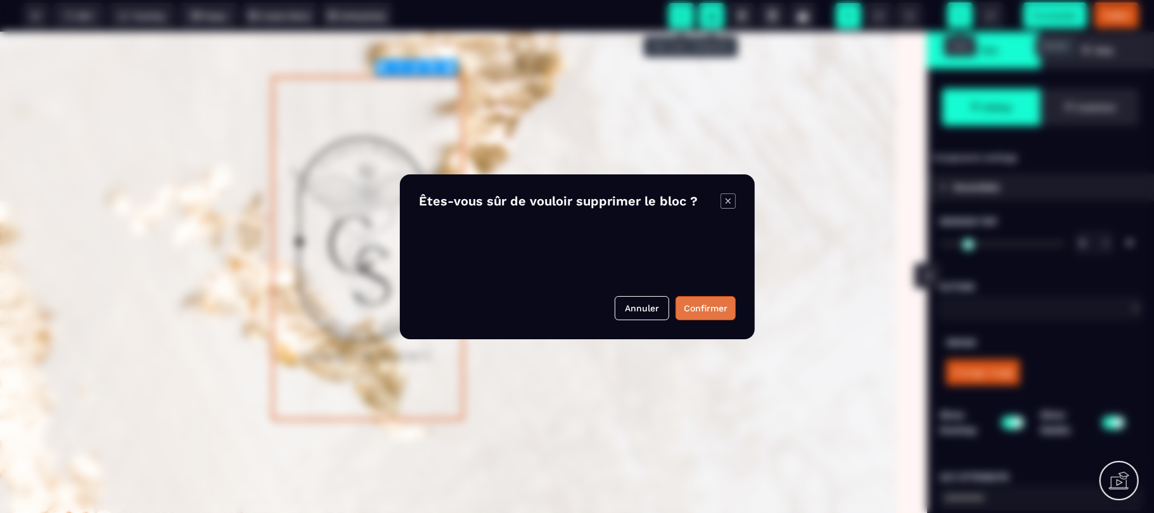
click at [706, 308] on button "Confirmer" at bounding box center [705, 308] width 60 height 24
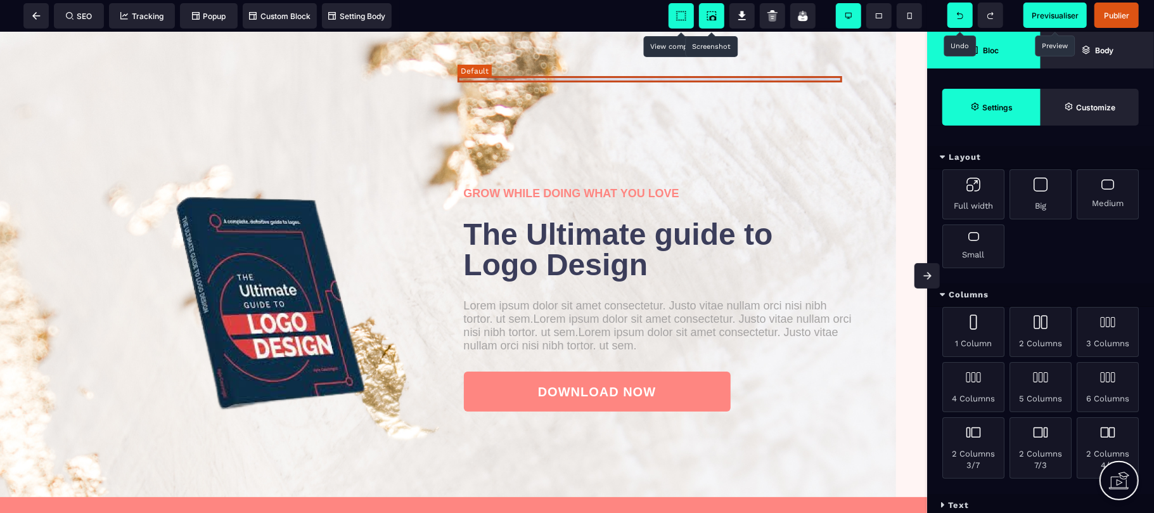
click at [711, 81] on div at bounding box center [659, 78] width 391 height 6
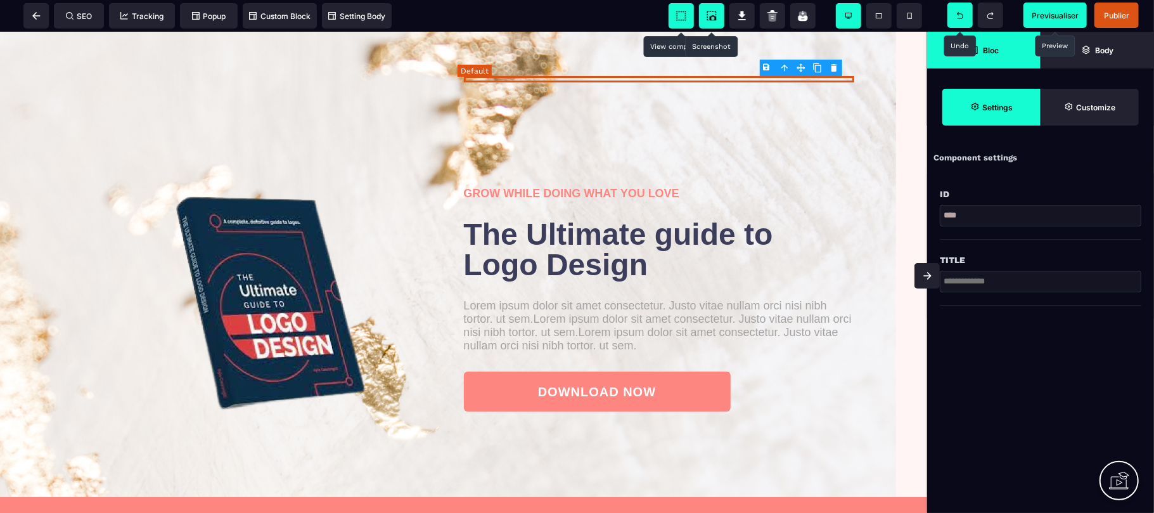
click at [704, 79] on div at bounding box center [659, 78] width 391 height 6
click at [1007, 284] on input "text" at bounding box center [1039, 282] width 201 height 22
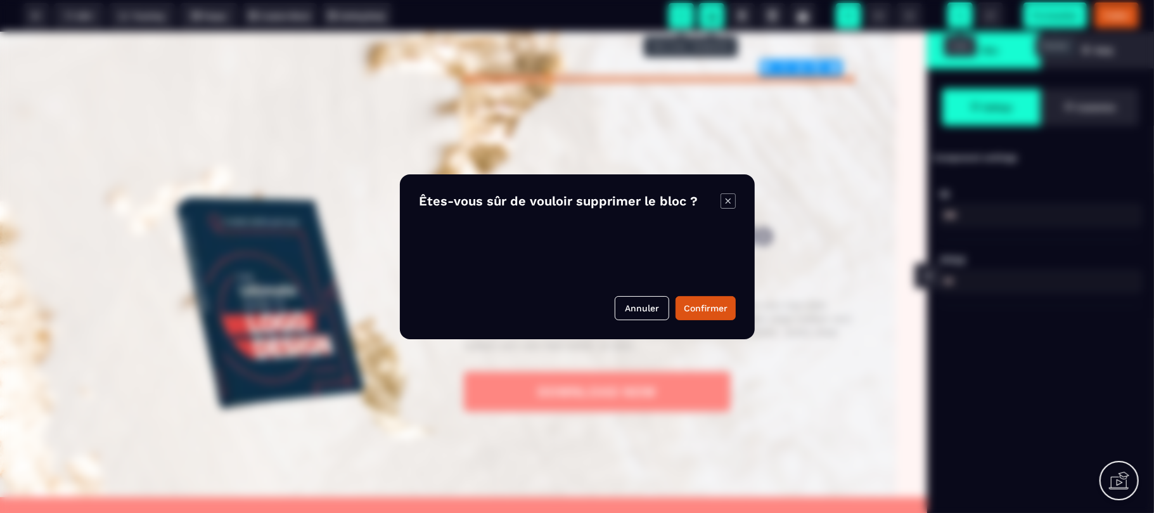
click at [831, 69] on body "B I U S A ******* Default SEO Tracking" at bounding box center [577, 256] width 1154 height 513
click at [687, 312] on button "Confirmer" at bounding box center [705, 308] width 60 height 24
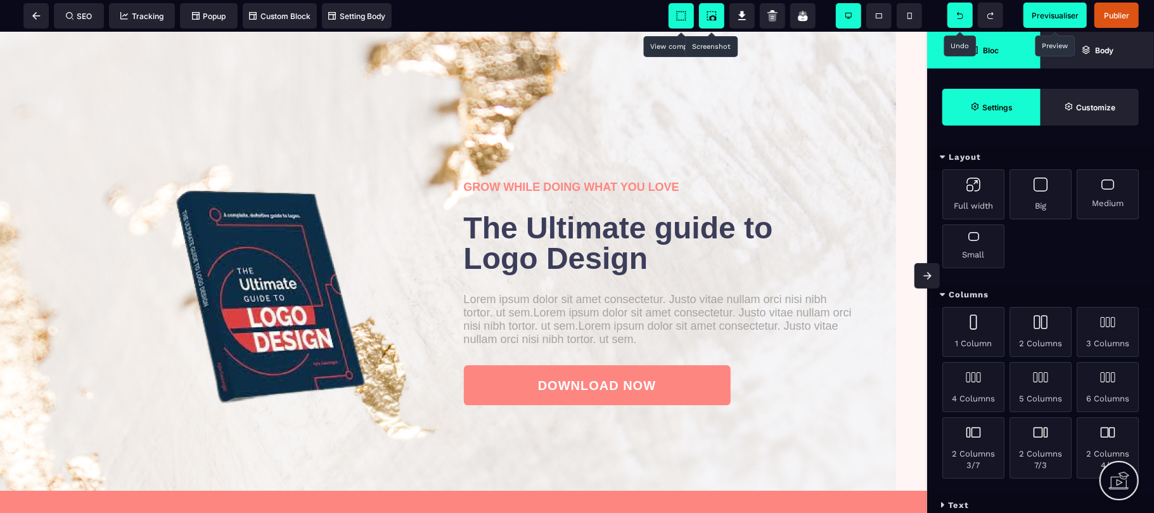
click at [682, 16] on icon at bounding box center [681, 16] width 13 height 13
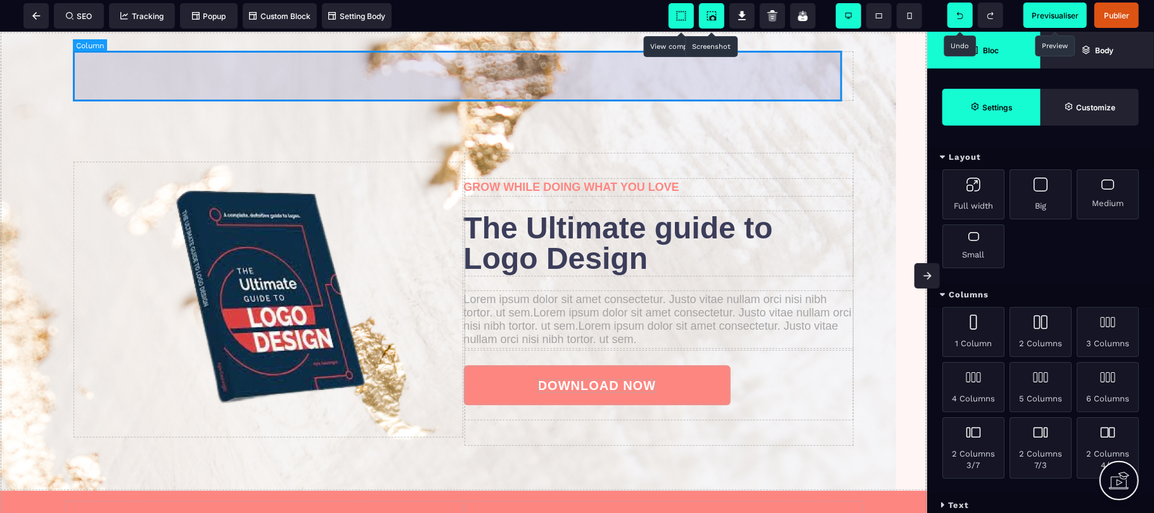
click at [655, 73] on div at bounding box center [463, 75] width 781 height 51
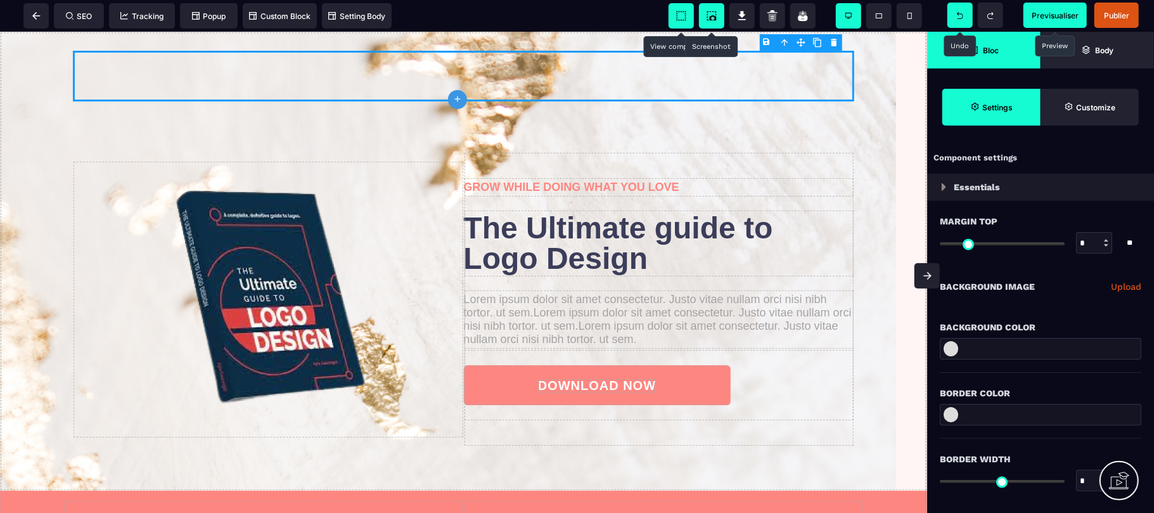
click at [990, 51] on strong "Bloc" at bounding box center [991, 51] width 16 height 10
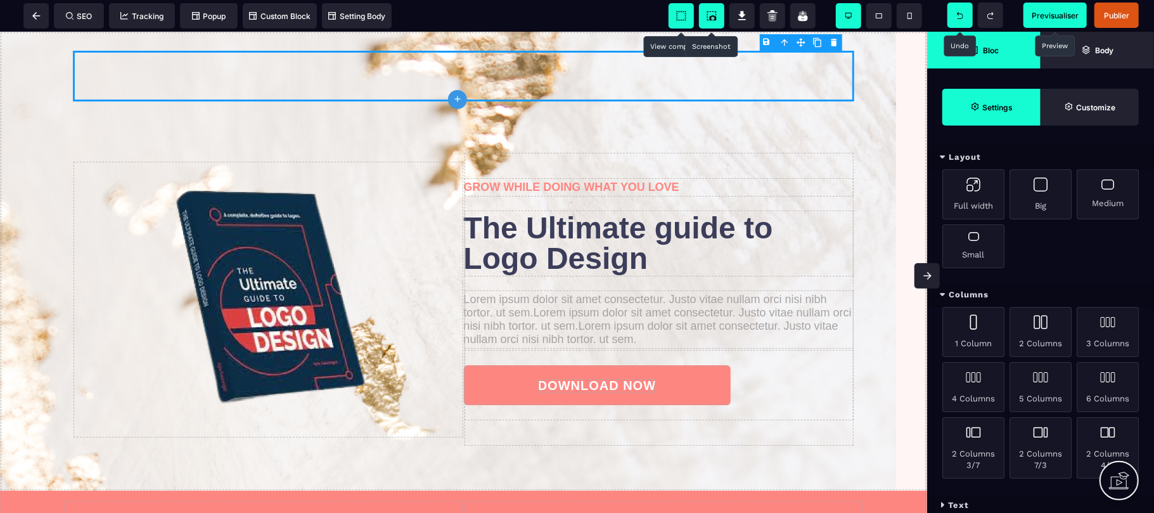
click at [1081, 277] on div "Full width Big Medium Small" at bounding box center [1040, 226] width 227 height 114
click at [1033, 497] on div "Text" at bounding box center [1040, 504] width 227 height 23
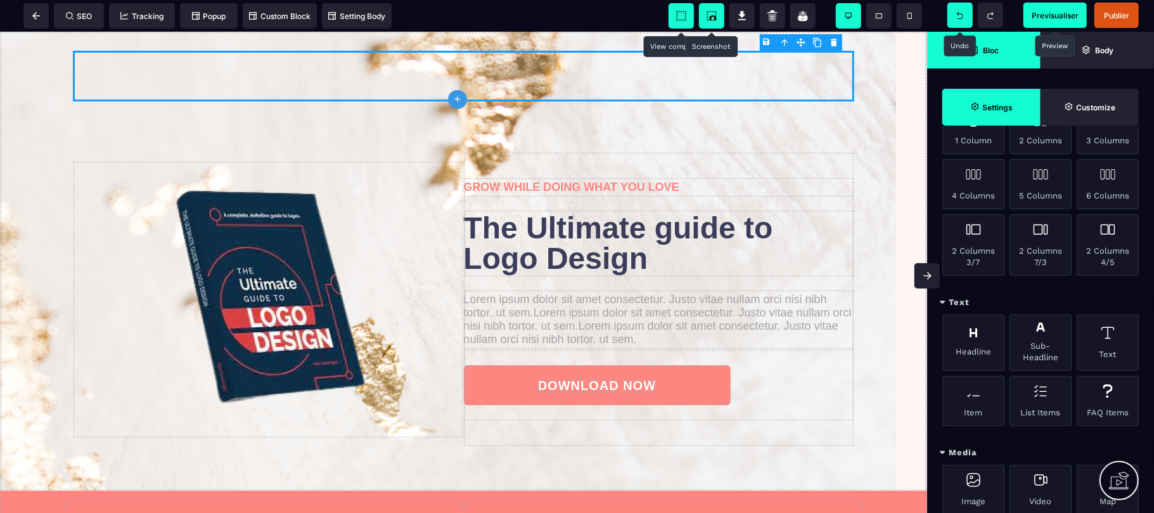
scroll to position [236, 0]
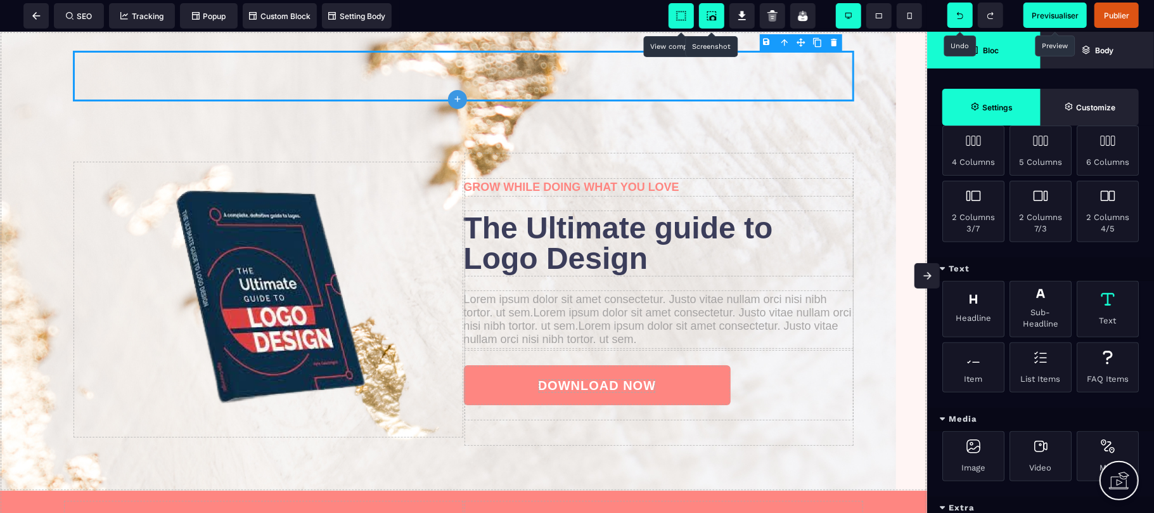
click at [1105, 319] on div "Text" at bounding box center [1107, 309] width 62 height 56
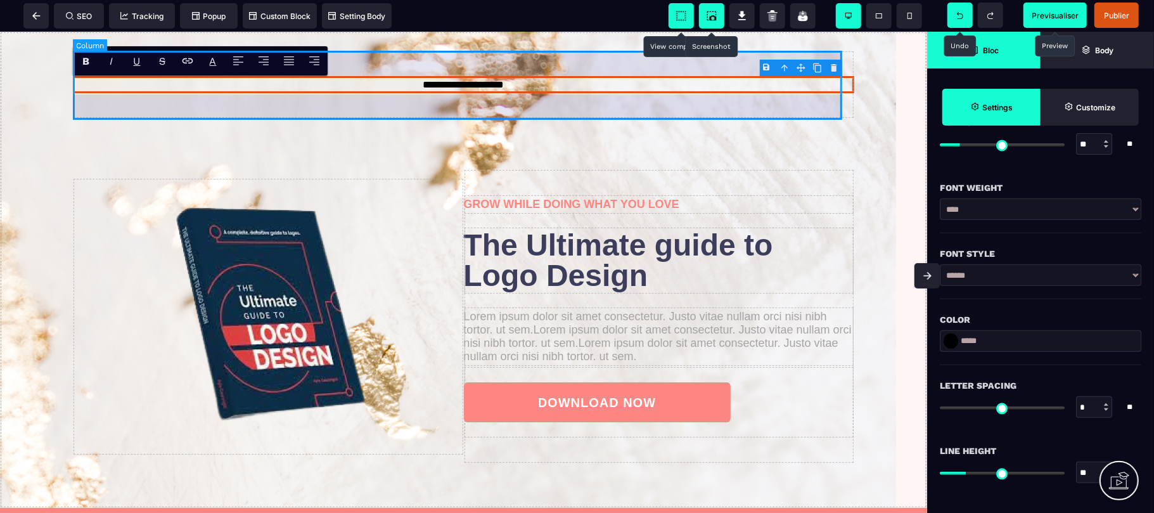
scroll to position [0, 0]
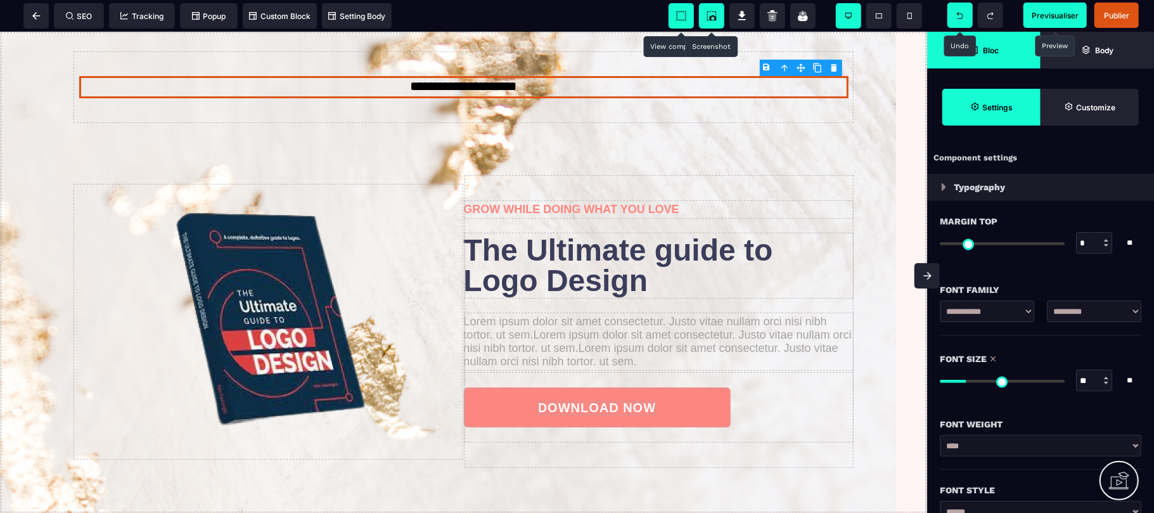
drag, startPoint x: 941, startPoint y: 380, endPoint x: 969, endPoint y: 379, distance: 28.5
click at [969, 379] on input "range" at bounding box center [1001, 380] width 125 height 3
click at [1060, 411] on div "Font Weight" at bounding box center [1039, 418] width 201 height 28
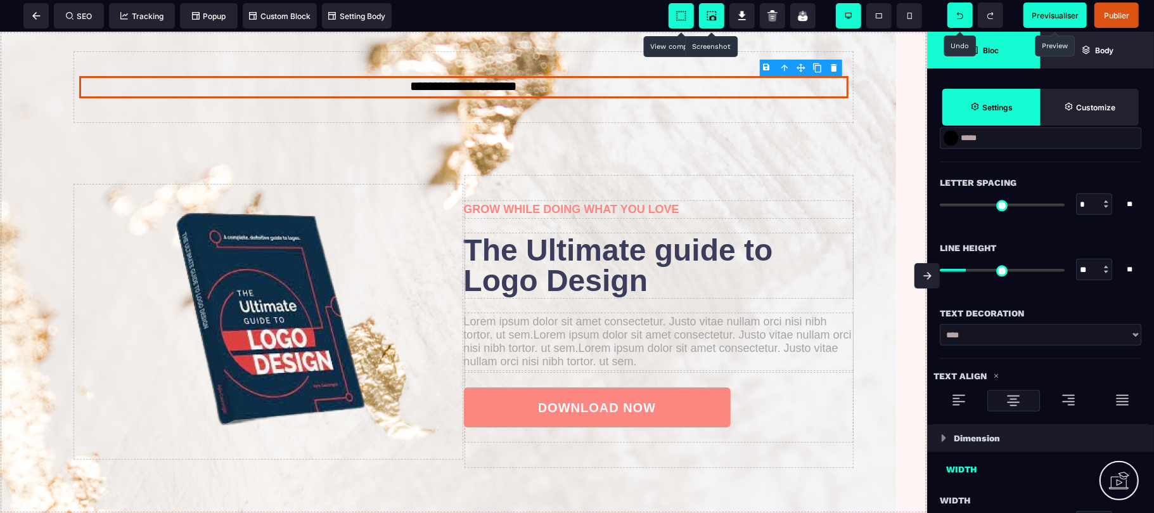
scroll to position [473, 0]
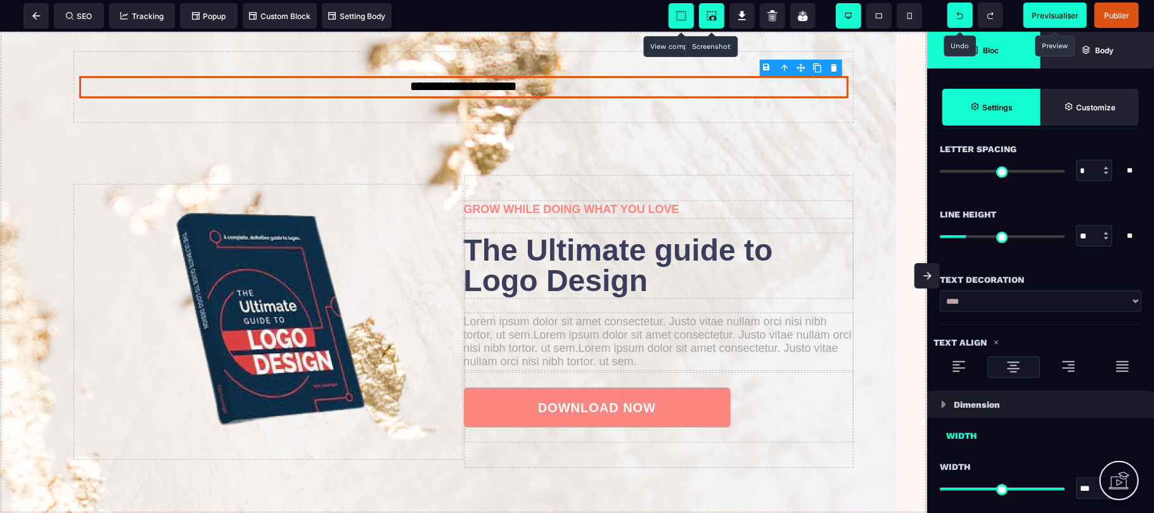
click at [1134, 302] on select "**********" at bounding box center [1039, 301] width 201 height 22
click at [939, 291] on select "**********" at bounding box center [1039, 301] width 201 height 22
click at [1128, 303] on select "**********" at bounding box center [1039, 301] width 201 height 22
click at [939, 291] on select "**********" at bounding box center [1039, 301] width 201 height 22
click at [1133, 304] on select "**********" at bounding box center [1039, 301] width 201 height 22
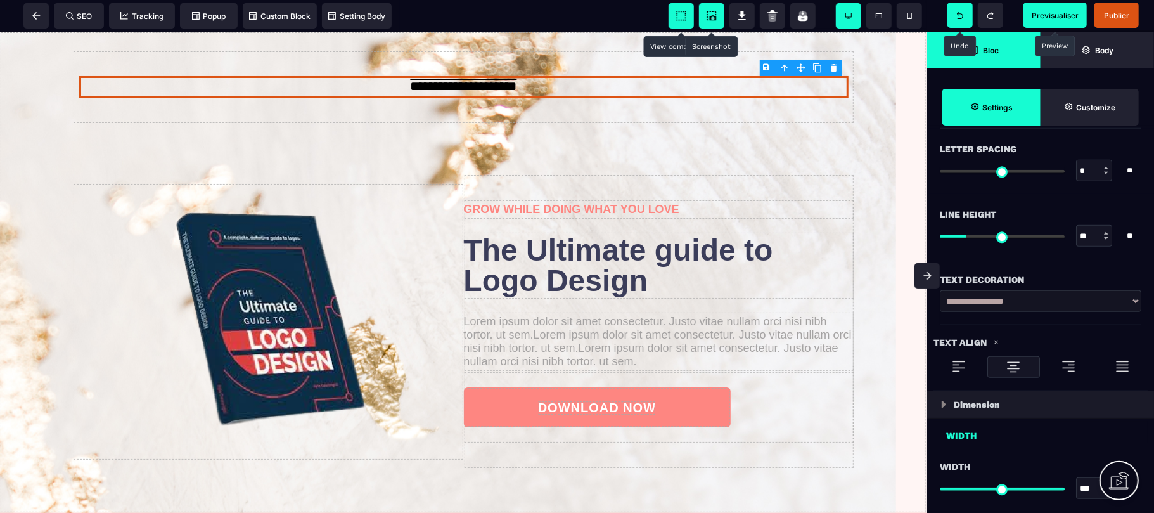
click at [939, 291] on select "**********" at bounding box center [1039, 301] width 201 height 22
click at [1134, 305] on select "**********" at bounding box center [1039, 301] width 201 height 22
click at [939, 291] on select "**********" at bounding box center [1039, 301] width 201 height 22
drag, startPoint x: 1131, startPoint y: 300, endPoint x: 958, endPoint y: 323, distance: 175.1
click at [958, 323] on div "**********" at bounding box center [1039, 307] width 201 height 35
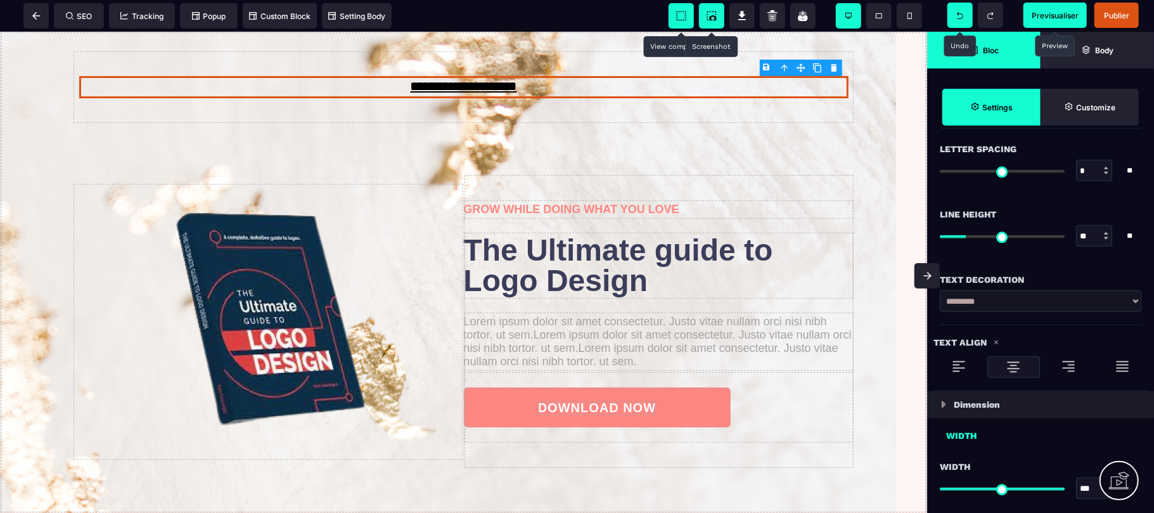
click at [1131, 304] on select "**********" at bounding box center [1039, 301] width 201 height 22
click at [939, 291] on select "**********" at bounding box center [1039, 301] width 201 height 22
click at [540, 87] on text "**********" at bounding box center [463, 86] width 769 height 22
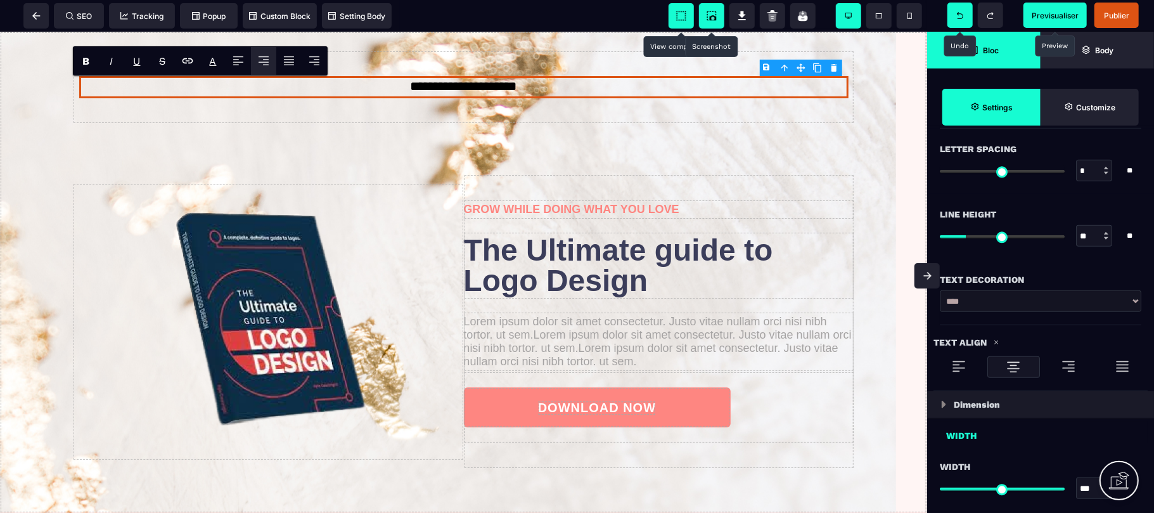
click at [994, 48] on strong "Bloc" at bounding box center [991, 51] width 16 height 10
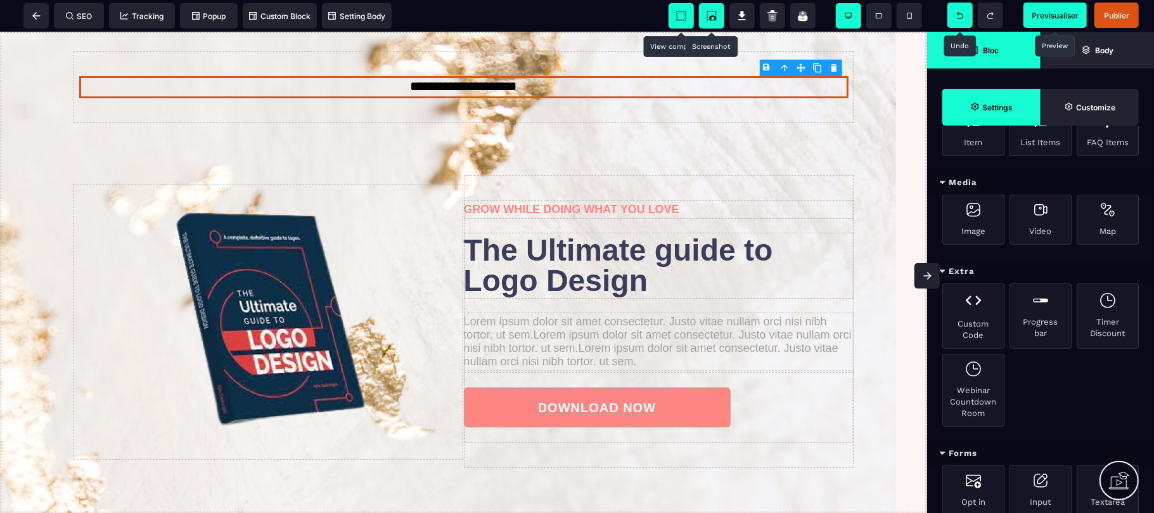
scroll to position [731, 0]
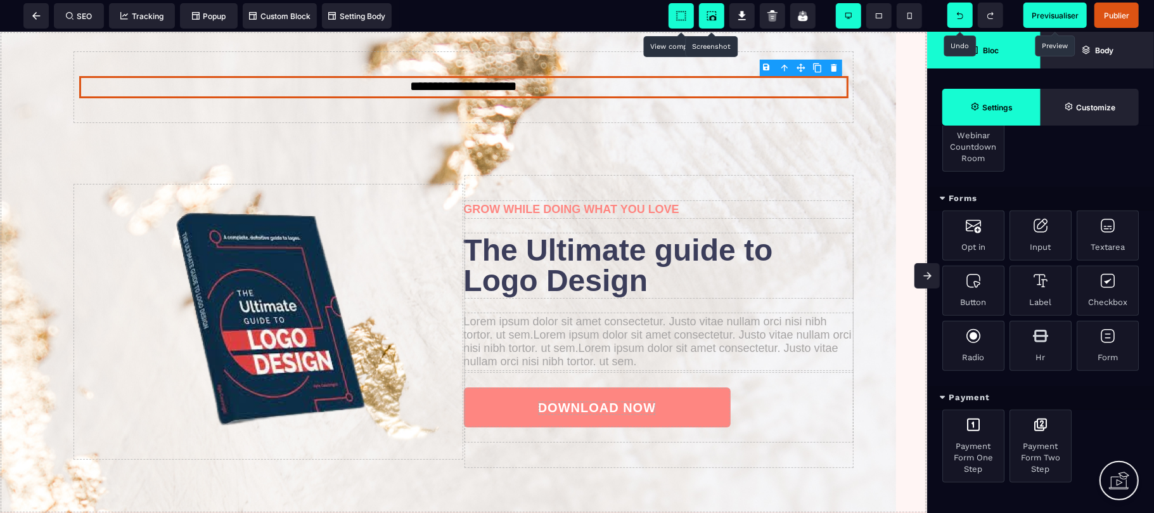
click at [1077, 179] on div "Custom Code Progress bar Timer Discount Webinar Countdown Room" at bounding box center [1040, 108] width 227 height 158
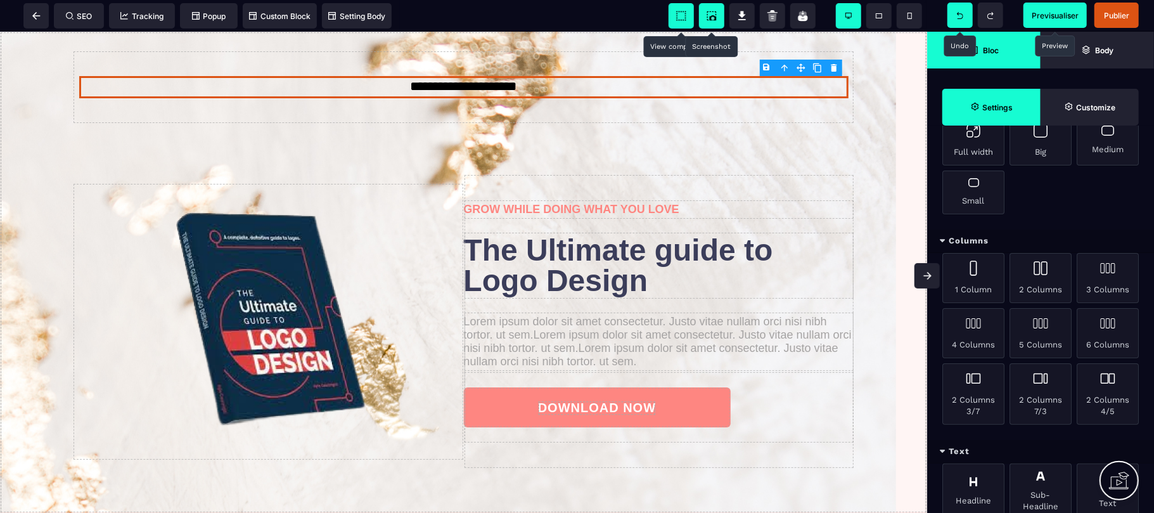
scroll to position [0, 0]
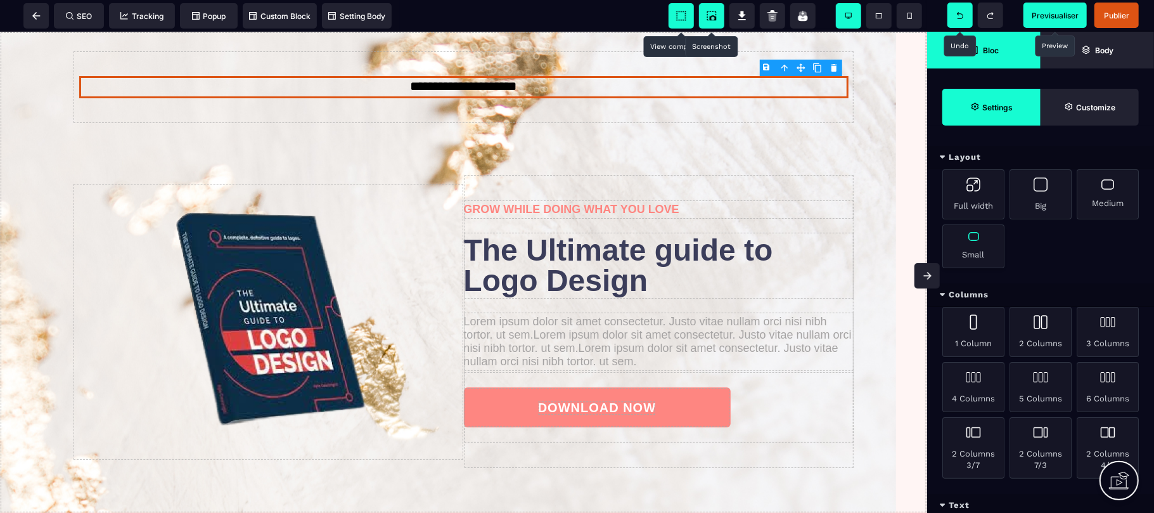
click at [978, 251] on div "Small" at bounding box center [973, 246] width 62 height 44
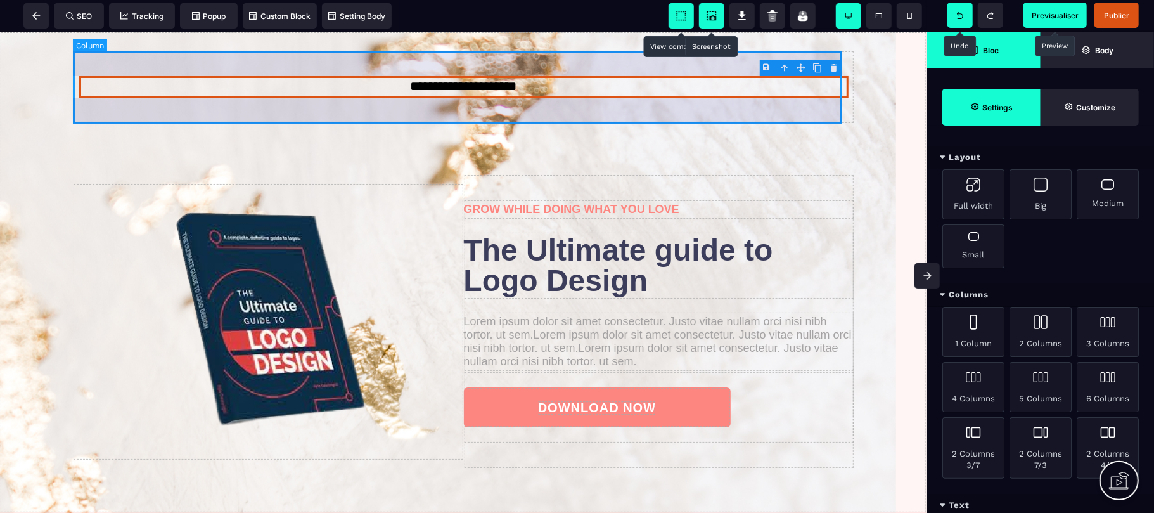
click at [815, 112] on div "**********" at bounding box center [463, 86] width 781 height 73
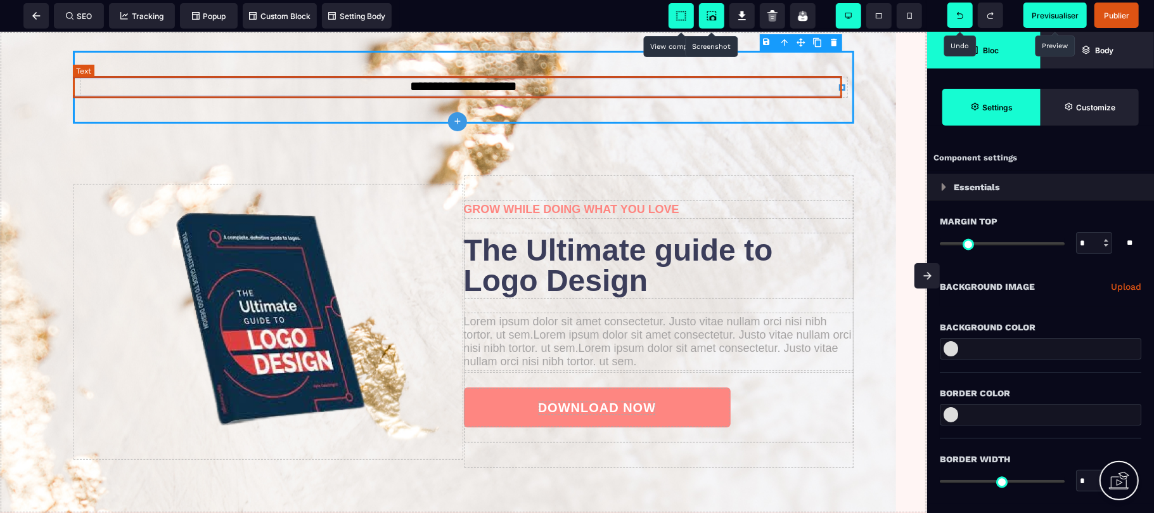
click at [796, 94] on text "**********" at bounding box center [463, 86] width 769 height 22
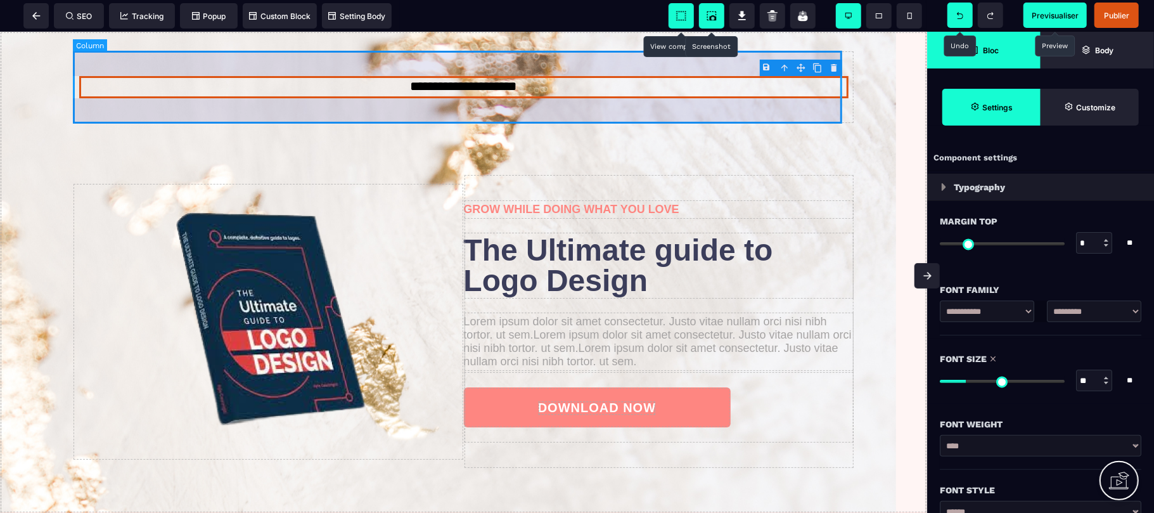
click at [796, 111] on div "**********" at bounding box center [463, 86] width 781 height 73
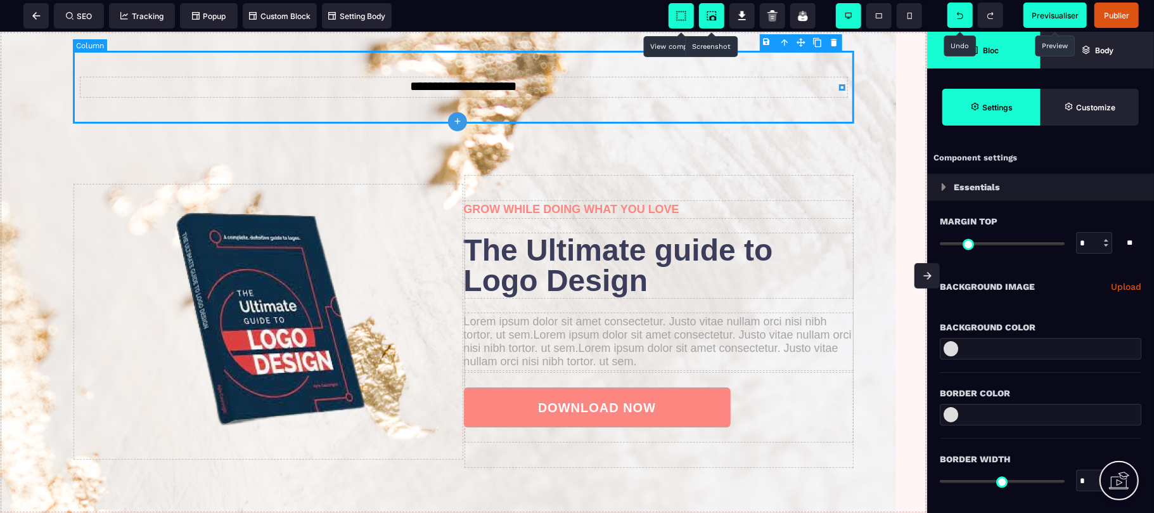
click at [794, 65] on div "**********" at bounding box center [463, 86] width 781 height 73
click at [791, 61] on div "**********" at bounding box center [463, 86] width 781 height 73
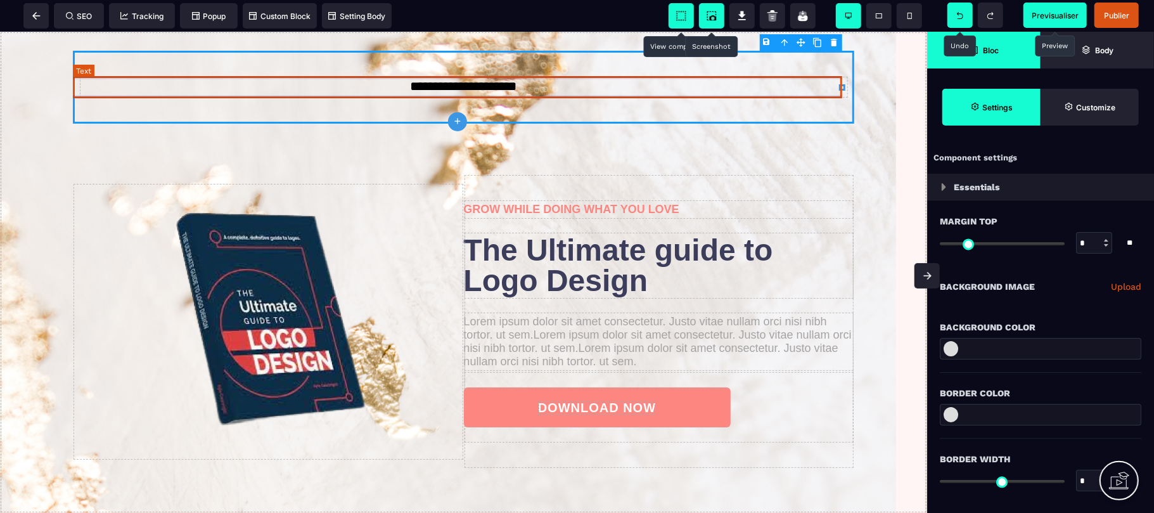
click at [786, 92] on text "**********" at bounding box center [463, 86] width 769 height 22
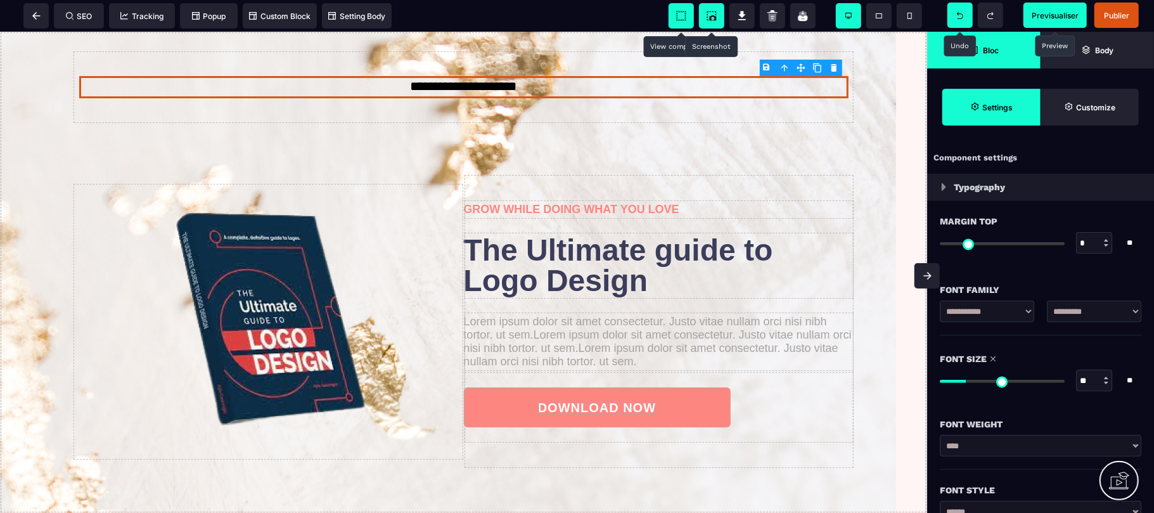
click at [943, 188] on img at bounding box center [943, 187] width 5 height 8
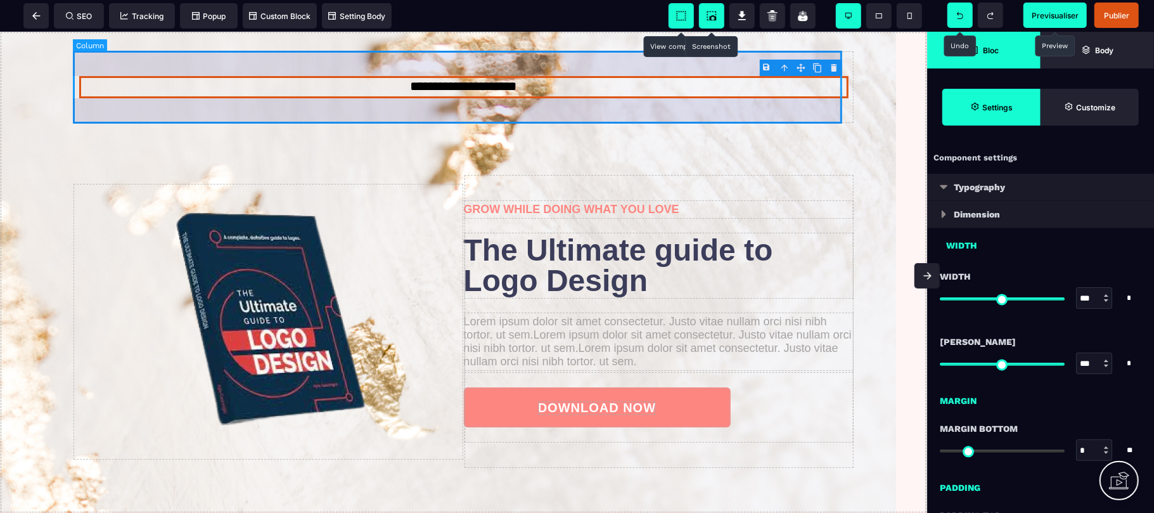
click at [746, 122] on div "**********" at bounding box center [463, 86] width 781 height 73
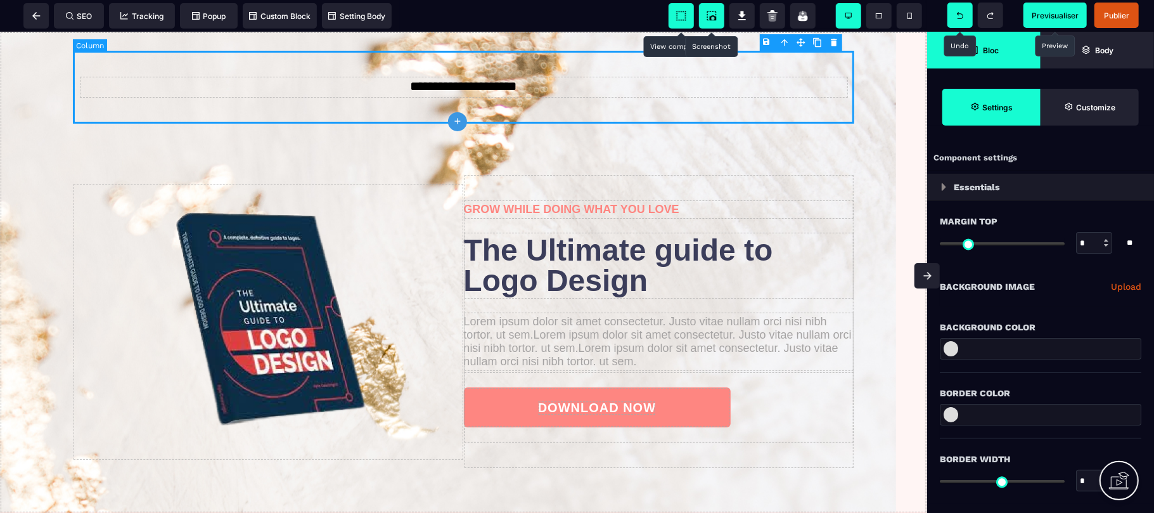
click at [746, 122] on div "**********" at bounding box center [463, 86] width 781 height 73
click at [720, 63] on div "**********" at bounding box center [463, 86] width 781 height 73
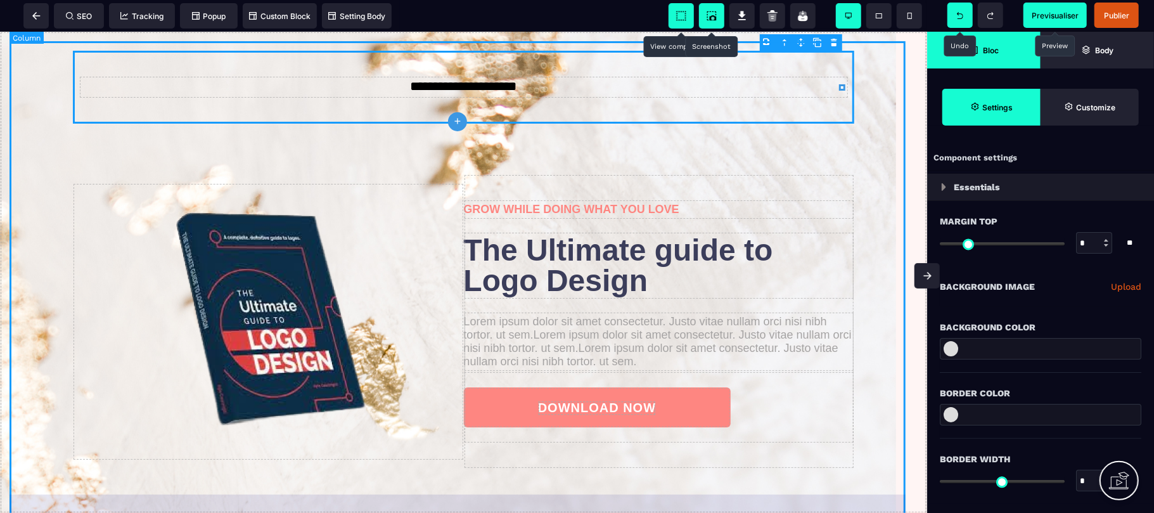
click at [722, 143] on div "**********" at bounding box center [464, 272] width 908 height 462
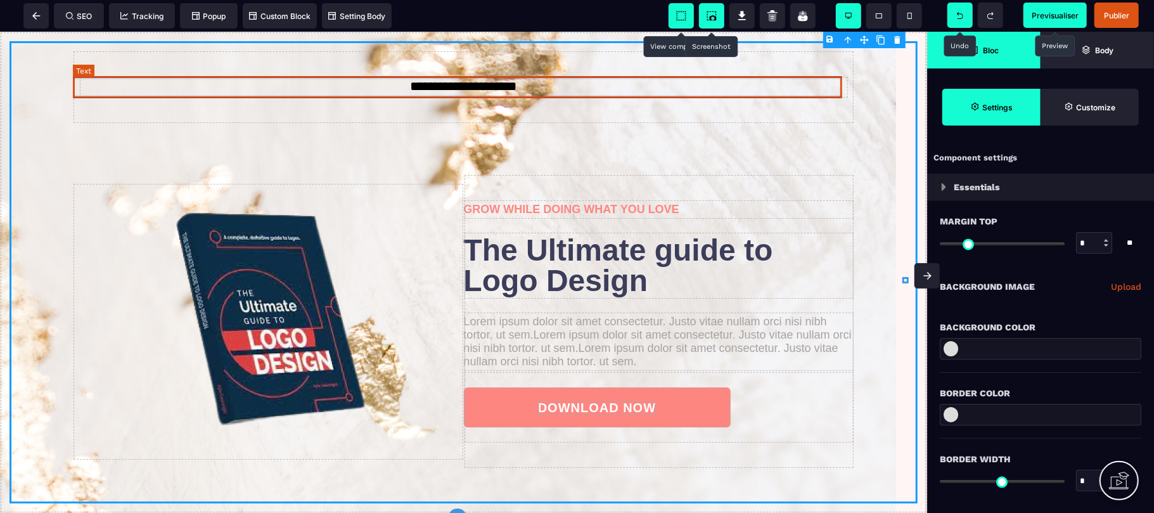
click at [679, 84] on text "**********" at bounding box center [463, 86] width 769 height 22
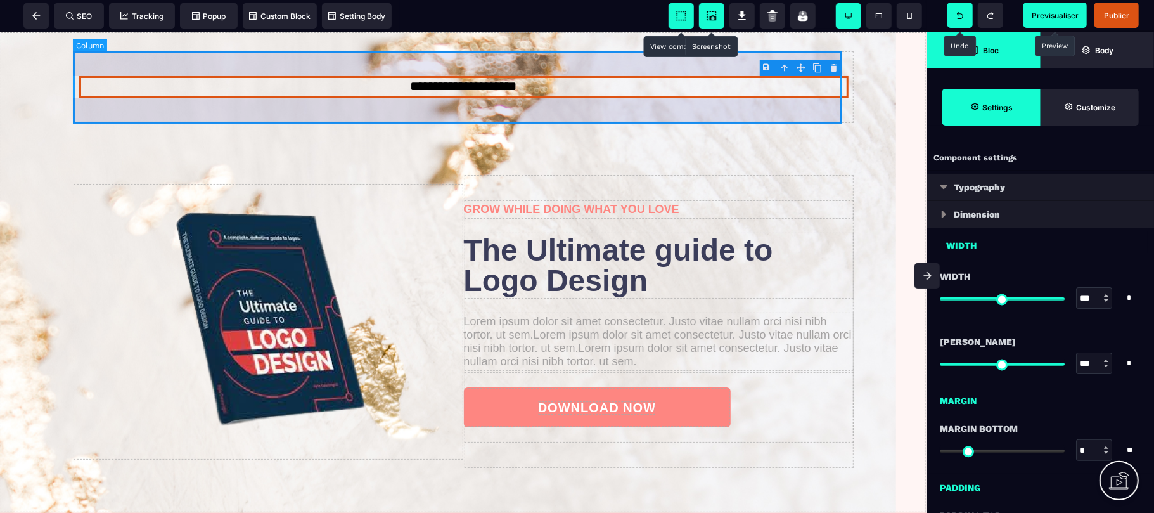
click at [679, 112] on div "**********" at bounding box center [463, 86] width 781 height 73
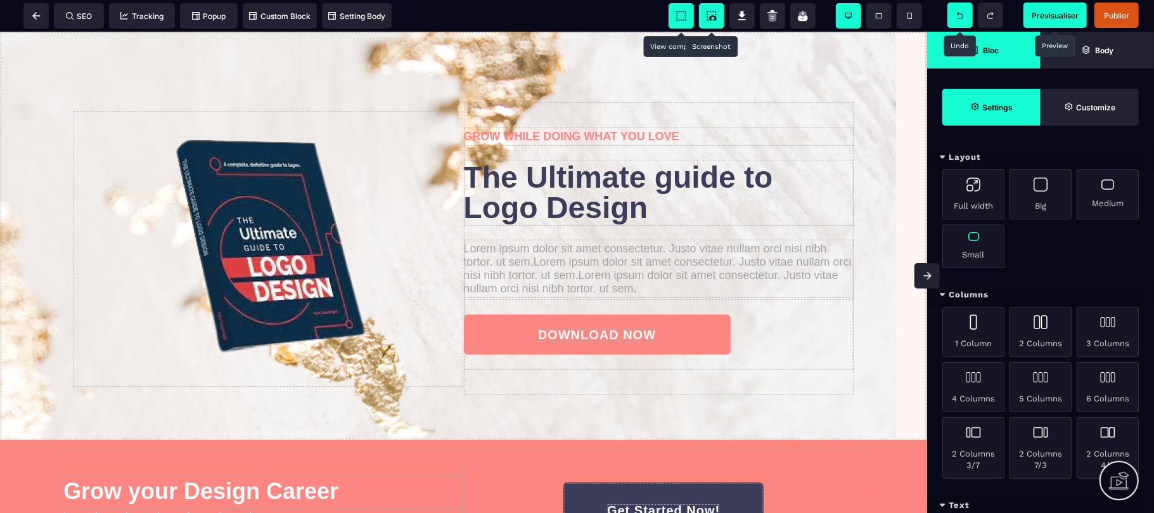
click at [974, 244] on div "Small" at bounding box center [973, 246] width 62 height 44
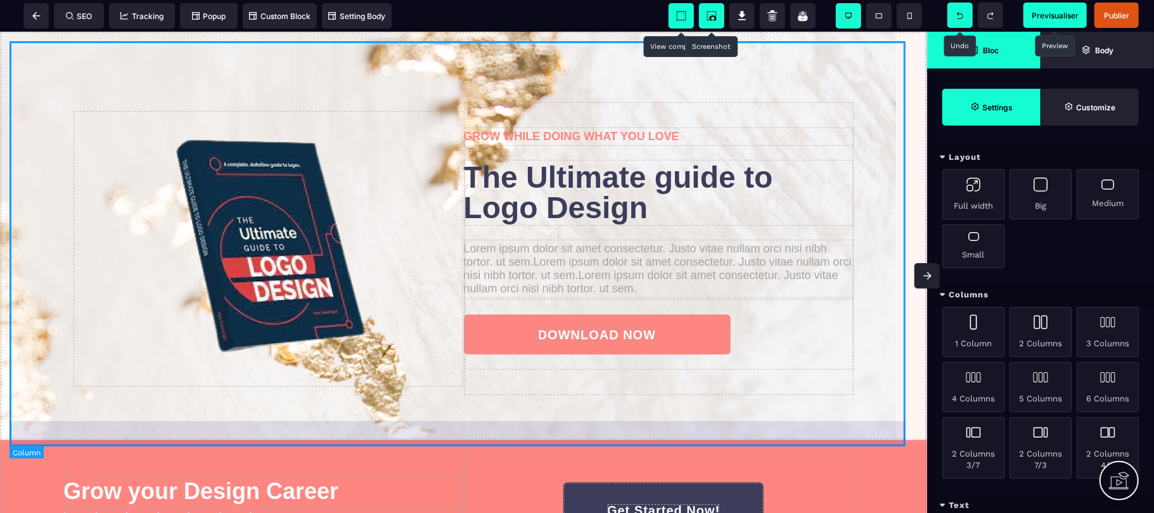
click at [784, 68] on div "GROW WHILE DOING WHAT YOU LOVE The Ultimate guide to Logo Design Lorem ipsum do…" at bounding box center [464, 235] width 908 height 389
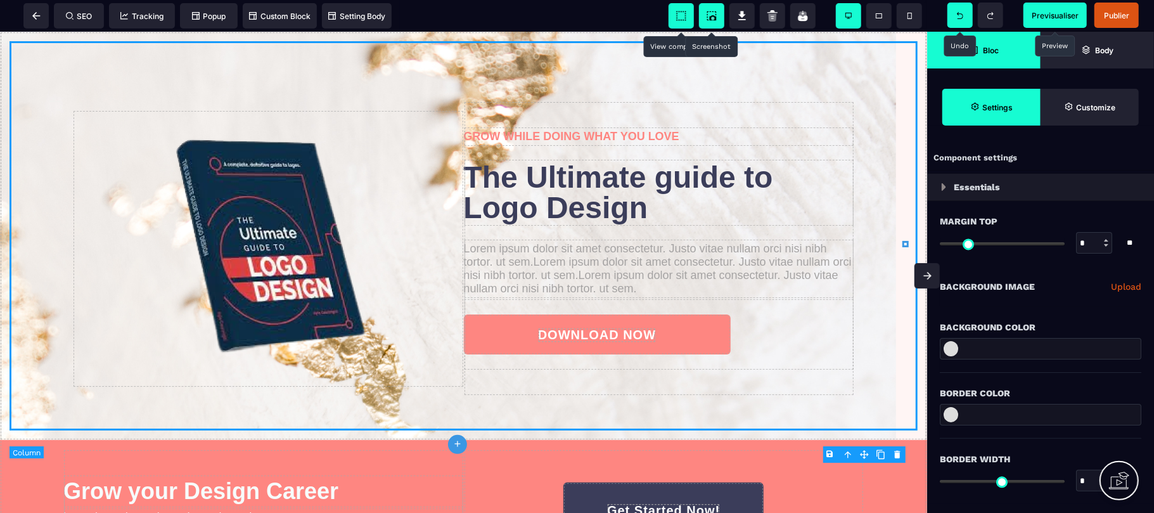
click at [784, 68] on div "GROW WHILE DOING WHAT YOU LOVE The Ultimate guide to Logo Design Lorem ipsum do…" at bounding box center [464, 235] width 908 height 389
click at [990, 47] on strong "Bloc" at bounding box center [991, 51] width 16 height 10
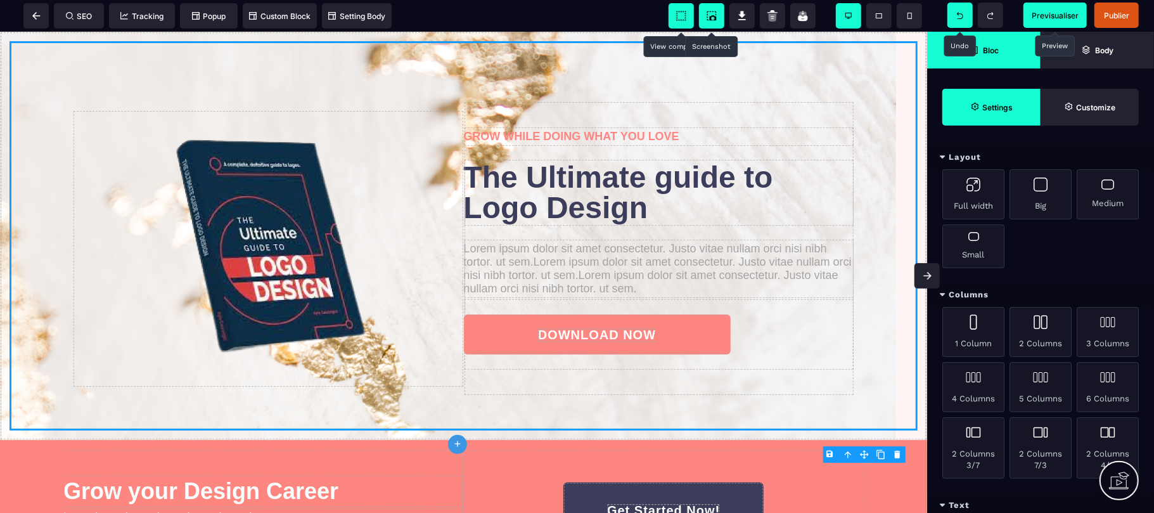
click at [685, 11] on icon at bounding box center [682, 16] width 10 height 10
click at [680, 21] on icon at bounding box center [681, 16] width 13 height 13
click at [943, 507] on icon at bounding box center [942, 504] width 6 height 8
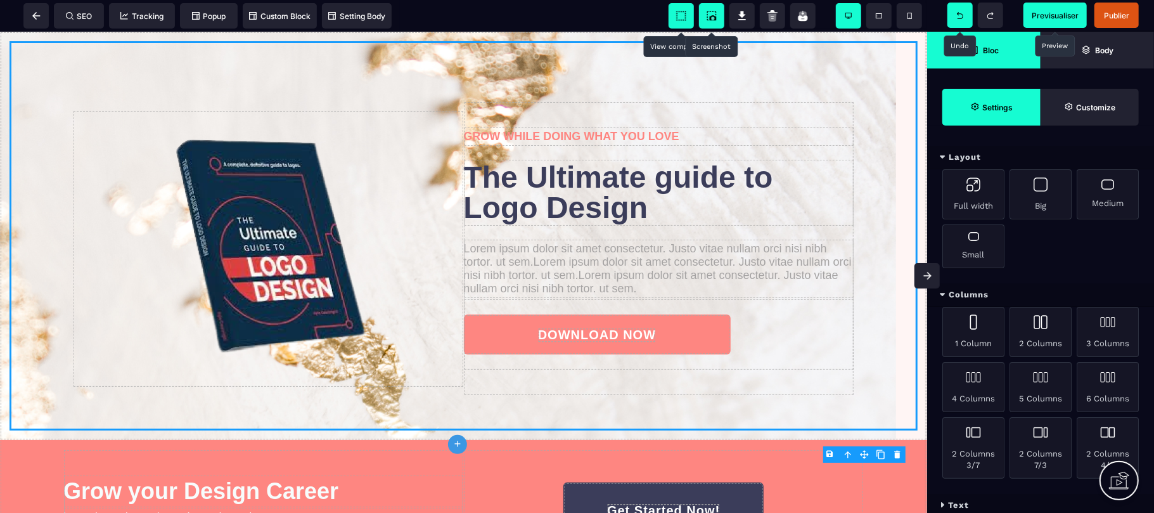
click at [943, 507] on icon at bounding box center [941, 504] width 5 height 8
click at [1026, 500] on div "Text" at bounding box center [1040, 504] width 227 height 23
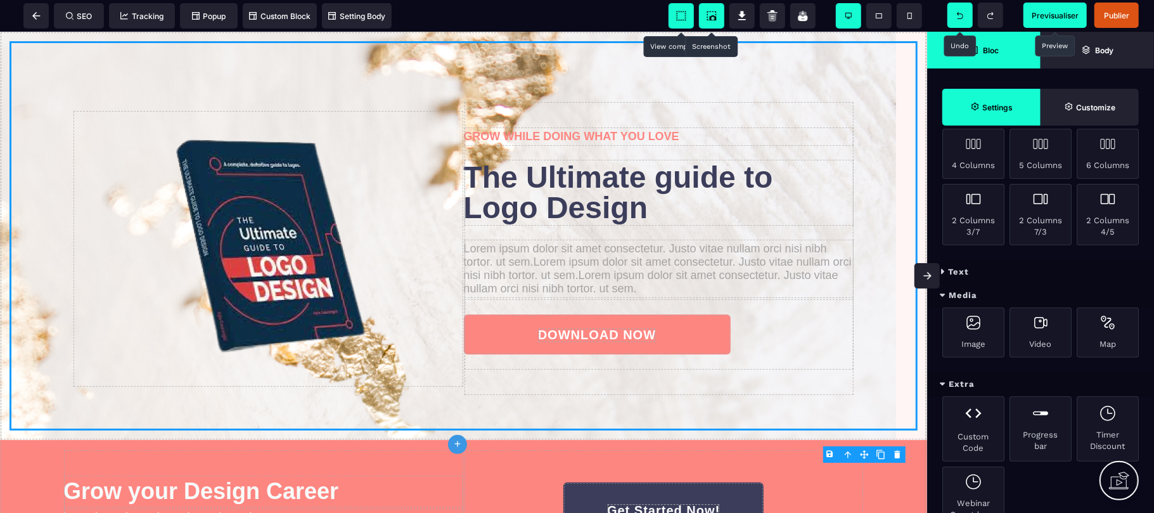
scroll to position [236, 0]
click at [943, 270] on span at bounding box center [936, 257] width 19 height 32
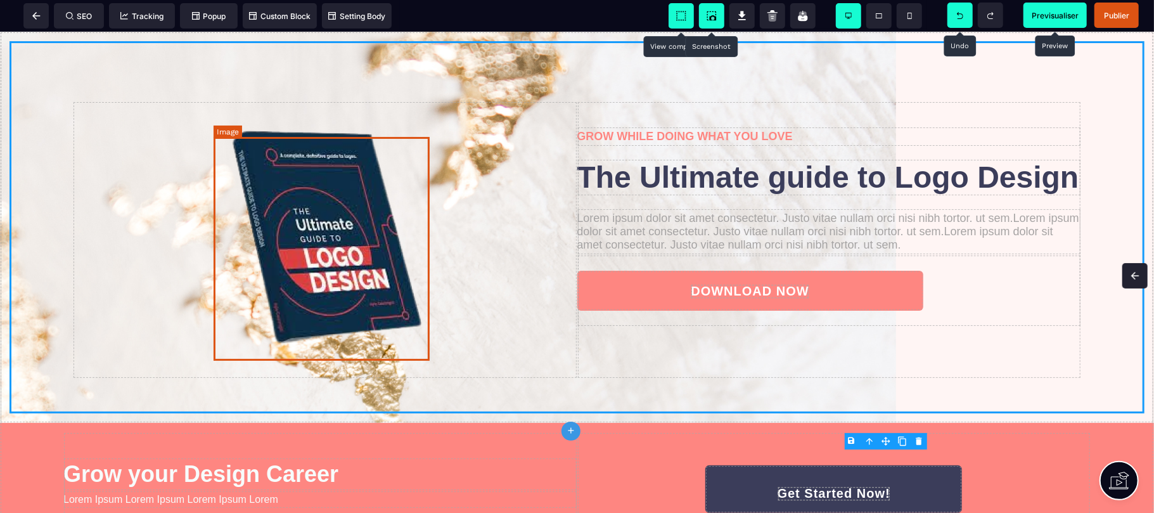
click at [333, 306] on img at bounding box center [325, 238] width 216 height 224
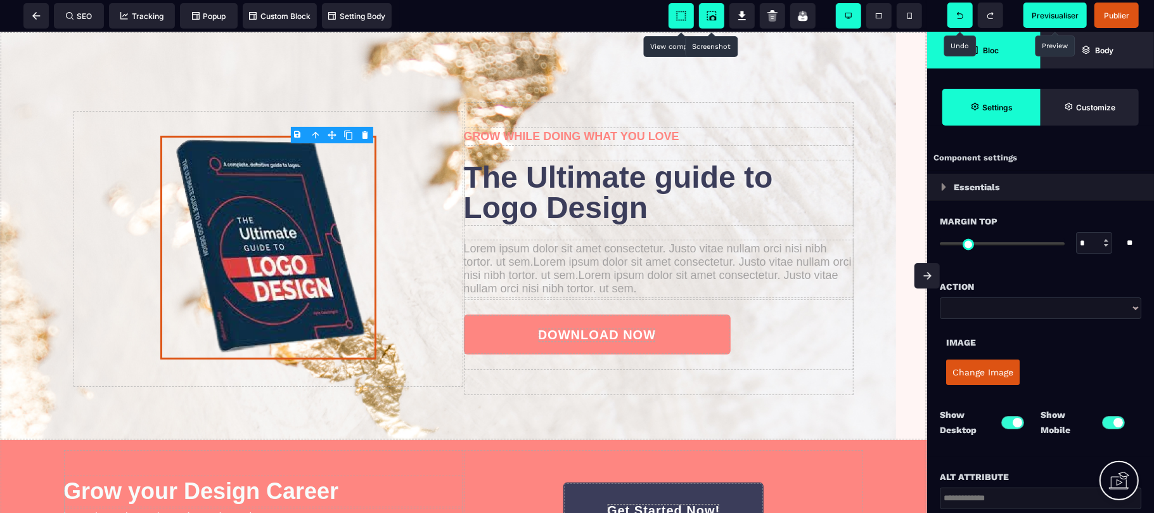
click at [993, 378] on button "Change Image" at bounding box center [982, 371] width 73 height 25
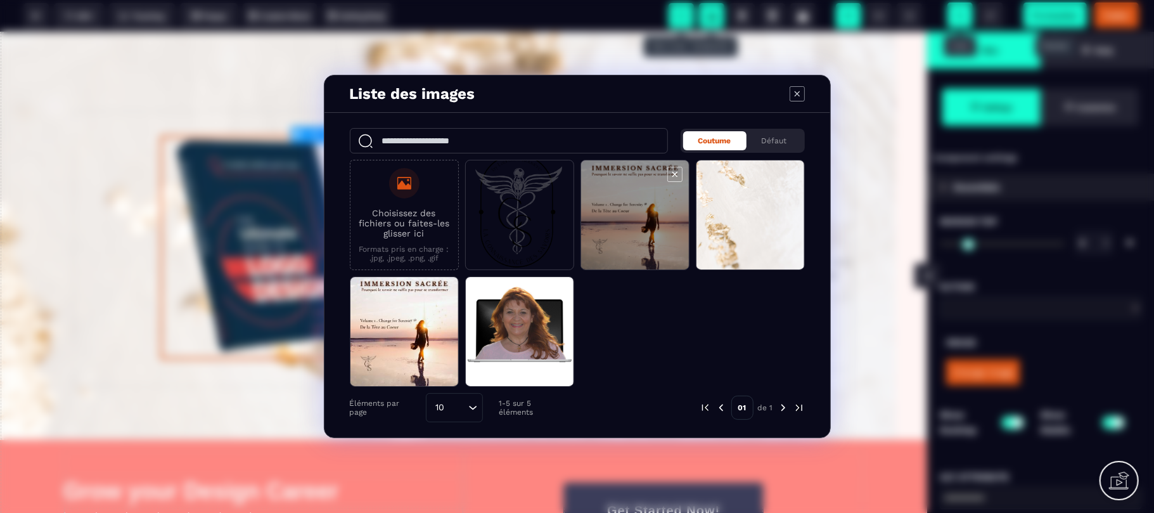
click at [634, 214] on span "Modal window" at bounding box center [635, 215] width 108 height 110
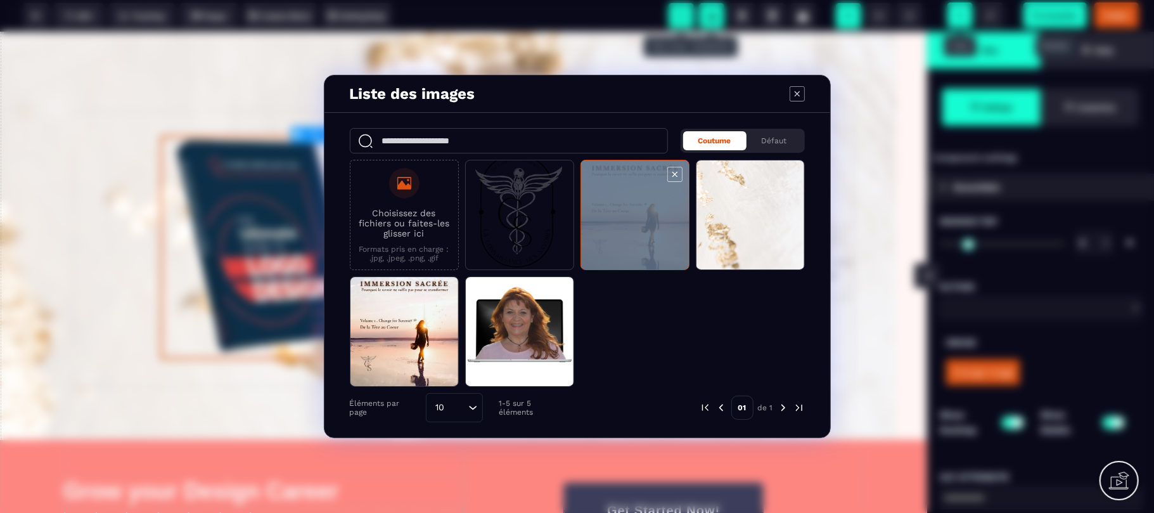
click at [634, 214] on span "Modal window" at bounding box center [635, 215] width 108 height 110
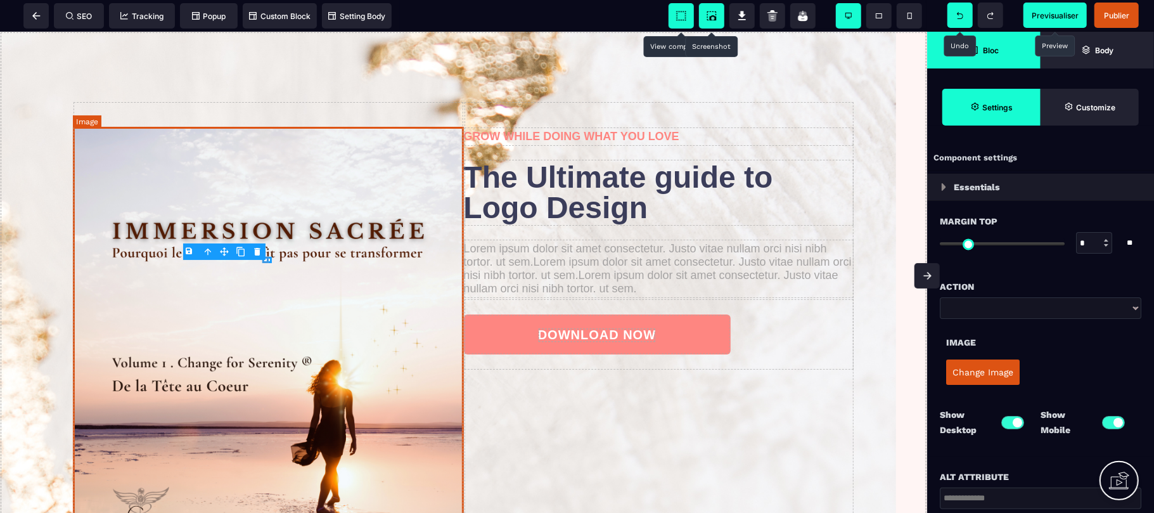
click at [96, 144] on img at bounding box center [268, 402] width 391 height 552
click at [79, 129] on img at bounding box center [268, 402] width 391 height 552
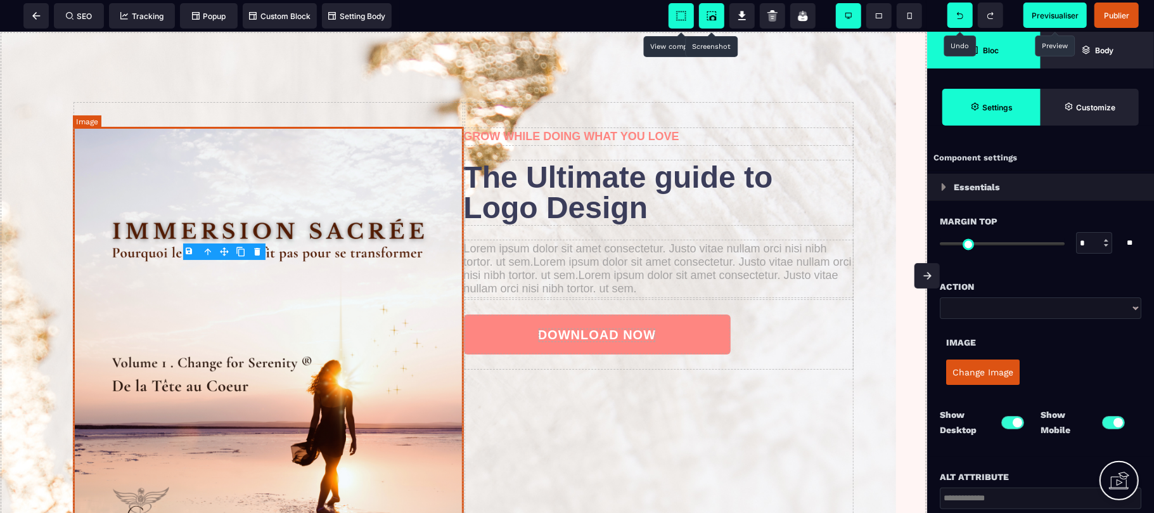
click at [79, 129] on img at bounding box center [268, 402] width 391 height 552
click at [148, 170] on img at bounding box center [268, 402] width 391 height 552
click at [329, 327] on img at bounding box center [268, 402] width 391 height 552
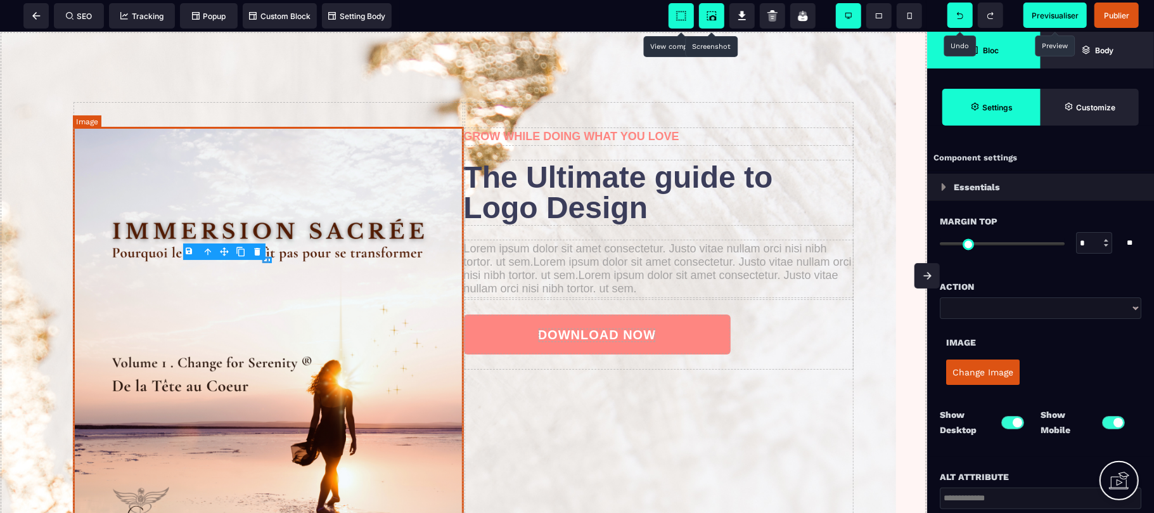
click at [452, 129] on img at bounding box center [268, 402] width 391 height 552
click at [964, 16] on span at bounding box center [959, 15] width 25 height 25
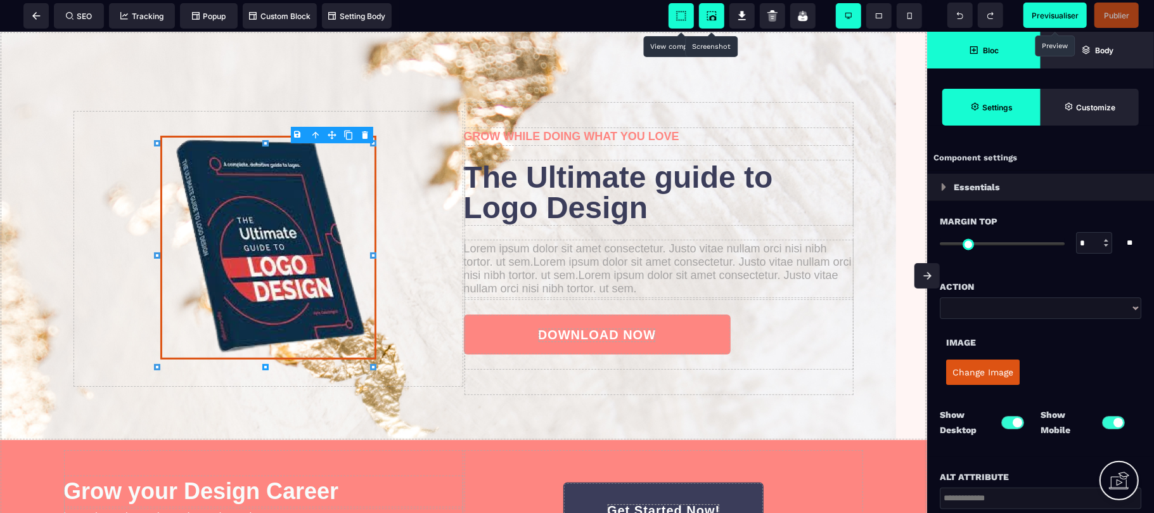
click at [1002, 47] on span "Bloc" at bounding box center [983, 50] width 113 height 37
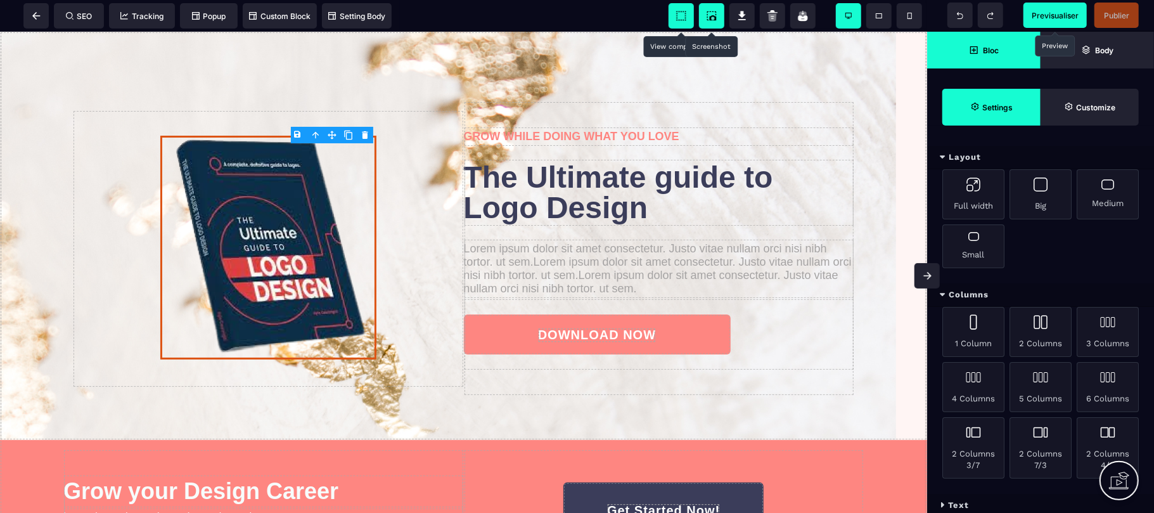
click at [1024, 499] on div "Text" at bounding box center [1040, 504] width 227 height 23
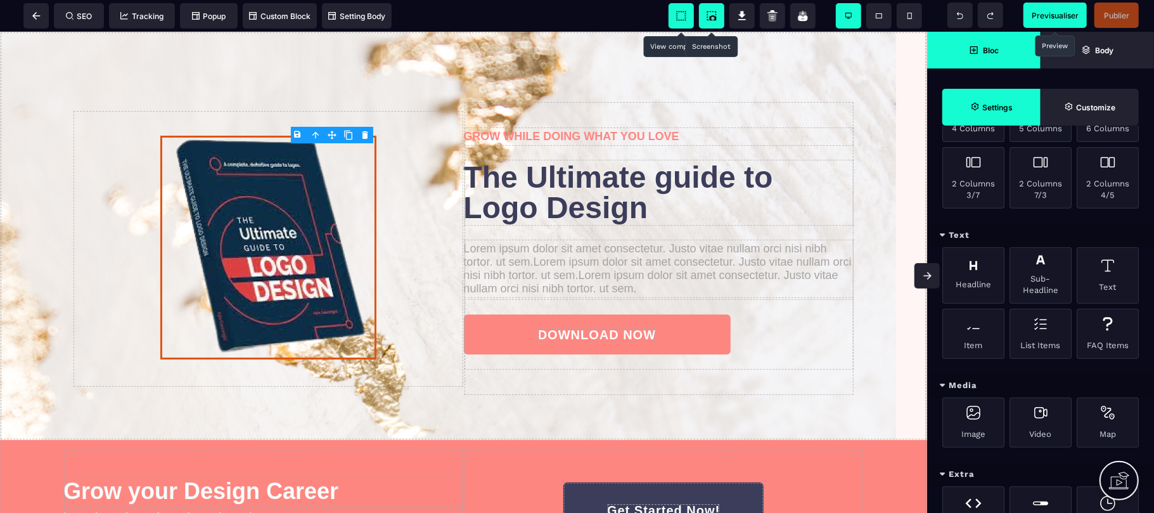
scroll to position [304, 0]
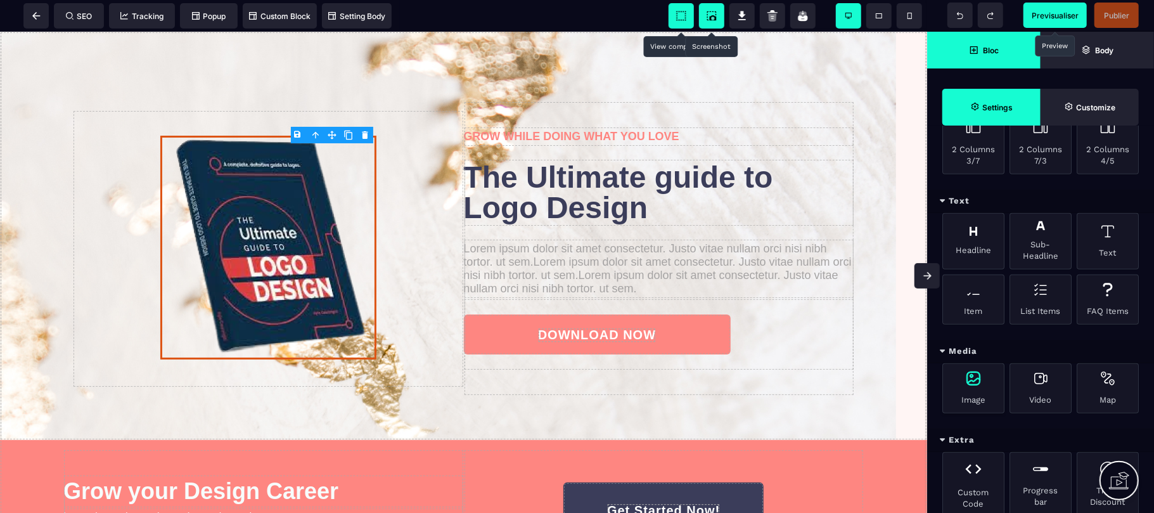
click at [979, 395] on div "Image" at bounding box center [973, 388] width 62 height 50
click at [973, 393] on div "Image" at bounding box center [973, 388] width 62 height 50
click at [246, 227] on img at bounding box center [268, 247] width 216 height 224
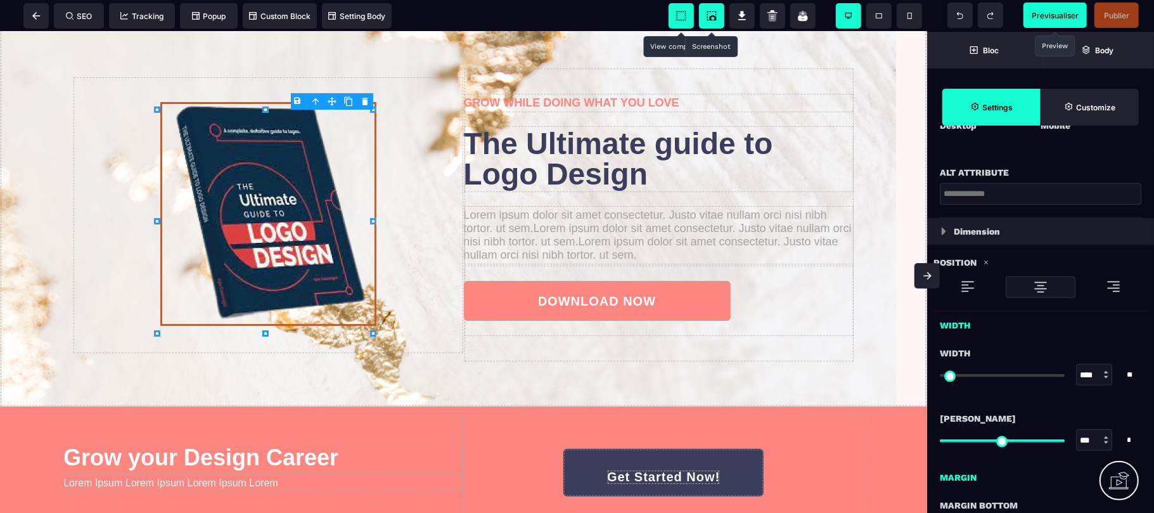
scroll to position [0, 0]
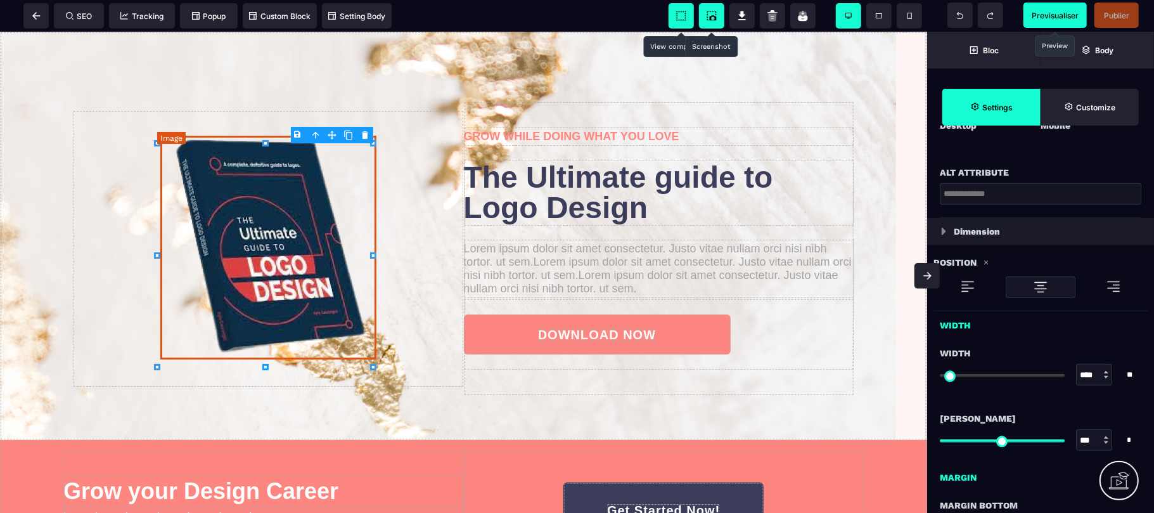
click at [257, 230] on img at bounding box center [268, 247] width 216 height 224
click at [1050, 351] on div "Width" at bounding box center [1039, 352] width 201 height 15
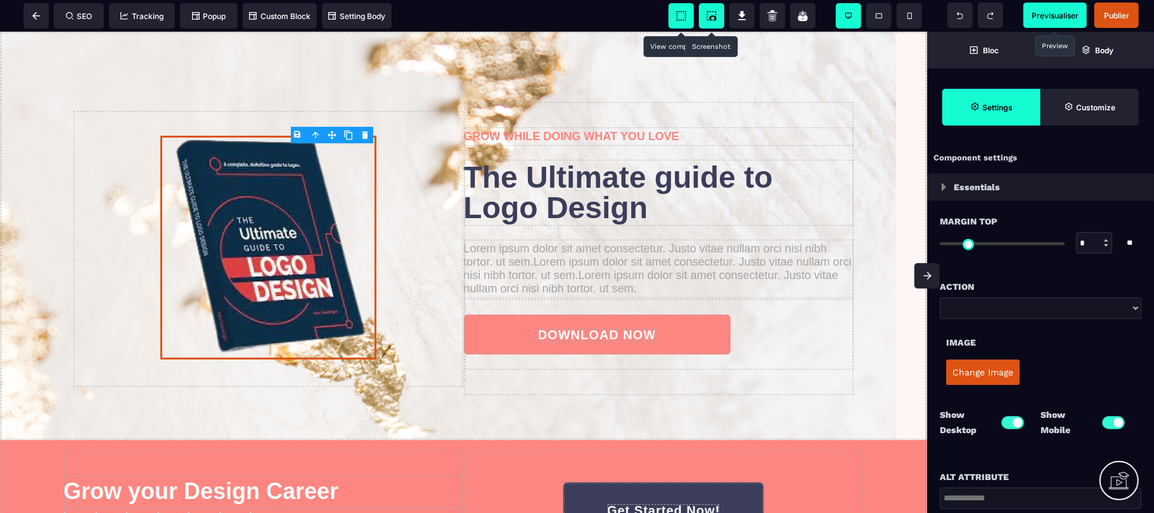
click at [1009, 74] on div "Bloc Body Settings Customize" at bounding box center [1040, 79] width 227 height 94
click at [987, 44] on span "Bloc" at bounding box center [983, 50] width 113 height 37
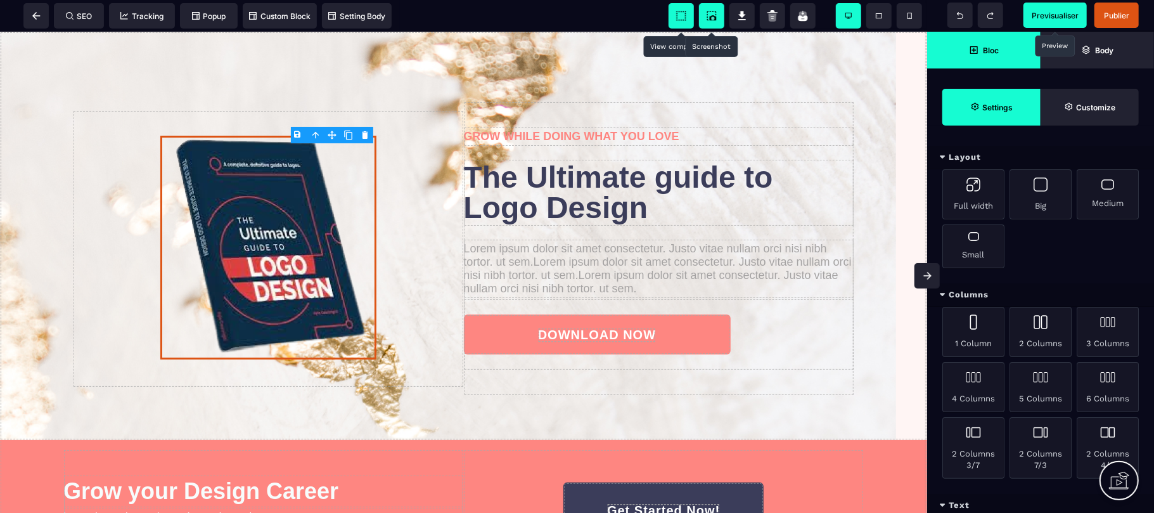
click at [1027, 502] on div "Text" at bounding box center [1040, 504] width 227 height 23
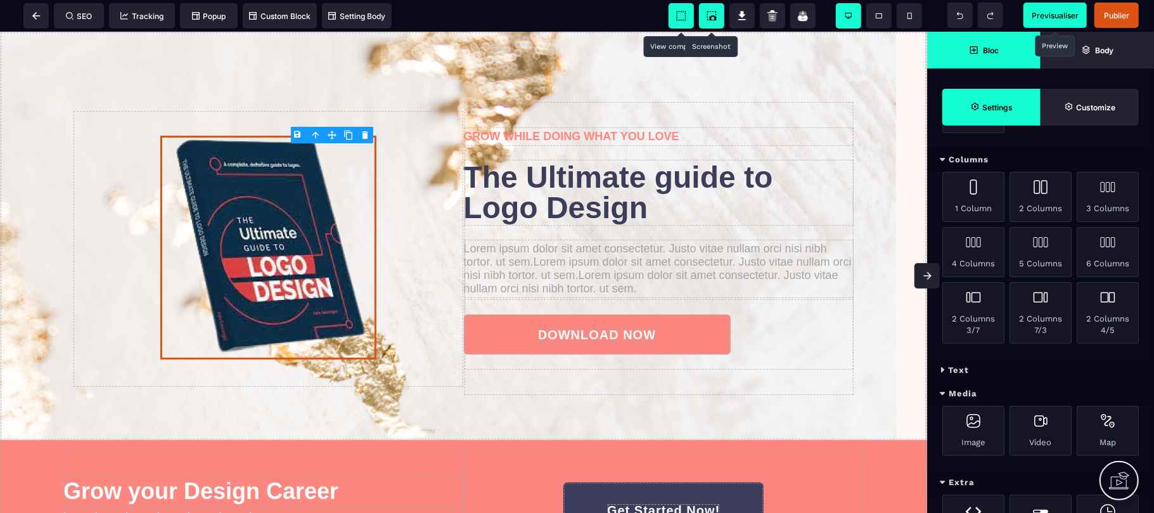
scroll to position [169, 0]
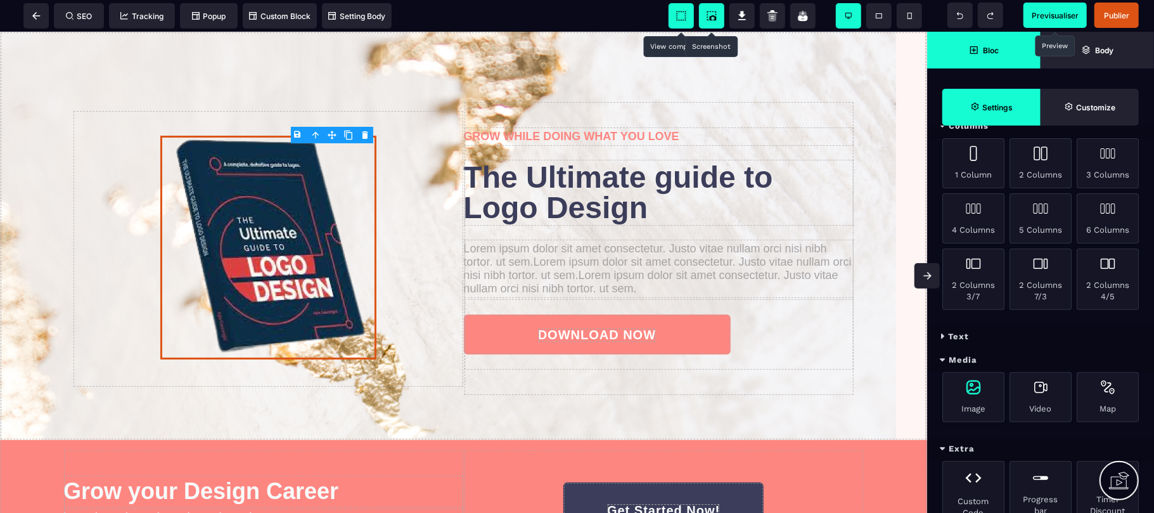
click at [969, 405] on div "Image" at bounding box center [973, 397] width 62 height 50
click at [260, 233] on img at bounding box center [268, 247] width 216 height 224
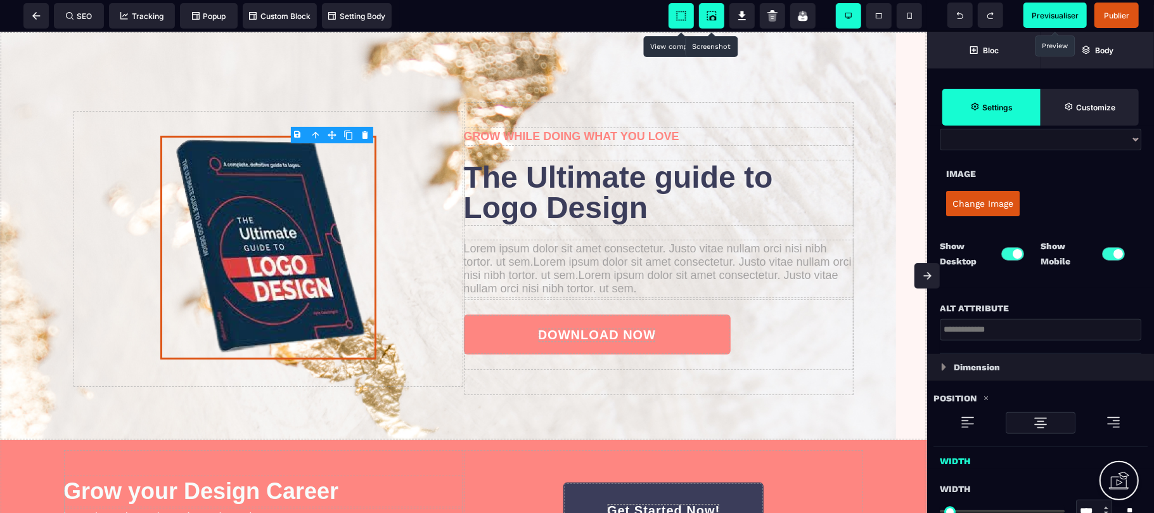
click at [961, 216] on div "Change Image" at bounding box center [1040, 203] width 189 height 38
click at [963, 208] on button "Change Image" at bounding box center [982, 203] width 73 height 25
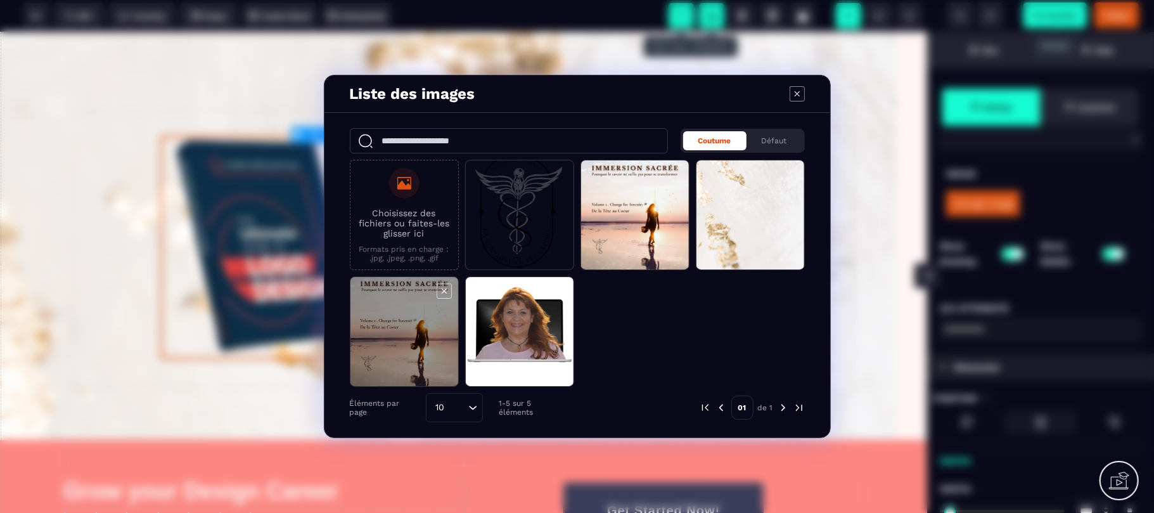
click at [373, 352] on span "Modal window" at bounding box center [404, 332] width 108 height 110
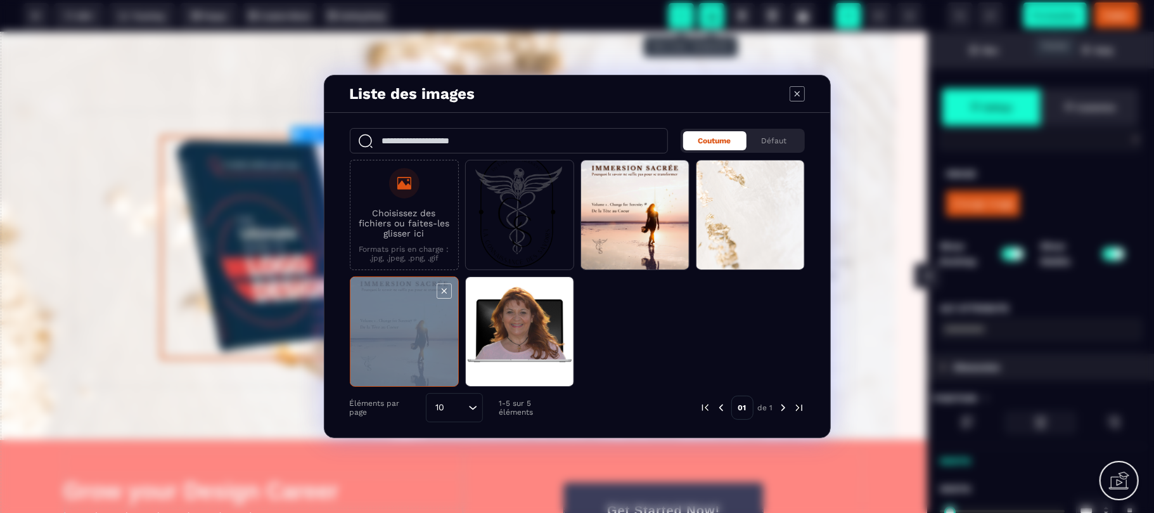
click at [373, 352] on span "Modal window" at bounding box center [404, 332] width 108 height 110
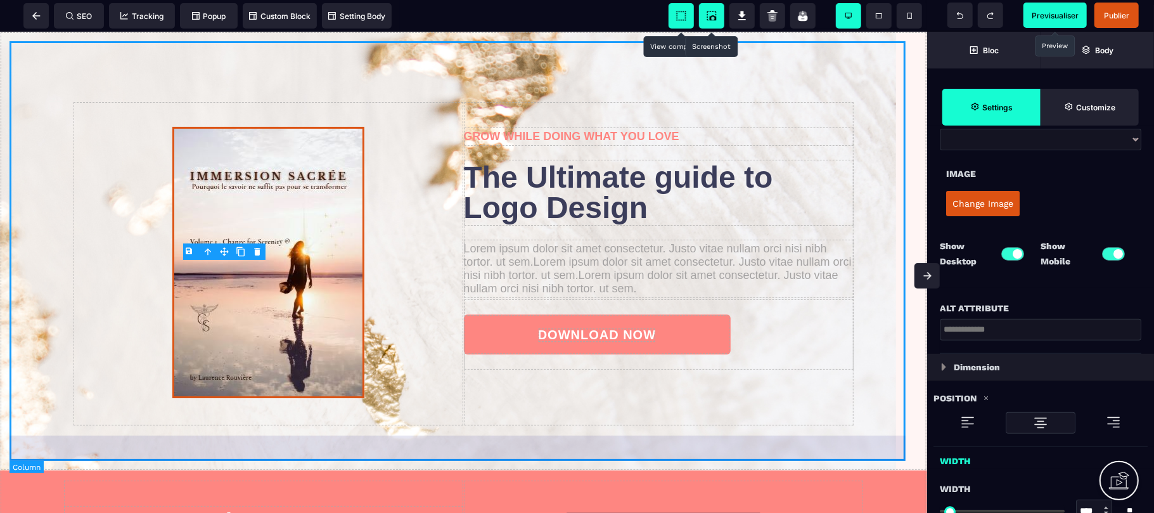
click at [515, 79] on div "GROW WHILE DOING WHAT YOU LOVE The Ultimate guide to Logo Design Lorem ipsum do…" at bounding box center [464, 250] width 908 height 419
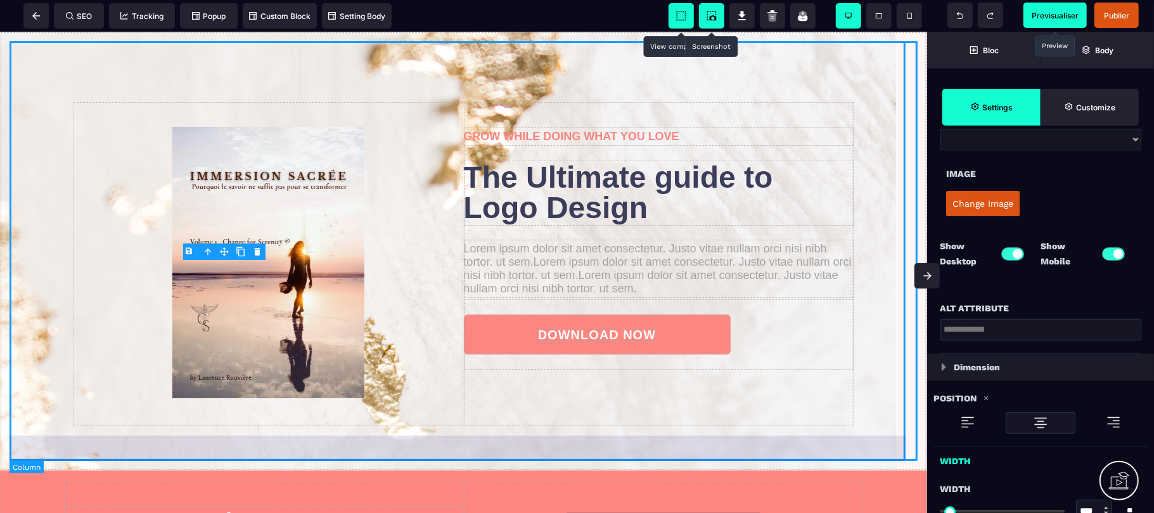
scroll to position [0, 0]
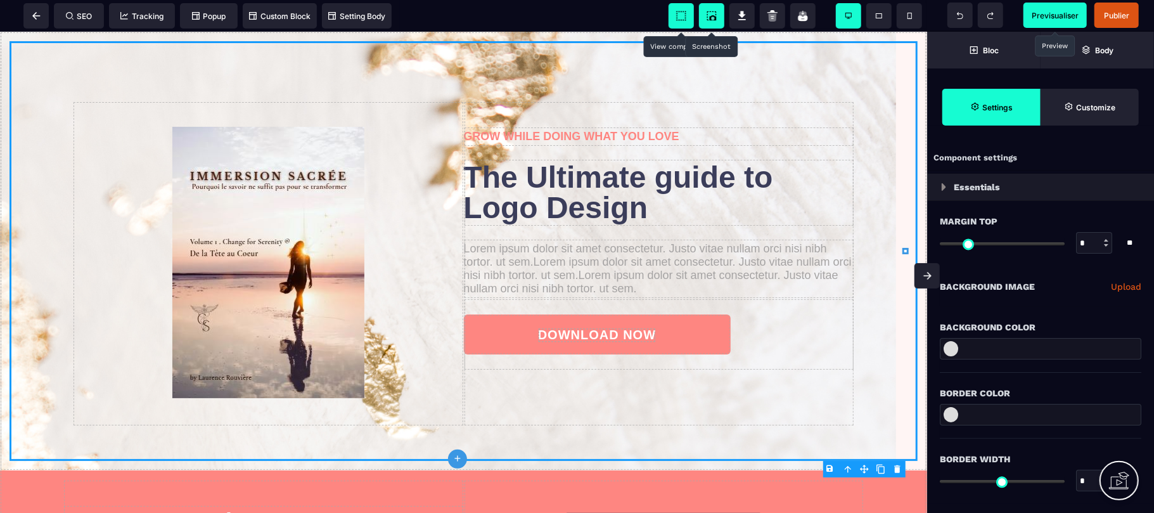
click at [1052, 16] on span "Previsualiser" at bounding box center [1054, 16] width 47 height 10
click at [803, 16] on icon at bounding box center [803, 16] width 10 height 11
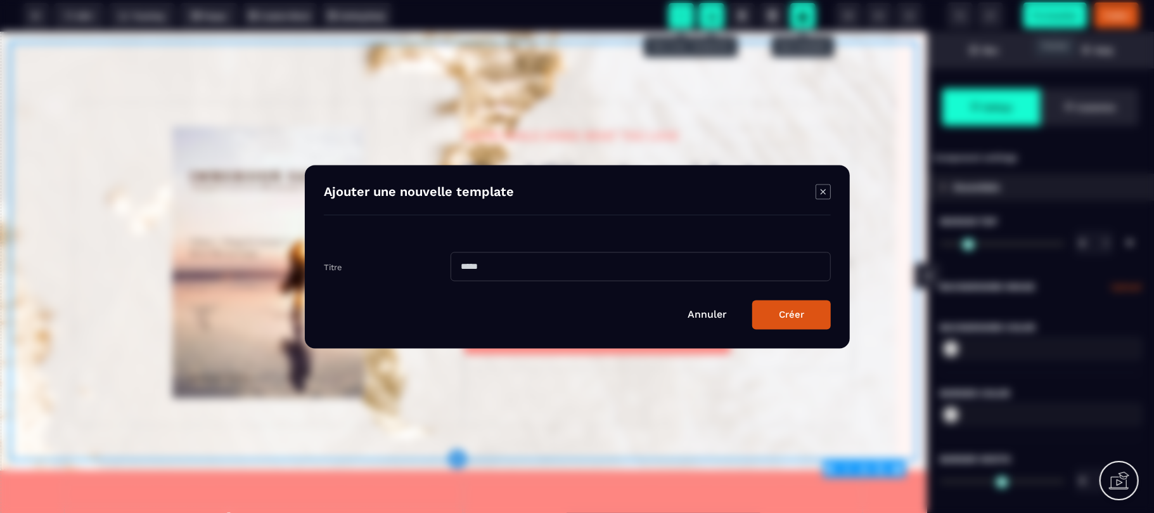
click at [710, 315] on link "Annuler" at bounding box center [706, 314] width 39 height 12
